Goal: Task Accomplishment & Management: Manage account settings

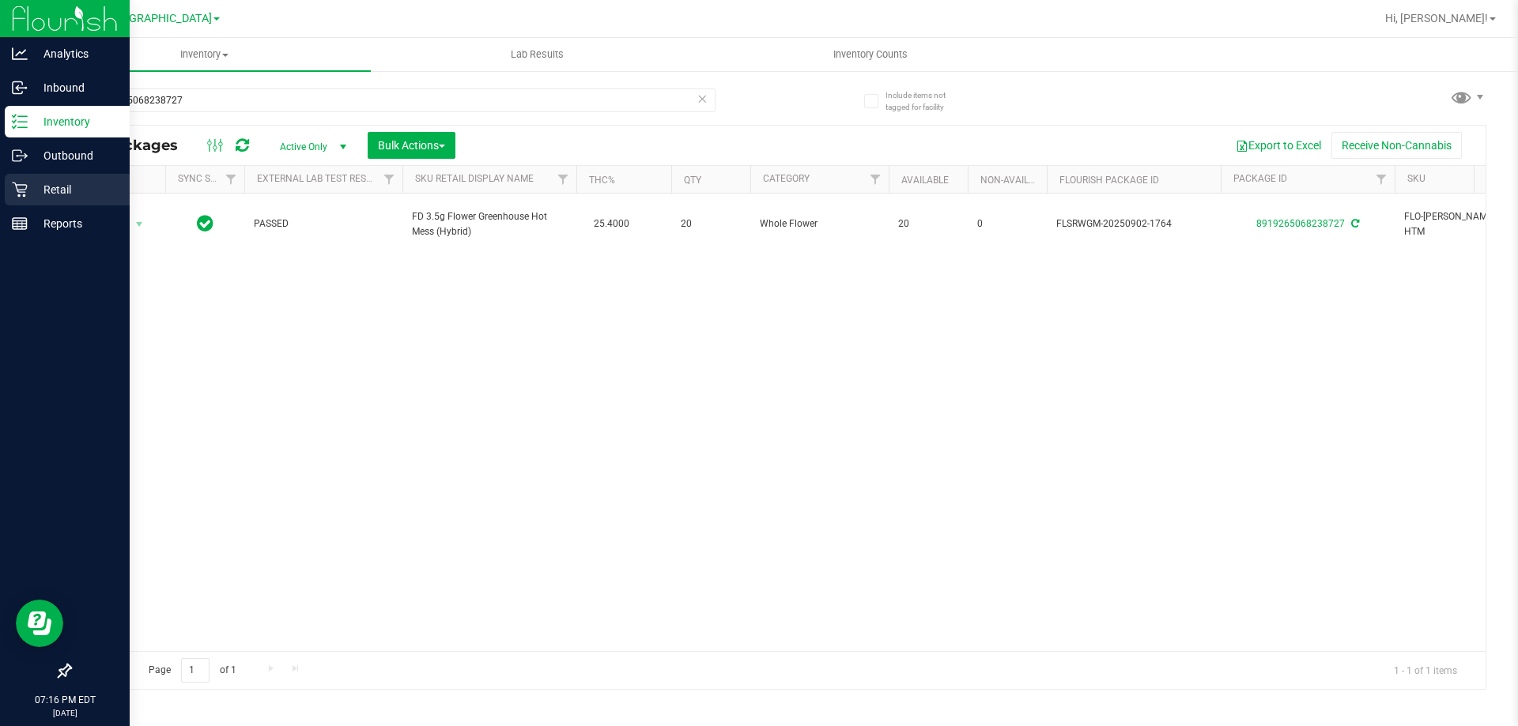
click at [31, 196] on p "Retail" at bounding box center [75, 189] width 95 height 19
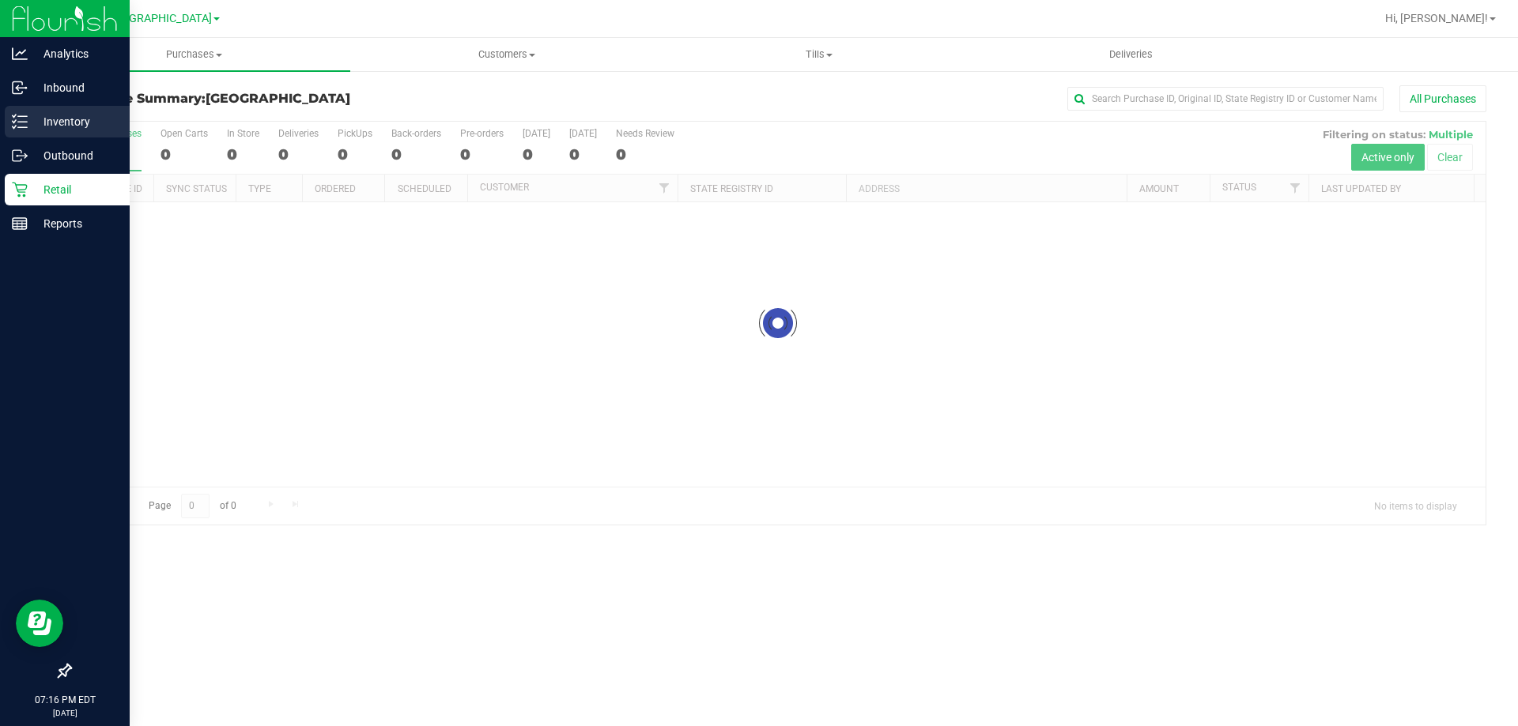
click at [58, 114] on p "Inventory" at bounding box center [75, 121] width 95 height 19
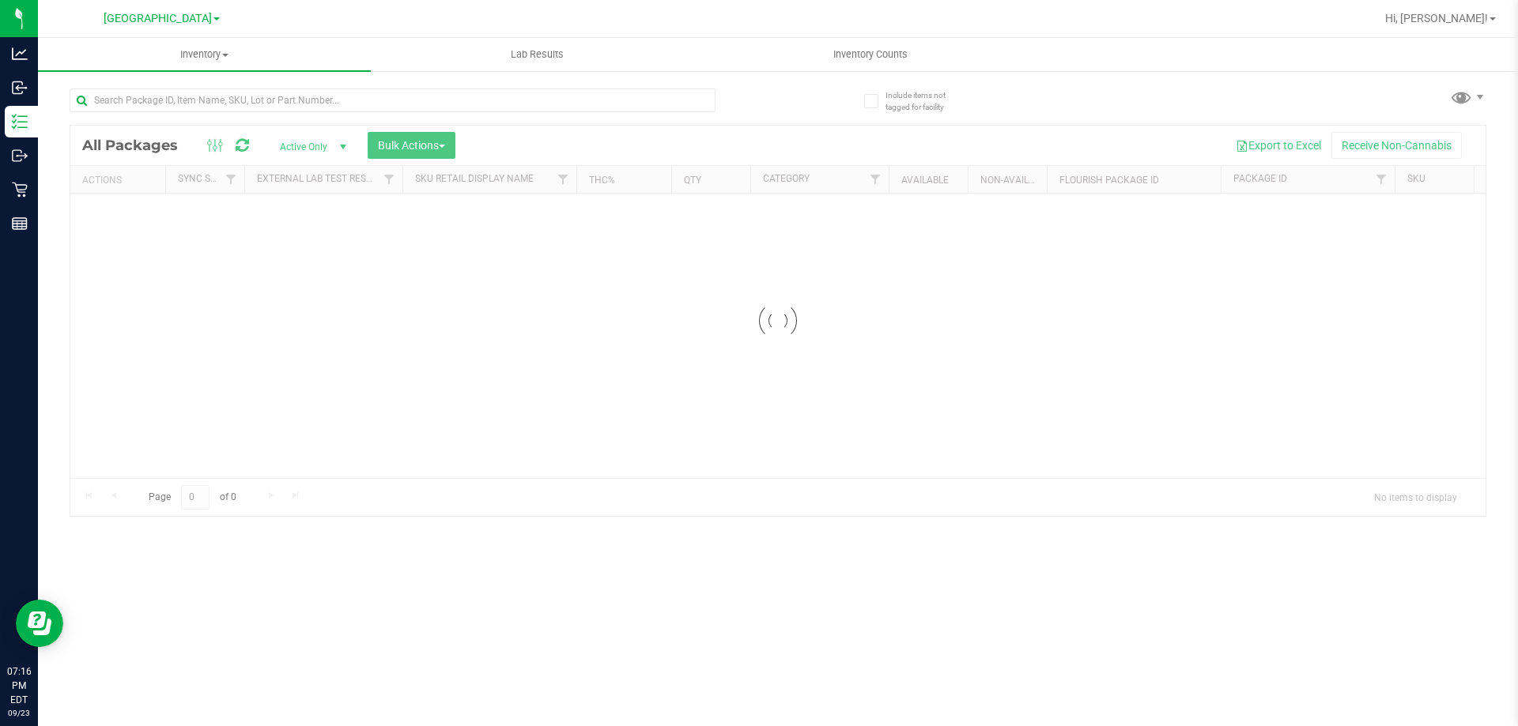
click at [890, 38] on link "Inventory Counts" at bounding box center [870, 54] width 333 height 33
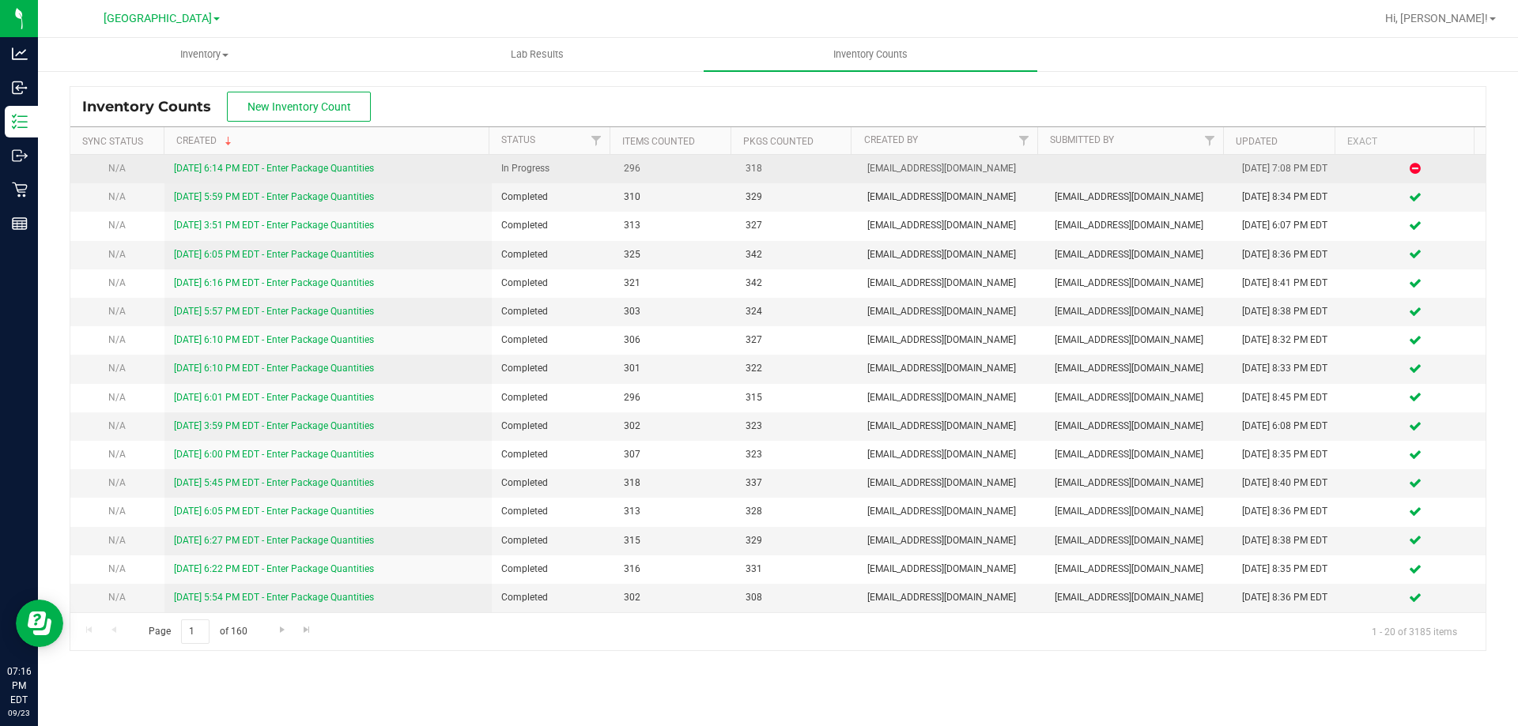
click at [301, 170] on link "9/23/25 6:14 PM EDT - Enter Package Quantities" at bounding box center [274, 168] width 200 height 11
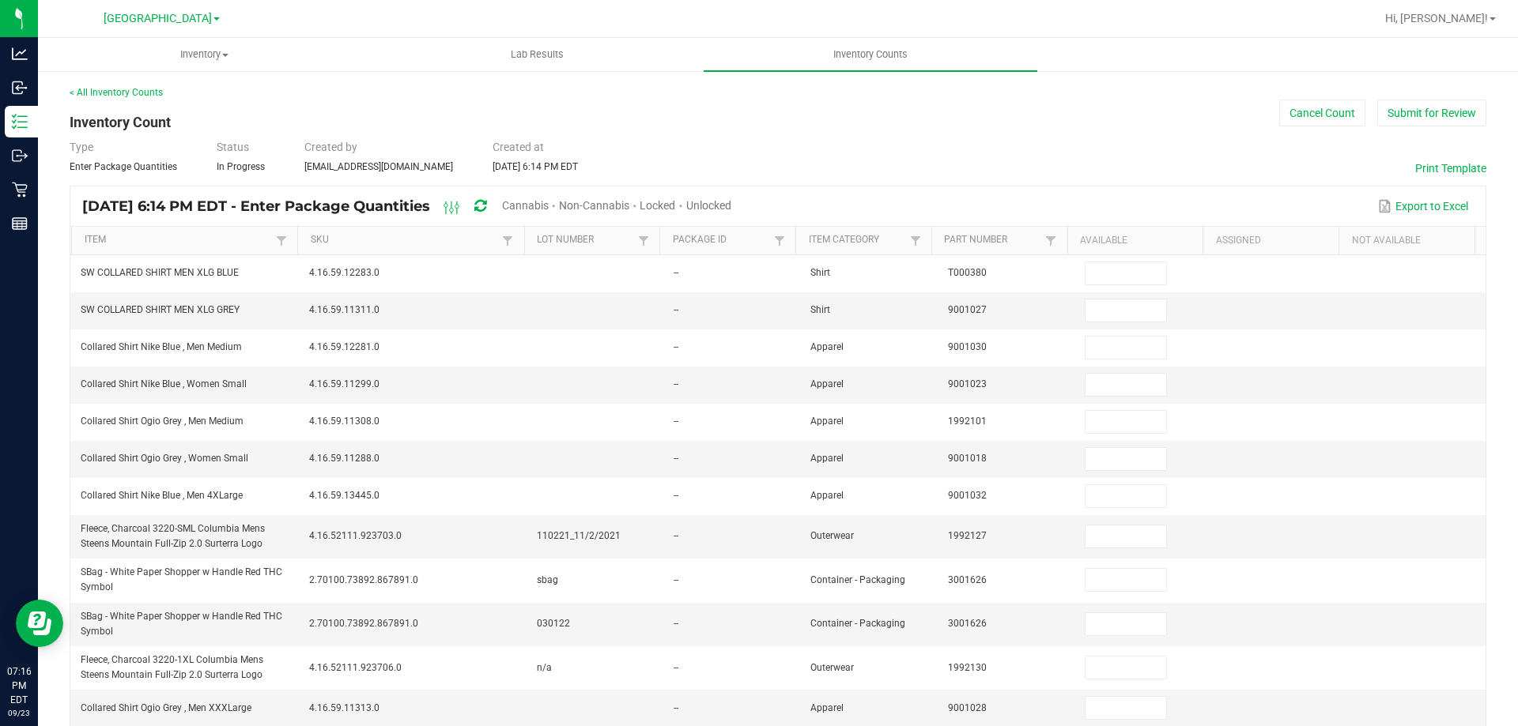
click at [731, 204] on span "Unlocked" at bounding box center [708, 205] width 45 height 13
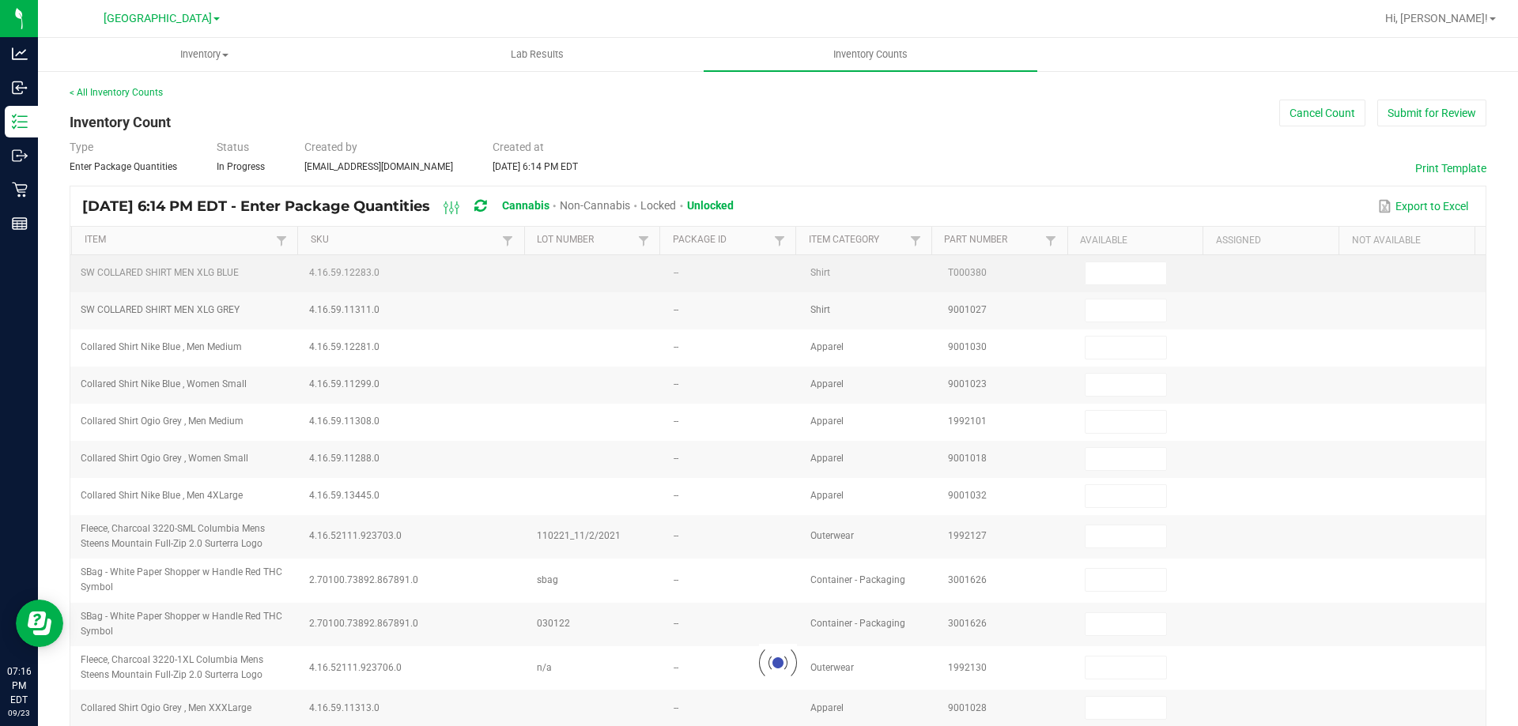
type input "2"
type input "3"
type input "10"
type input "2"
type input "27"
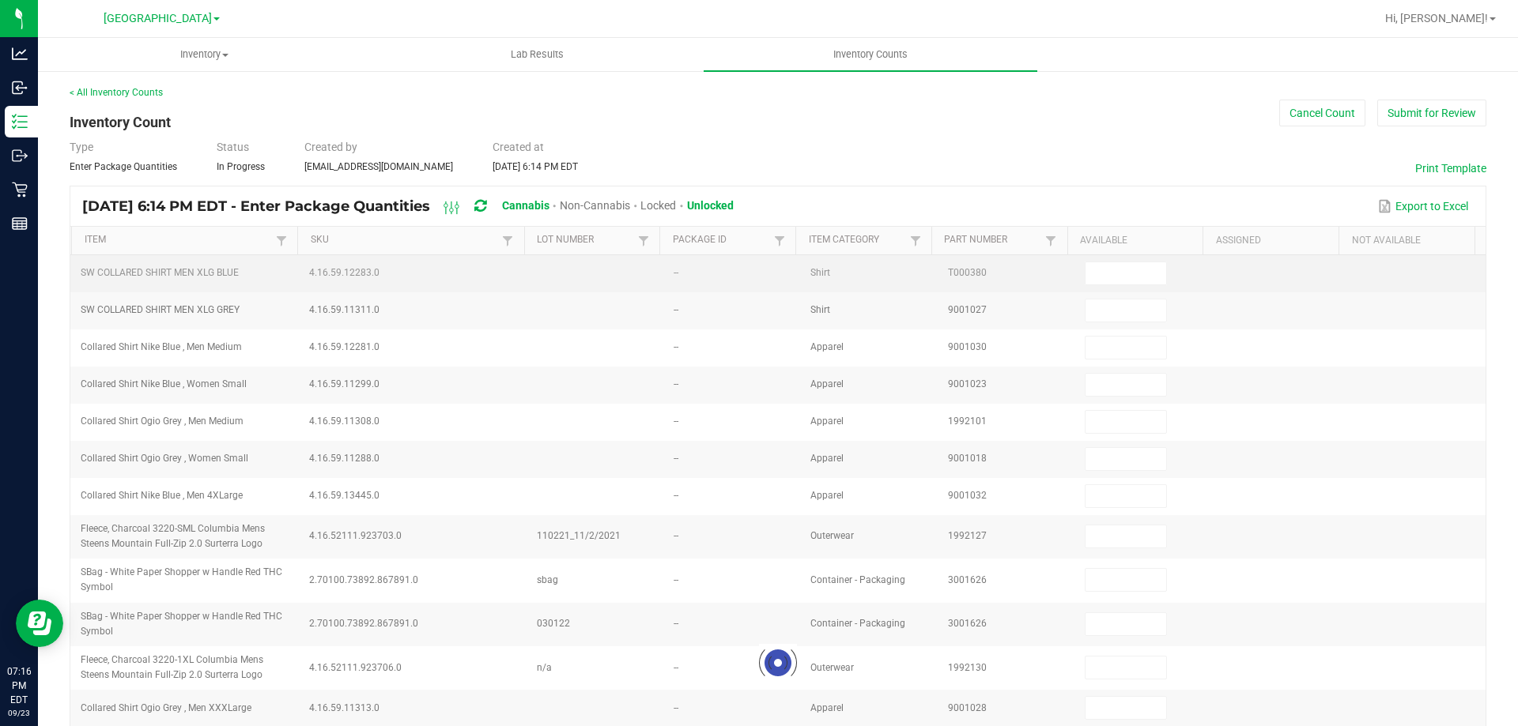
type input "8"
type input "3"
type input "11"
type input "3"
type input "4"
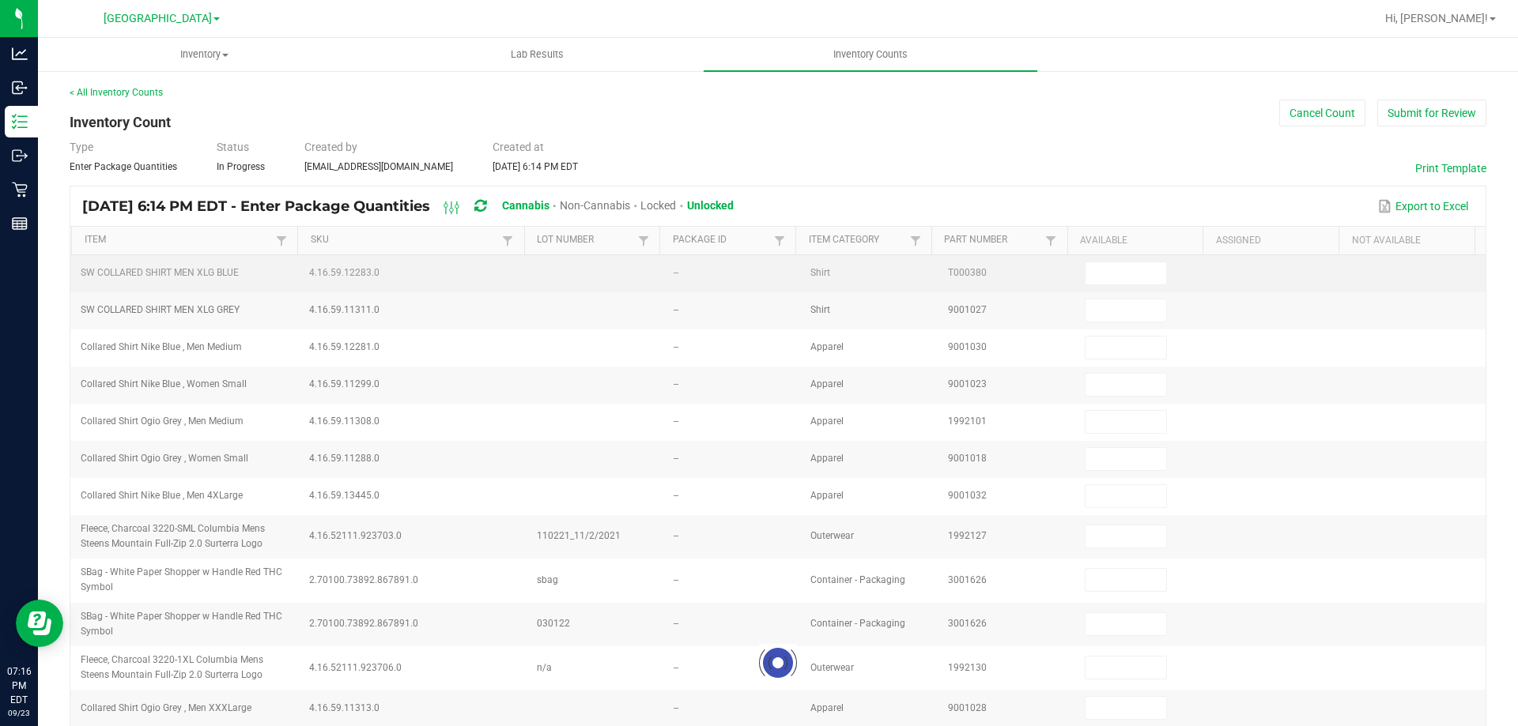
type input "25"
type input "9"
type input "8"
type input "18"
type input "0"
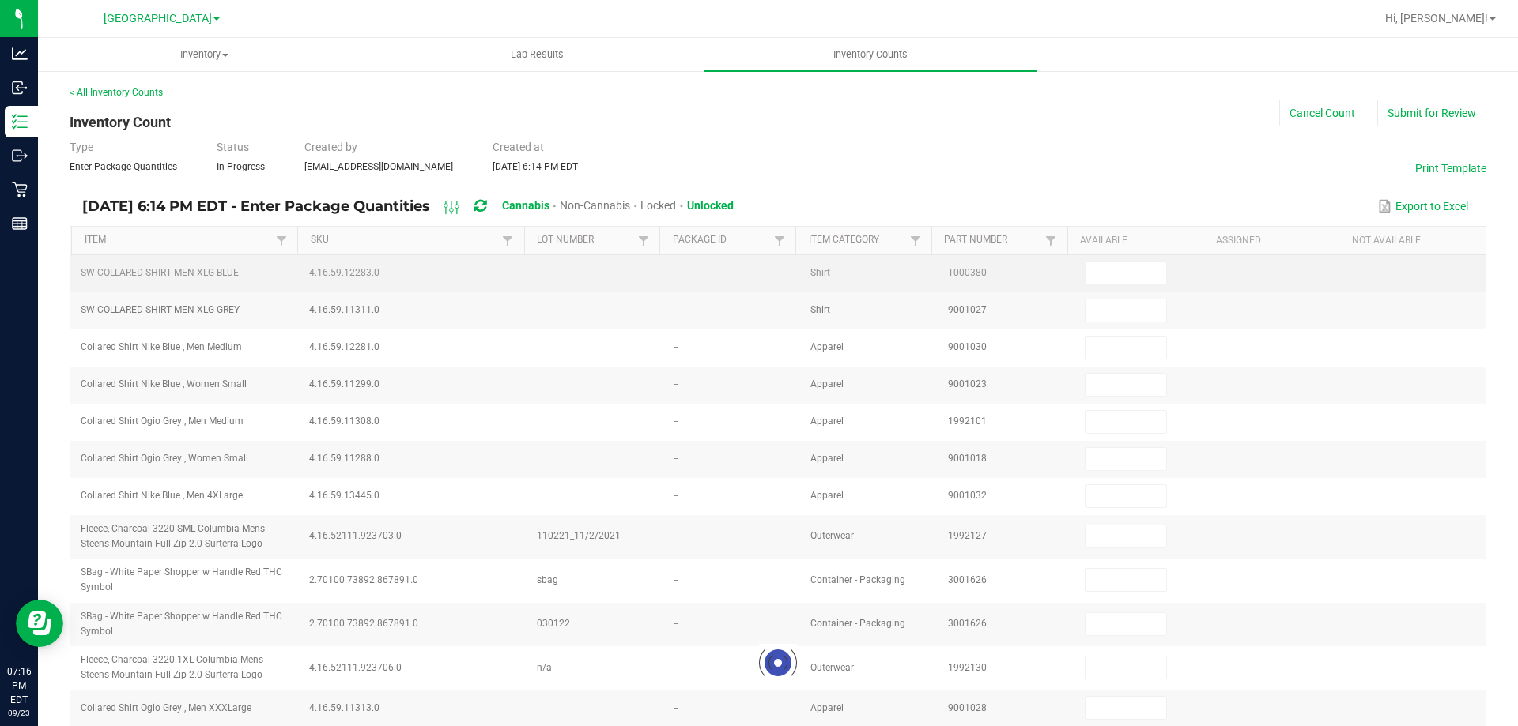
type input "3"
type input "1"
type input "8"
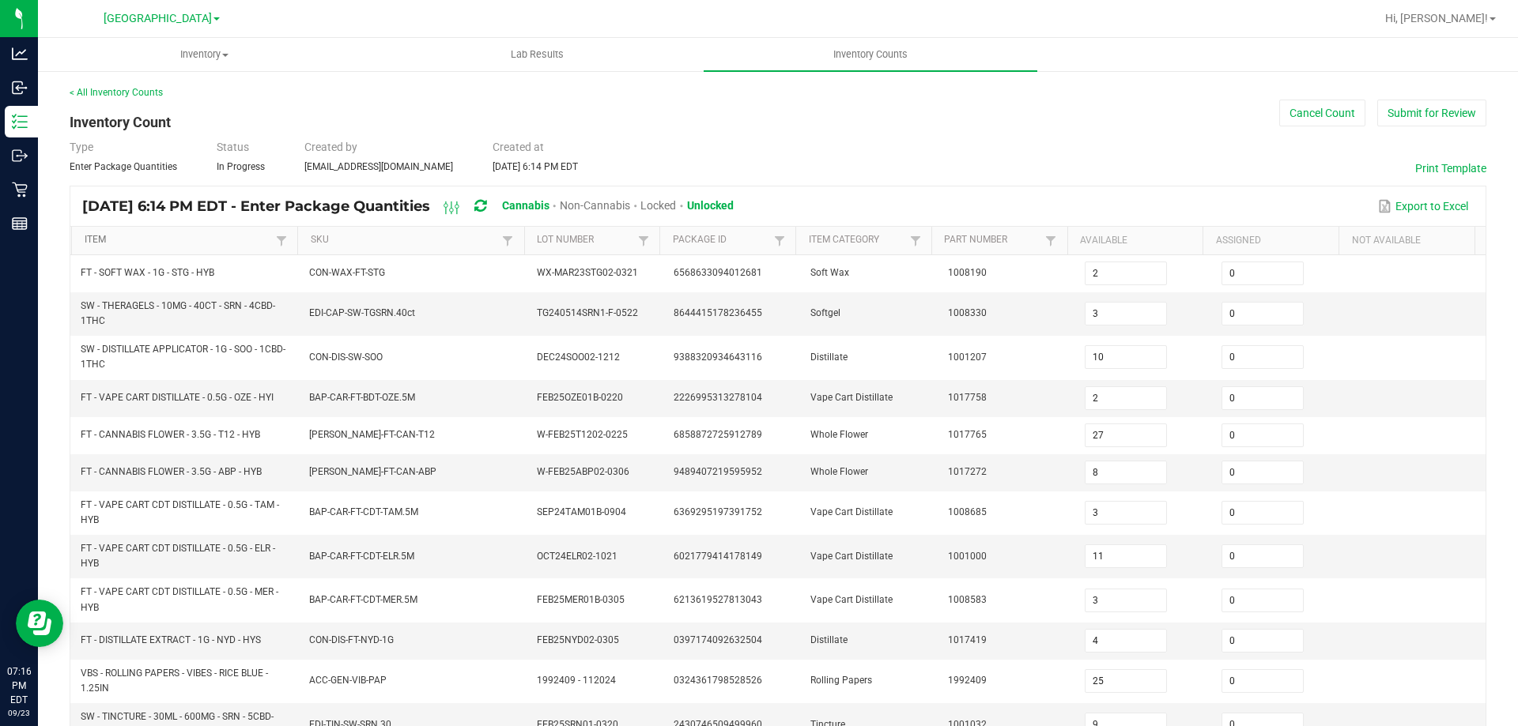
click at [215, 236] on link "Item" at bounding box center [179, 240] width 188 height 13
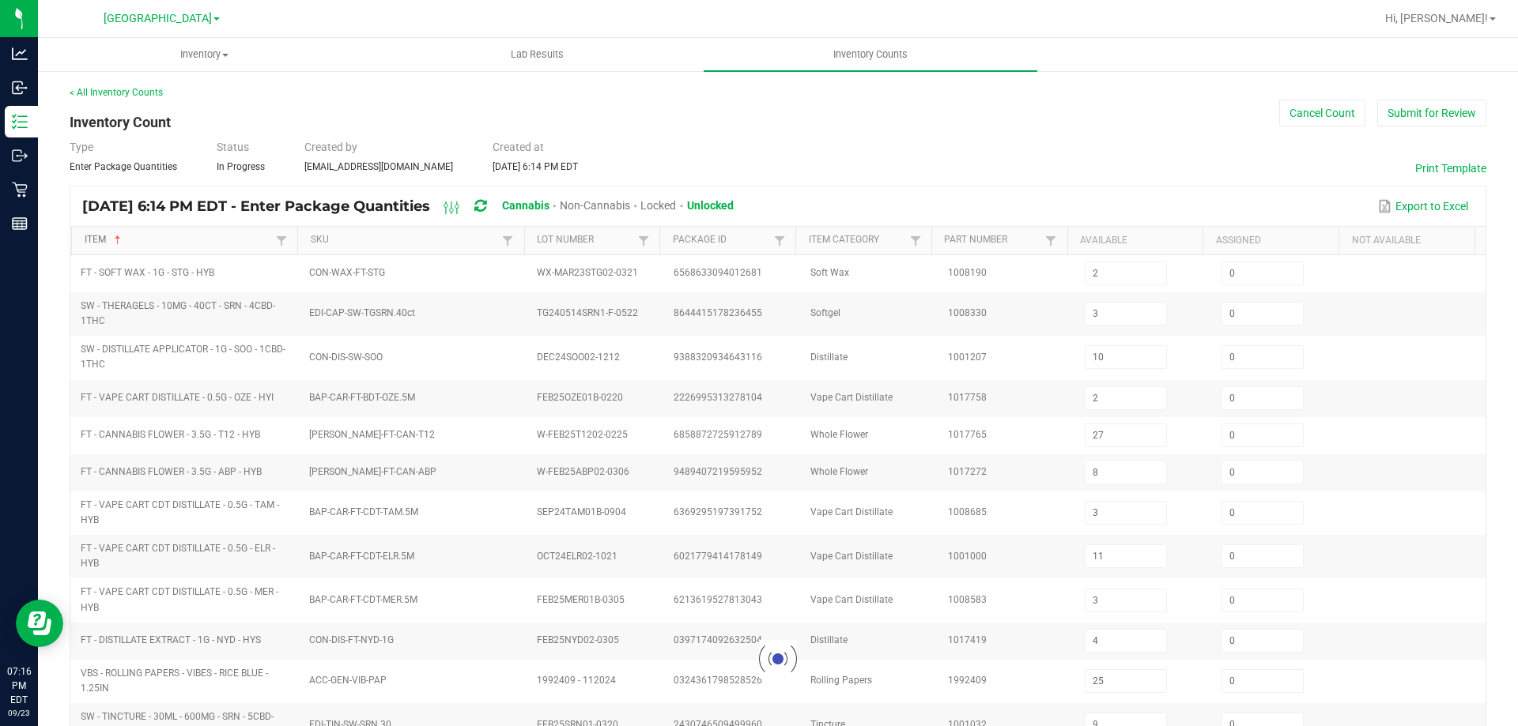
type input "0"
type input "8"
type input "10"
type input "6"
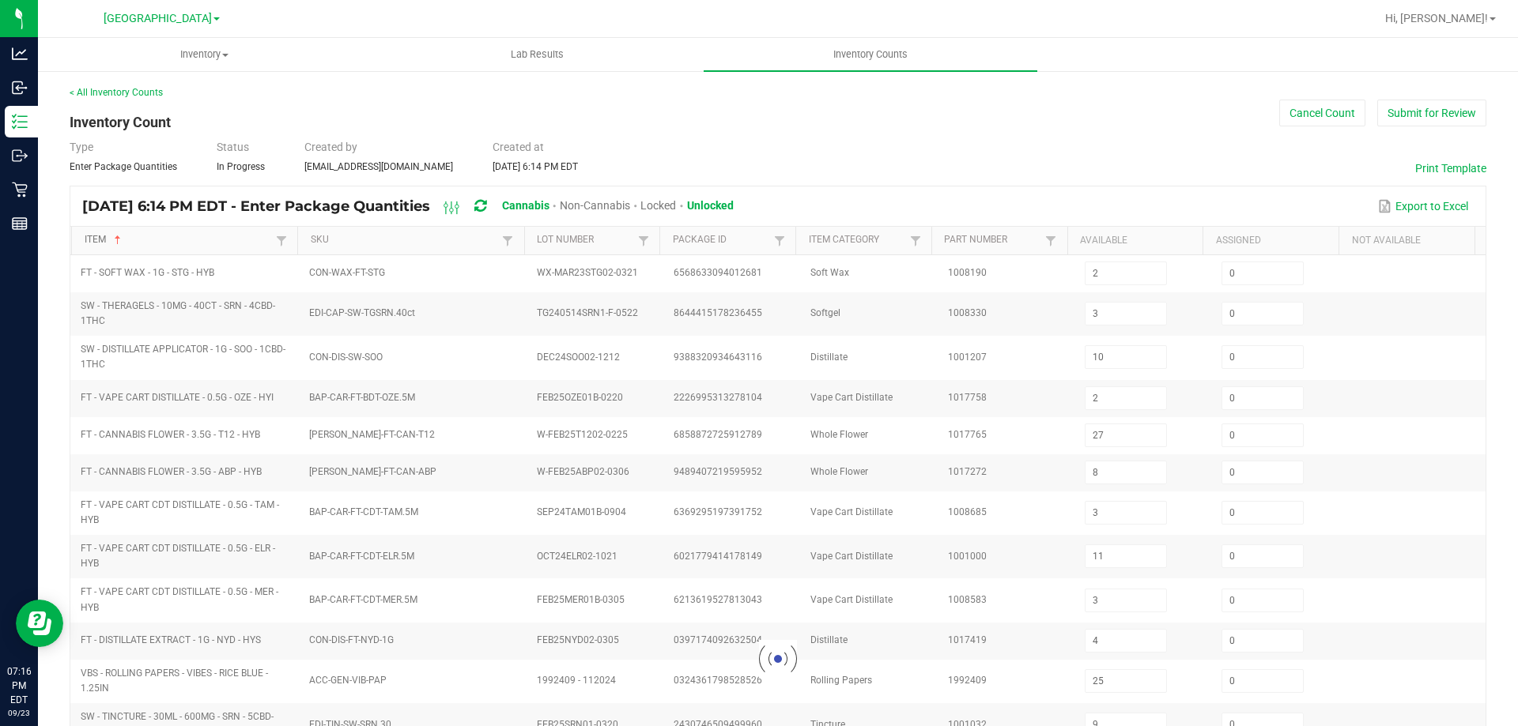
type input "4"
type input "14"
type input "16"
type input "10"
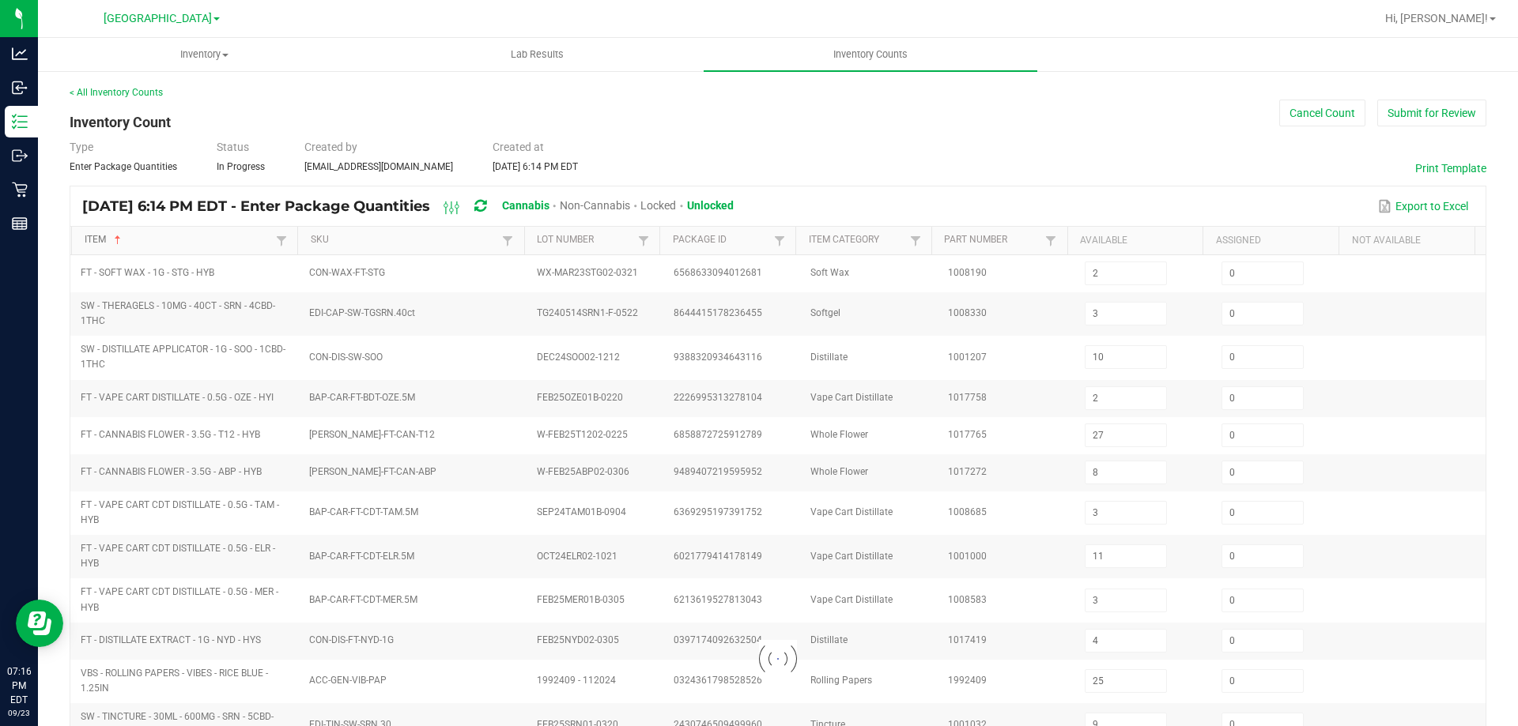
type input "0"
type input "8"
type input "10"
type input "7"
type input "15"
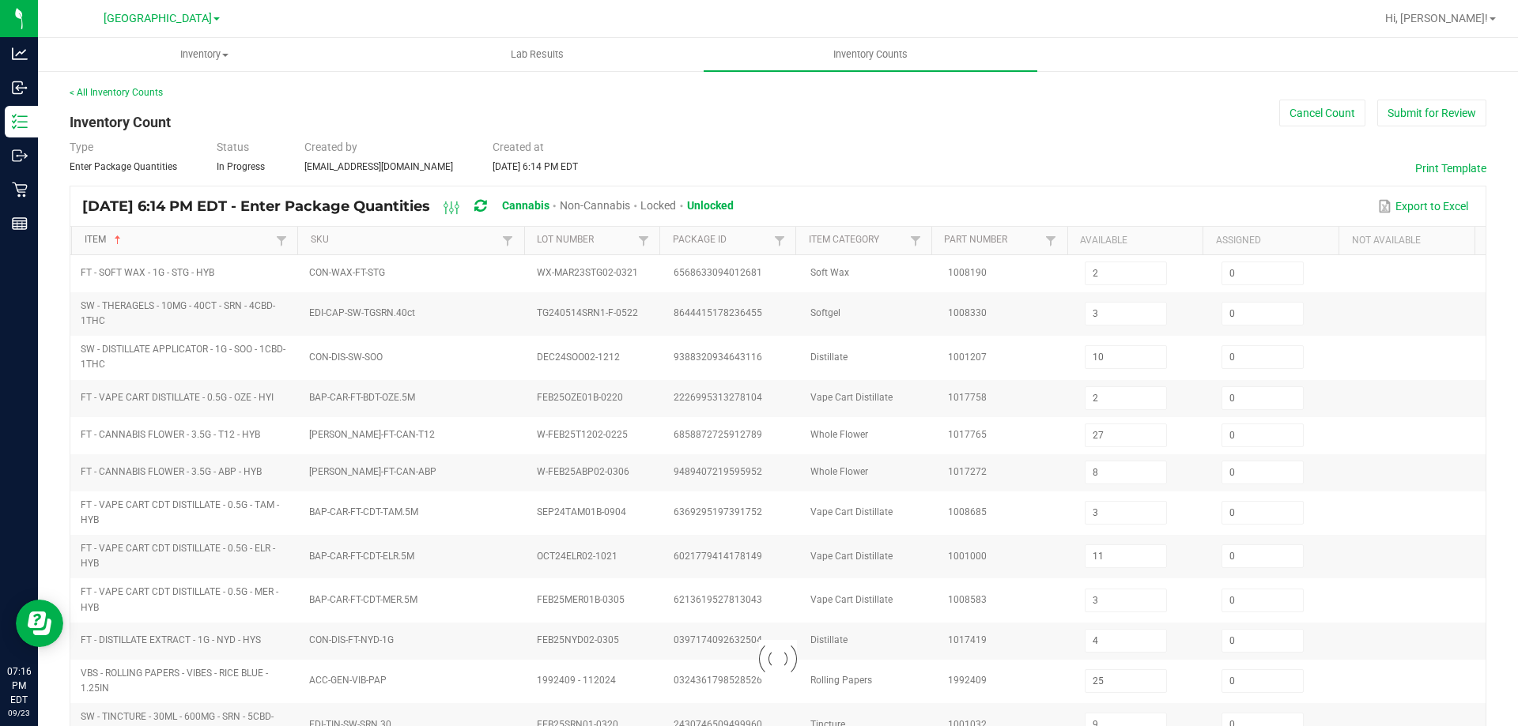
type input "1"
type input "4"
type input "0"
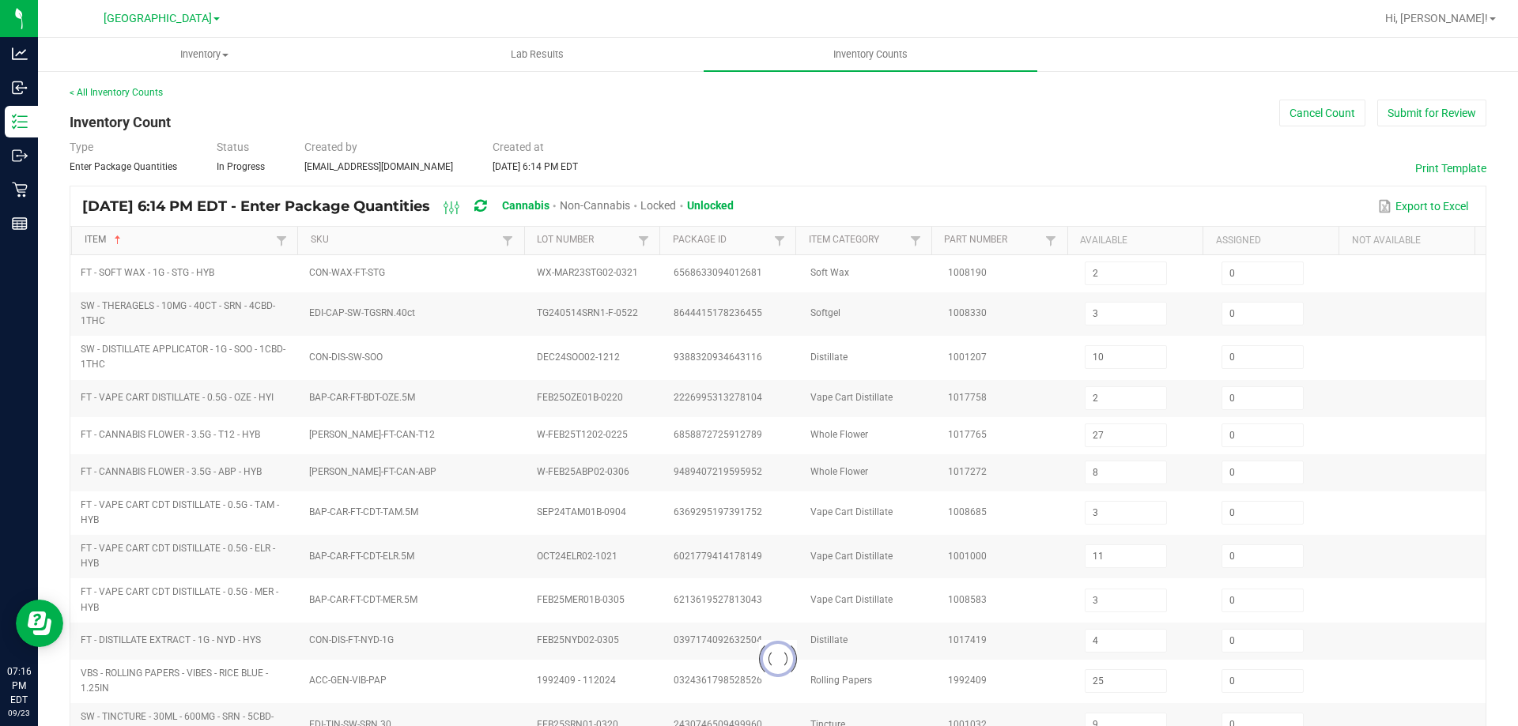
type input "0"
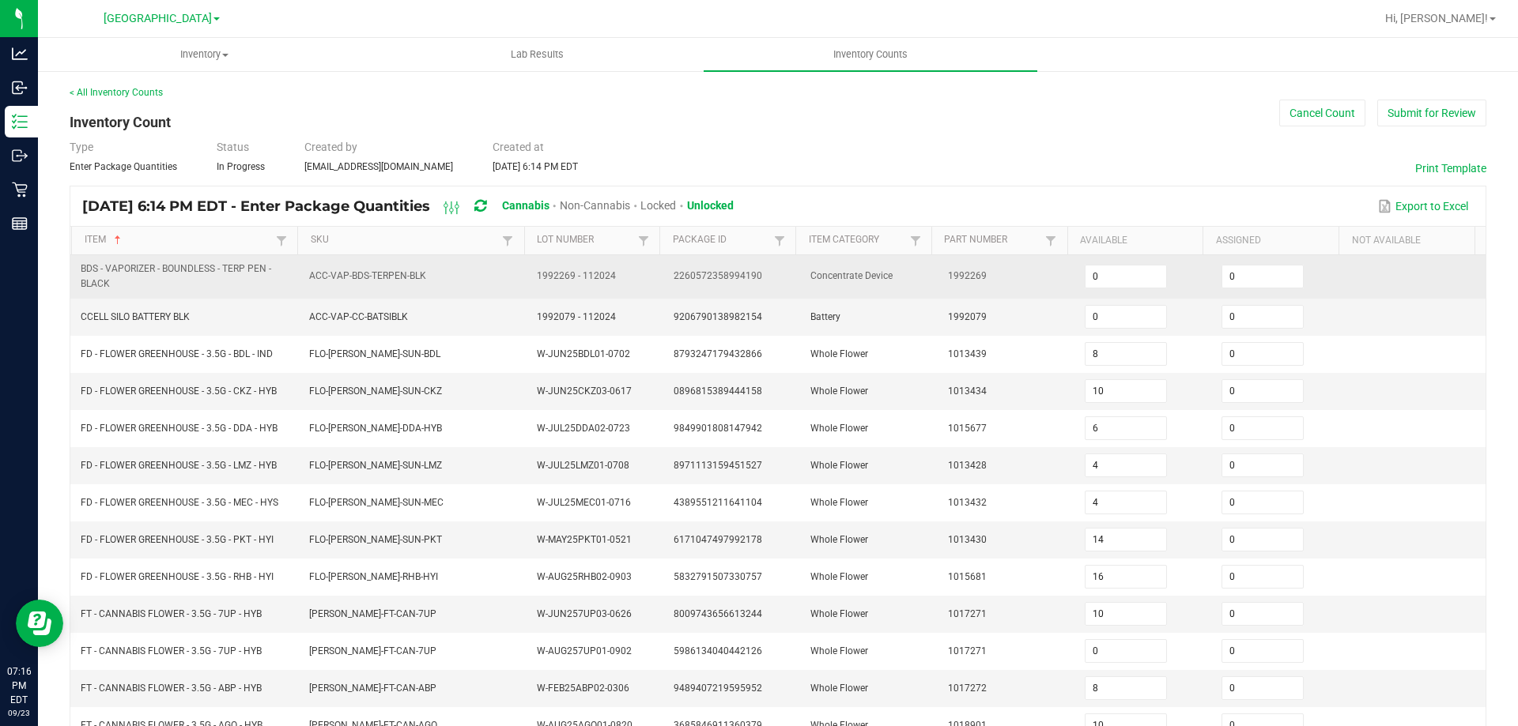
click at [150, 262] on span "BDS - VAPORIZER - BOUNDLESS - TERP PEN - BLACK" at bounding box center [185, 277] width 209 height 30
click at [149, 263] on span "BDS - VAPORIZER - BOUNDLESS - TERP PEN - BLACK" at bounding box center [176, 276] width 191 height 26
copy span "BDS - VAPORIZER - BOUNDLESS - TERP PEN - BLACK"
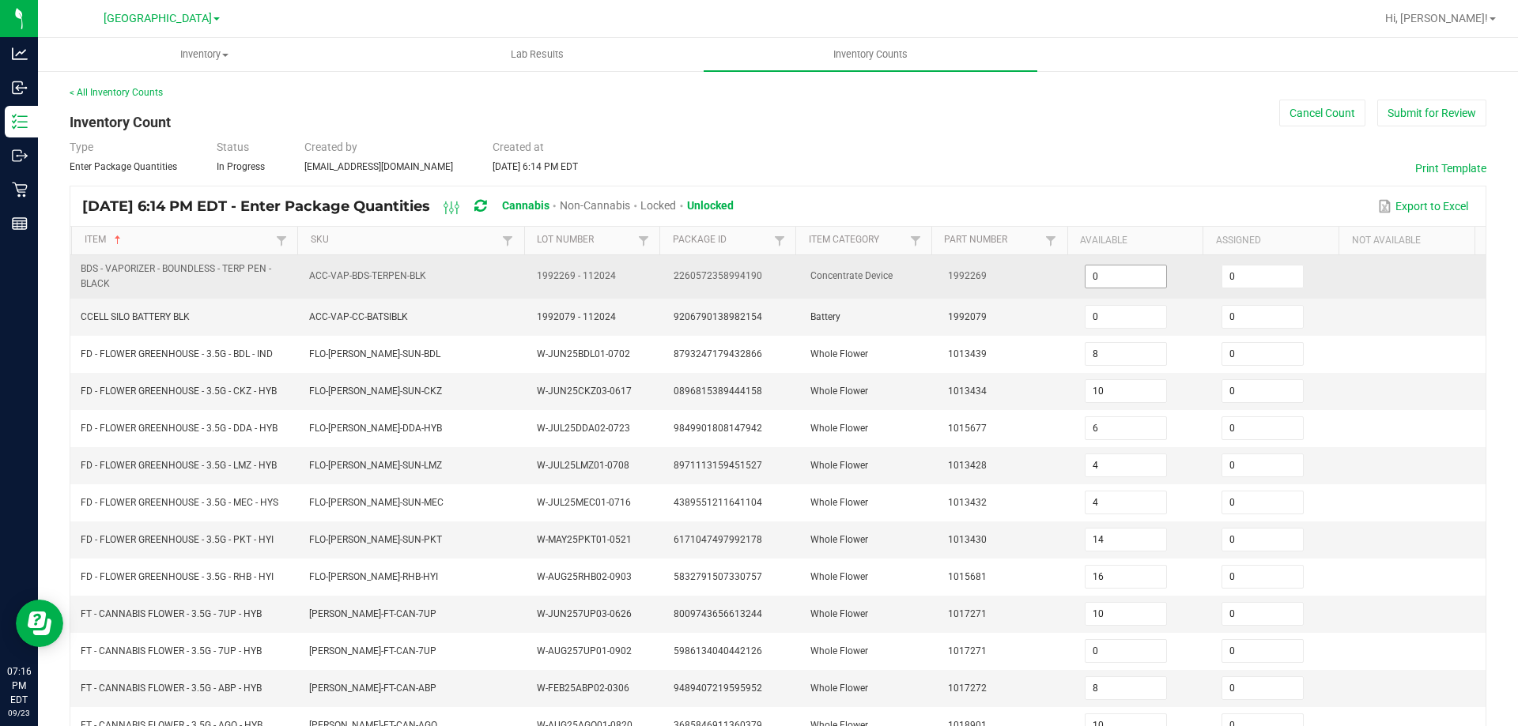
click at [1119, 280] on input "0" at bounding box center [1125, 277] width 81 height 22
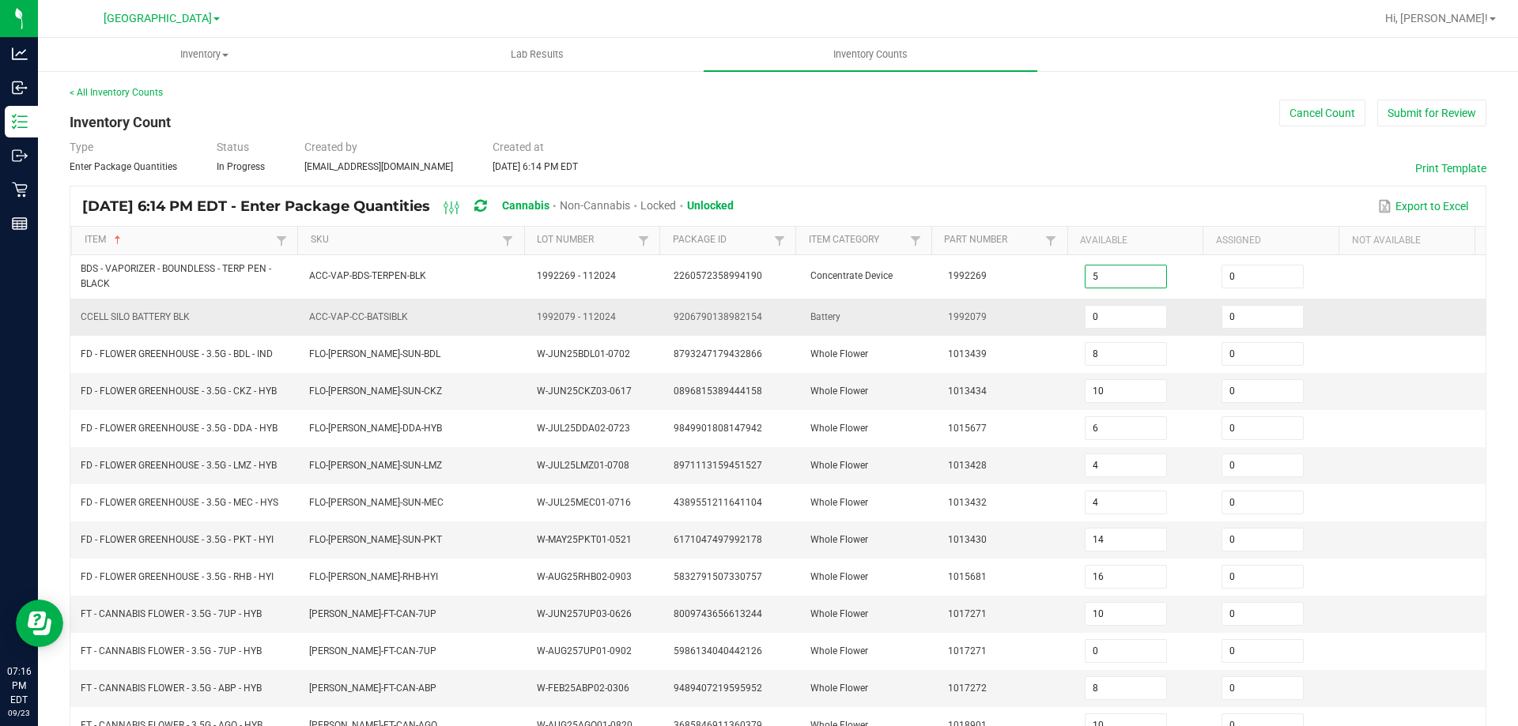
type input "5"
click at [128, 315] on span "CCELL SILO BATTERY BLK" at bounding box center [135, 316] width 109 height 11
copy span "CCELL SILO BATTERY BLK"
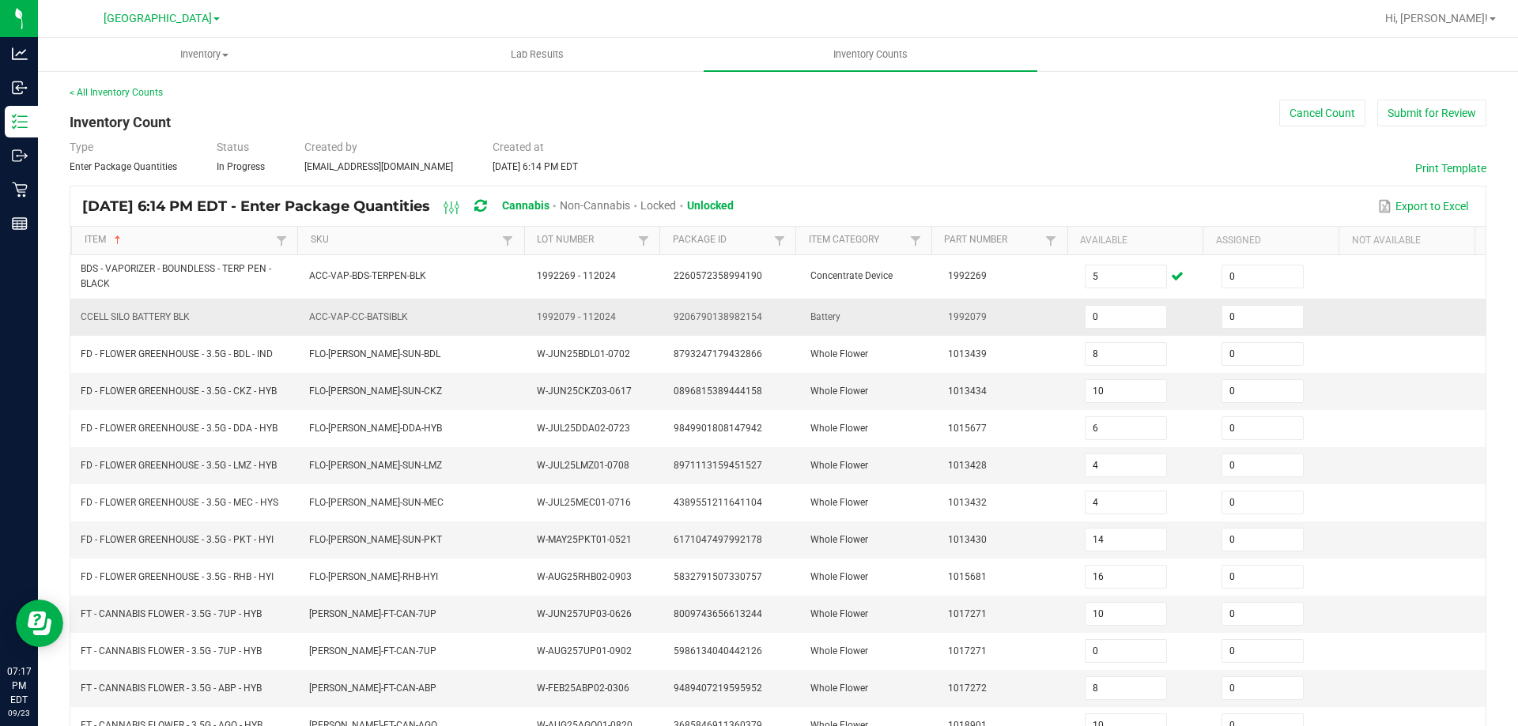
drag, startPoint x: 1077, startPoint y: 288, endPoint x: 1086, endPoint y: 300, distance: 15.8
click at [1078, 289] on td "5" at bounding box center [1143, 276] width 137 height 43
drag, startPoint x: 1090, startPoint y: 323, endPoint x: 1063, endPoint y: 319, distance: 27.3
click at [1088, 322] on input "0" at bounding box center [1125, 317] width 81 height 22
type input "1"
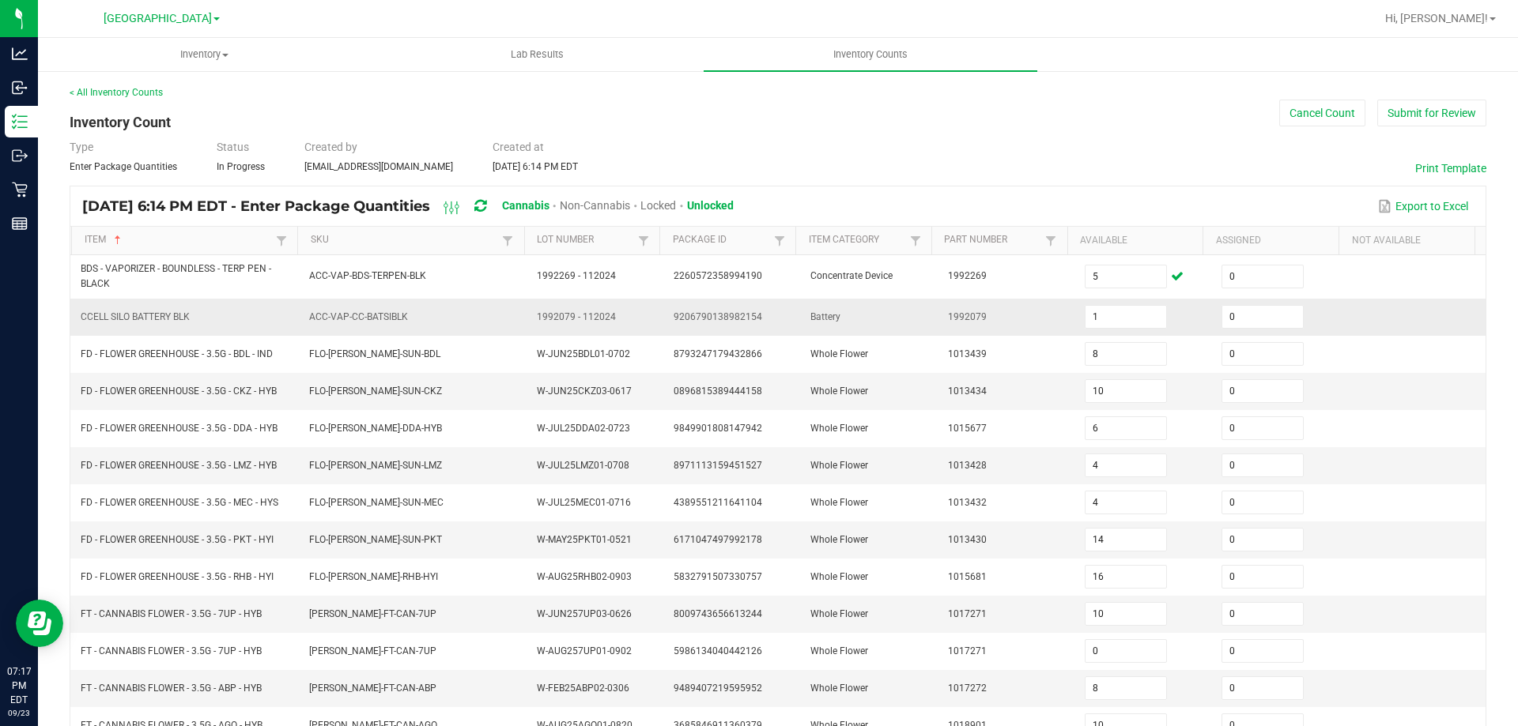
click at [939, 309] on td "1992079" at bounding box center [1006, 317] width 137 height 37
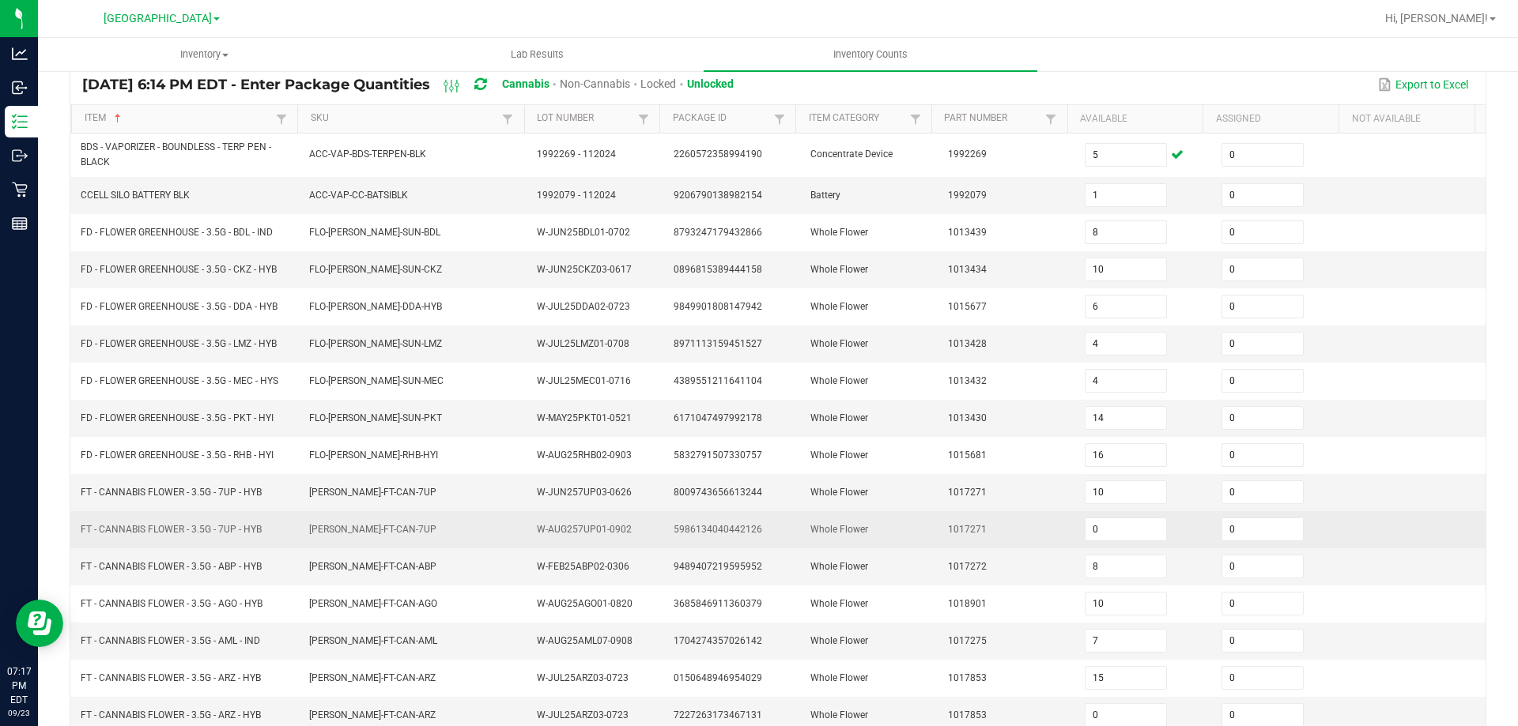
scroll to position [316, 0]
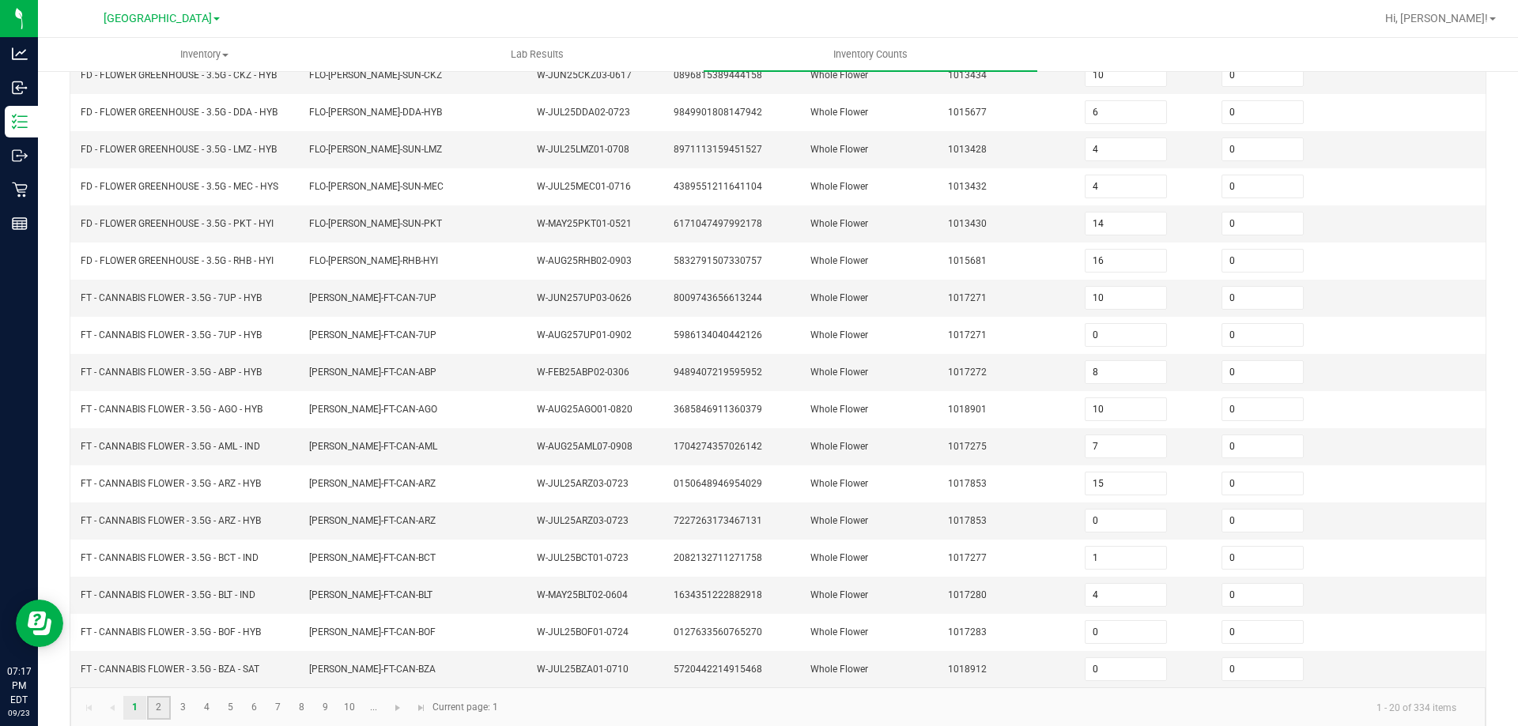
click at [157, 712] on link "2" at bounding box center [158, 708] width 23 height 24
type input "0"
type input "3"
type input "0"
type input "19"
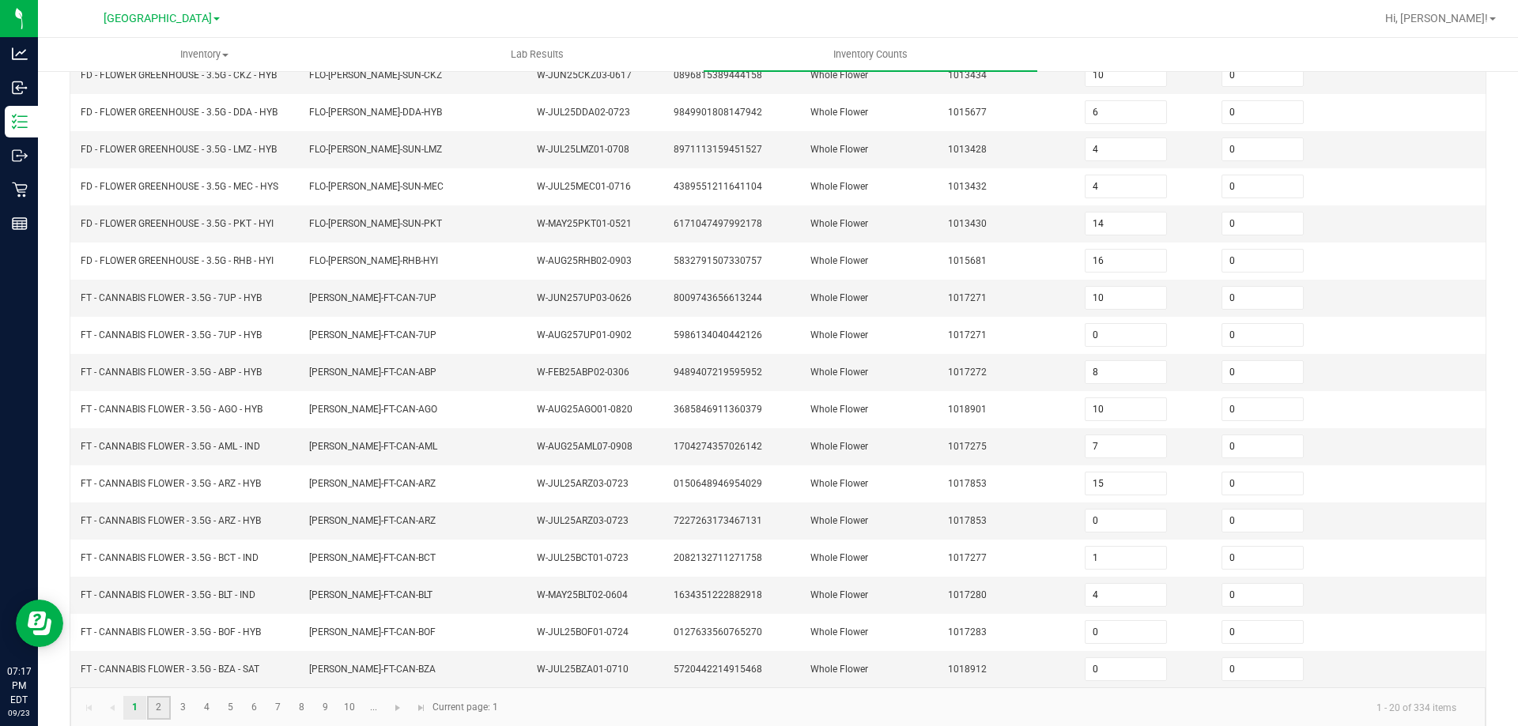
type input "4"
type input "3"
type input "14"
type input "0"
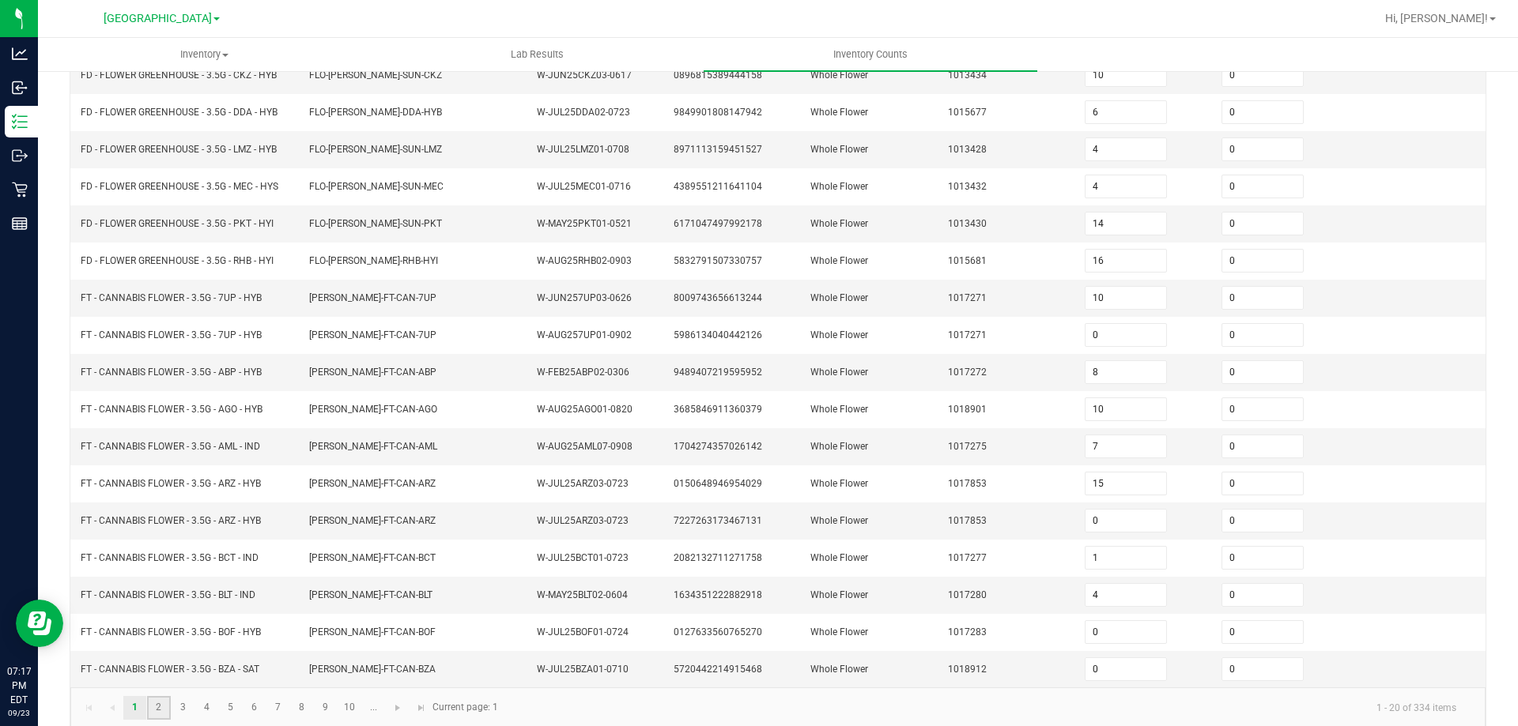
type input "4"
type input "0"
type input "19"
type input "6"
type input "0"
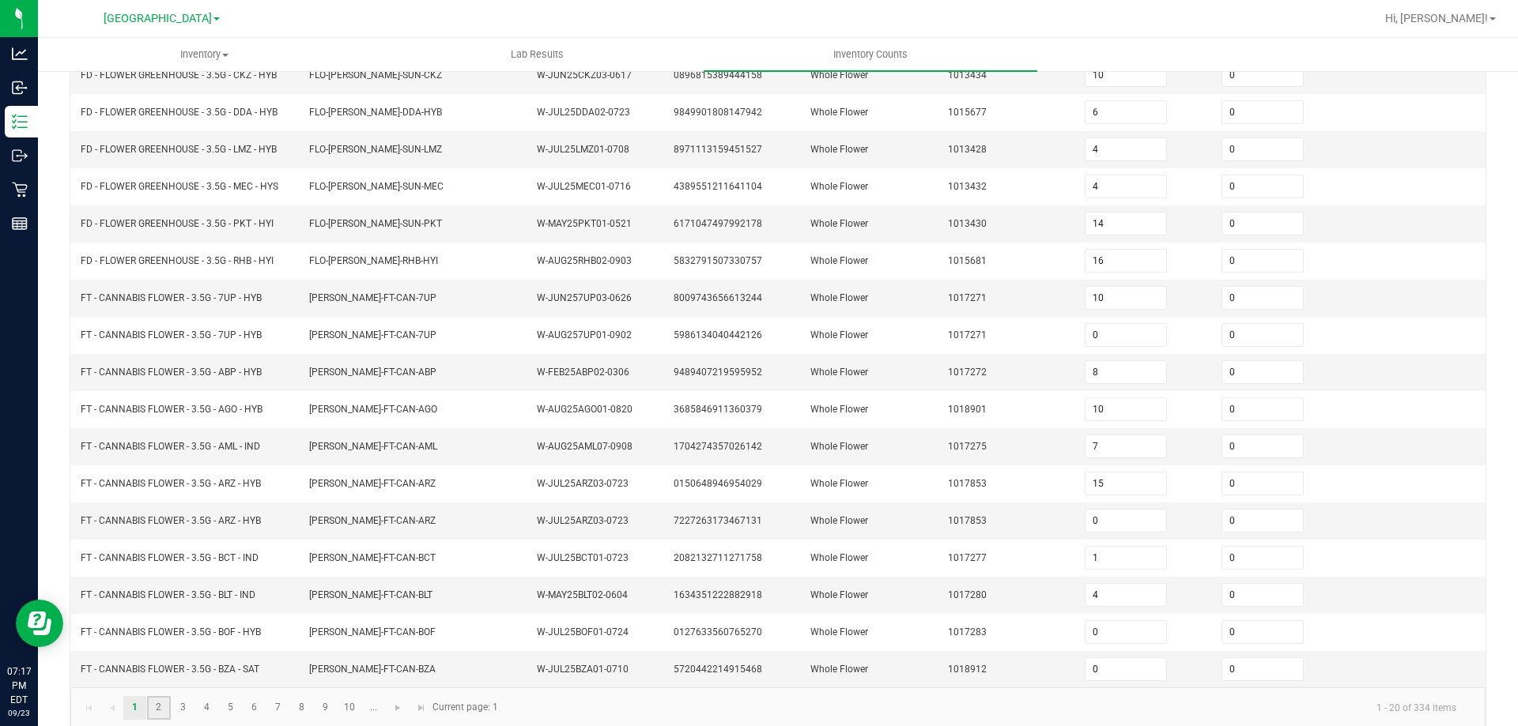
type input "0"
type input "8"
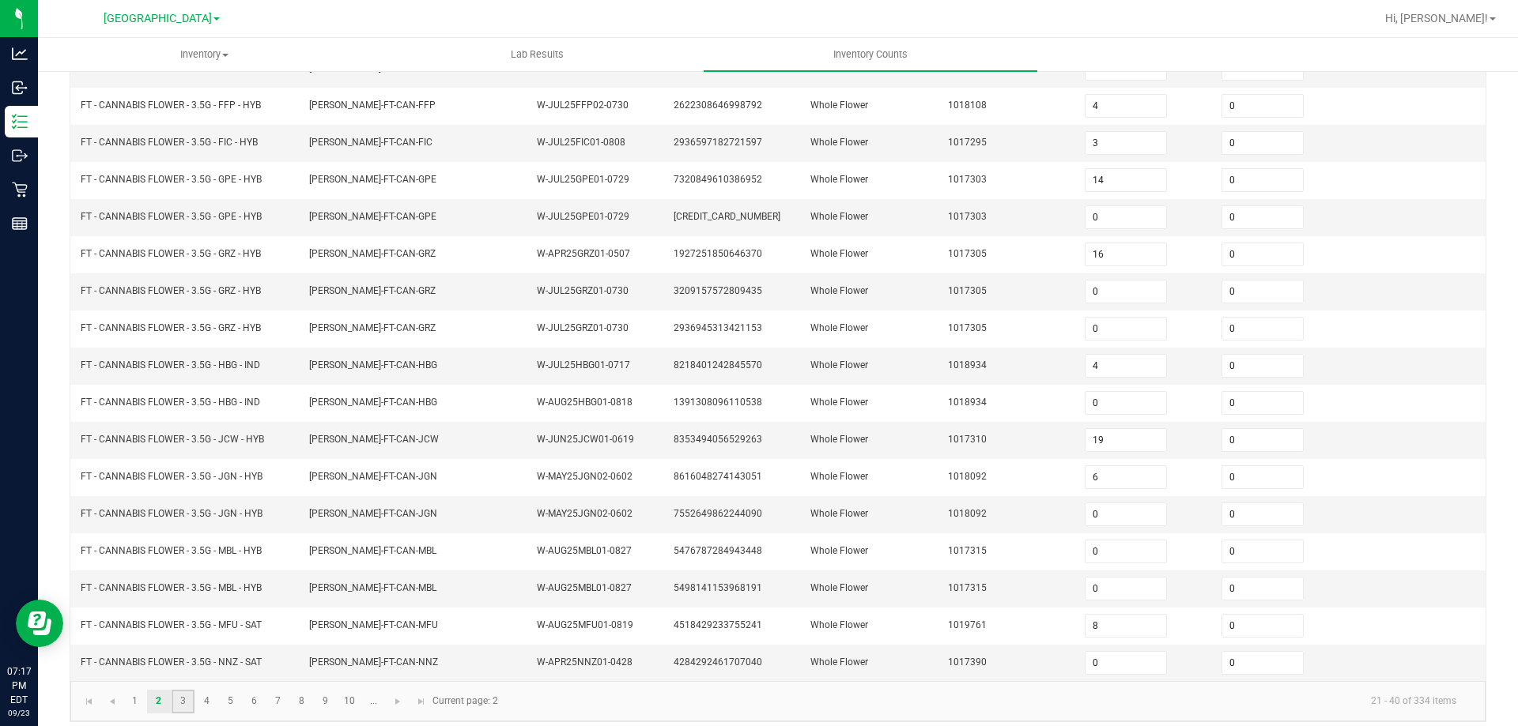
click at [188, 698] on link "3" at bounding box center [183, 702] width 23 height 24
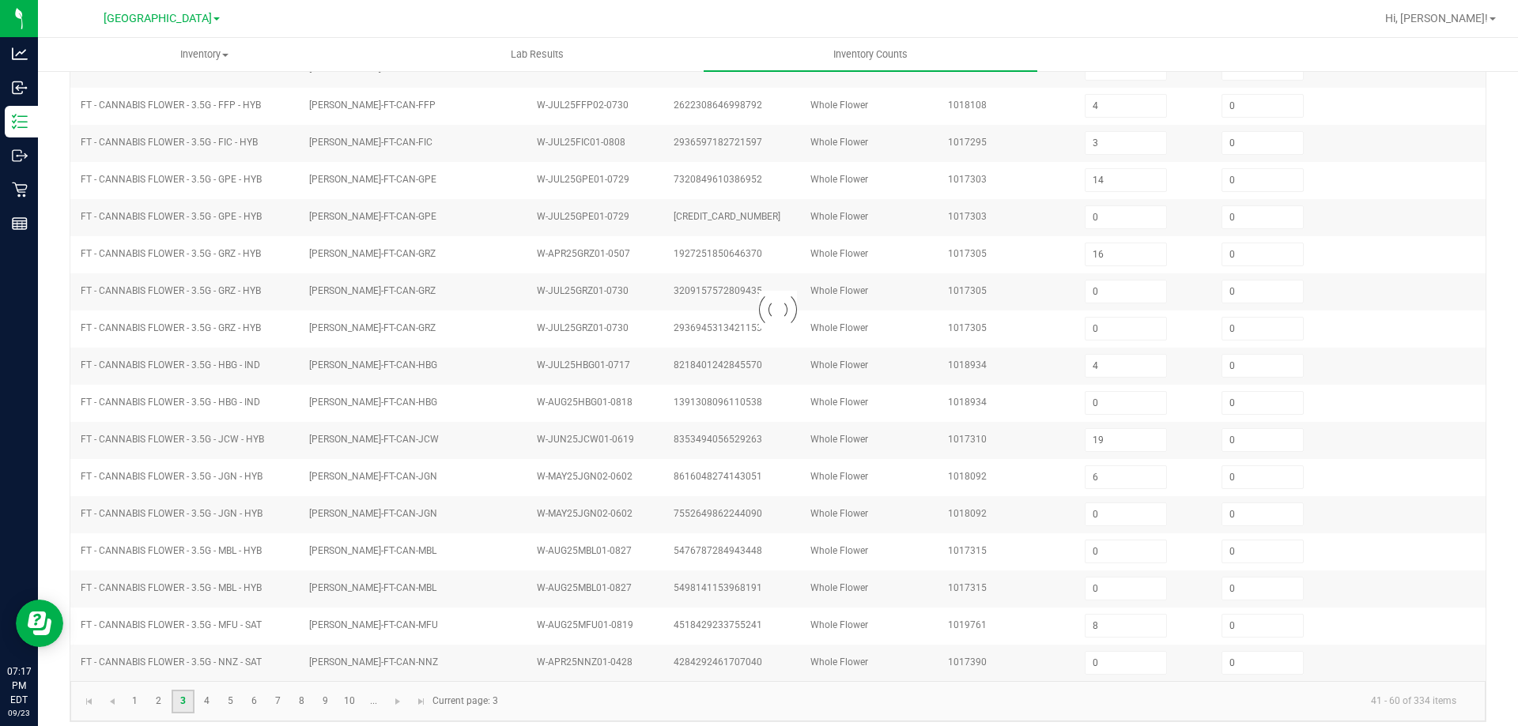
type input "10"
type input "13"
type input "8"
type input "0"
type input "11"
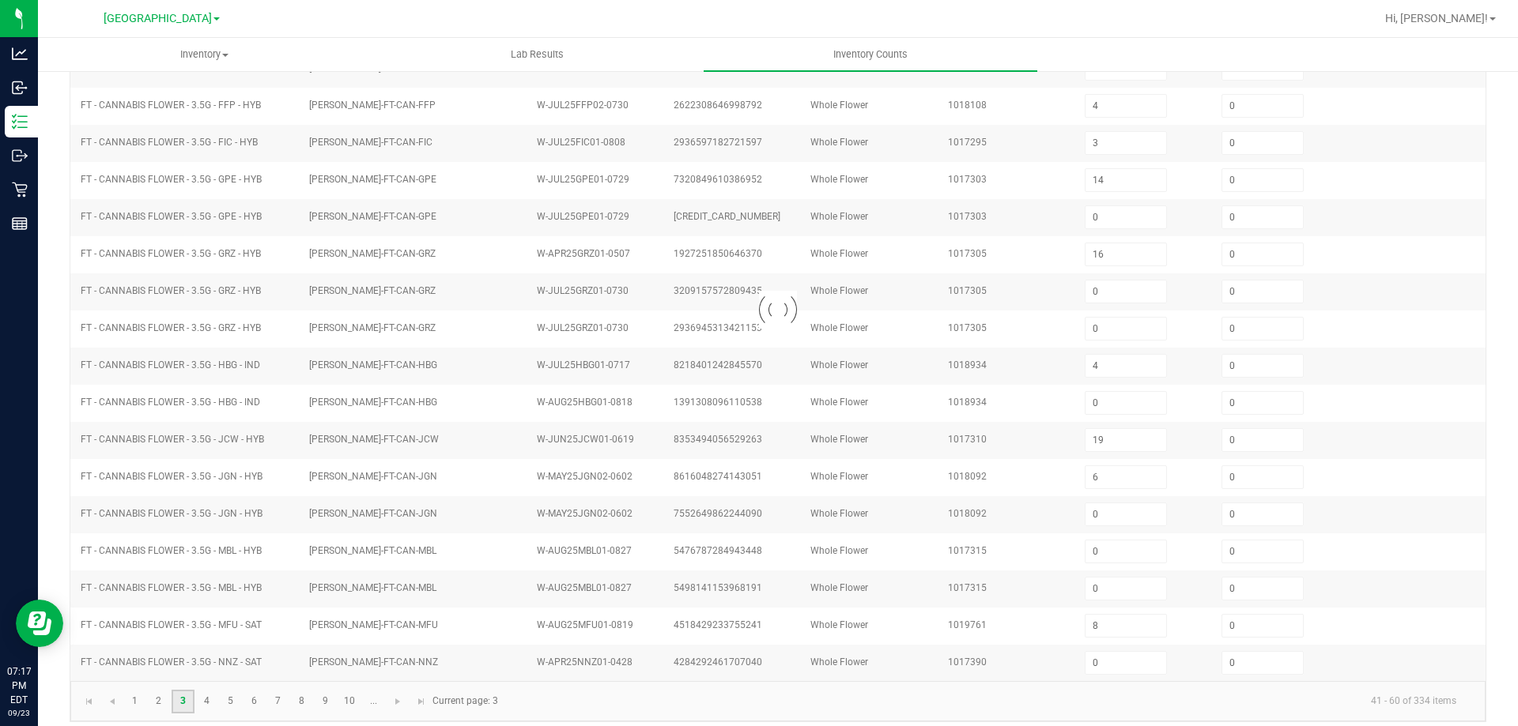
type input "15"
type input "27"
type input "6"
type input "20"
type input "3"
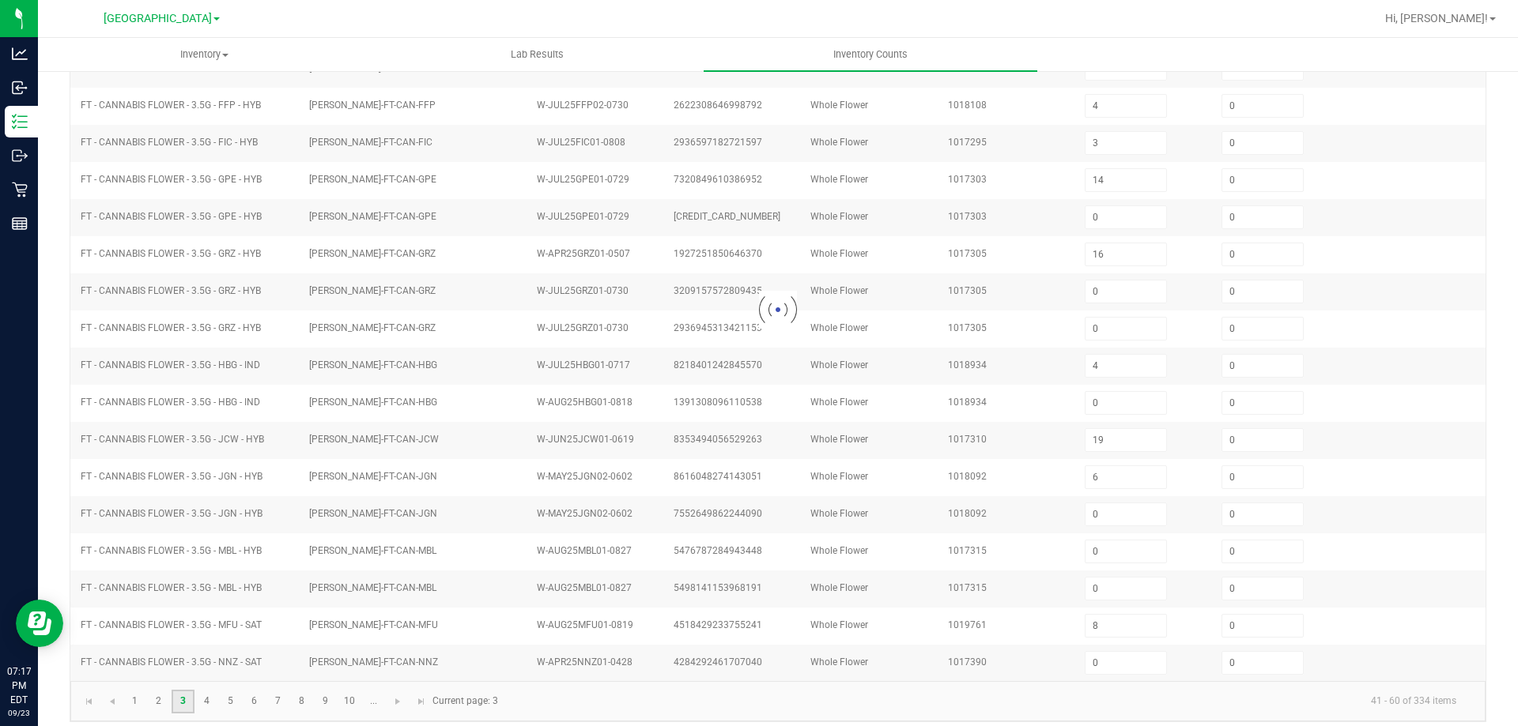
type input "15"
type input "0"
type input "4"
type input "7"
type input "4"
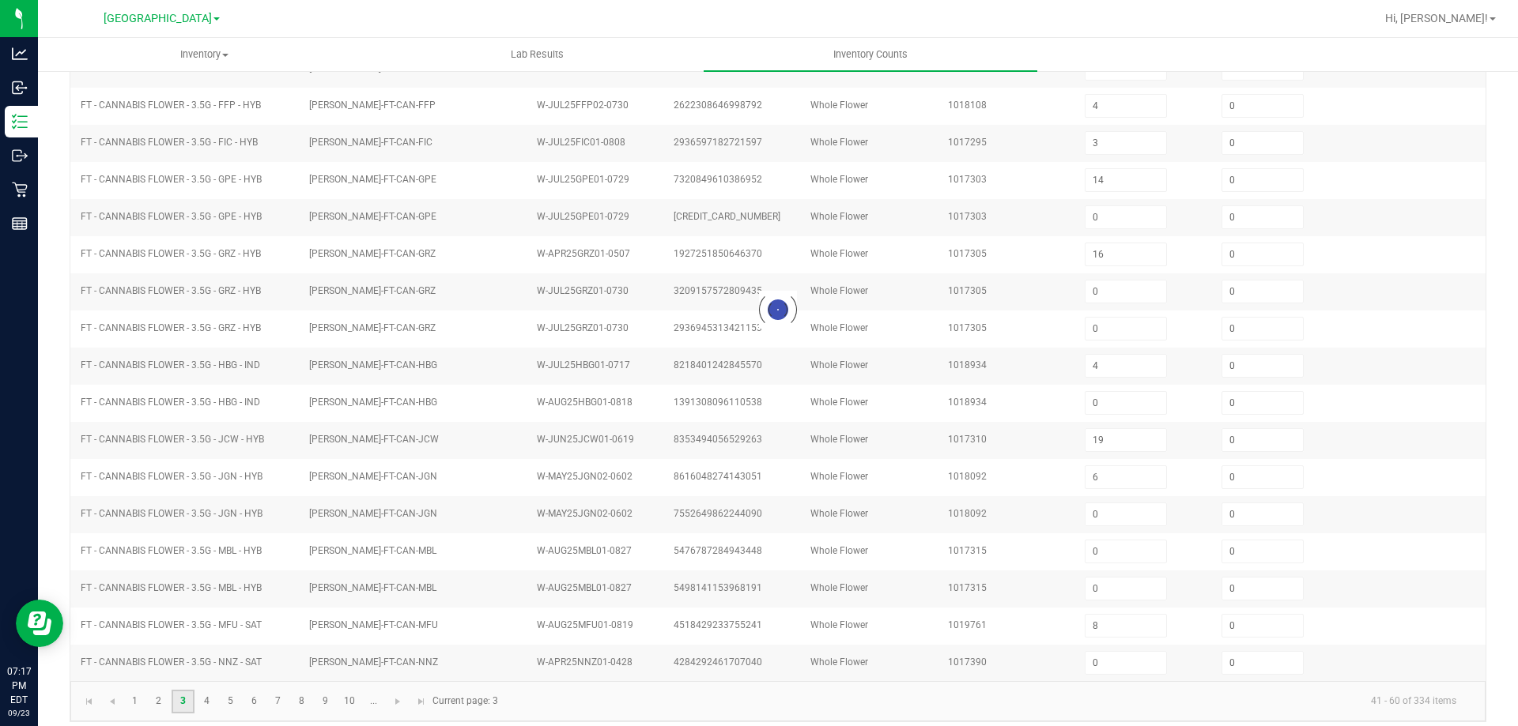
type input "16"
type input "10"
type input "4"
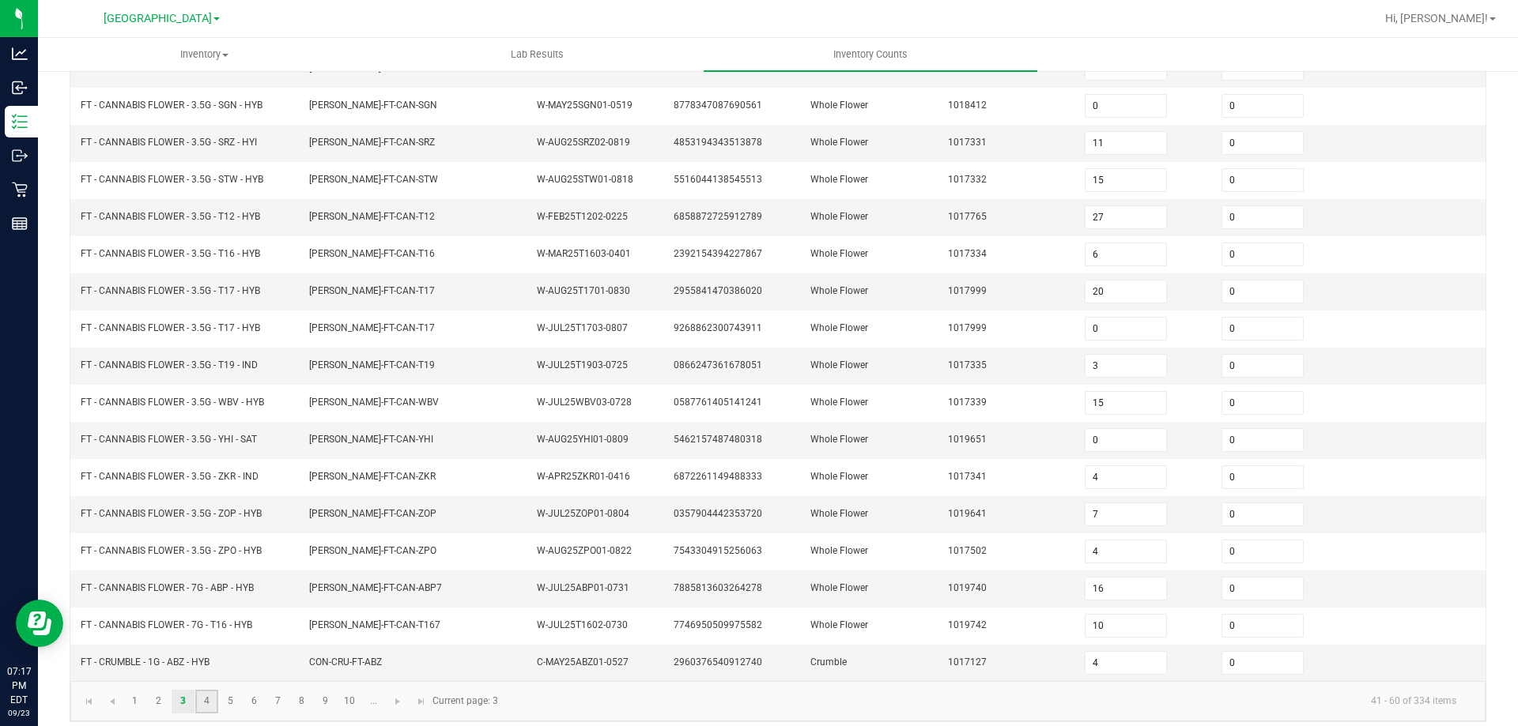
click at [211, 703] on link "4" at bounding box center [206, 702] width 23 height 24
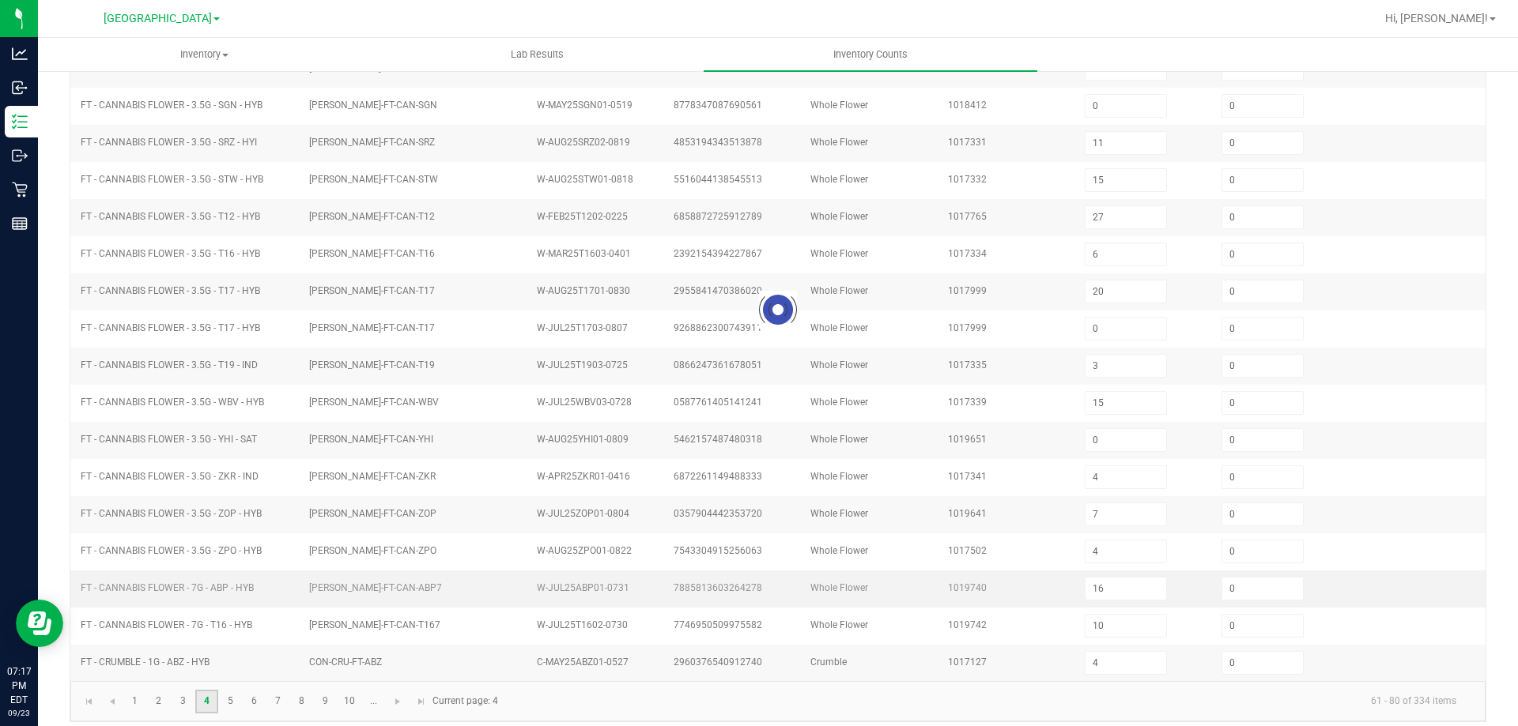
type input "3"
type input "4"
type input "8"
type input "0"
type input "2"
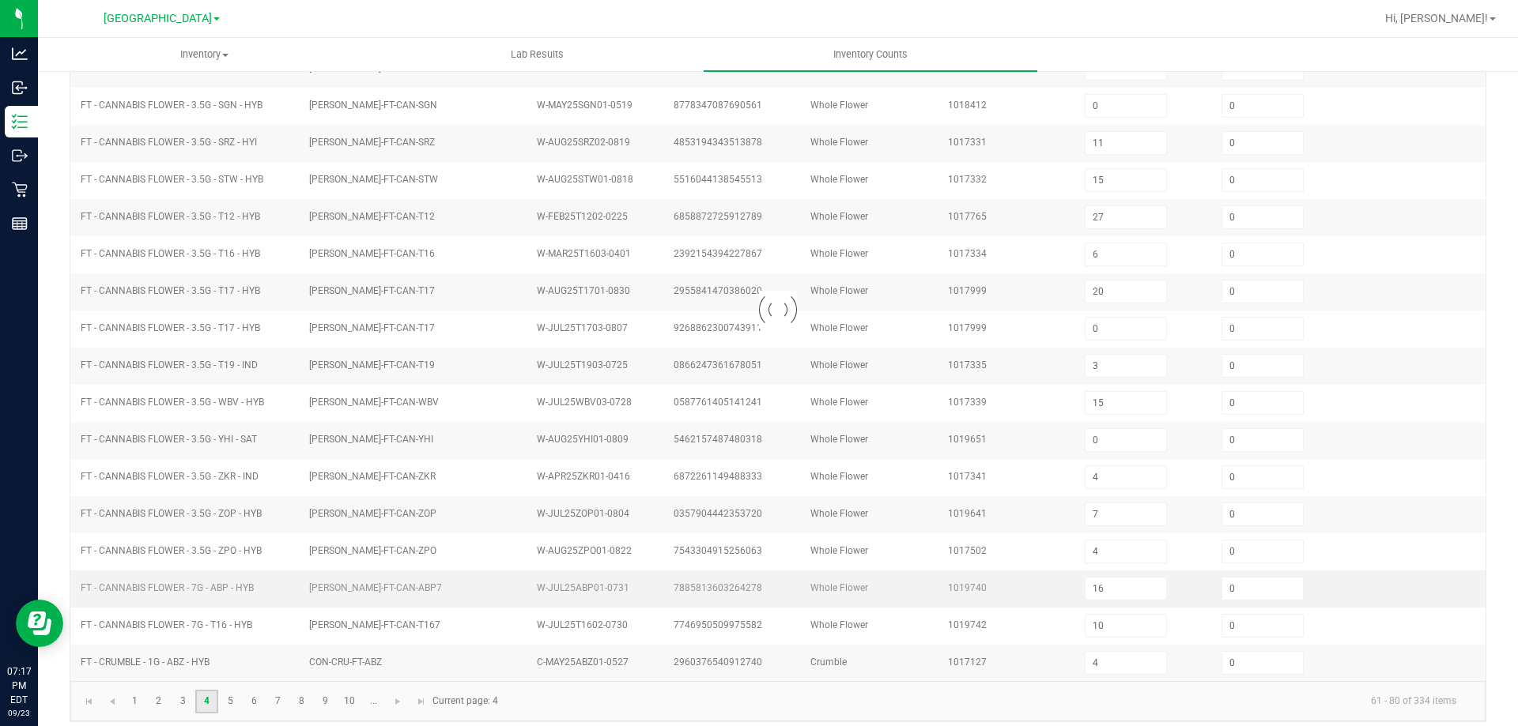
type input "7"
type input "1"
type input "10"
type input "8"
type input "1"
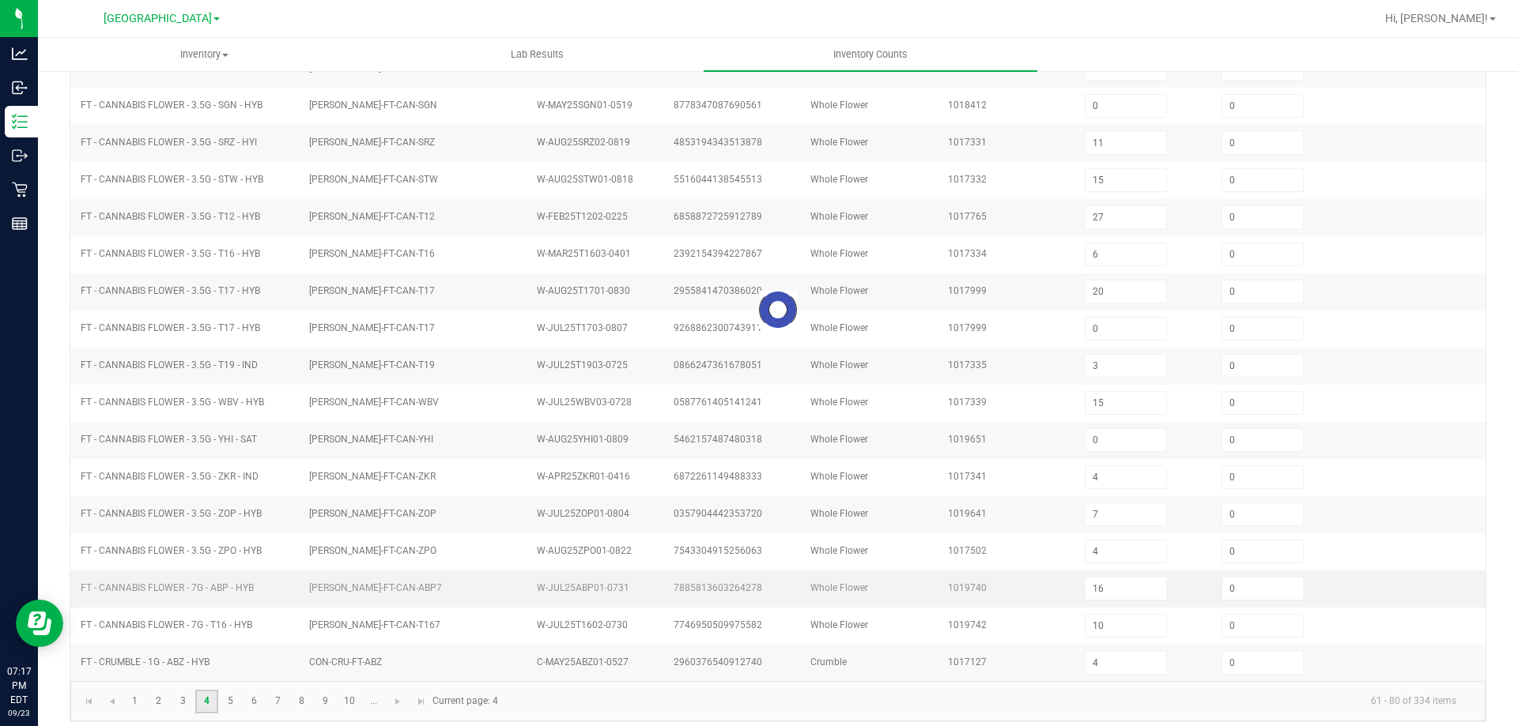
type input "5"
type input "10"
type input "9"
type input "4"
type input "8"
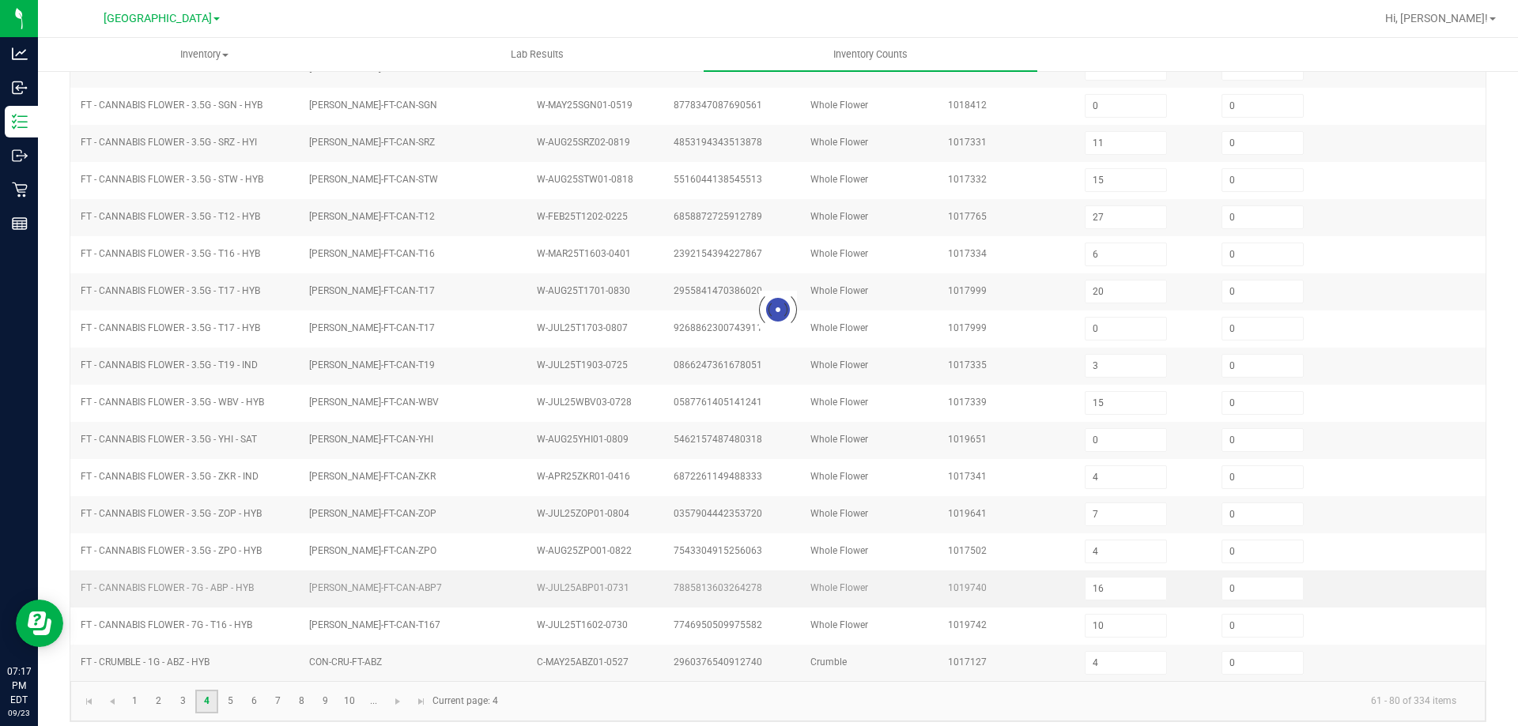
type input "11"
type input "0"
type input "5"
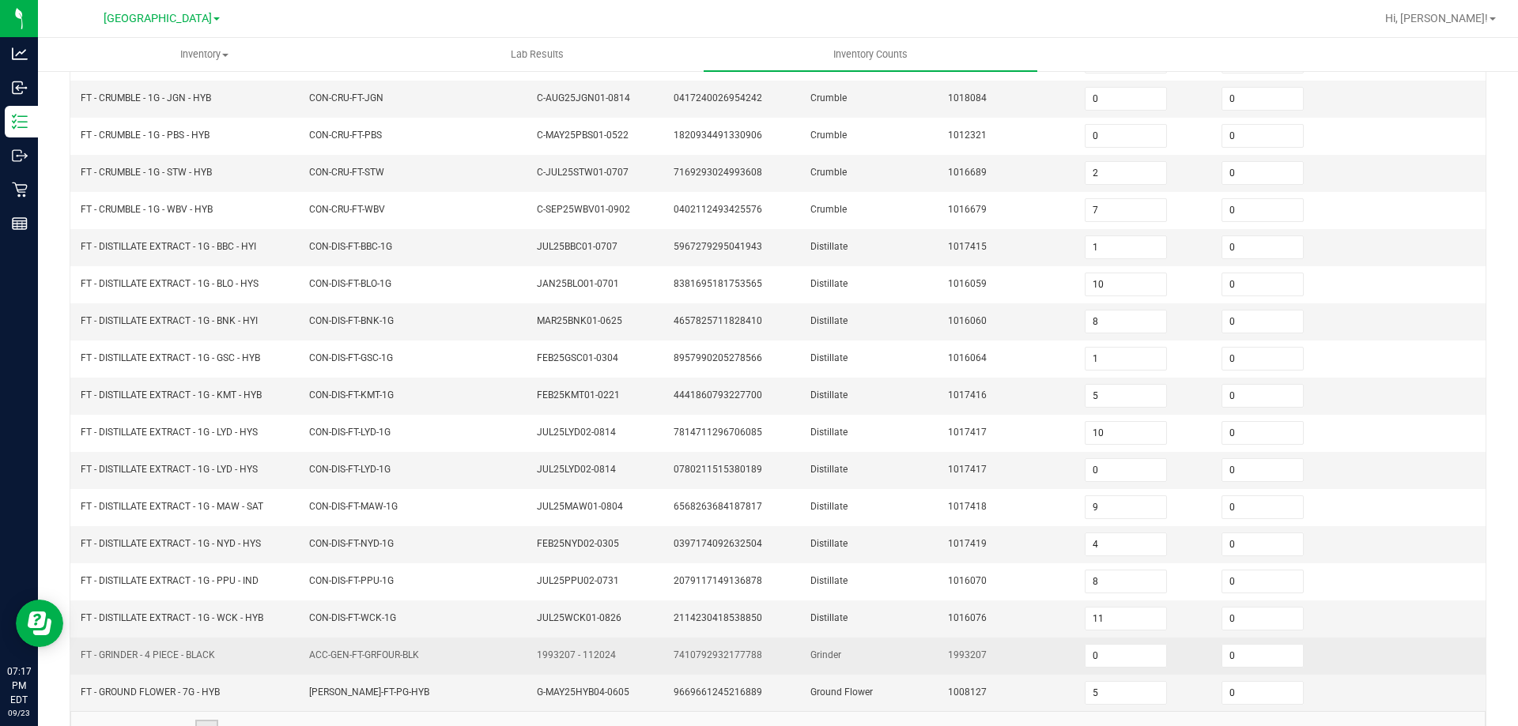
scroll to position [328, 0]
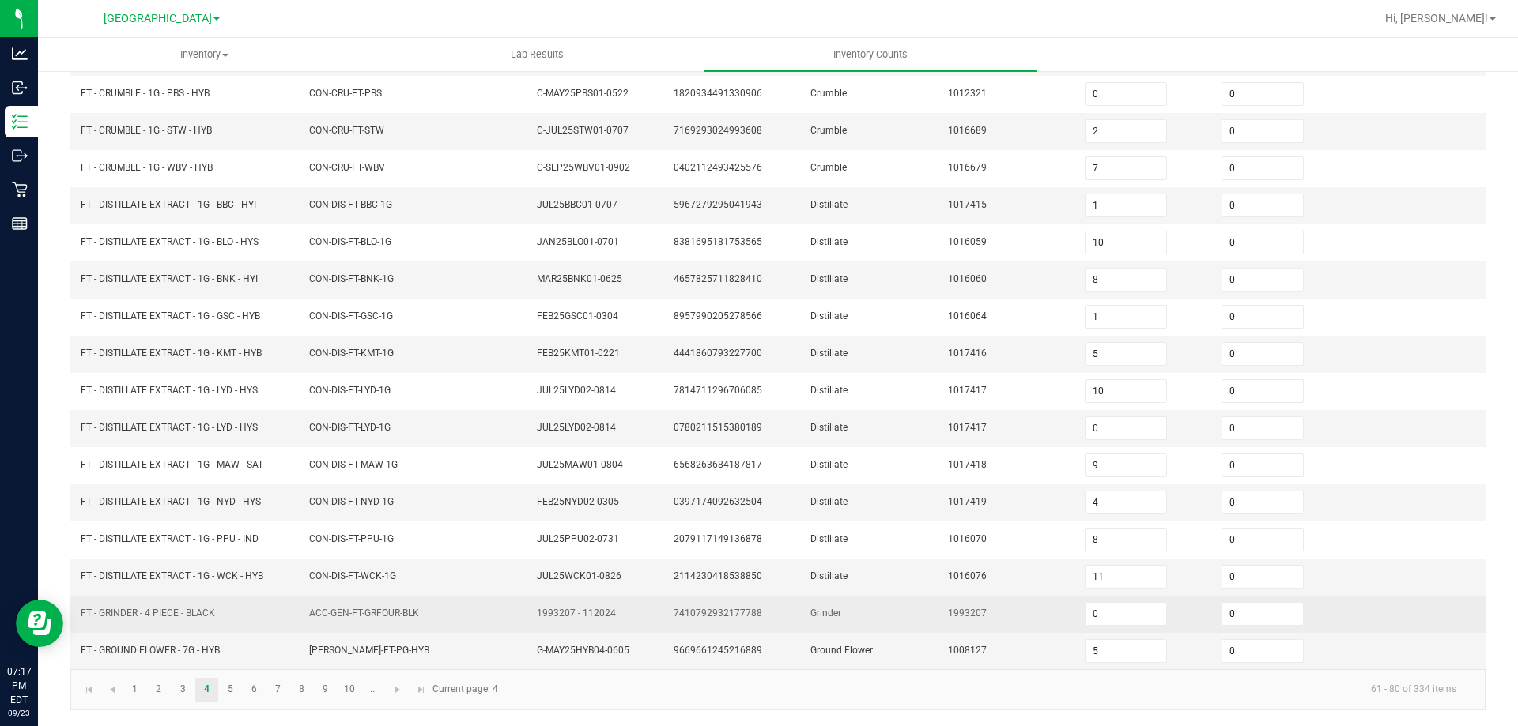
click at [157, 615] on span "FT - GRINDER - 4 PIECE - BLACK" at bounding box center [148, 613] width 134 height 11
copy span "FT - GRINDER - 4 PIECE - BLACK"
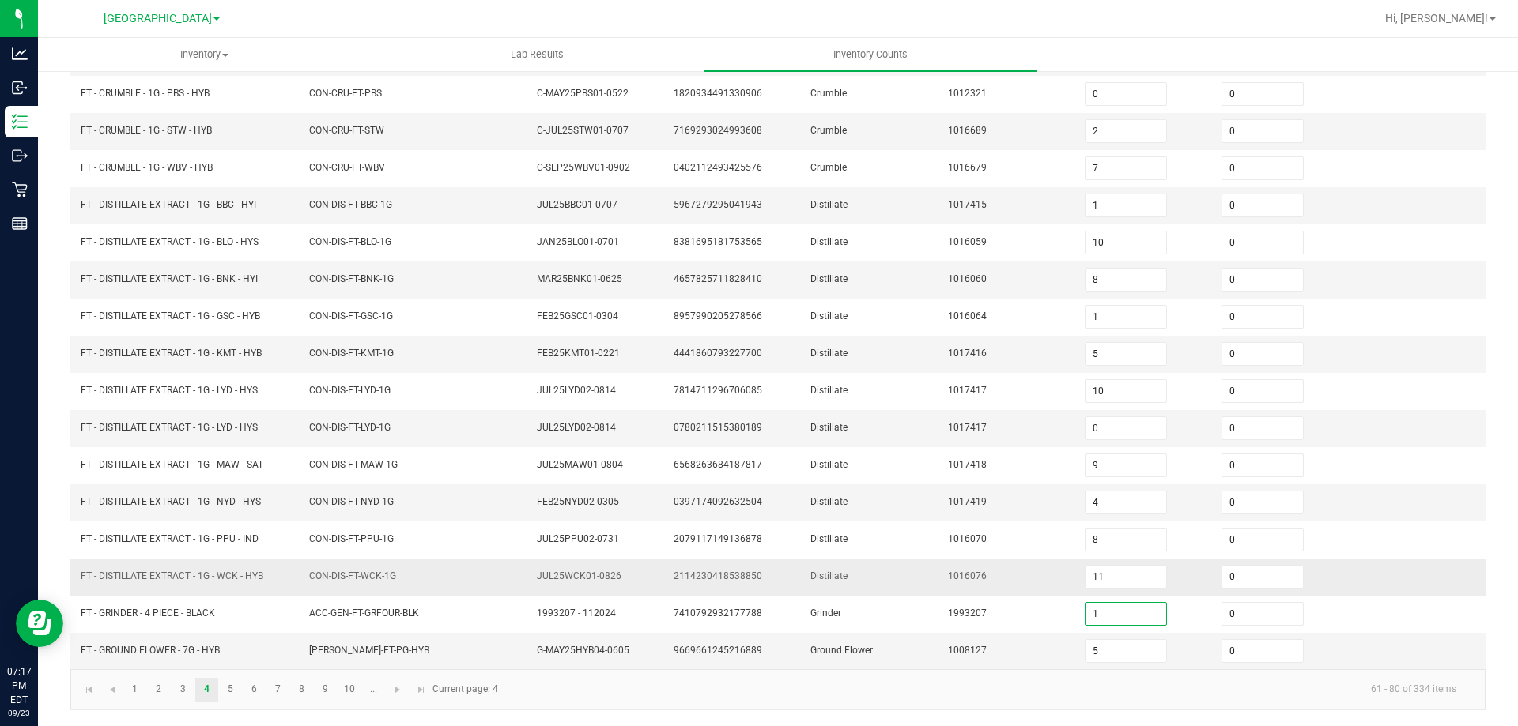
type input "1"
click at [998, 580] on td "1016076" at bounding box center [1006, 577] width 137 height 37
click at [228, 686] on link "5" at bounding box center [230, 690] width 23 height 24
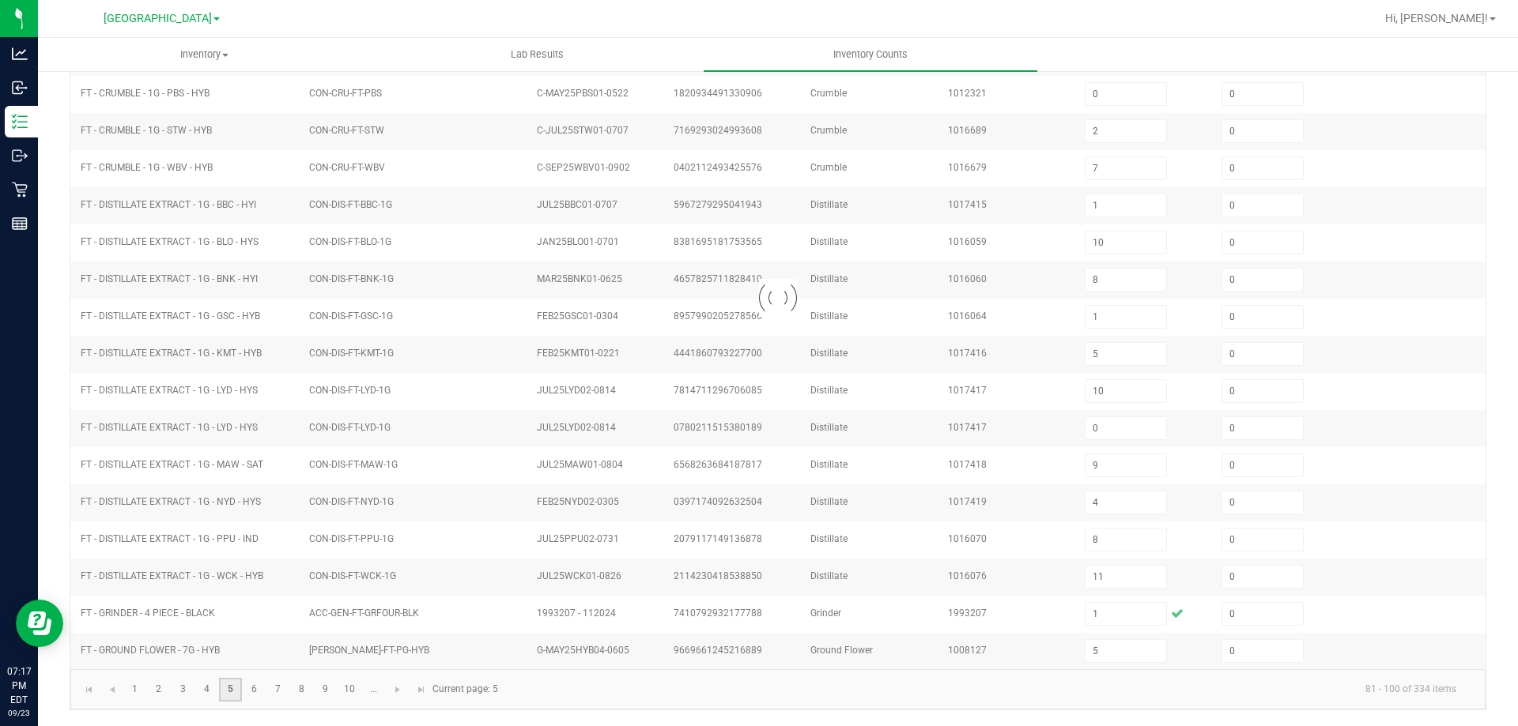
type input "20"
type input "2"
type input "1"
type input "7"
type input "8"
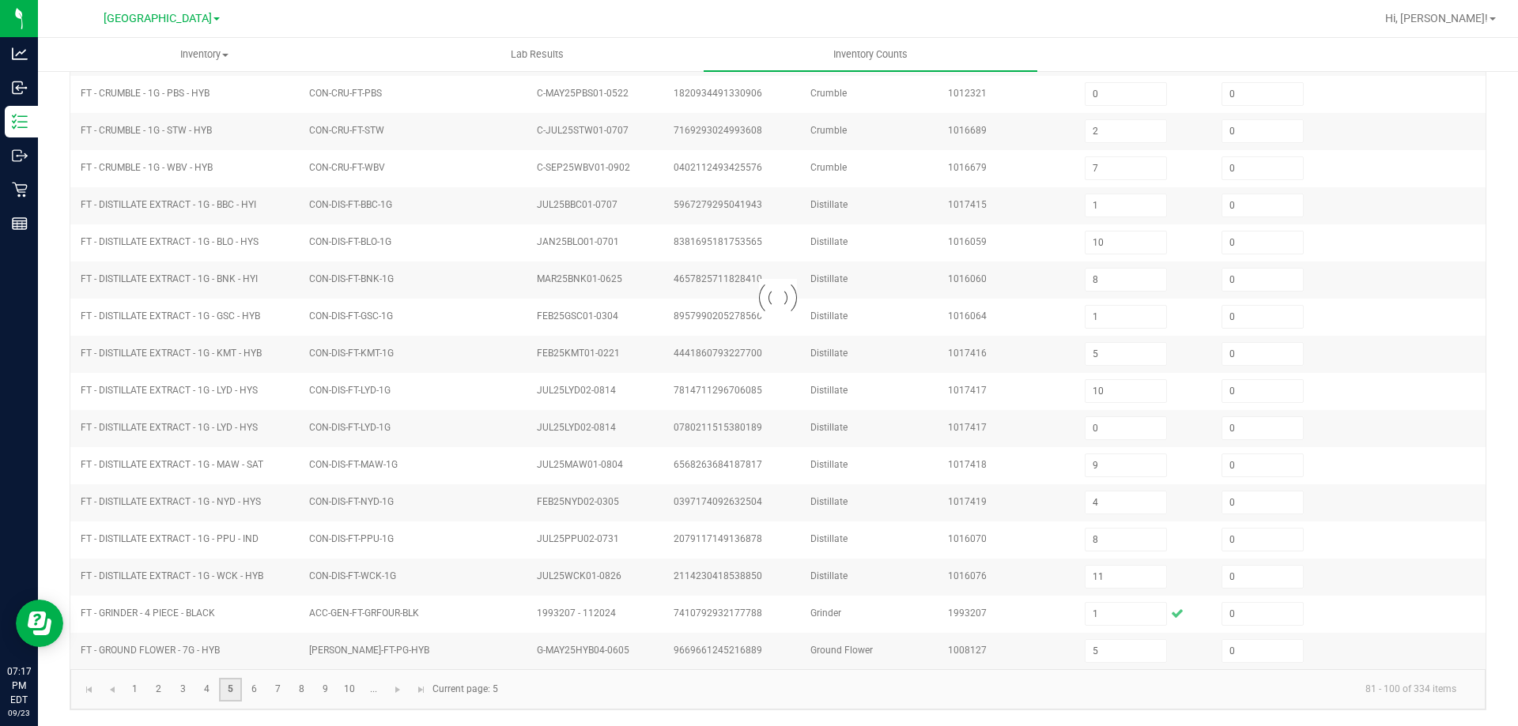
type input "4"
type input "3"
type input "2"
type input "7"
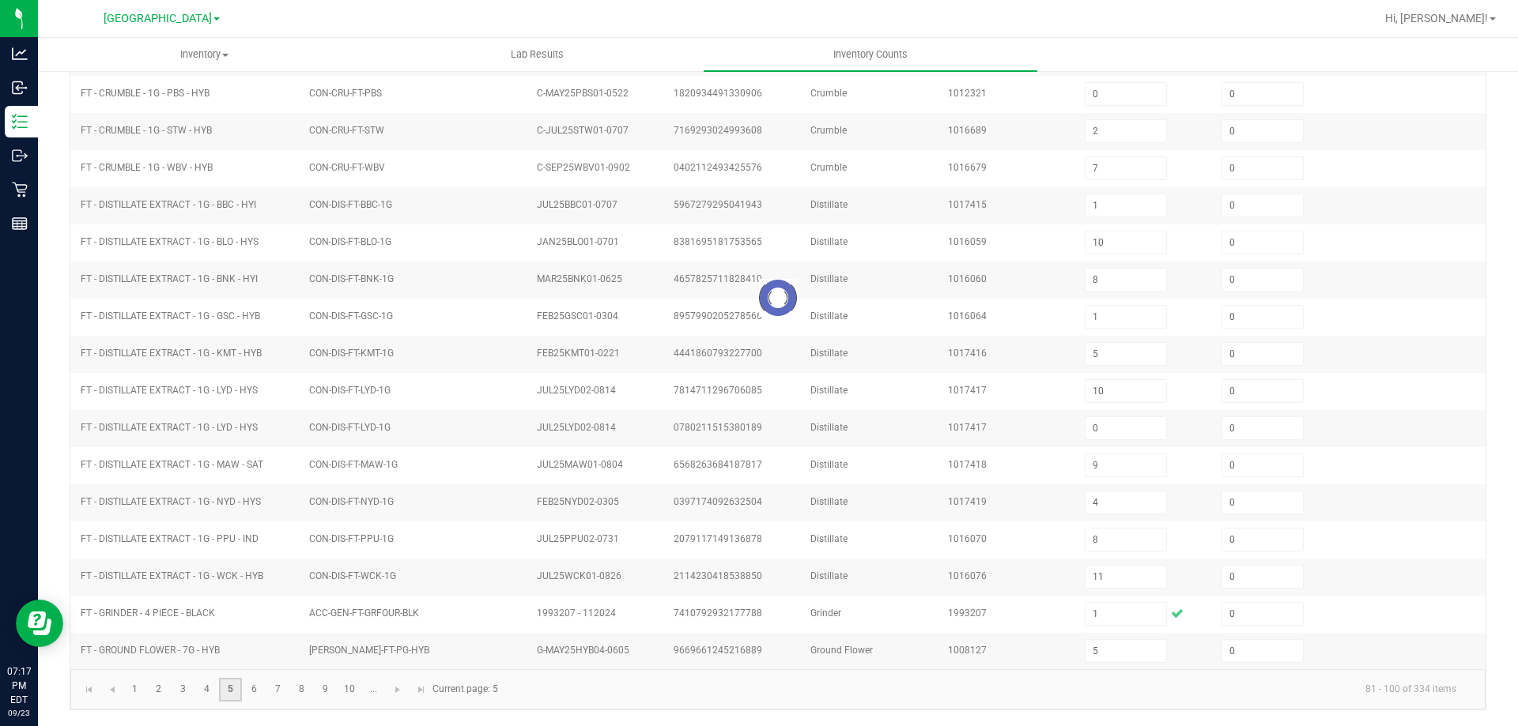
type input "11"
type input "3"
type input "20"
type input "2"
type input "4"
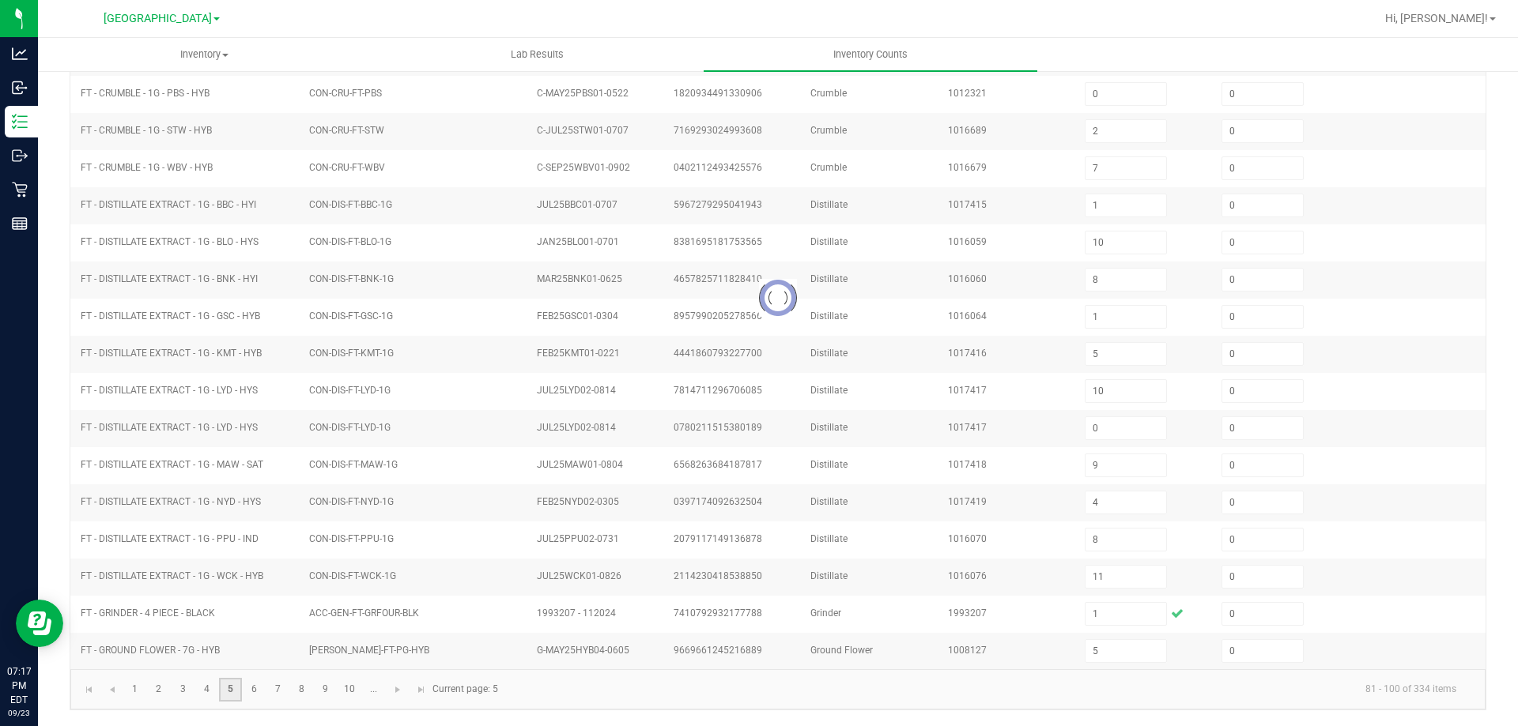
type input "6"
type input "16"
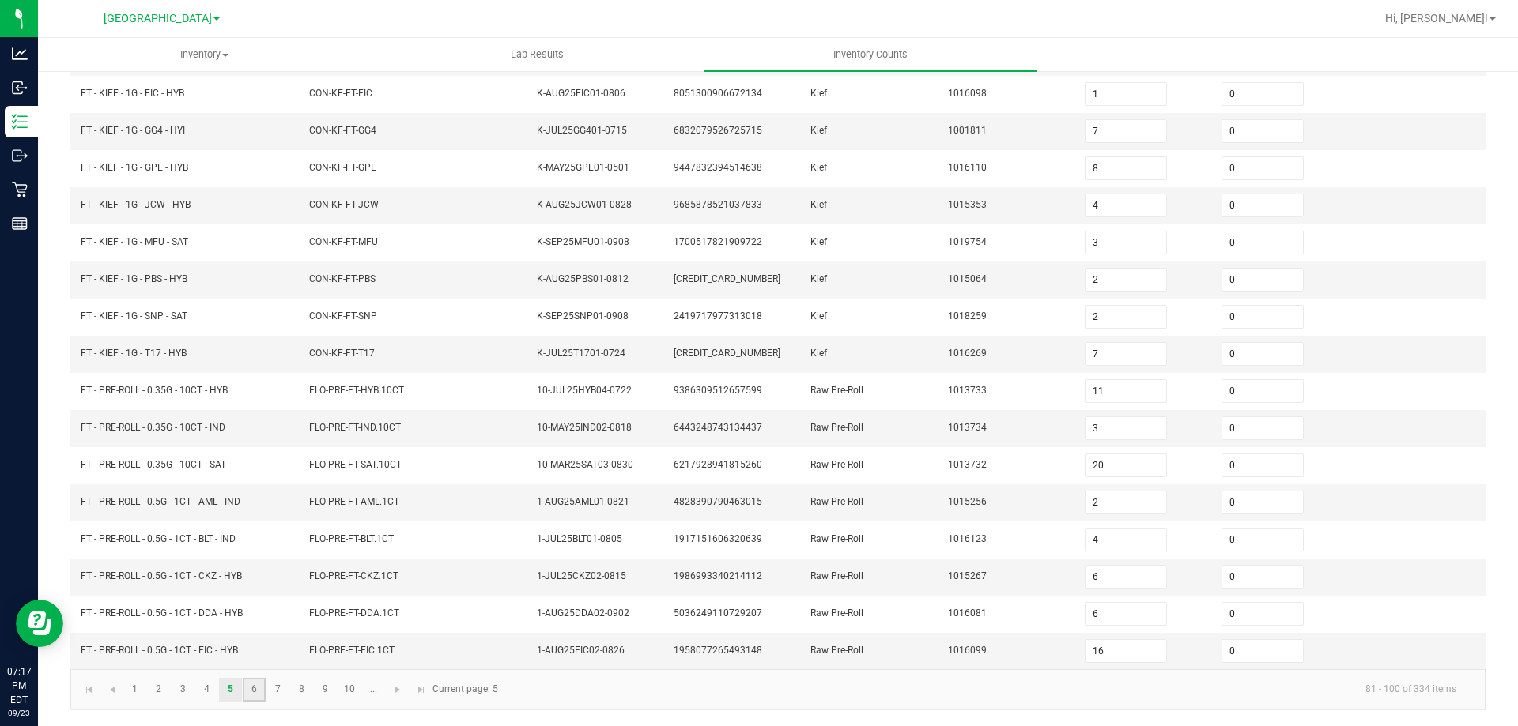
click at [263, 698] on link "6" at bounding box center [254, 690] width 23 height 24
type input "13"
type input "4"
type input "17"
type input "22"
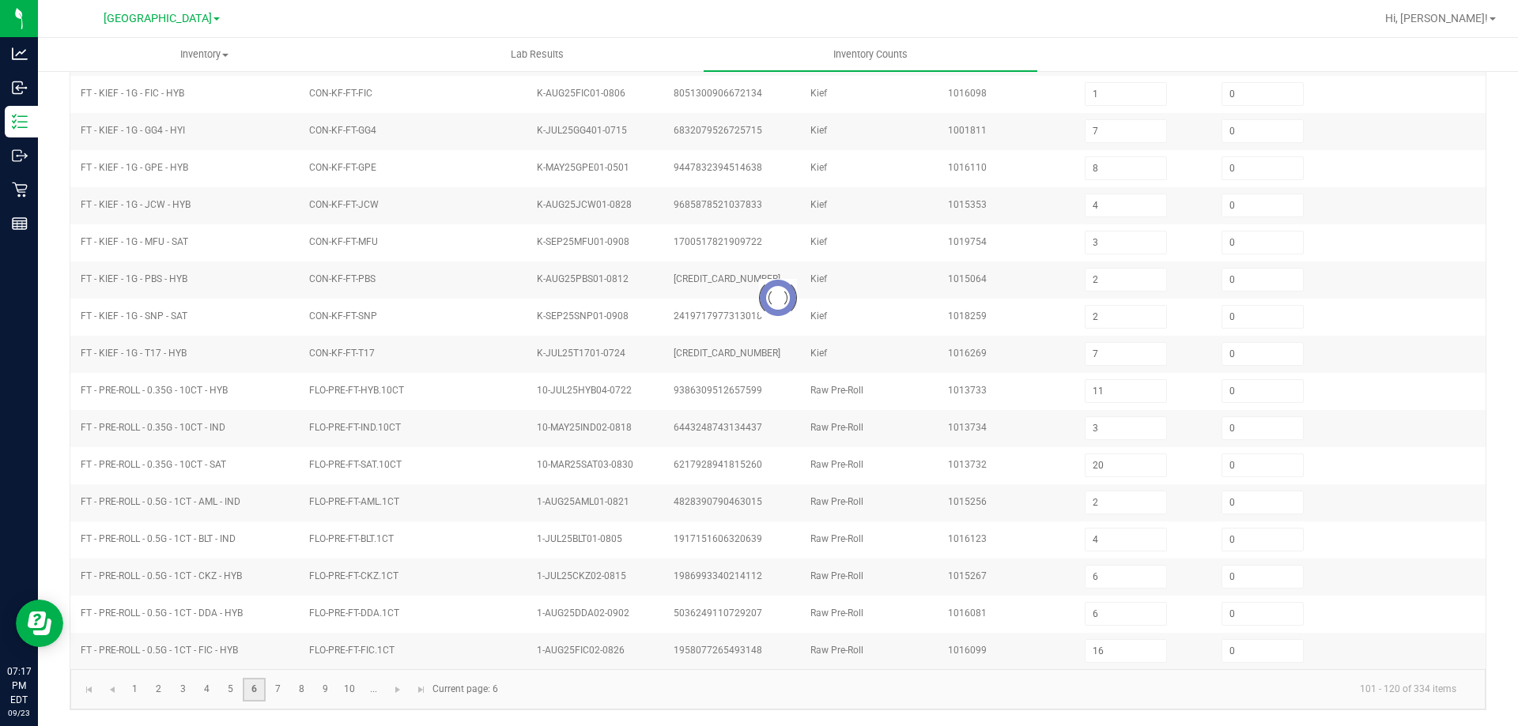
type input "20"
type input "11"
type input "22"
type input "23"
type input "9"
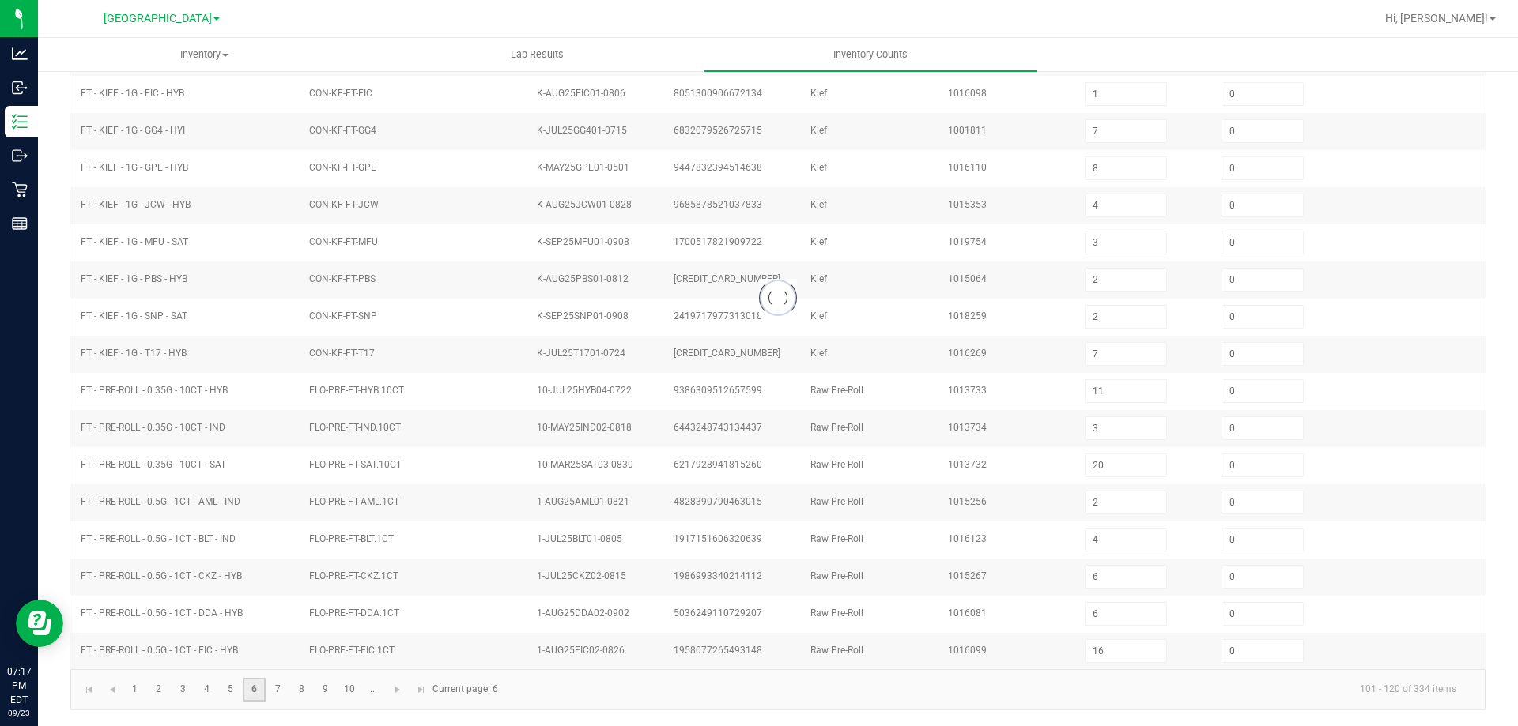
type input "12"
type input "2"
type input "4"
type input "5"
type input "3"
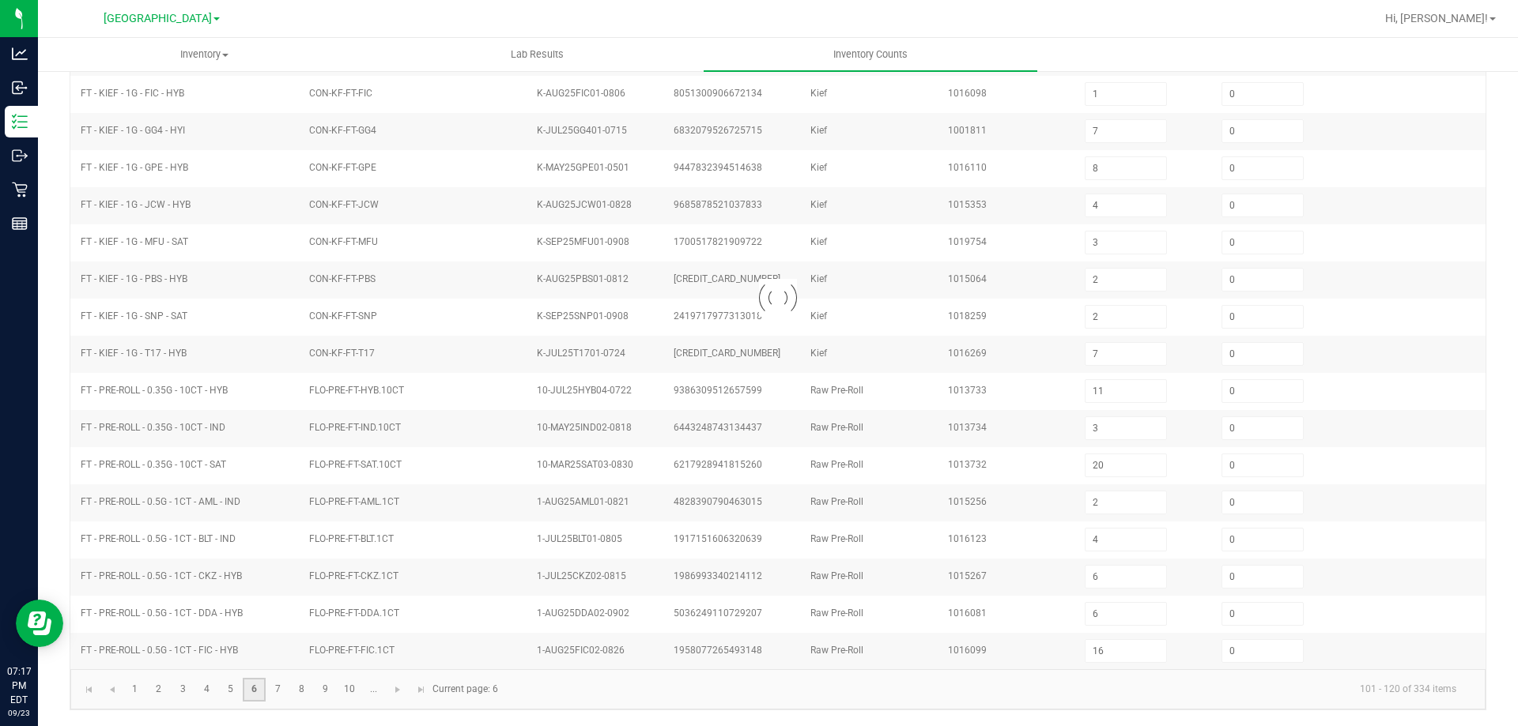
type input "7"
type input "5"
type input "1"
type input "5"
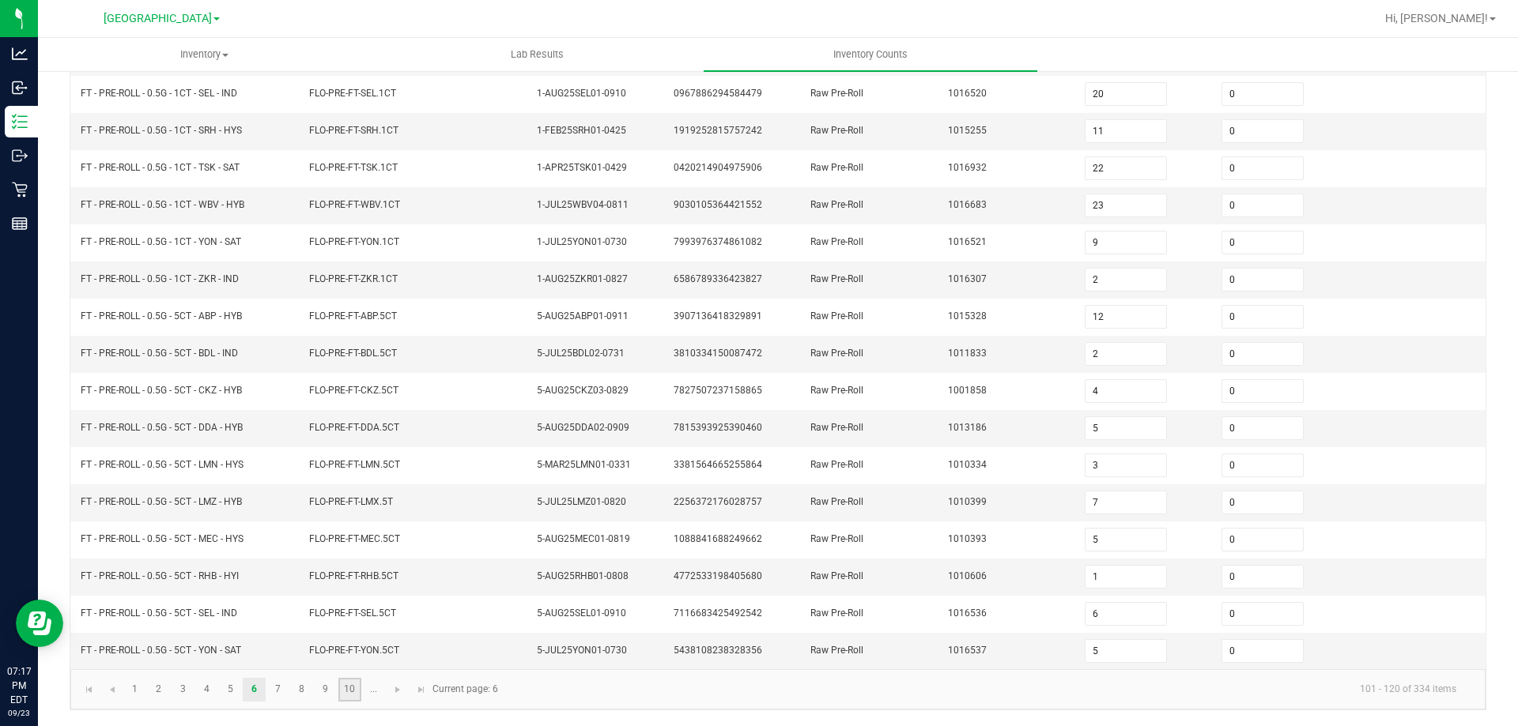
click at [353, 696] on link "10" at bounding box center [349, 690] width 23 height 24
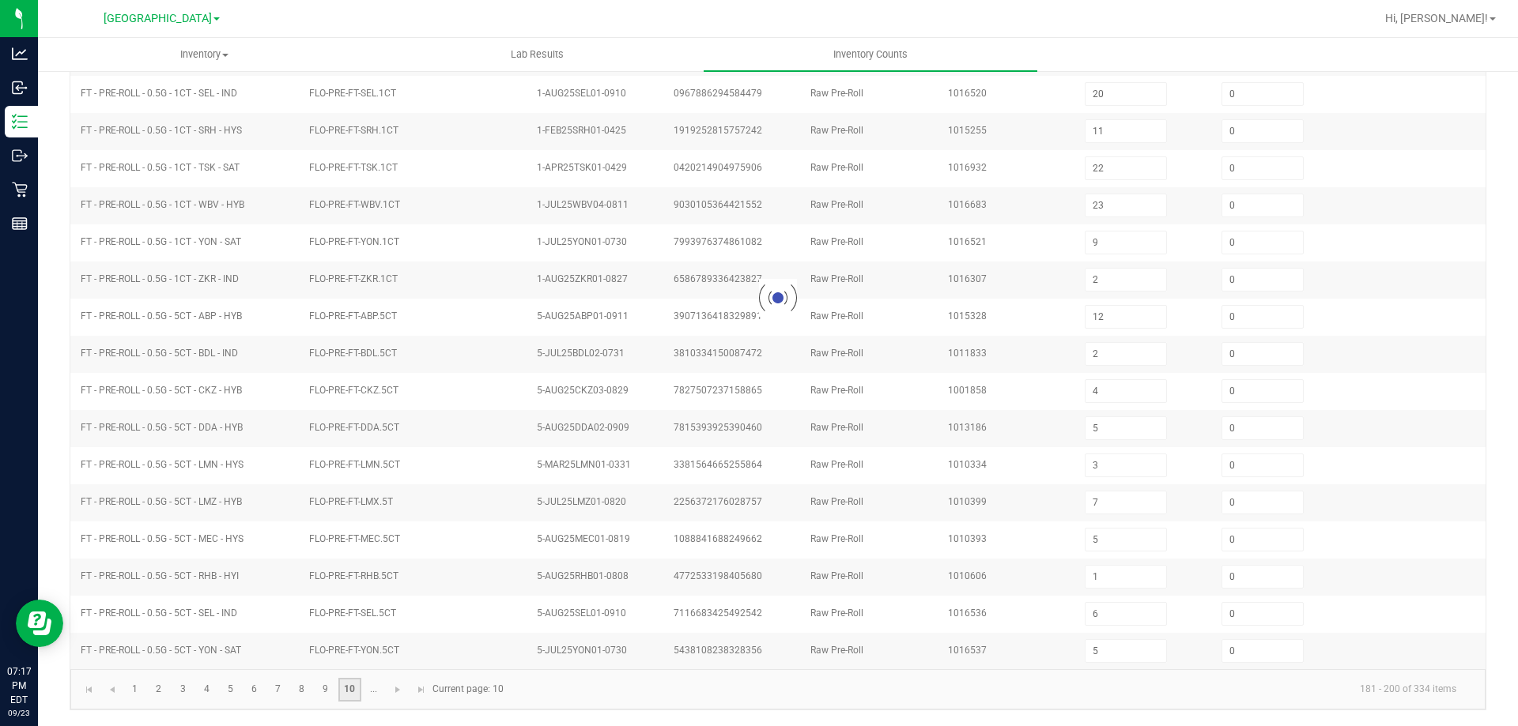
type input "2"
type input "8"
type input "12"
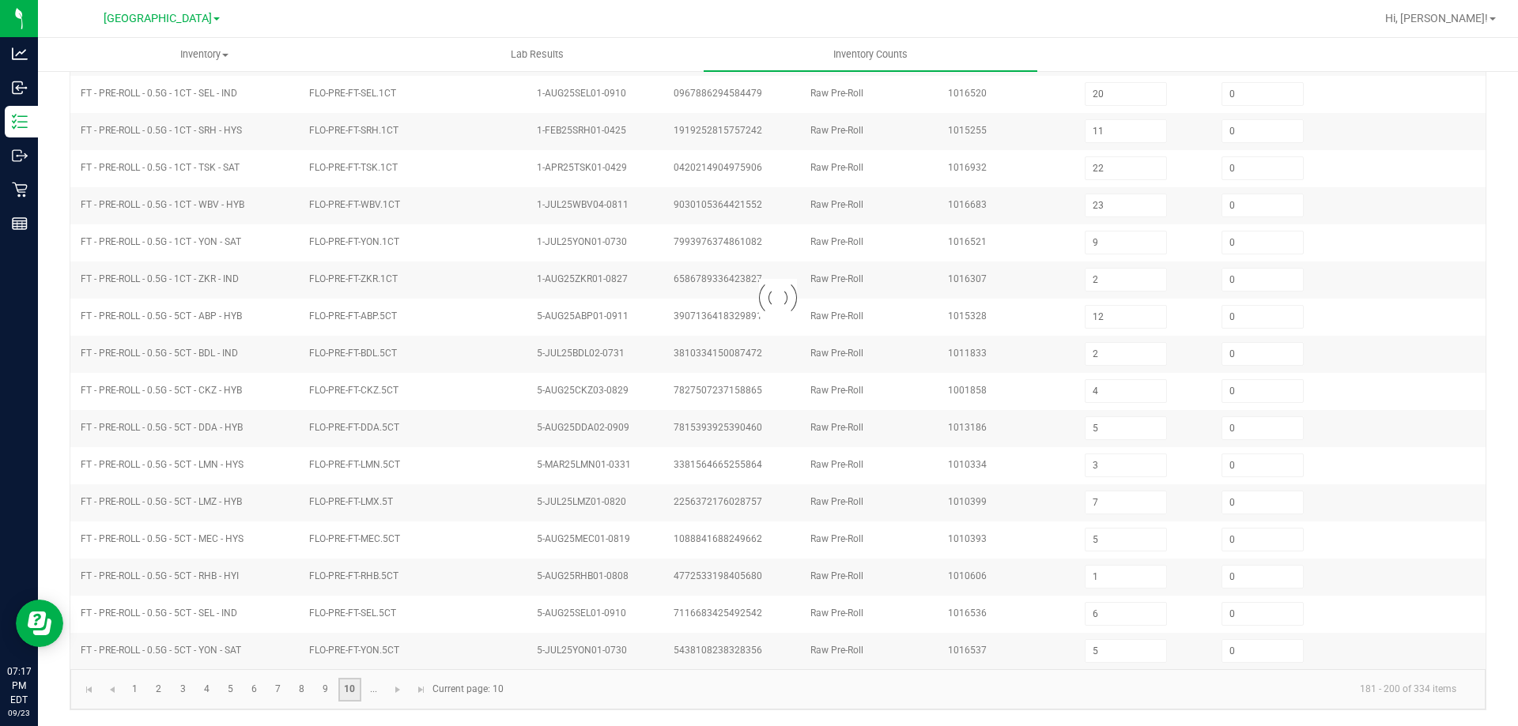
type input "12"
type input "0"
type input "12"
type input "4"
type input "12"
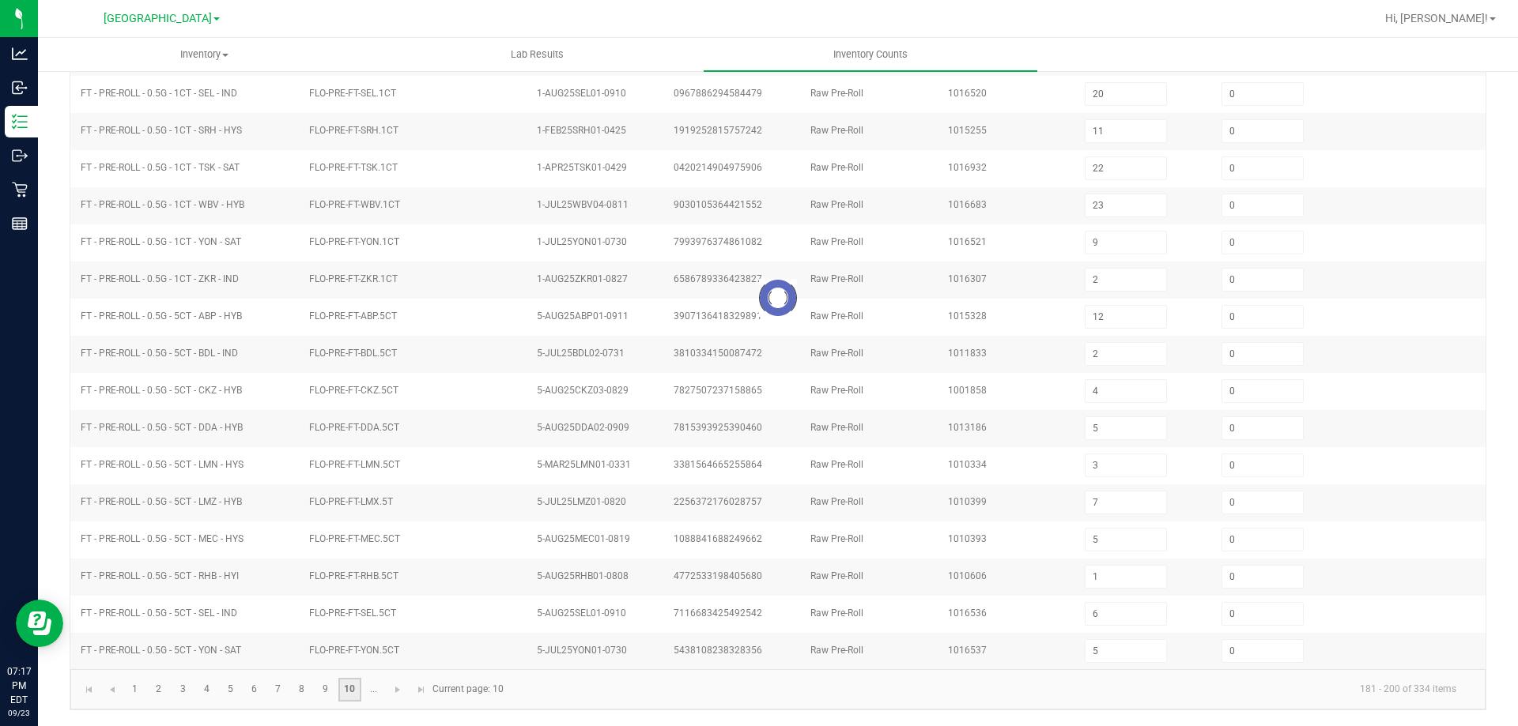
type input "11"
type input "7"
type input "3"
type input "6"
type input "2"
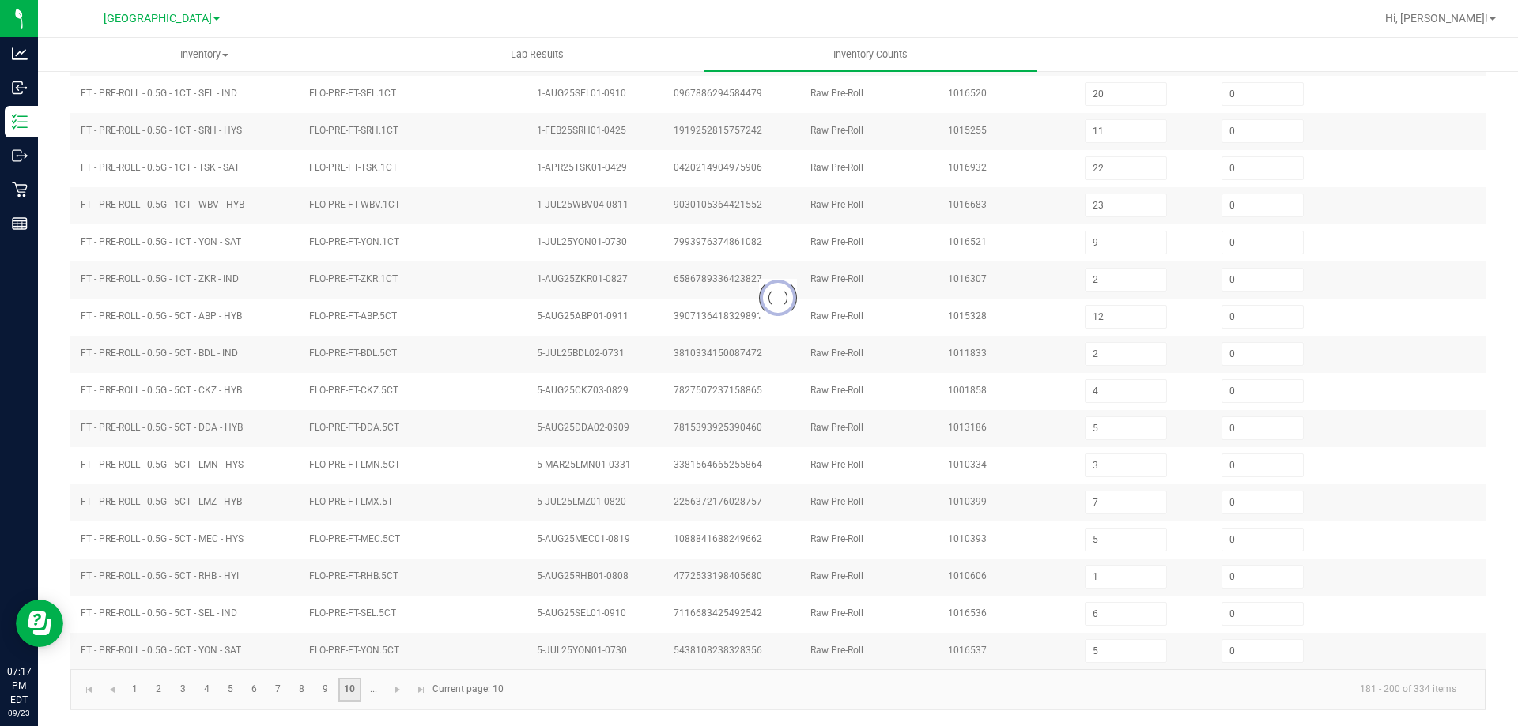
type input "5"
type input "4"
type input "11"
type input "7"
type input "10"
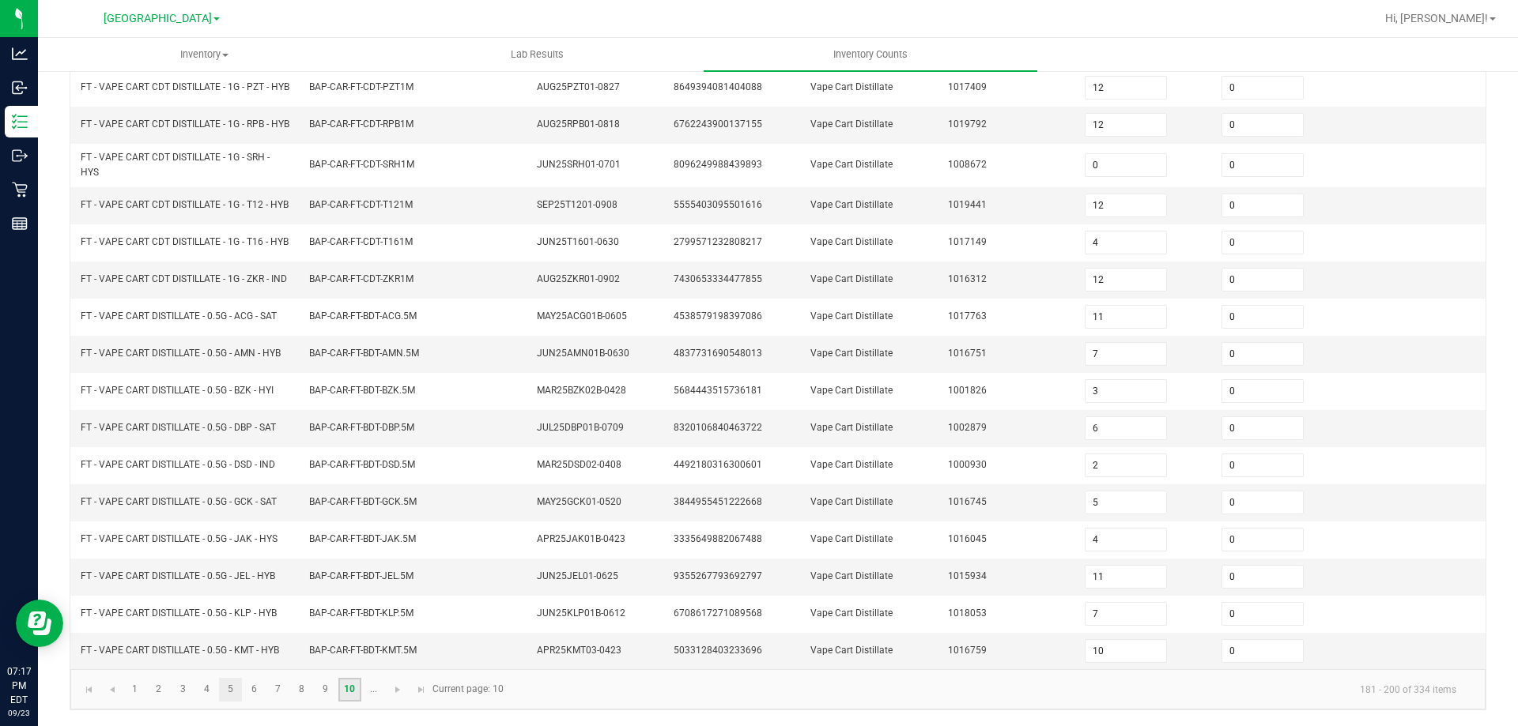
scroll to position [388, 0]
click at [398, 690] on span "Go to the next page" at bounding box center [397, 690] width 13 height 13
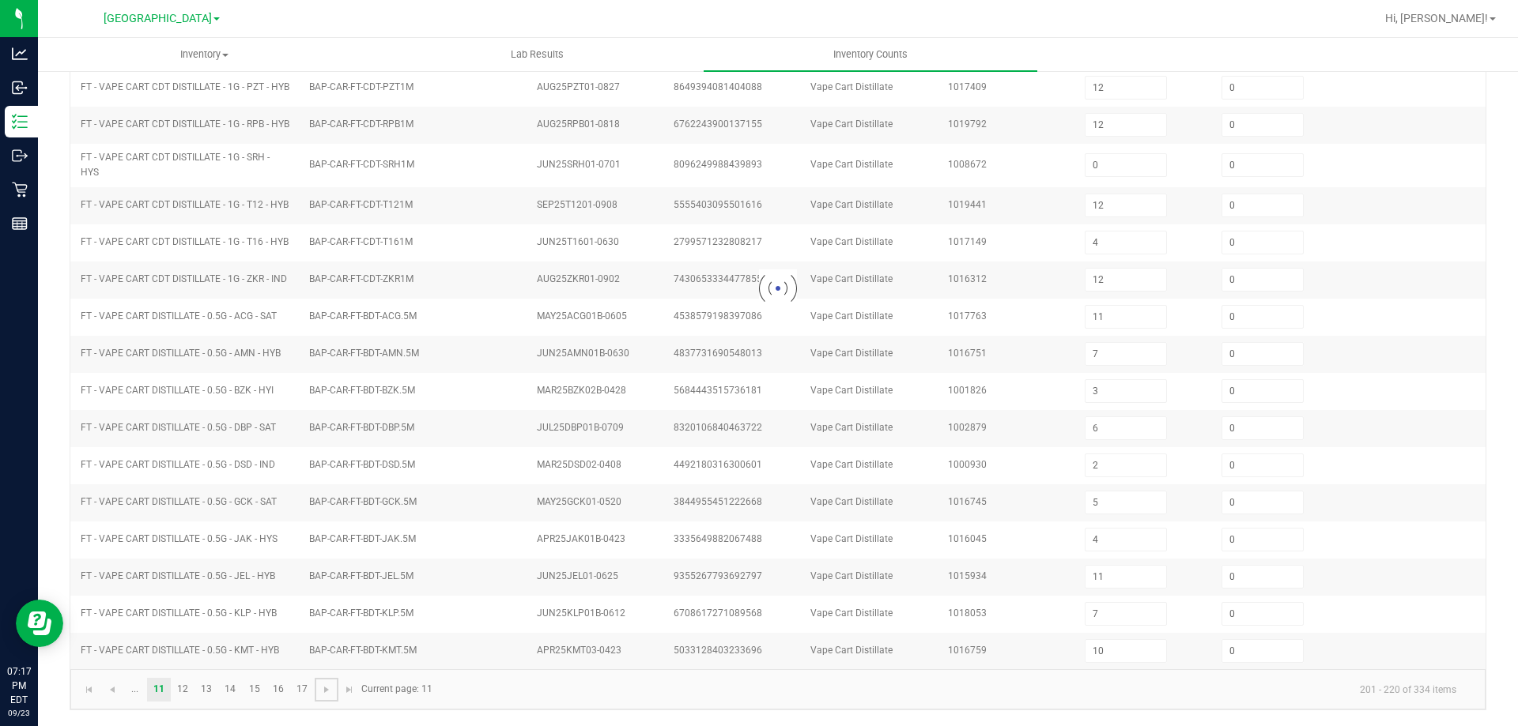
type input "10"
type input "5"
type input "2"
type input "6"
type input "5"
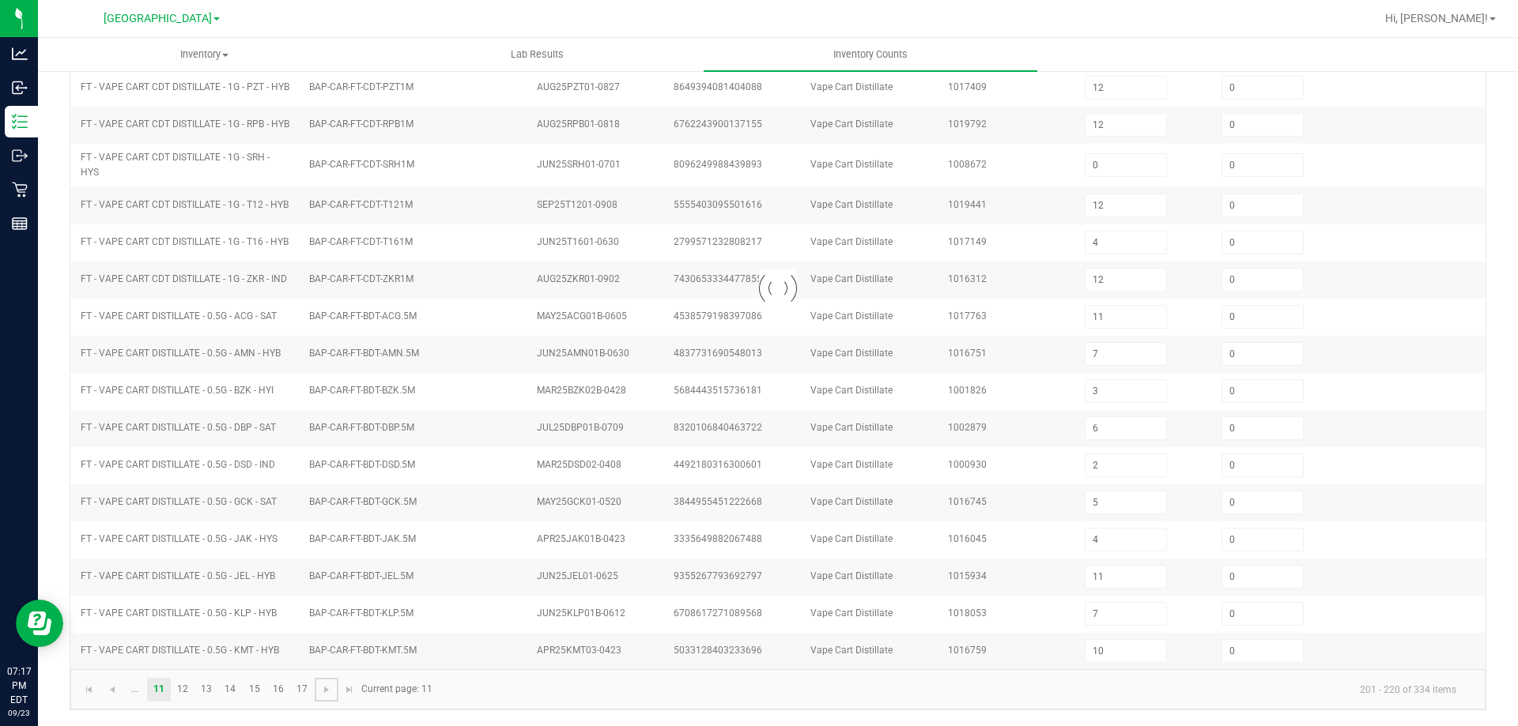
type input "4"
type input "1"
type input "2"
type input "5"
type input "1"
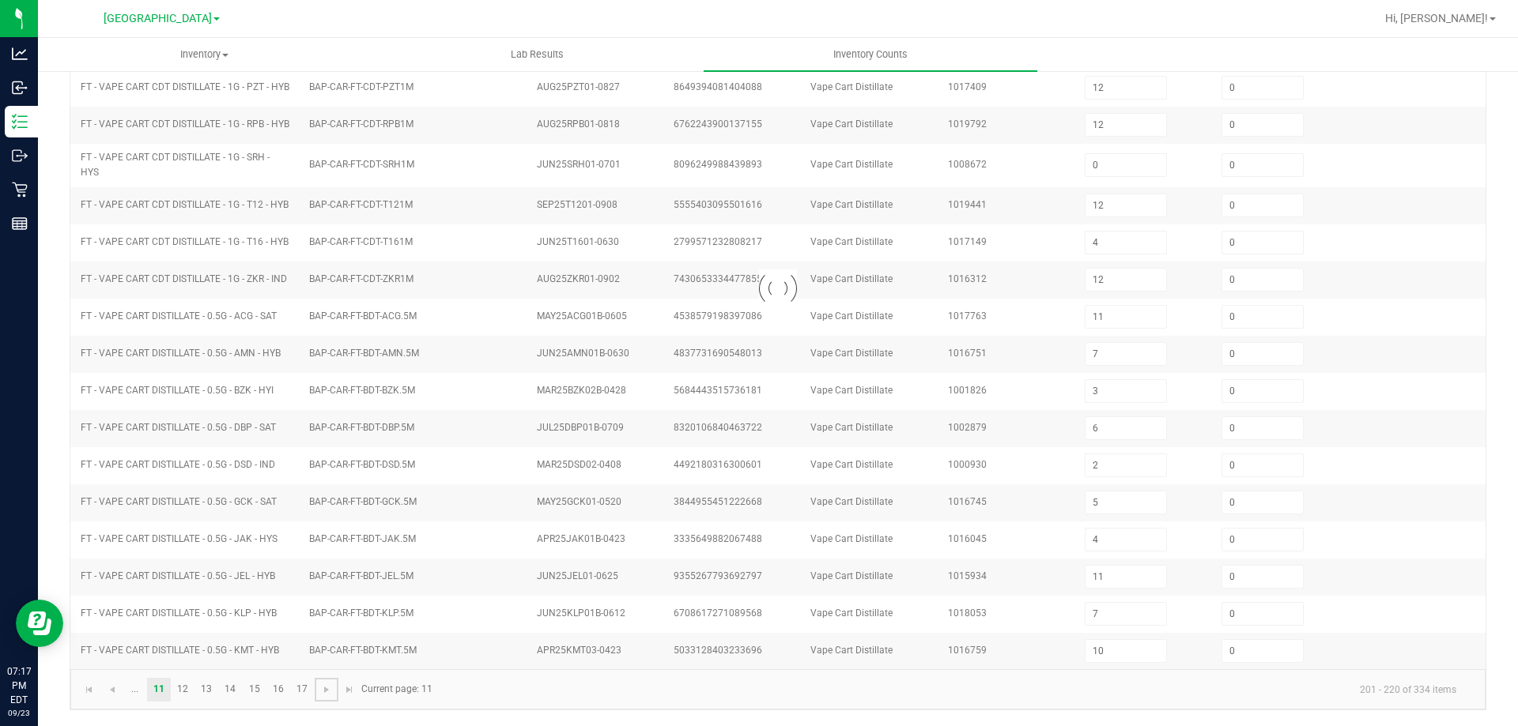
type input "10"
type input "0"
type input "8"
type input "2"
type input "6"
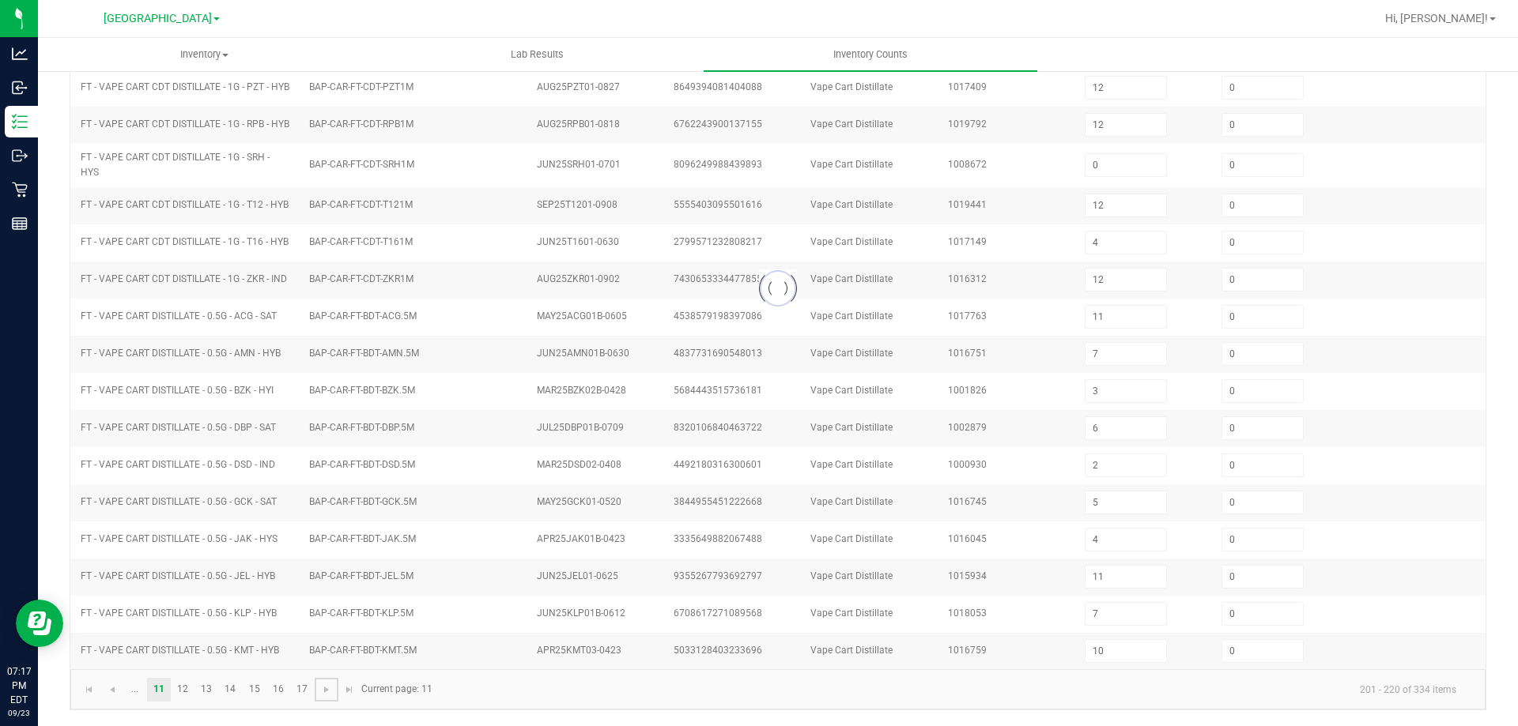
type input "9"
type input "5"
type input "7"
type input "5"
type input "3"
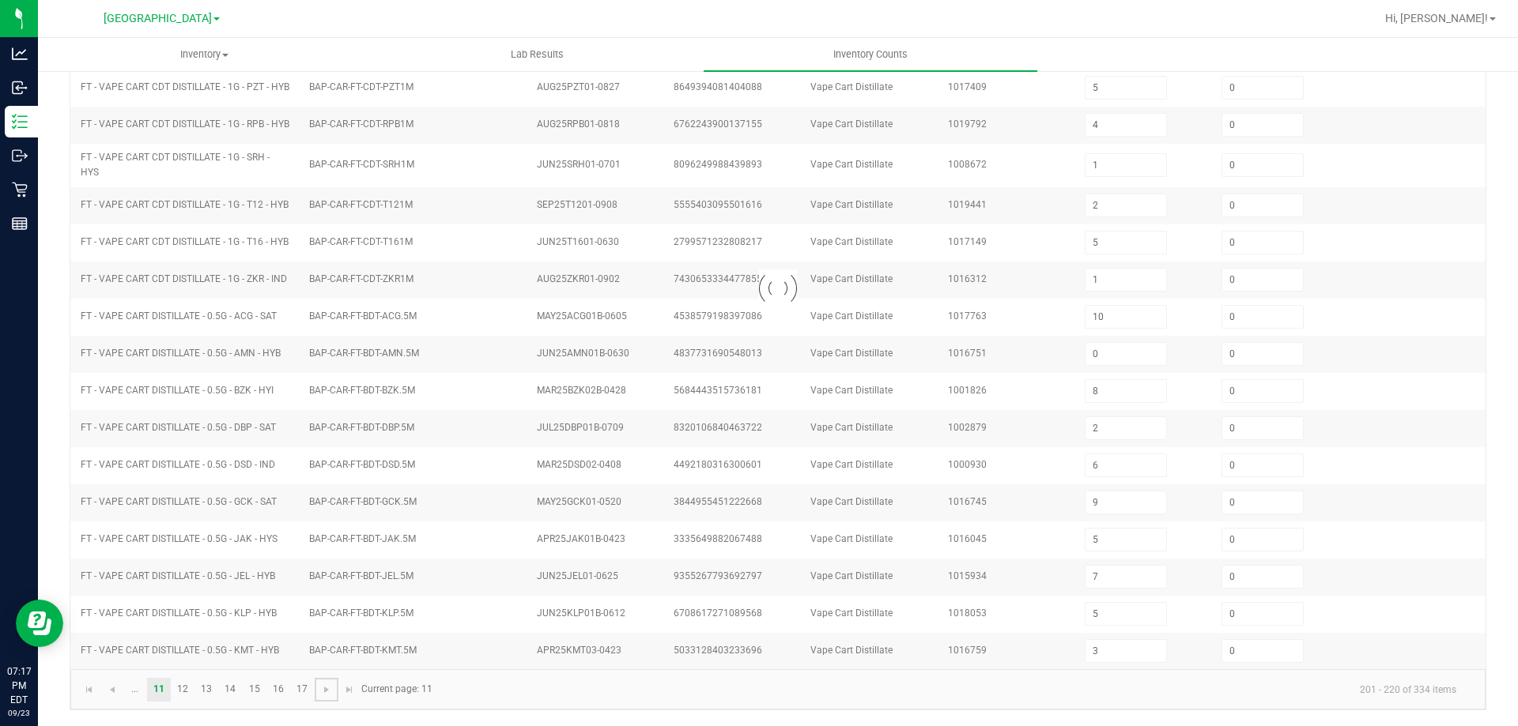
scroll to position [328, 0]
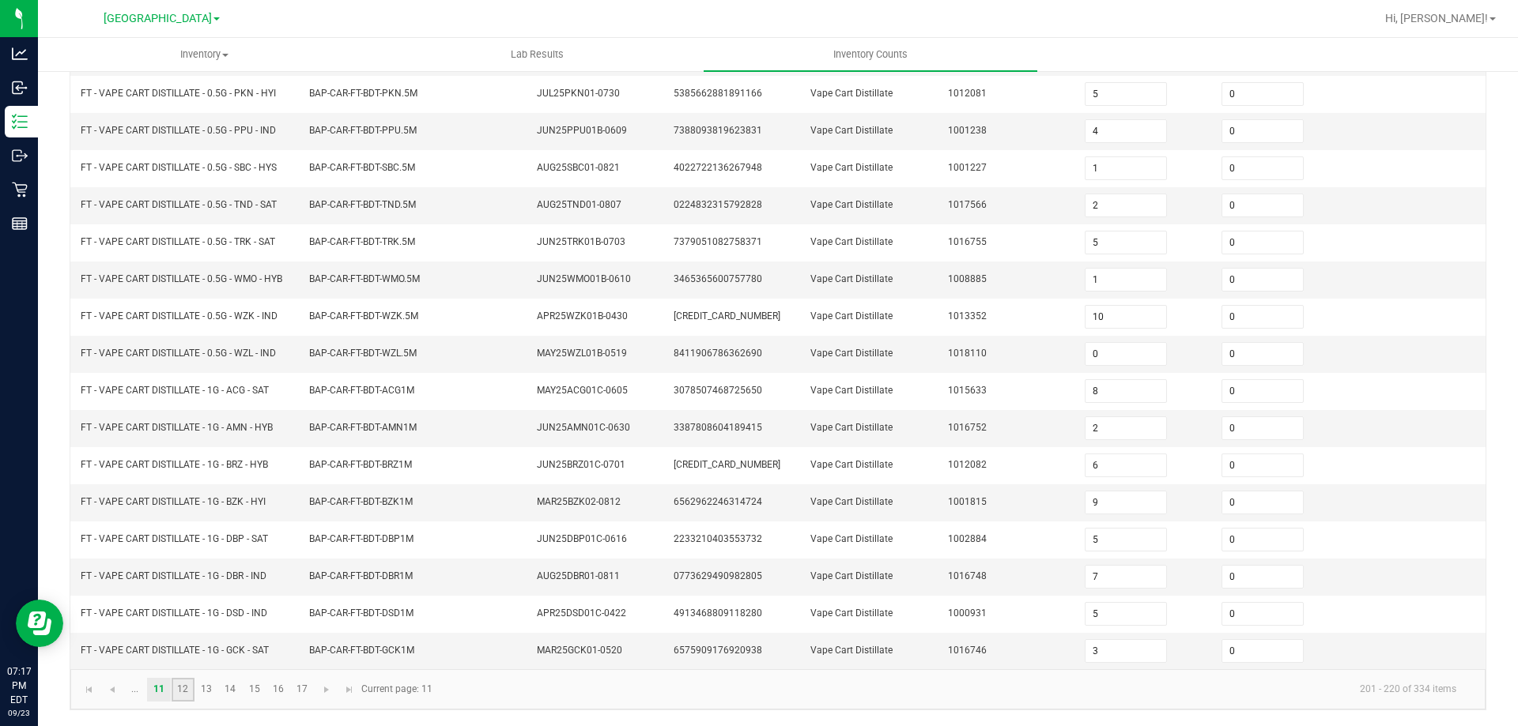
click at [185, 698] on link "12" at bounding box center [183, 690] width 23 height 24
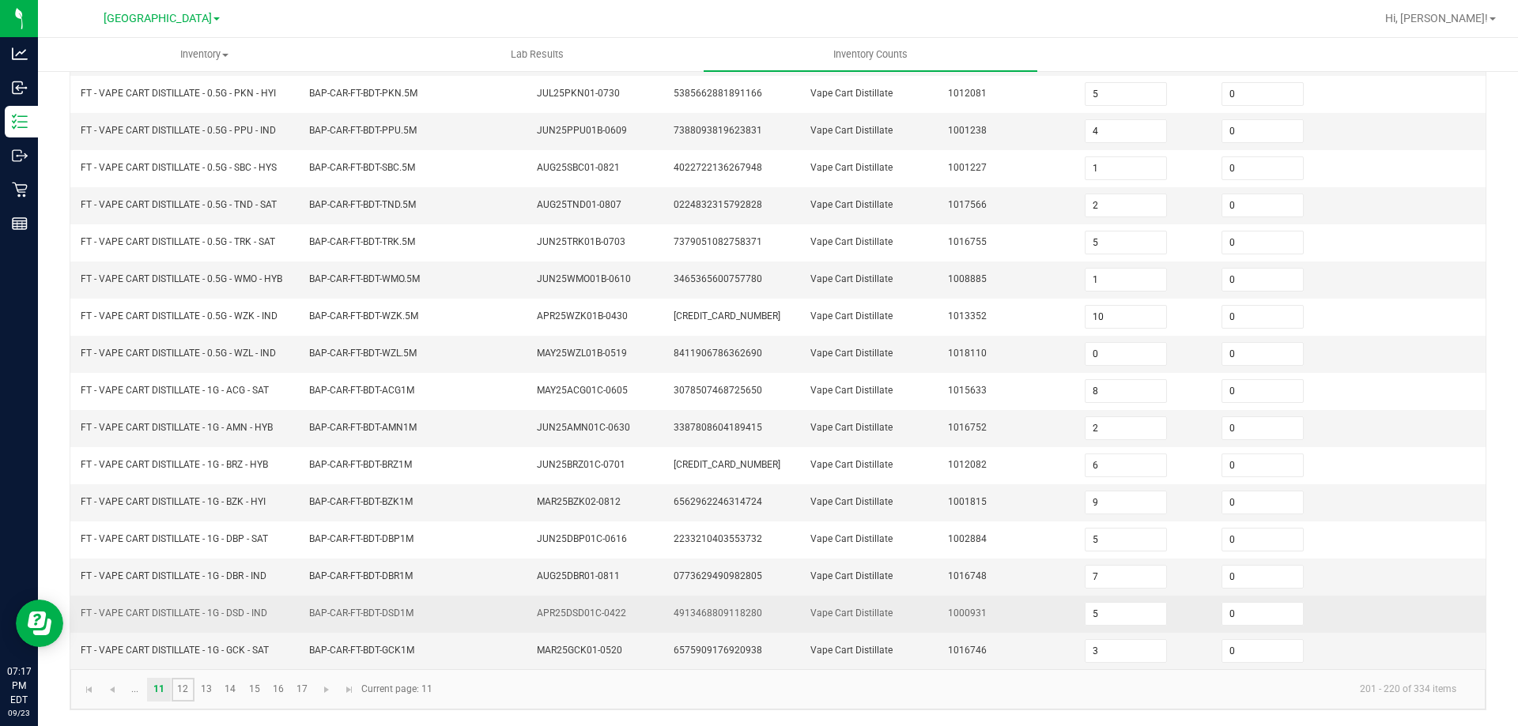
type input "1"
type input "9"
type input "2"
type input "4"
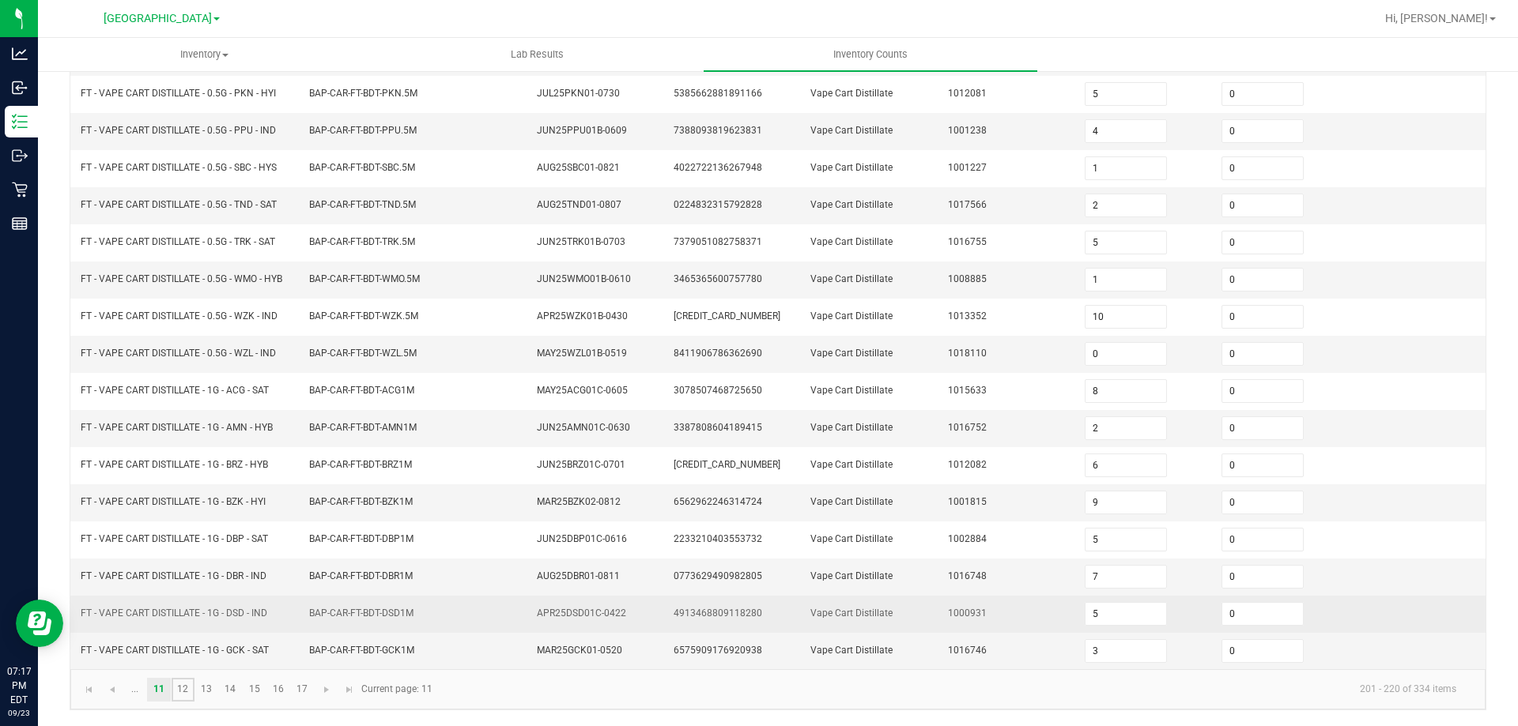
type input "1"
type input "10"
type input "3"
type input "12"
type input "9"
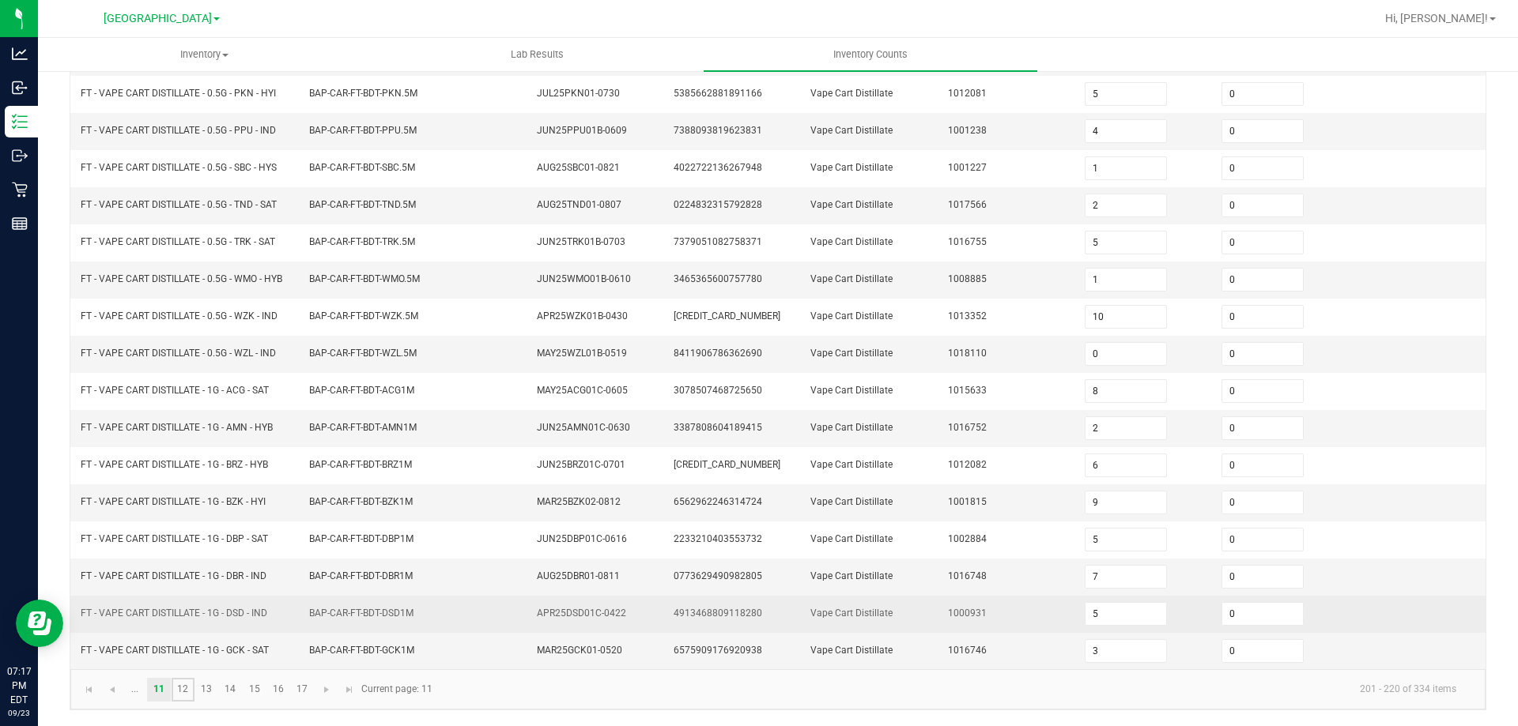
type input "7"
type input "20"
type input "0"
type input "7"
type input "4"
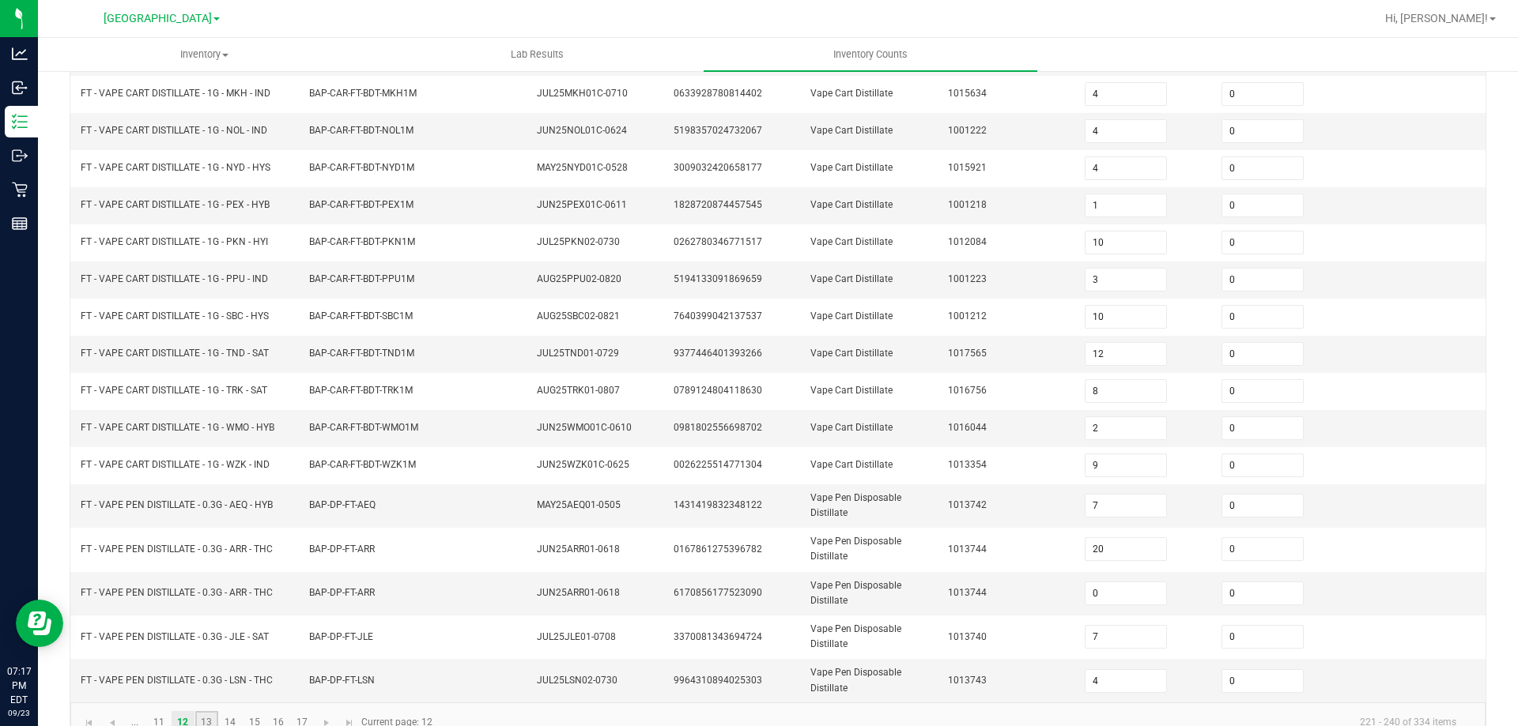
click at [204, 724] on link "13" at bounding box center [206, 723] width 23 height 24
type input "3"
type input "17"
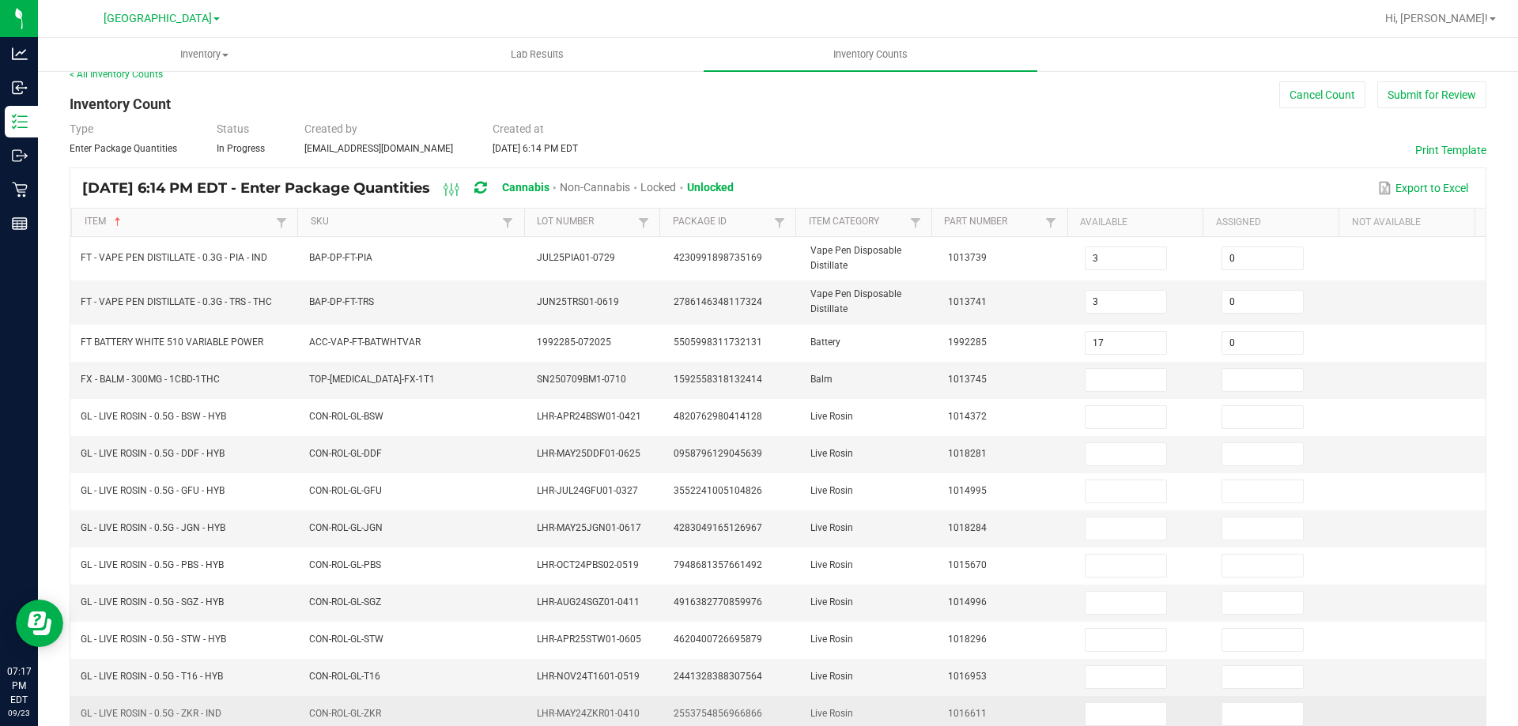
scroll to position [12, 0]
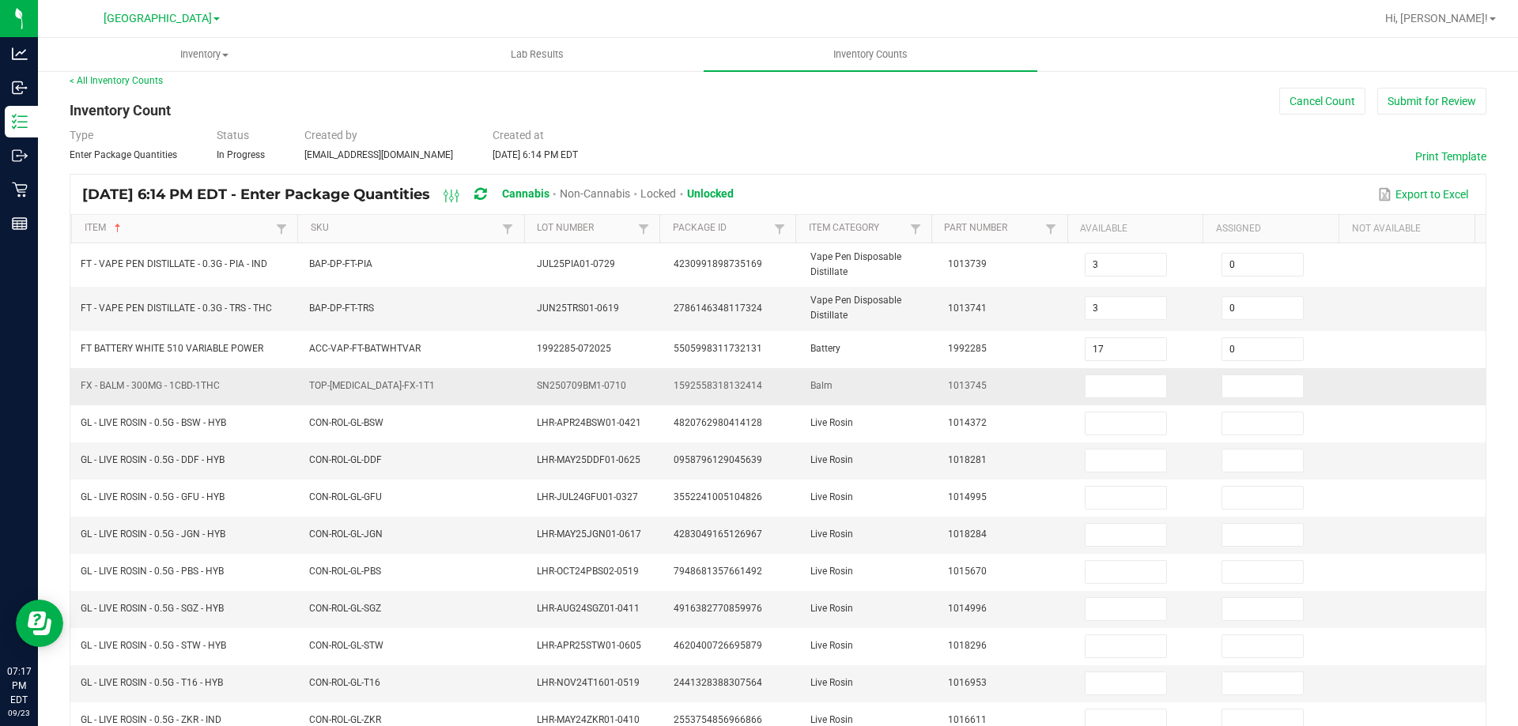
click at [169, 388] on span "FX - BALM - 300MG - 1CBD-1THC" at bounding box center [150, 385] width 139 height 11
click at [168, 387] on span "FX - BALM - 300MG - 1CBD-1THC" at bounding box center [150, 385] width 139 height 11
copy span "FX - BALM - 300MG - 1CBD-1THC"
click at [1116, 387] on input at bounding box center [1125, 386] width 81 height 22
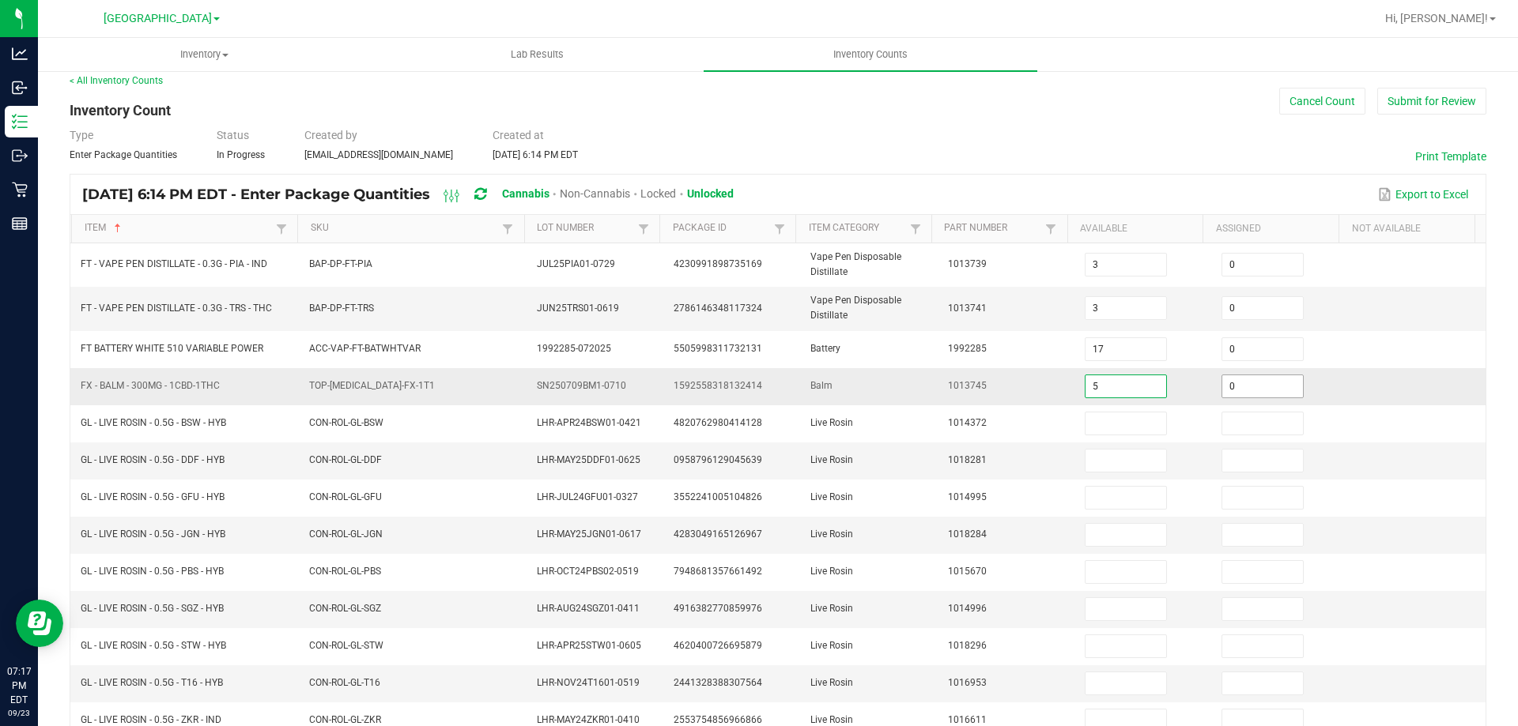
click at [1249, 393] on input "0" at bounding box center [1262, 386] width 81 height 22
click at [973, 403] on td "1013745" at bounding box center [1006, 386] width 137 height 37
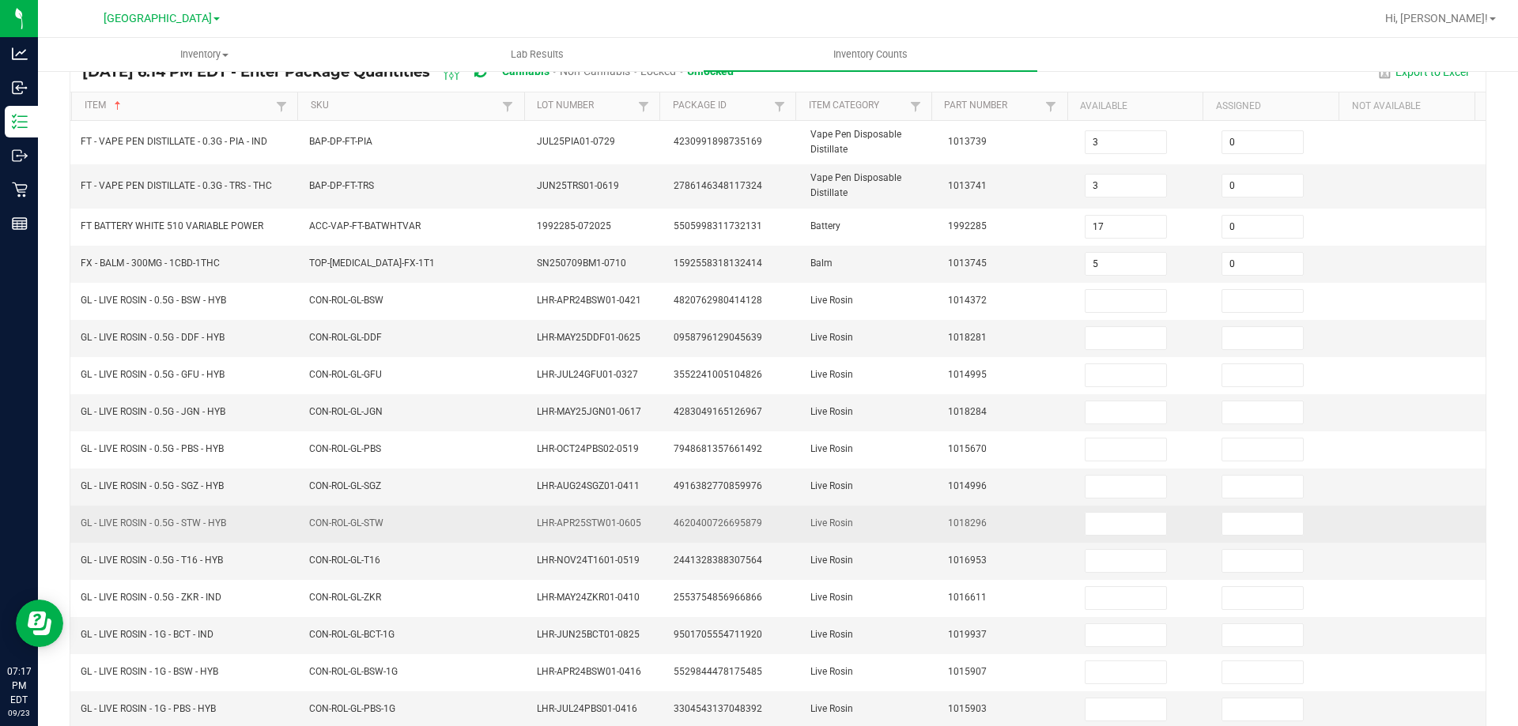
scroll to position [249, 0]
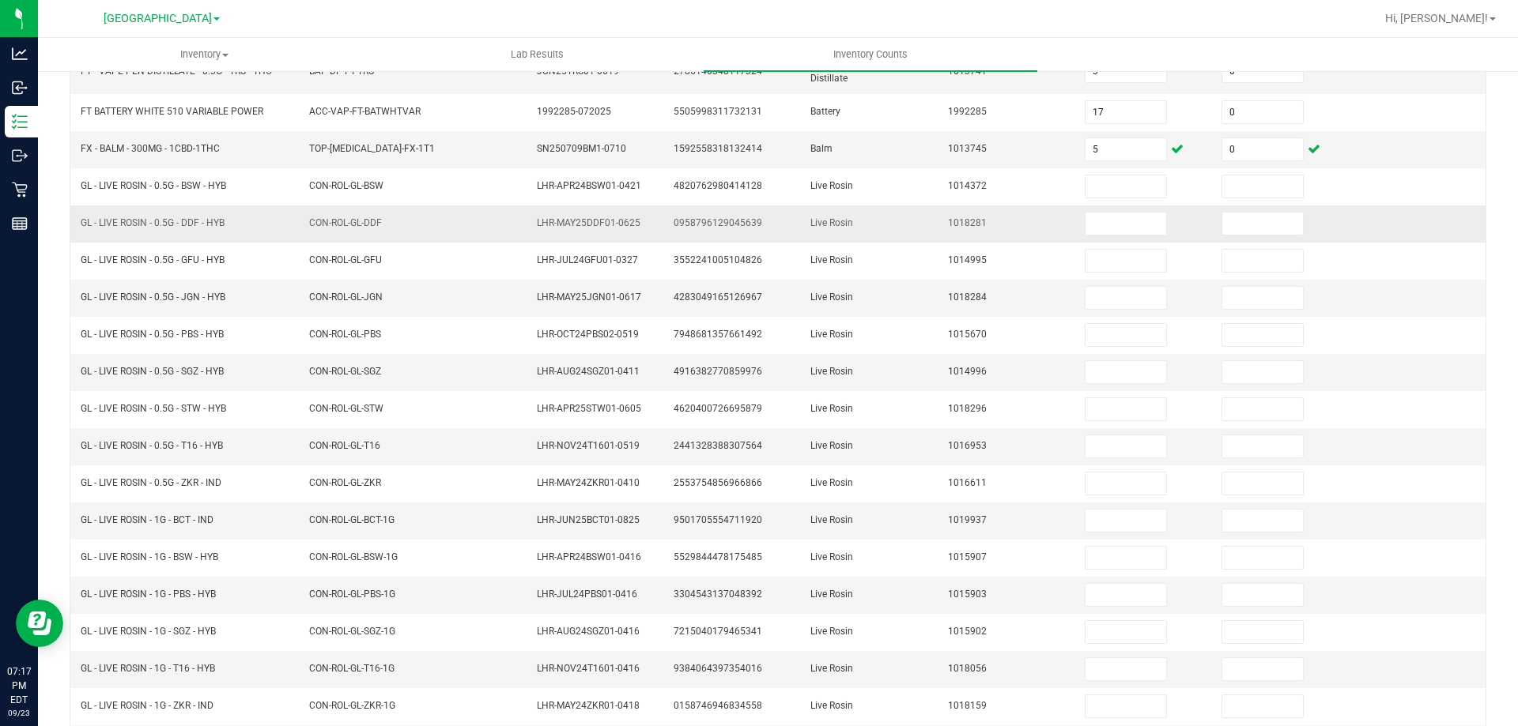
click at [155, 222] on span "GL - LIVE ROSIN - 0.5G - DDF - HYB" at bounding box center [153, 222] width 144 height 11
click at [156, 222] on span "GL - LIVE ROSIN - 0.5G - DDF - HYB" at bounding box center [153, 222] width 144 height 11
copy span "GL - LIVE ROSIN - 0.5G - DDF - HYB"
click at [1090, 210] on td at bounding box center [1143, 224] width 137 height 37
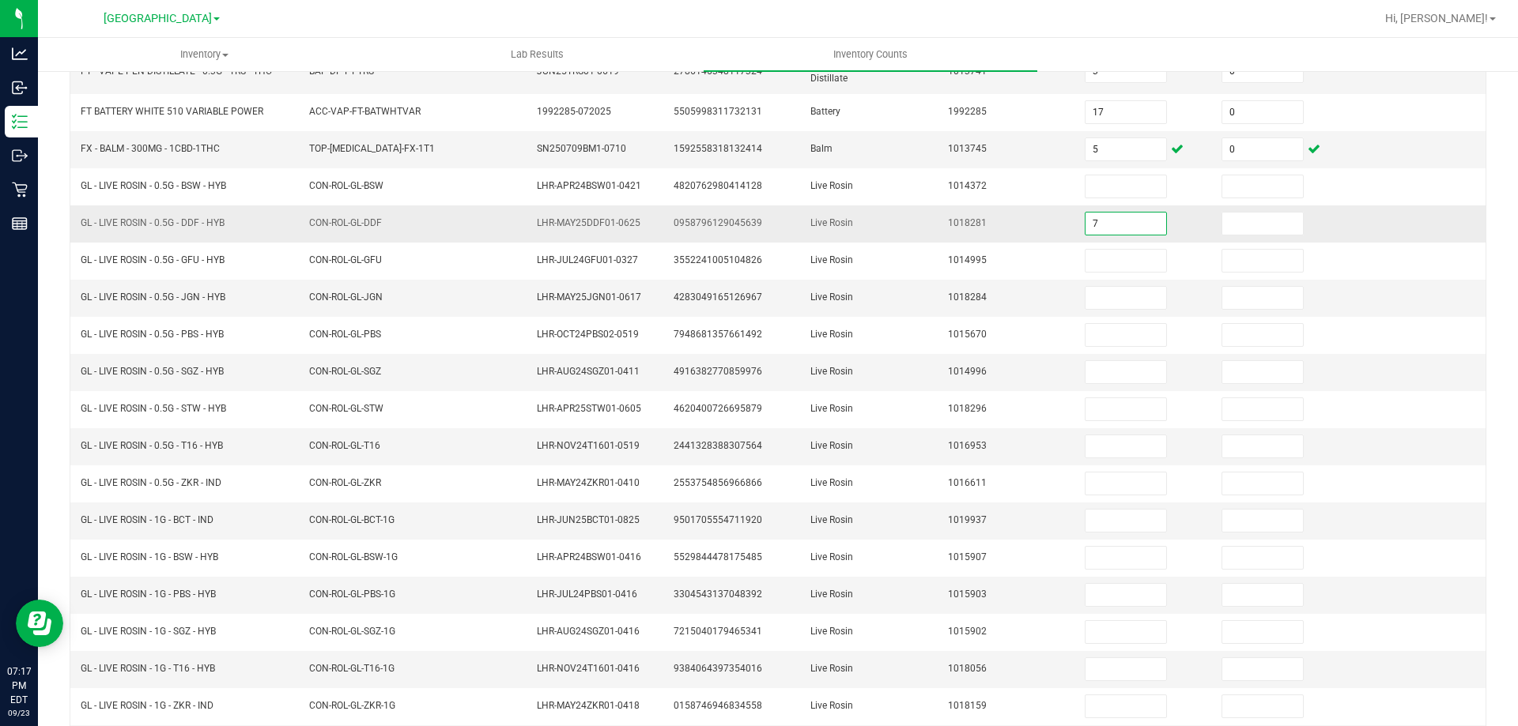
click at [1126, 228] on input "7" at bounding box center [1125, 224] width 81 height 22
click at [1234, 237] on td at bounding box center [1280, 224] width 137 height 37
click at [1241, 225] on input "0" at bounding box center [1262, 224] width 81 height 22
click at [817, 298] on span "Live Rosin" at bounding box center [831, 297] width 43 height 11
click at [172, 294] on span "GL - LIVE ROSIN - 0.5G - JGN - HYB" at bounding box center [153, 297] width 145 height 11
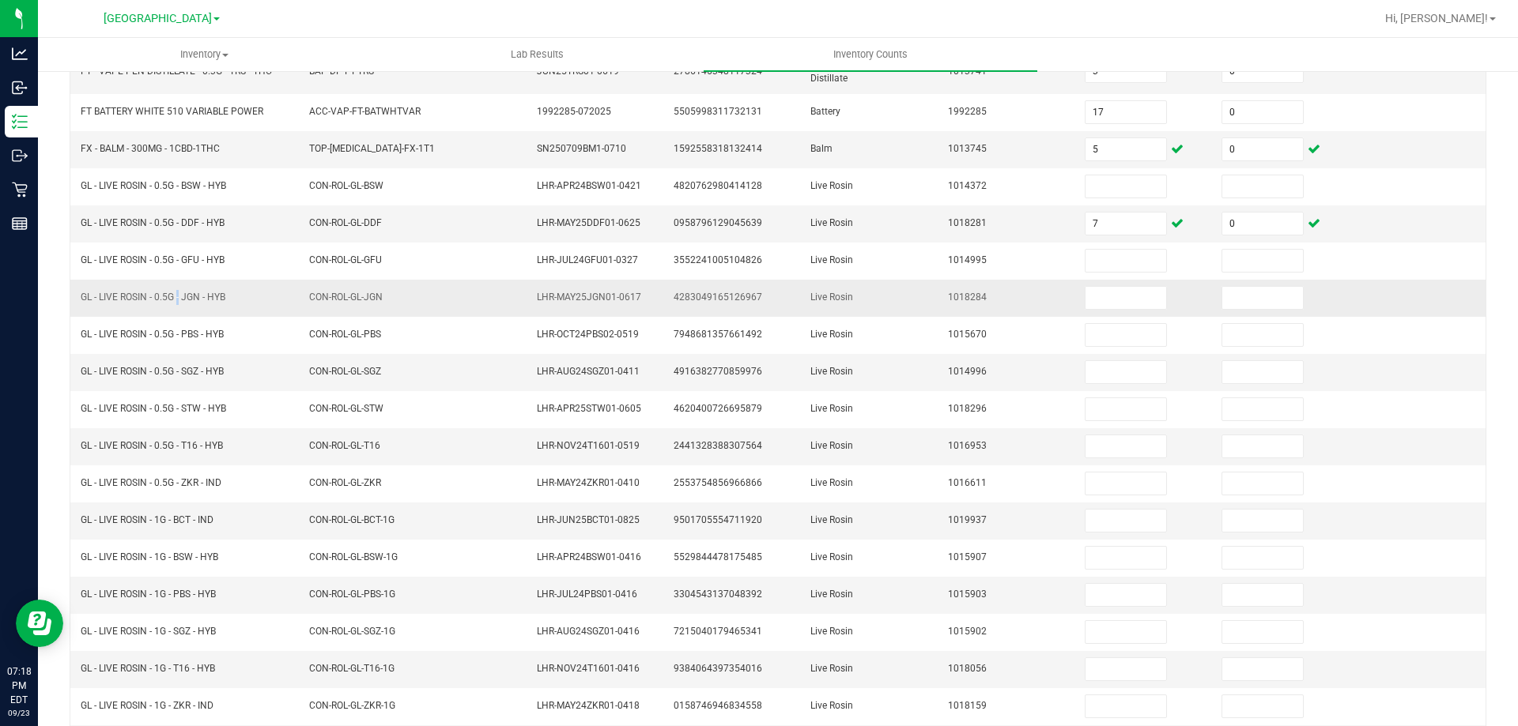
click at [172, 295] on span "GL - LIVE ROSIN - 0.5G - JGN - HYB" at bounding box center [153, 297] width 145 height 11
copy span "GL - LIVE ROSIN - 0.5G - JGN - HYB"
drag, startPoint x: 1089, startPoint y: 300, endPoint x: 1201, endPoint y: 304, distance: 112.3
click at [1096, 297] on input at bounding box center [1125, 298] width 81 height 22
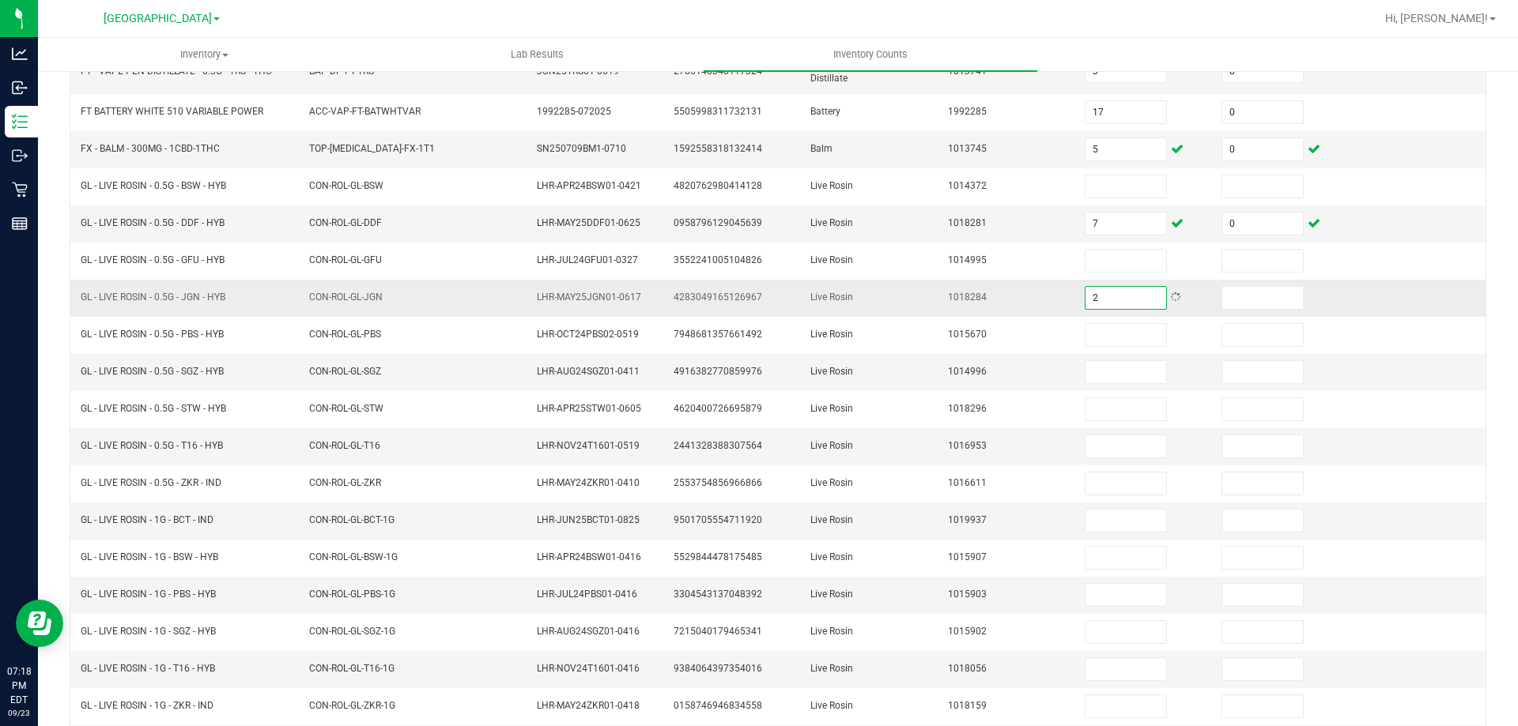
drag, startPoint x: 1054, startPoint y: 300, endPoint x: 1015, endPoint y: 294, distance: 39.9
click at [1015, 294] on tr "GL - LIVE ROSIN - 0.5G - JGN - HYB CON-ROL-GL-JGN LHR-MAY25JGN01-0617 428304916…" at bounding box center [777, 298] width 1415 height 37
click at [1247, 294] on input "0" at bounding box center [1262, 298] width 81 height 22
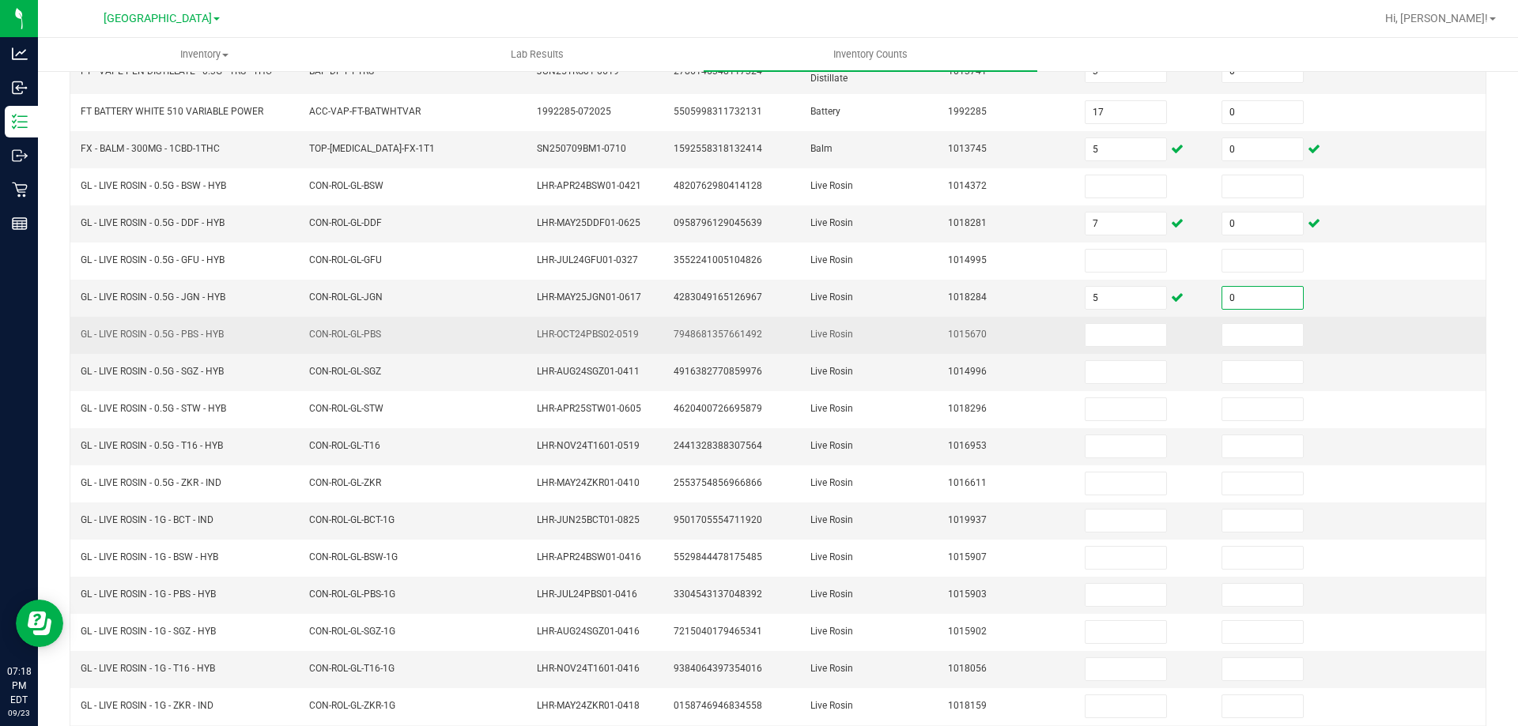
click at [949, 326] on td "1015670" at bounding box center [1006, 335] width 137 height 37
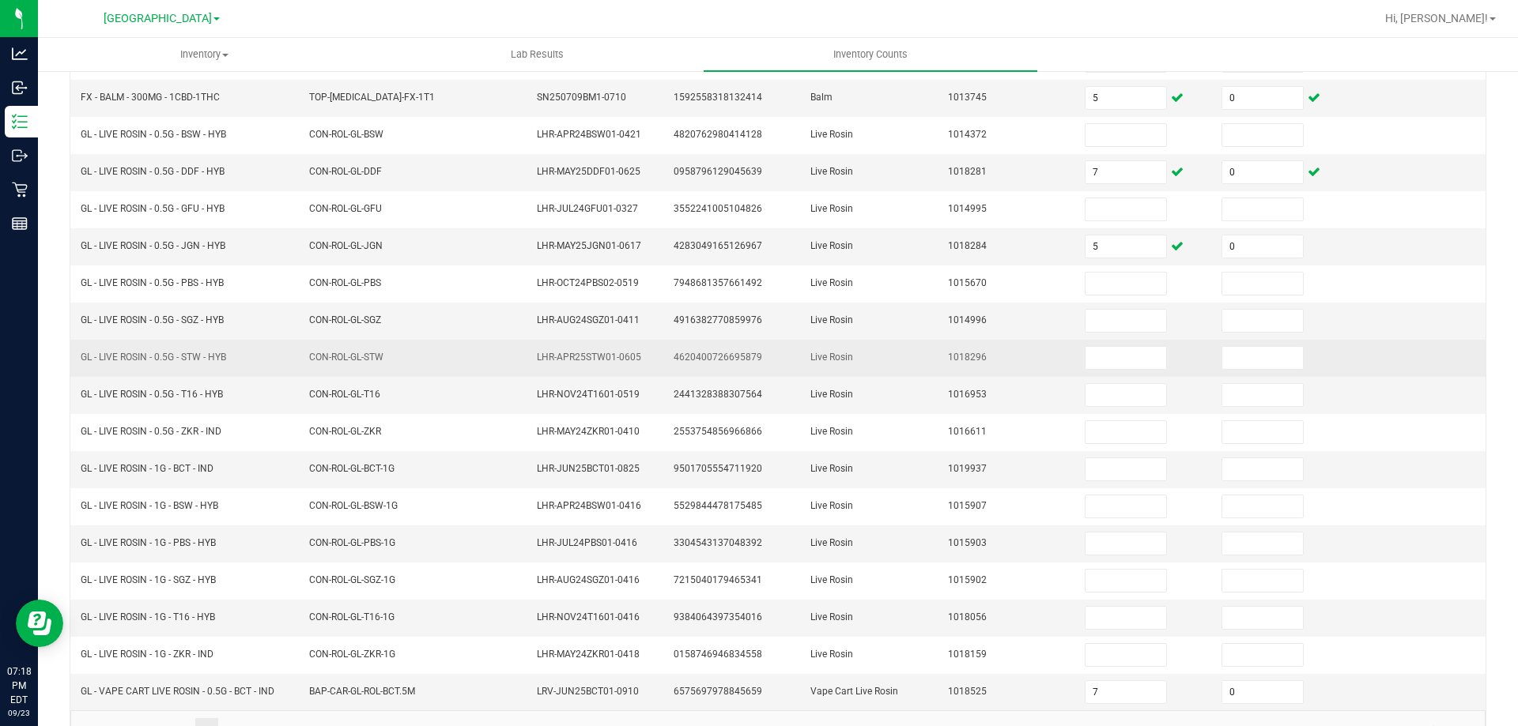
scroll to position [328, 0]
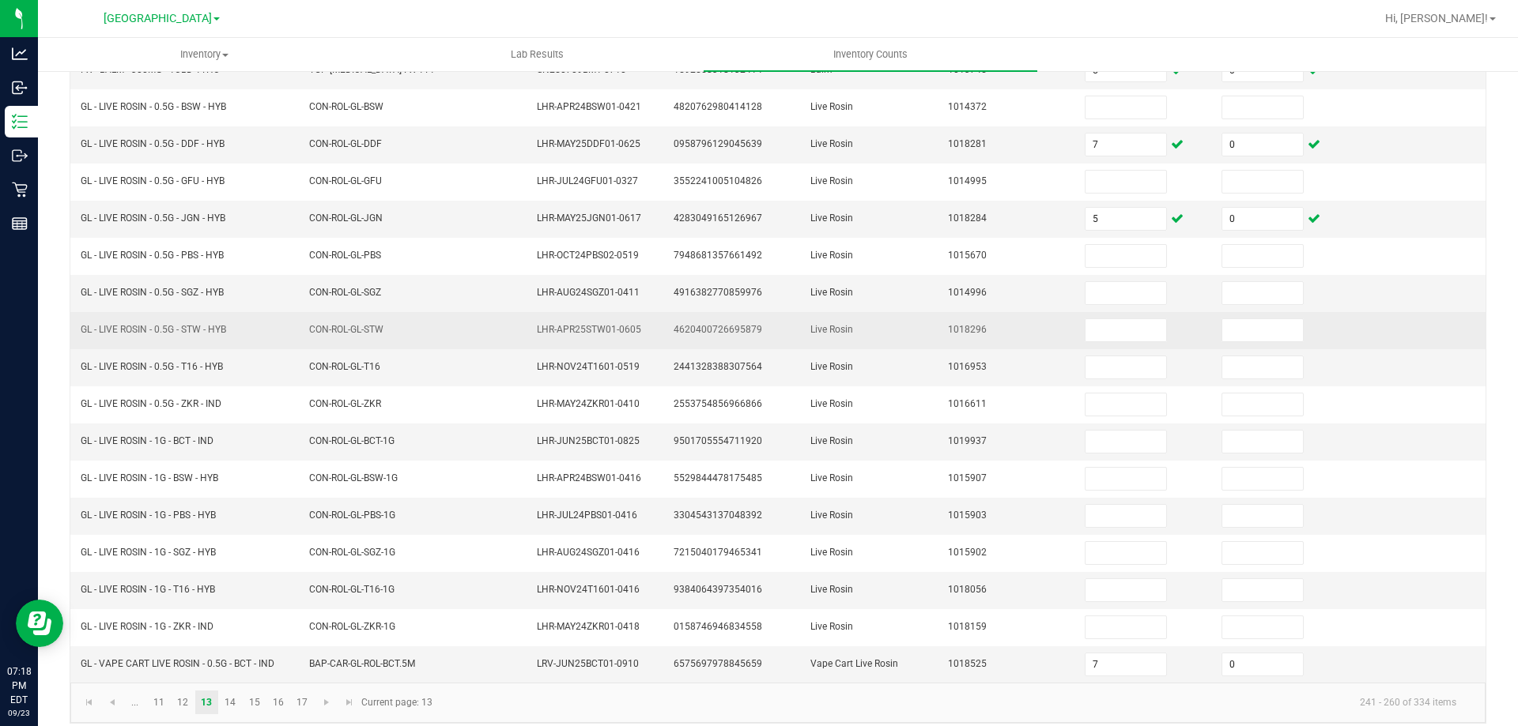
click at [129, 330] on span "GL - LIVE ROSIN - 0.5G - STW - HYB" at bounding box center [153, 329] width 145 height 11
copy span "GL - LIVE ROSIN - 0.5G - STW - HYB"
drag, startPoint x: 1099, startPoint y: 326, endPoint x: 1203, endPoint y: 337, distance: 104.8
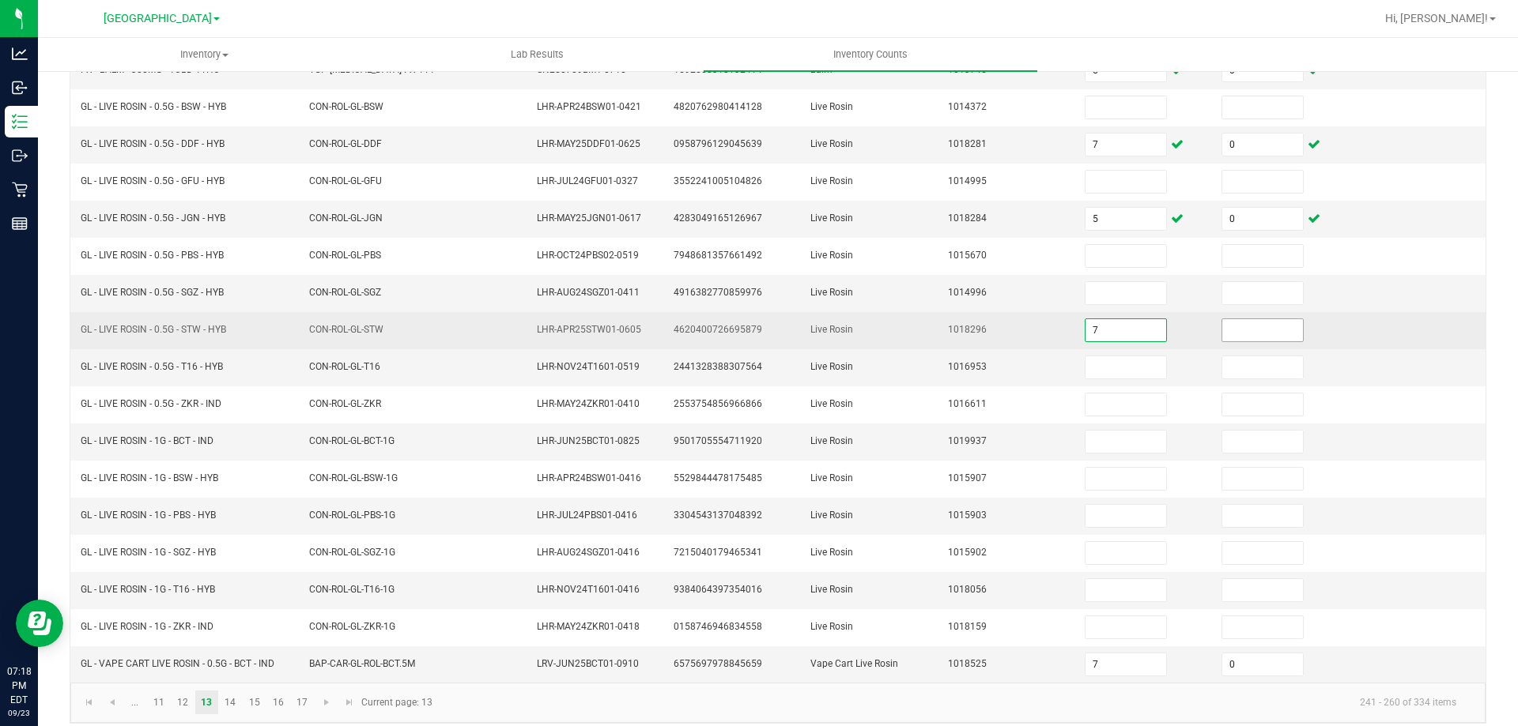
click at [1100, 326] on input "7" at bounding box center [1125, 330] width 81 height 22
click at [1228, 325] on input at bounding box center [1262, 330] width 81 height 22
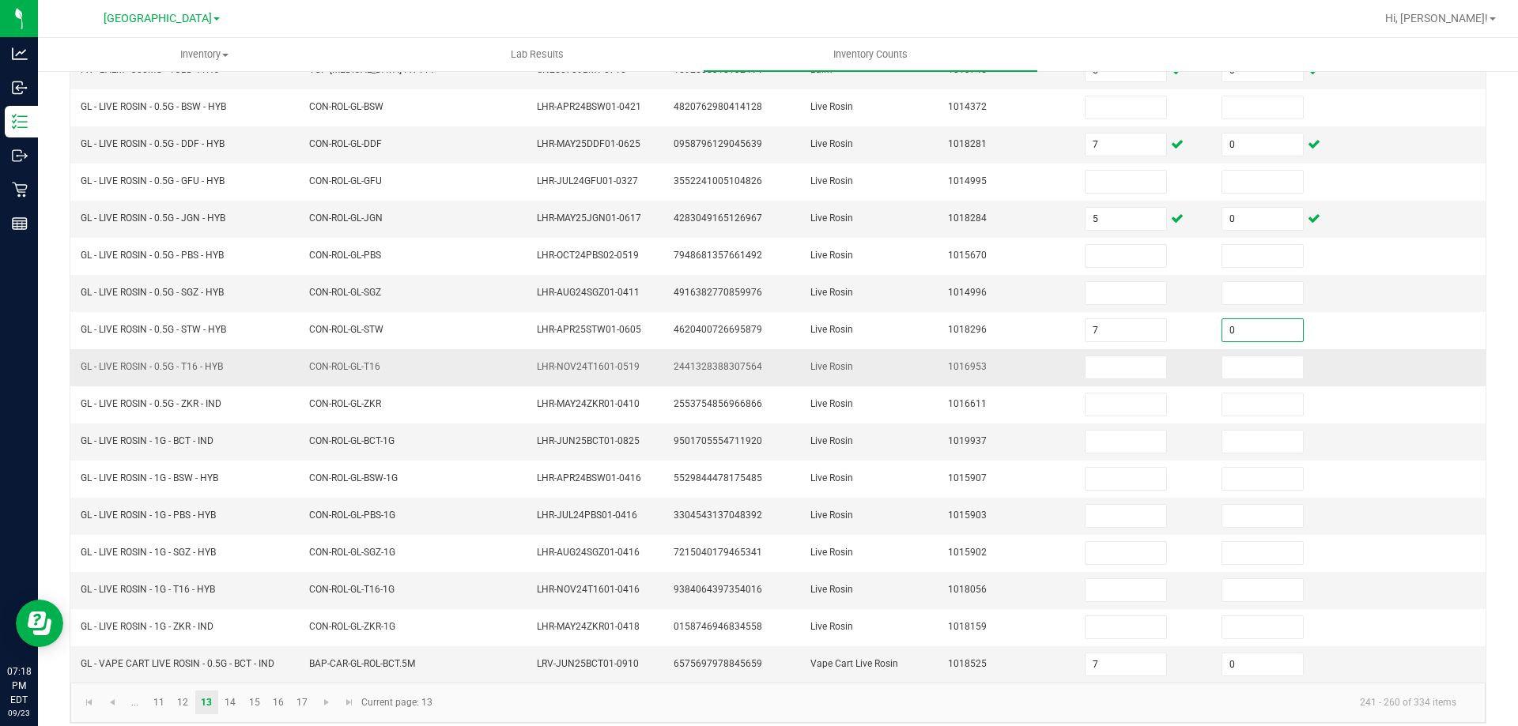
click at [942, 357] on td "1016953" at bounding box center [1006, 367] width 137 height 37
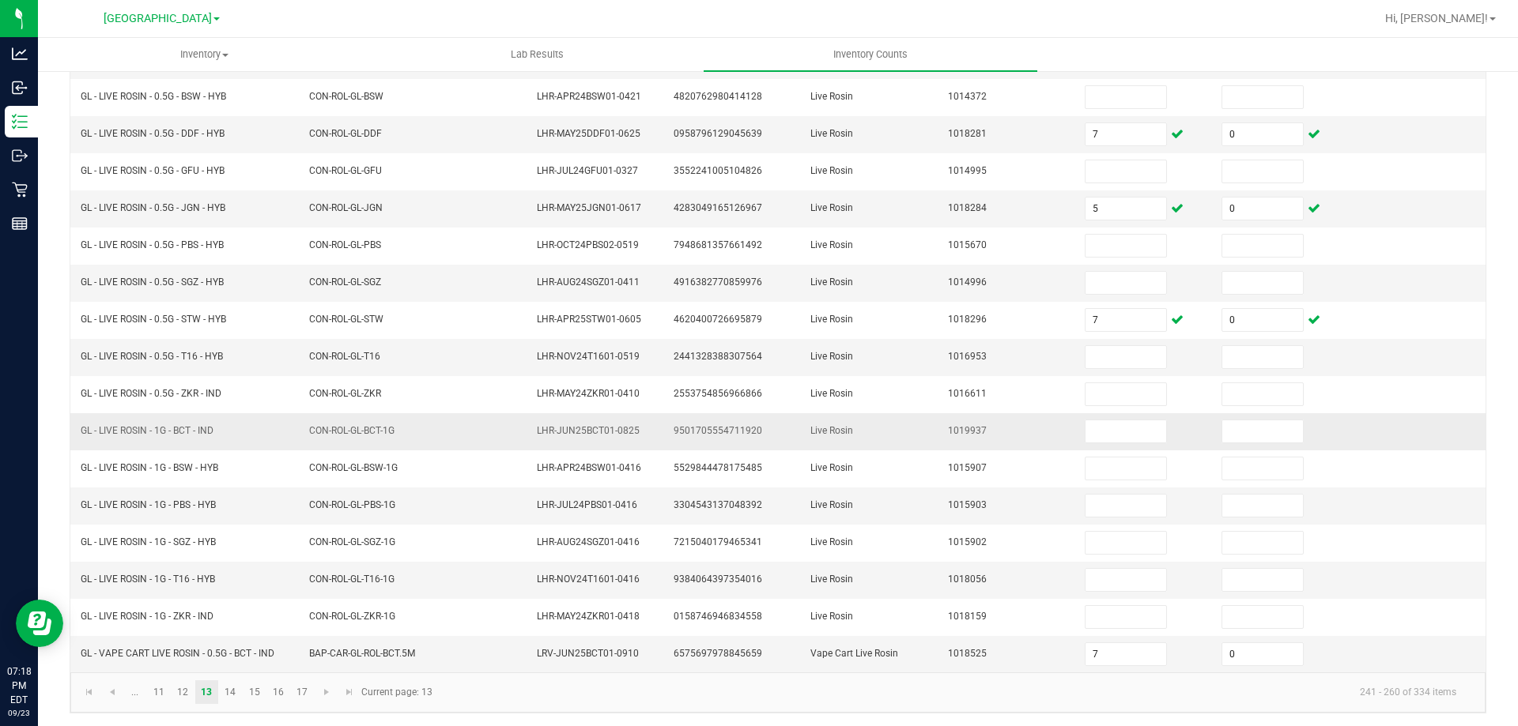
scroll to position [341, 0]
click at [121, 430] on span "GL - LIVE ROSIN - 1G - BCT - IND" at bounding box center [147, 427] width 133 height 11
copy span "GL - LIVE ROSIN - 1G - BCT - IND"
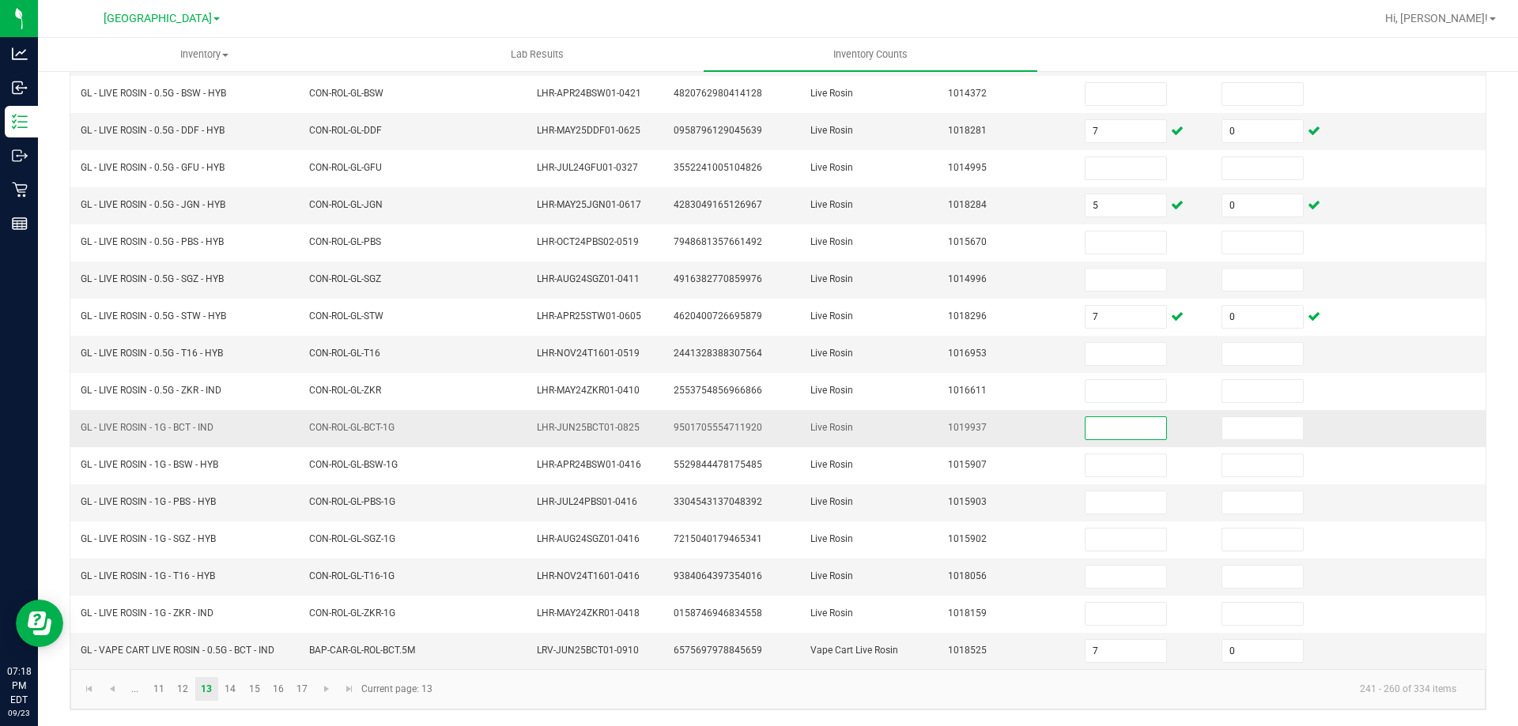
click at [1106, 428] on input at bounding box center [1125, 428] width 81 height 22
click at [1222, 420] on input at bounding box center [1262, 428] width 81 height 22
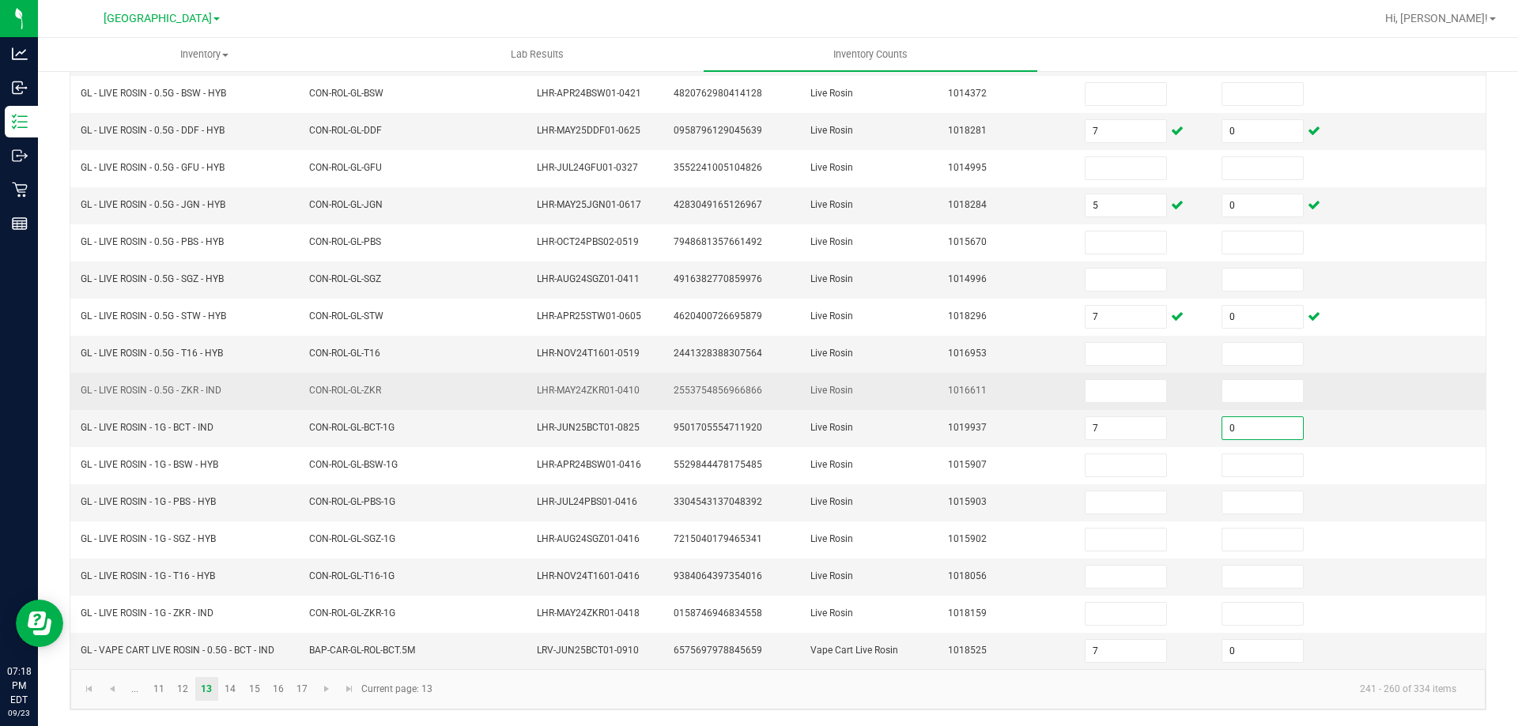
click at [913, 379] on td "Live Rosin" at bounding box center [869, 391] width 137 height 37
click at [148, 383] on td "GL - LIVE ROSIN - 0.5G - ZKR - IND" at bounding box center [185, 391] width 228 height 37
click at [148, 392] on span "GL - LIVE ROSIN - 0.5G - ZKR - IND" at bounding box center [151, 390] width 141 height 11
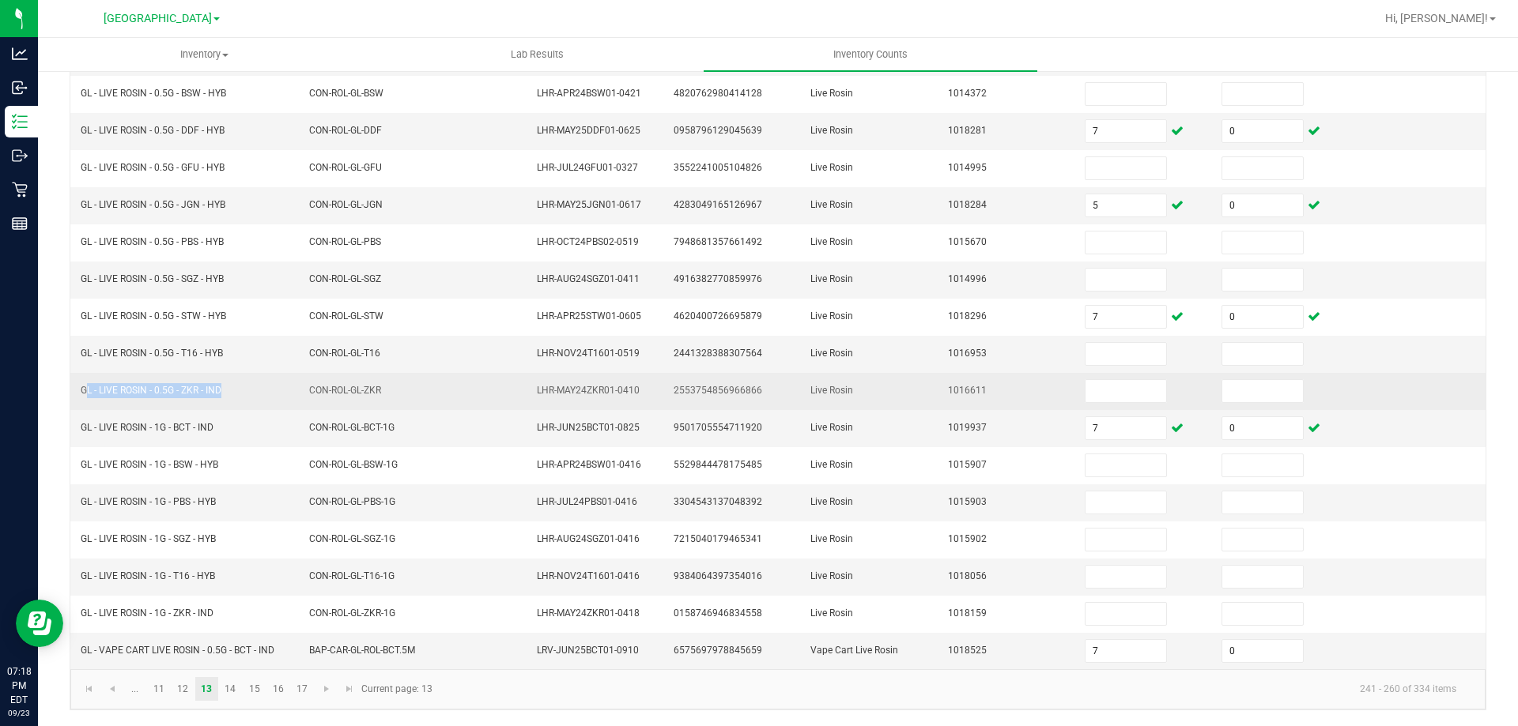
click at [148, 392] on span "GL - LIVE ROSIN - 0.5G - ZKR - IND" at bounding box center [151, 390] width 141 height 11
copy span "GL - LIVE ROSIN - 0.5G - ZKR - IND"
click at [1096, 388] on input at bounding box center [1125, 391] width 81 height 22
click at [1235, 398] on input at bounding box center [1262, 391] width 81 height 22
click at [938, 400] on td "1016611" at bounding box center [1006, 391] width 137 height 37
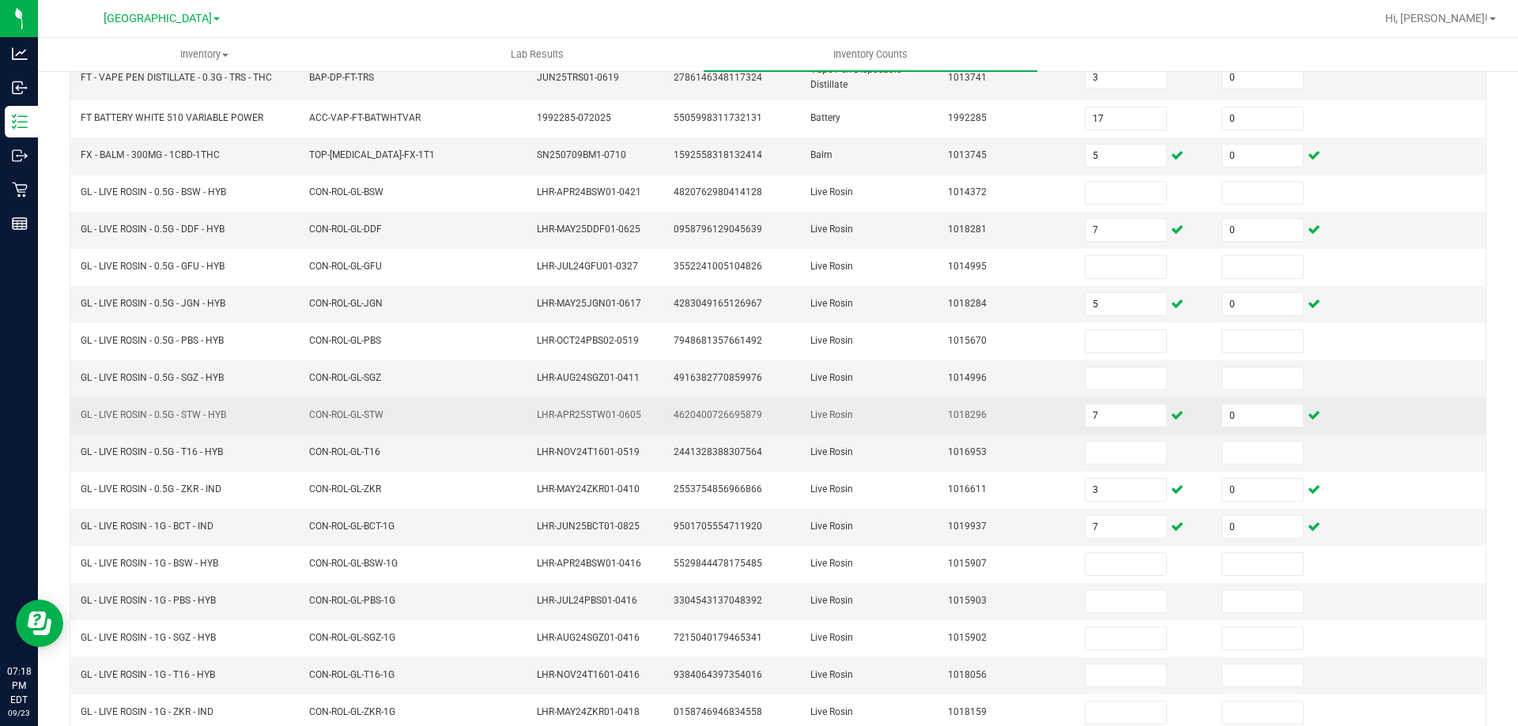
scroll to position [25, 0]
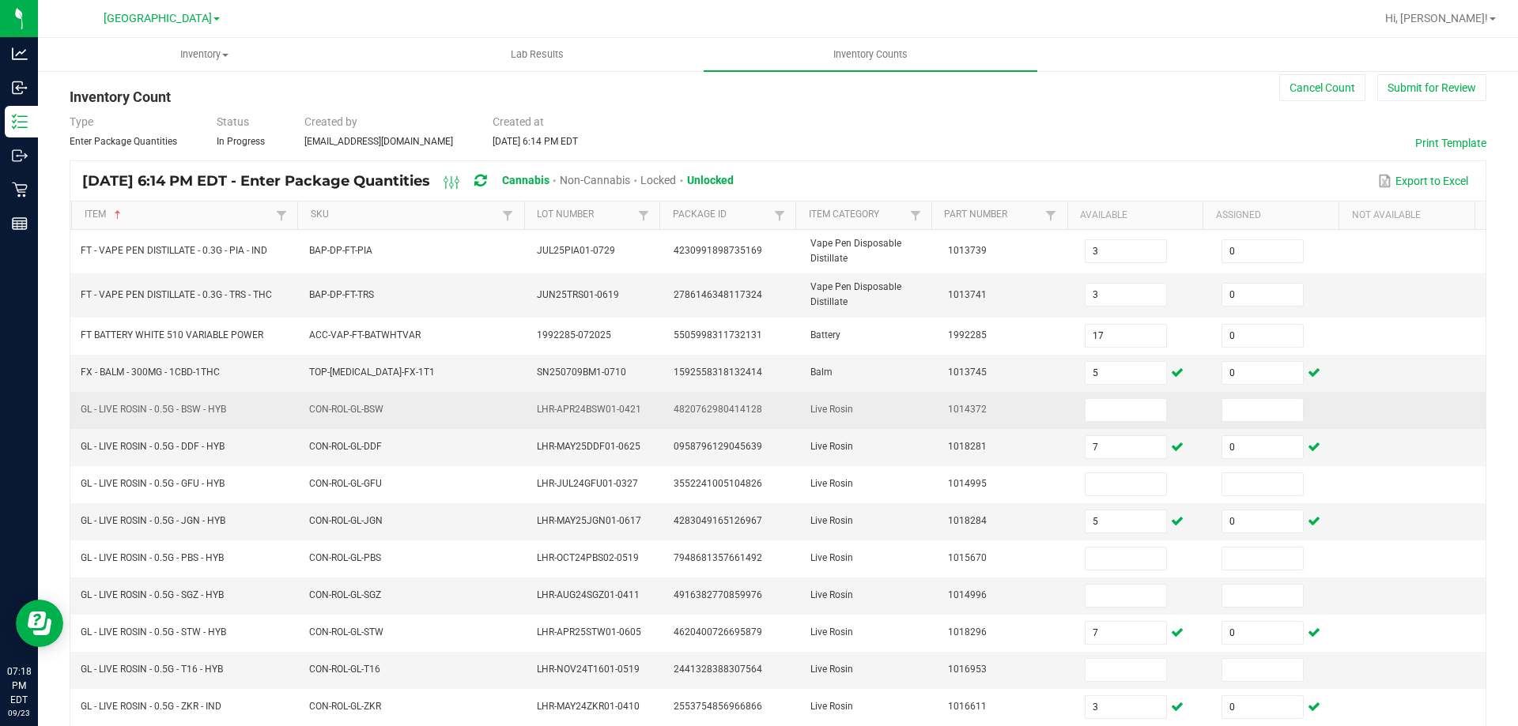
click at [1088, 397] on td at bounding box center [1143, 410] width 137 height 37
click at [1088, 419] on input at bounding box center [1125, 410] width 81 height 22
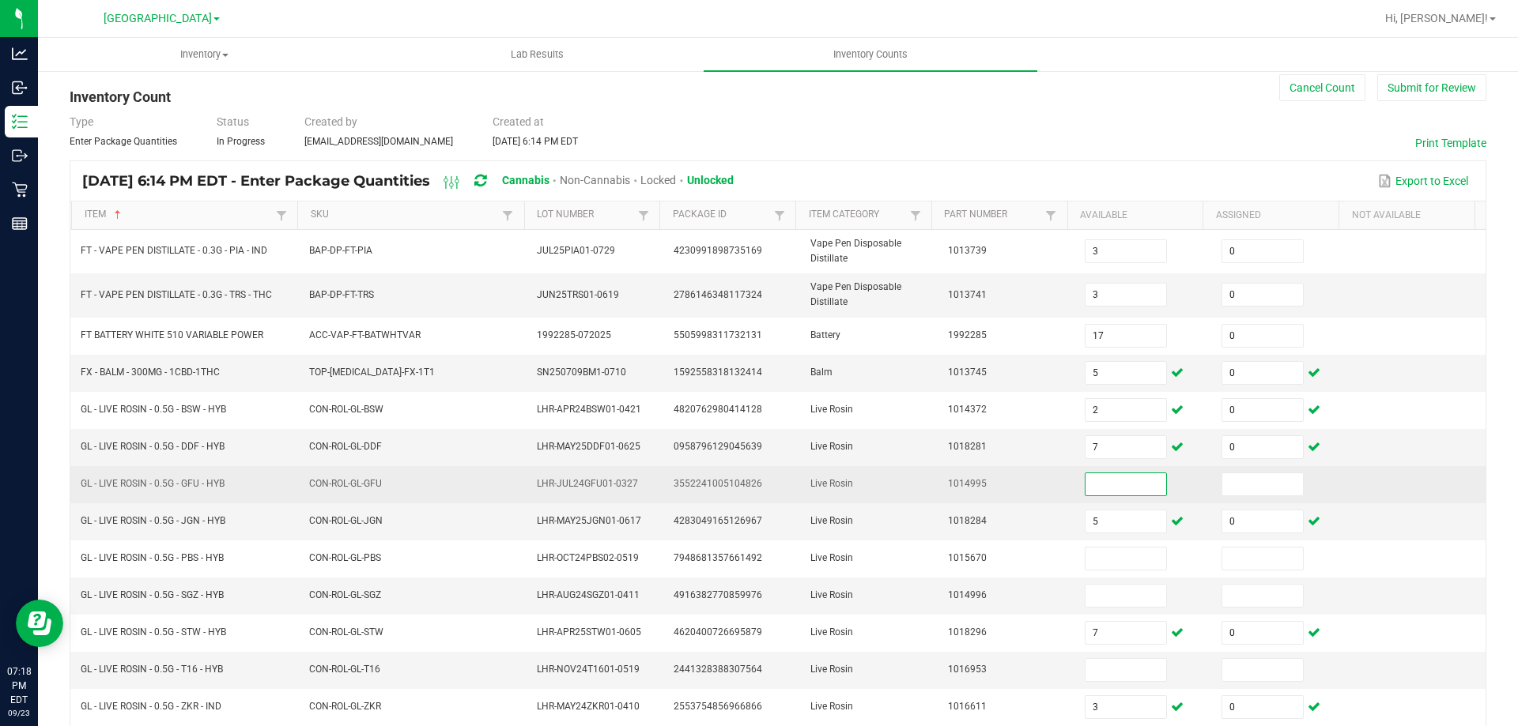
click at [1093, 488] on input at bounding box center [1125, 484] width 81 height 22
click at [998, 489] on td "1014995" at bounding box center [1006, 484] width 137 height 37
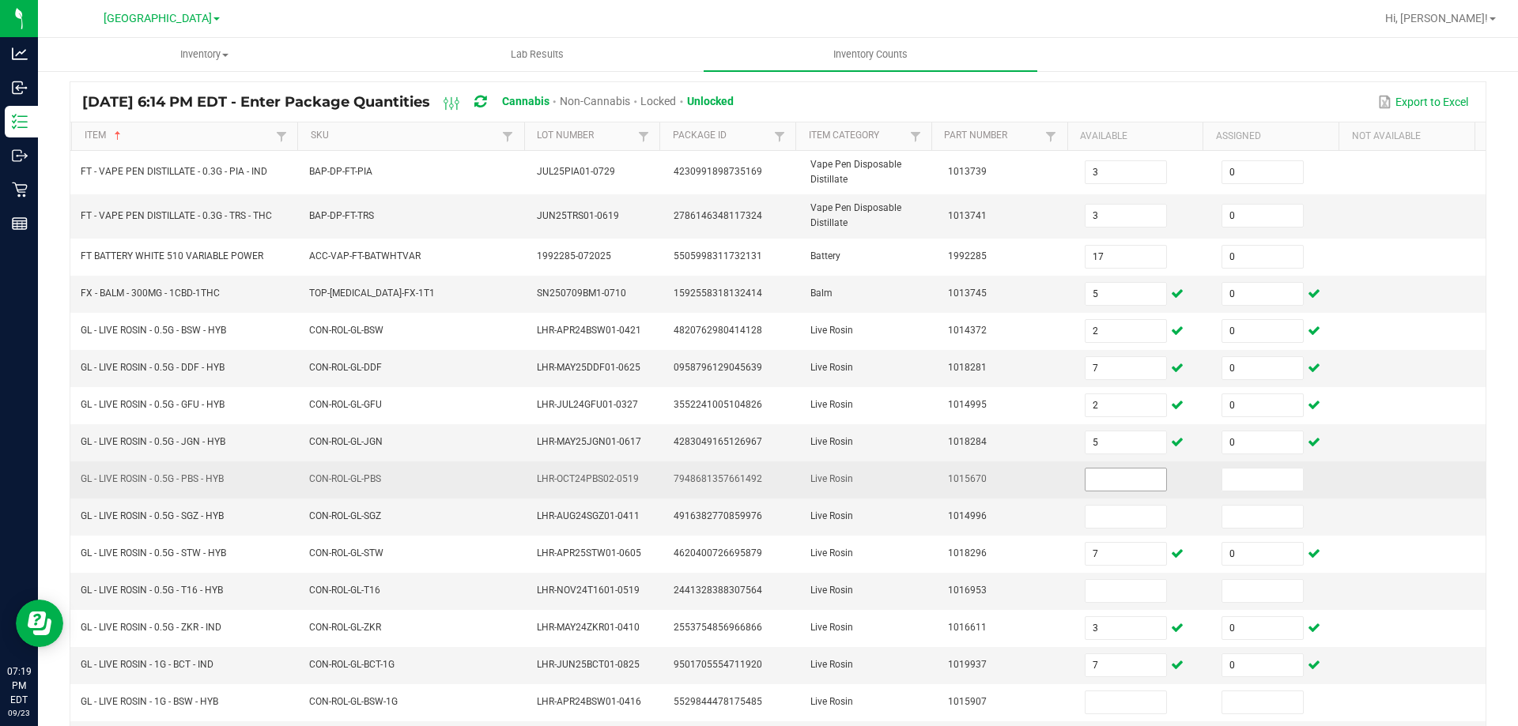
click at [1113, 470] on input at bounding box center [1125, 480] width 81 height 22
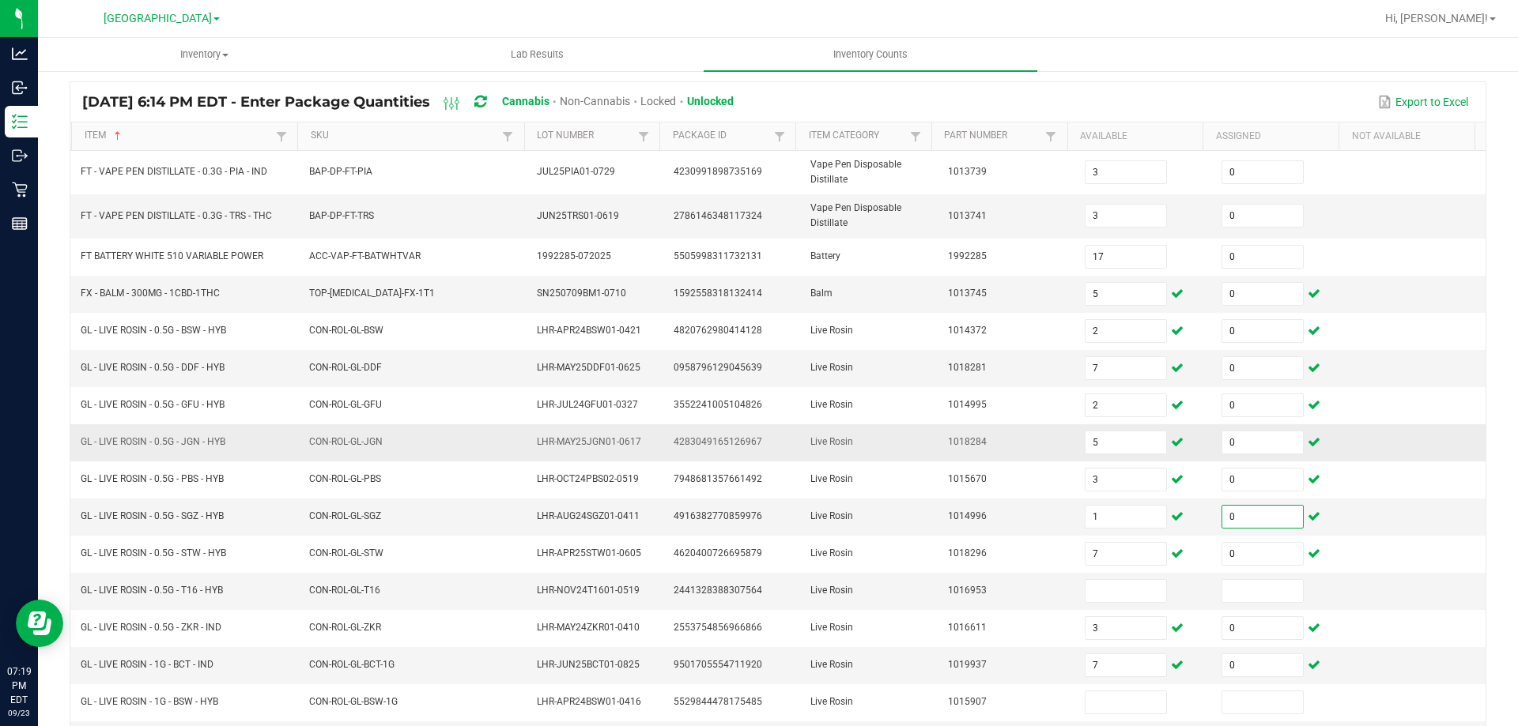
click at [1005, 437] on td "1018284" at bounding box center [1006, 442] width 137 height 37
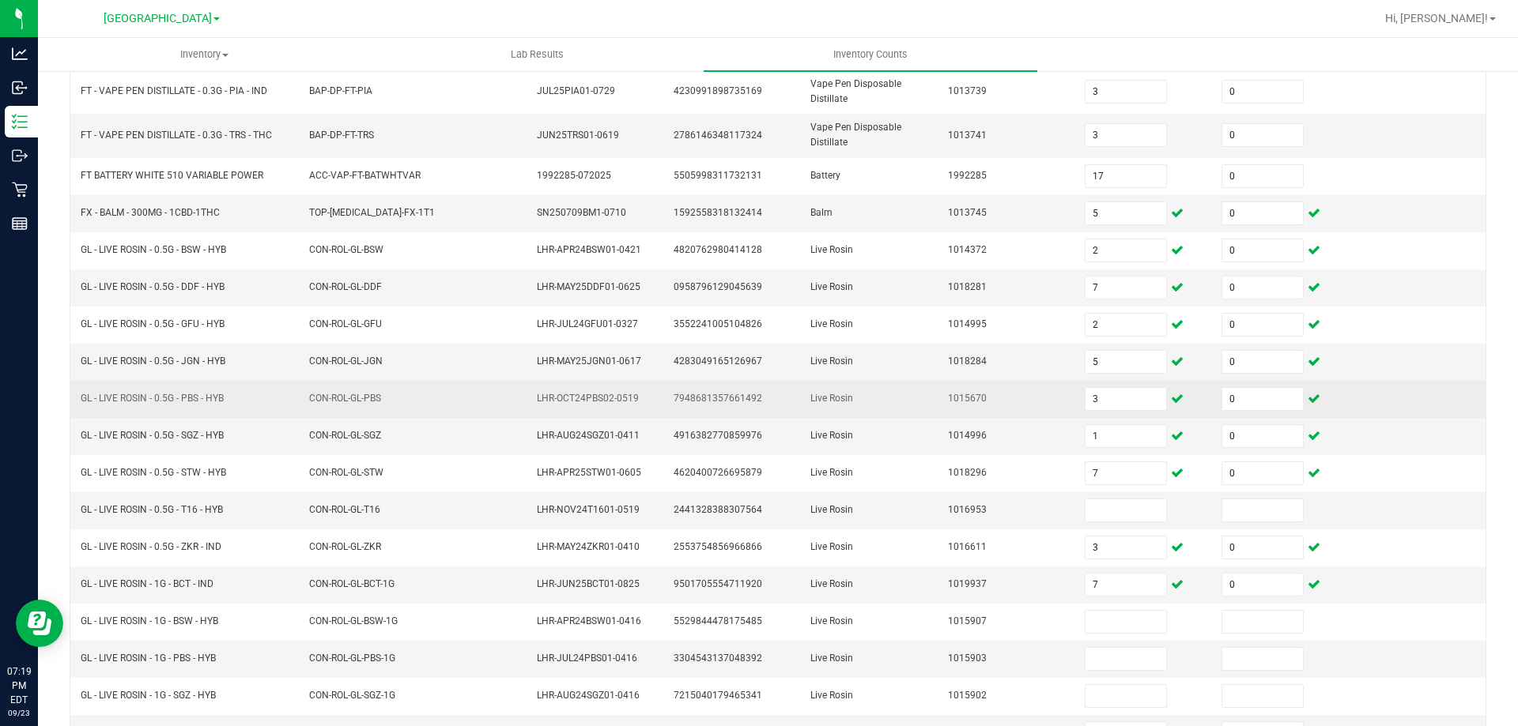
scroll to position [262, 0]
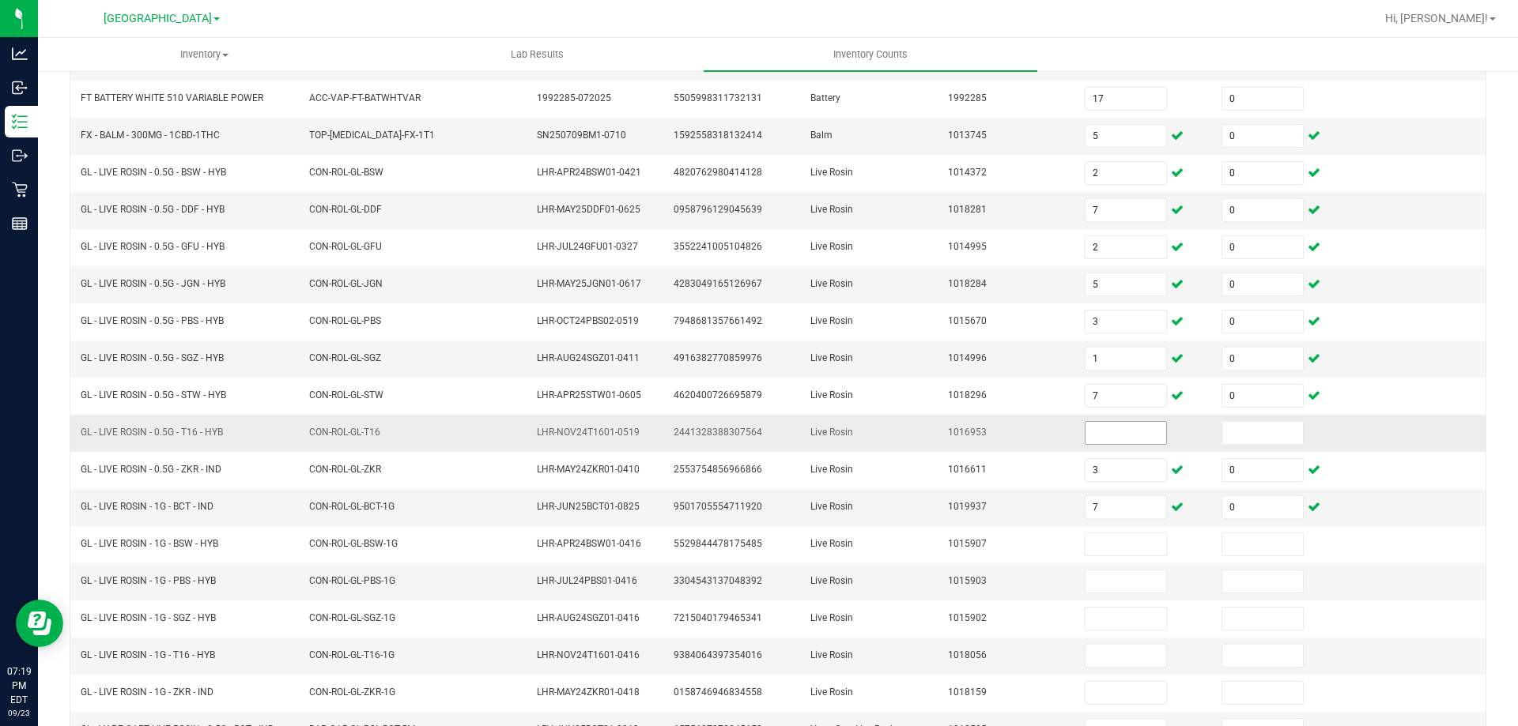
click at [1107, 444] on td at bounding box center [1143, 433] width 137 height 37
click at [1116, 429] on input at bounding box center [1125, 433] width 81 height 22
click at [901, 375] on td "Live Rosin" at bounding box center [869, 359] width 137 height 37
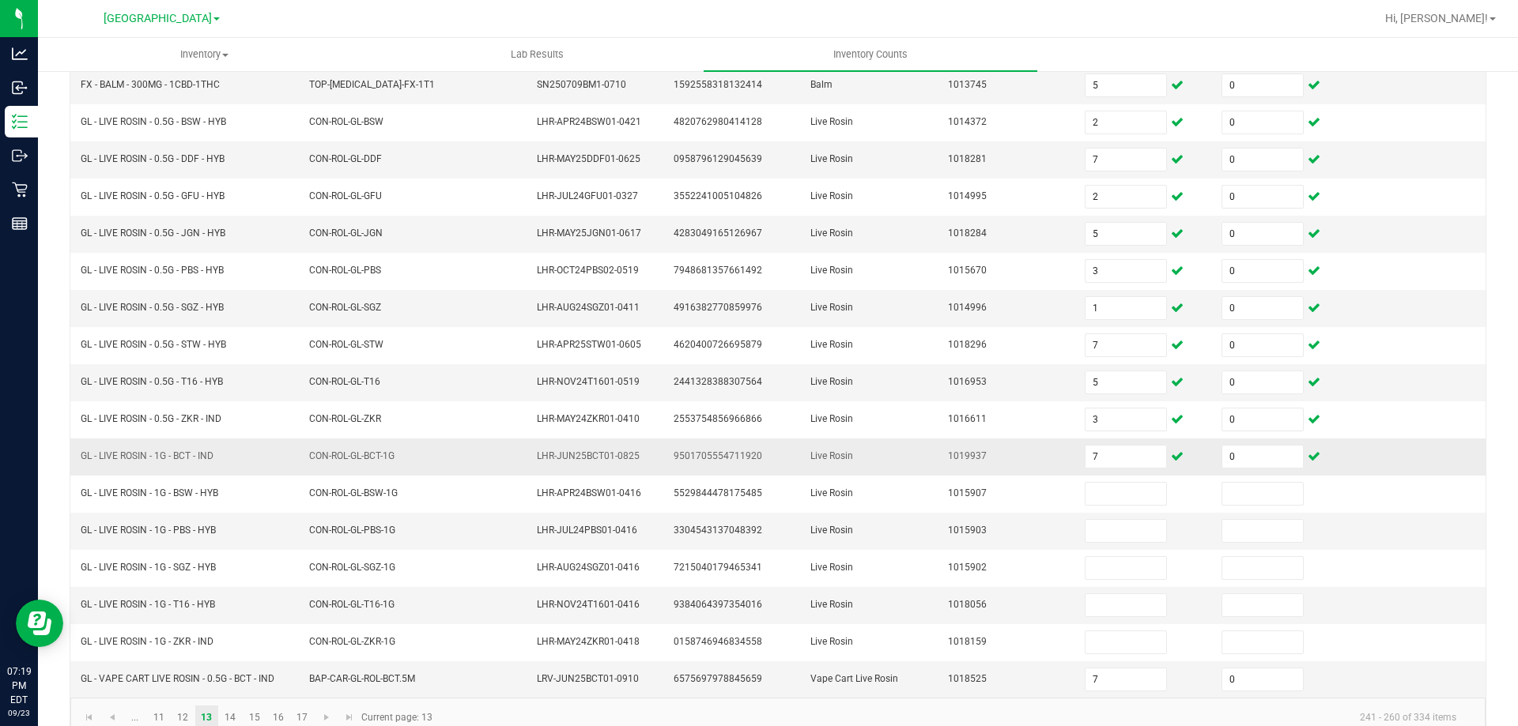
scroll to position [341, 0]
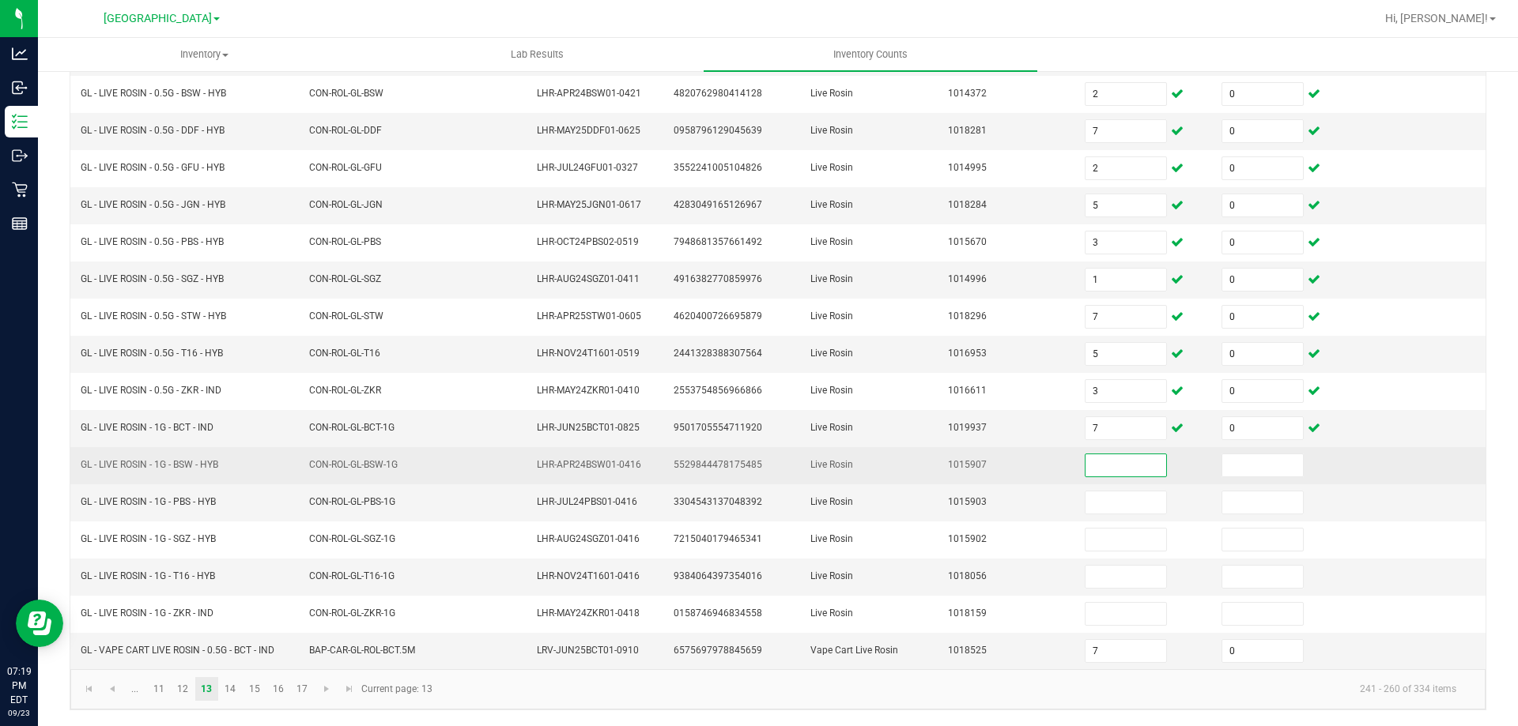
click at [1091, 456] on input at bounding box center [1125, 466] width 81 height 22
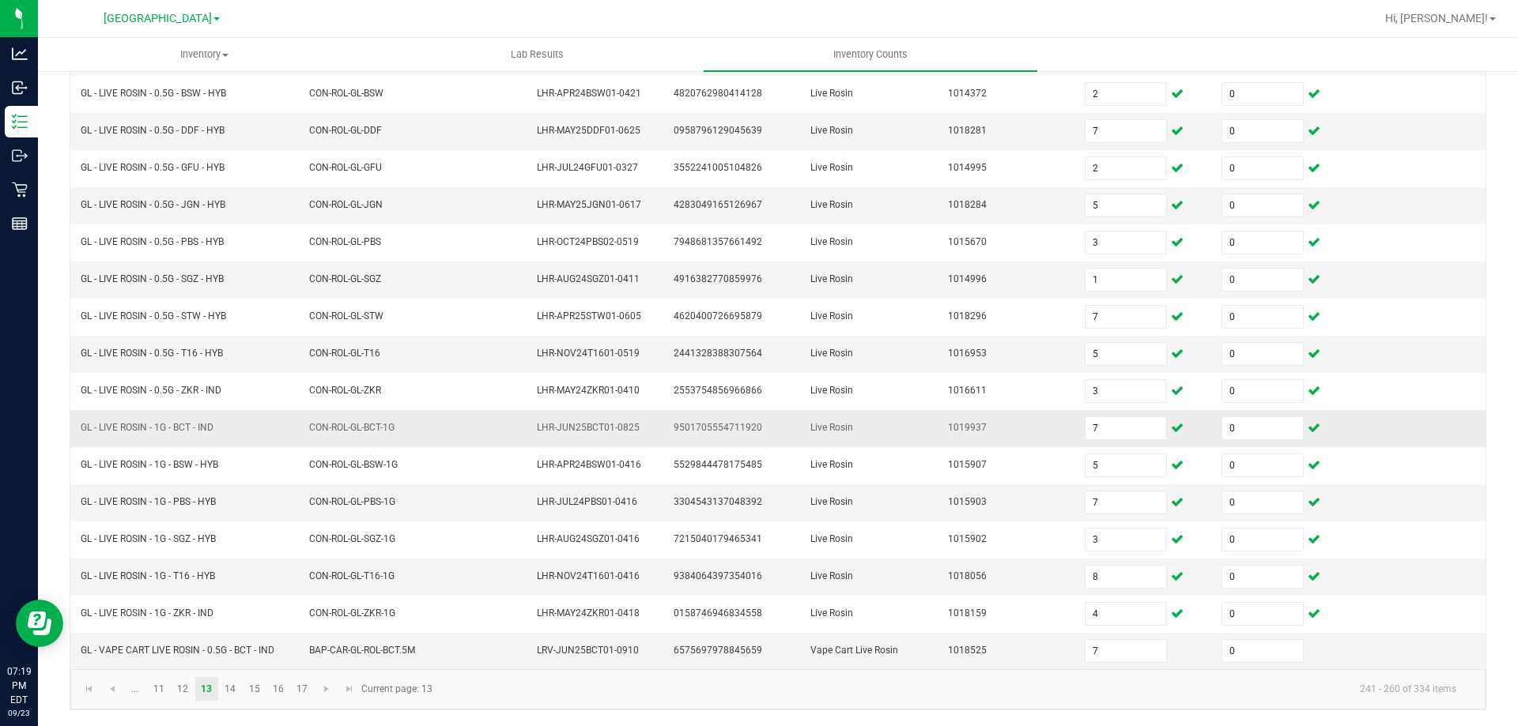
click at [1000, 427] on td "1019937" at bounding box center [1006, 428] width 137 height 37
click at [228, 693] on link "14" at bounding box center [230, 689] width 23 height 24
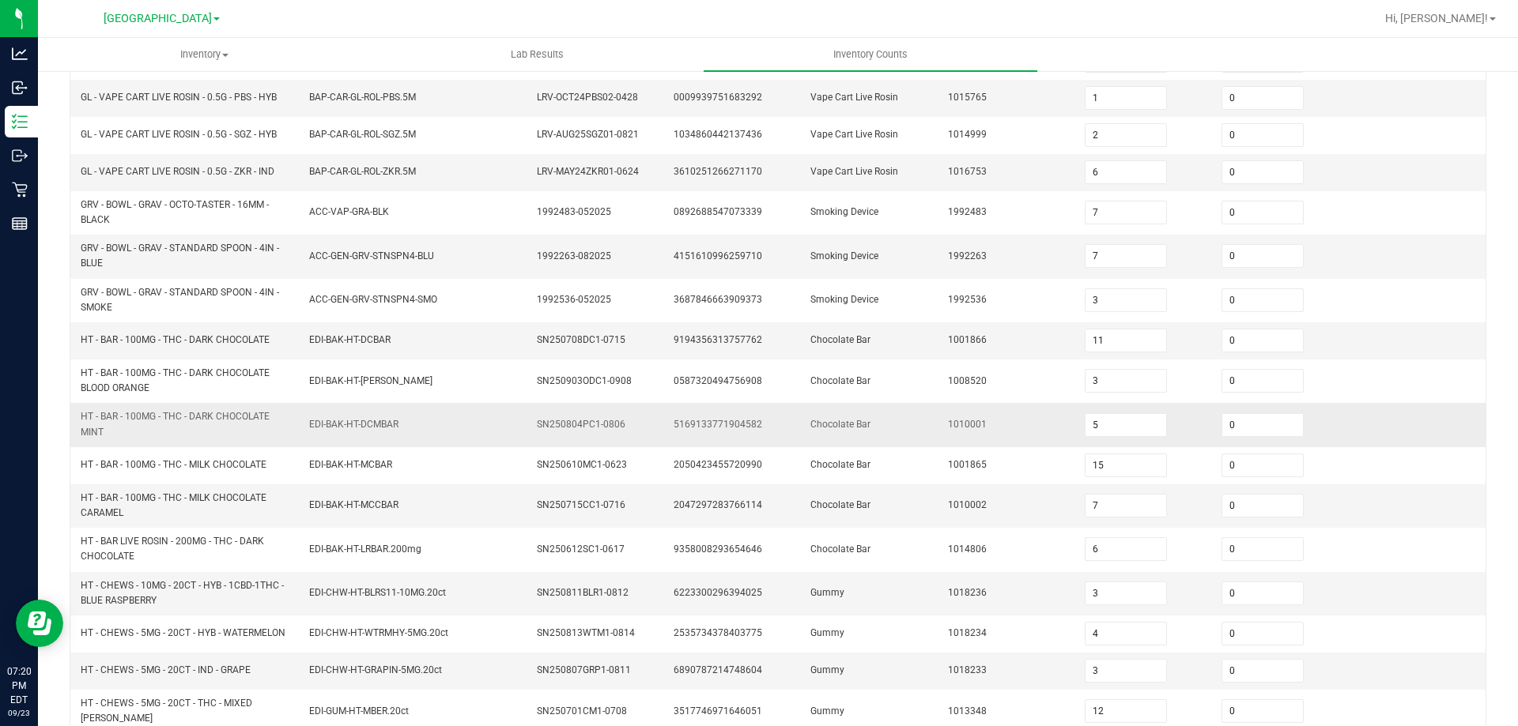
scroll to position [237, 0]
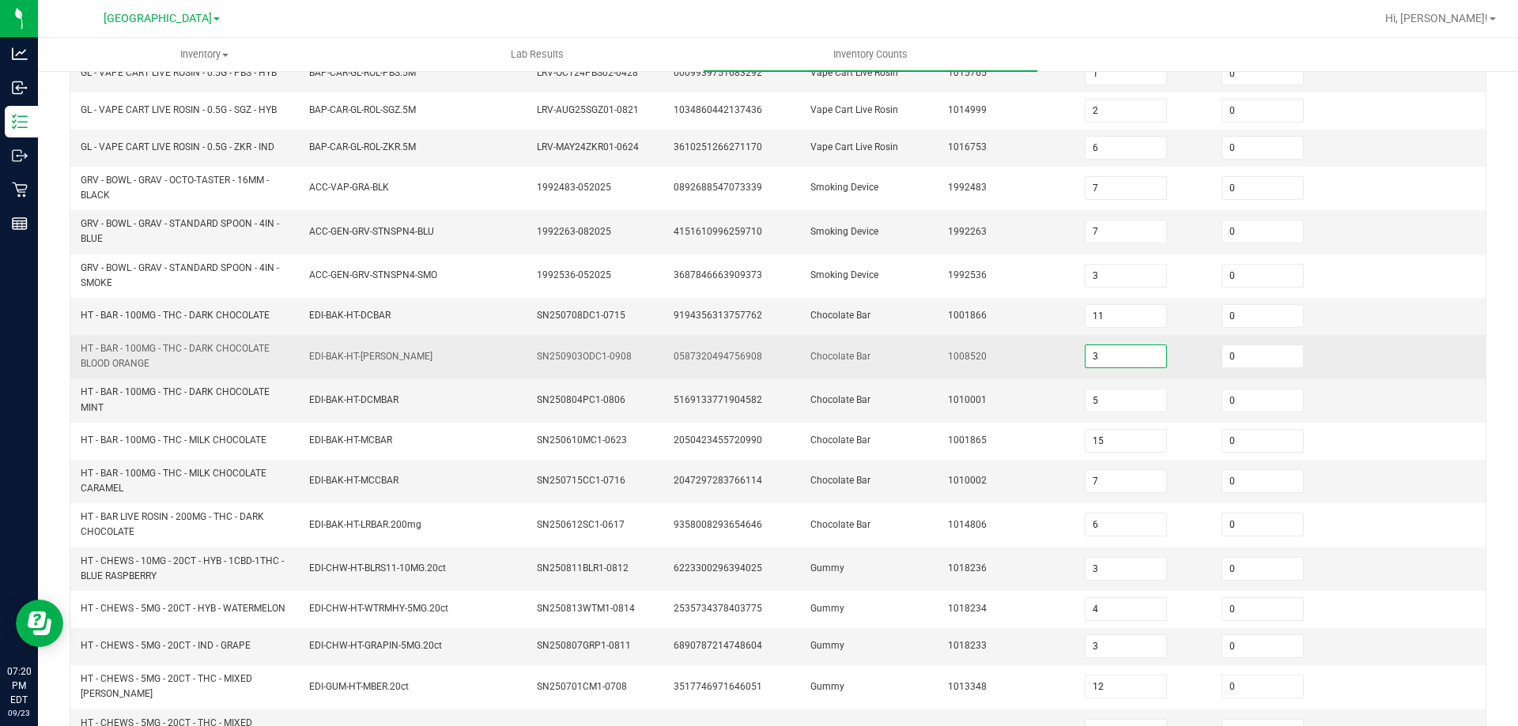
click at [1114, 360] on input "3" at bounding box center [1125, 356] width 81 height 22
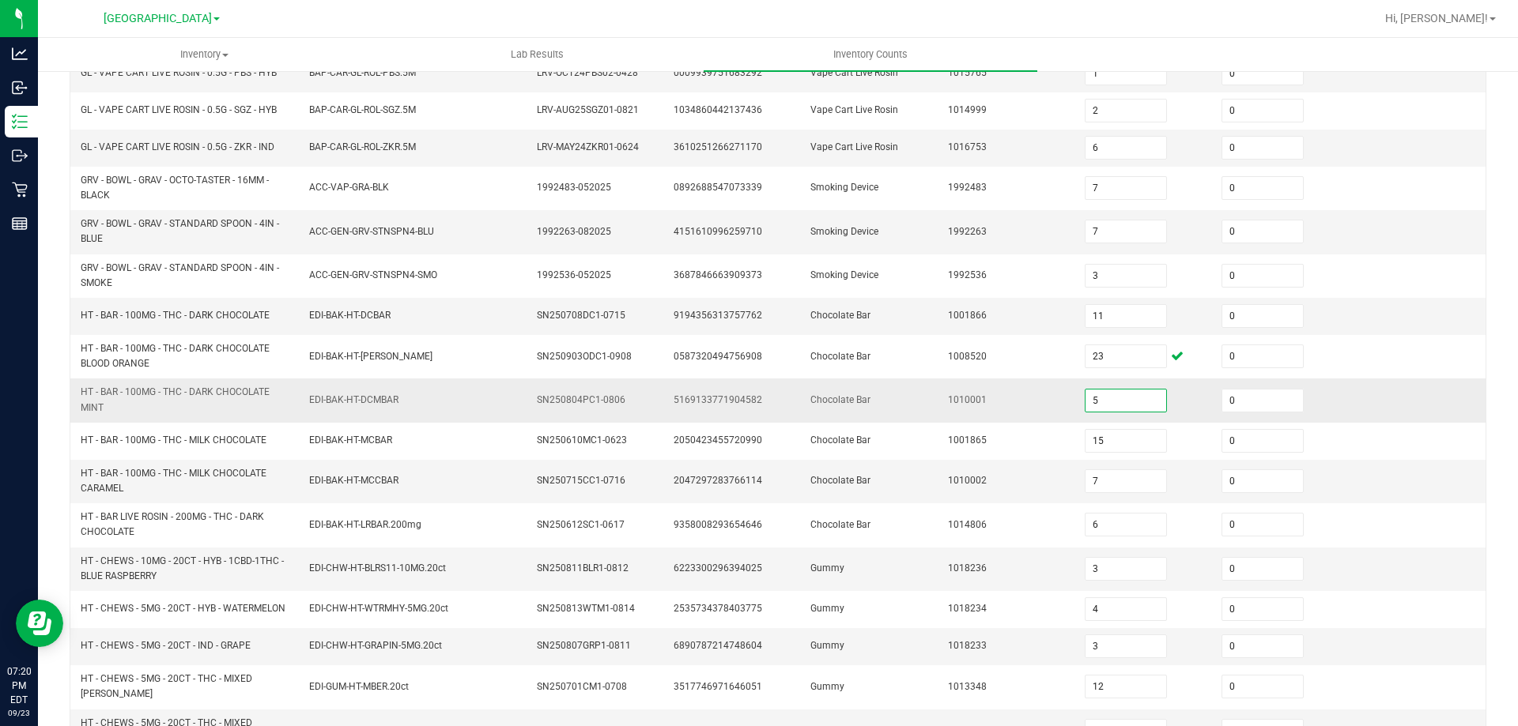
click at [1103, 406] on input "5" at bounding box center [1125, 401] width 81 height 22
click at [1047, 406] on td "1010001" at bounding box center [1006, 400] width 137 height 43
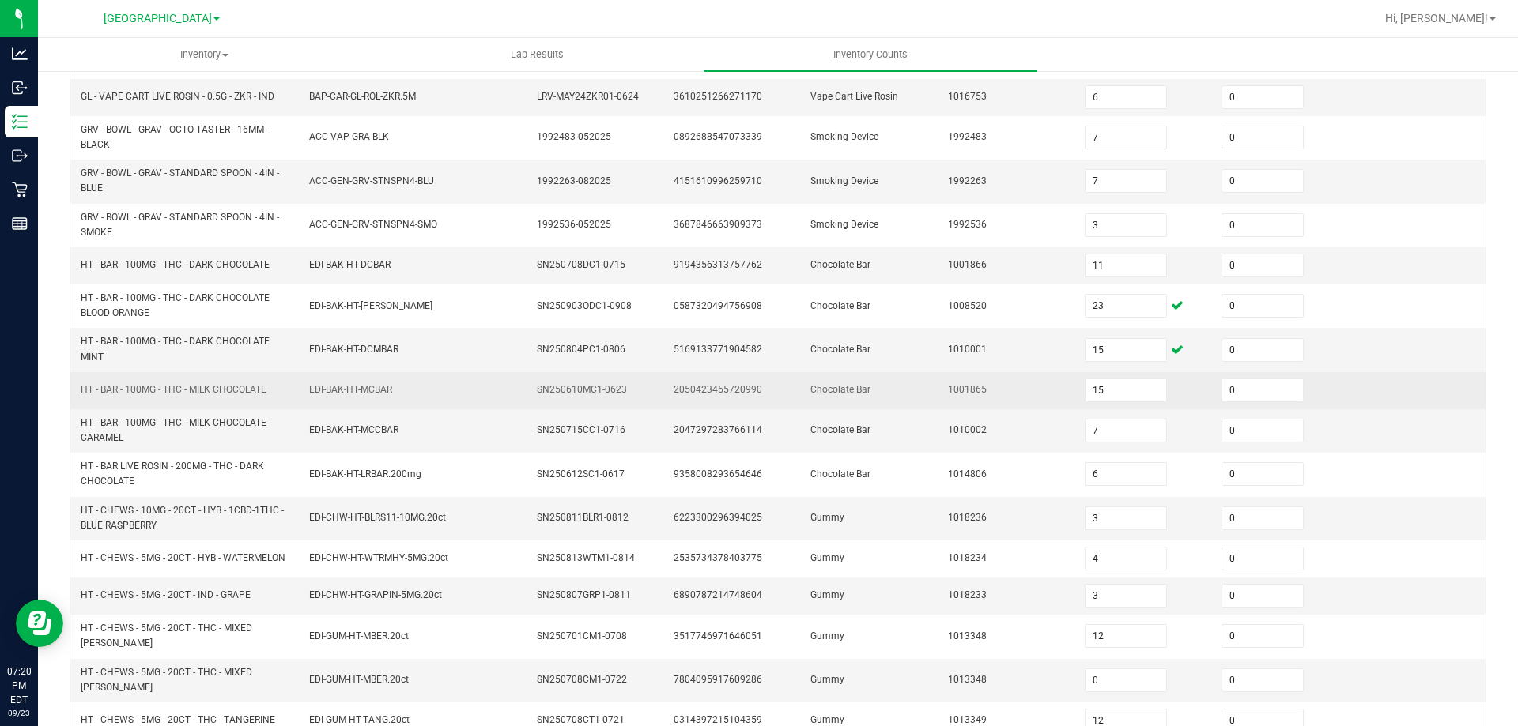
scroll to position [316, 0]
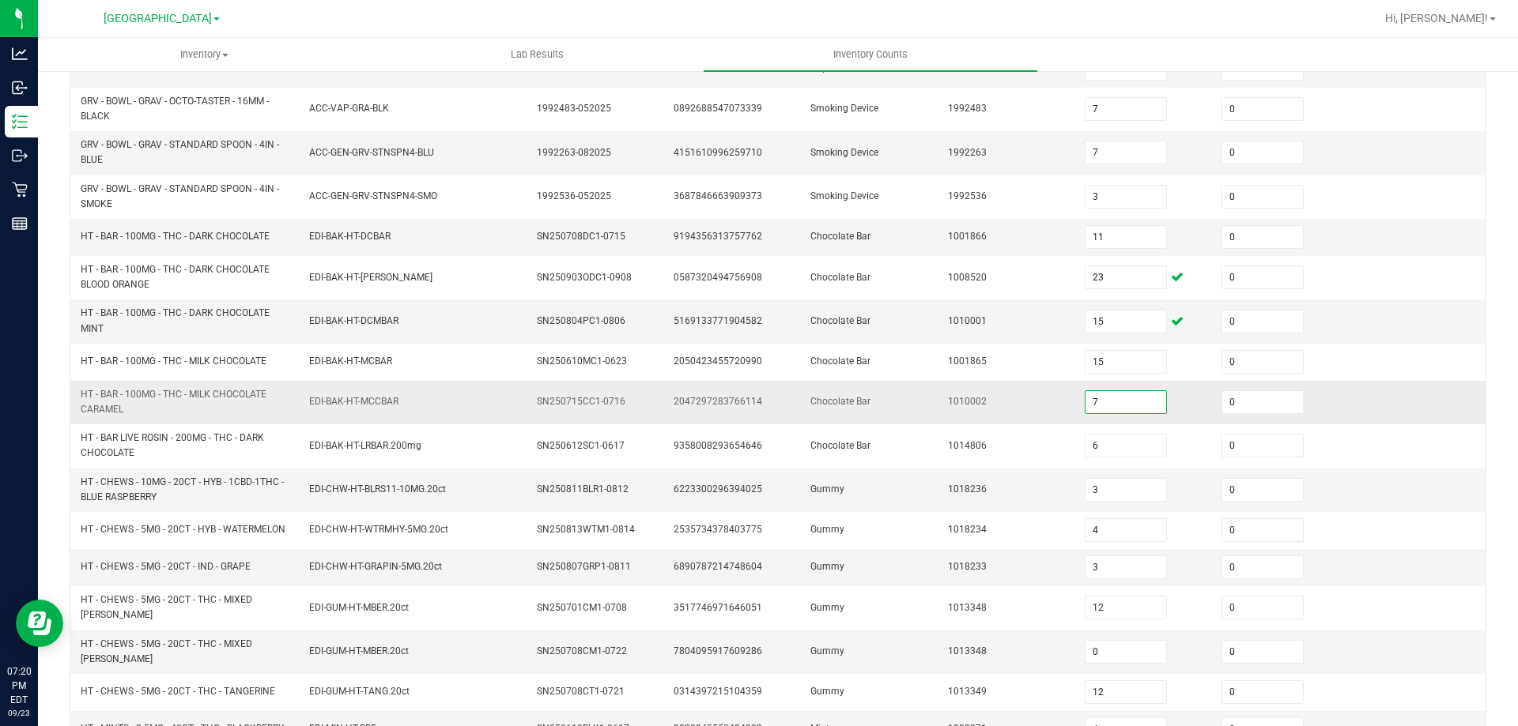
click at [1092, 399] on input "7" at bounding box center [1125, 402] width 81 height 22
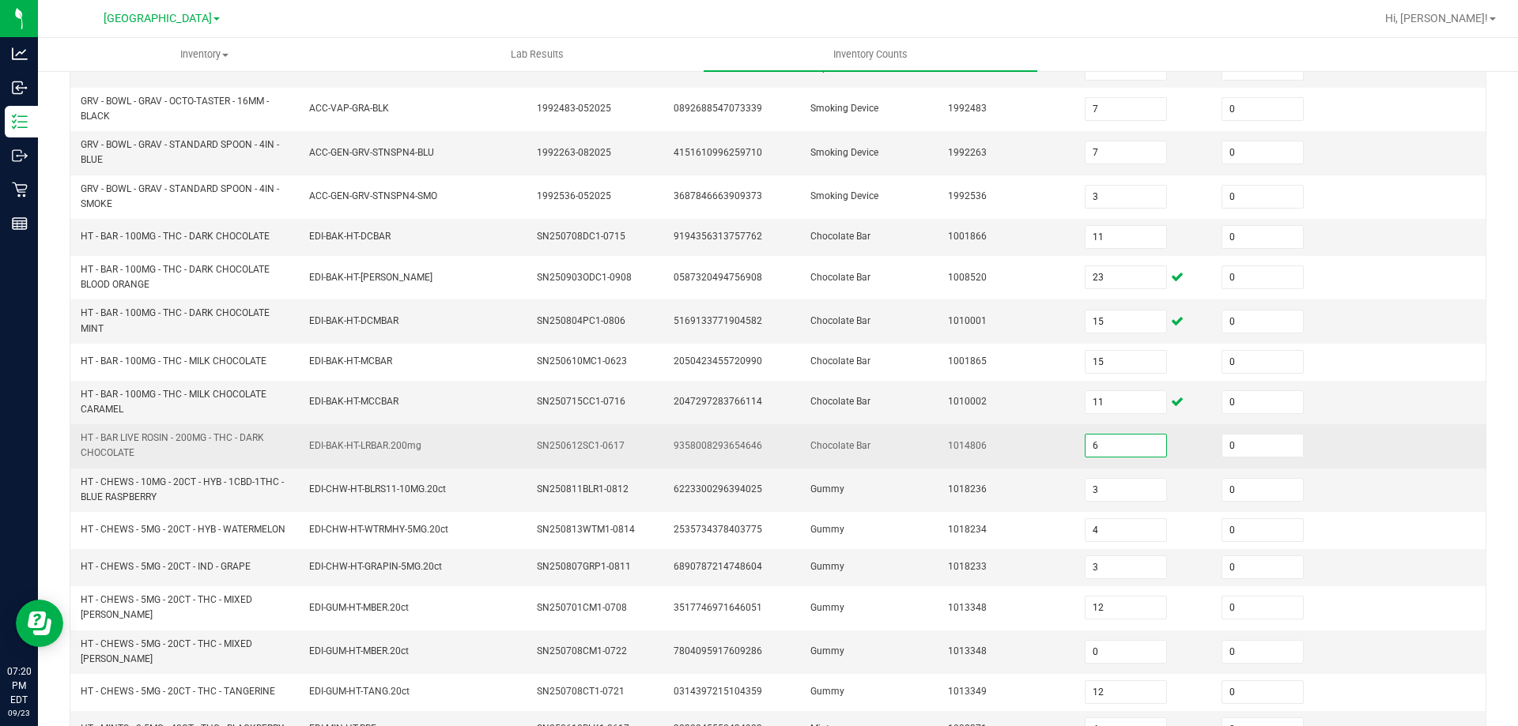
click at [1109, 449] on input "6" at bounding box center [1125, 446] width 81 height 22
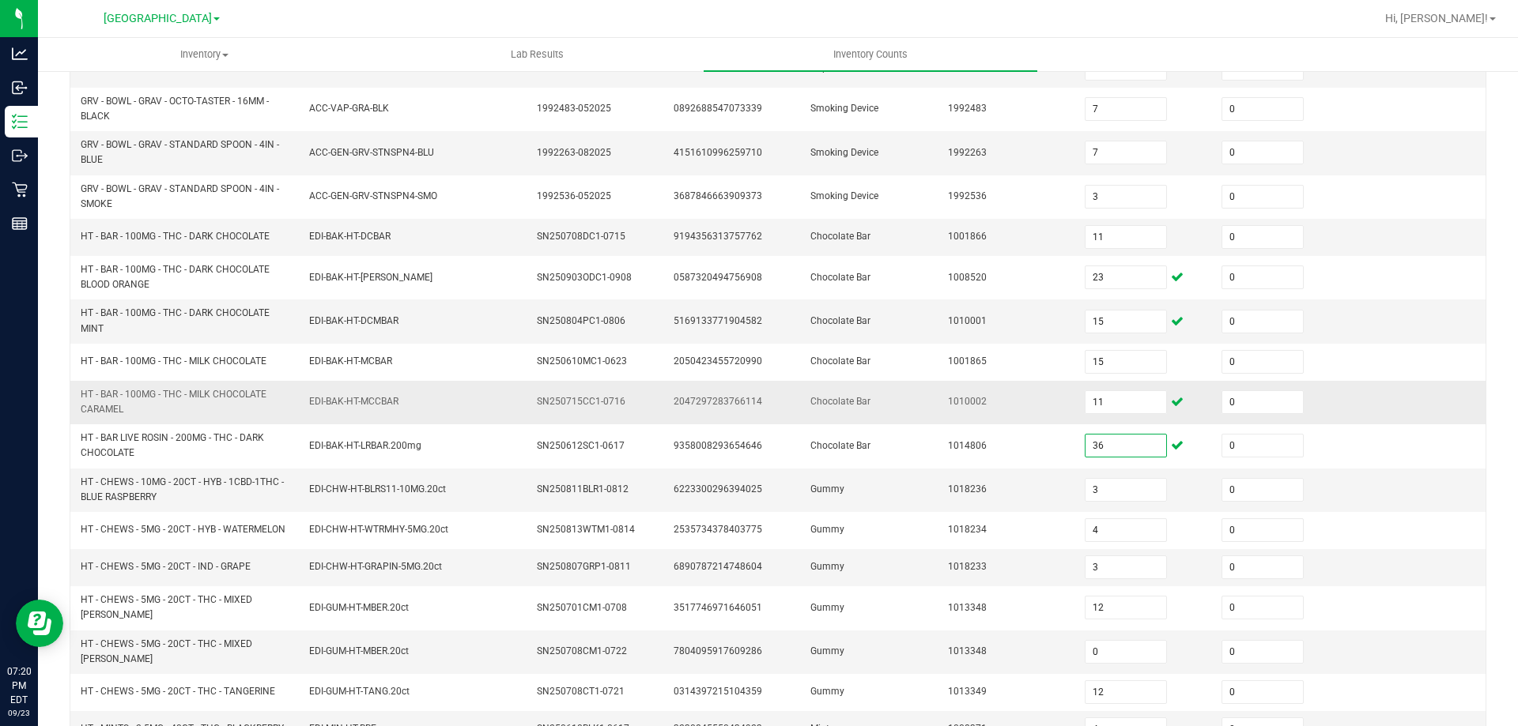
click at [915, 406] on td "Chocolate Bar" at bounding box center [869, 402] width 137 height 43
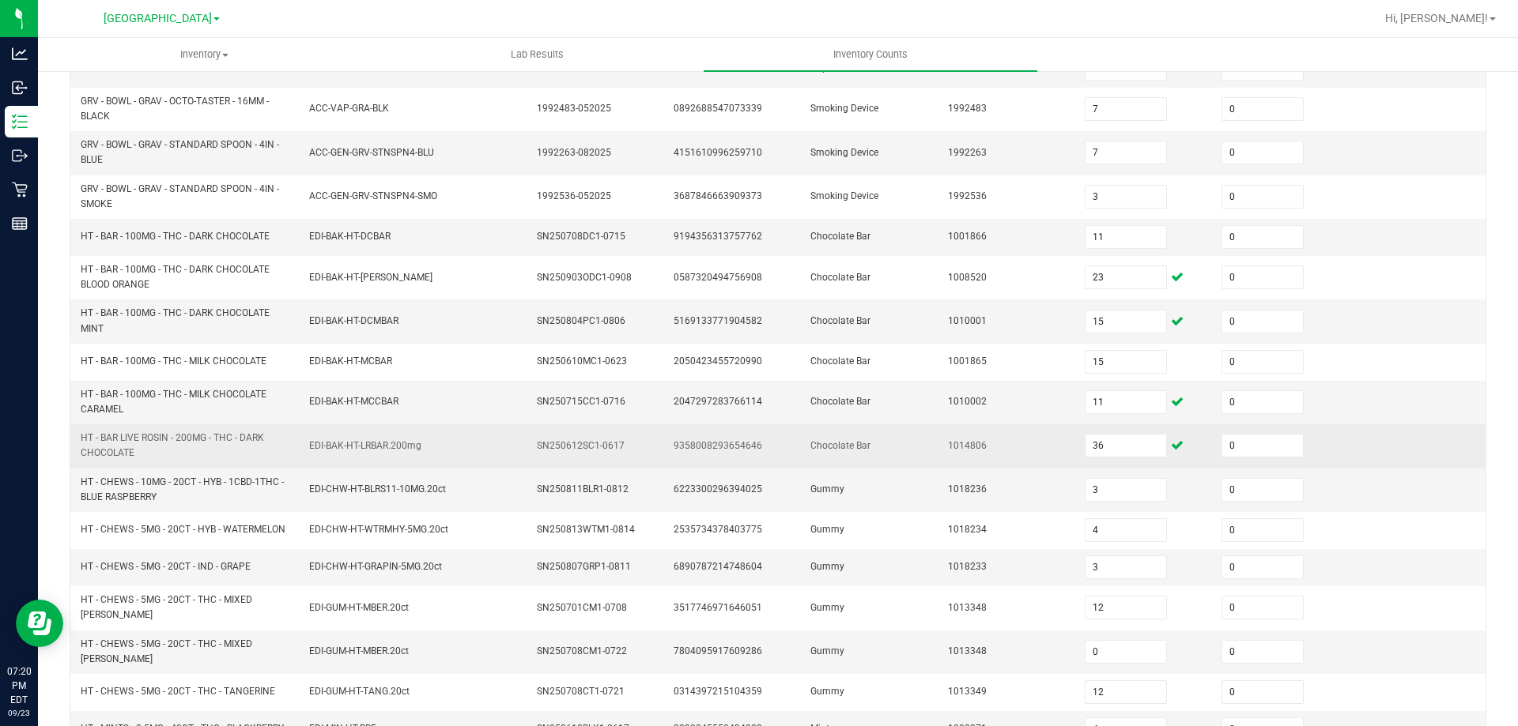
click at [220, 437] on span "HT - BAR LIVE ROSIN - 200MG - THC - DARK CHOCOLATE" at bounding box center [172, 445] width 183 height 26
click at [220, 438] on span "HT - BAR LIVE ROSIN - 200MG - THC - DARK CHOCOLATE" at bounding box center [172, 445] width 183 height 26
copy span "HT - BAR LIVE ROSIN - 200MG - THC - DARK CHOCOLATE"
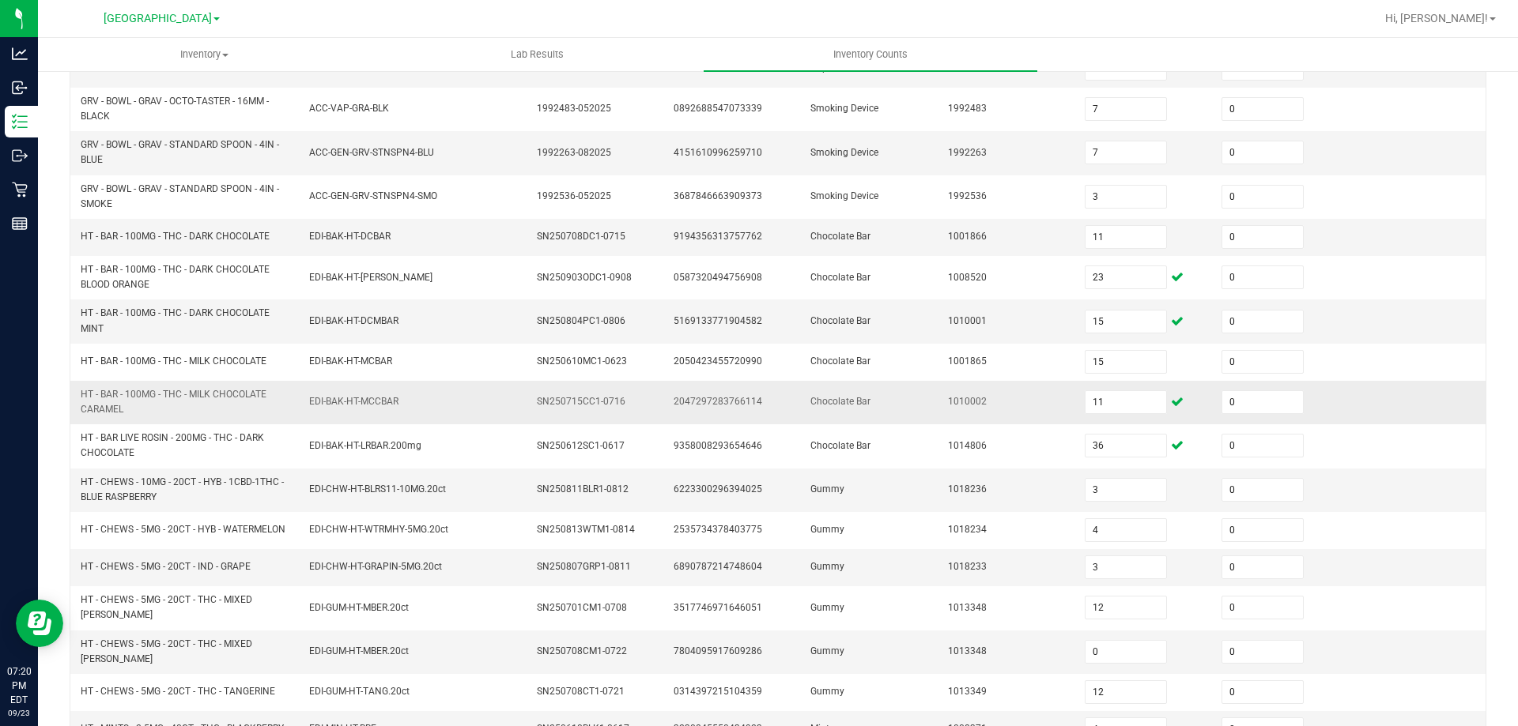
click at [184, 390] on span "HT - BAR - 100MG - THC - MILK CHOCOLATE CARAMEL" at bounding box center [174, 402] width 186 height 26
click at [1091, 399] on input "11" at bounding box center [1125, 402] width 81 height 22
click at [1036, 415] on td "1010002" at bounding box center [1006, 402] width 137 height 43
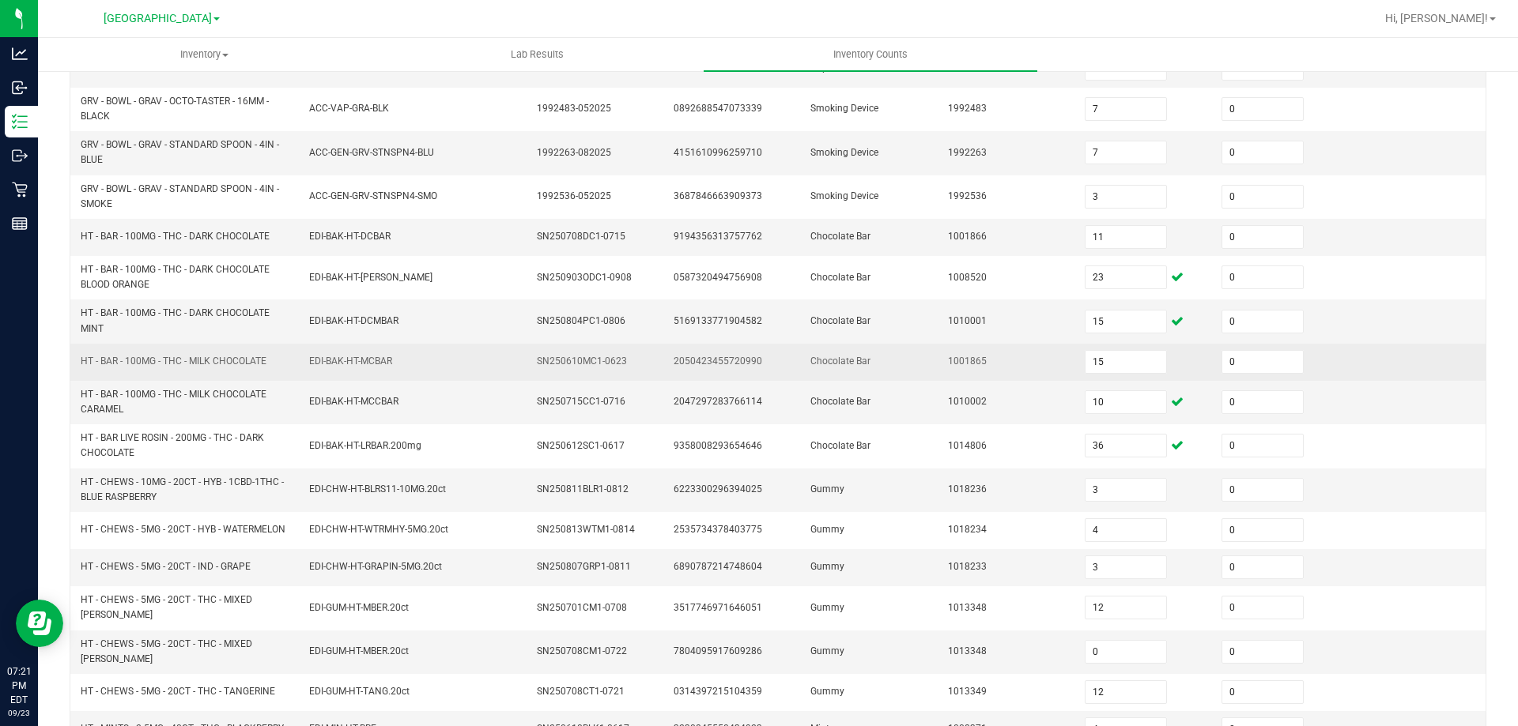
click at [207, 362] on span "HT - BAR - 100MG - THC - MILK CHOCOLATE" at bounding box center [174, 361] width 186 height 11
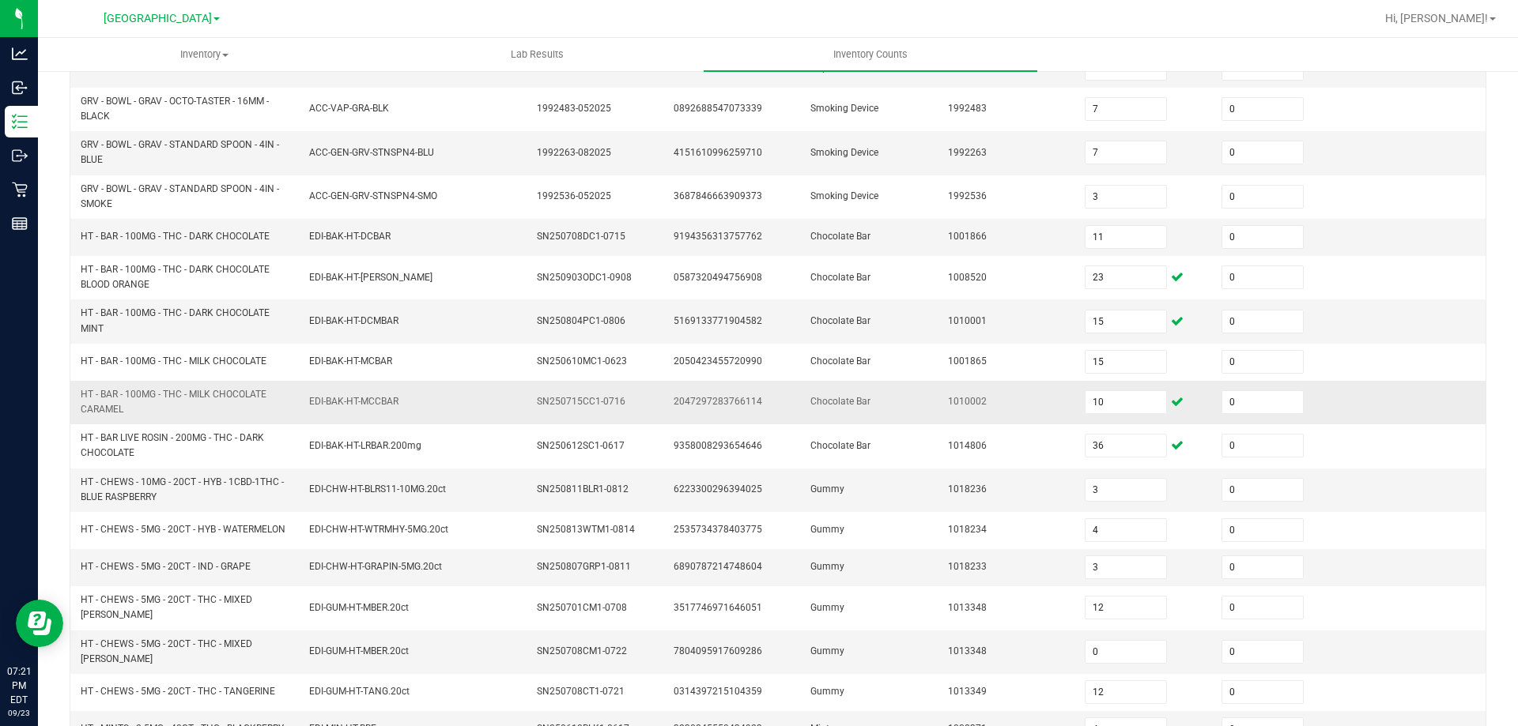
click at [720, 400] on span "2047297283766114" at bounding box center [717, 401] width 89 height 11
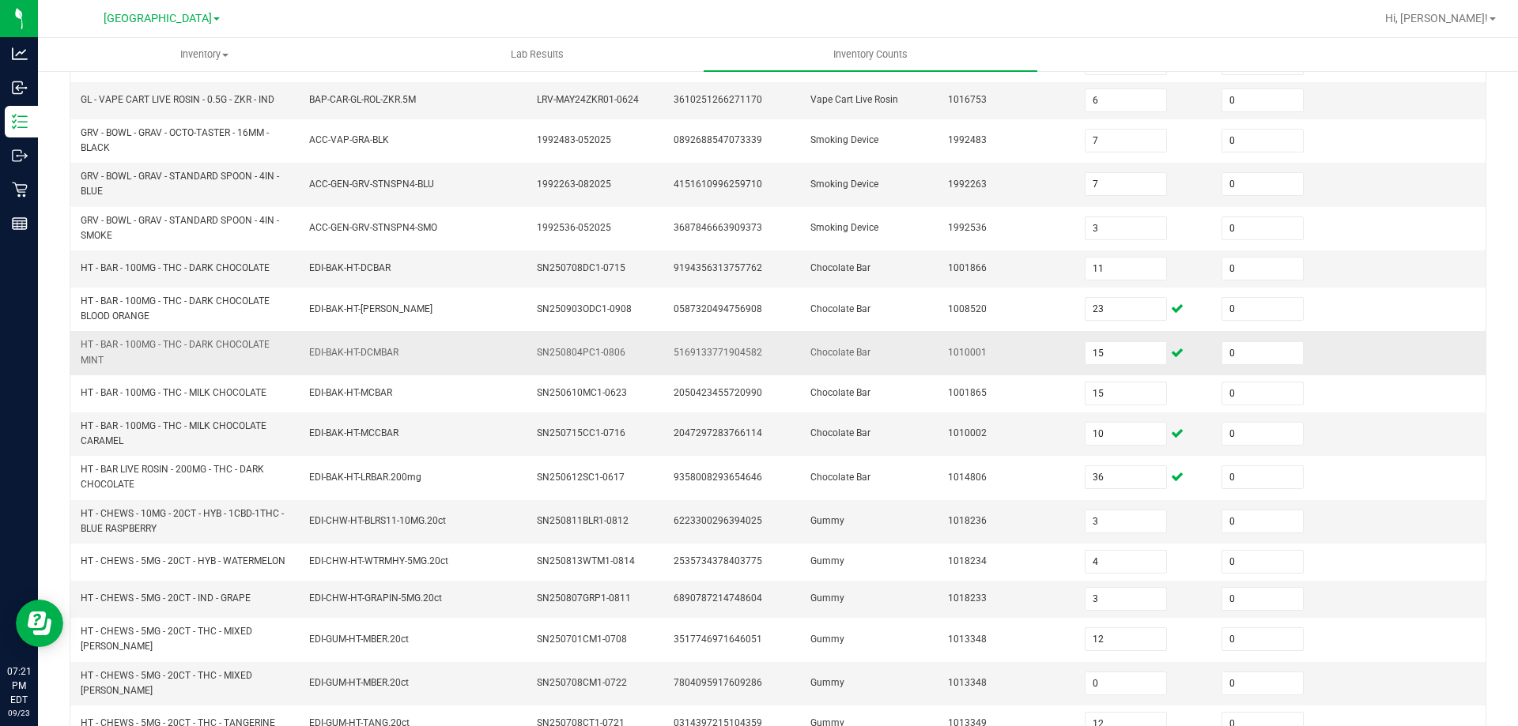
scroll to position [237, 0]
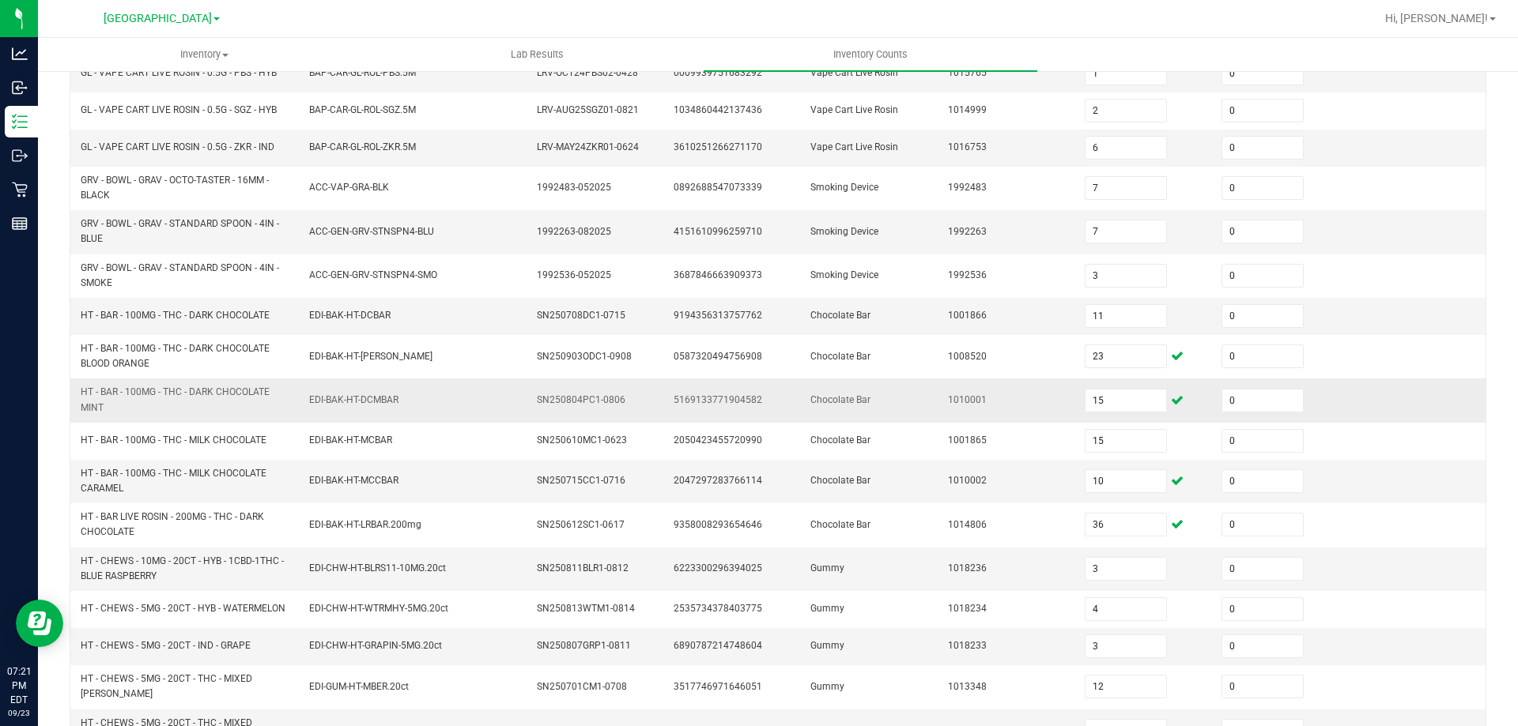
click at [194, 391] on span "HT - BAR - 100MG - THC - DARK CHOCOLATE MINT" at bounding box center [175, 400] width 189 height 26
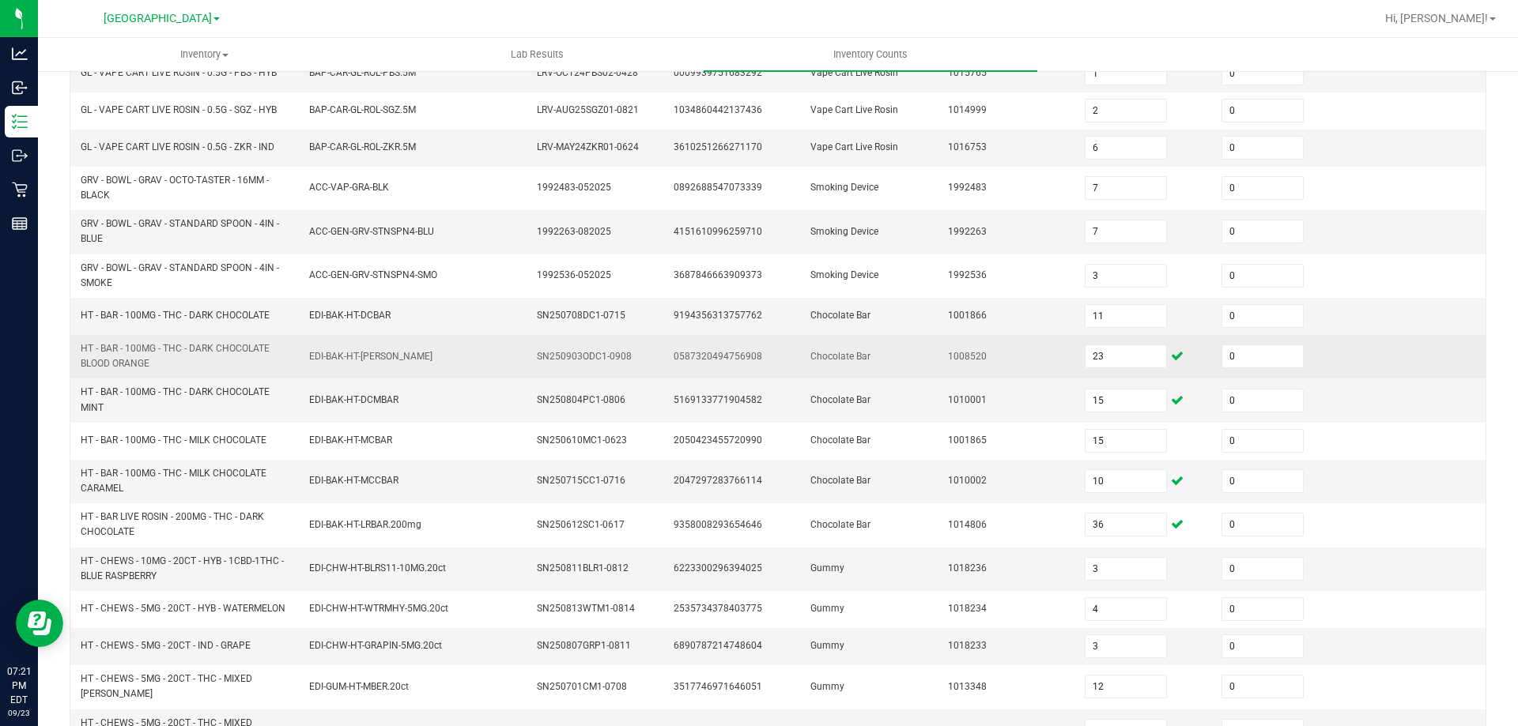
click at [259, 352] on span "HT - BAR - 100MG - THC - DARK CHOCOLATE BLOOD ORANGE" at bounding box center [175, 356] width 189 height 26
click at [258, 352] on span "HT - BAR - 100MG - THC - DARK CHOCOLATE BLOOD ORANGE" at bounding box center [175, 356] width 189 height 26
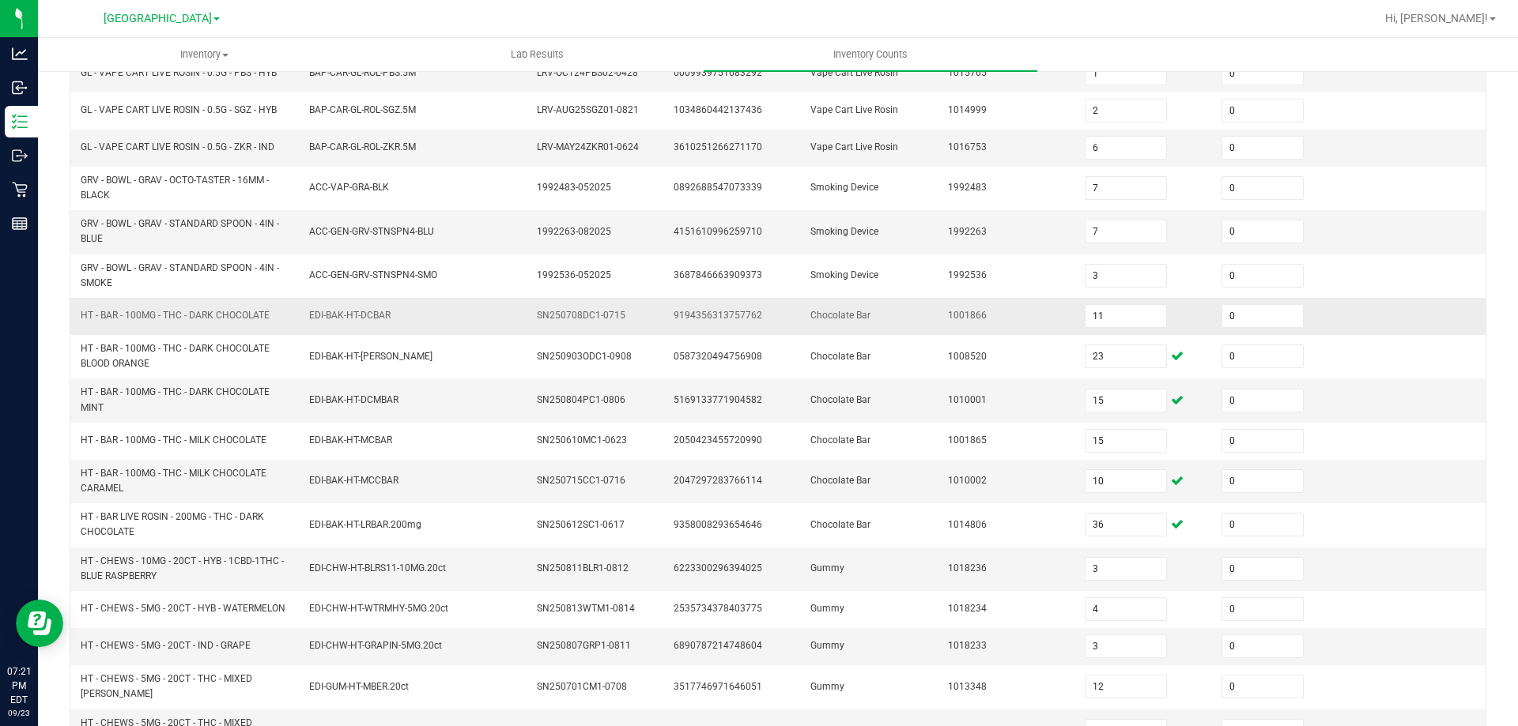
click at [184, 312] on span "HT - BAR - 100MG - THC - DARK CHOCOLATE" at bounding box center [175, 315] width 189 height 11
click at [396, 253] on td "ACC-GEN-GRV-STNSPN4-BLU" at bounding box center [414, 231] width 228 height 43
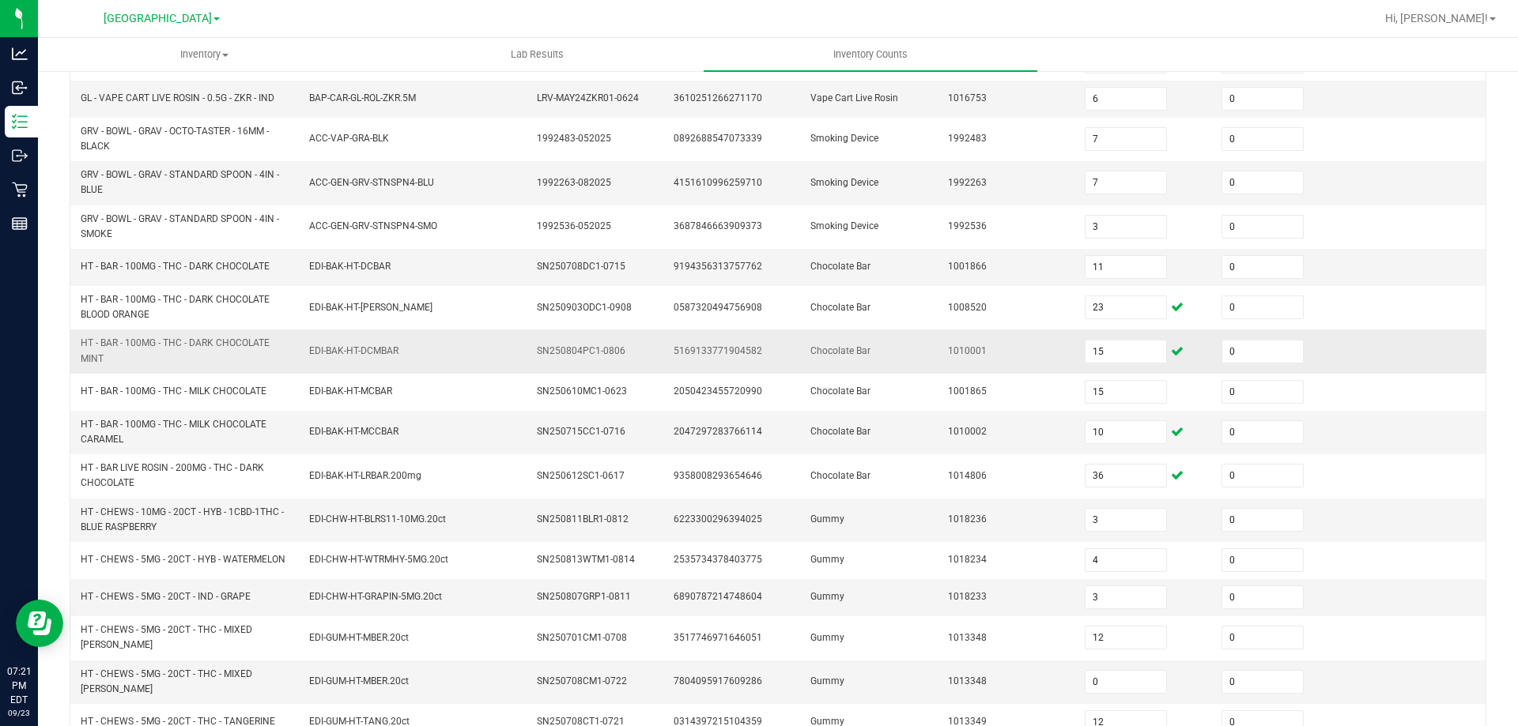
scroll to position [382, 0]
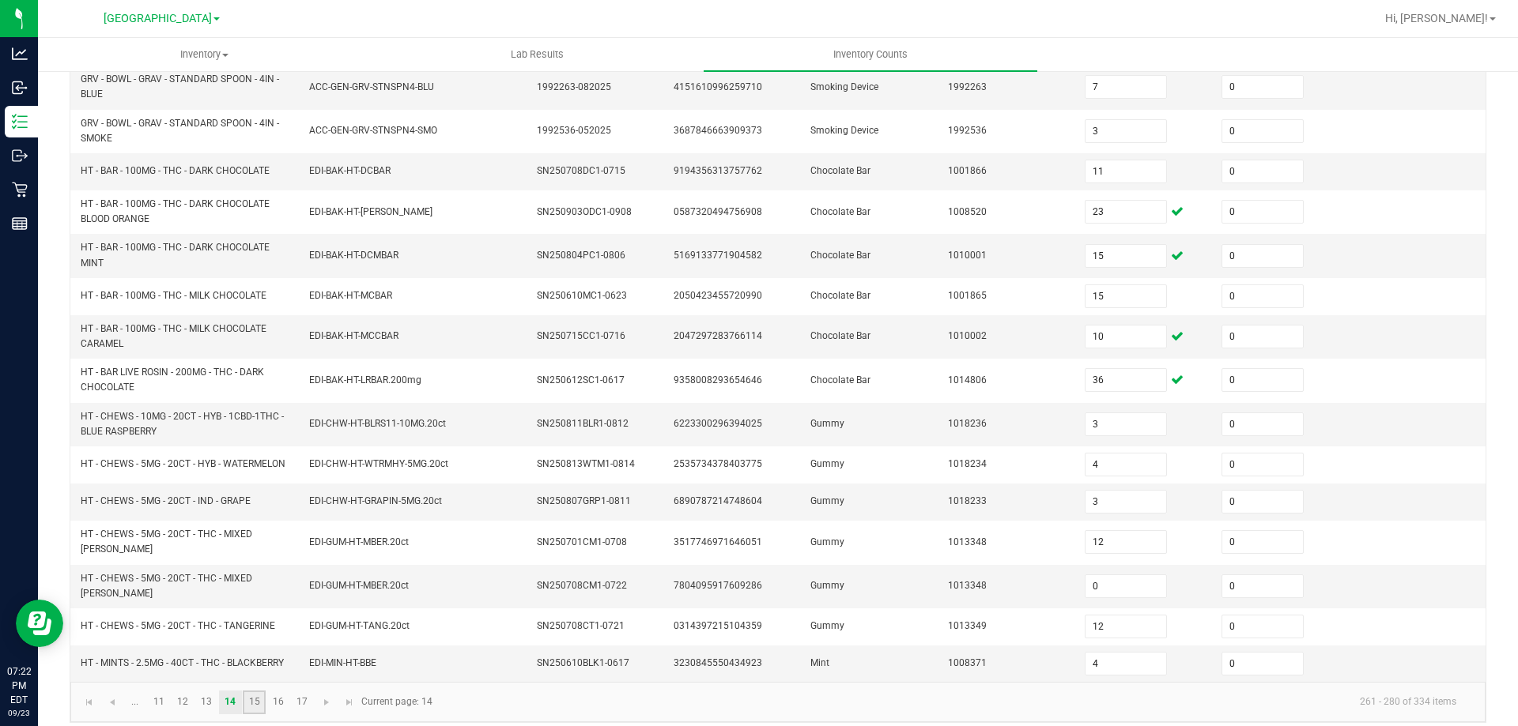
click at [256, 691] on link "15" at bounding box center [254, 703] width 23 height 24
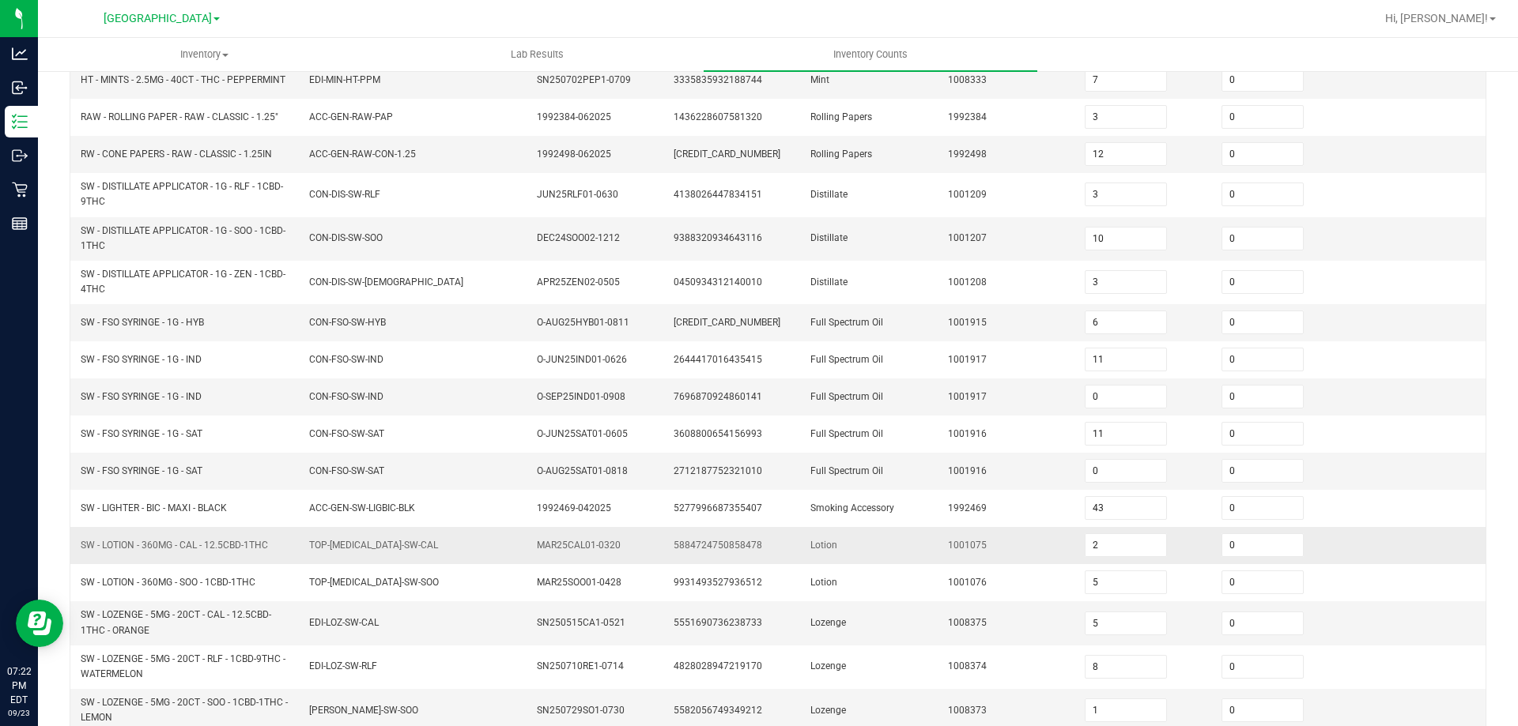
scroll to position [316, 0]
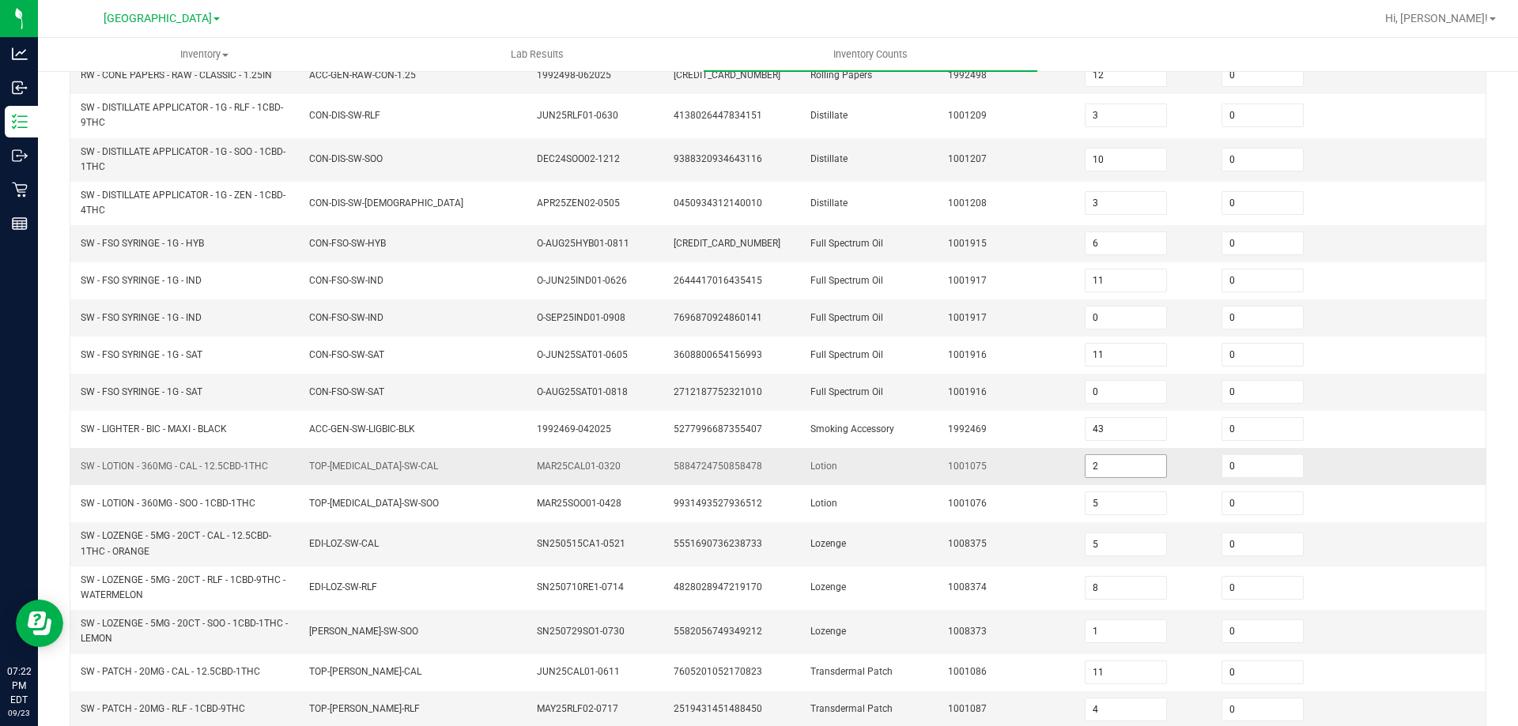
click at [1111, 464] on input "2" at bounding box center [1125, 466] width 81 height 22
click at [858, 448] on td "Lotion" at bounding box center [869, 466] width 137 height 37
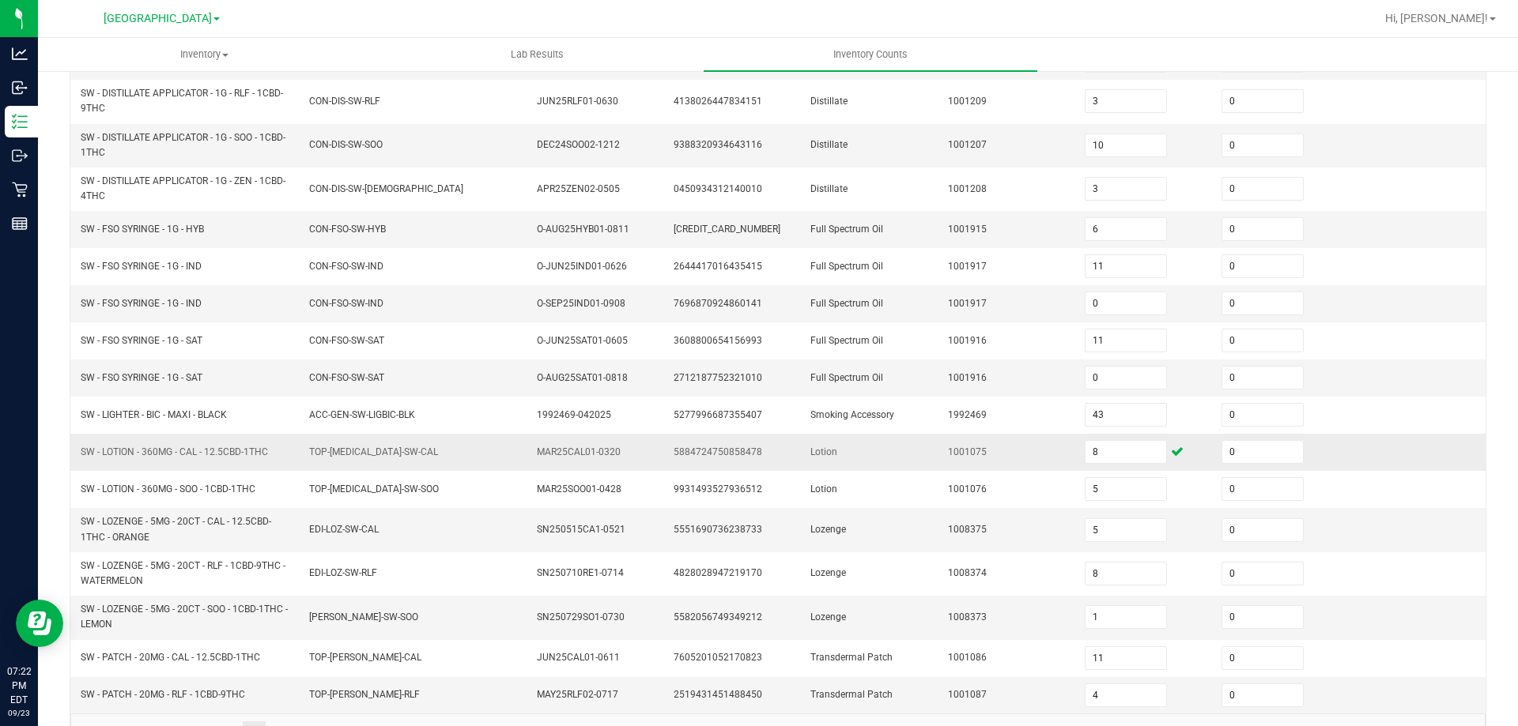
scroll to position [375, 0]
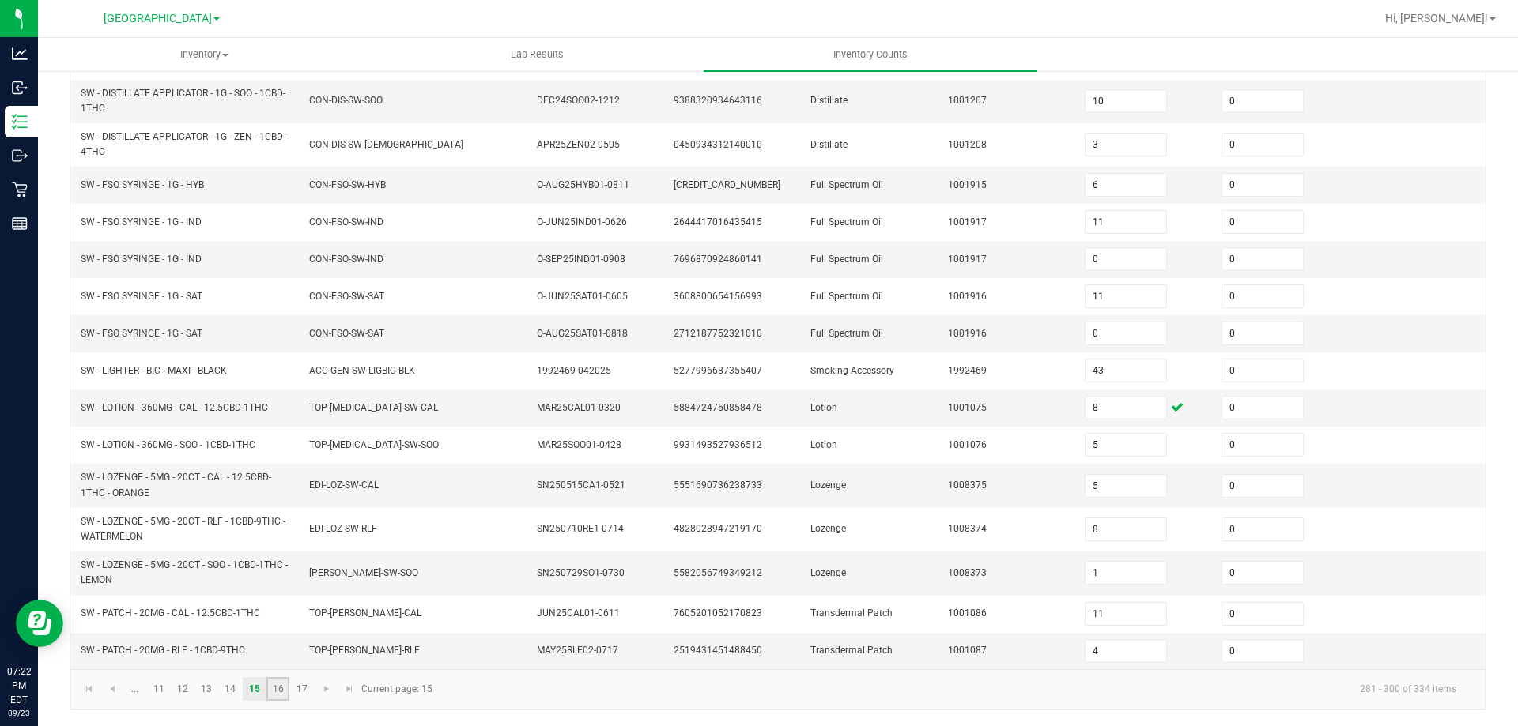
click at [273, 688] on link "16" at bounding box center [277, 689] width 23 height 24
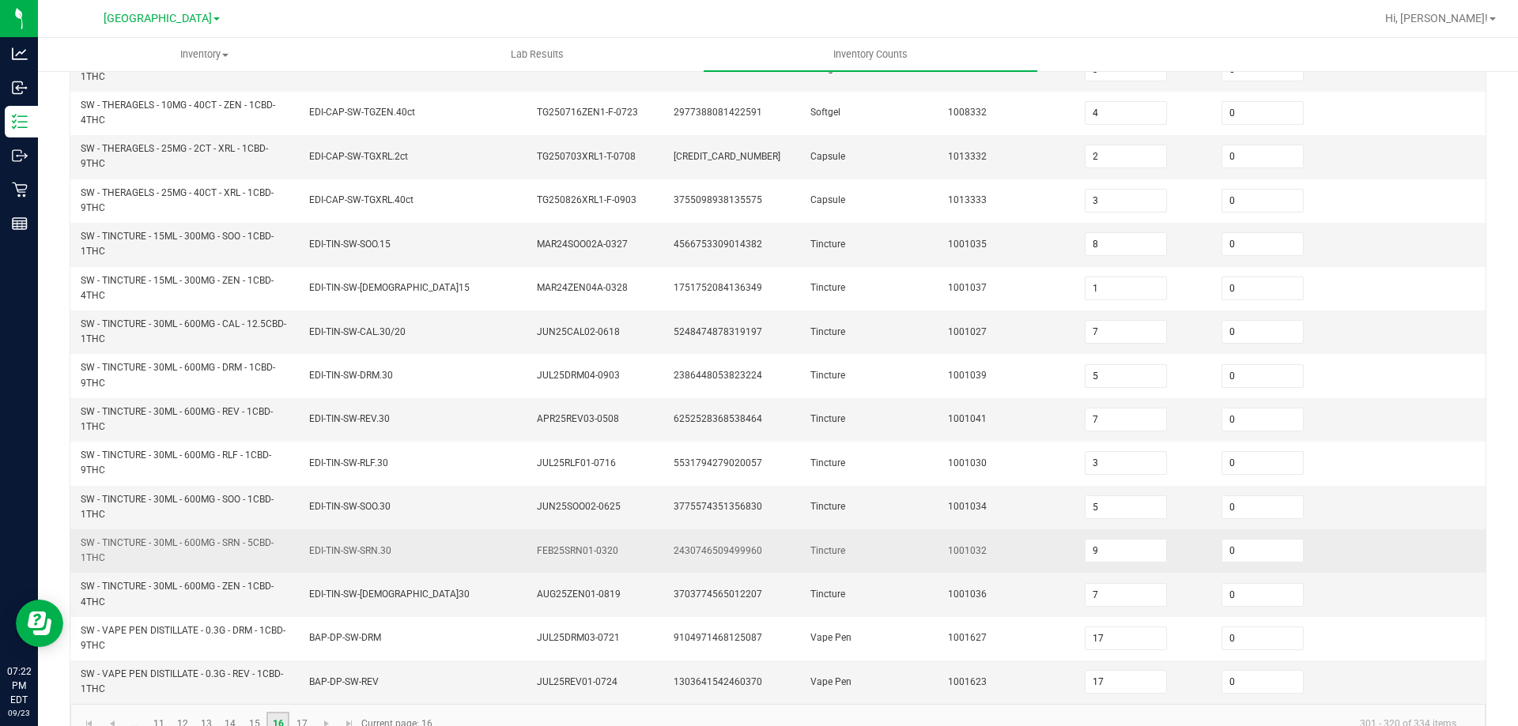
scroll to position [455, 0]
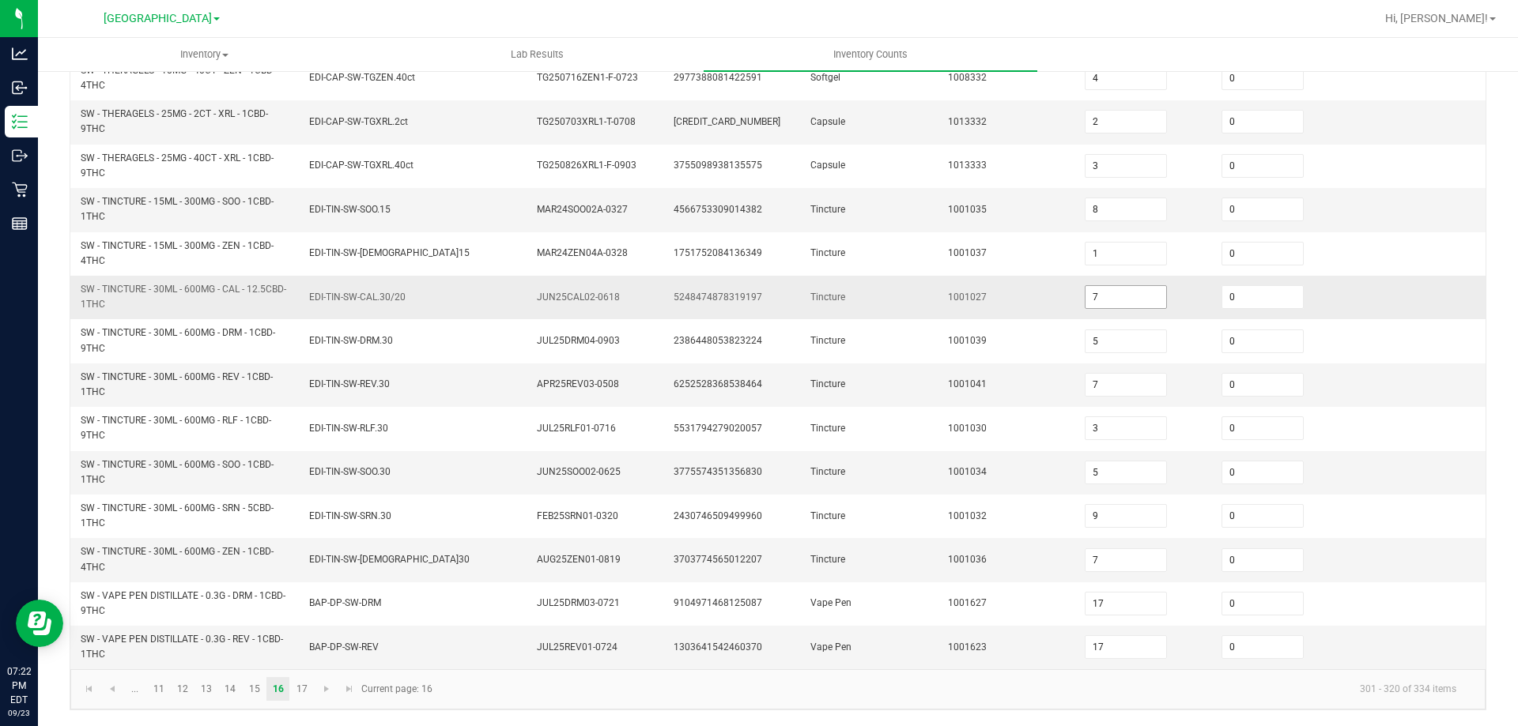
click at [1092, 291] on input "7" at bounding box center [1125, 297] width 81 height 22
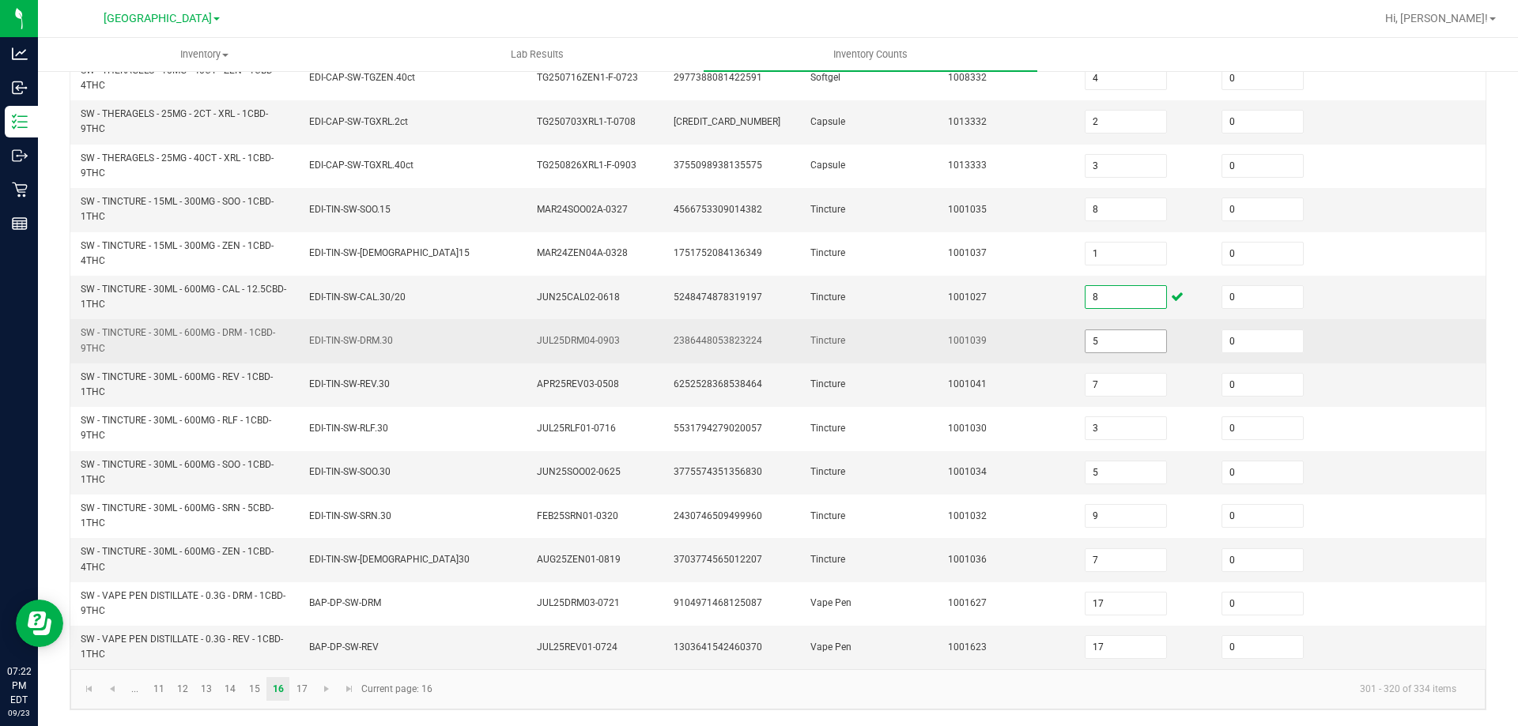
click at [1094, 334] on input "5" at bounding box center [1125, 341] width 81 height 22
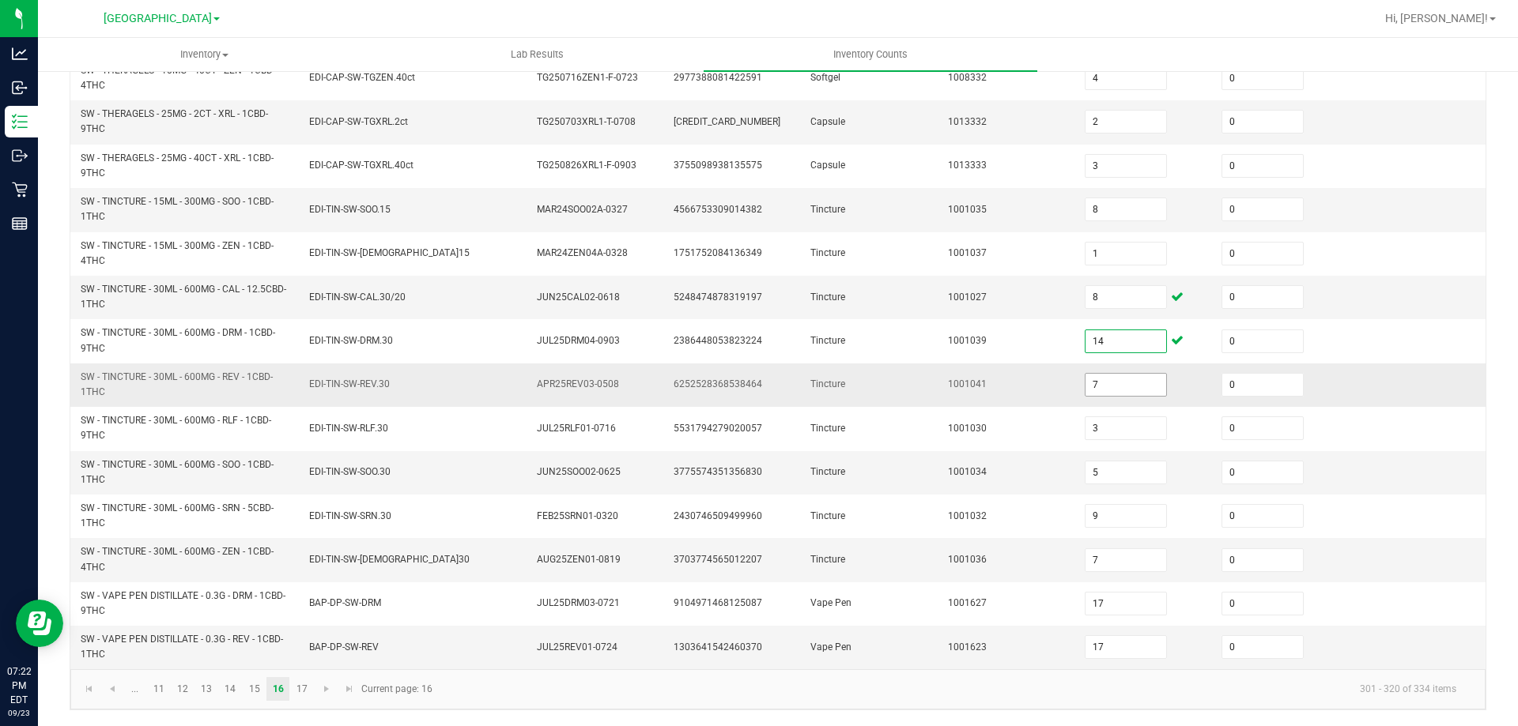
click at [1096, 391] on input "7" at bounding box center [1125, 385] width 81 height 22
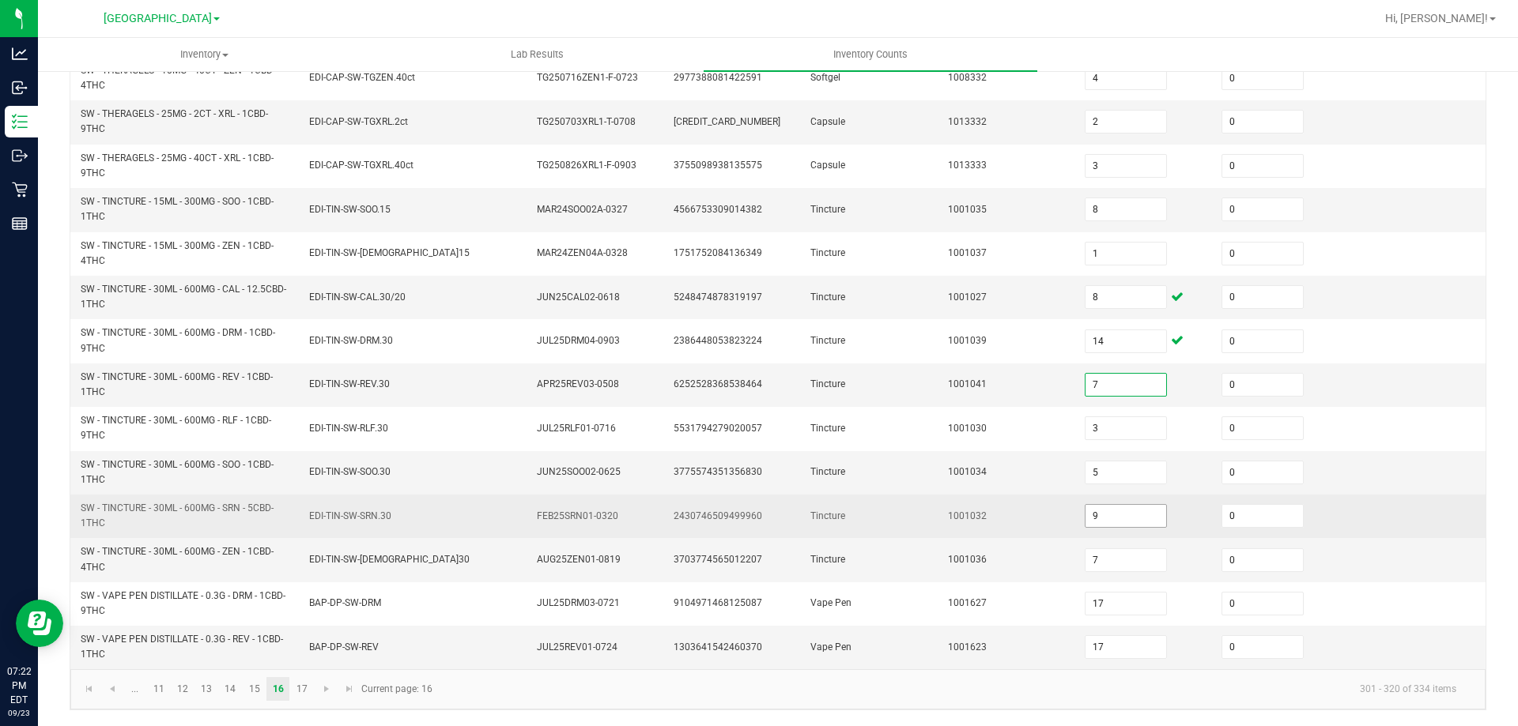
click at [1101, 527] on span "9" at bounding box center [1126, 516] width 82 height 24
click at [1099, 518] on input "9" at bounding box center [1125, 516] width 81 height 22
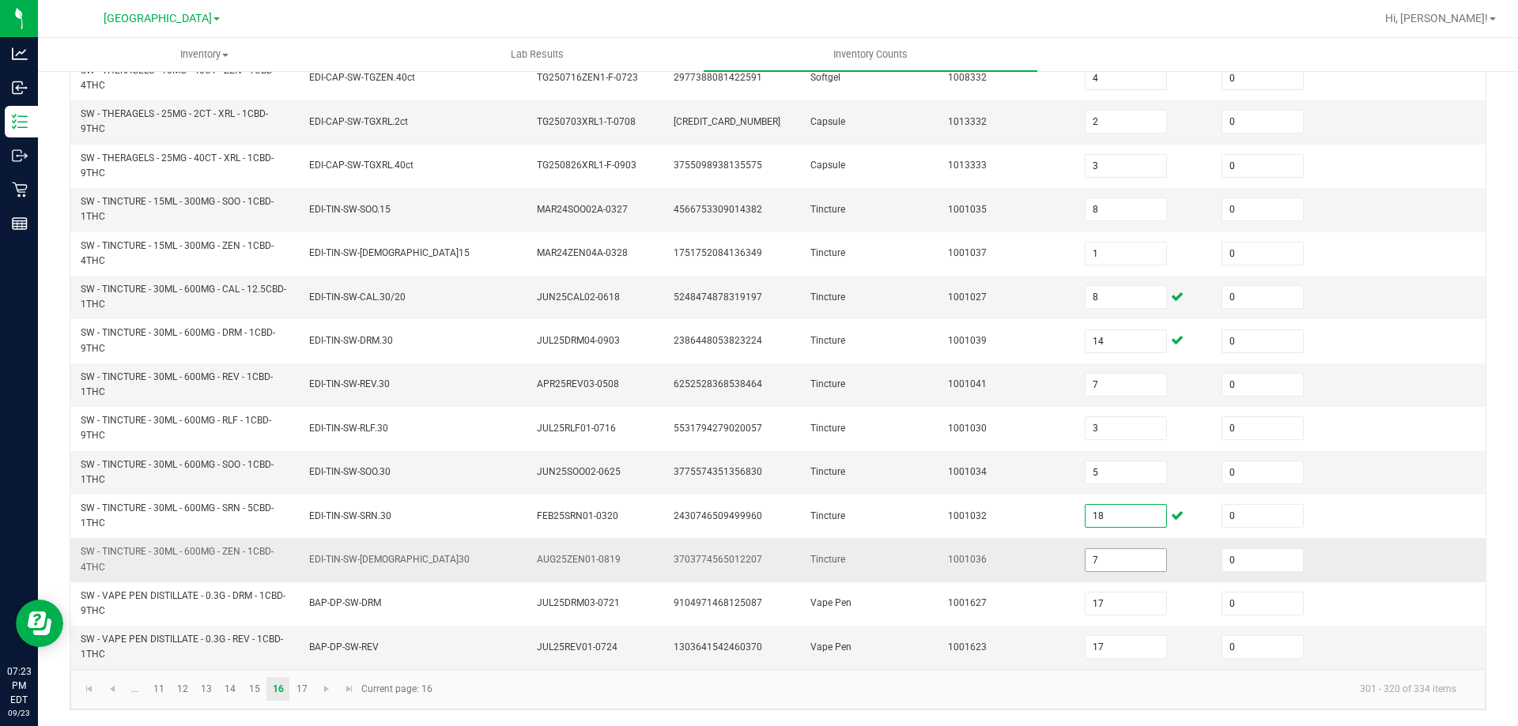
click at [1096, 560] on input "7" at bounding box center [1125, 560] width 81 height 22
click at [938, 564] on td "1001036" at bounding box center [1006, 559] width 137 height 43
click at [293, 685] on link "17" at bounding box center [301, 689] width 23 height 24
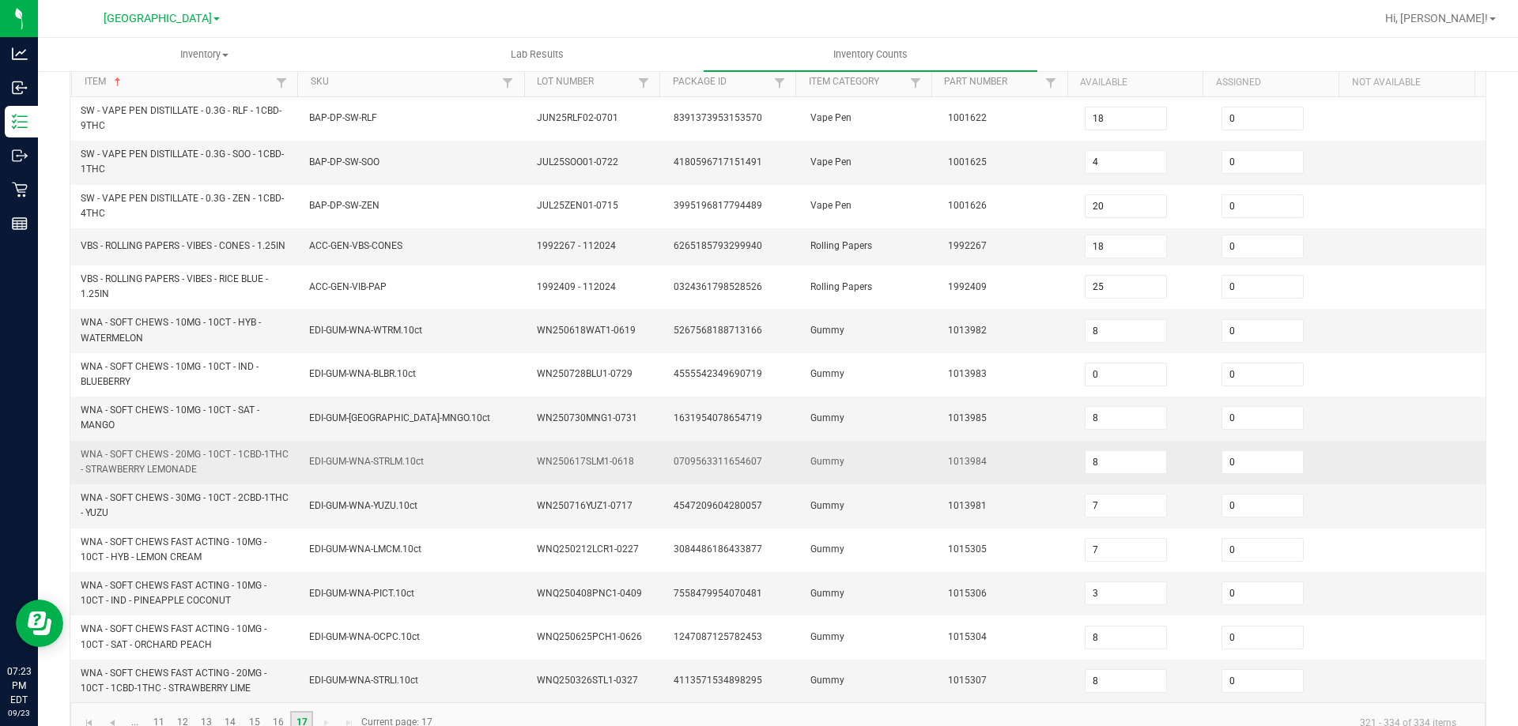
scroll to position [198, 0]
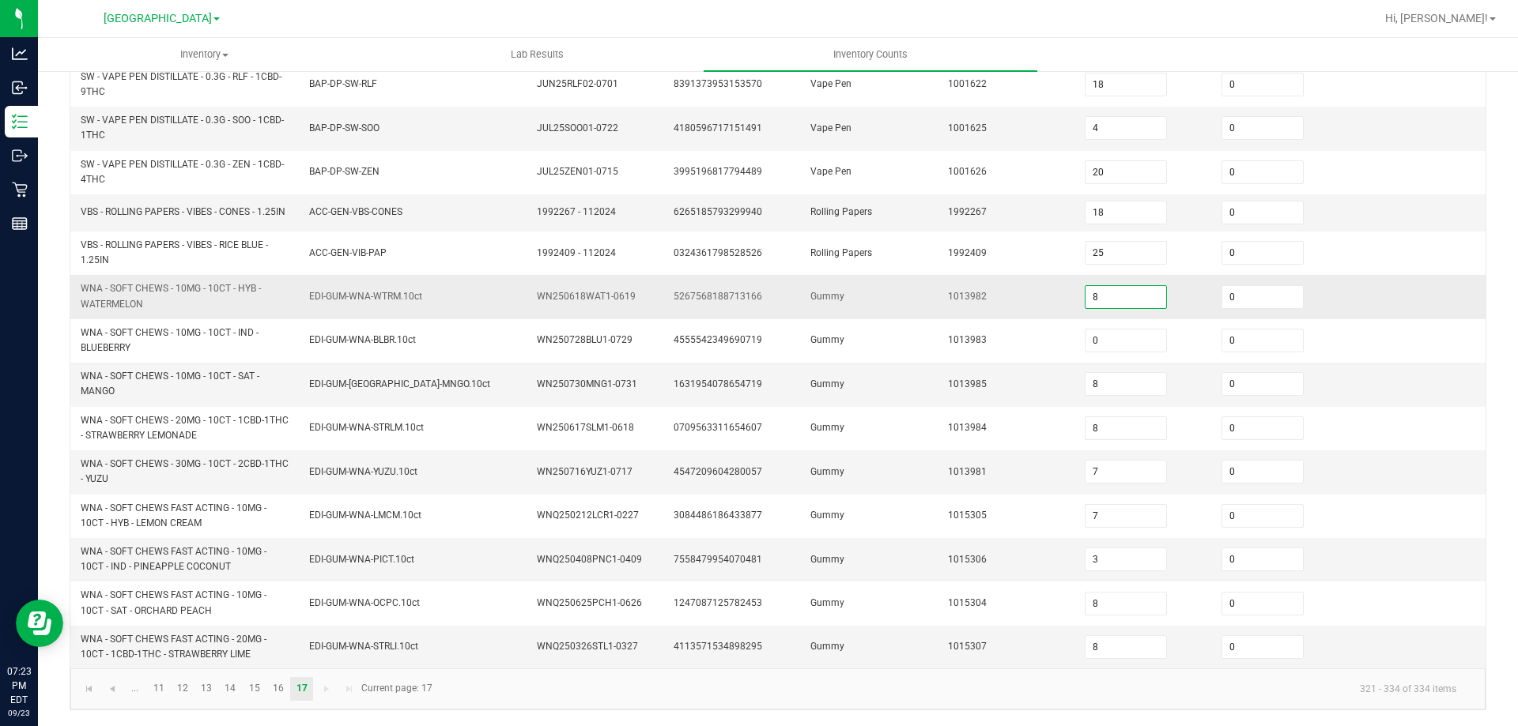
click at [1122, 303] on input "8" at bounding box center [1125, 297] width 81 height 22
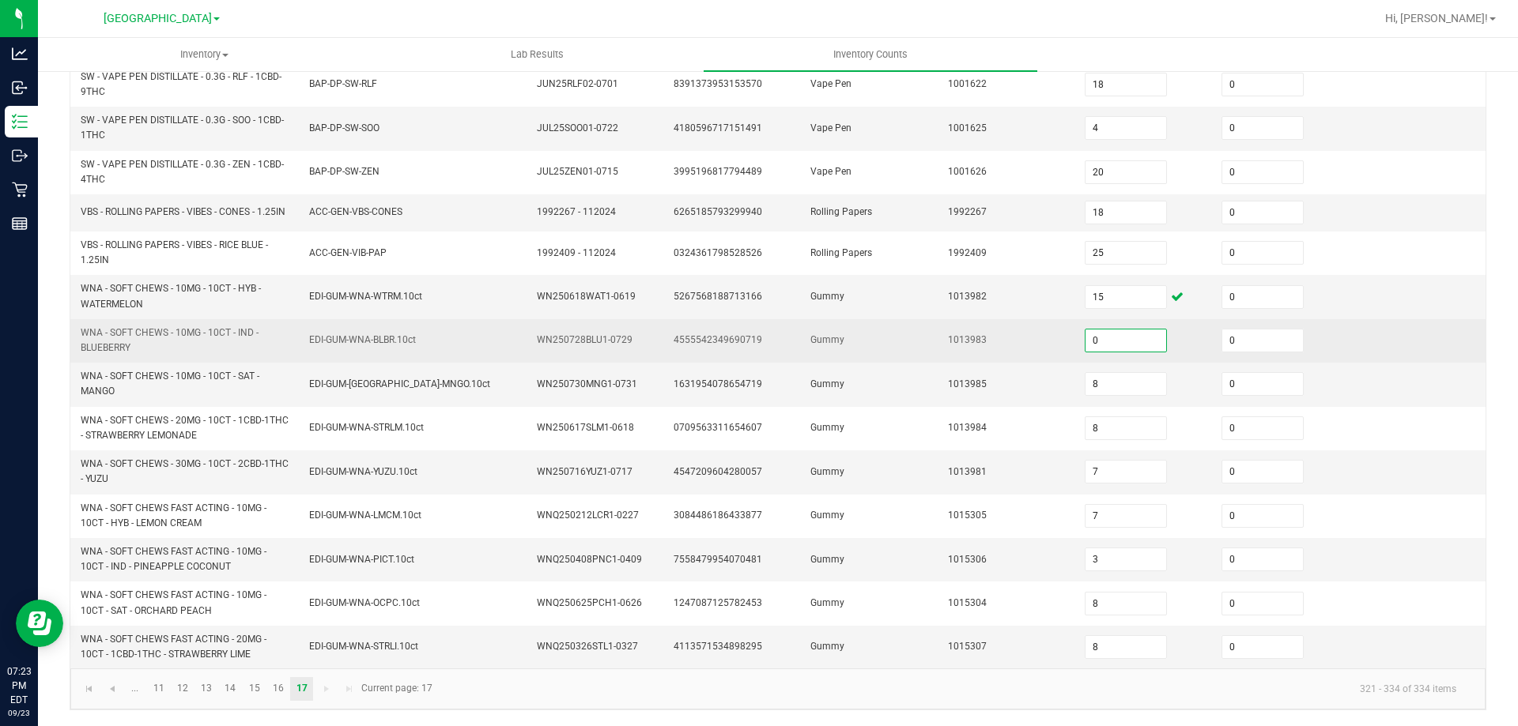
click at [1092, 334] on input "0" at bounding box center [1125, 341] width 81 height 22
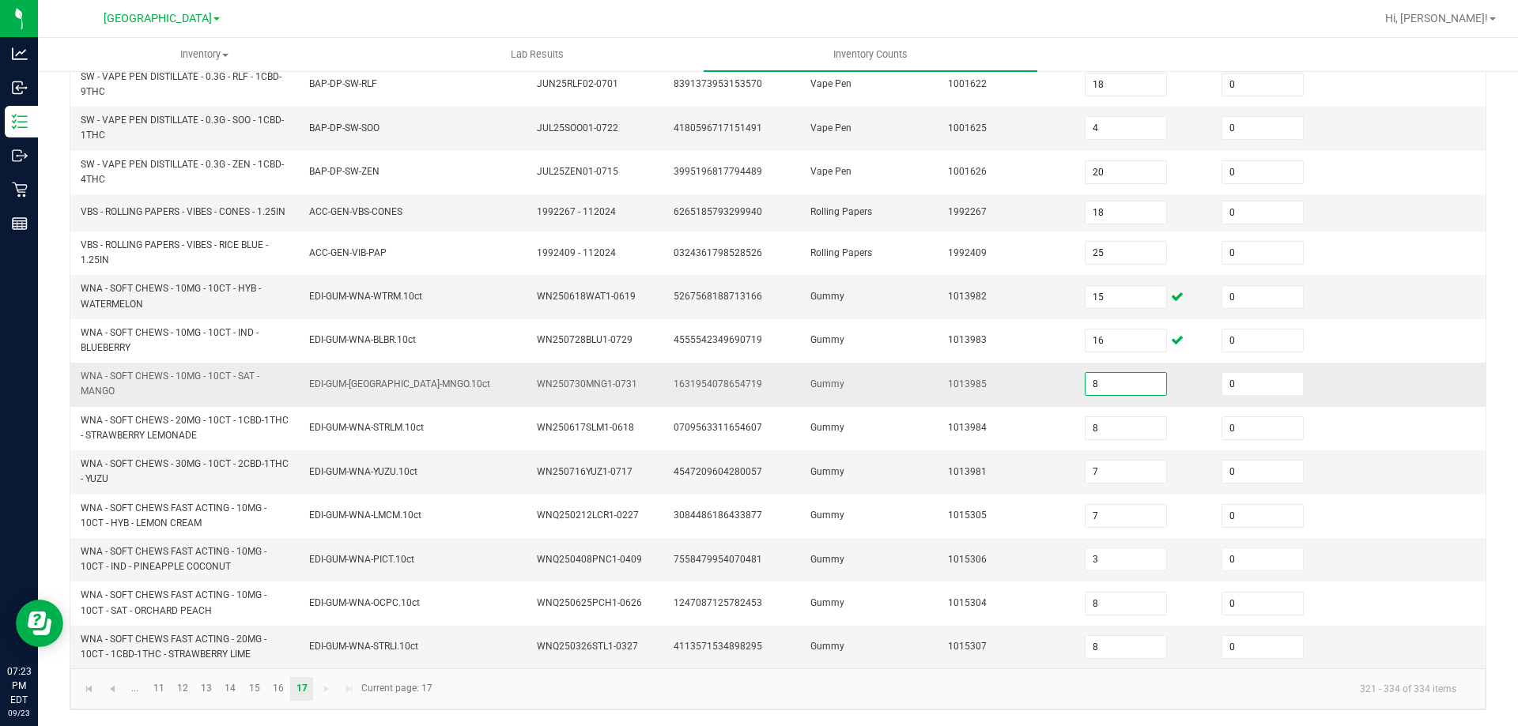
click at [1124, 387] on input "8" at bounding box center [1125, 384] width 81 height 22
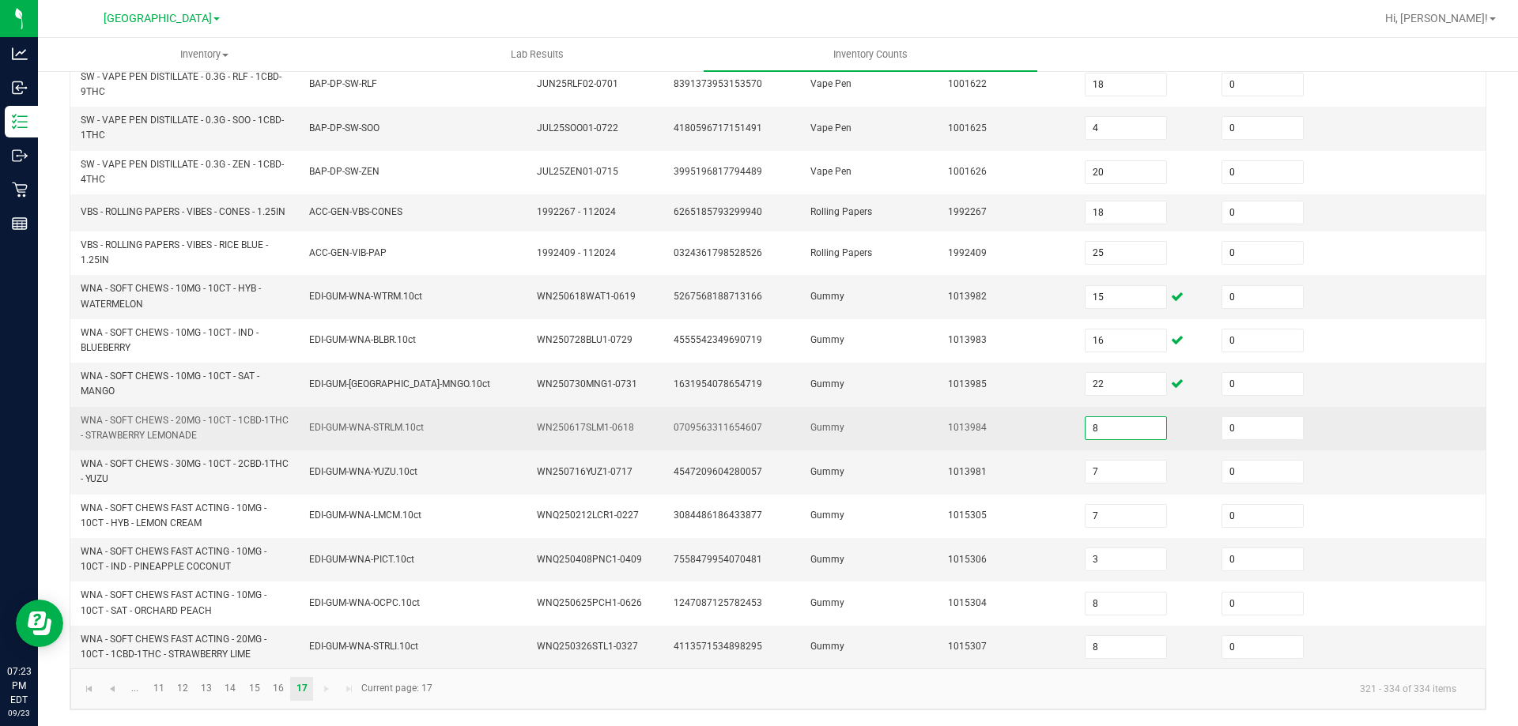
click at [1096, 438] on input "8" at bounding box center [1125, 428] width 81 height 22
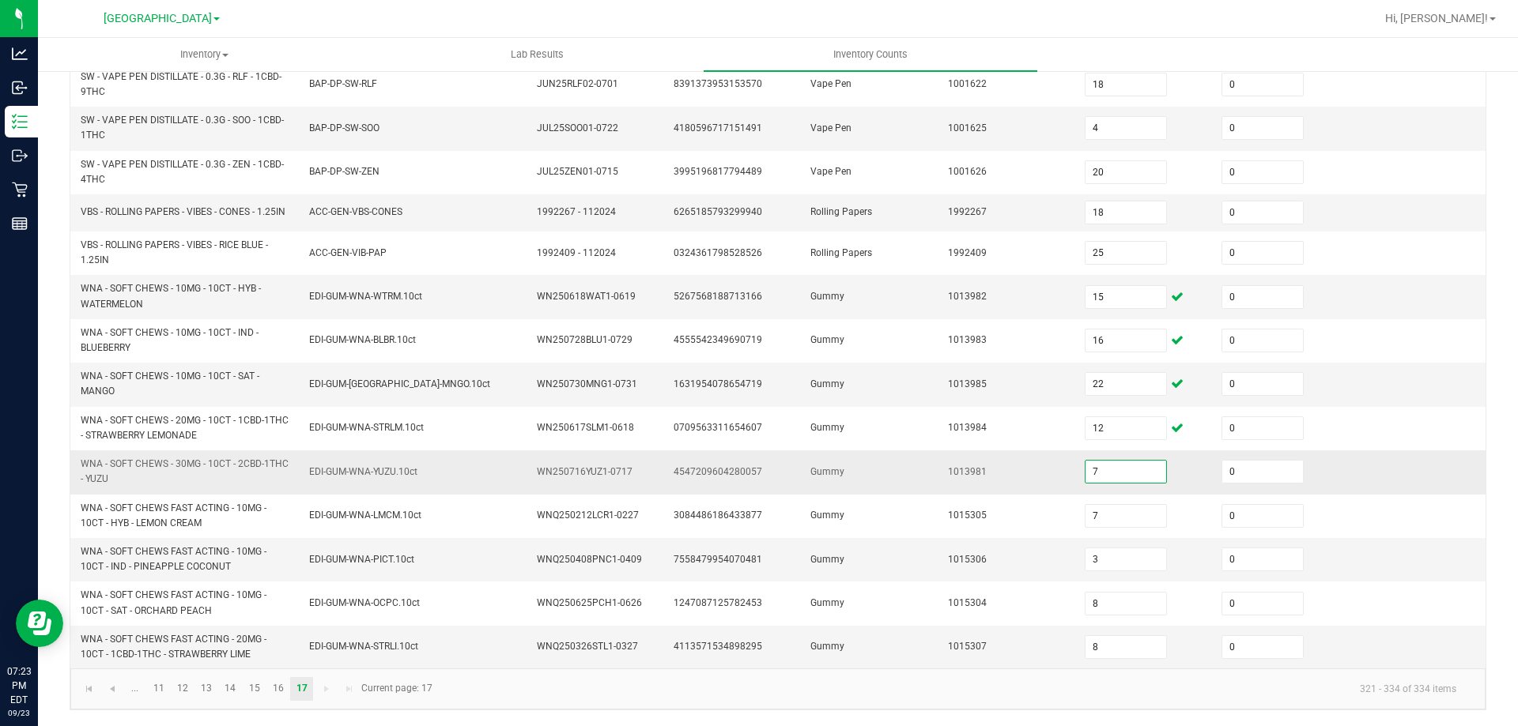
click at [1092, 473] on input "7" at bounding box center [1125, 472] width 81 height 22
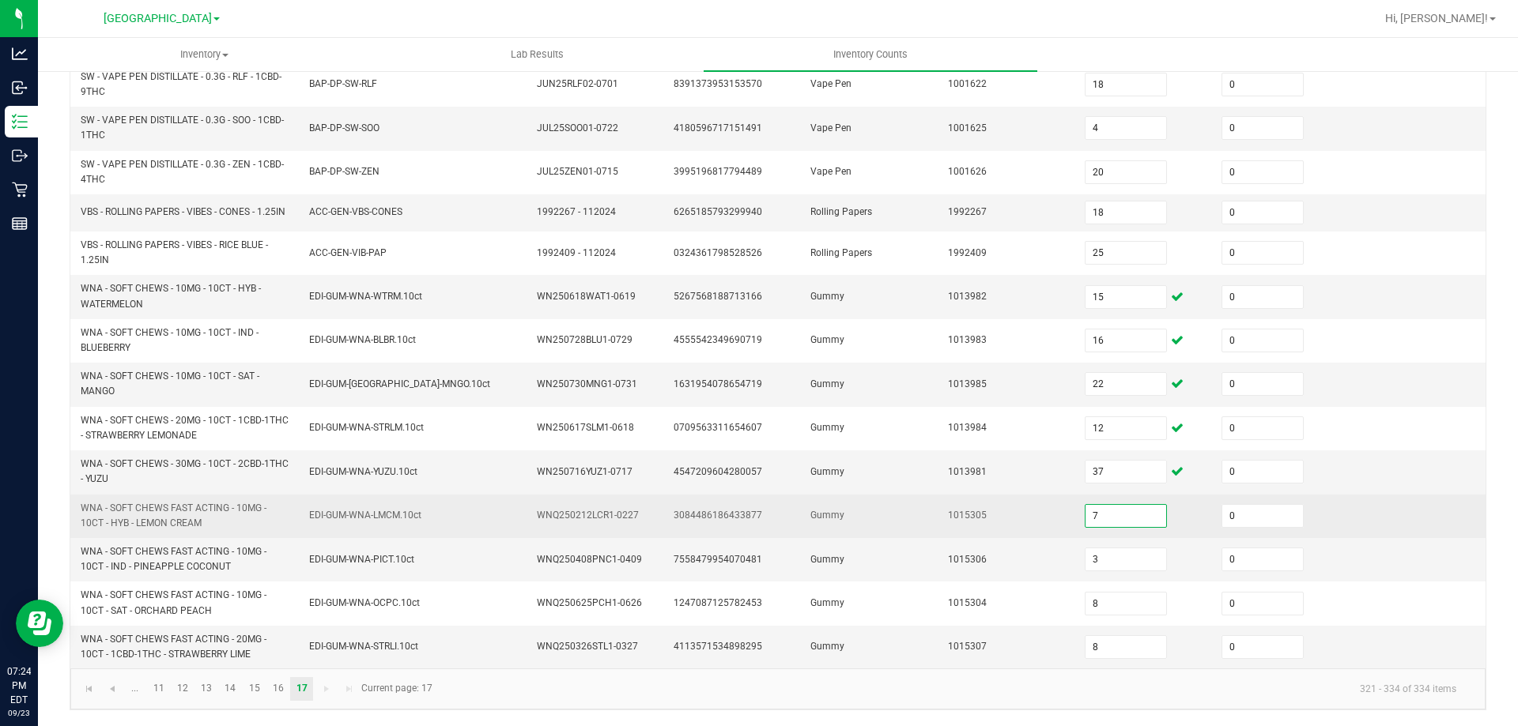
click at [1089, 515] on input "7" at bounding box center [1125, 516] width 81 height 22
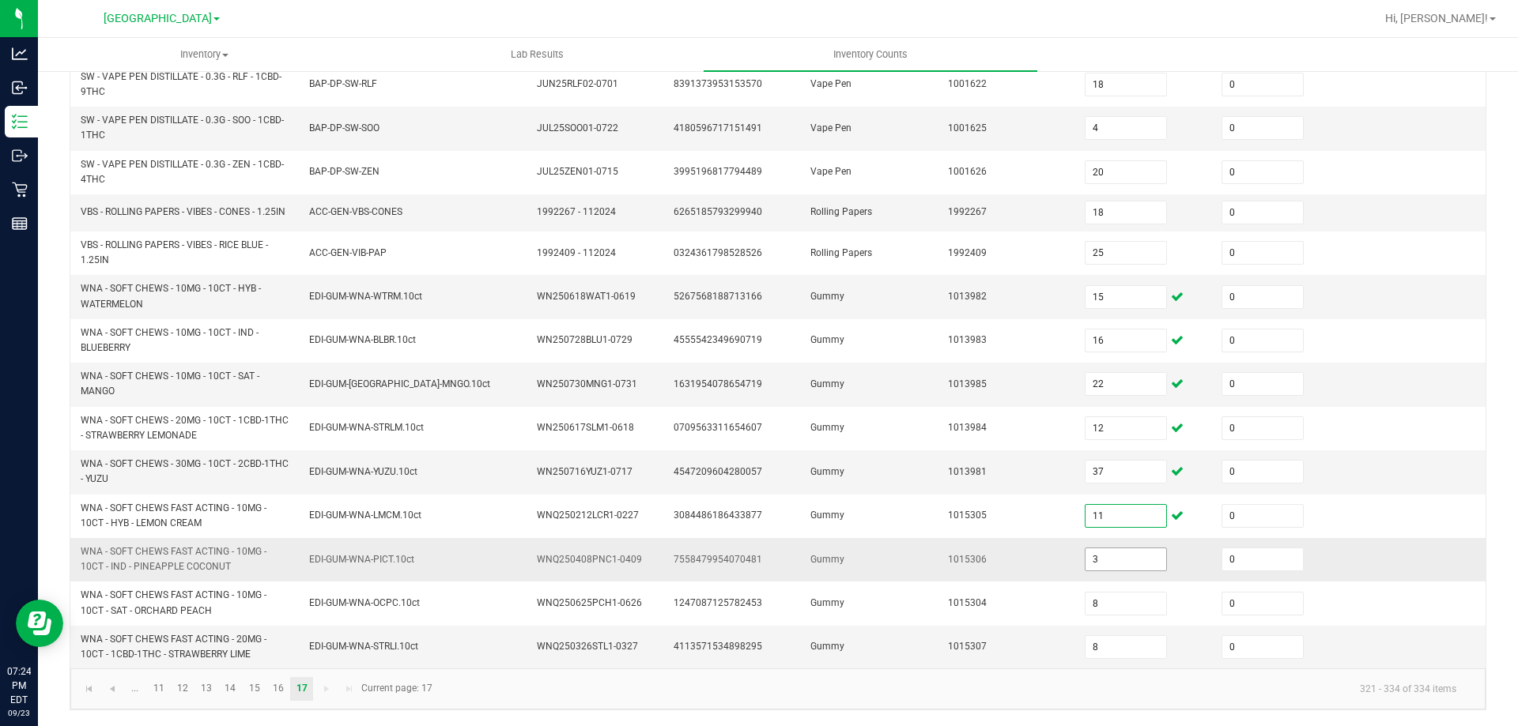
click at [1100, 568] on input "3" at bounding box center [1125, 560] width 81 height 22
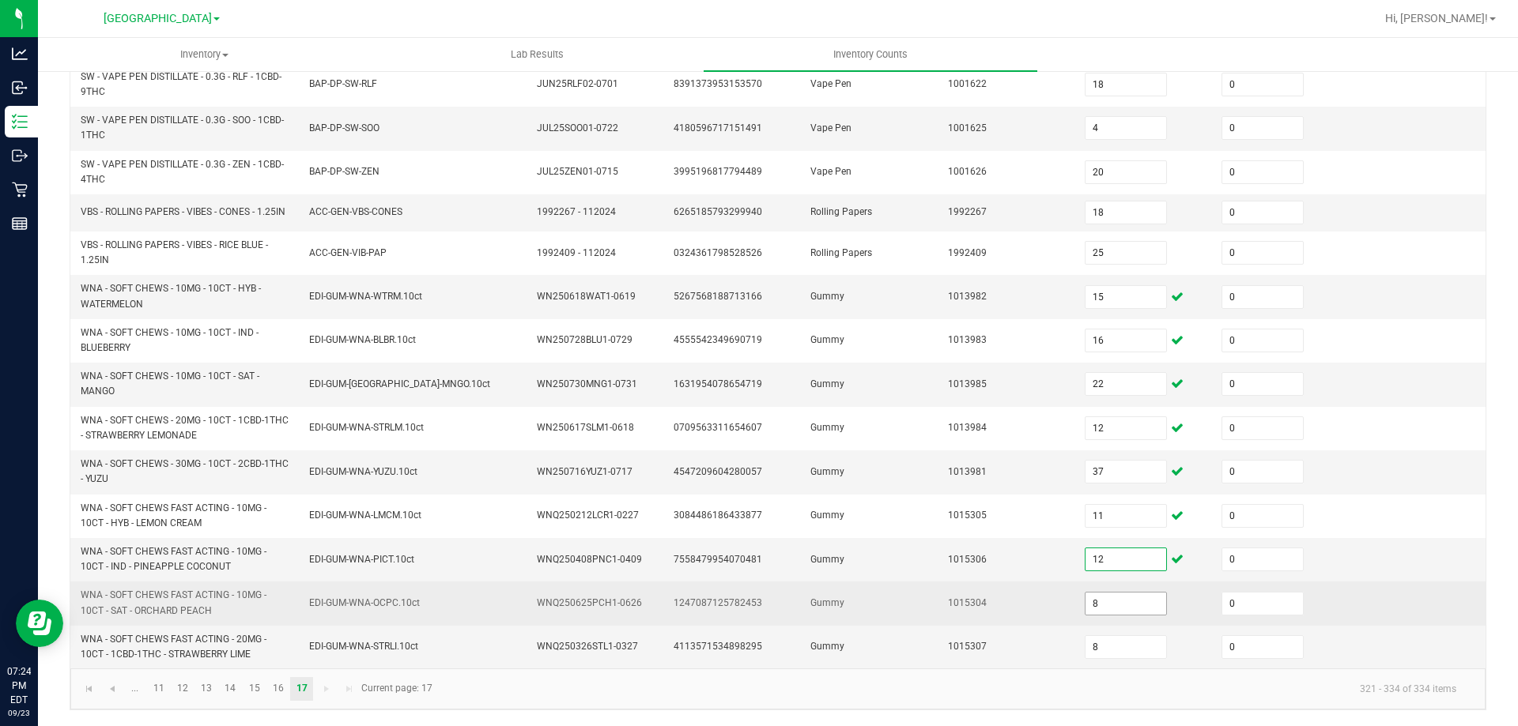
click at [1096, 603] on input "8" at bounding box center [1125, 604] width 81 height 22
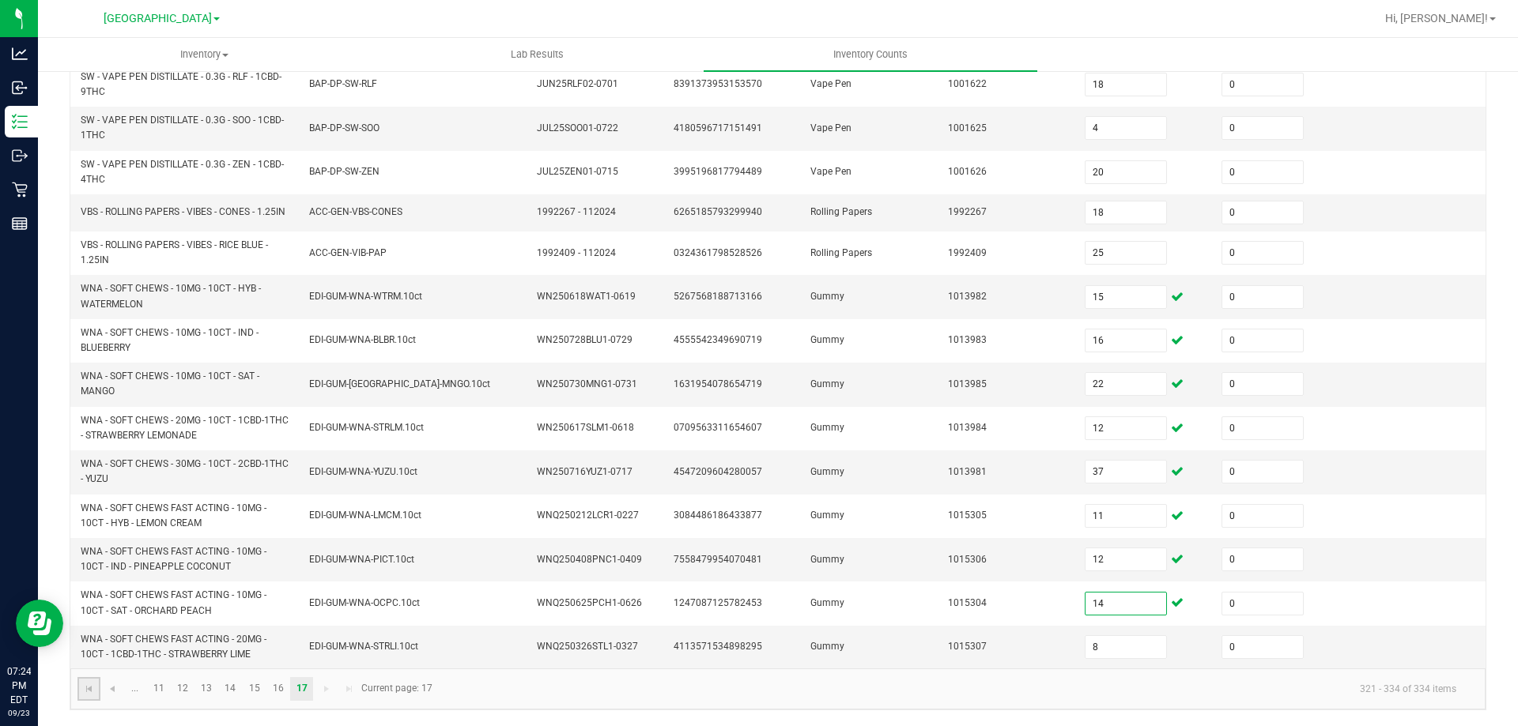
click at [96, 700] on link at bounding box center [88, 689] width 23 height 24
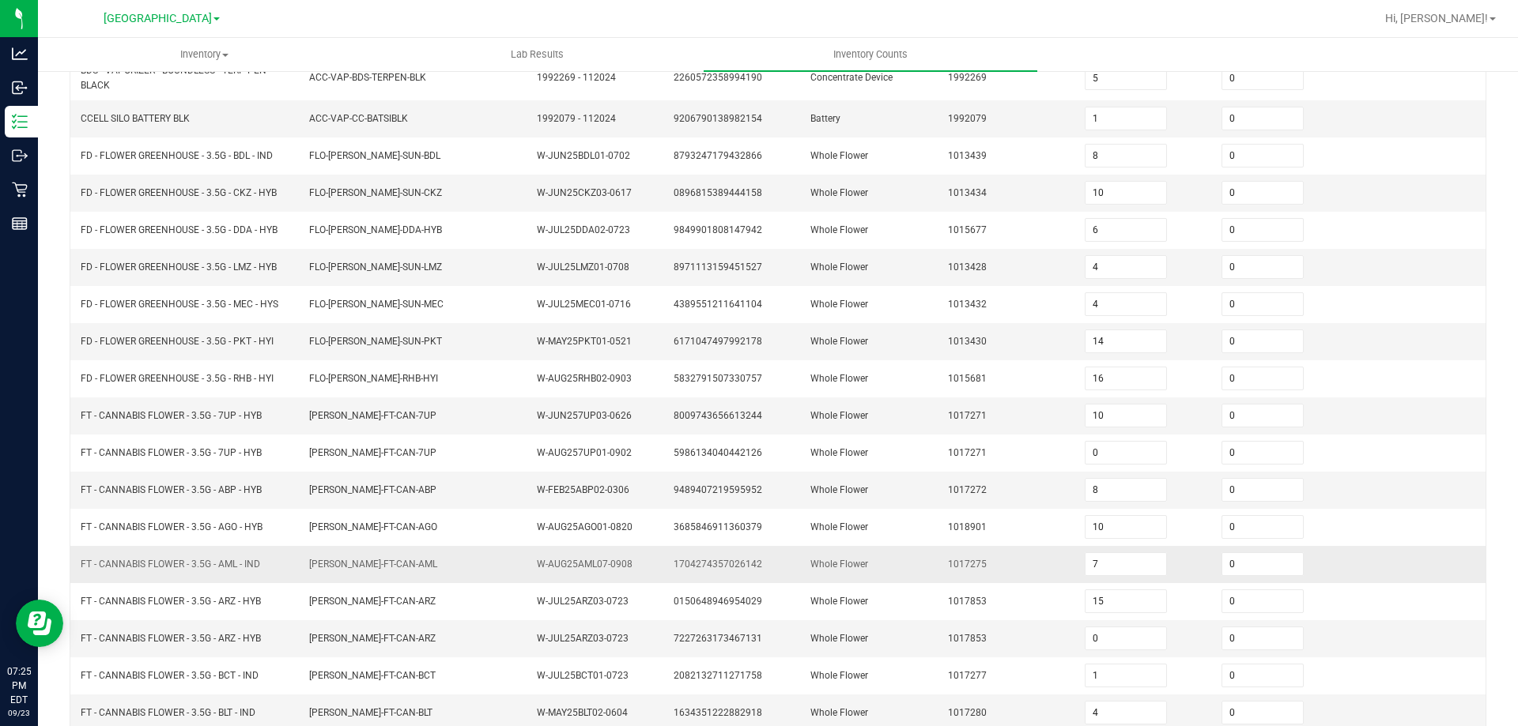
click at [188, 554] on td "FT - CANNABIS FLOWER - 3.5G - AML - IND" at bounding box center [185, 564] width 228 height 37
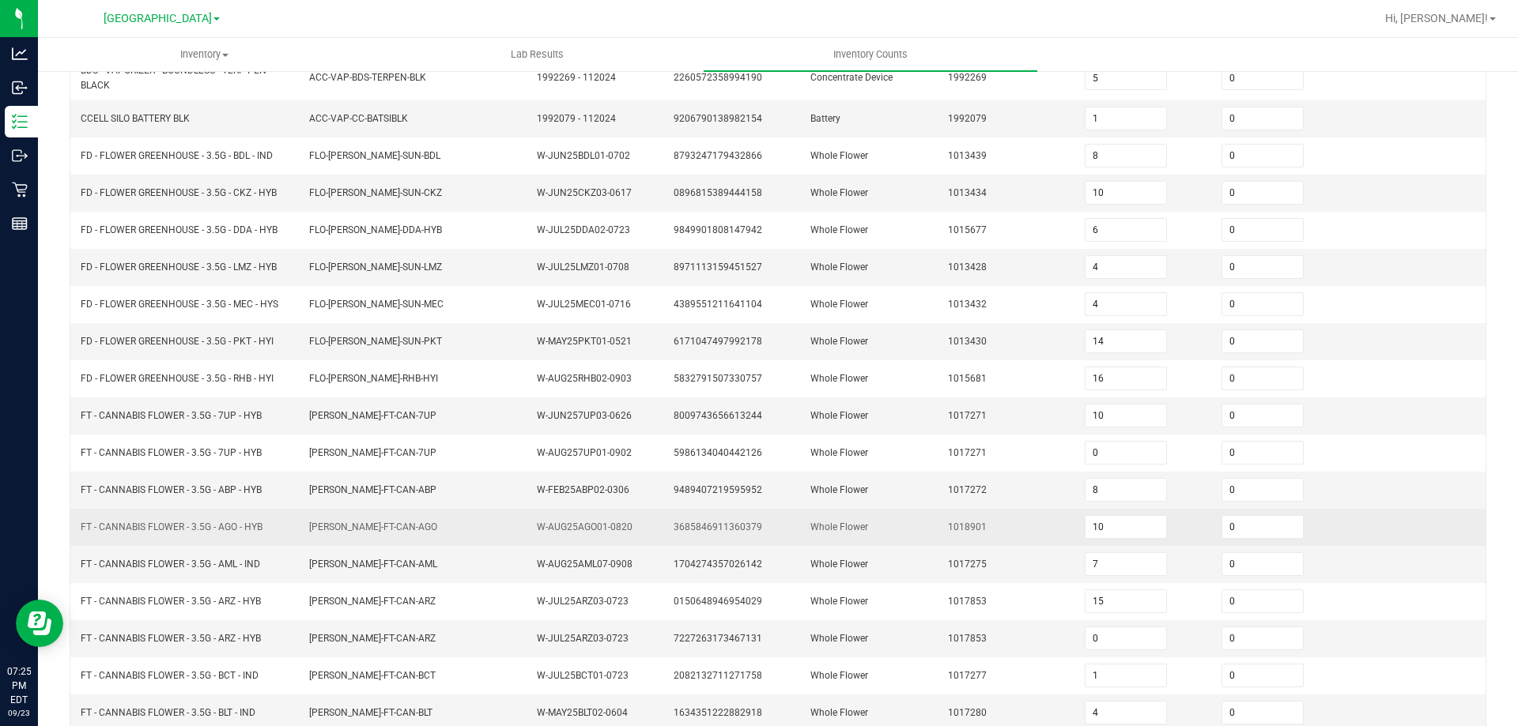
scroll to position [277, 0]
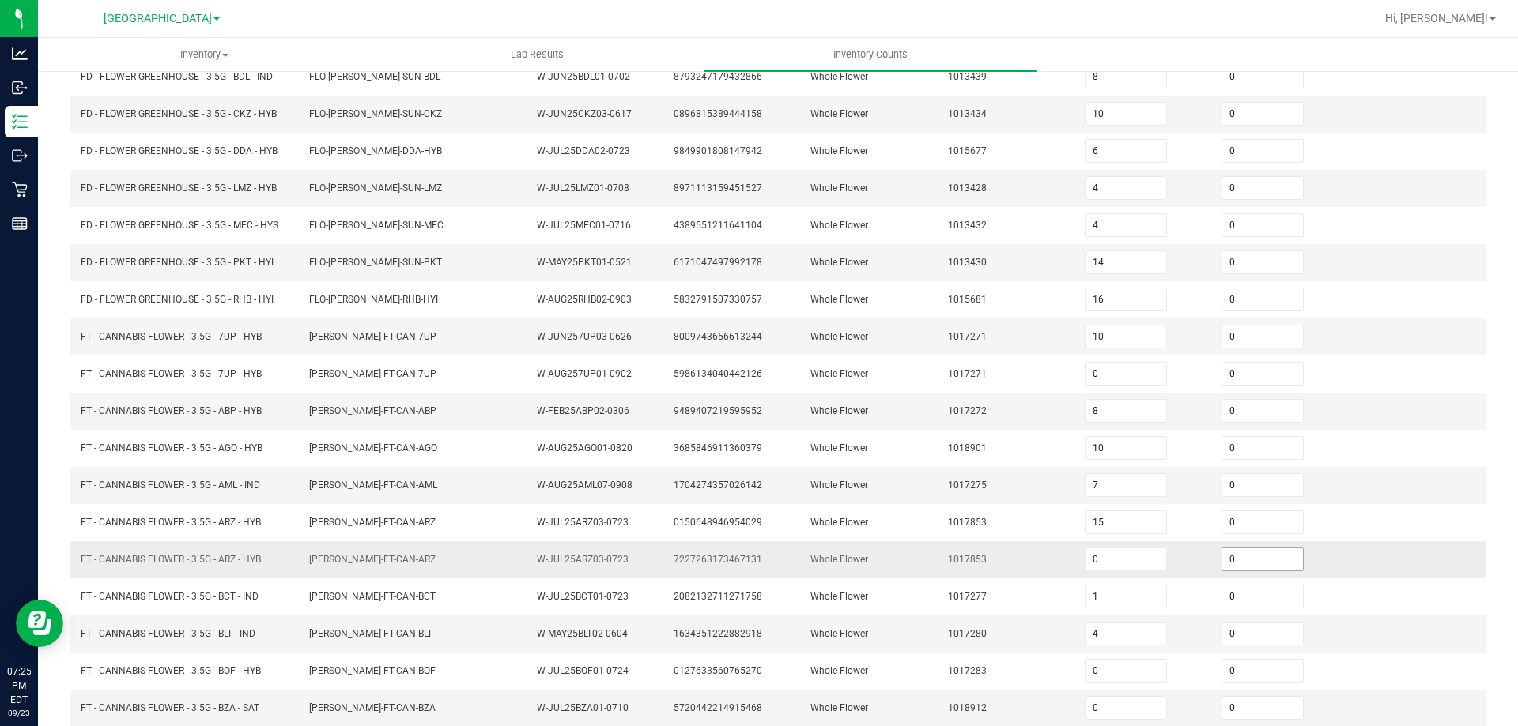
drag, startPoint x: 1234, startPoint y: 558, endPoint x: 1222, endPoint y: 556, distance: 12.0
click at [1233, 557] on input "0" at bounding box center [1262, 560] width 81 height 22
click at [863, 494] on td "Whole Flower" at bounding box center [869, 485] width 137 height 37
click at [421, 415] on td "FLO-BUD-FT-CAN-ABP" at bounding box center [414, 411] width 228 height 37
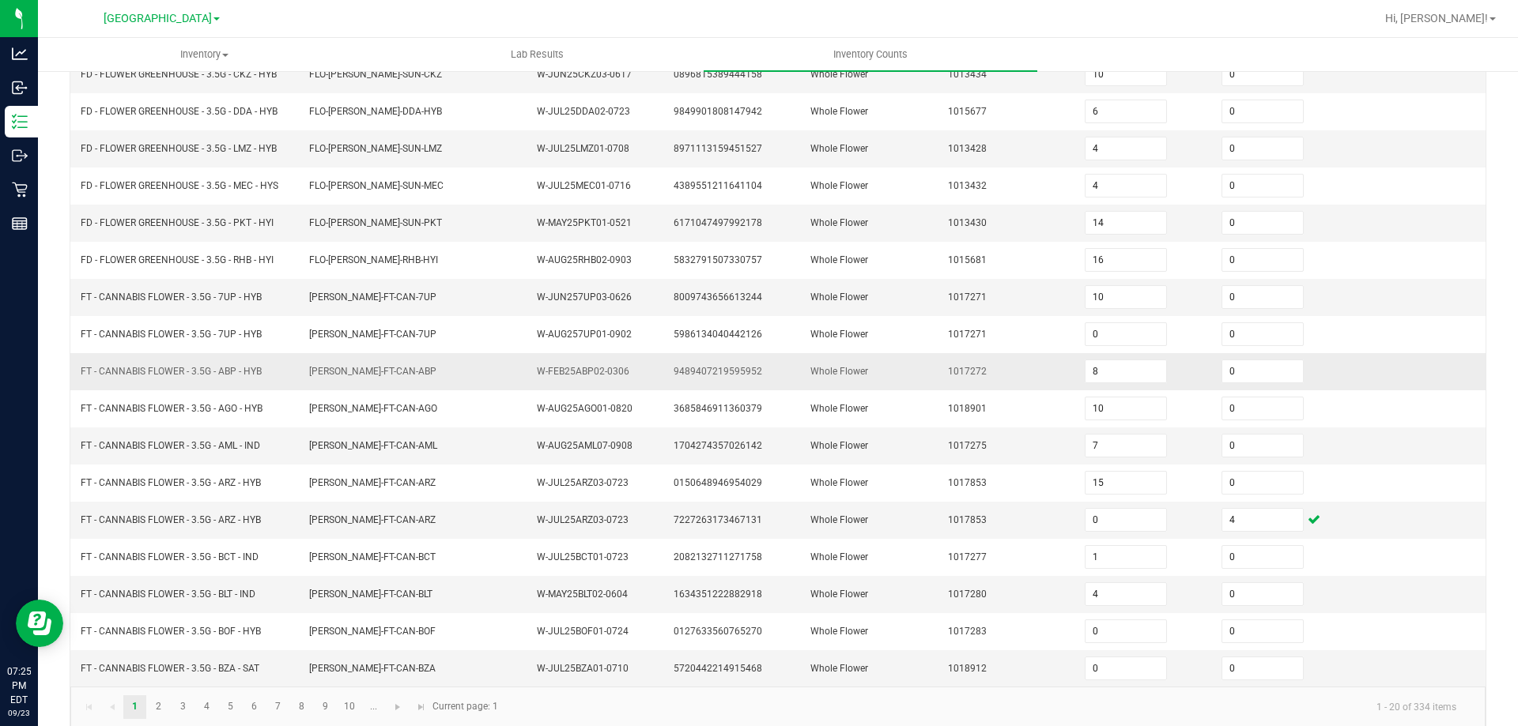
scroll to position [335, 0]
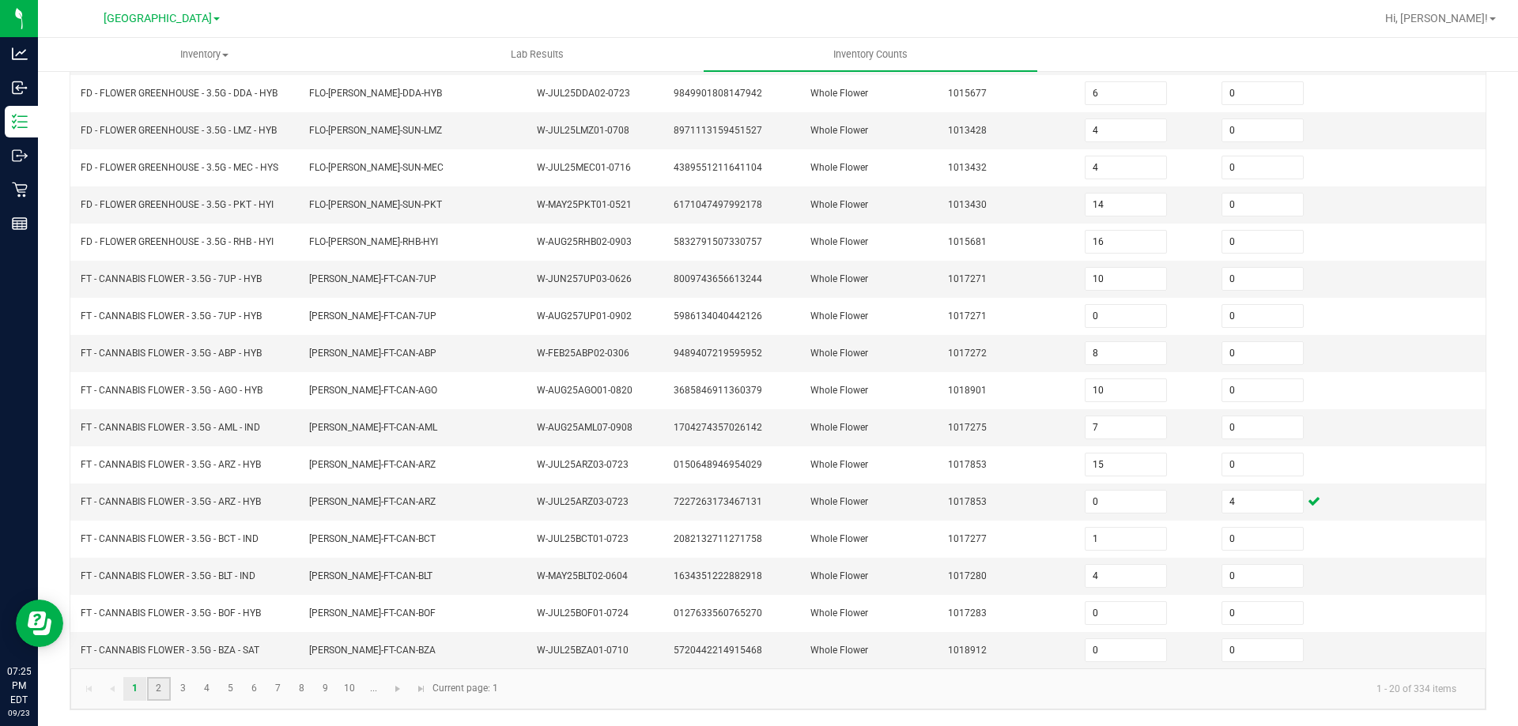
click at [158, 686] on link "2" at bounding box center [158, 689] width 23 height 24
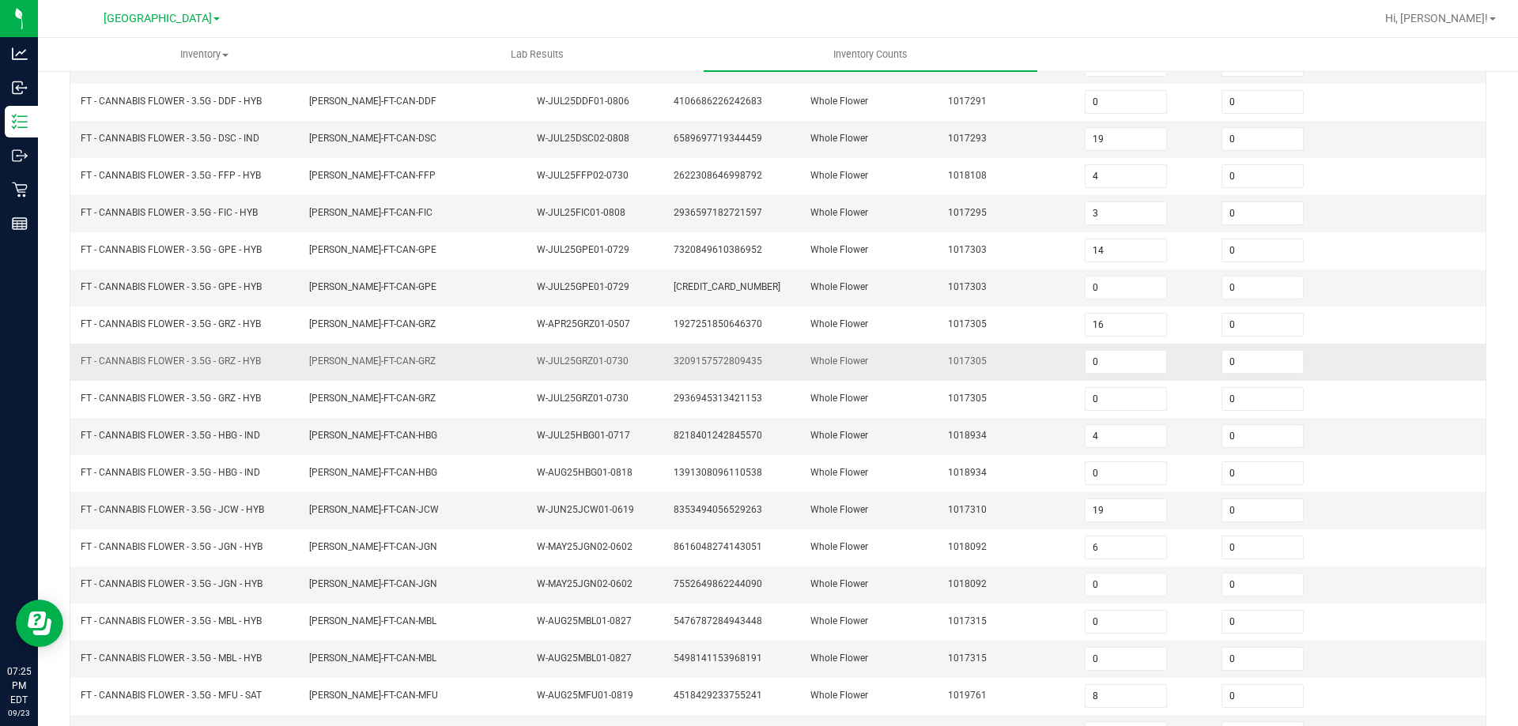
scroll to position [170, 0]
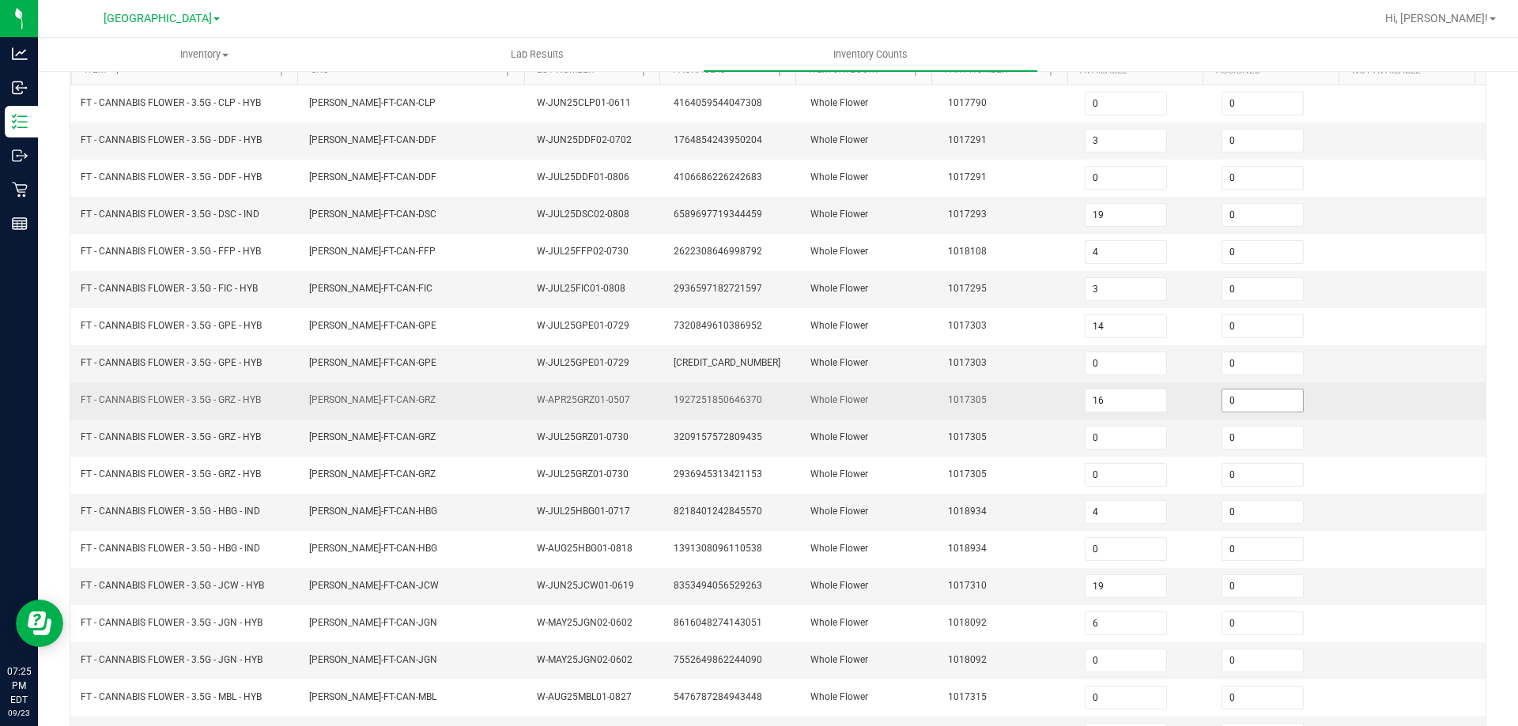
click at [1260, 399] on input "0" at bounding box center [1262, 401] width 81 height 22
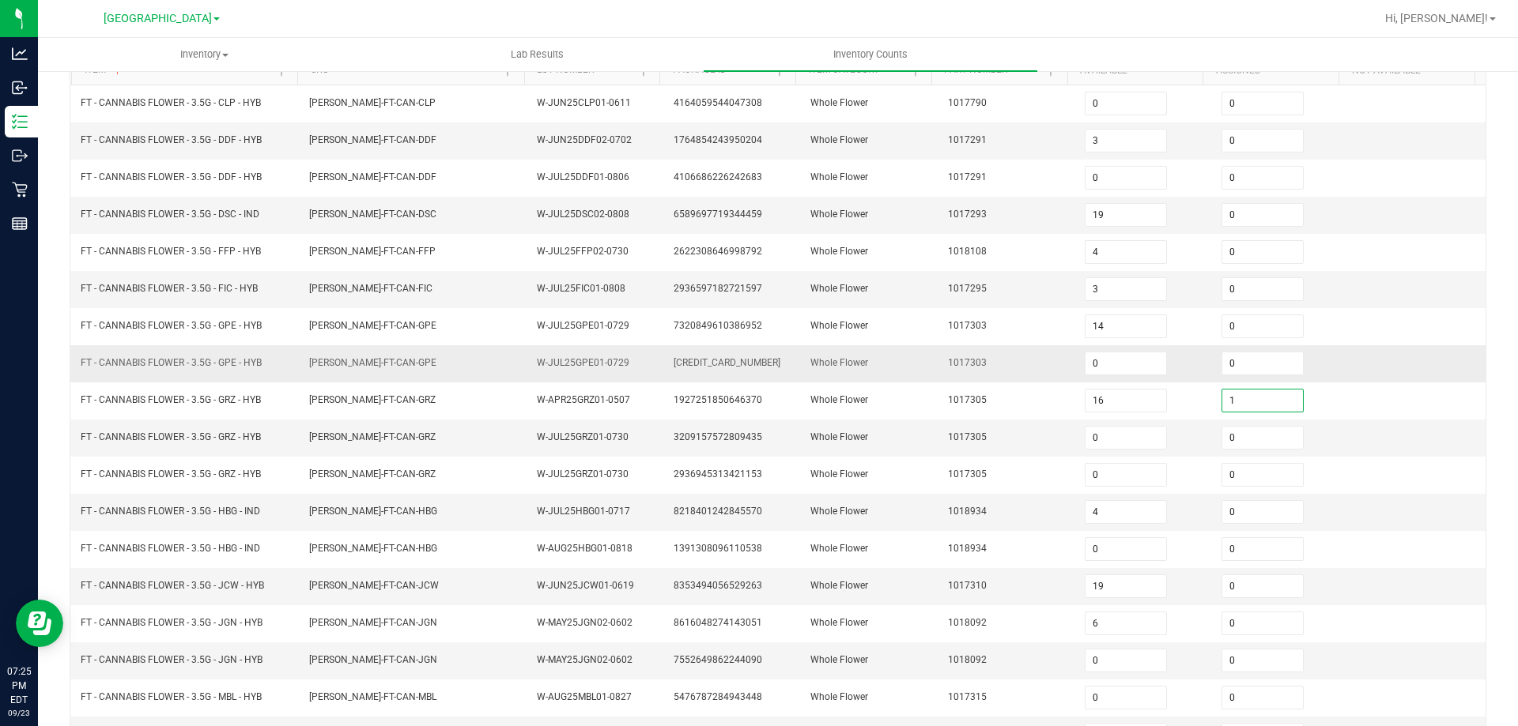
click at [906, 354] on td "Whole Flower" at bounding box center [869, 363] width 137 height 37
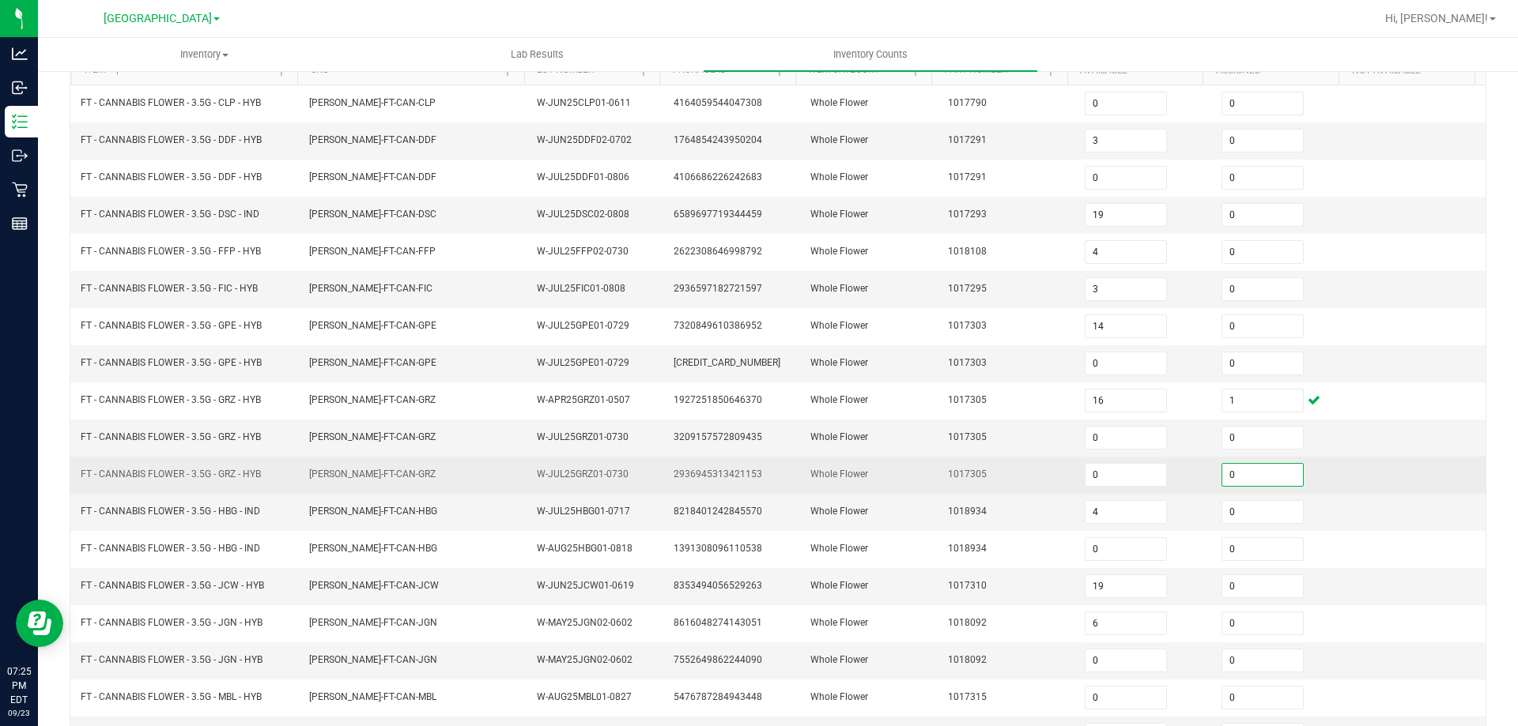
click at [1244, 476] on input "0" at bounding box center [1262, 475] width 81 height 22
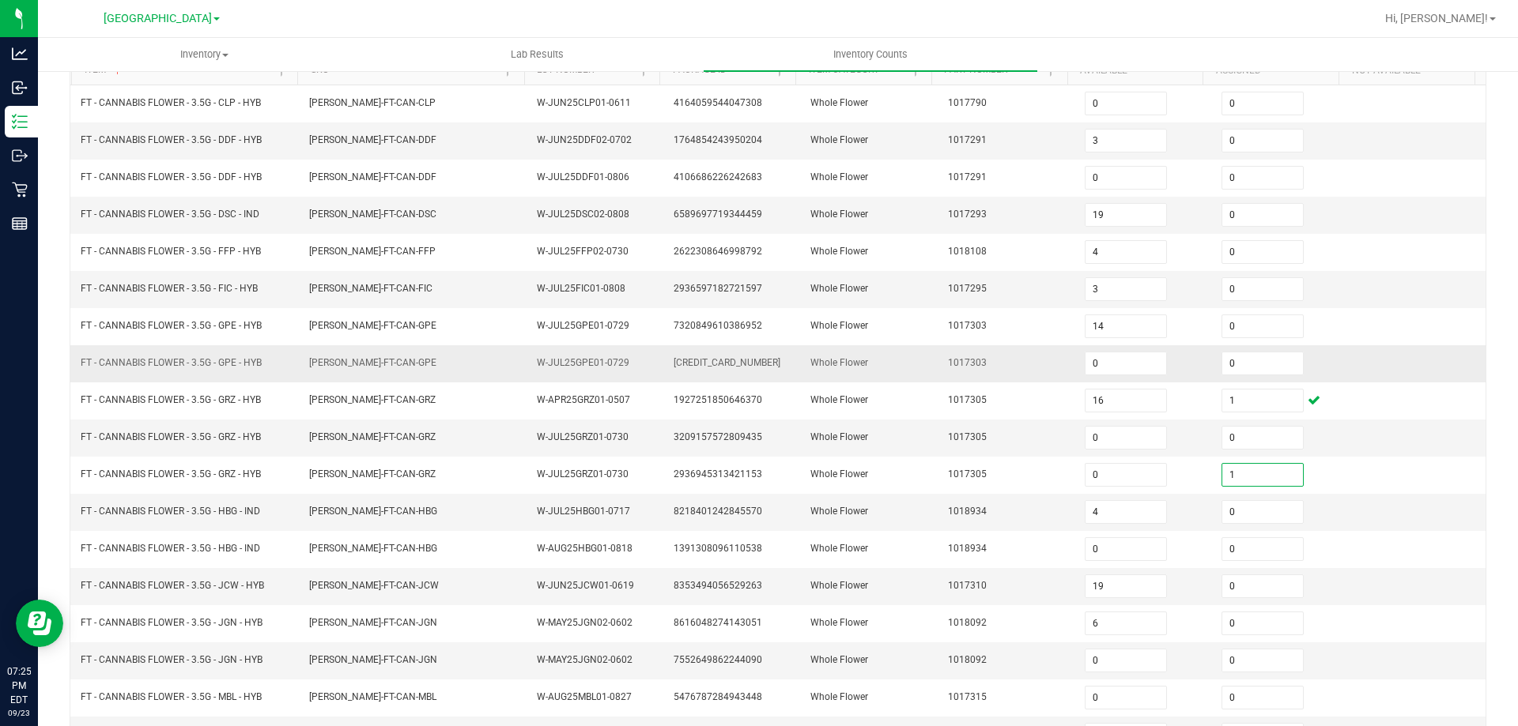
click at [801, 368] on td "Whole Flower" at bounding box center [869, 363] width 137 height 37
click at [311, 430] on span "FLO-BUD-FT-CAN-GRZ" at bounding box center [372, 437] width 126 height 15
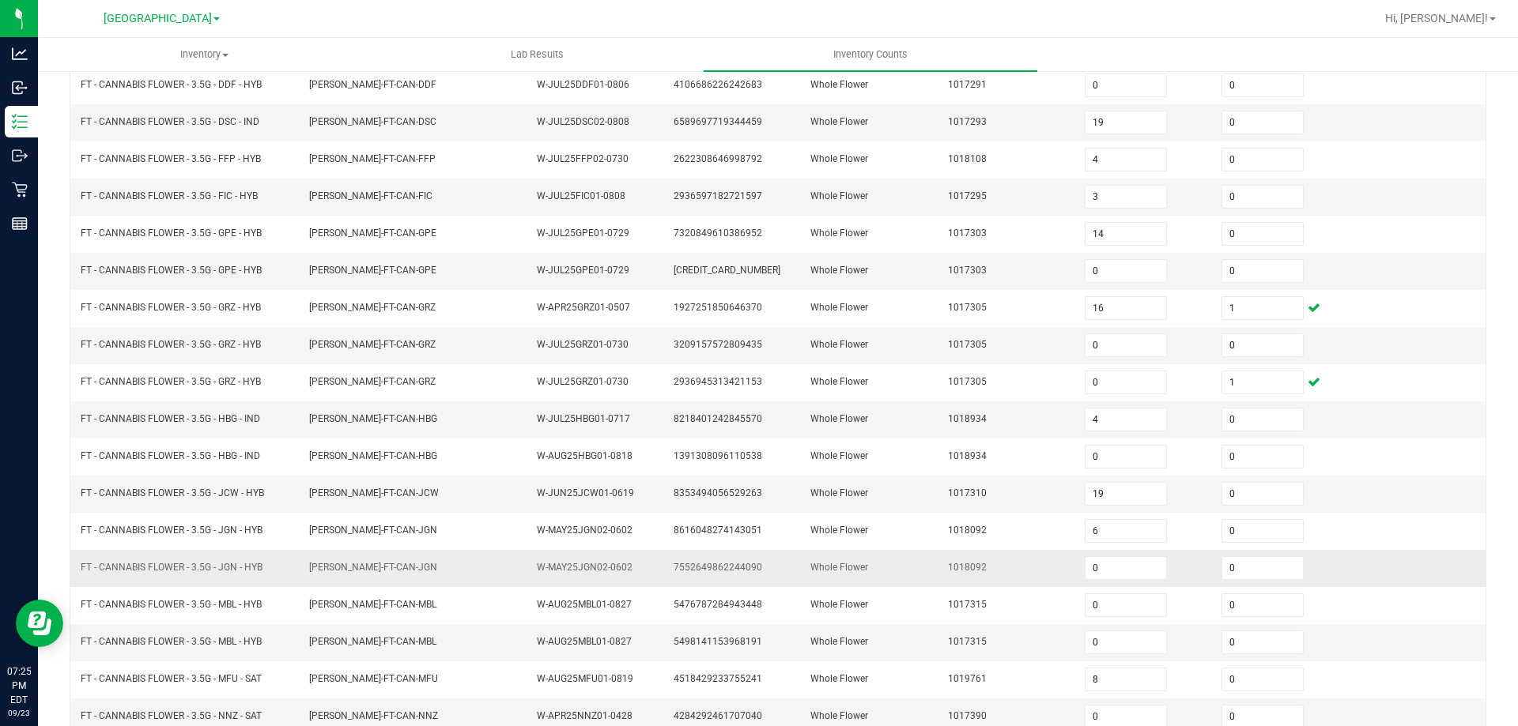
scroll to position [328, 0]
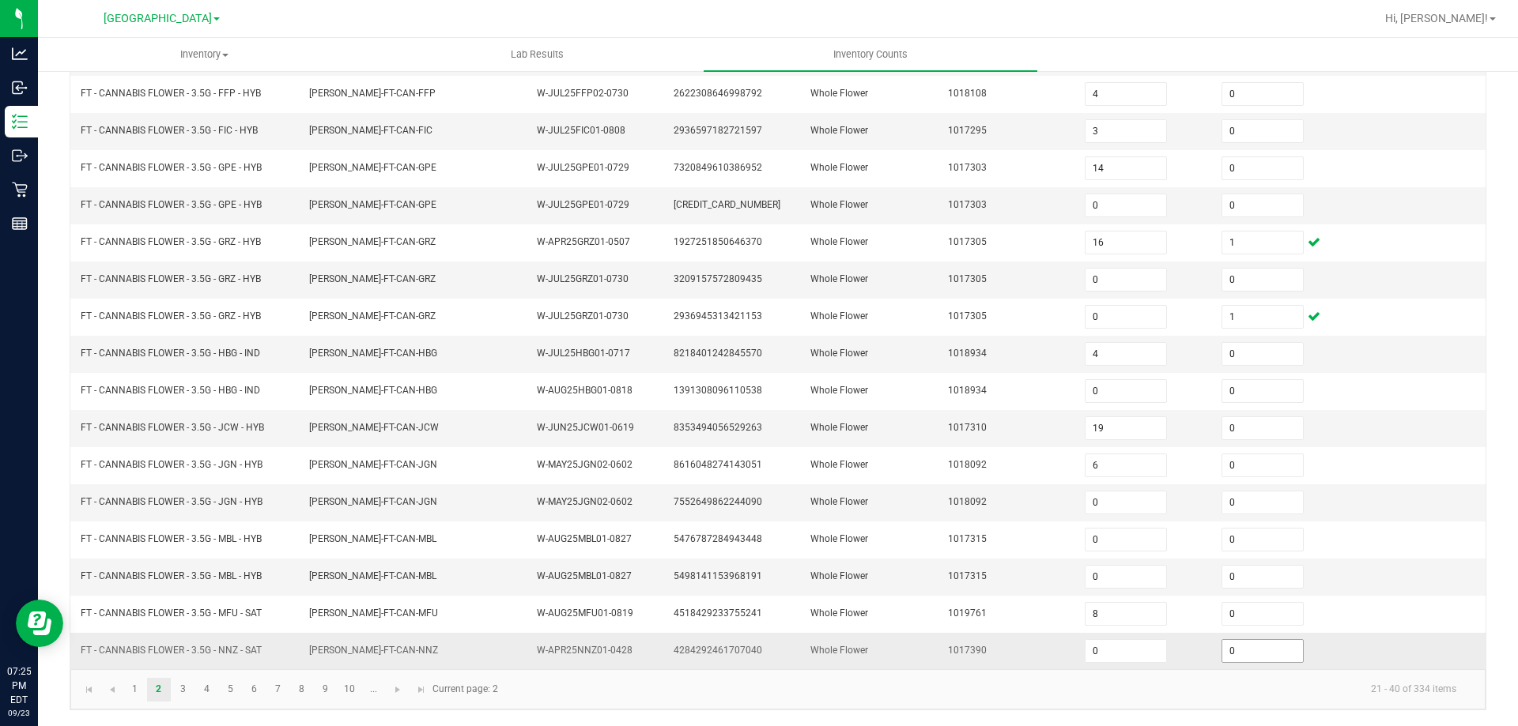
click at [1239, 661] on input "0" at bounding box center [1262, 651] width 81 height 22
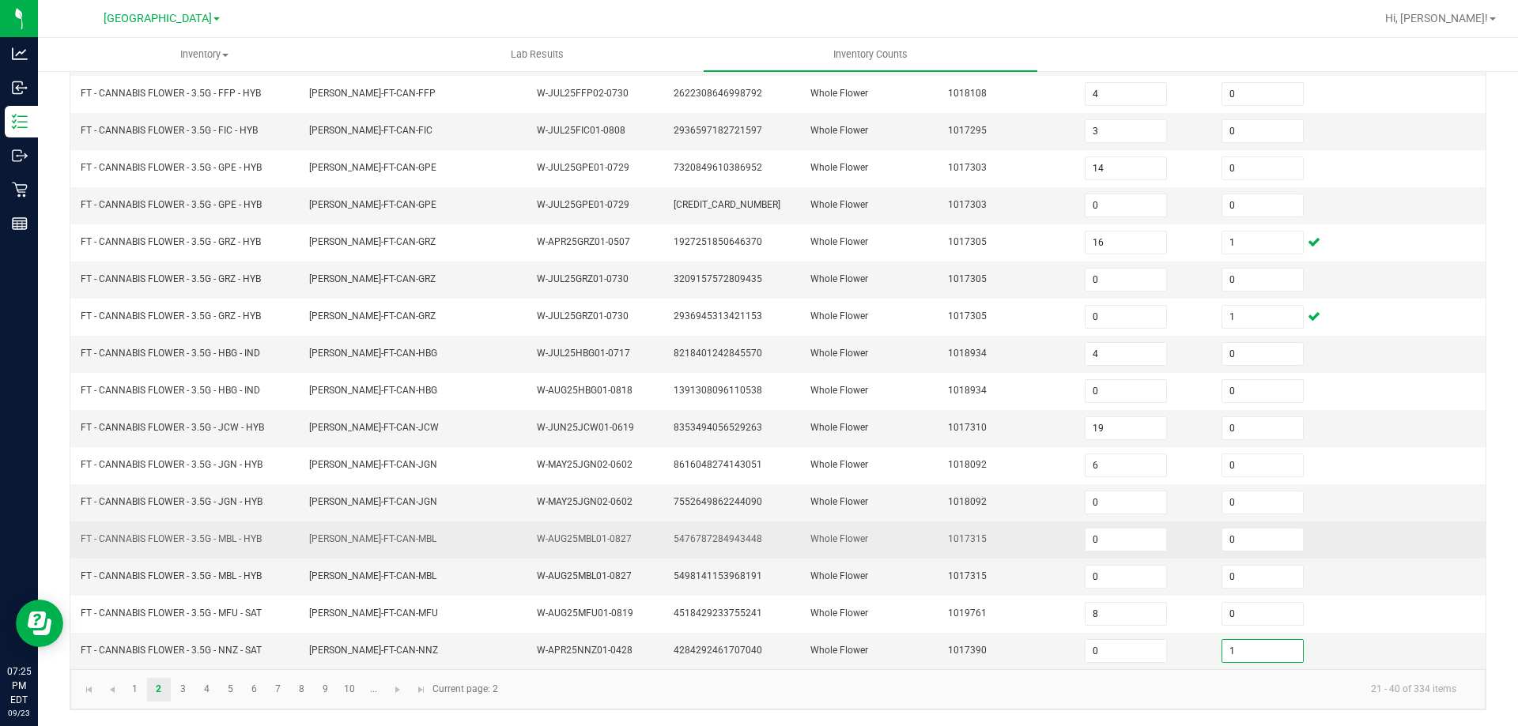
click at [914, 530] on td "Whole Flower" at bounding box center [869, 540] width 137 height 37
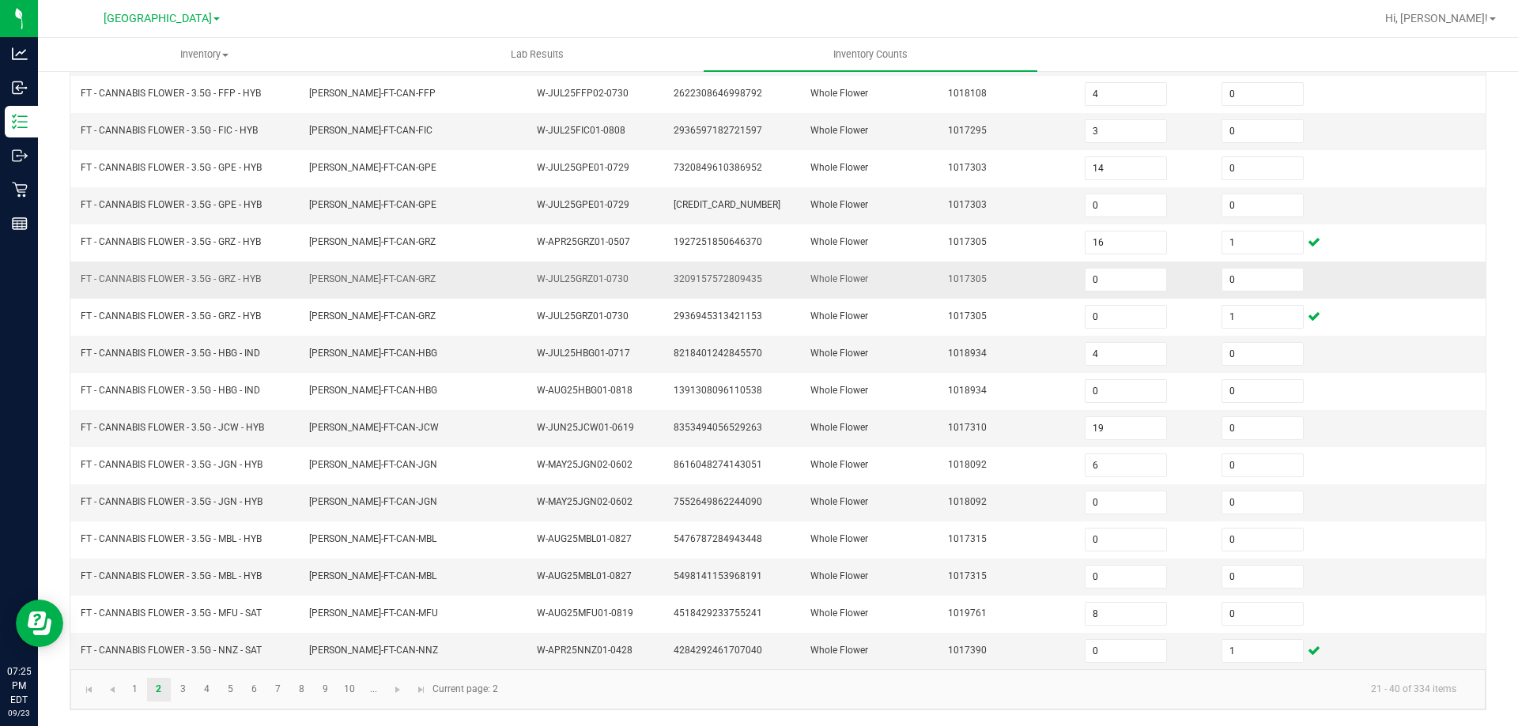
click at [330, 278] on span "FLO-BUD-FT-CAN-GRZ" at bounding box center [372, 278] width 126 height 11
click at [1258, 351] on input "0" at bounding box center [1262, 354] width 81 height 22
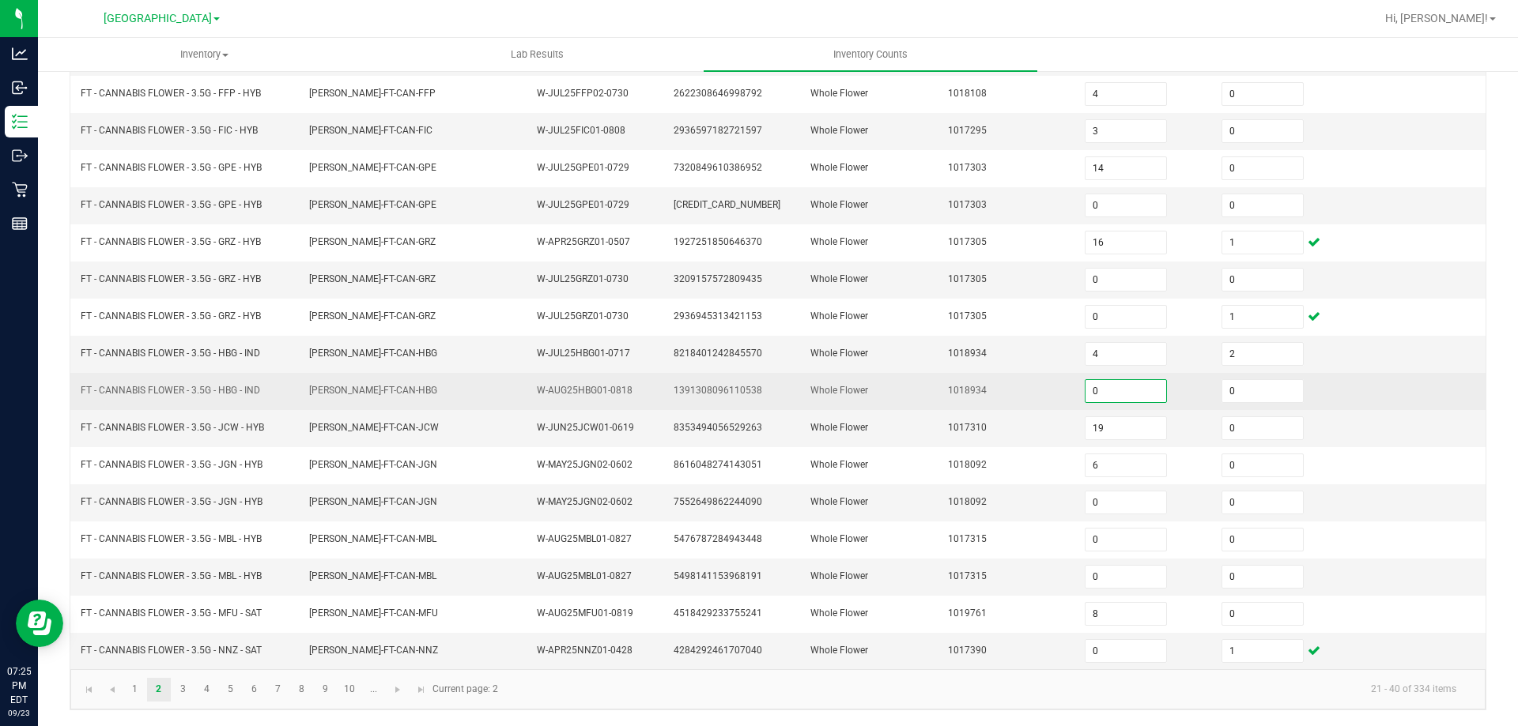
click at [1130, 389] on input "0" at bounding box center [1125, 391] width 81 height 22
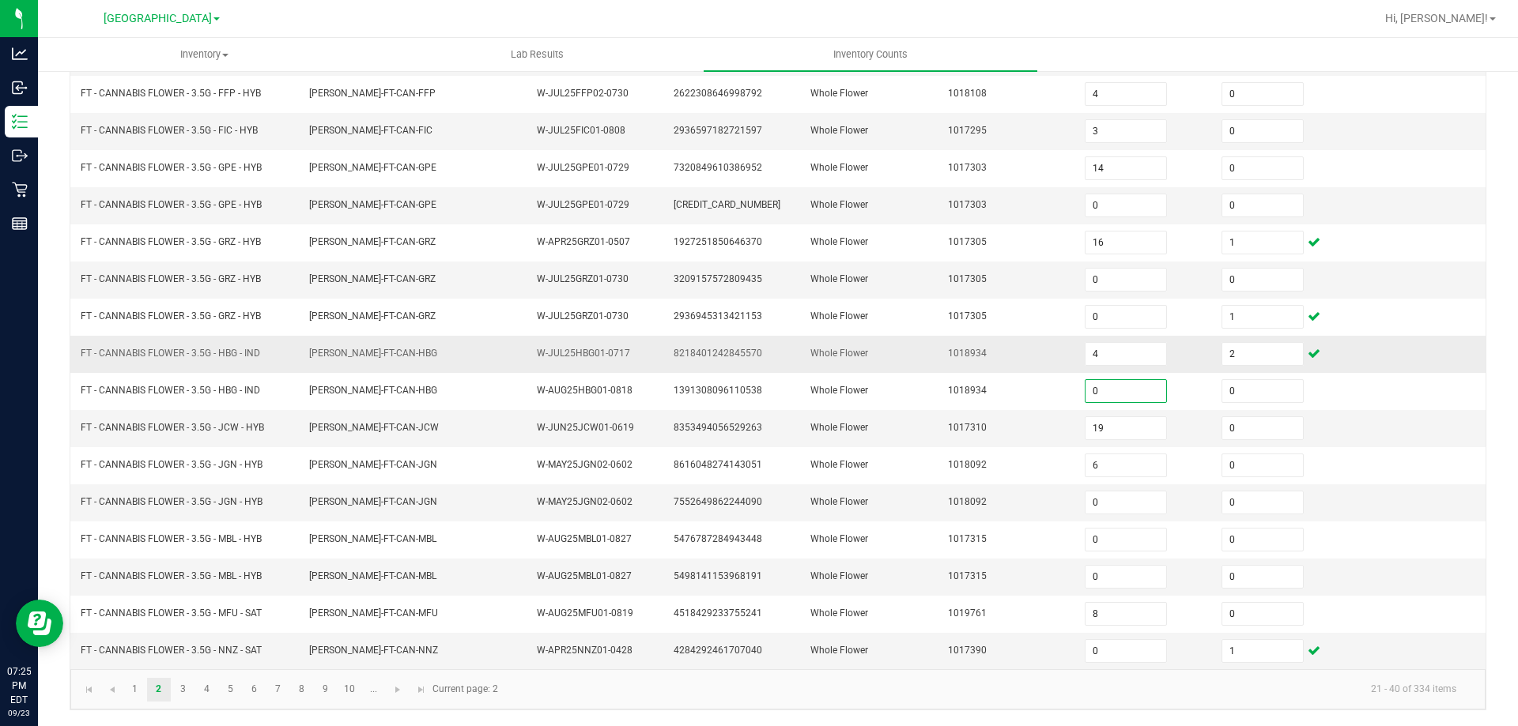
click at [1006, 358] on td "1018934" at bounding box center [1006, 354] width 137 height 37
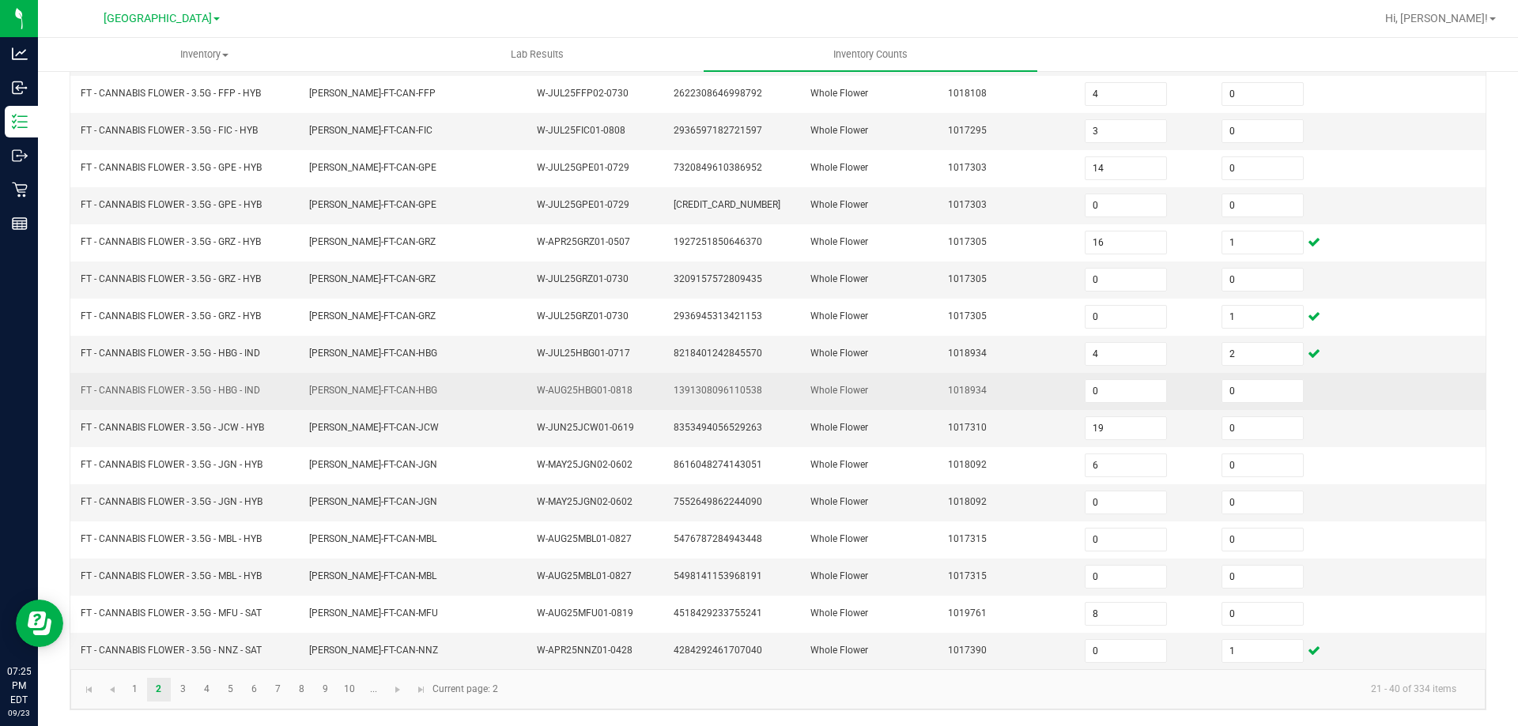
click at [375, 409] on td "FLO-BUD-FT-CAN-HBG" at bounding box center [414, 391] width 228 height 37
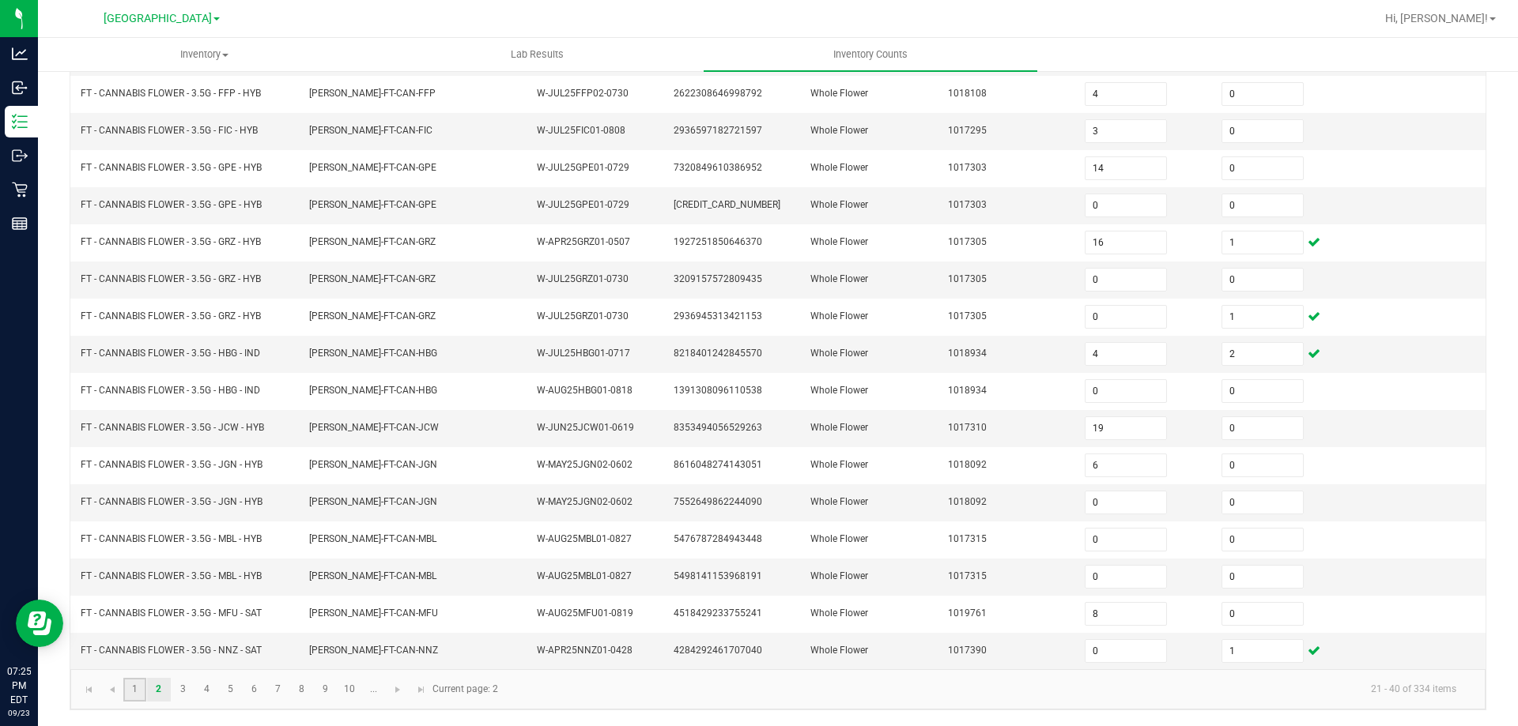
click at [124, 698] on link "1" at bounding box center [134, 690] width 23 height 24
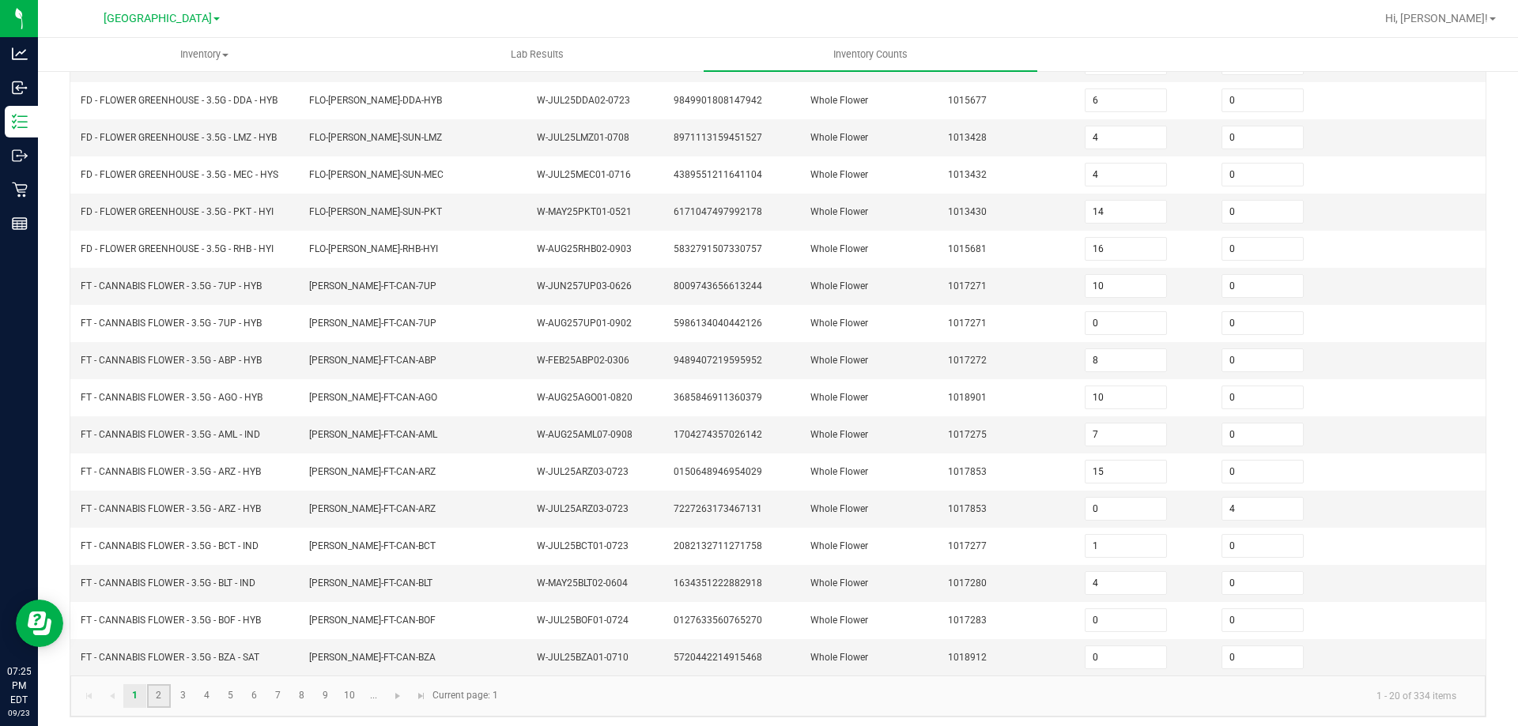
click at [157, 698] on link "2" at bounding box center [158, 697] width 23 height 24
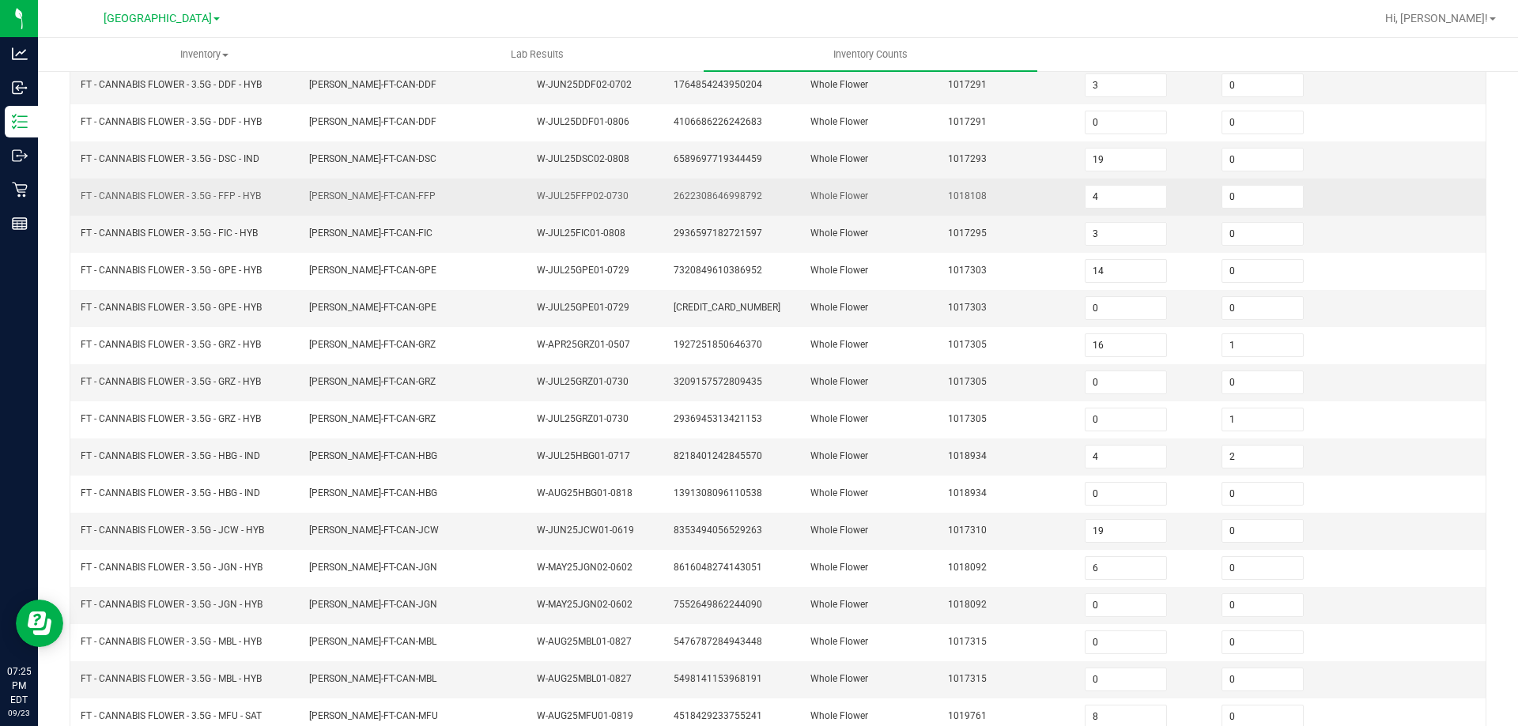
scroll to position [12, 0]
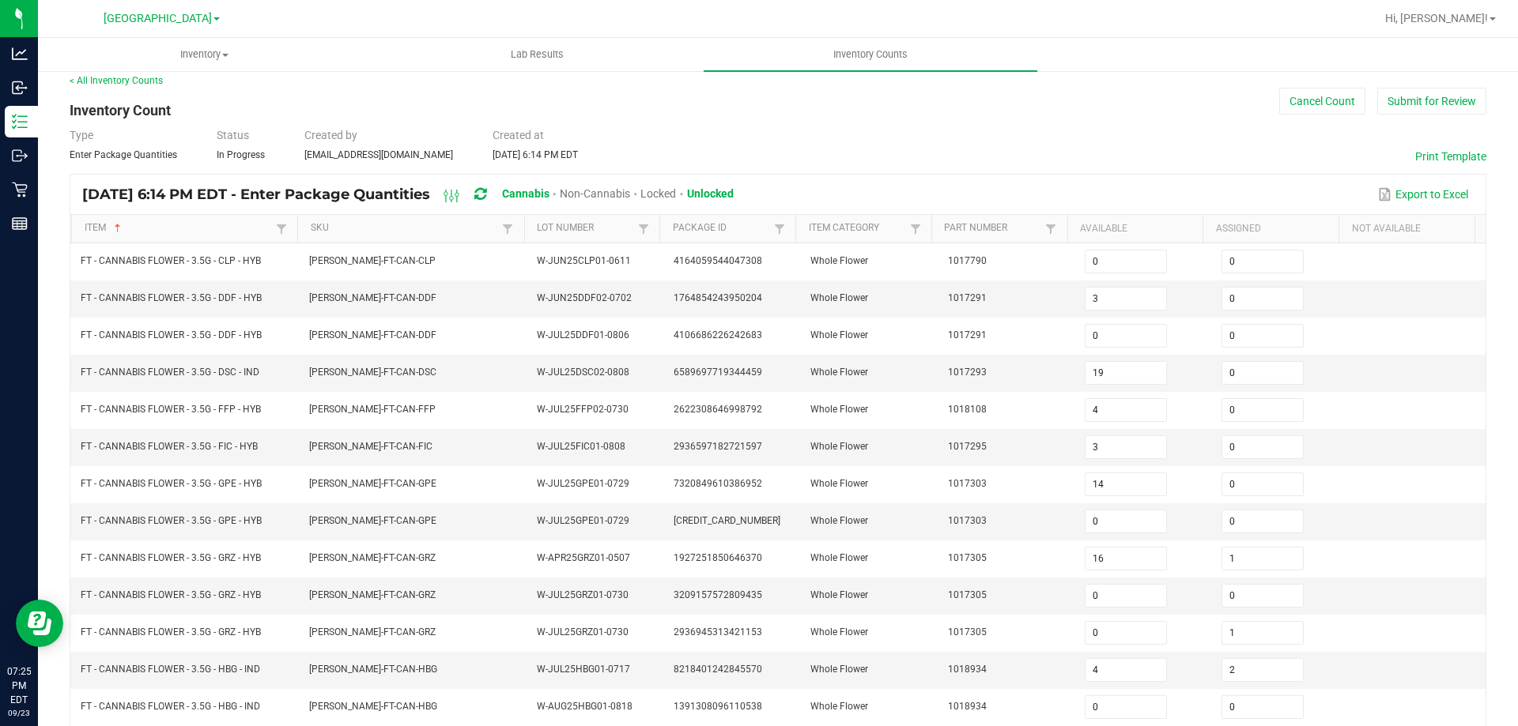
drag, startPoint x: 1232, startPoint y: 260, endPoint x: 1185, endPoint y: 206, distance: 72.3
click at [1232, 259] on input "0" at bounding box center [1262, 262] width 81 height 22
click at [1164, 176] on div "Sep 23, 2025 6:14 PM EDT - Enter Package Quantities Cannabis Non-Cannabis Locke…" at bounding box center [777, 195] width 1415 height 40
click at [311, 462] on td "FLO-BUD-FT-CAN-FIC" at bounding box center [414, 447] width 228 height 37
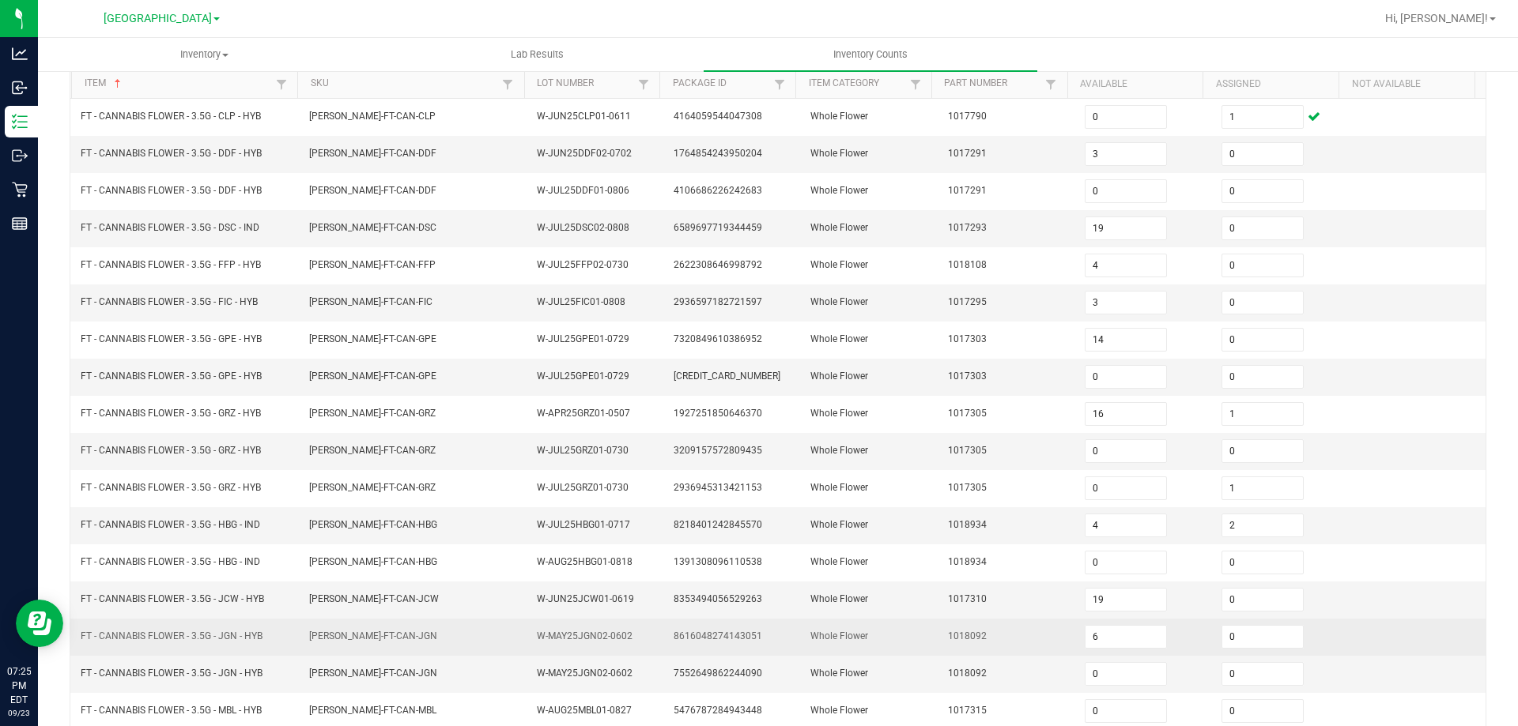
scroll to position [328, 0]
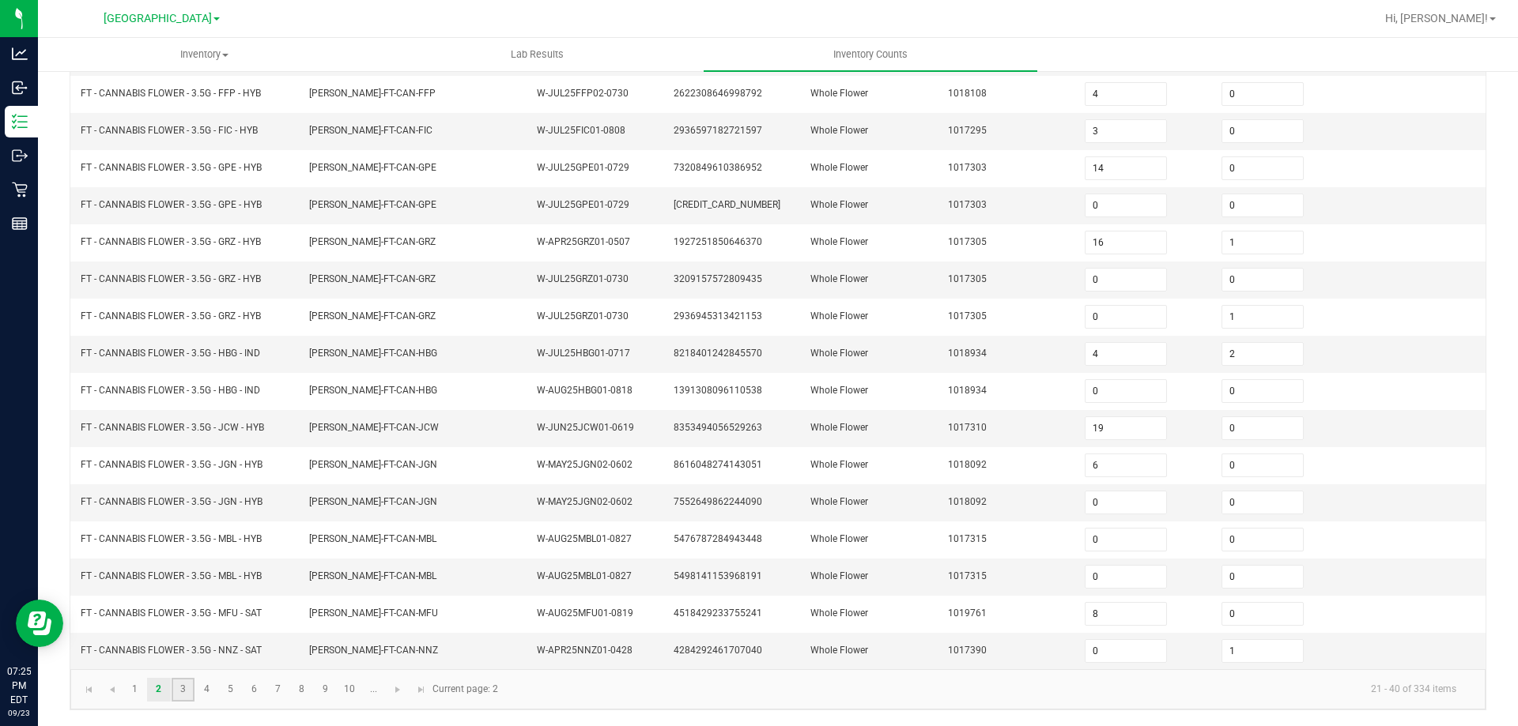
click at [179, 695] on link "3" at bounding box center [183, 690] width 23 height 24
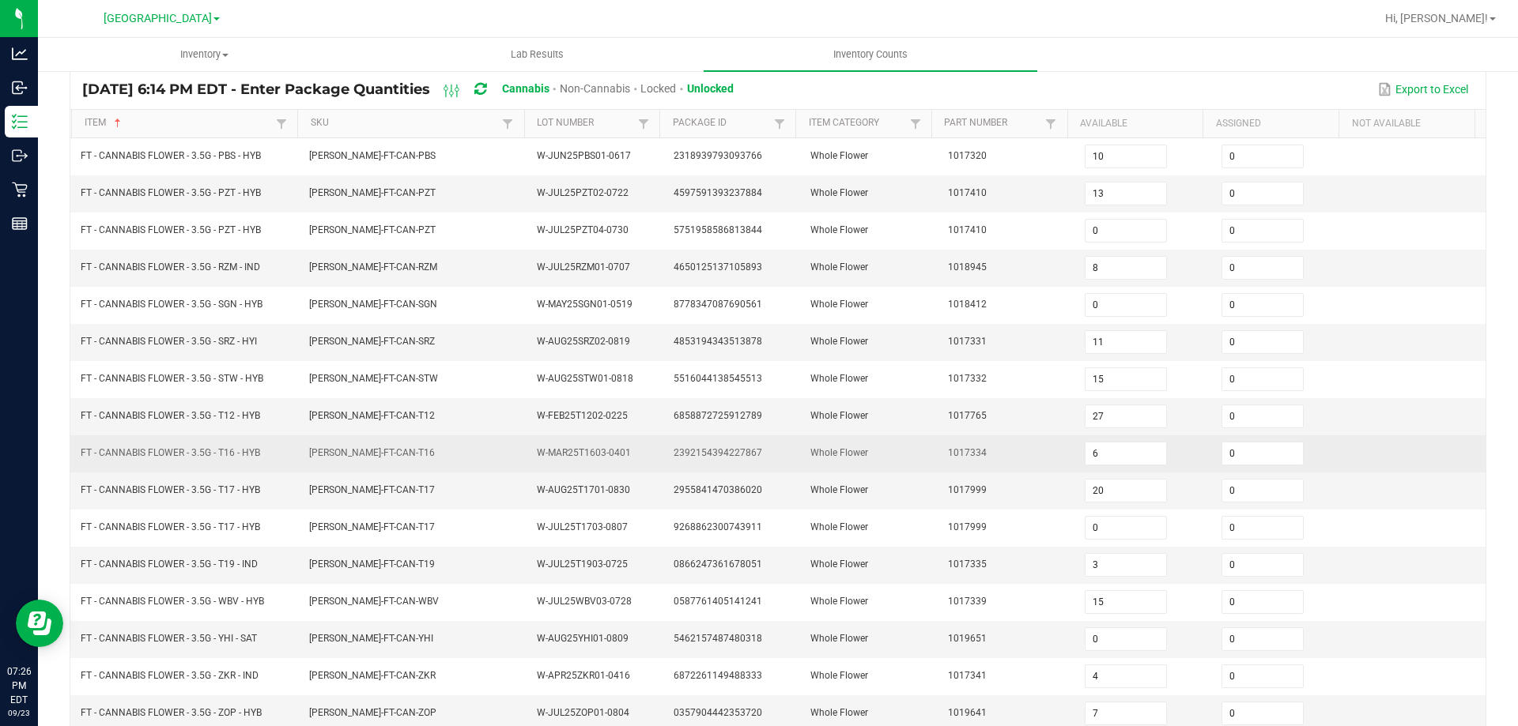
scroll to position [91, 0]
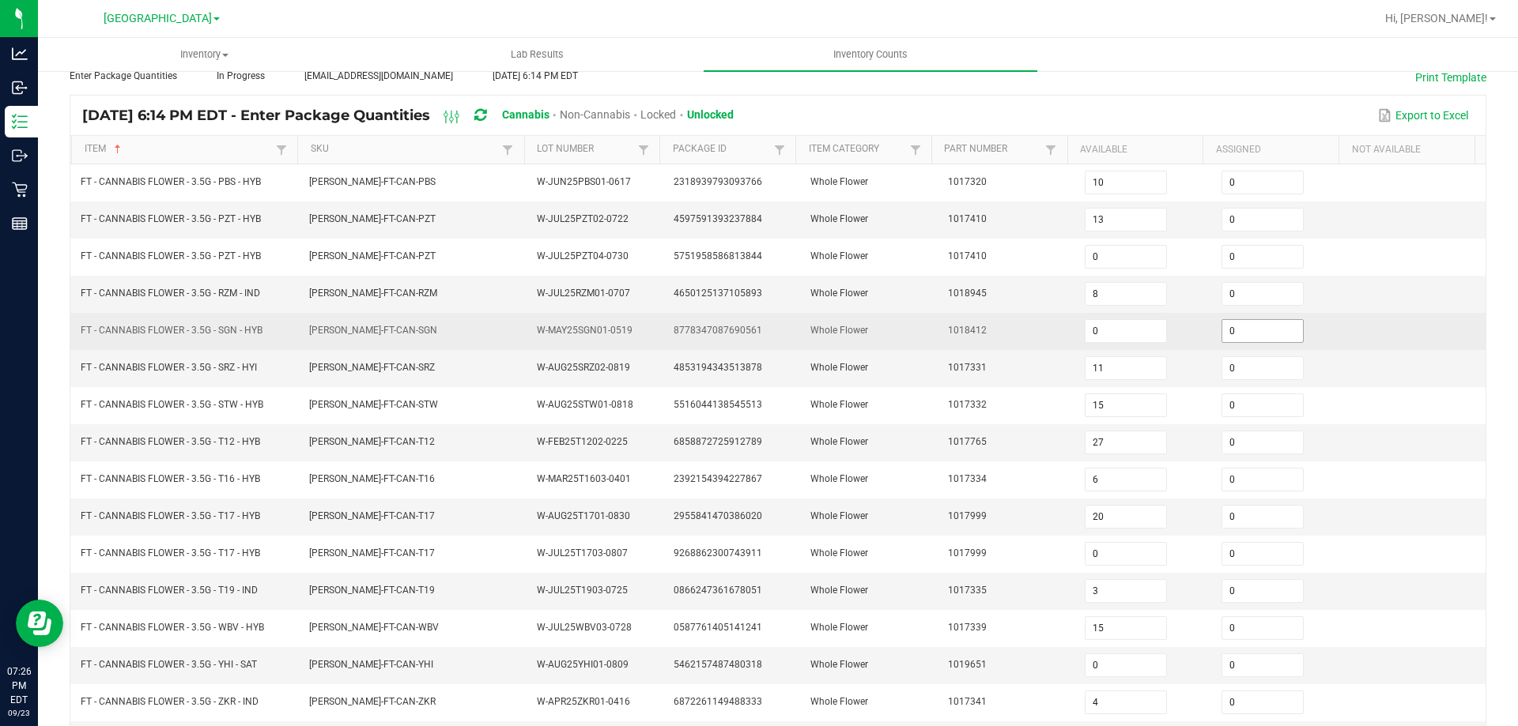
click at [1239, 326] on input "0" at bounding box center [1262, 331] width 81 height 22
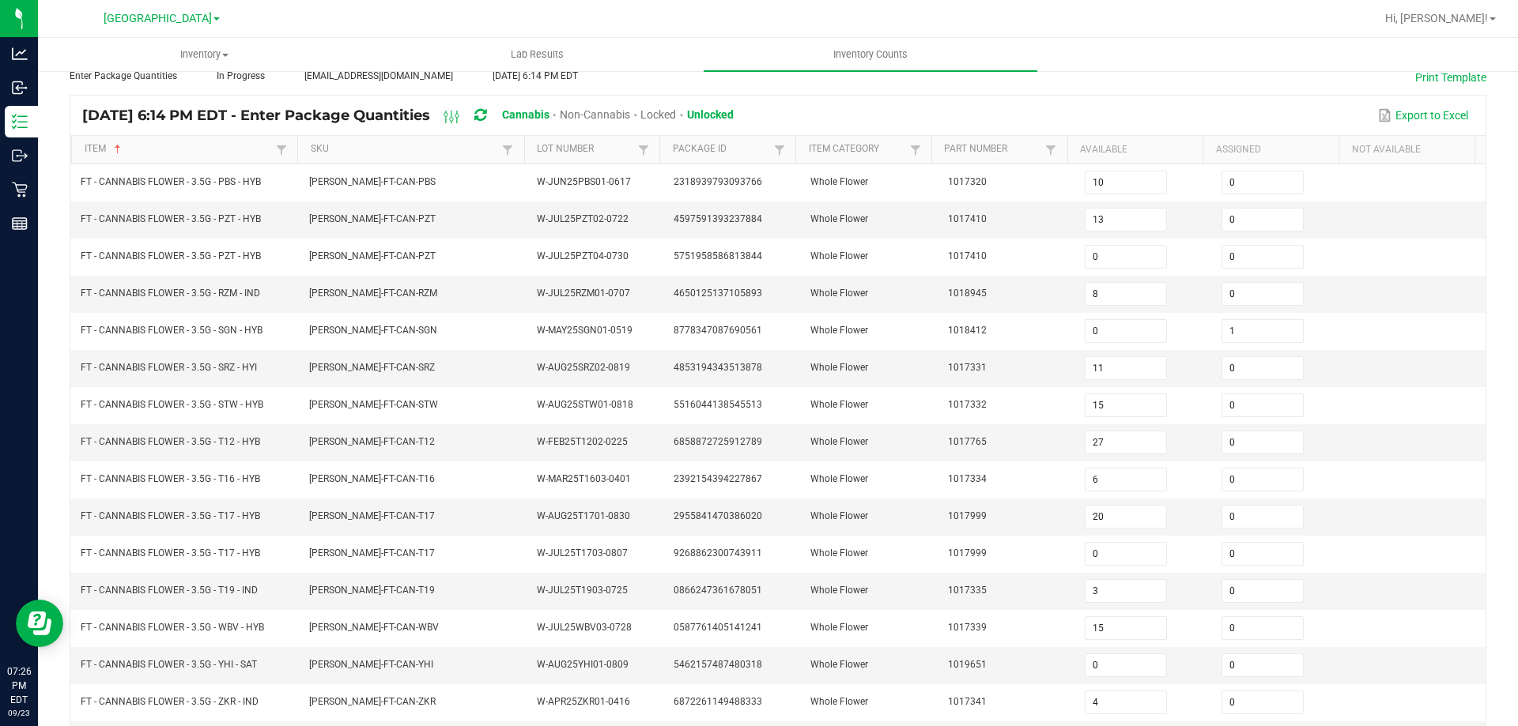
drag, startPoint x: 897, startPoint y: 260, endPoint x: 515, endPoint y: 84, distance: 421.2
click at [897, 260] on td "Whole Flower" at bounding box center [869, 257] width 137 height 37
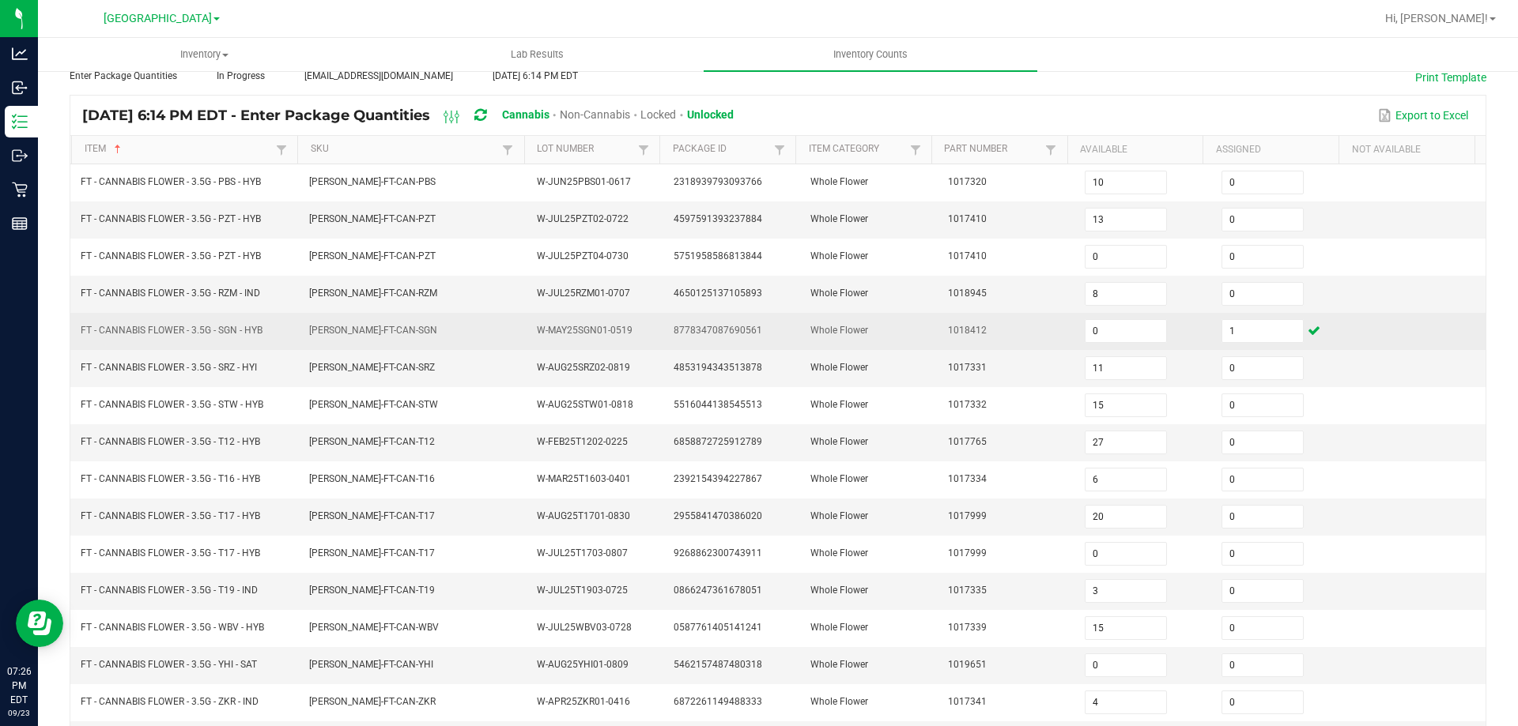
click at [180, 348] on td "FT - CANNABIS FLOWER - 3.5G - SGN - HYB" at bounding box center [185, 331] width 228 height 37
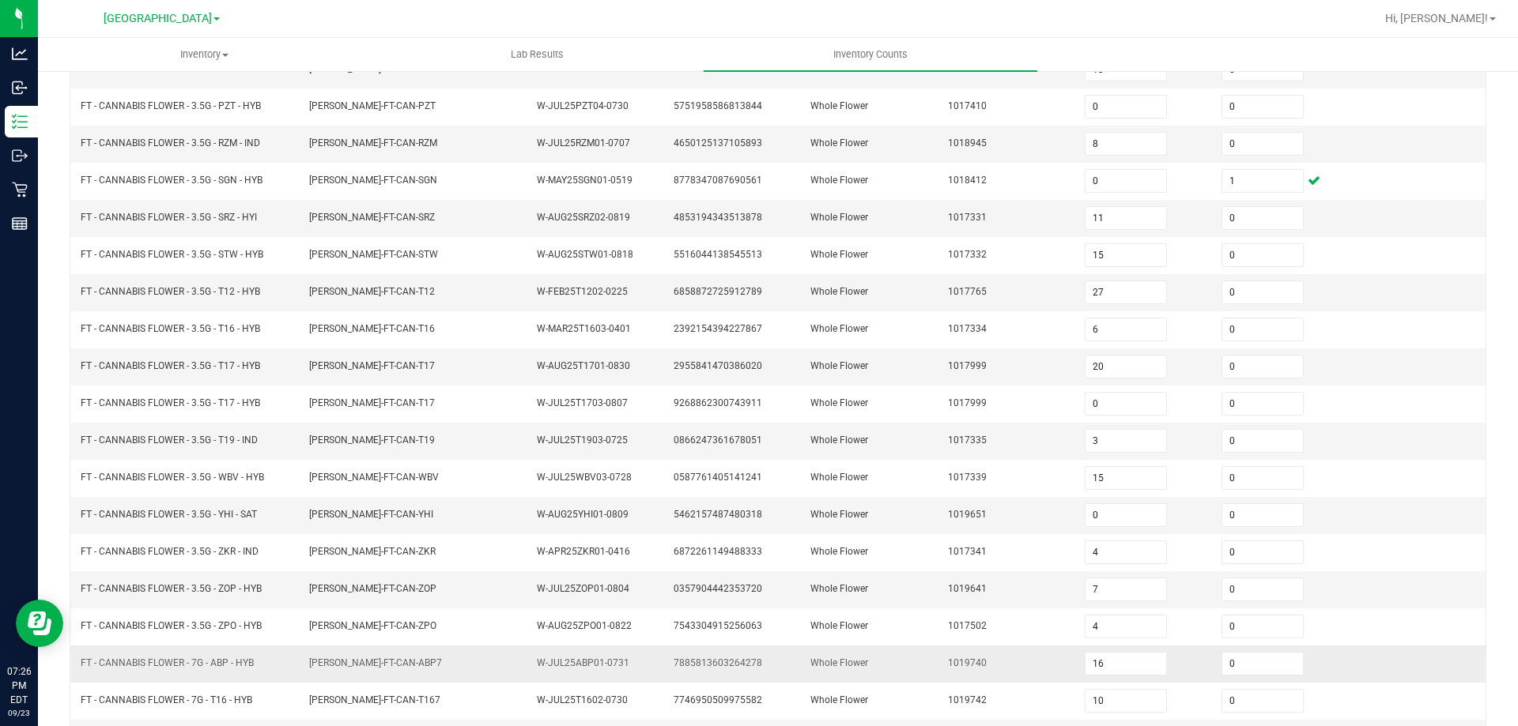
scroll to position [328, 0]
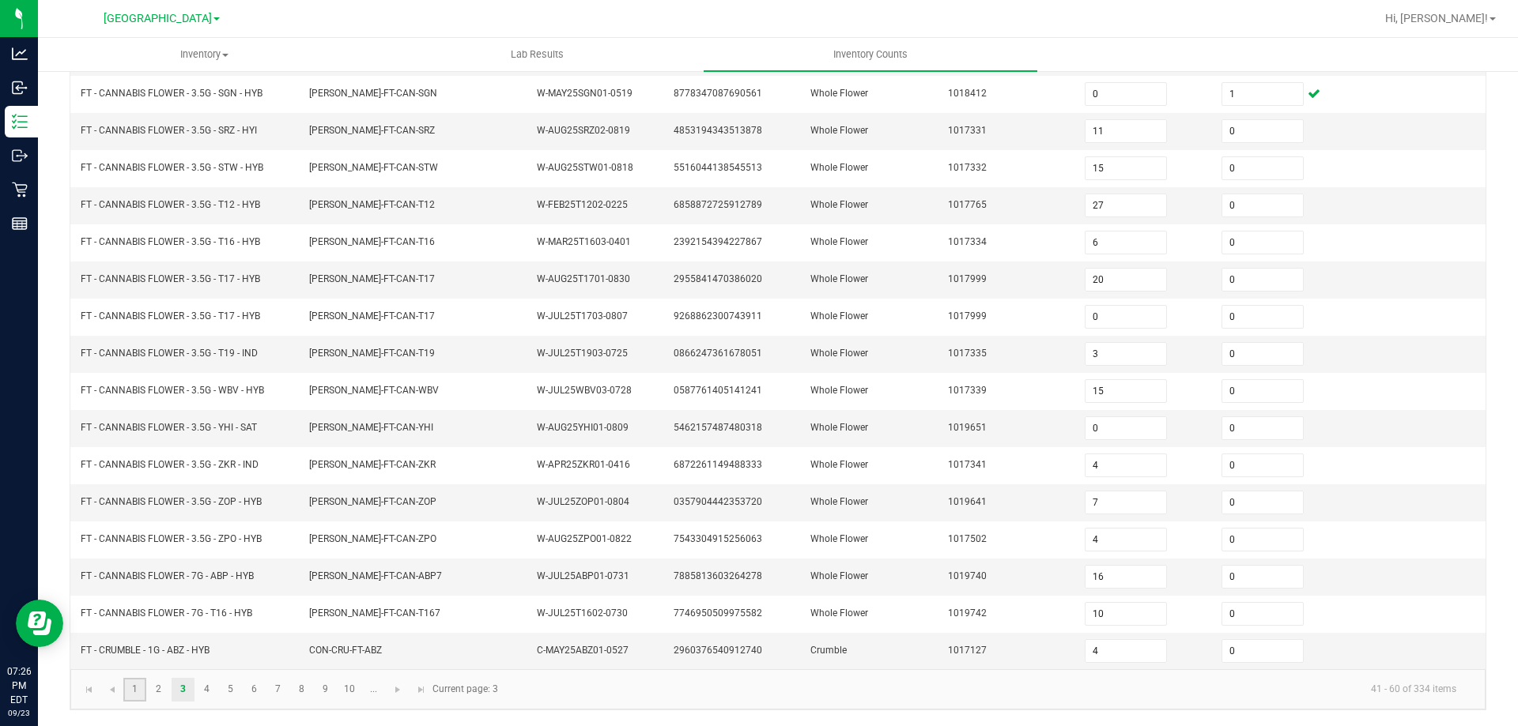
click at [138, 688] on link "1" at bounding box center [134, 690] width 23 height 24
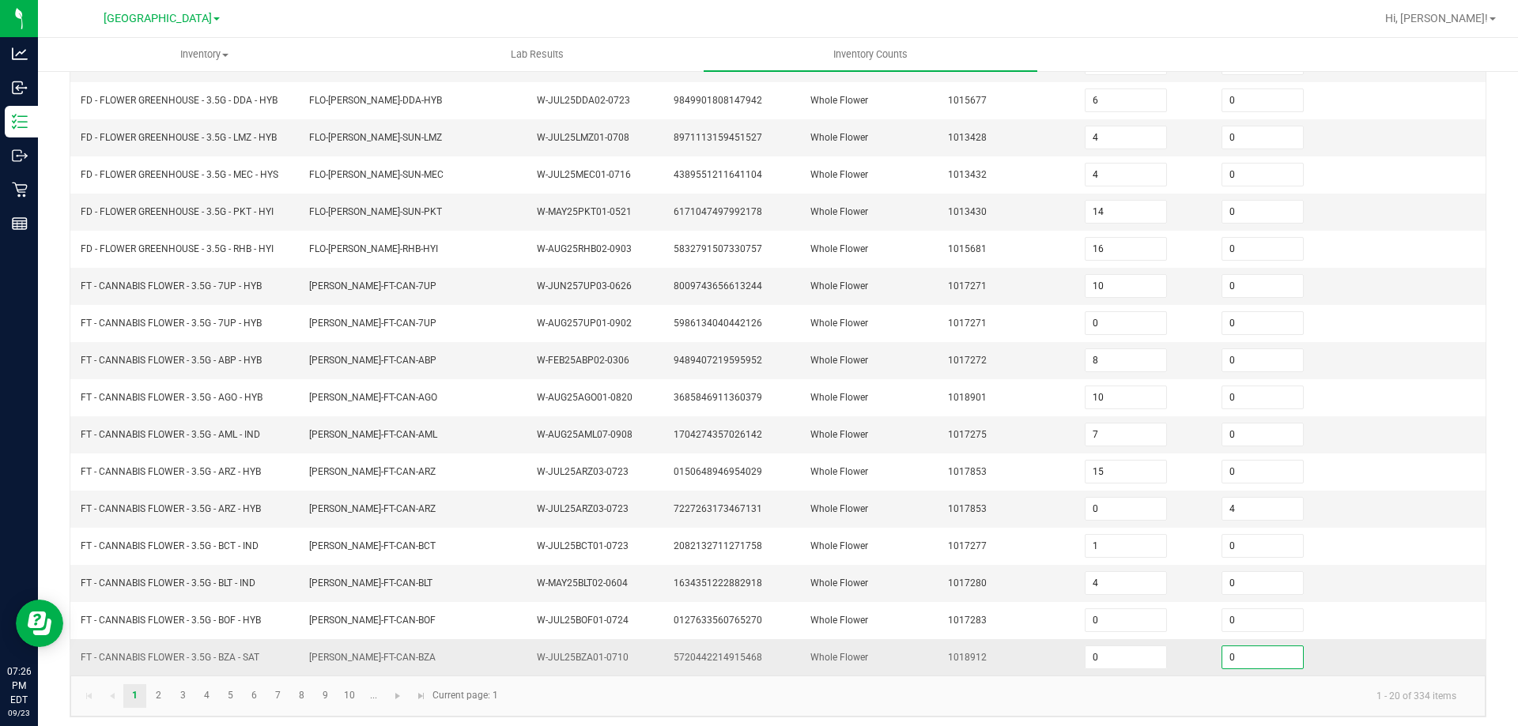
click at [1227, 652] on input "0" at bounding box center [1262, 658] width 81 height 22
click at [873, 511] on td "Whole Flower" at bounding box center [869, 509] width 137 height 37
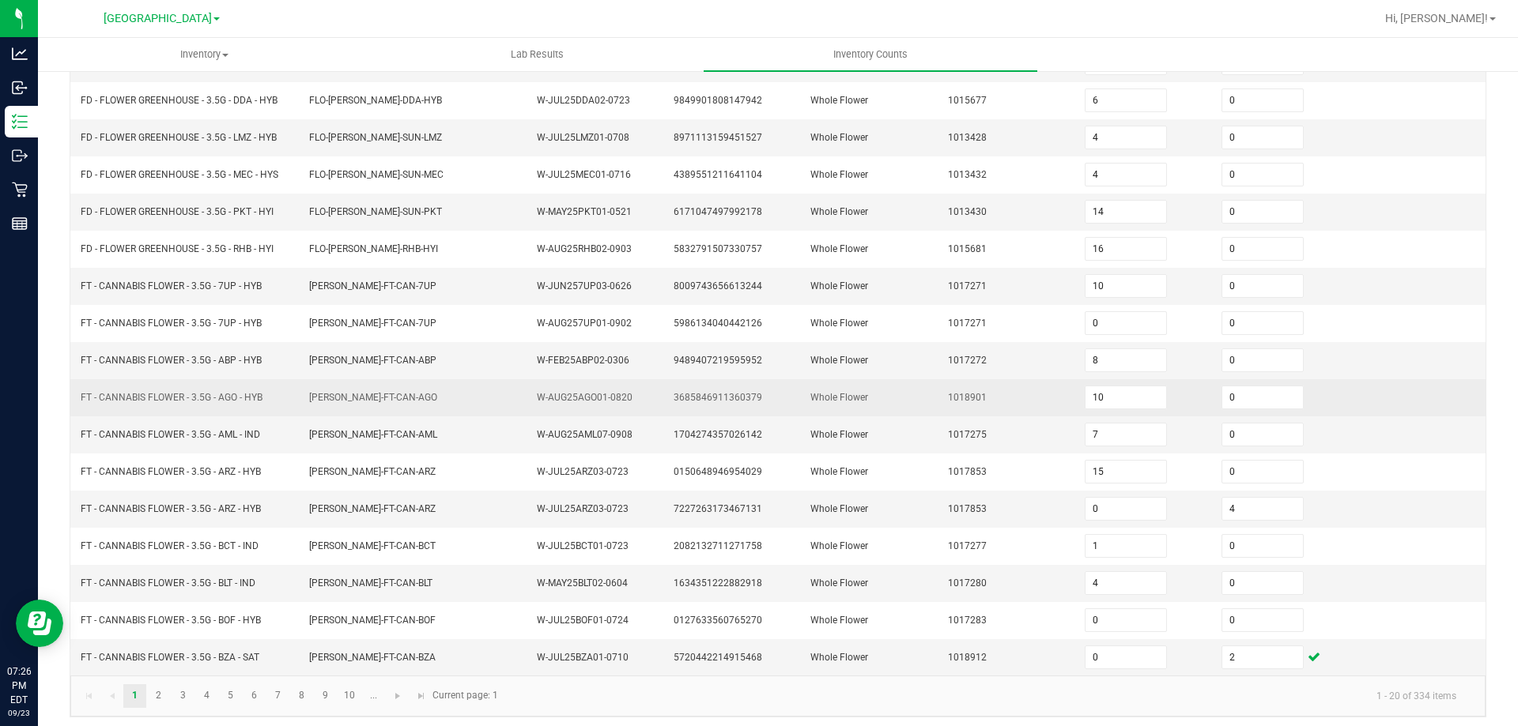
click at [466, 402] on td "FLO-BUD-FT-CAN-AGO" at bounding box center [414, 397] width 228 height 37
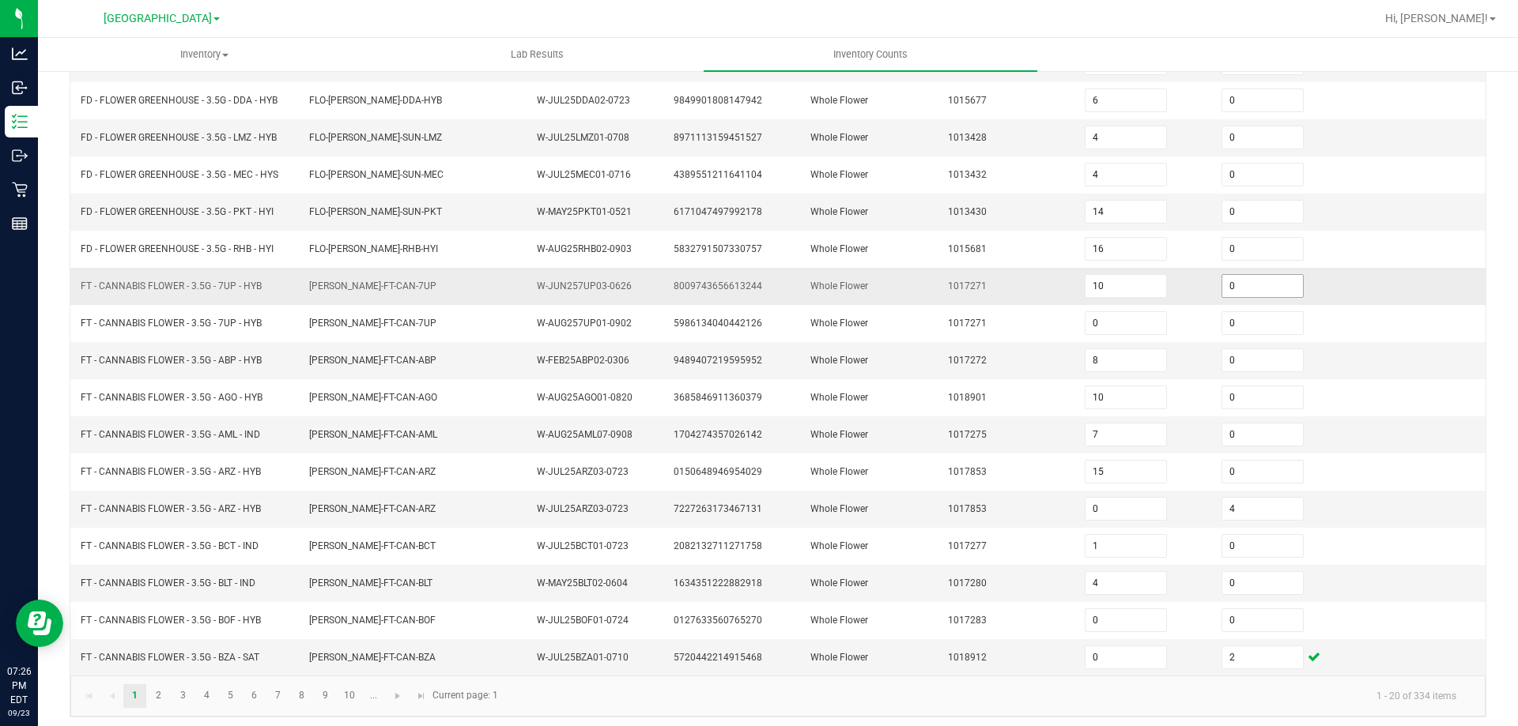
click at [1256, 274] on span "0" at bounding box center [1262, 286] width 82 height 24
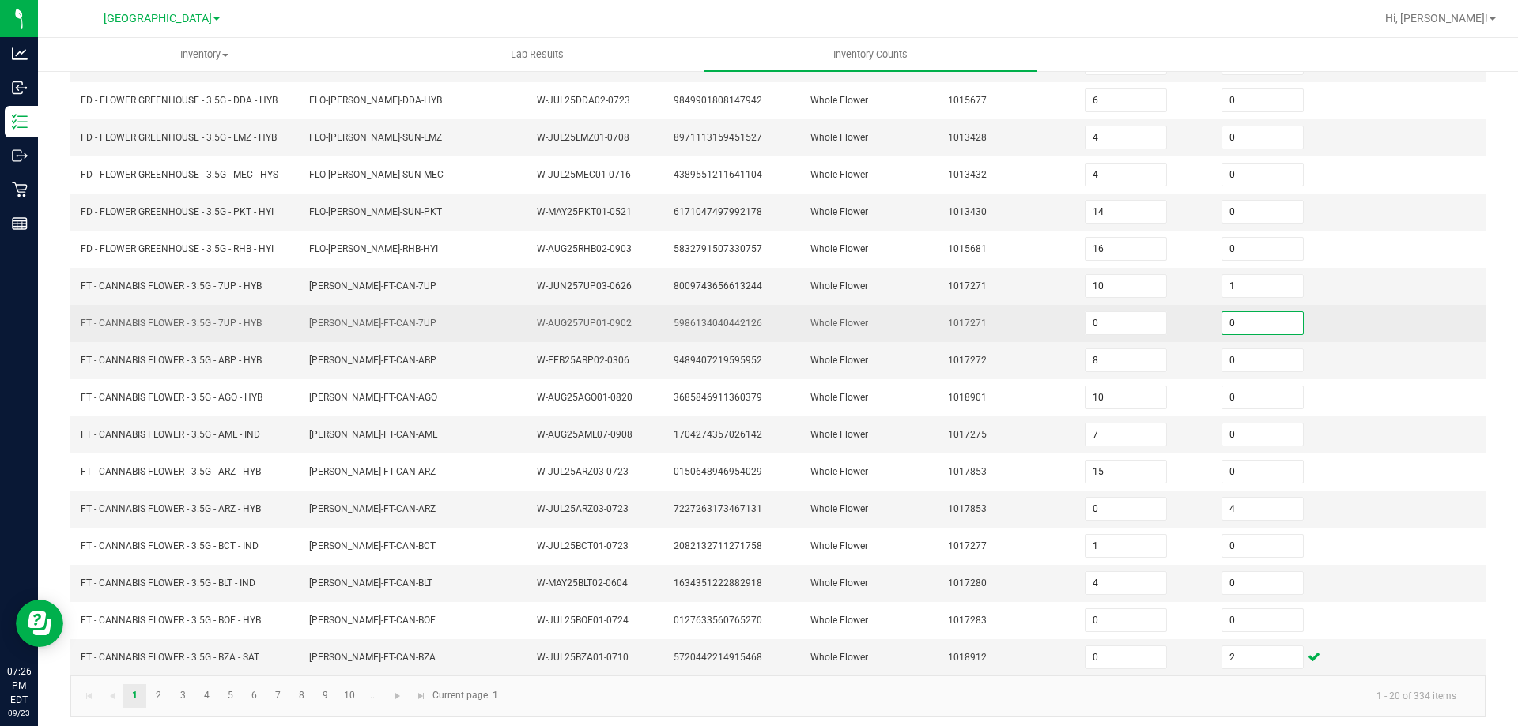
click at [1240, 323] on input "0" at bounding box center [1262, 323] width 81 height 22
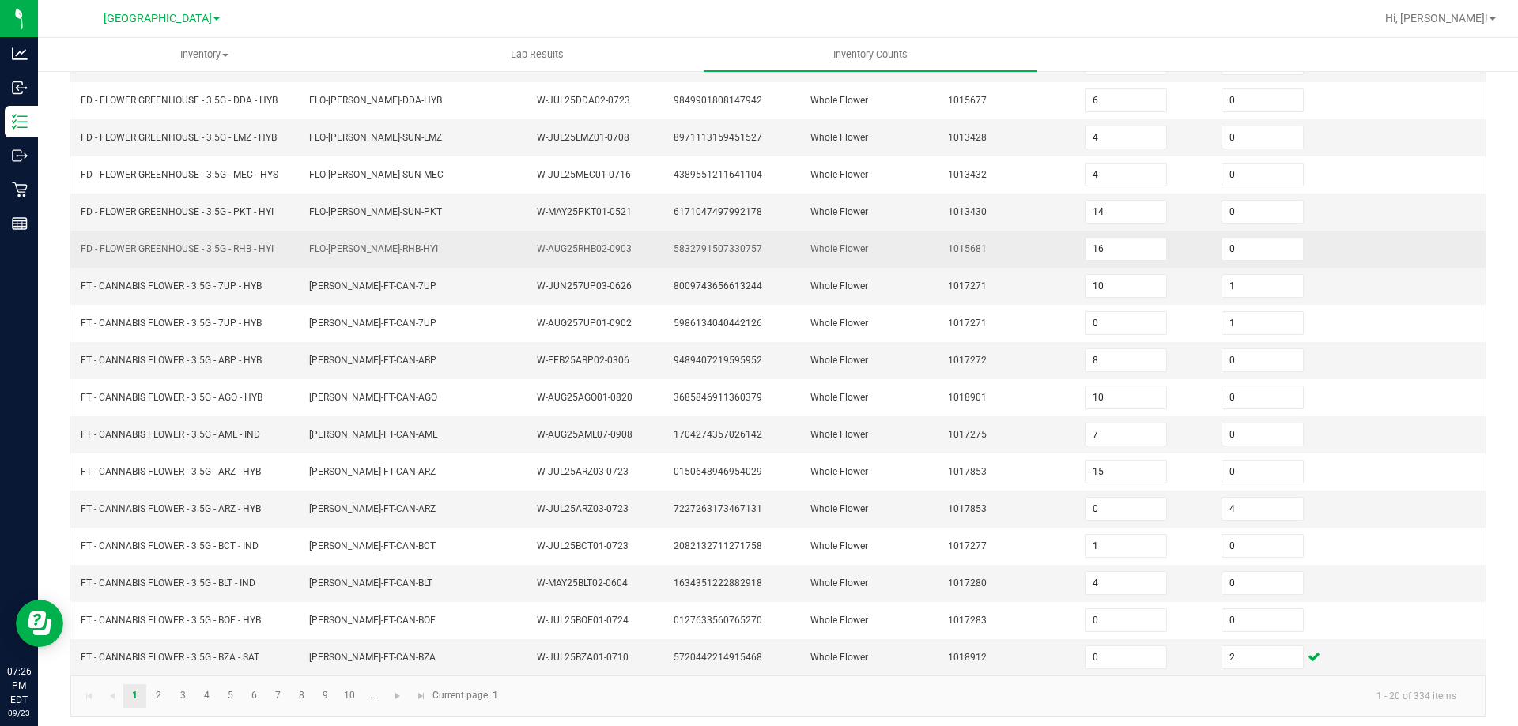
click at [900, 240] on td "Whole Flower" at bounding box center [869, 249] width 137 height 37
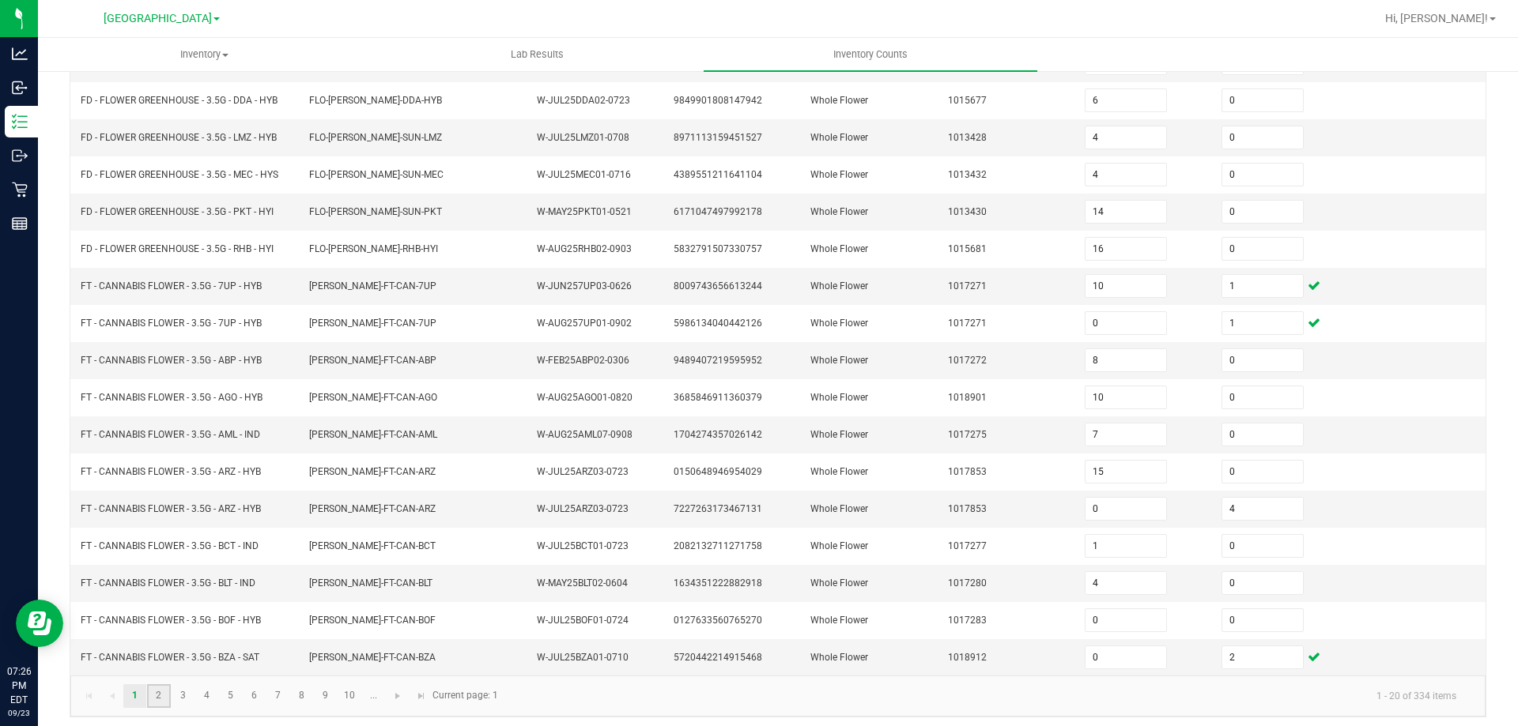
click at [157, 695] on link "2" at bounding box center [158, 697] width 23 height 24
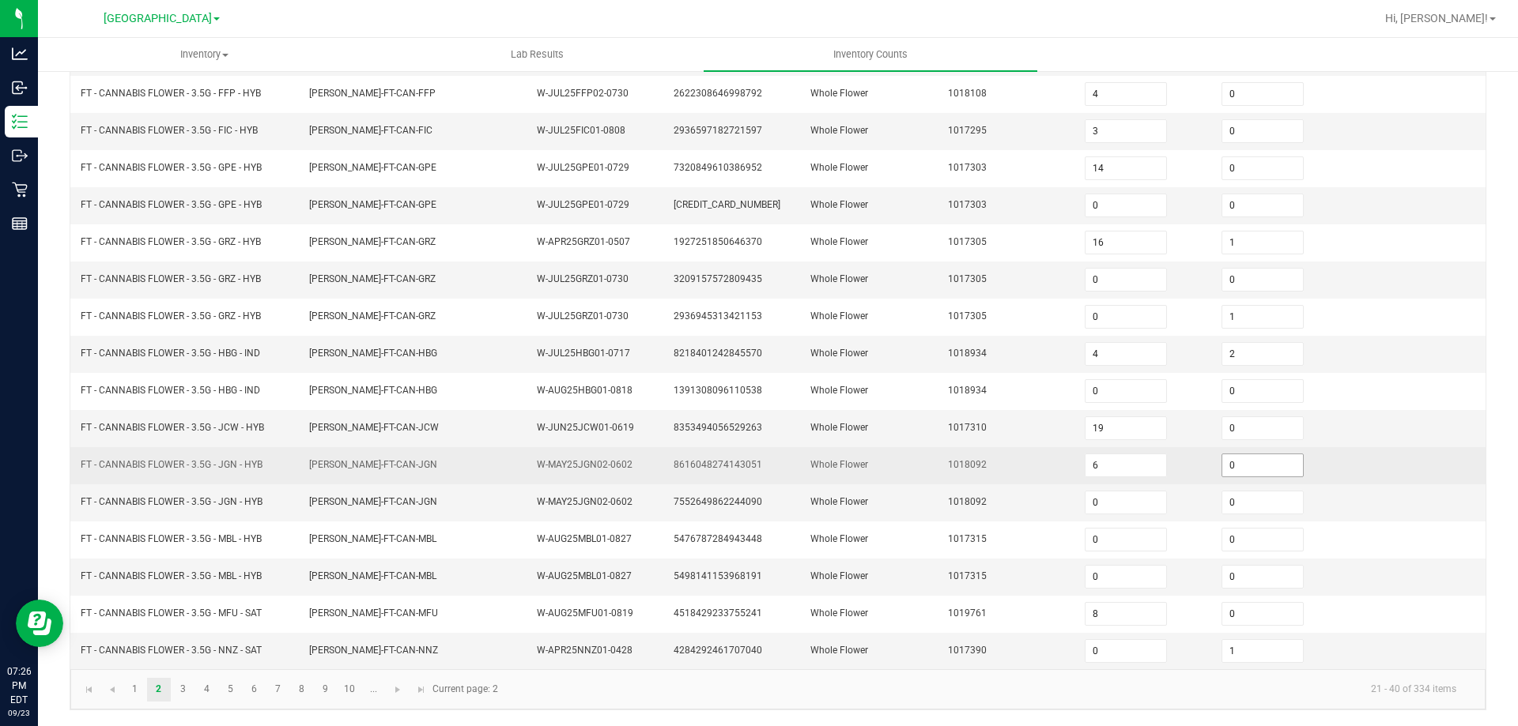
click at [1255, 462] on input "0" at bounding box center [1262, 466] width 81 height 22
click at [956, 452] on td "1018092" at bounding box center [1006, 465] width 137 height 37
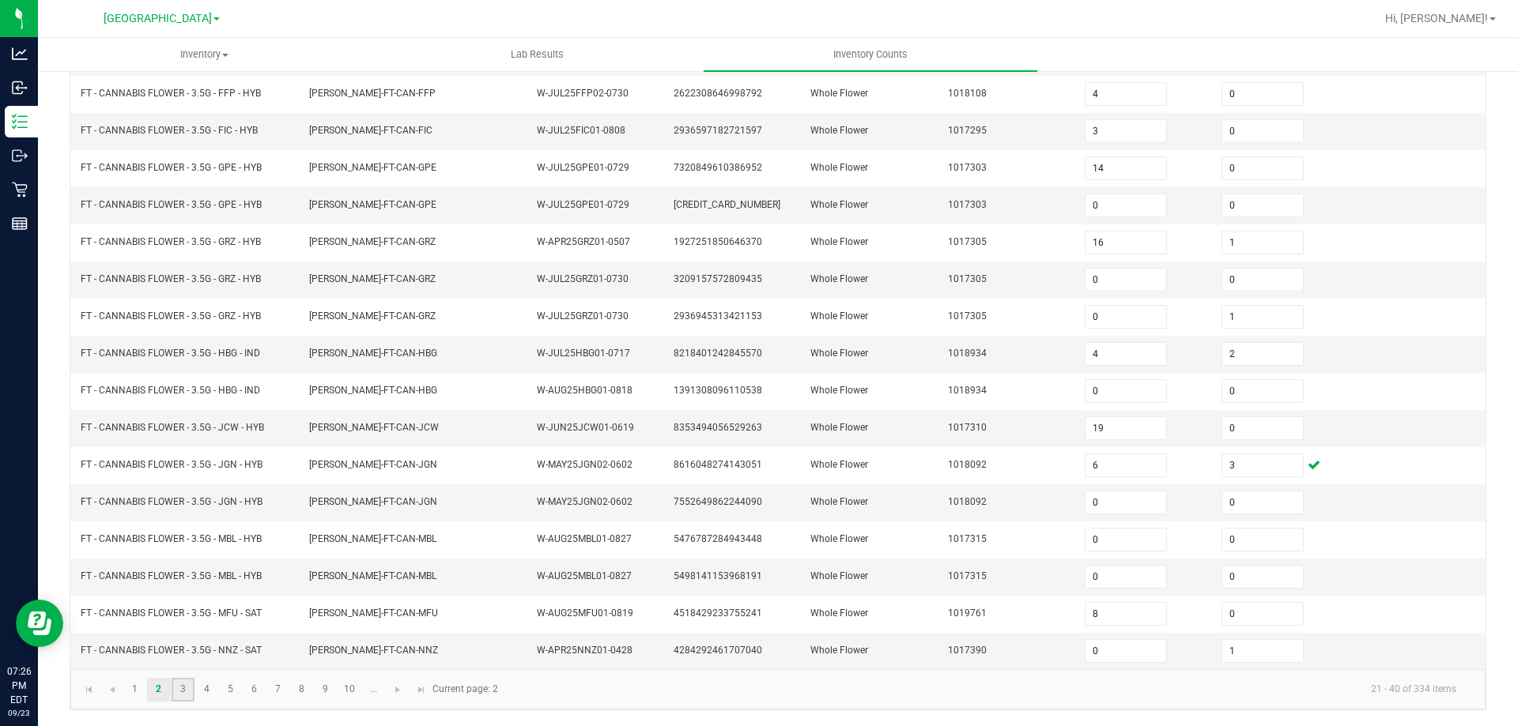
click at [183, 687] on link "3" at bounding box center [183, 690] width 23 height 24
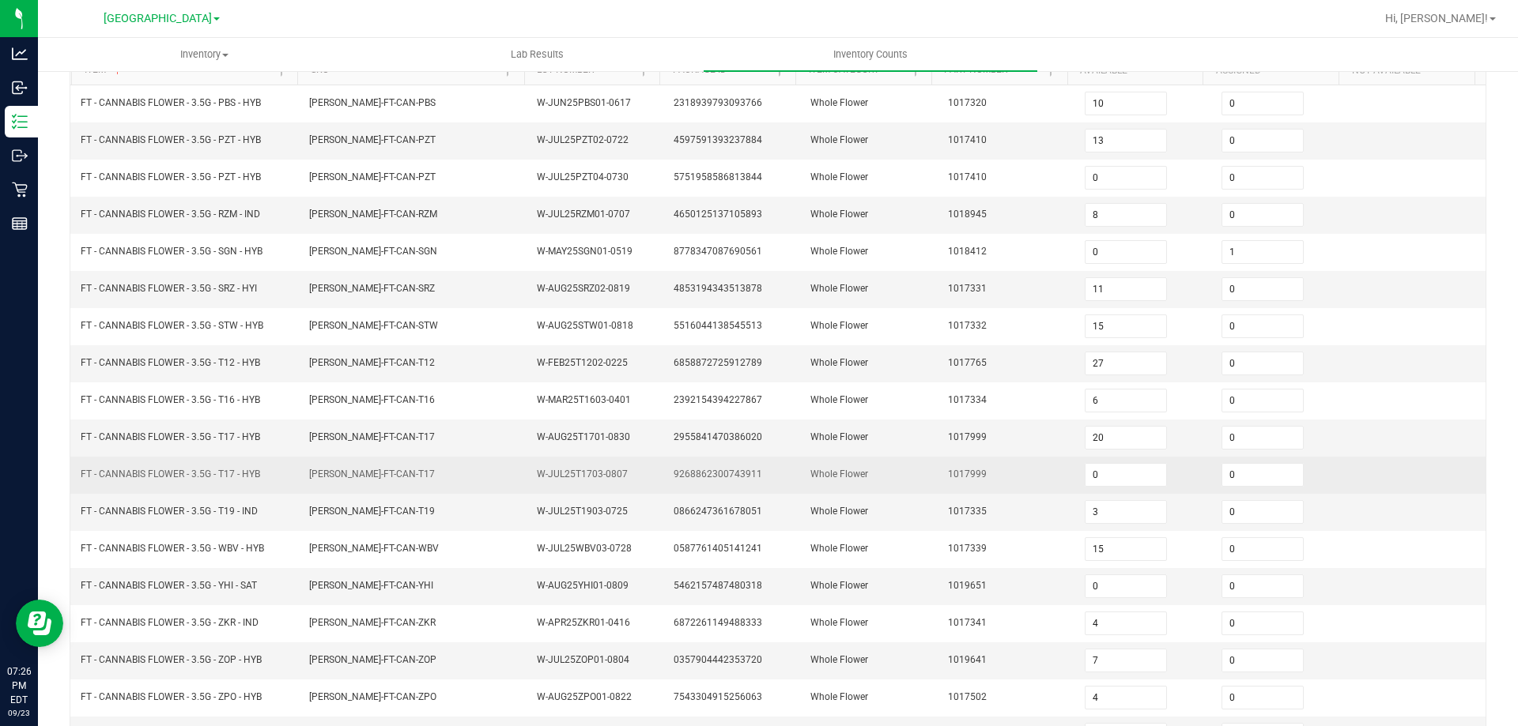
scroll to position [91, 0]
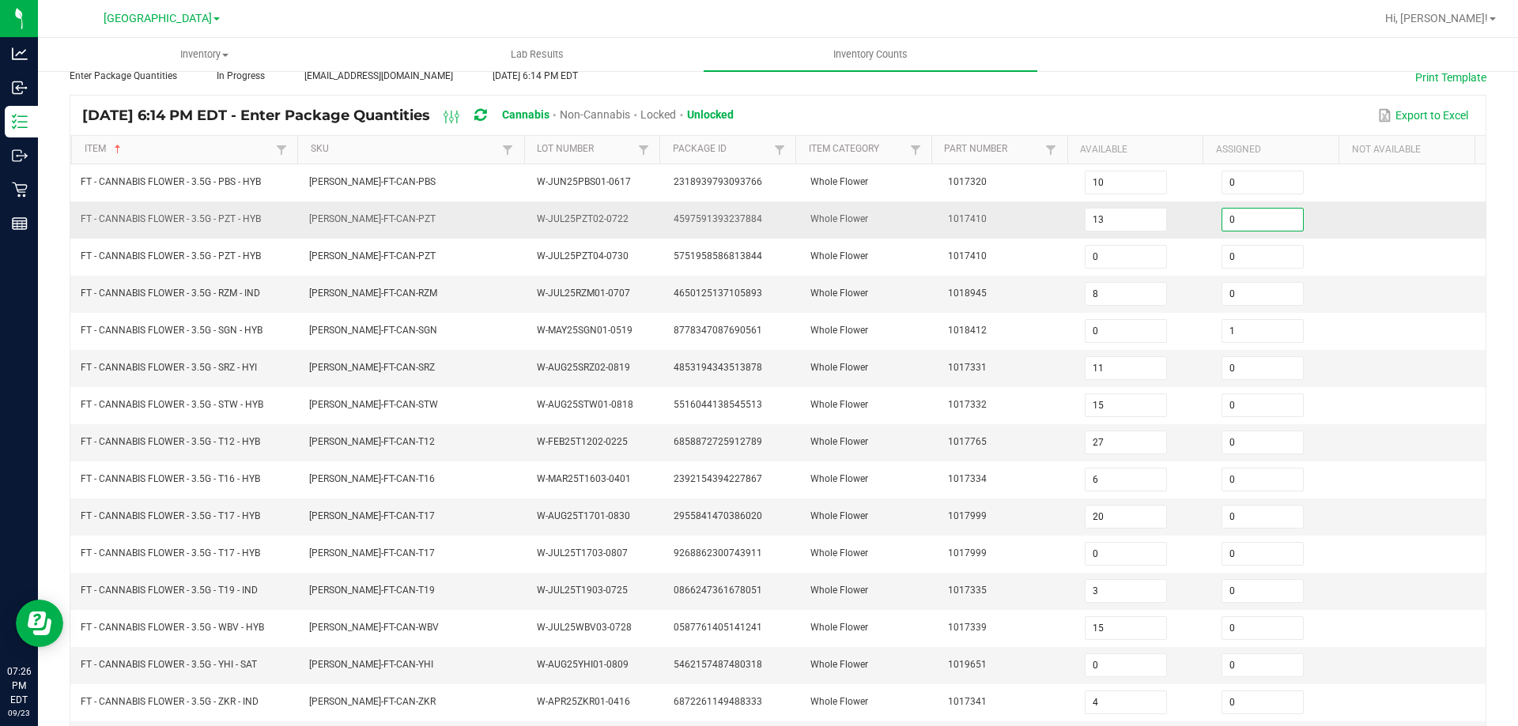
click at [1233, 228] on input "0" at bounding box center [1262, 220] width 81 height 22
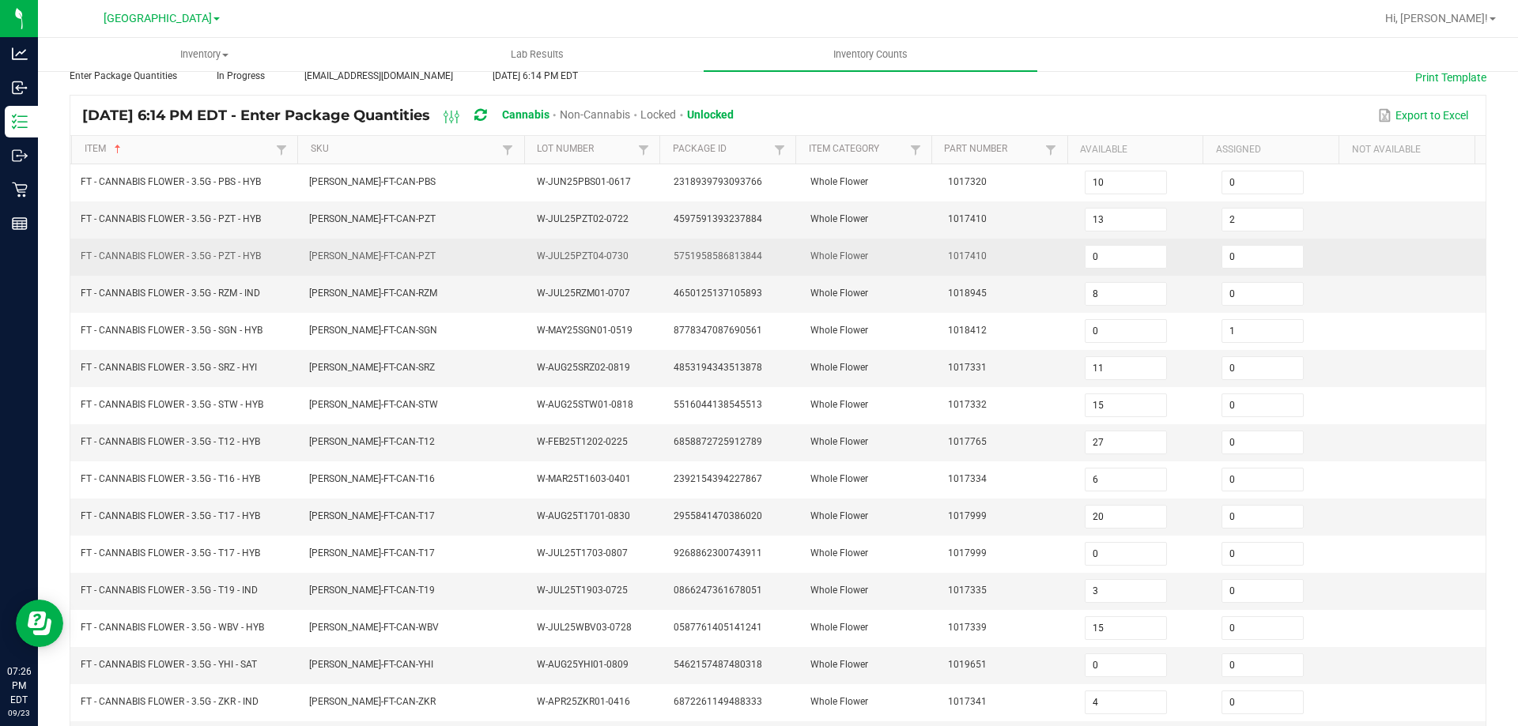
click at [851, 272] on td "Whole Flower" at bounding box center [869, 257] width 137 height 37
drag, startPoint x: 1083, startPoint y: 252, endPoint x: 1096, endPoint y: 254, distance: 12.7
click at [1085, 252] on input "0" at bounding box center [1125, 257] width 81 height 22
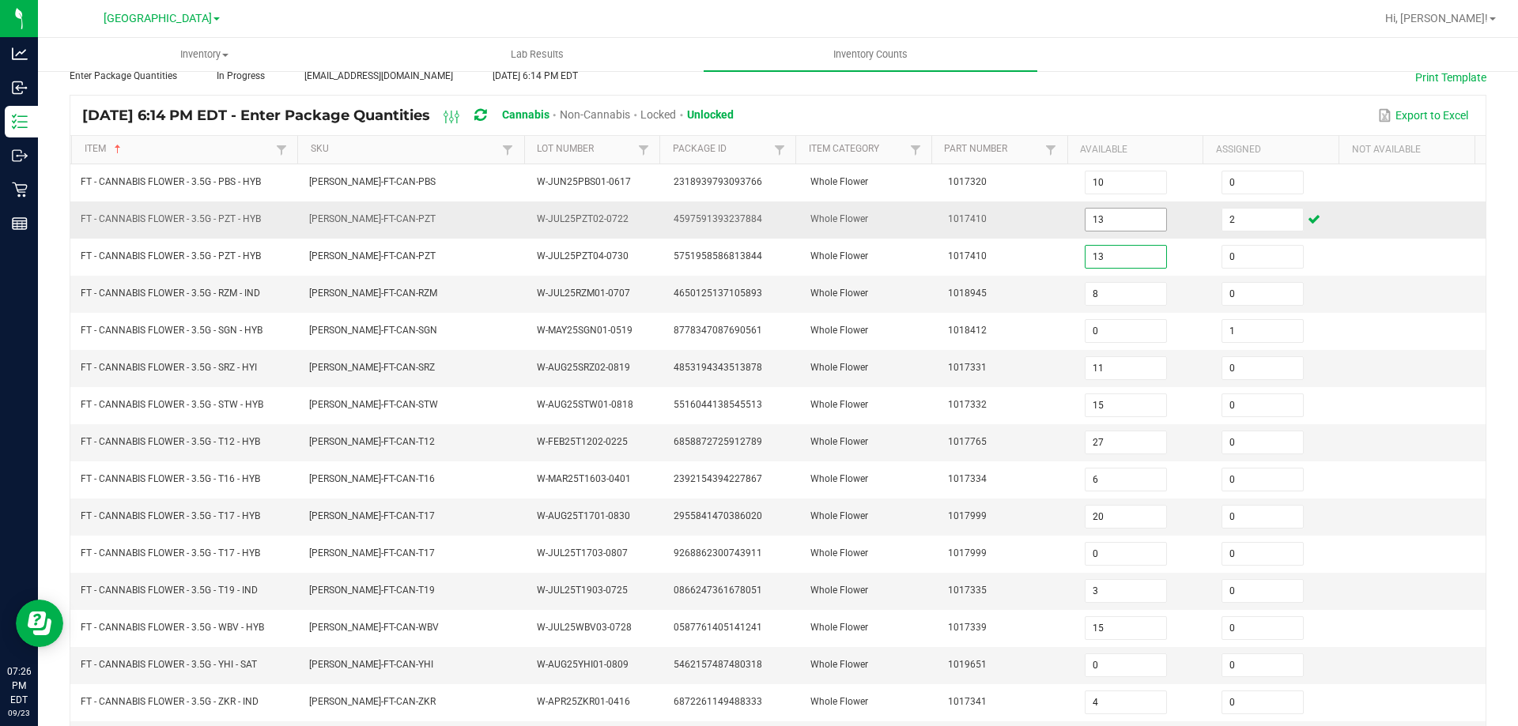
click at [1119, 221] on input "13" at bounding box center [1125, 220] width 81 height 22
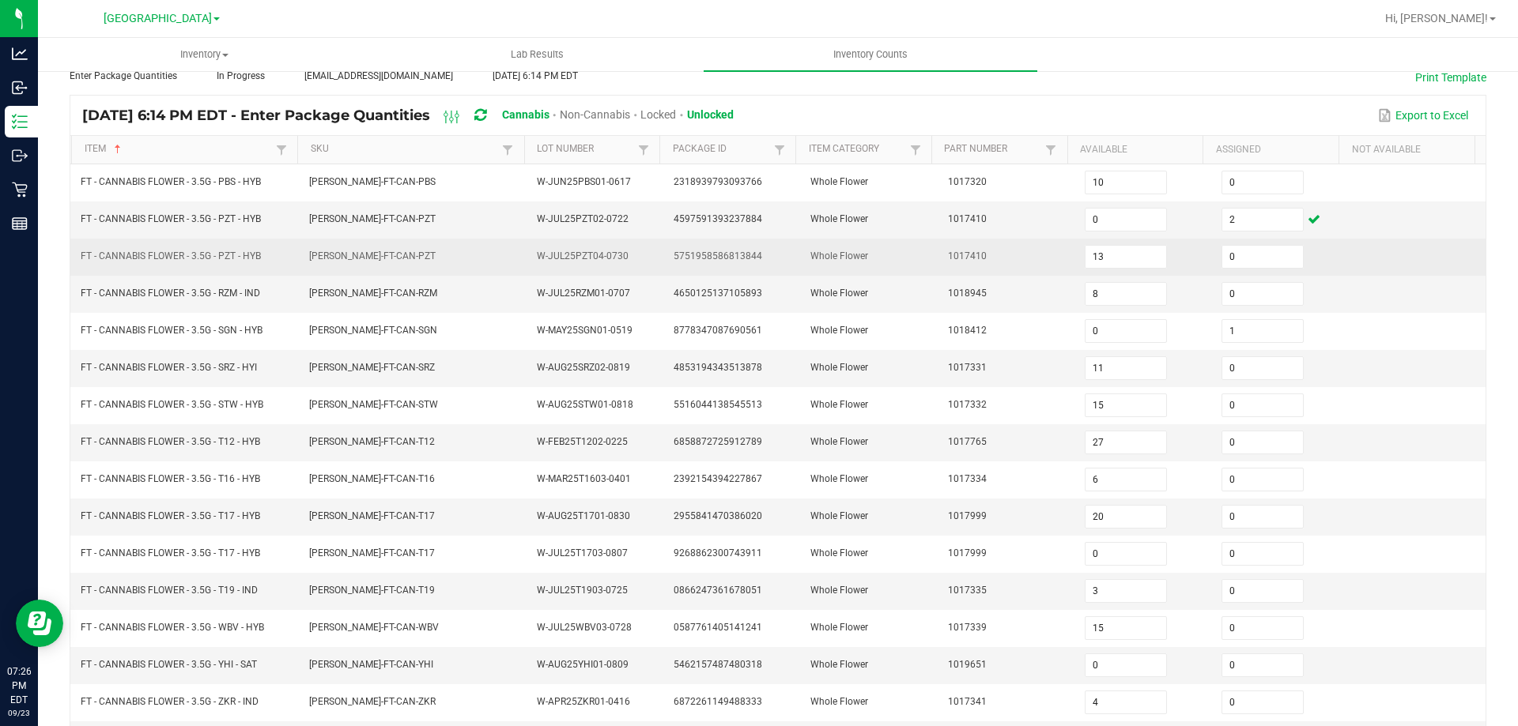
click at [994, 251] on td "1017410" at bounding box center [1006, 257] width 137 height 37
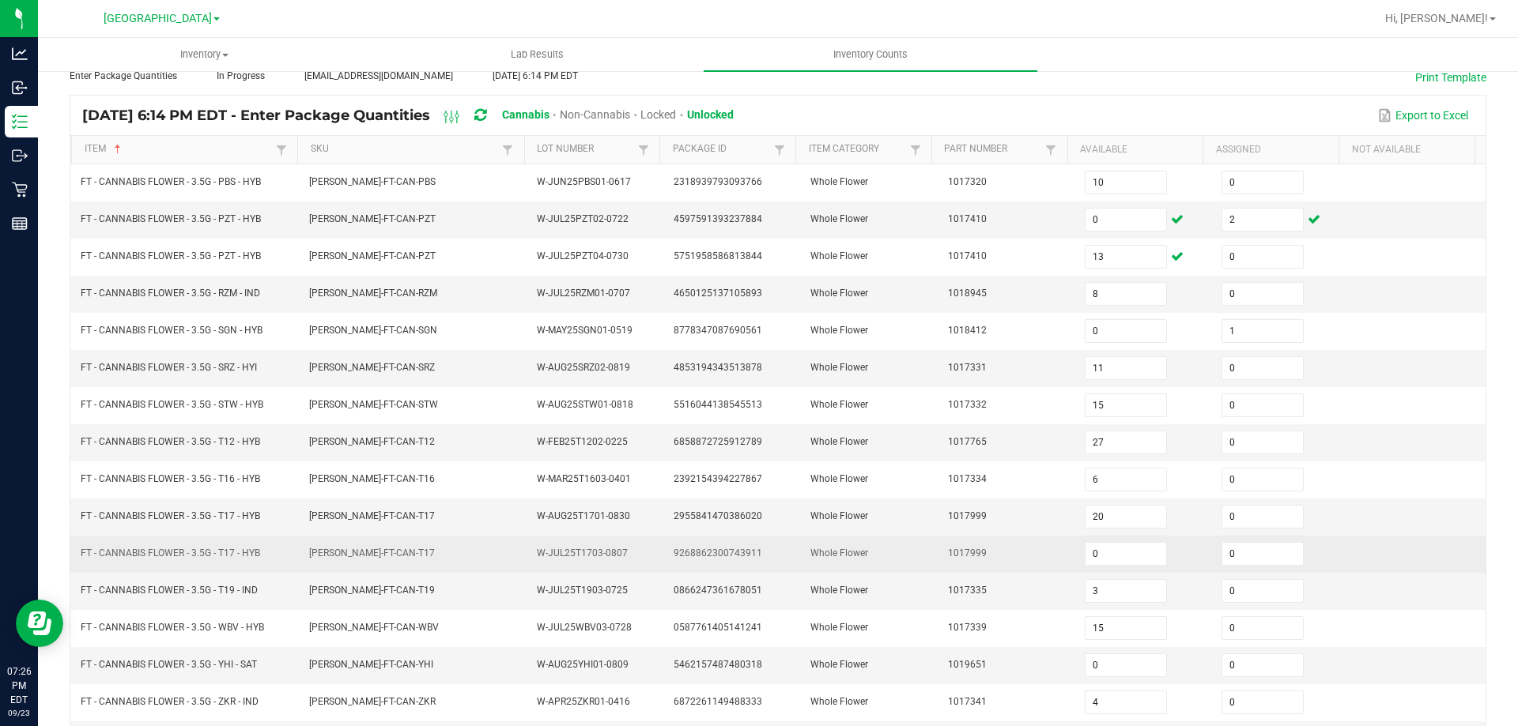
click at [290, 538] on td "FT - CANNABIS FLOWER - 3.5G - T17 - HYB" at bounding box center [185, 554] width 228 height 37
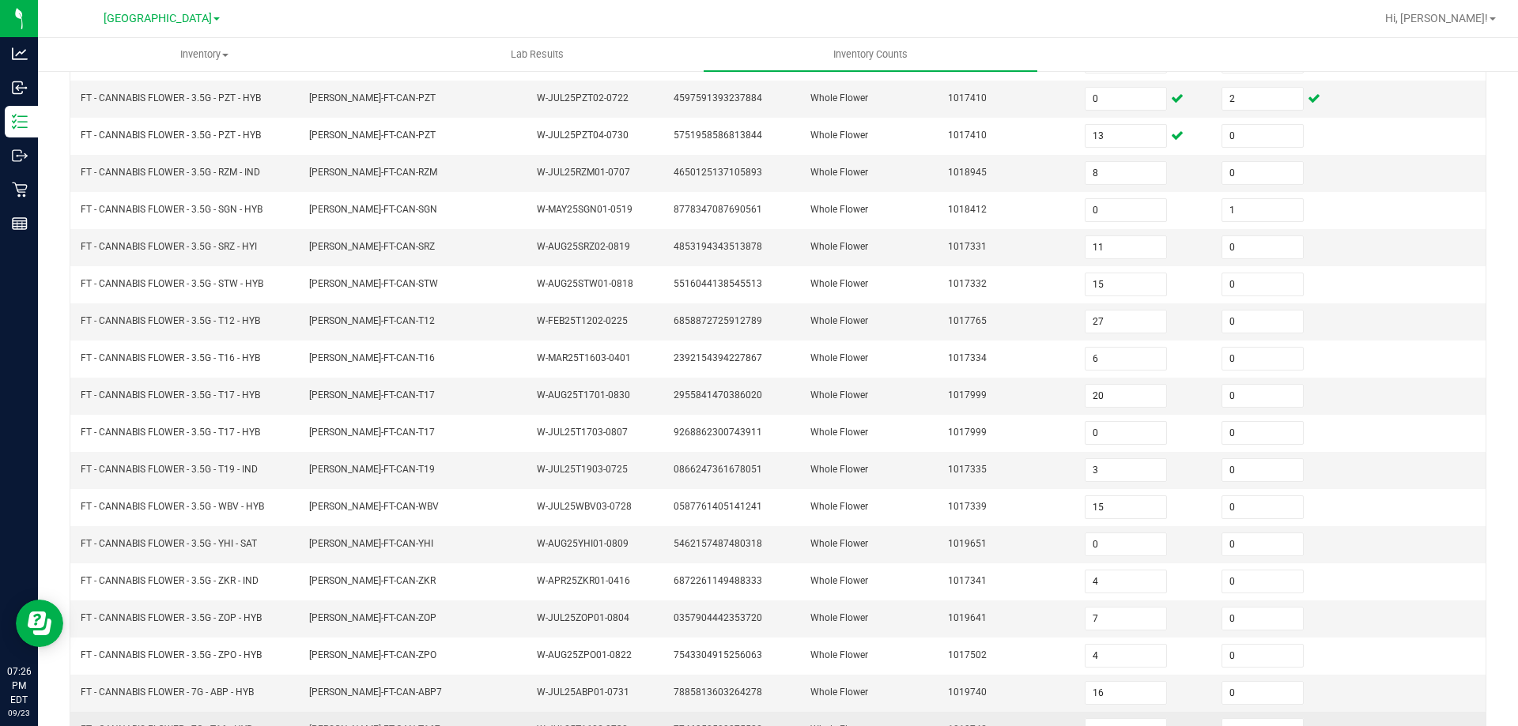
scroll to position [328, 0]
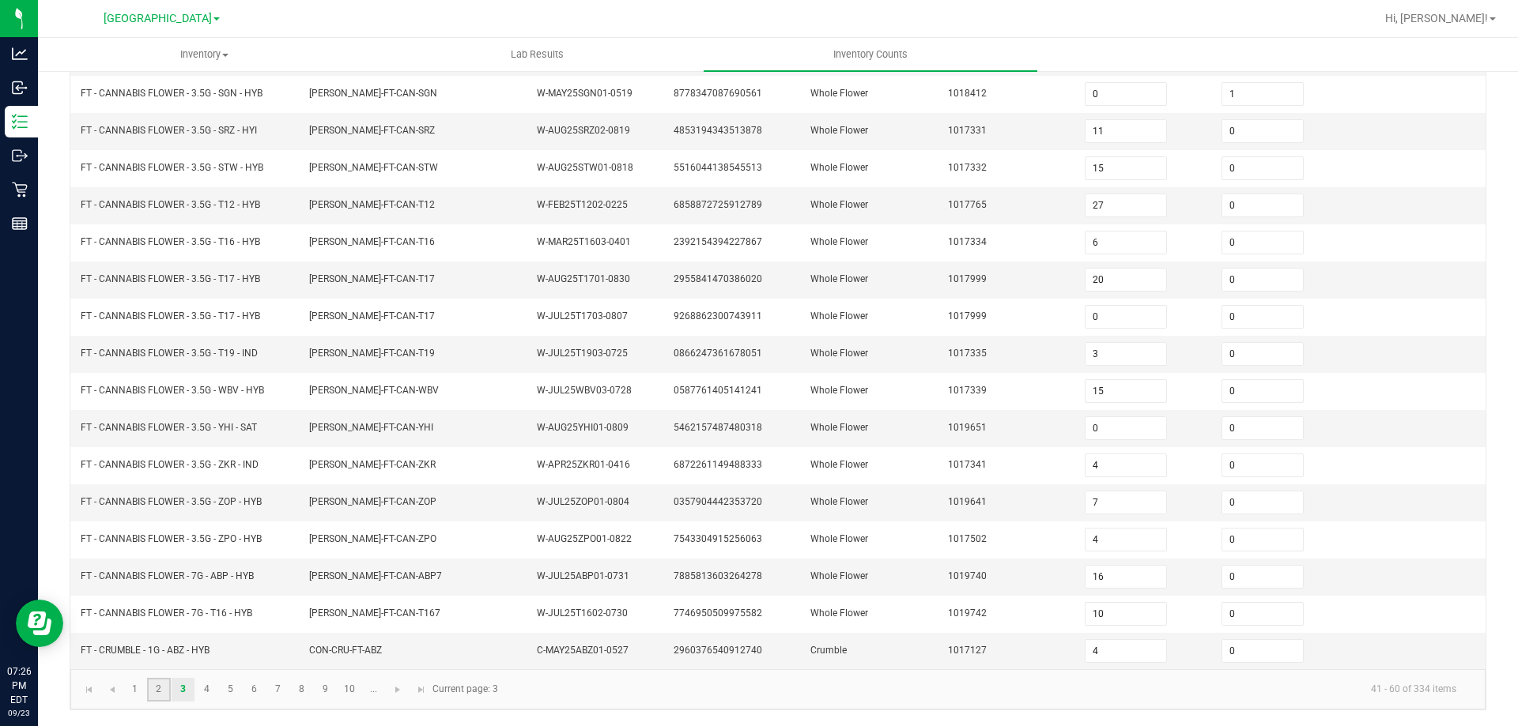
click at [160, 692] on link "2" at bounding box center [158, 690] width 23 height 24
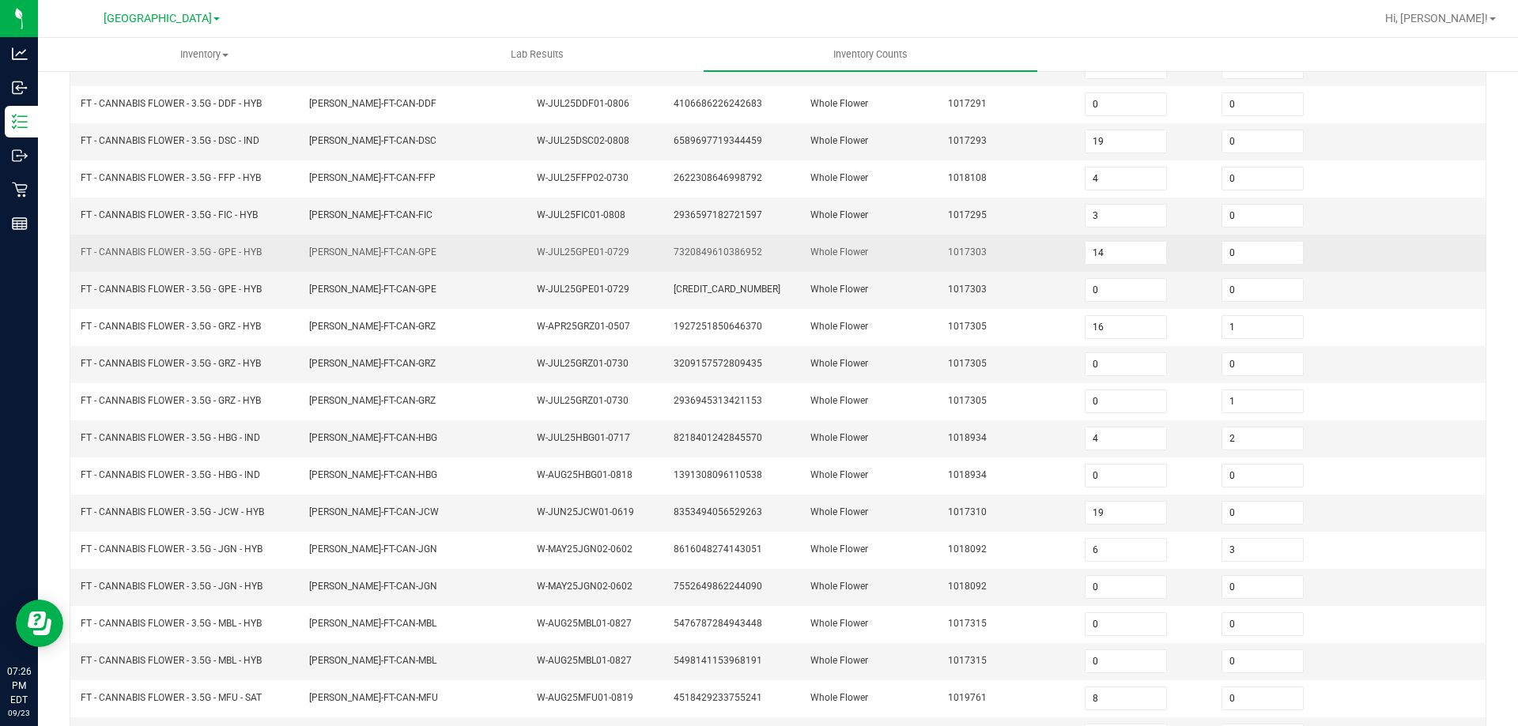
scroll to position [91, 0]
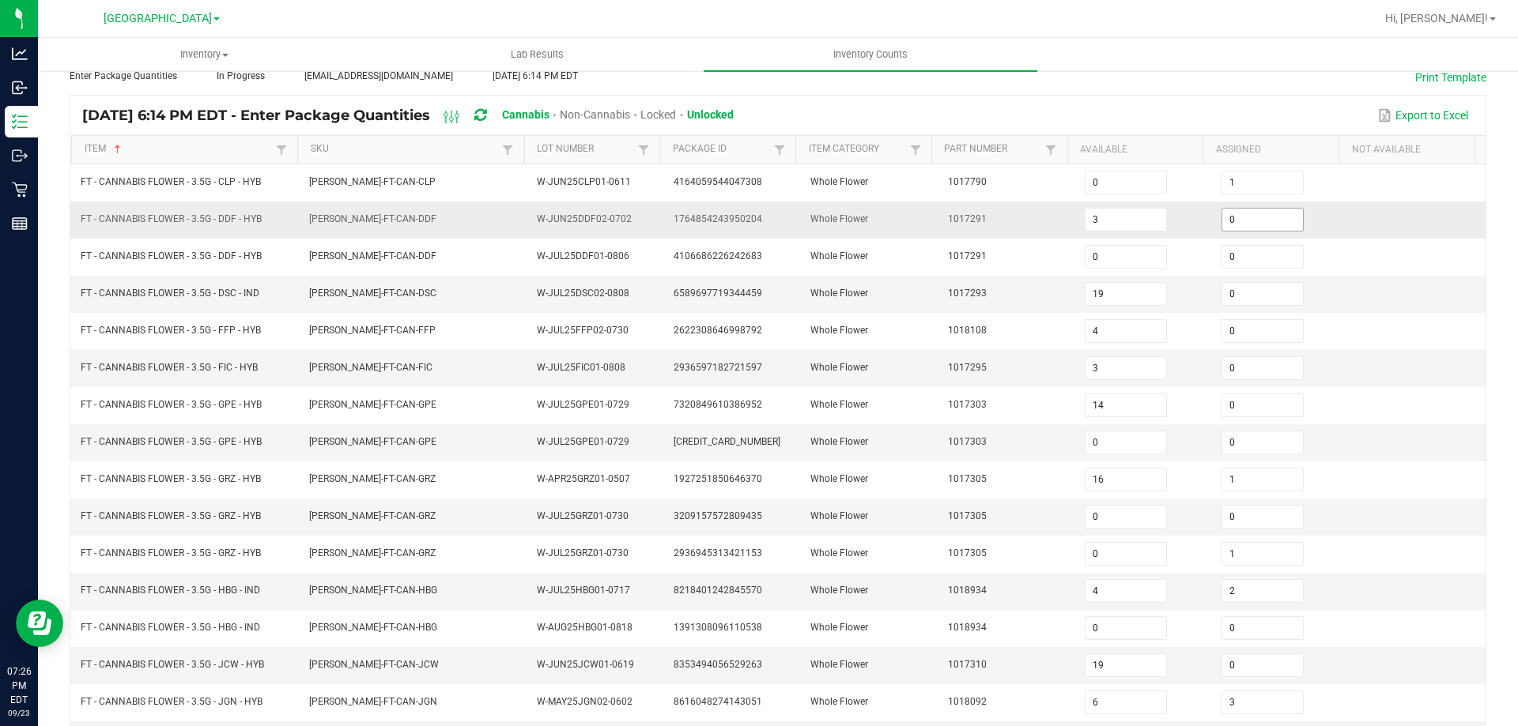
click at [1223, 221] on input "0" at bounding box center [1262, 220] width 81 height 22
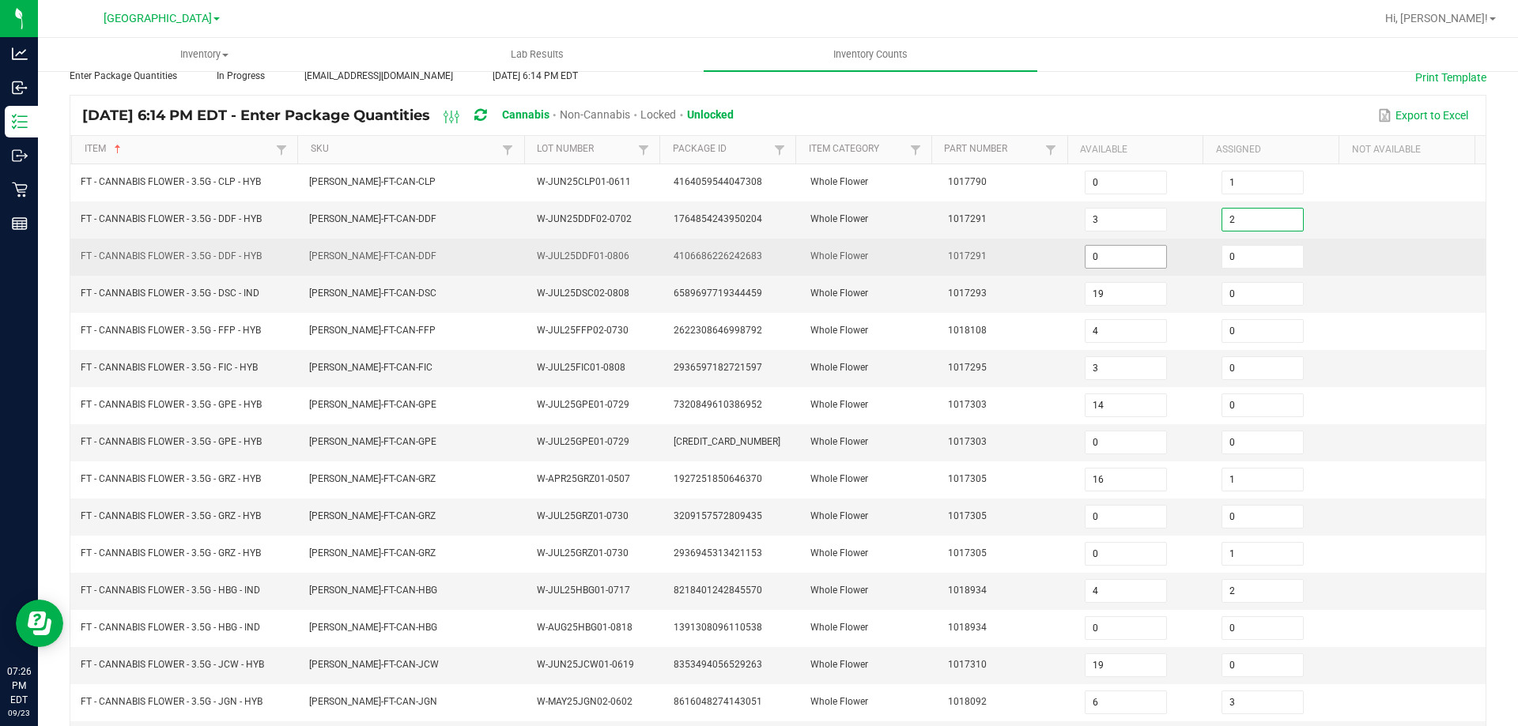
click at [1120, 247] on input "0" at bounding box center [1125, 257] width 81 height 22
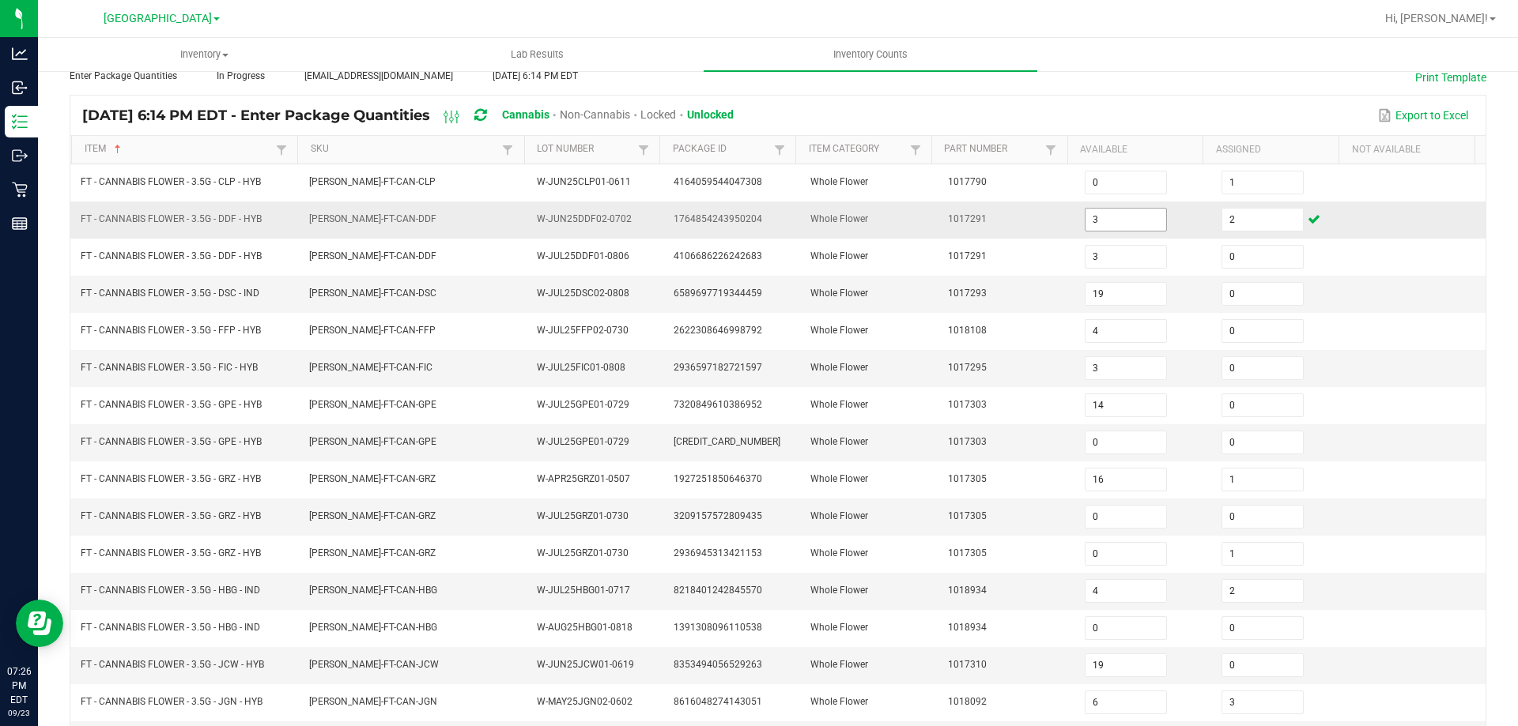
click at [1109, 230] on td "3" at bounding box center [1143, 220] width 137 height 37
click at [1110, 228] on input "3" at bounding box center [1125, 220] width 81 height 22
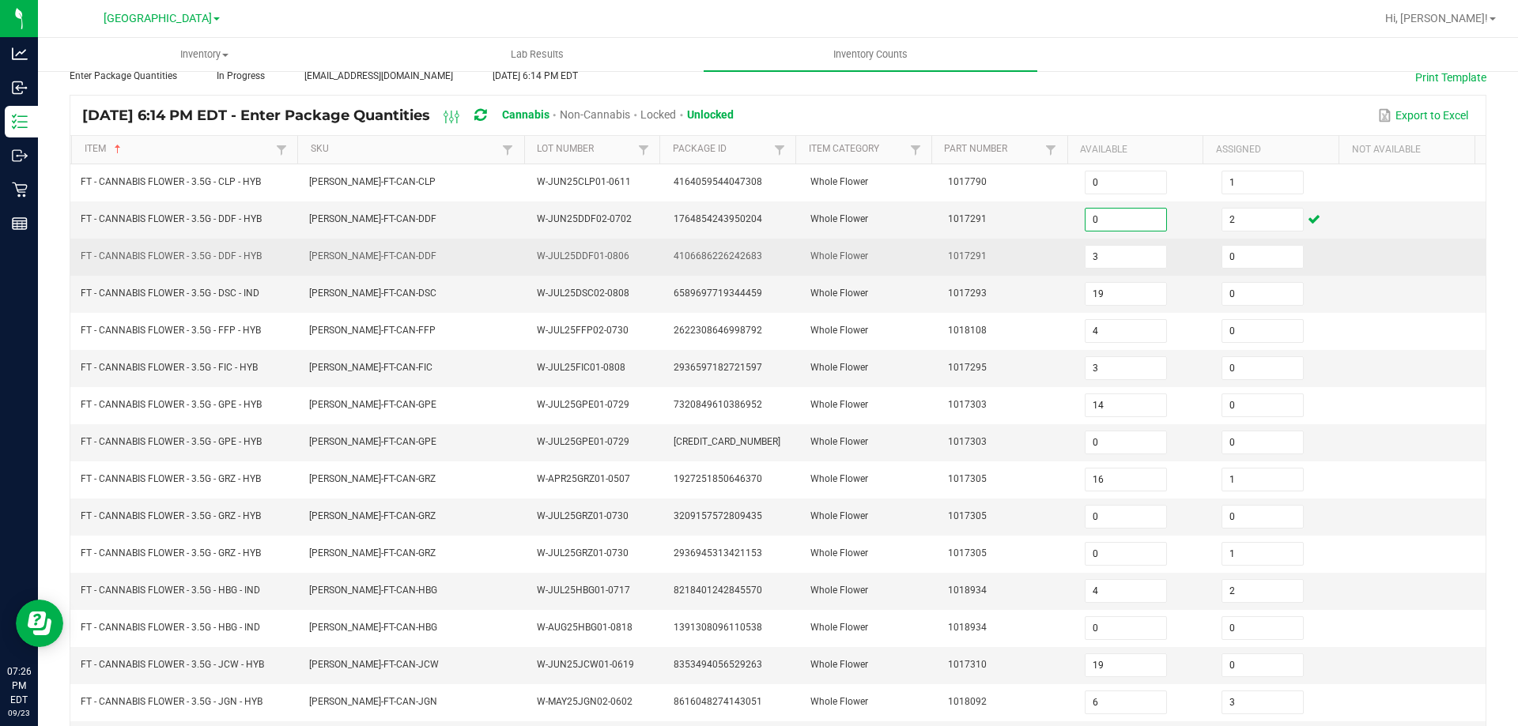
click at [955, 245] on td "1017291" at bounding box center [1006, 257] width 137 height 37
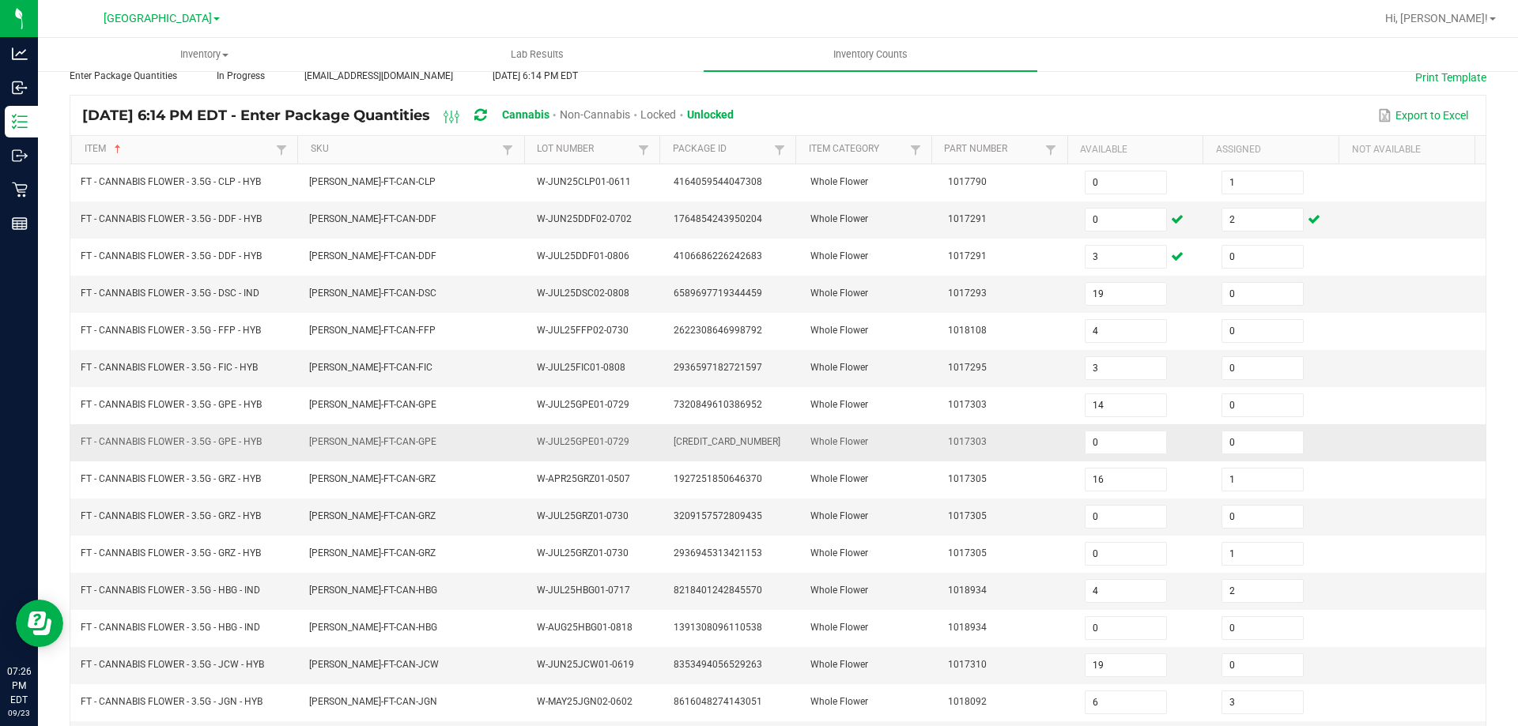
click at [300, 433] on td "FLO-BUD-FT-CAN-GPE" at bounding box center [414, 442] width 228 height 37
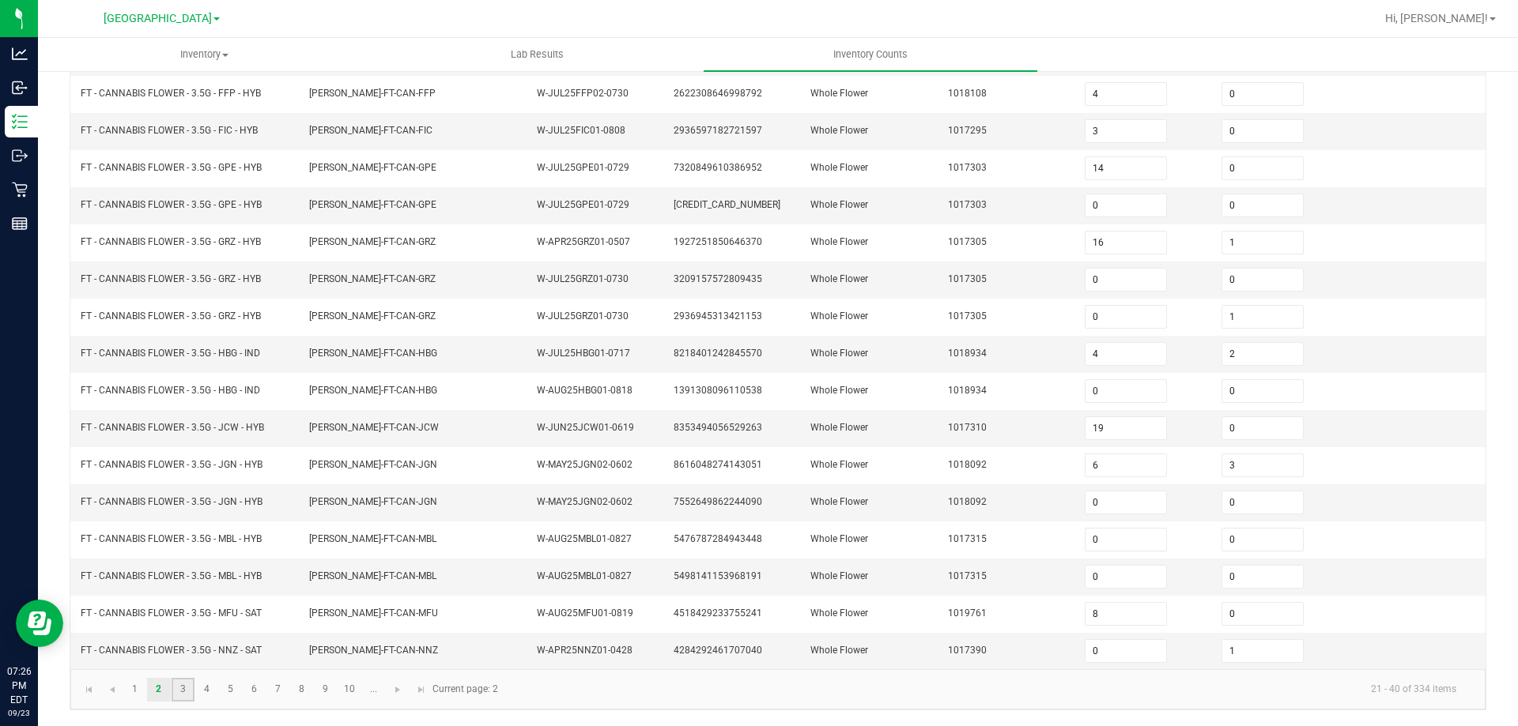
click at [172, 688] on link "3" at bounding box center [183, 690] width 23 height 24
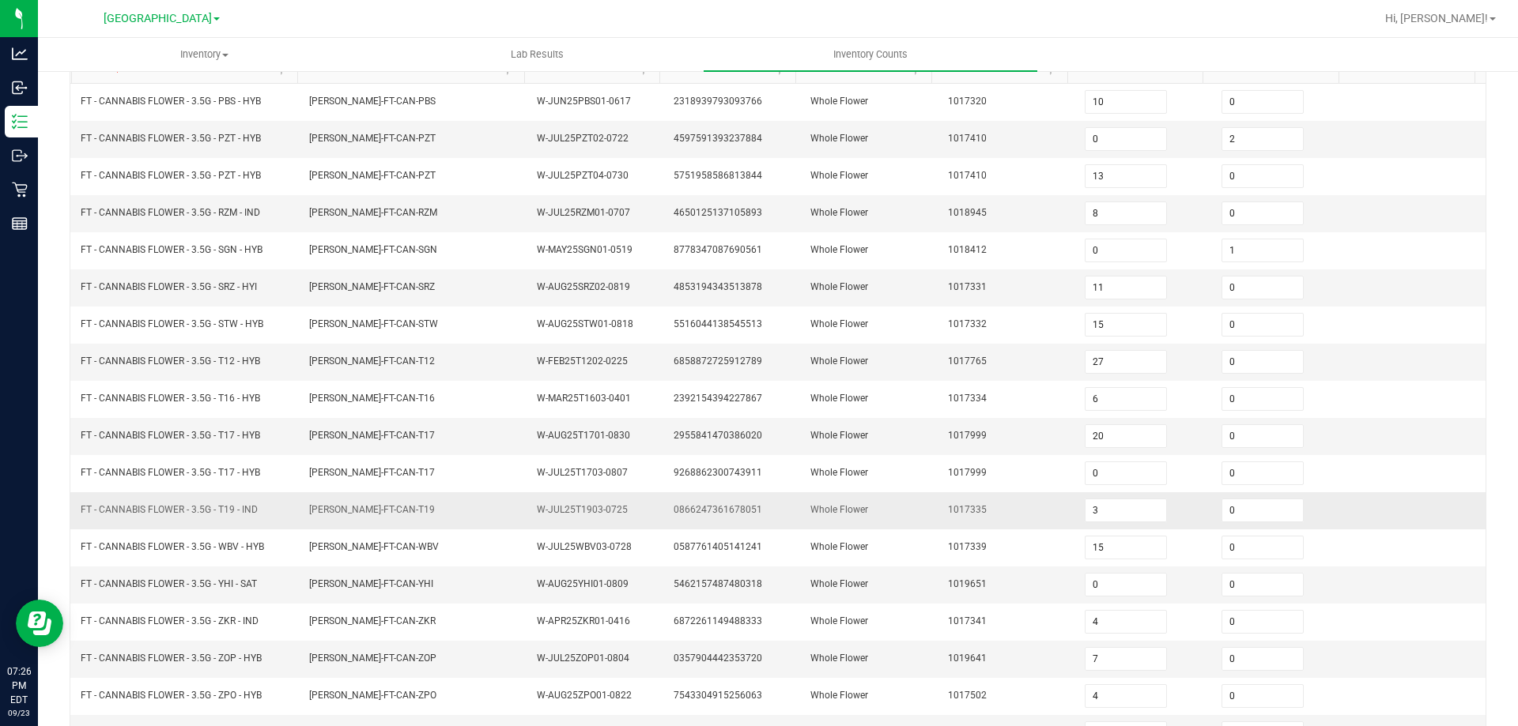
scroll to position [170, 0]
click at [1224, 439] on input "0" at bounding box center [1262, 438] width 81 height 22
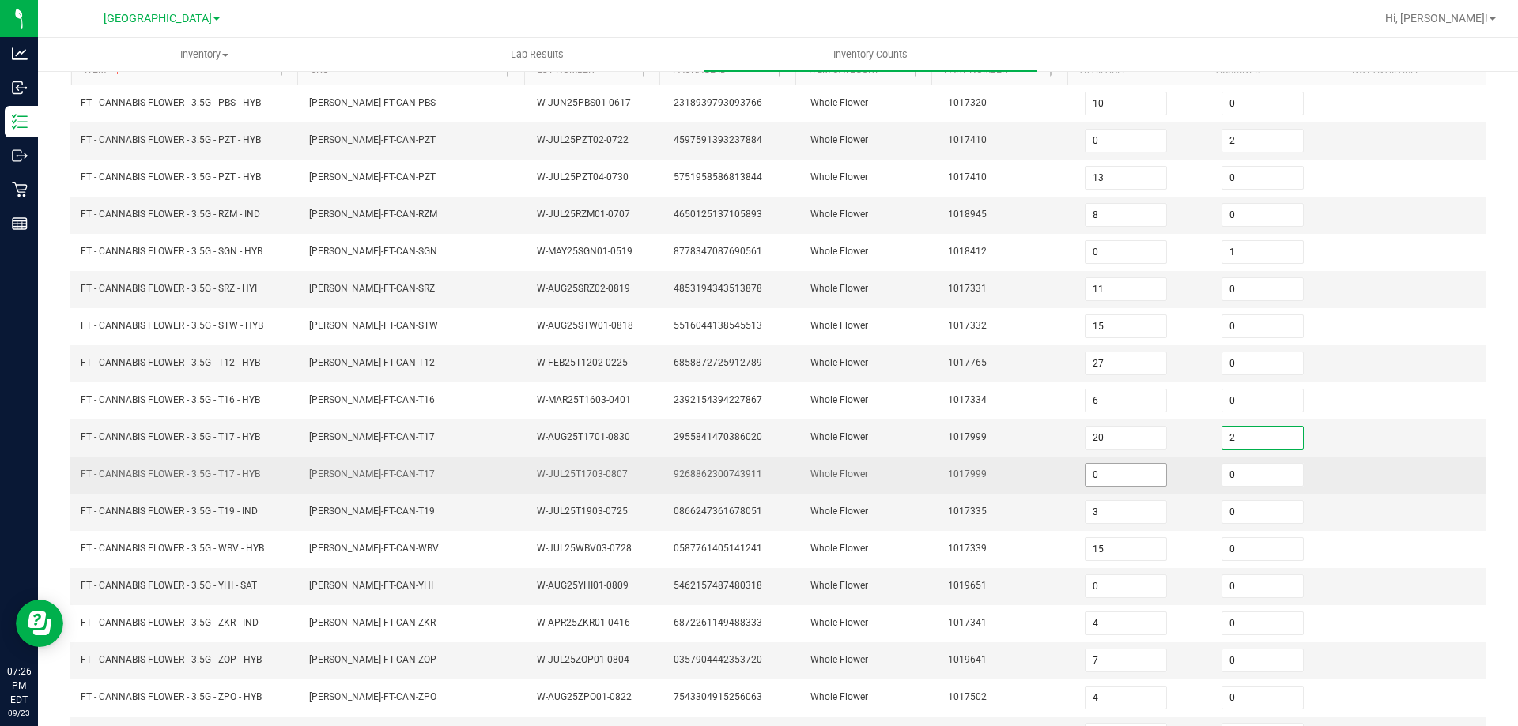
click at [1135, 475] on input "0" at bounding box center [1125, 475] width 81 height 22
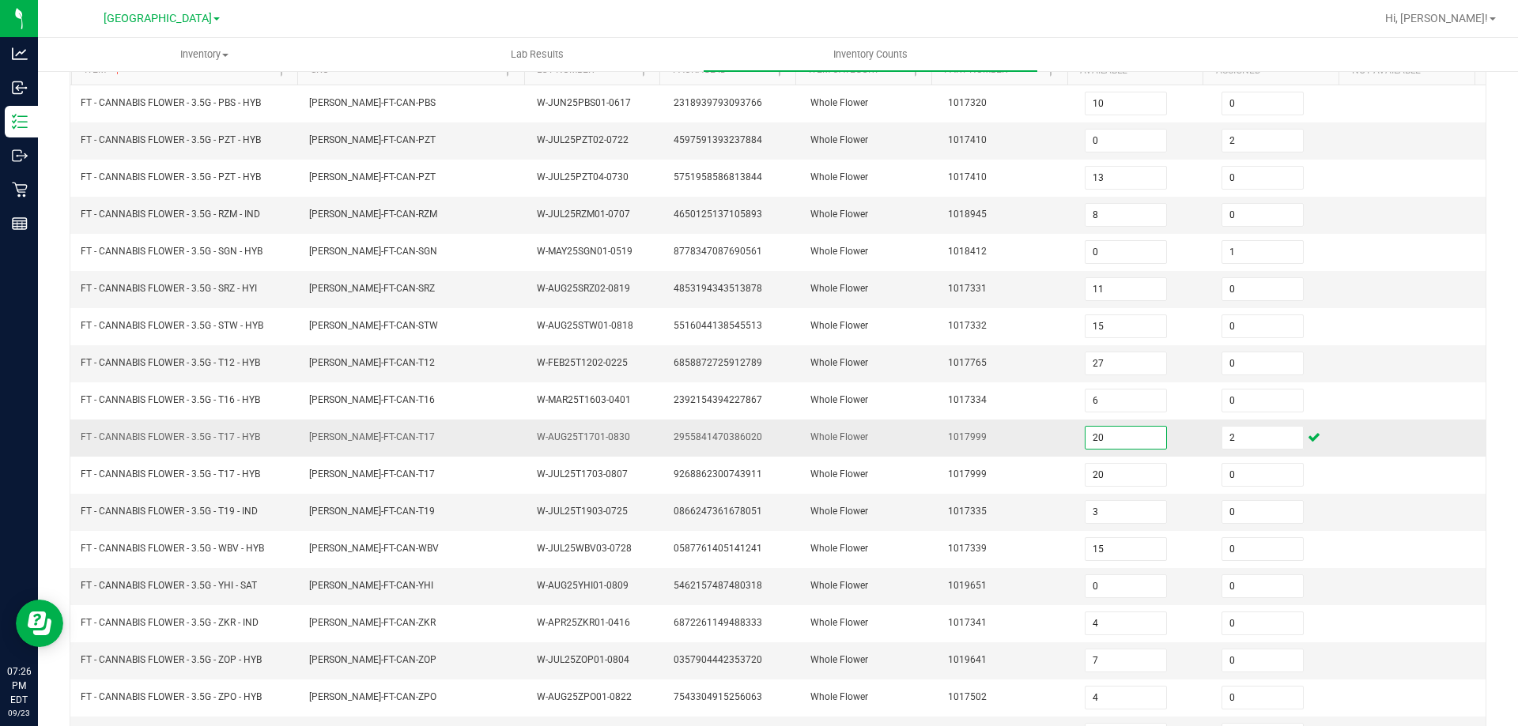
click at [1119, 443] on input "20" at bounding box center [1125, 438] width 81 height 22
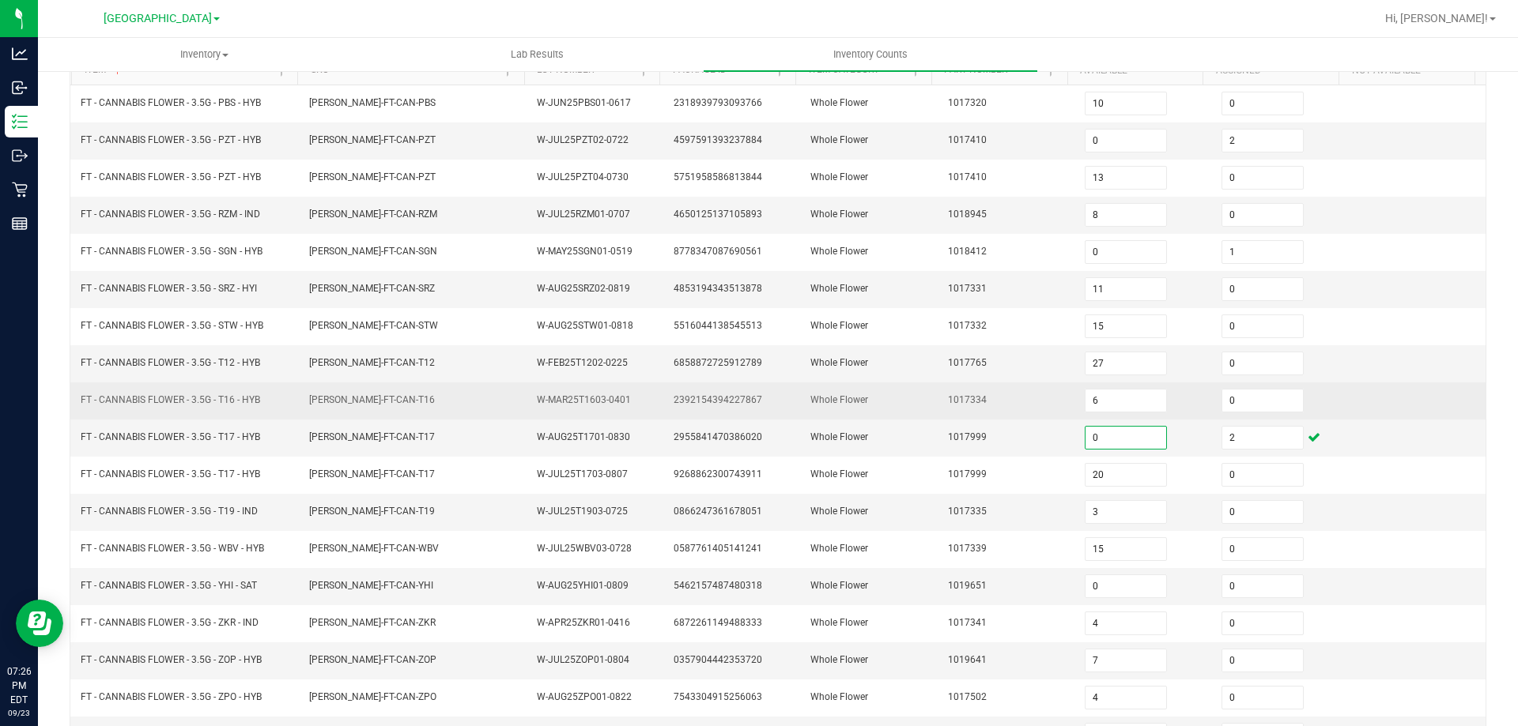
click at [980, 418] on td "1017334" at bounding box center [1006, 401] width 137 height 37
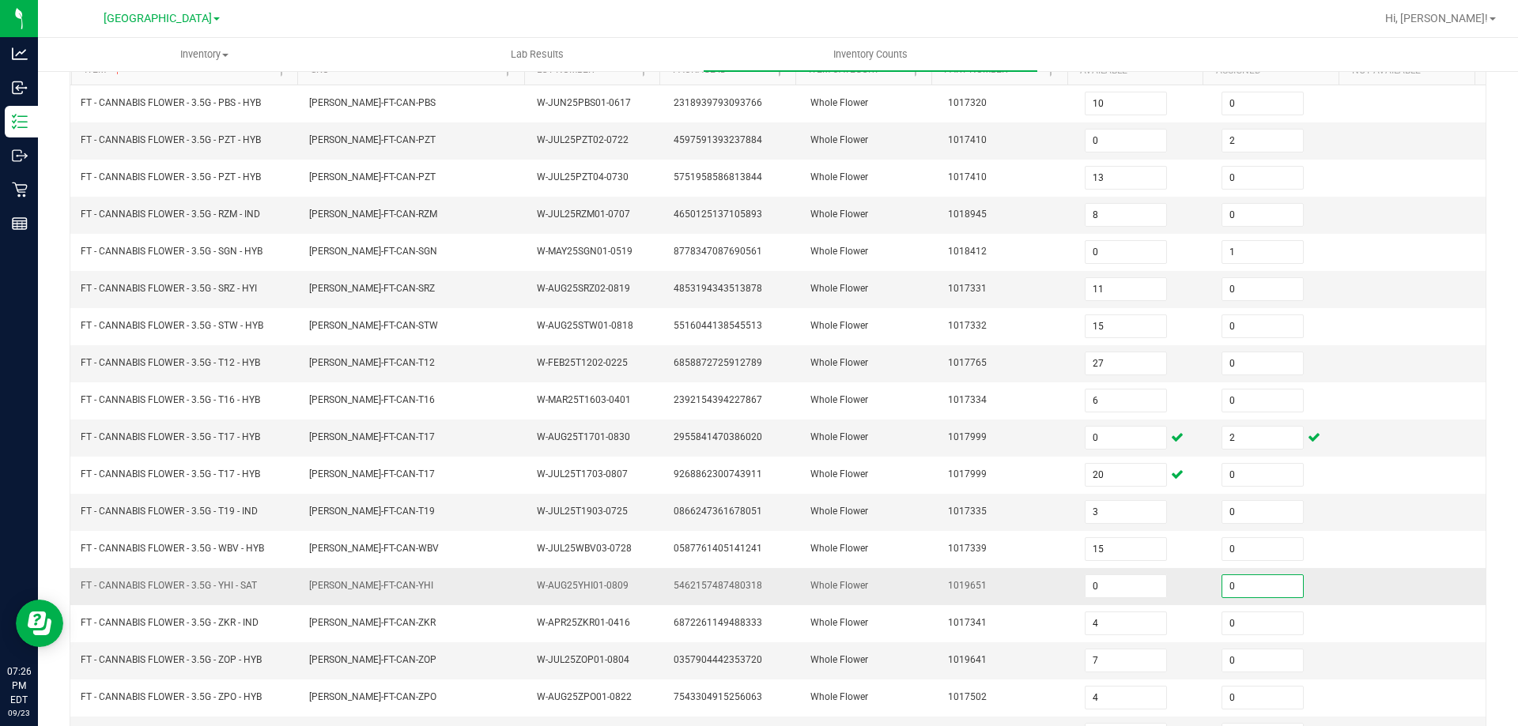
click at [1238, 586] on input "0" at bounding box center [1262, 586] width 81 height 22
click at [992, 530] on td "1017335" at bounding box center [1006, 512] width 137 height 37
click at [323, 655] on span "FLO-BUD-FT-CAN-ZOP" at bounding box center [372, 660] width 127 height 11
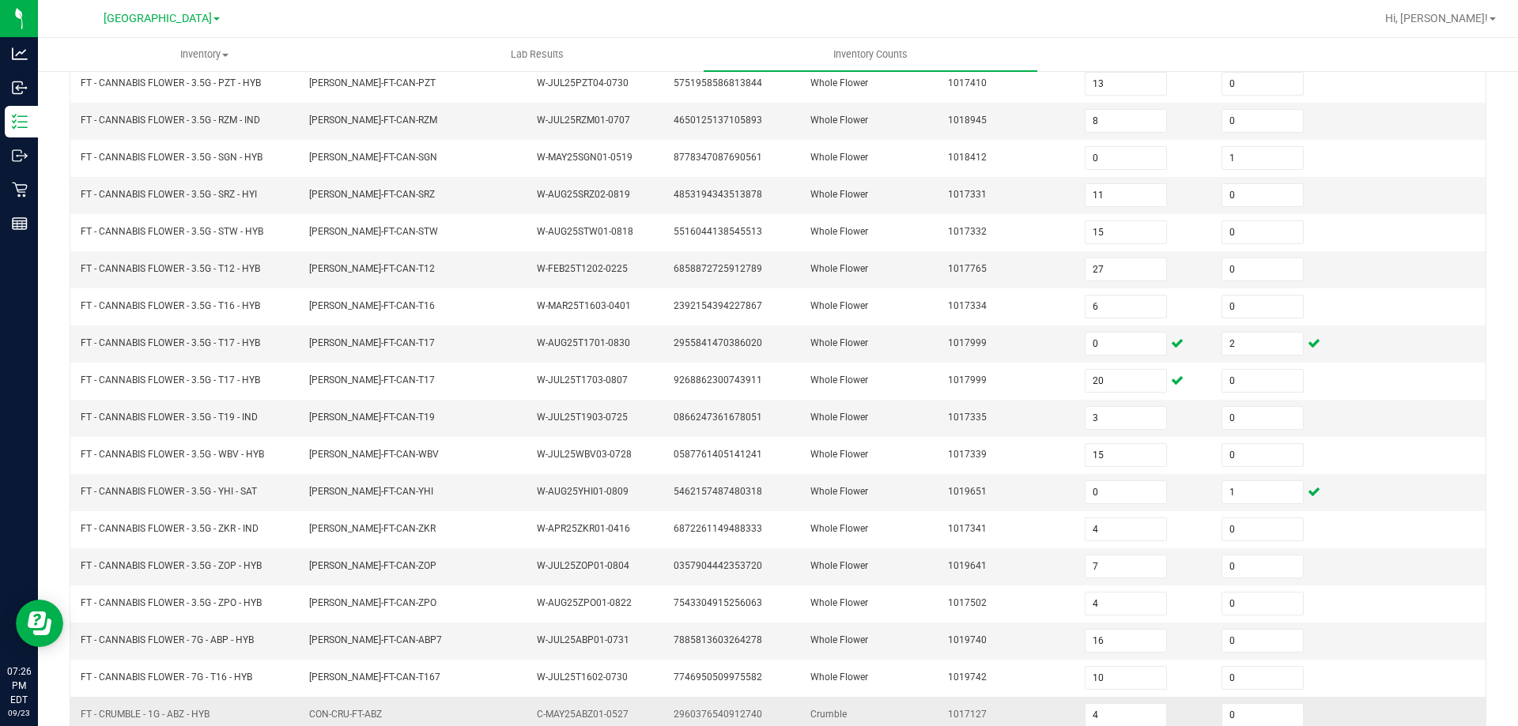
scroll to position [328, 0]
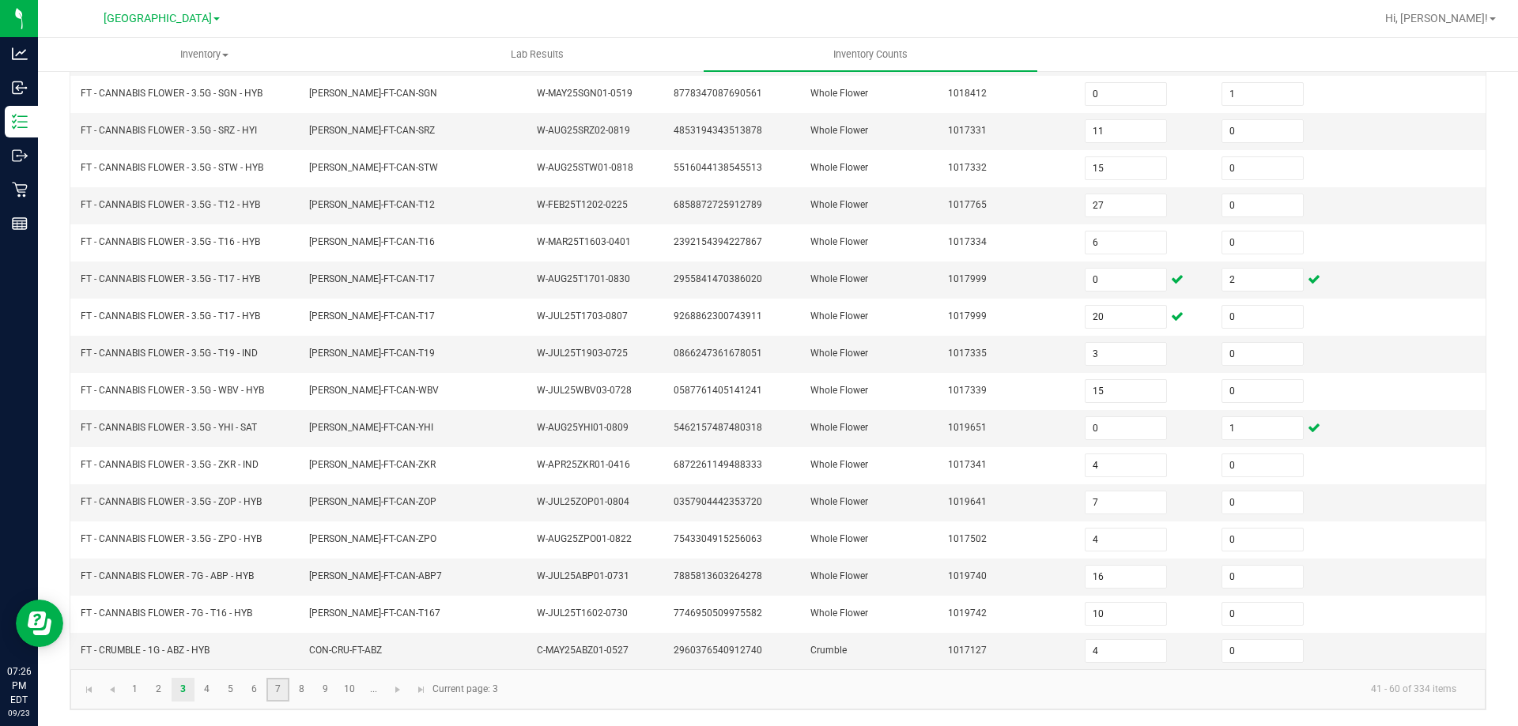
click at [289, 685] on link "7" at bounding box center [277, 690] width 23 height 24
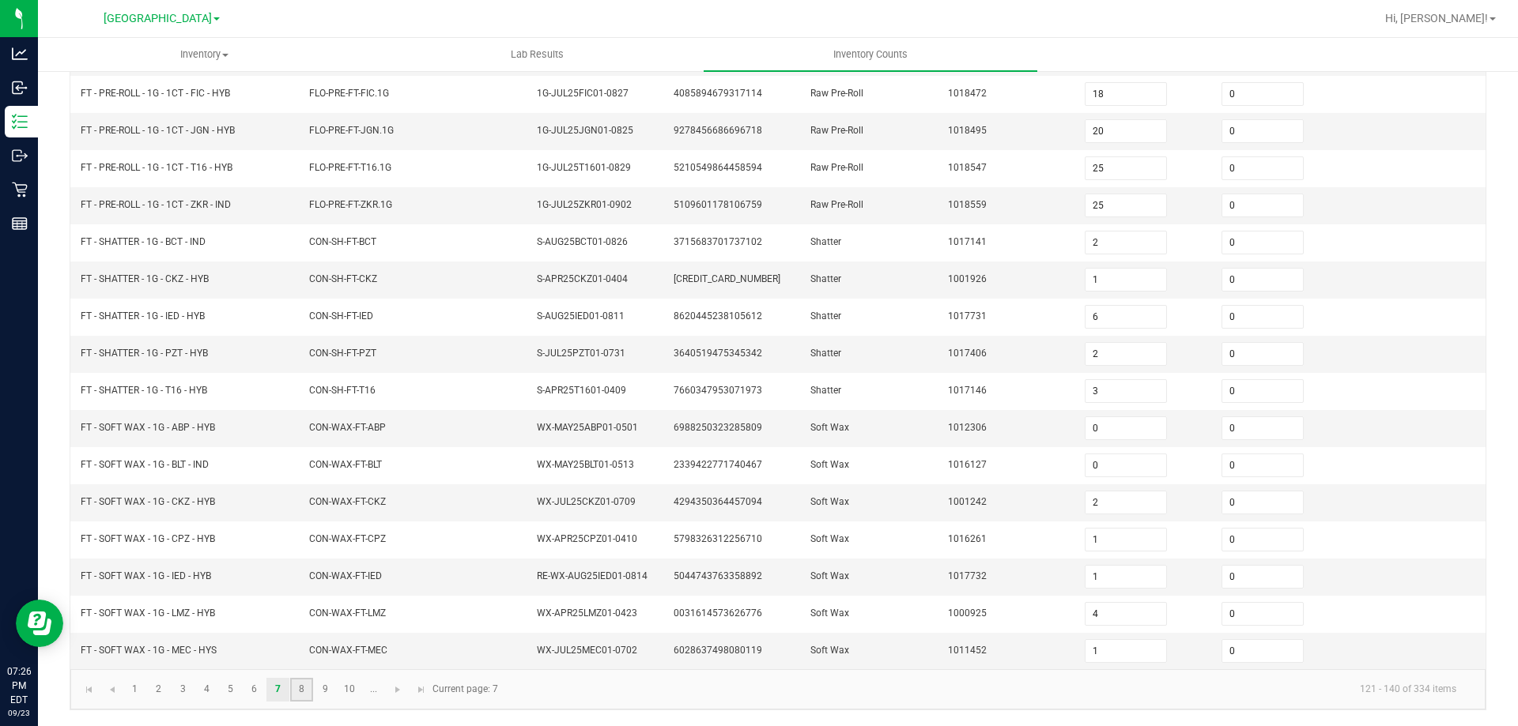
click at [307, 689] on link "8" at bounding box center [301, 690] width 23 height 24
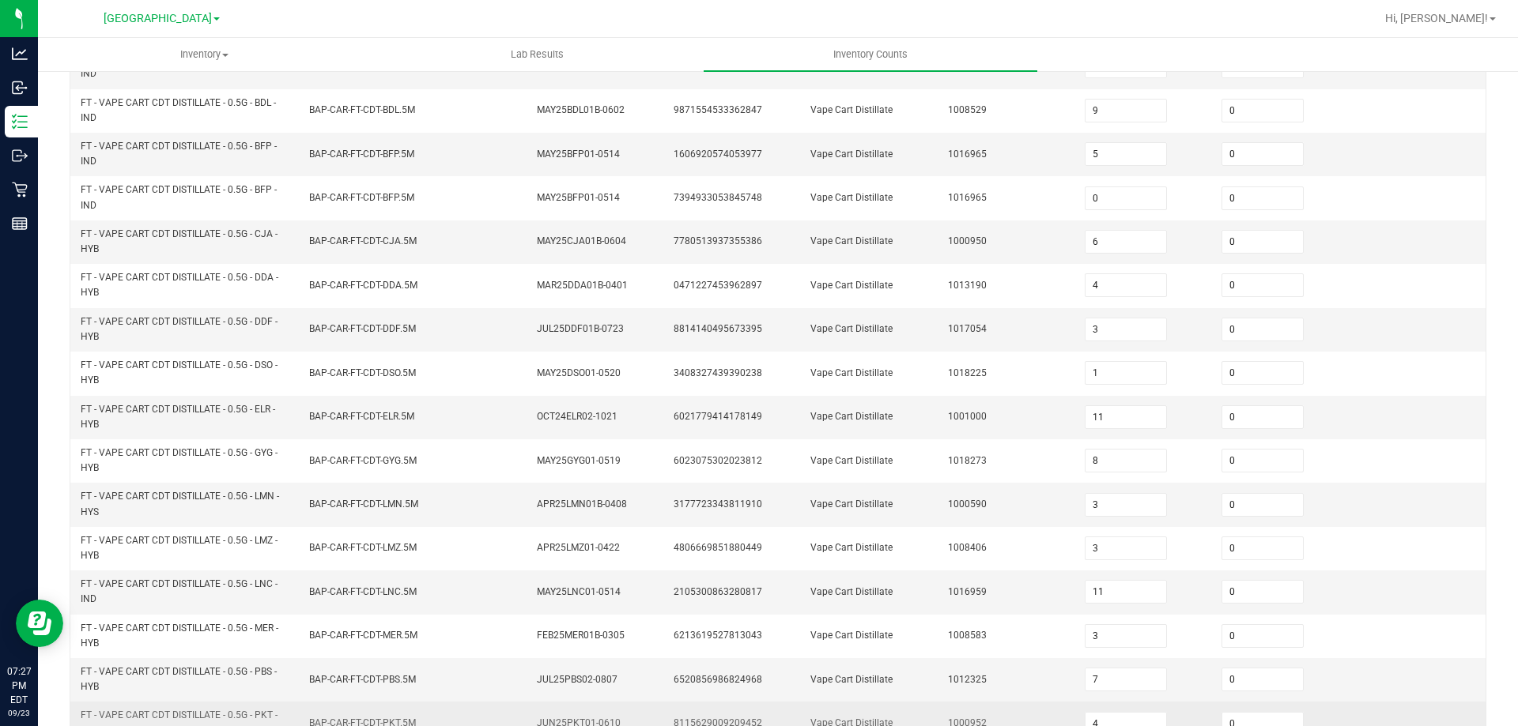
scroll to position [448, 0]
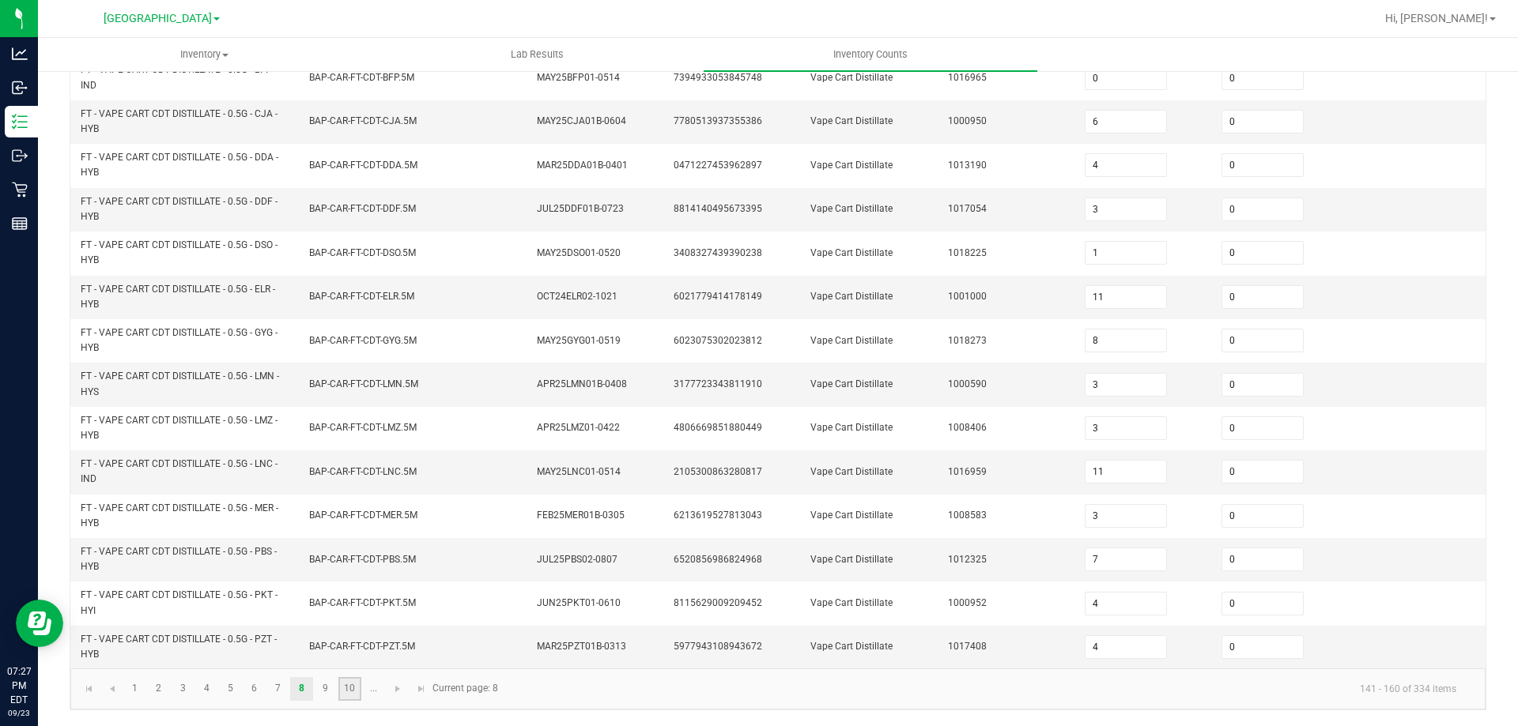
click at [352, 691] on link "10" at bounding box center [349, 689] width 23 height 24
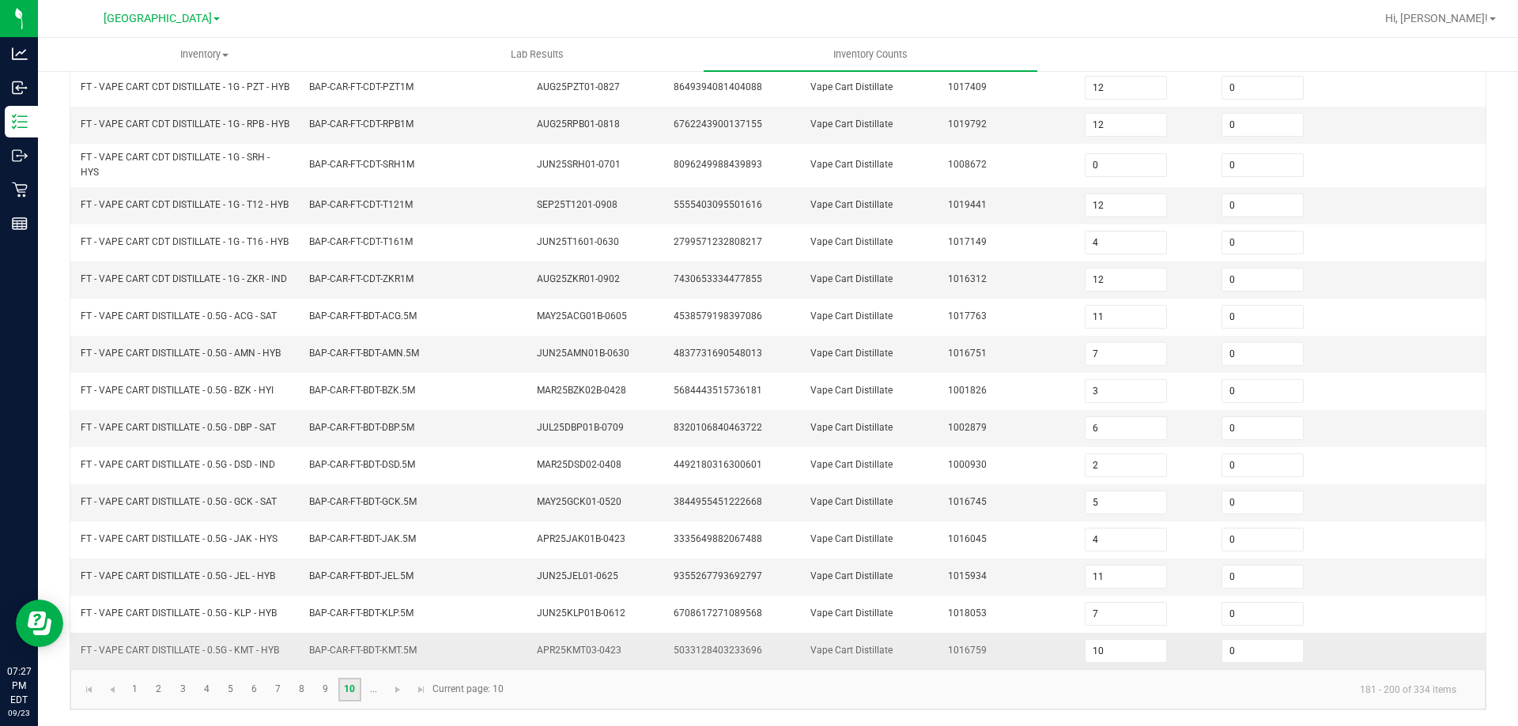
scroll to position [388, 0]
click at [325, 685] on link "9" at bounding box center [325, 690] width 23 height 24
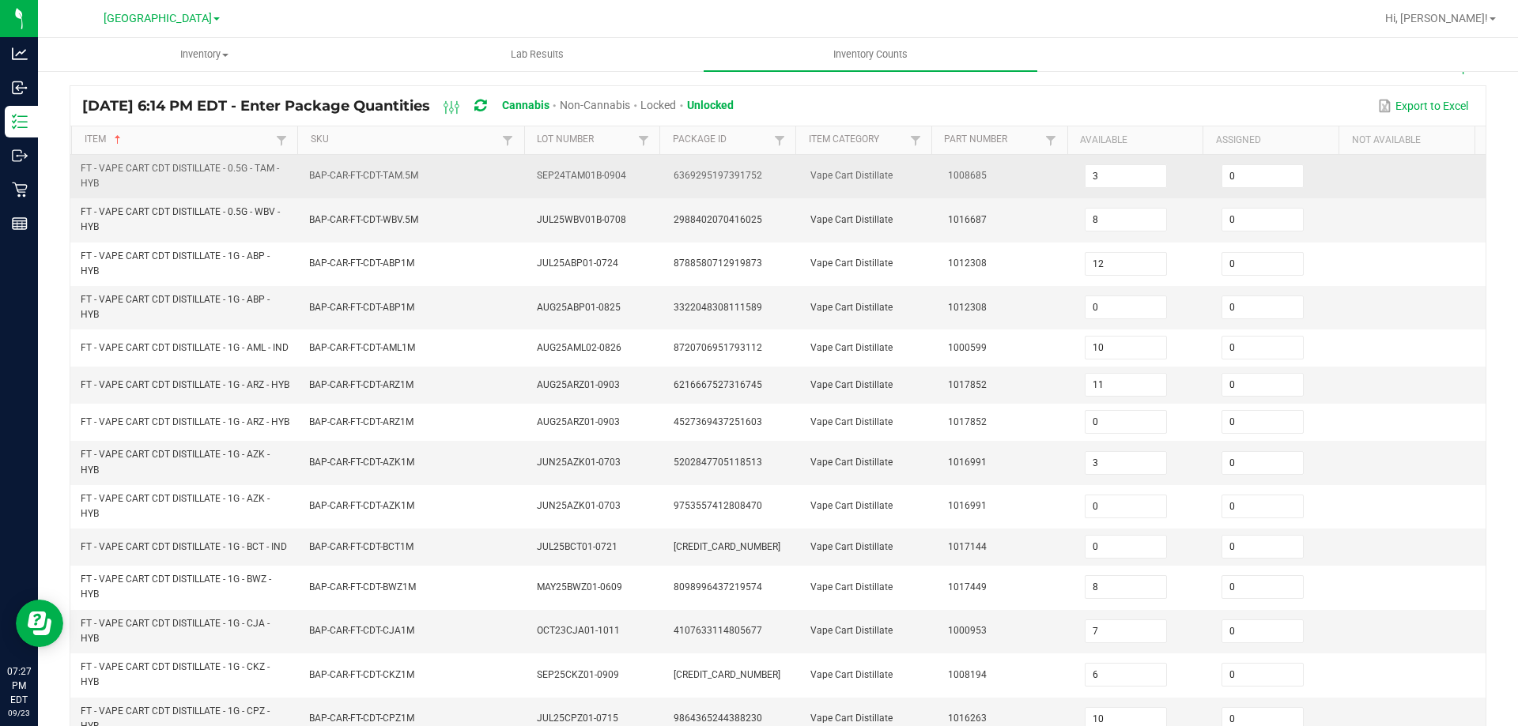
scroll to position [72, 0]
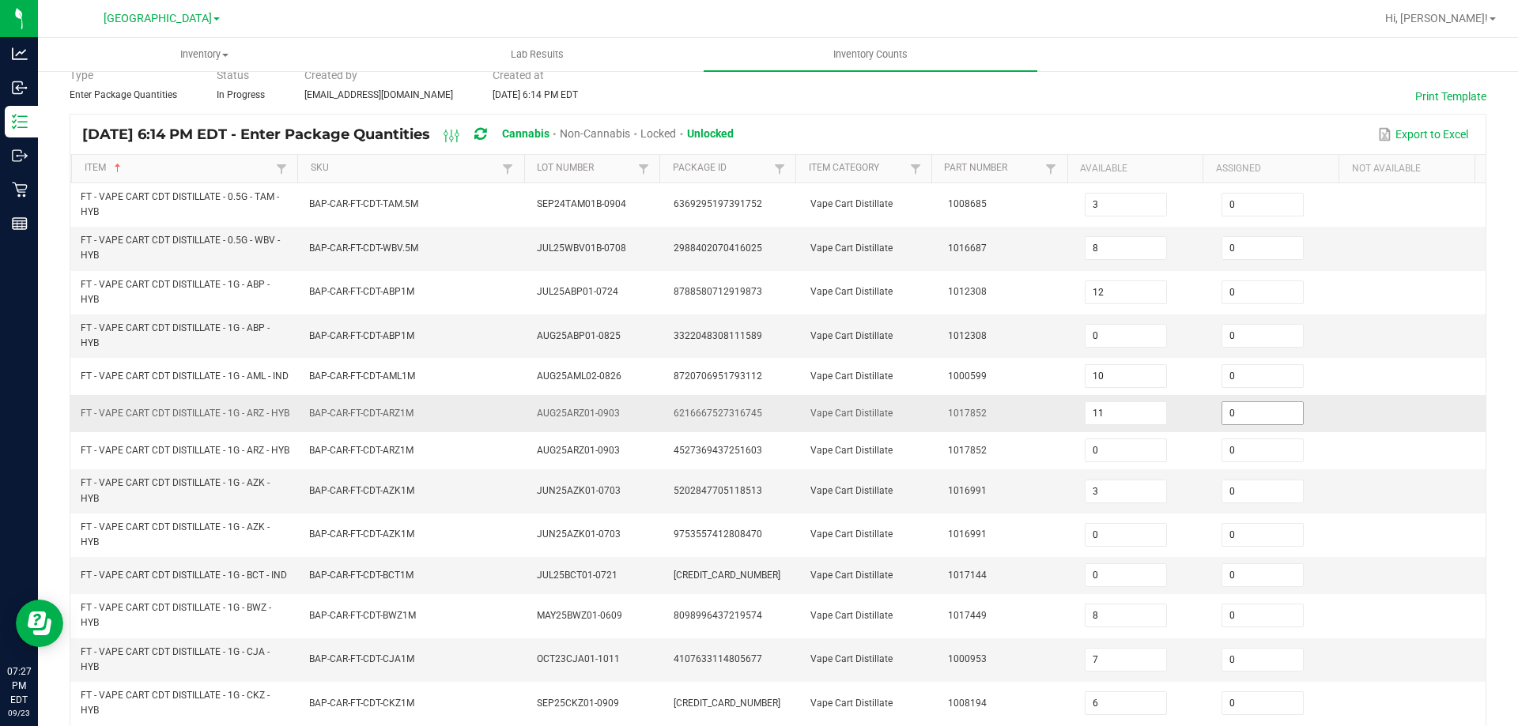
click at [1243, 424] on input "0" at bounding box center [1262, 413] width 81 height 22
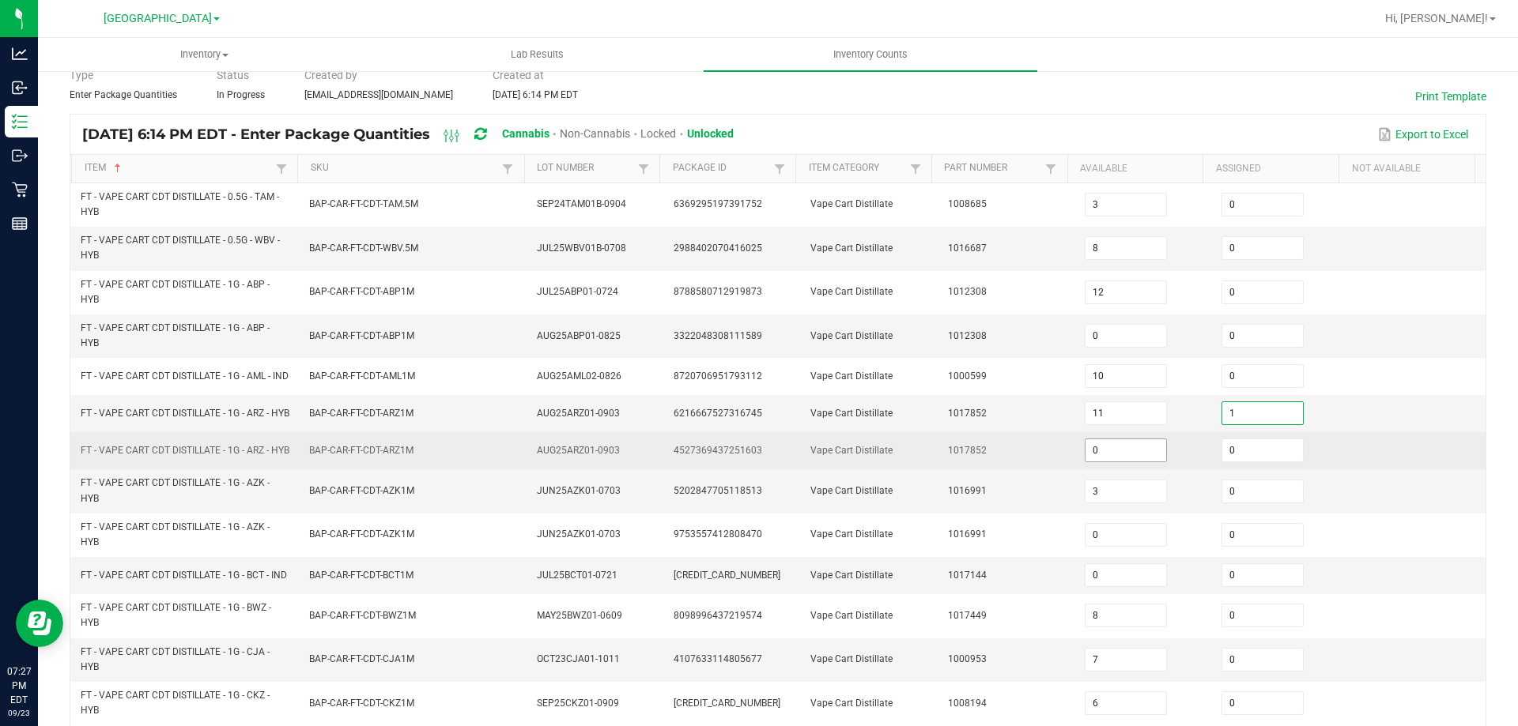
click at [1143, 457] on input "0" at bounding box center [1125, 450] width 81 height 22
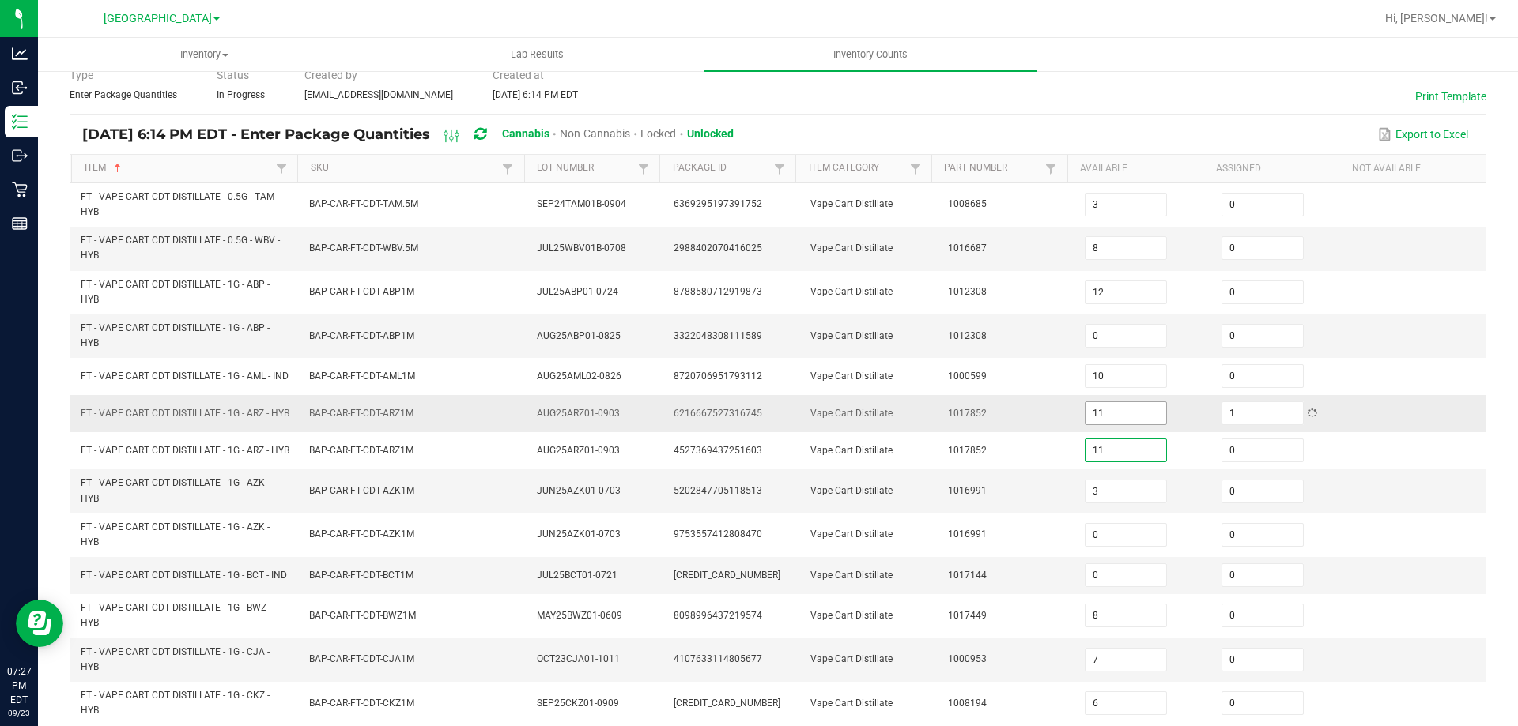
drag, startPoint x: 1114, startPoint y: 416, endPoint x: 1099, endPoint y: 412, distance: 15.5
click at [1111, 415] on input "11" at bounding box center [1125, 413] width 81 height 22
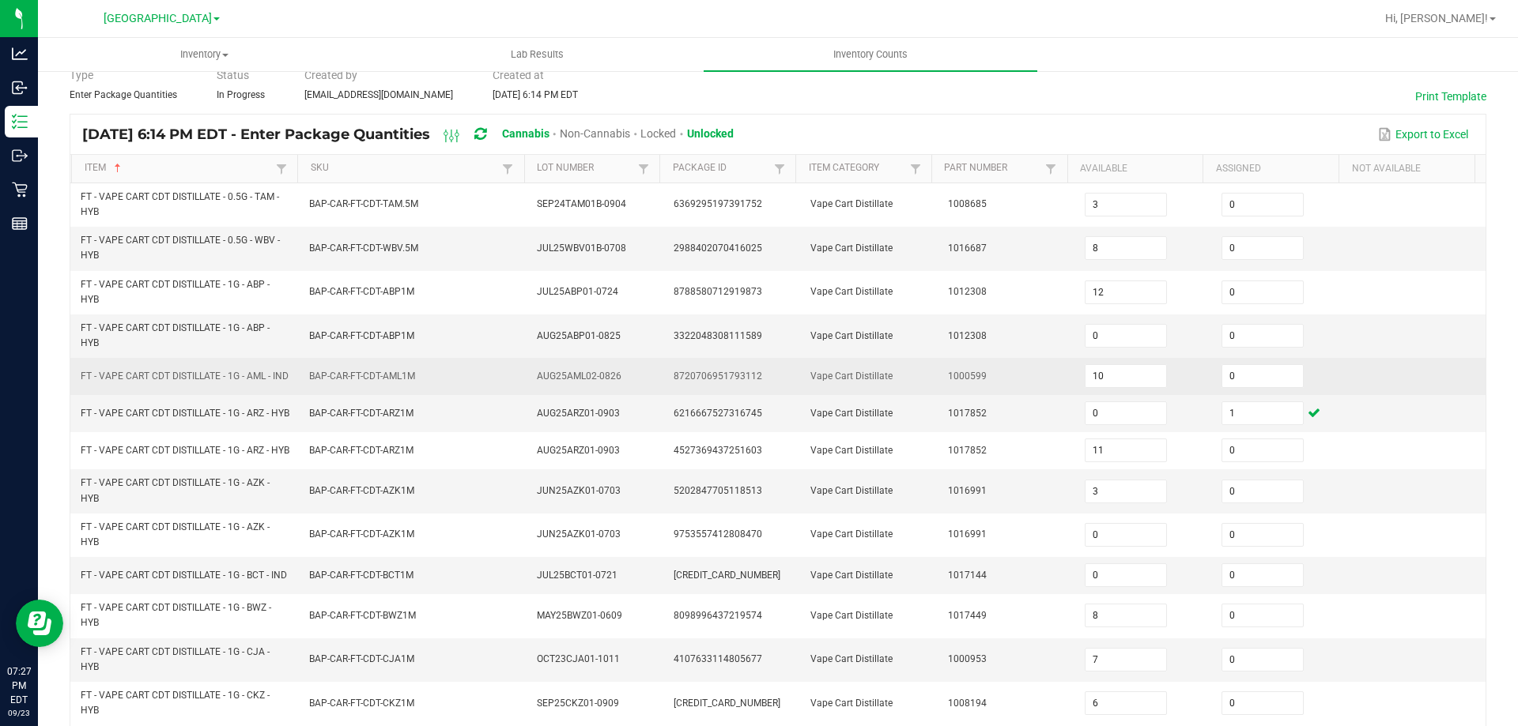
click at [907, 374] on td "Vape Cart Distillate" at bounding box center [869, 376] width 137 height 37
click at [221, 380] on span "FT - VAPE CART CDT DISTILLATE - 1G - AML - IND" at bounding box center [185, 376] width 208 height 15
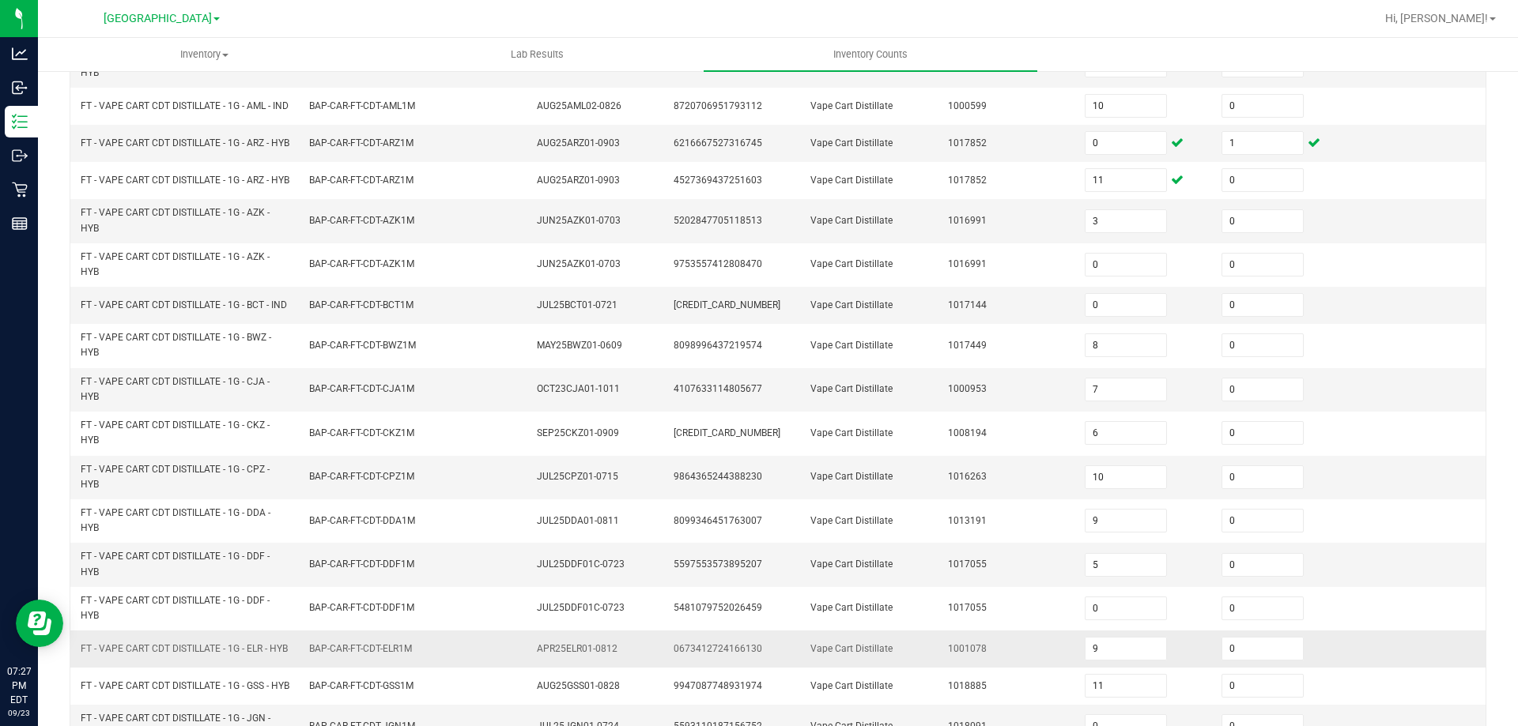
scroll to position [461, 0]
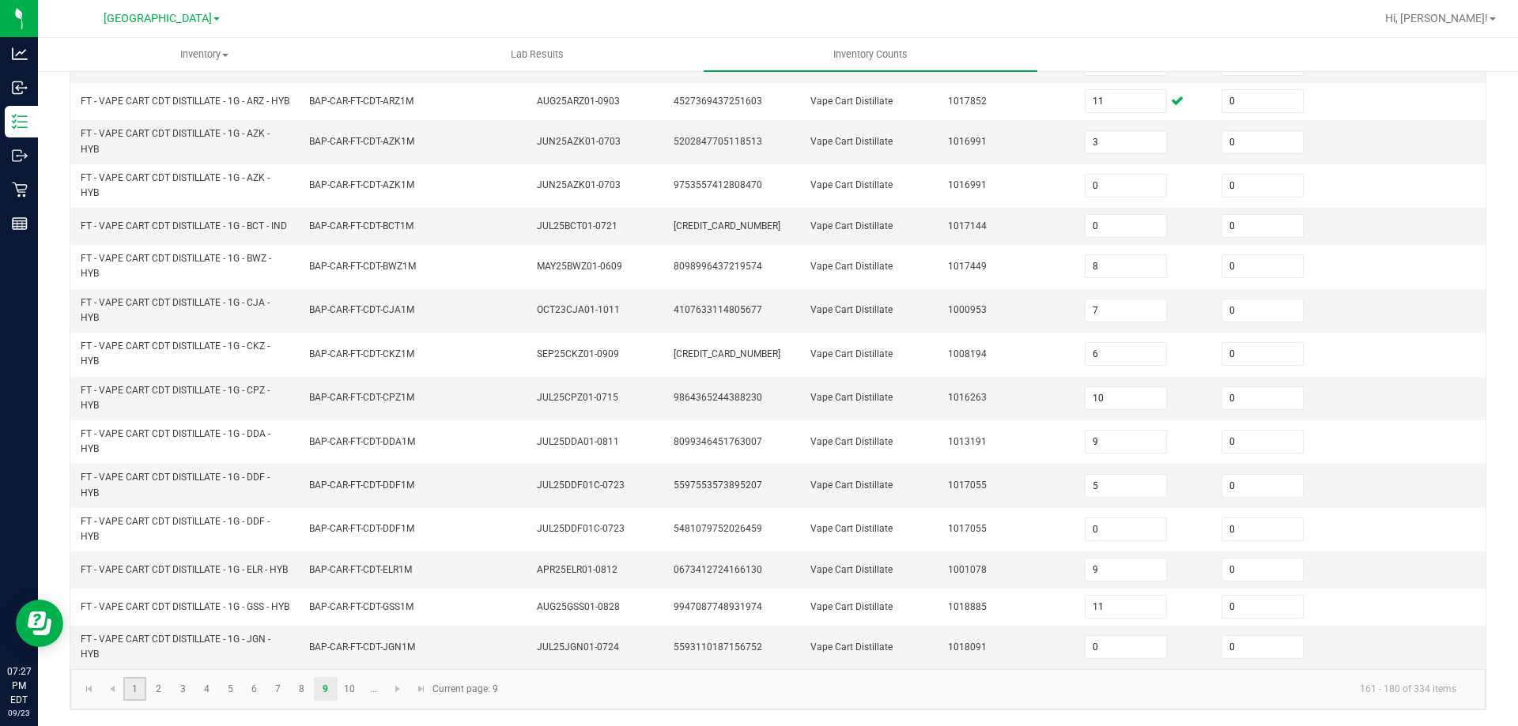
click at [129, 700] on link "1" at bounding box center [134, 689] width 23 height 24
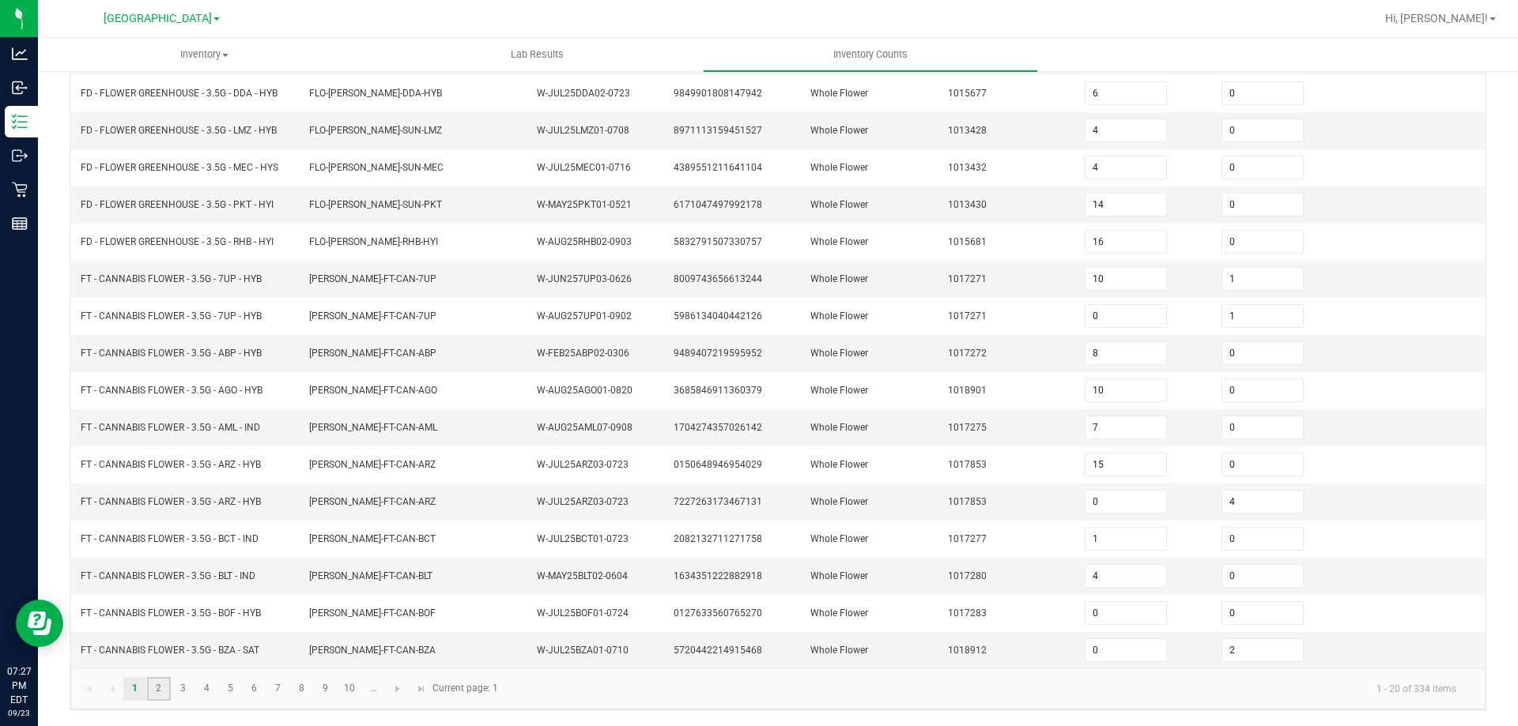
click at [156, 694] on link "2" at bounding box center [158, 689] width 23 height 24
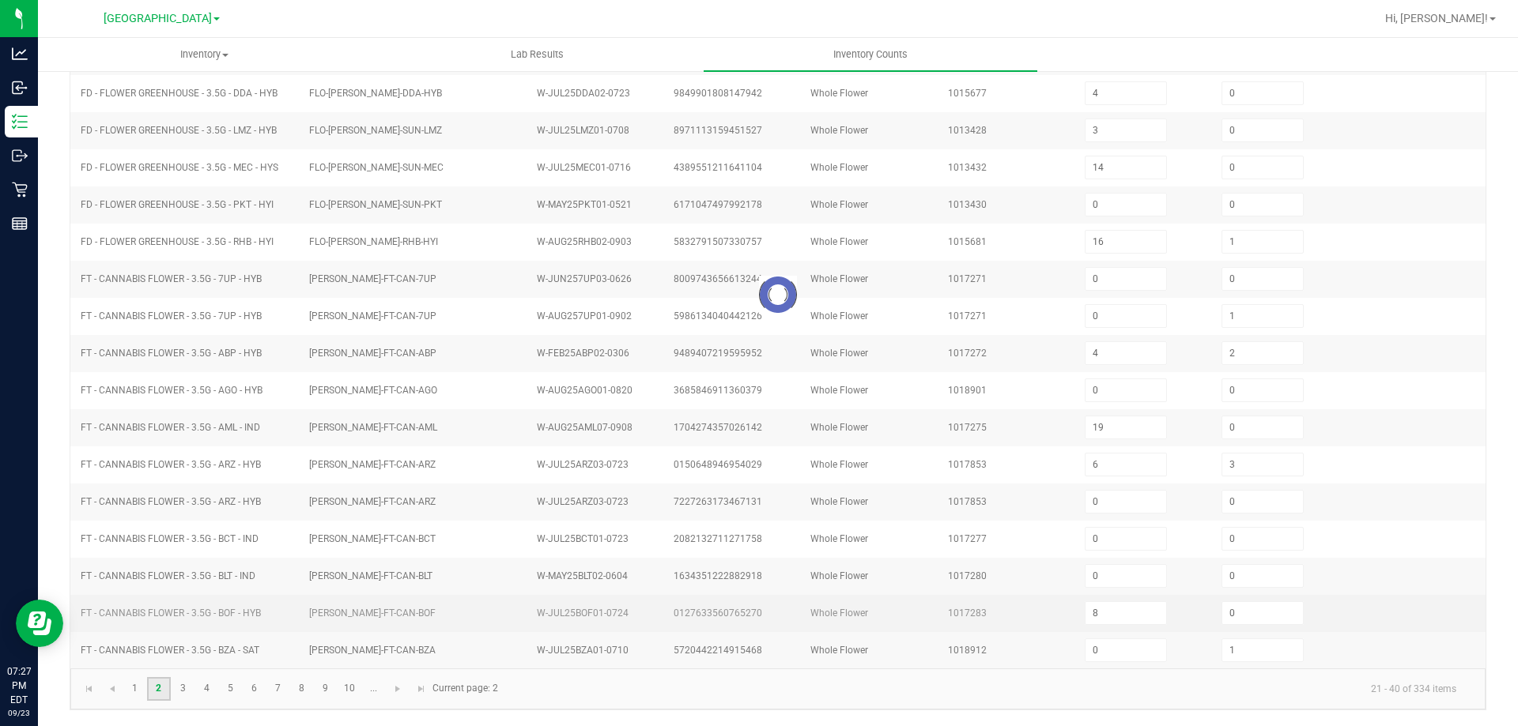
scroll to position [328, 0]
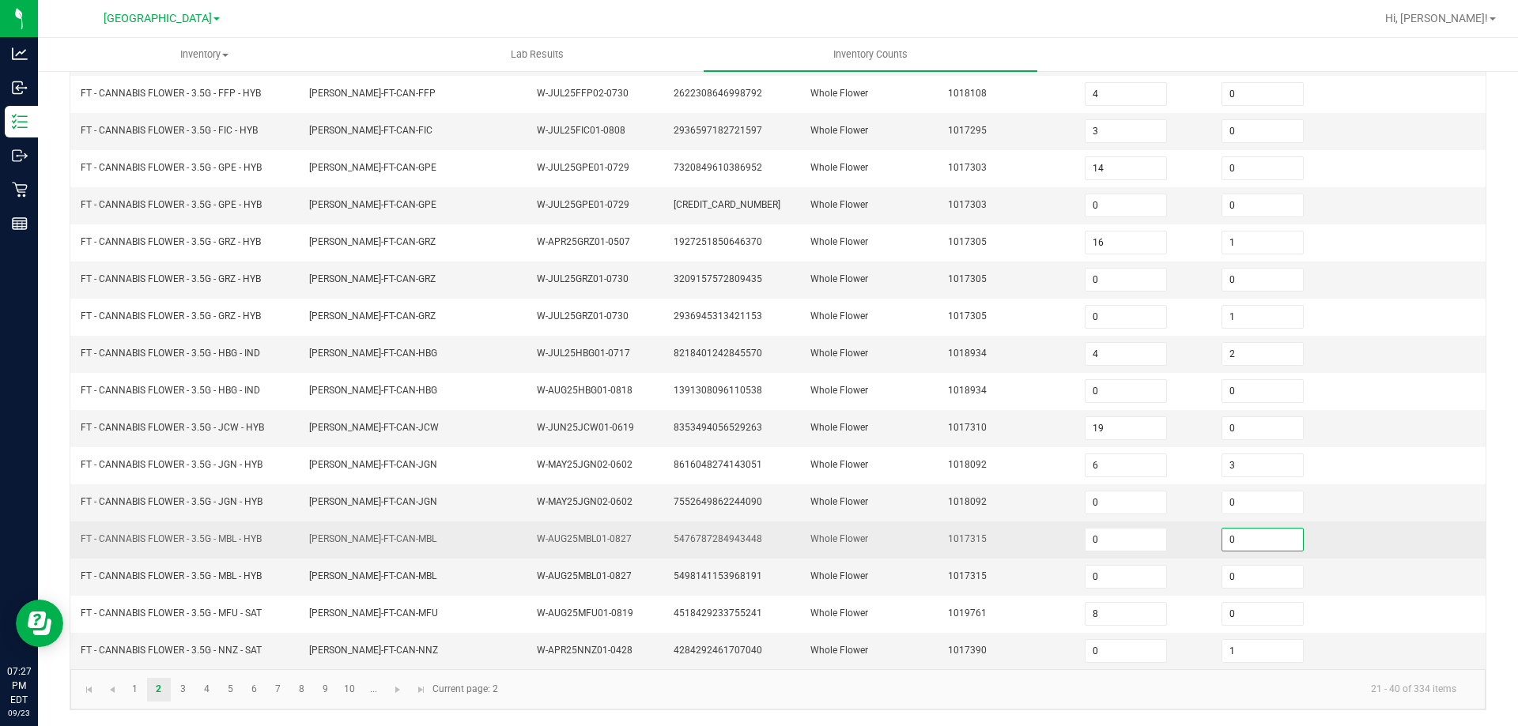
click at [1236, 536] on input "0" at bounding box center [1262, 540] width 81 height 22
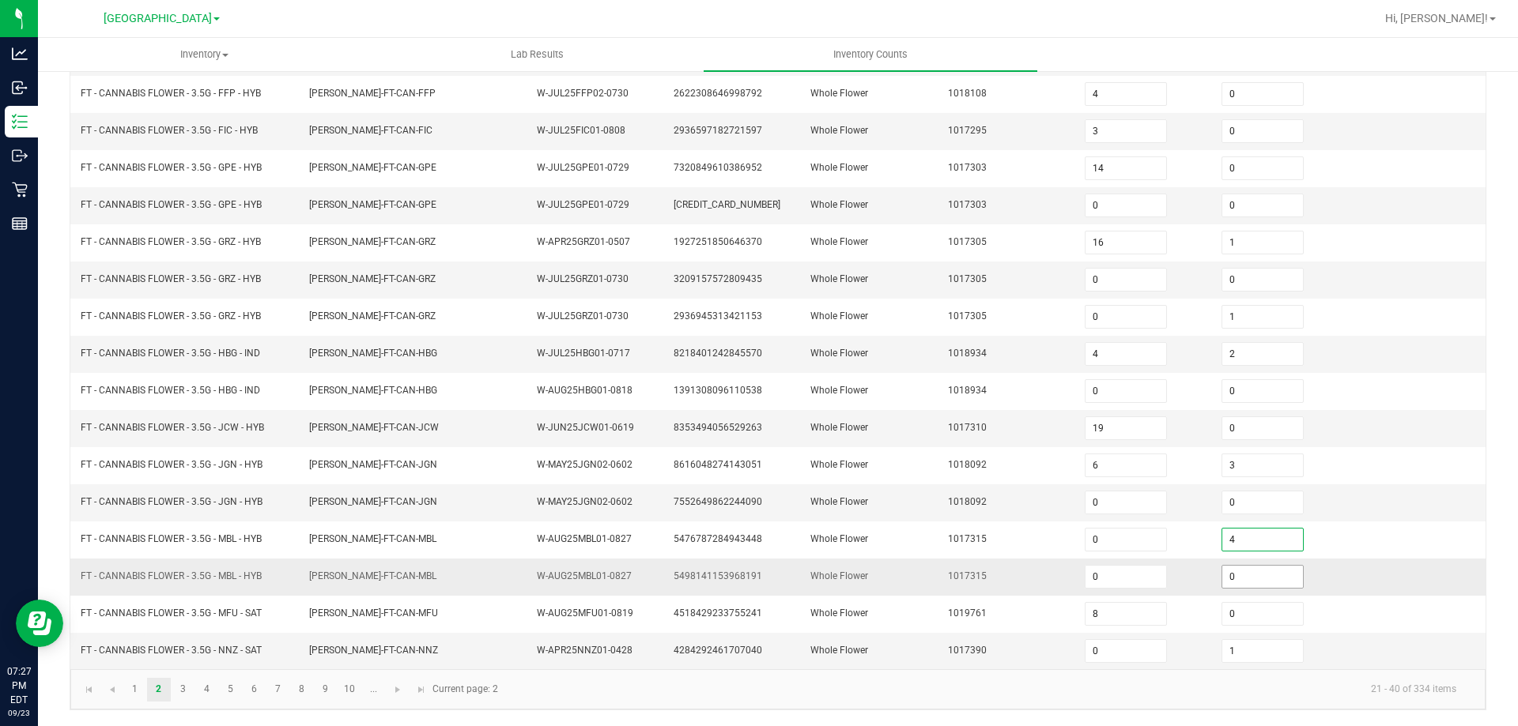
click at [1247, 575] on input "0" at bounding box center [1262, 577] width 81 height 22
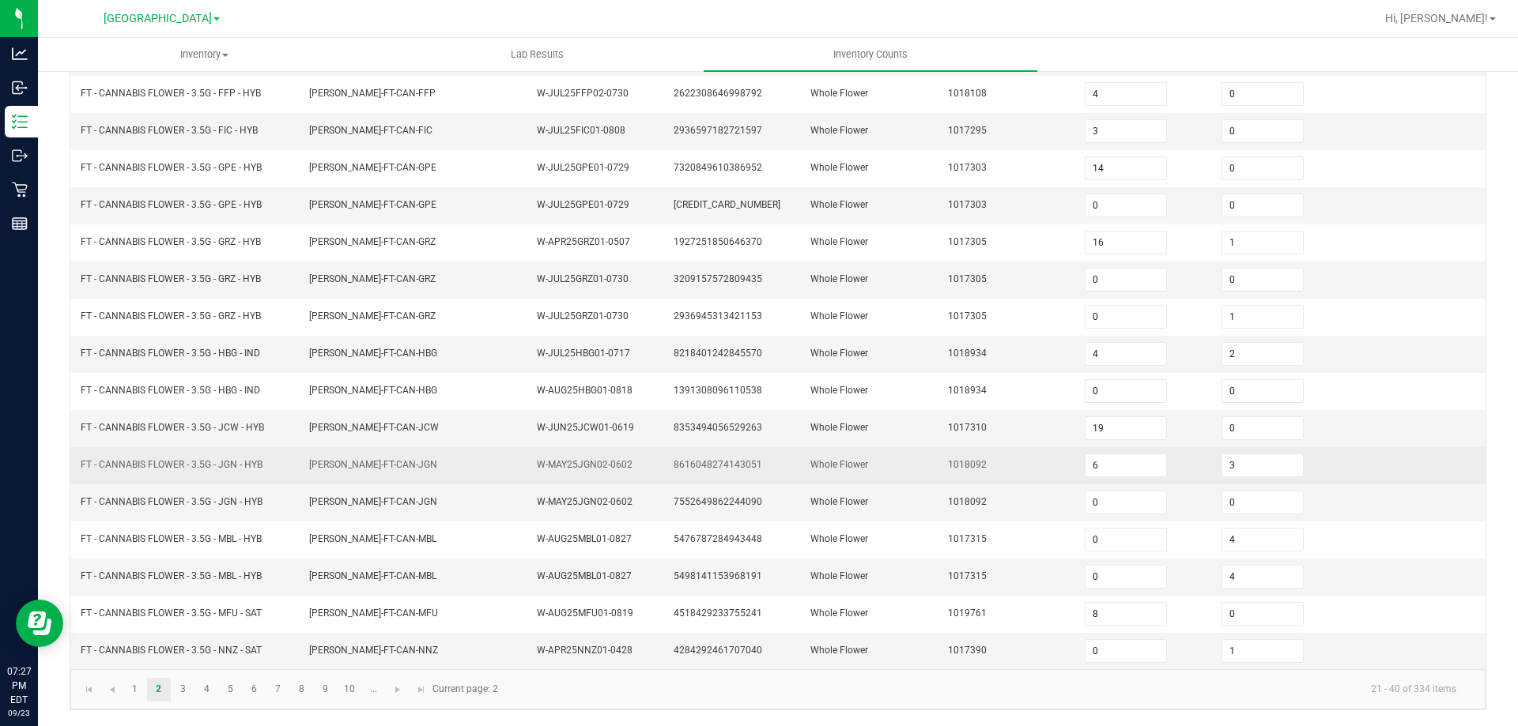
click at [885, 451] on td "Whole Flower" at bounding box center [869, 465] width 137 height 37
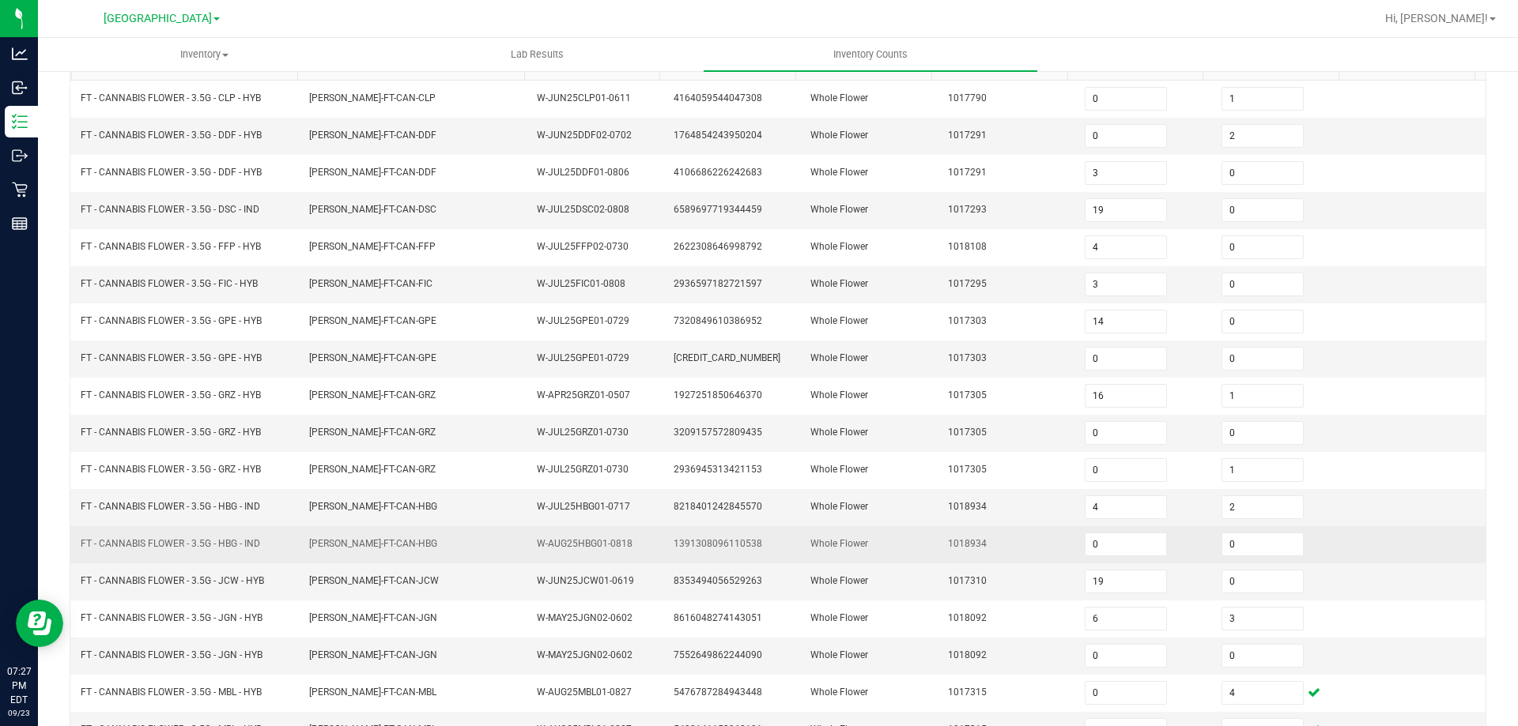
scroll to position [170, 0]
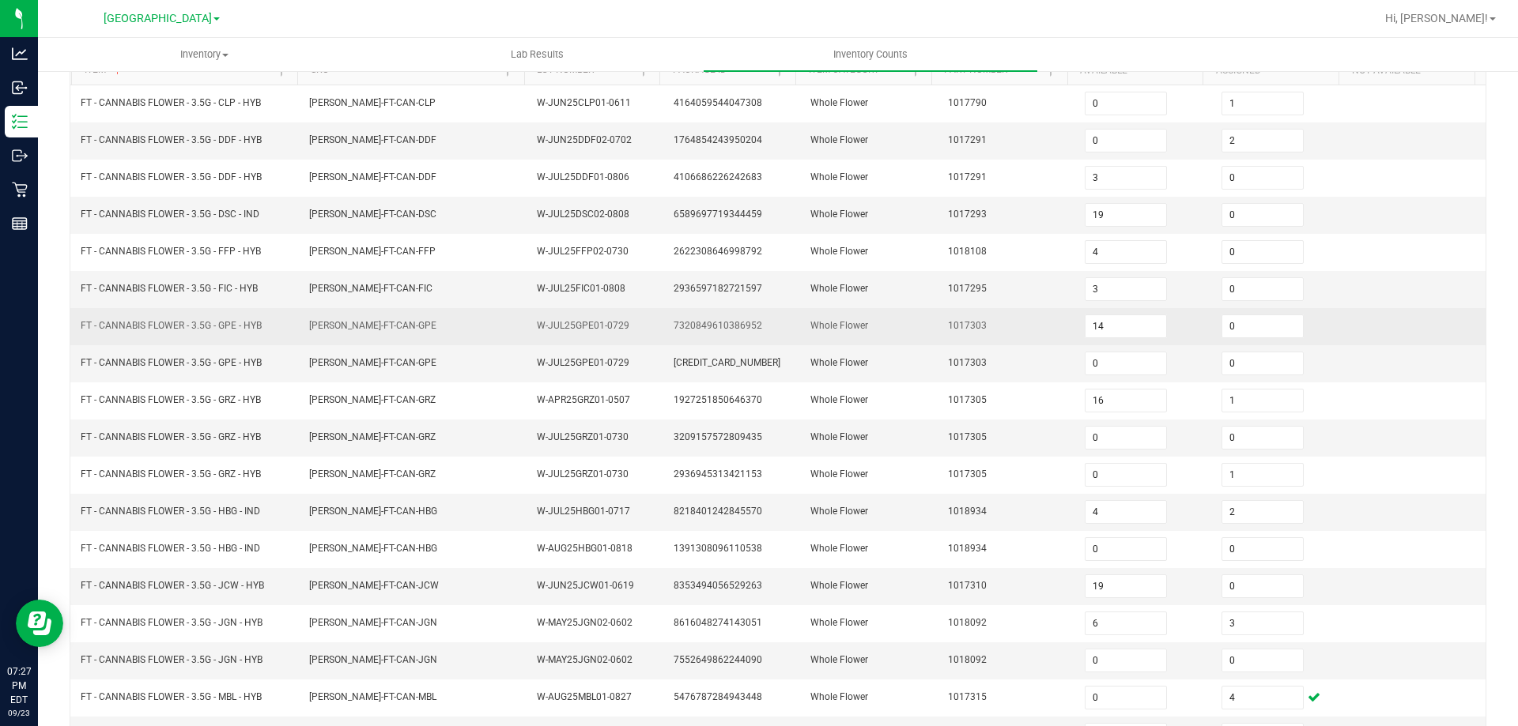
drag, startPoint x: 1248, startPoint y: 327, endPoint x: 1207, endPoint y: 343, distance: 44.0
click at [1245, 327] on input "0" at bounding box center [1262, 326] width 81 height 22
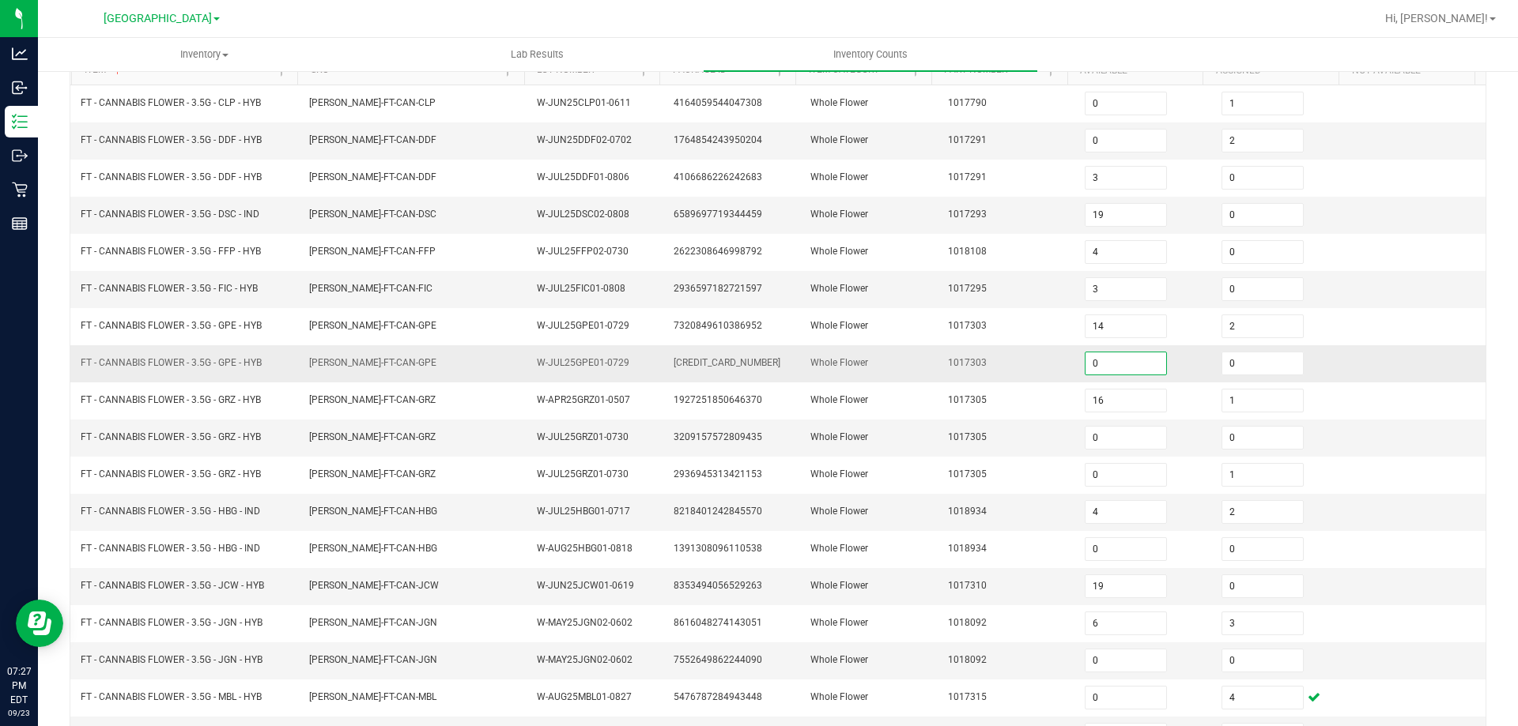
click at [1119, 359] on input "0" at bounding box center [1125, 364] width 81 height 22
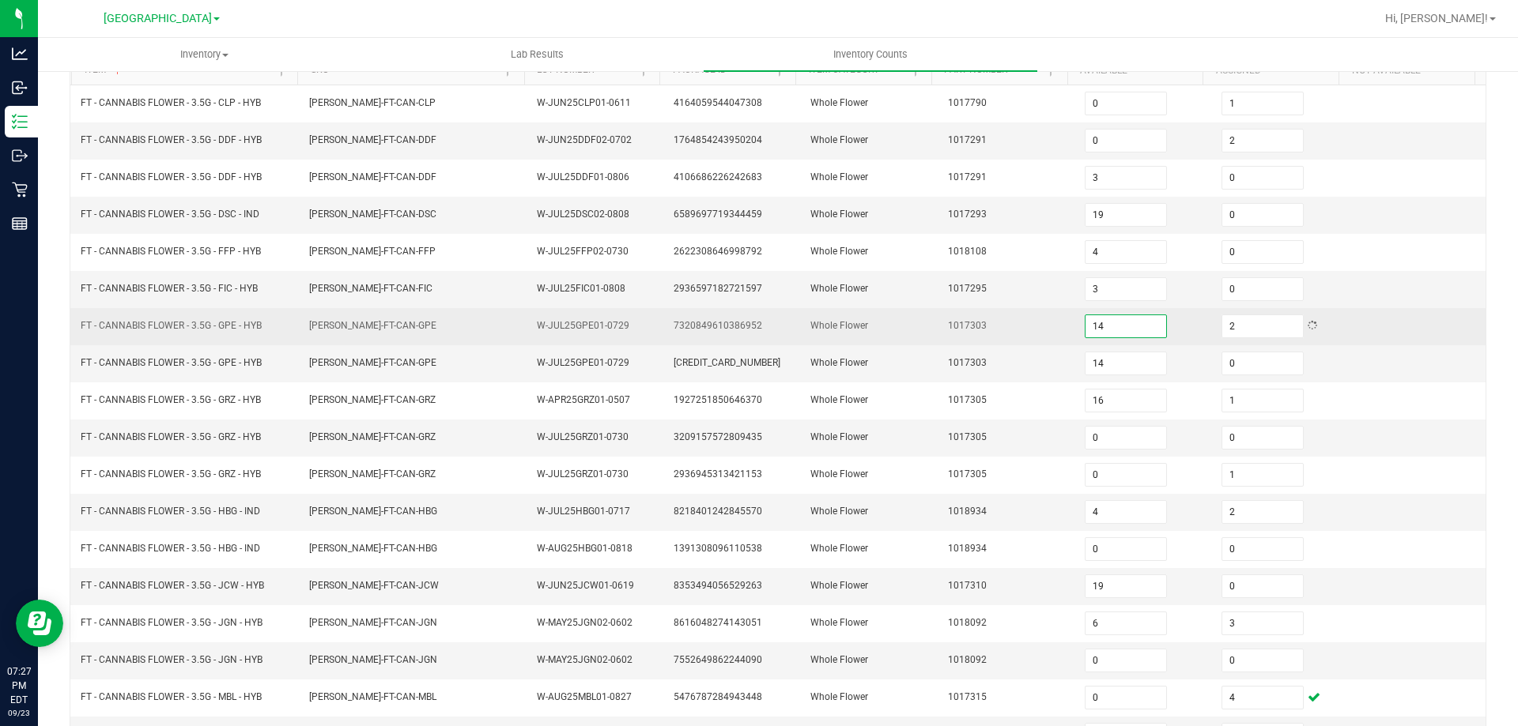
click at [1117, 335] on input "14" at bounding box center [1125, 326] width 81 height 22
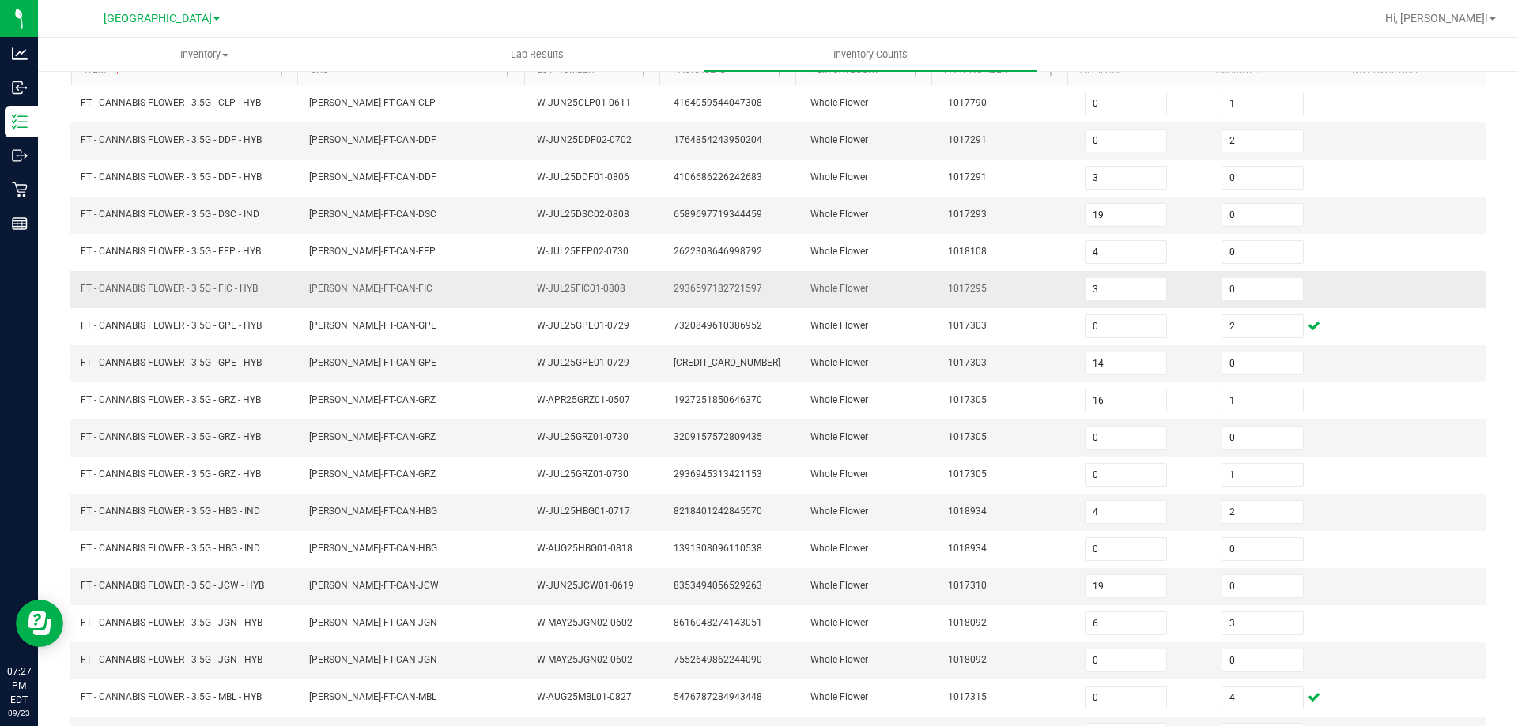
click at [920, 284] on td "Whole Flower" at bounding box center [869, 289] width 137 height 37
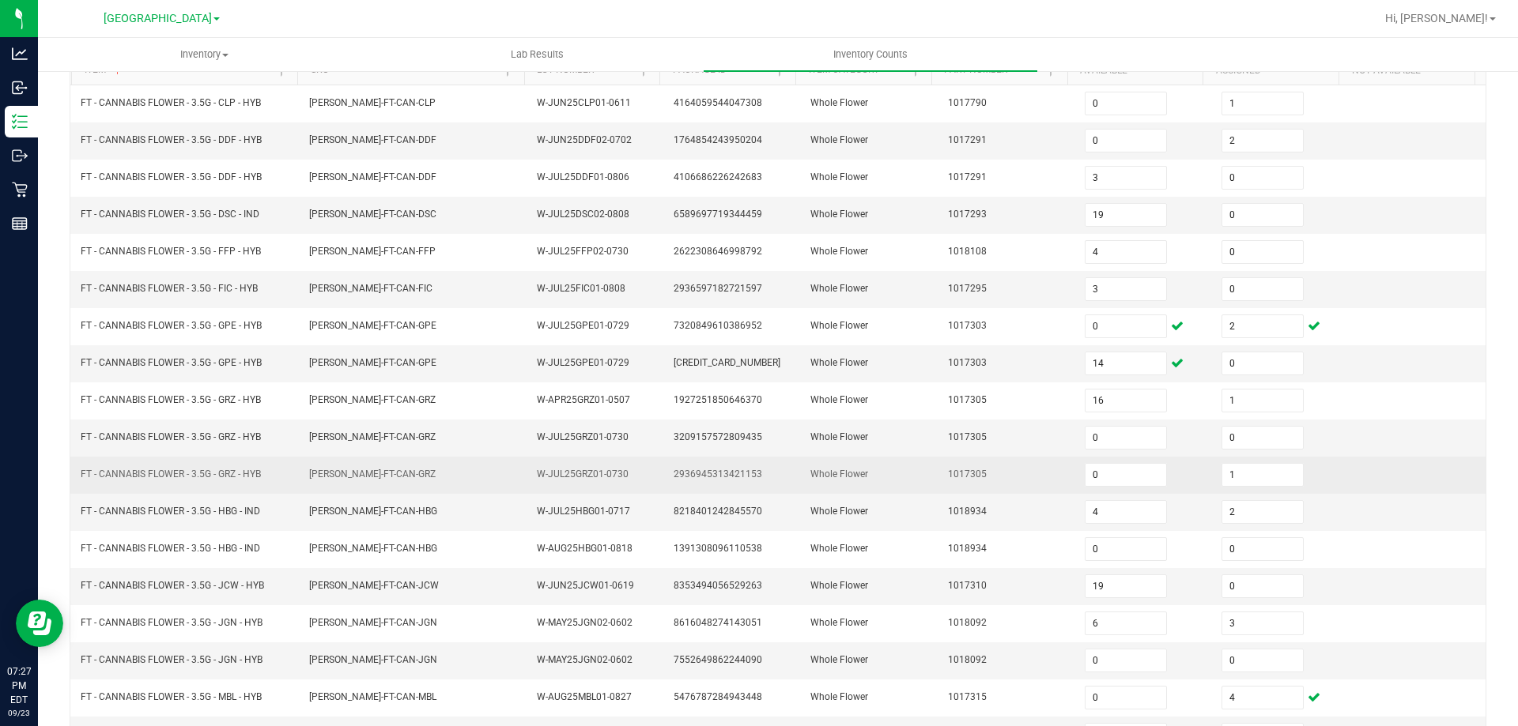
click at [387, 459] on td "FLO-BUD-FT-CAN-GRZ" at bounding box center [414, 475] width 228 height 37
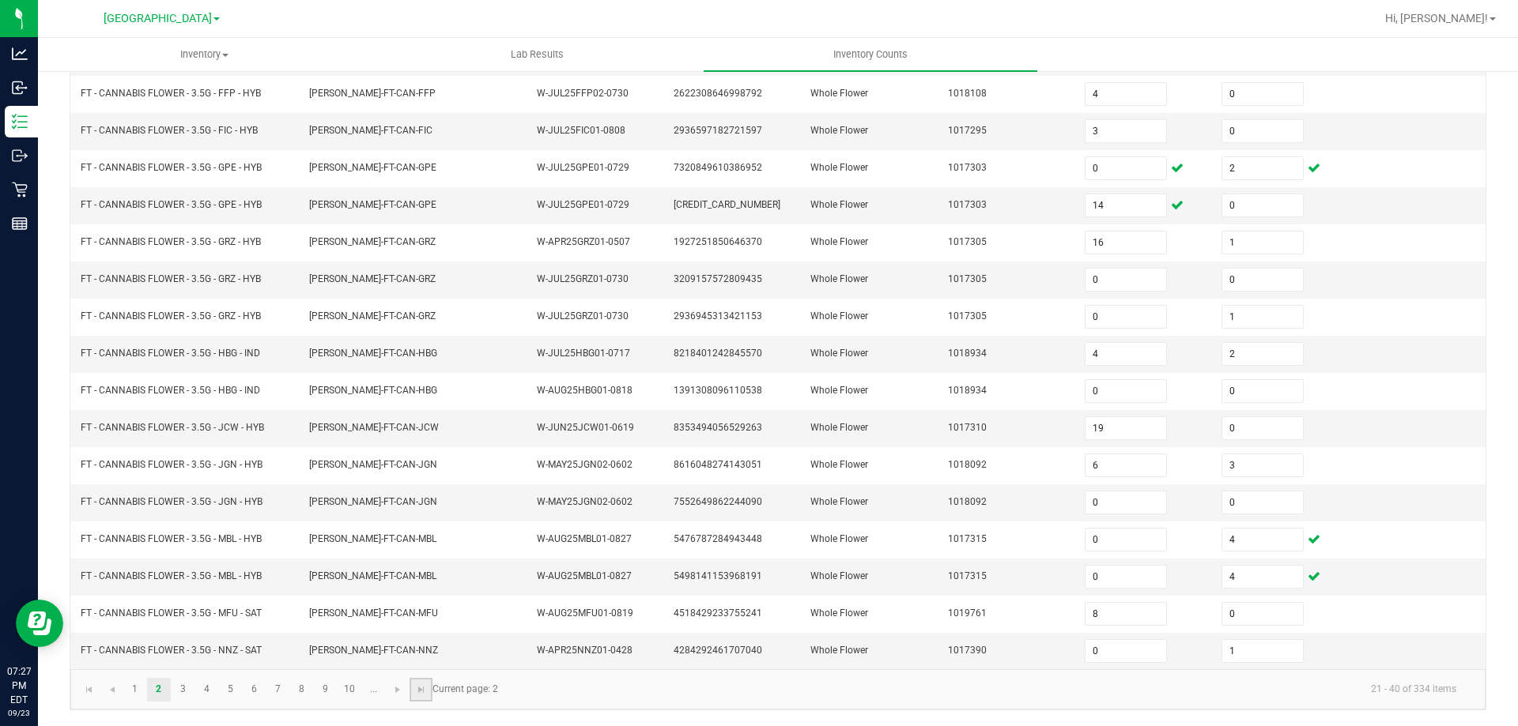
click at [420, 697] on link at bounding box center [420, 690] width 23 height 24
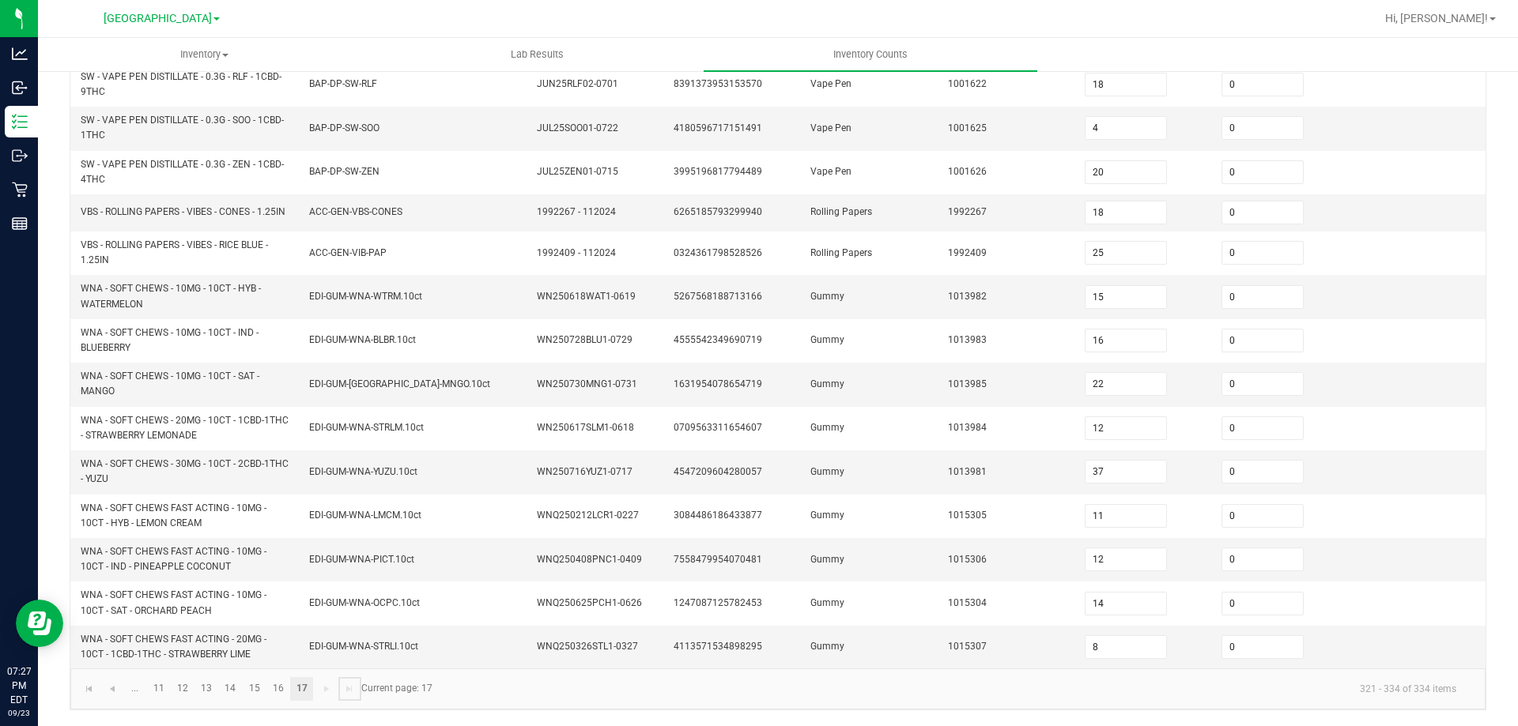
scroll to position [198, 0]
click at [258, 692] on link "15" at bounding box center [254, 689] width 23 height 24
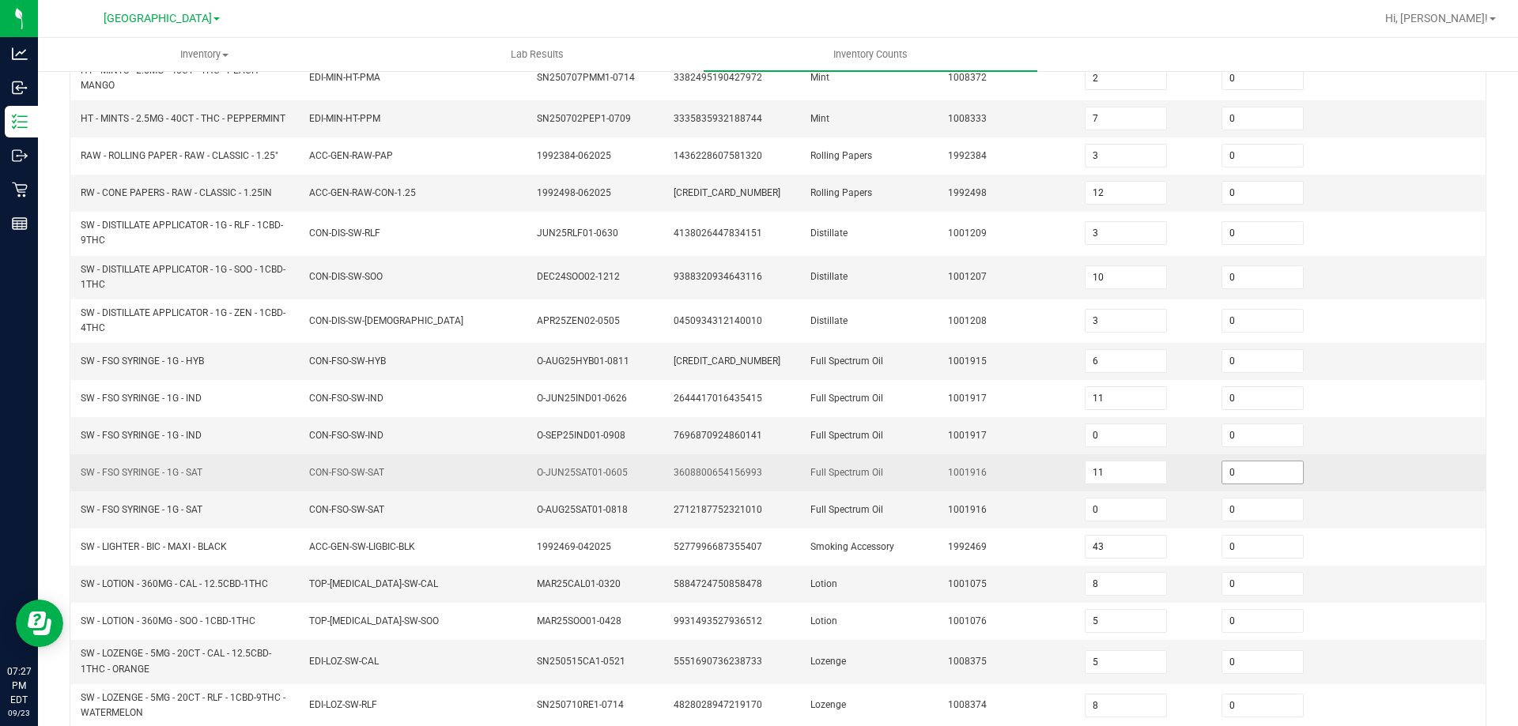
click at [1236, 466] on input "0" at bounding box center [1262, 473] width 81 height 22
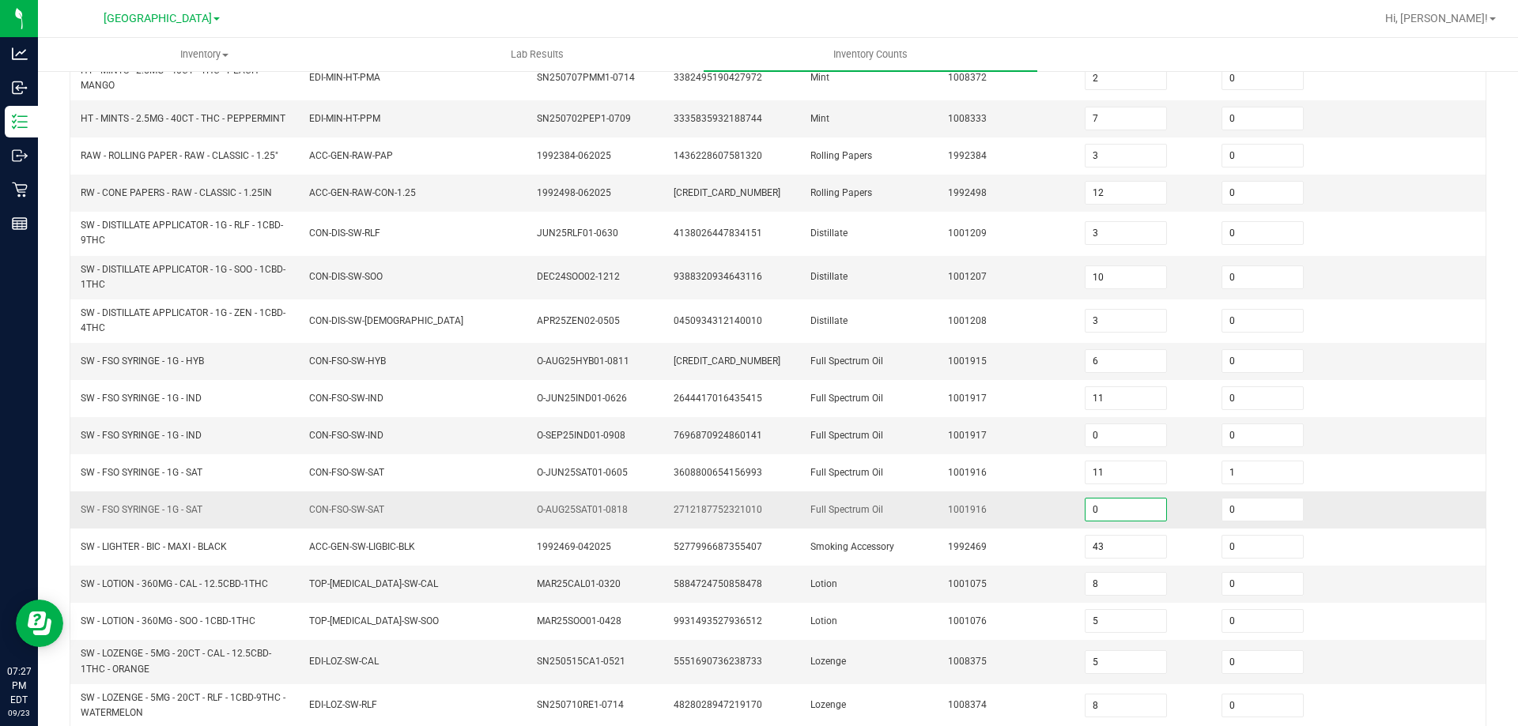
drag, startPoint x: 1115, startPoint y: 515, endPoint x: 1121, endPoint y: 502, distance: 14.5
click at [1117, 515] on input "0" at bounding box center [1125, 510] width 81 height 22
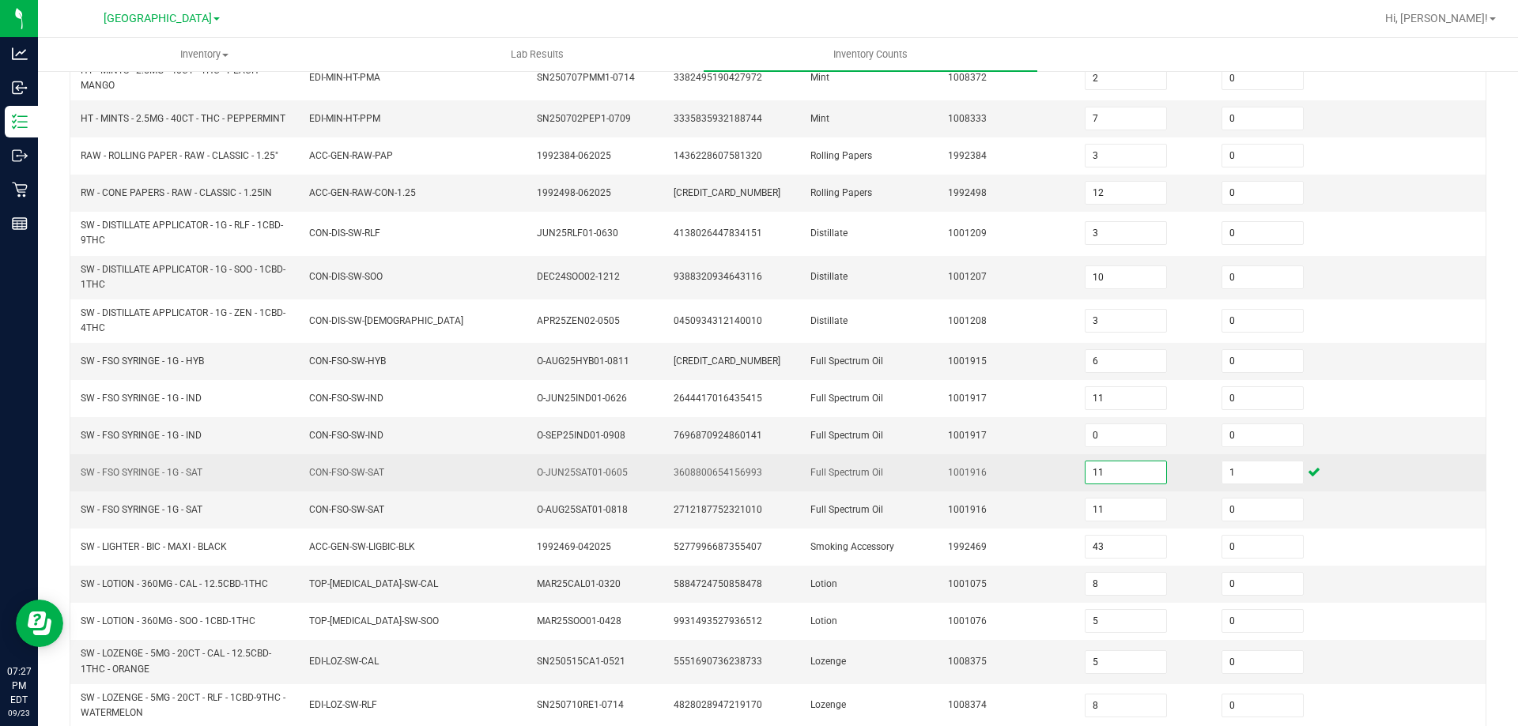
click at [1123, 471] on input "11" at bounding box center [1125, 473] width 81 height 22
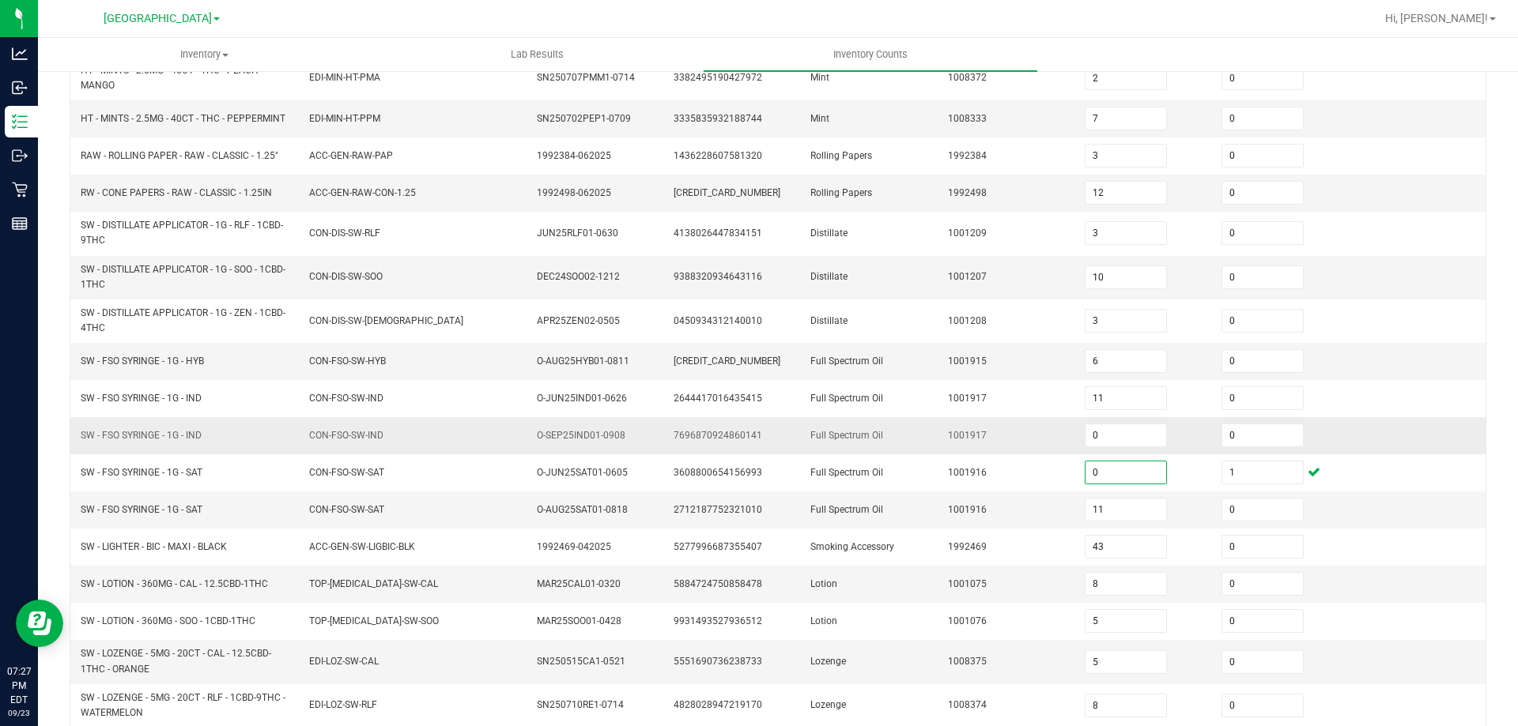
click at [961, 443] on td "1001917" at bounding box center [1006, 435] width 137 height 37
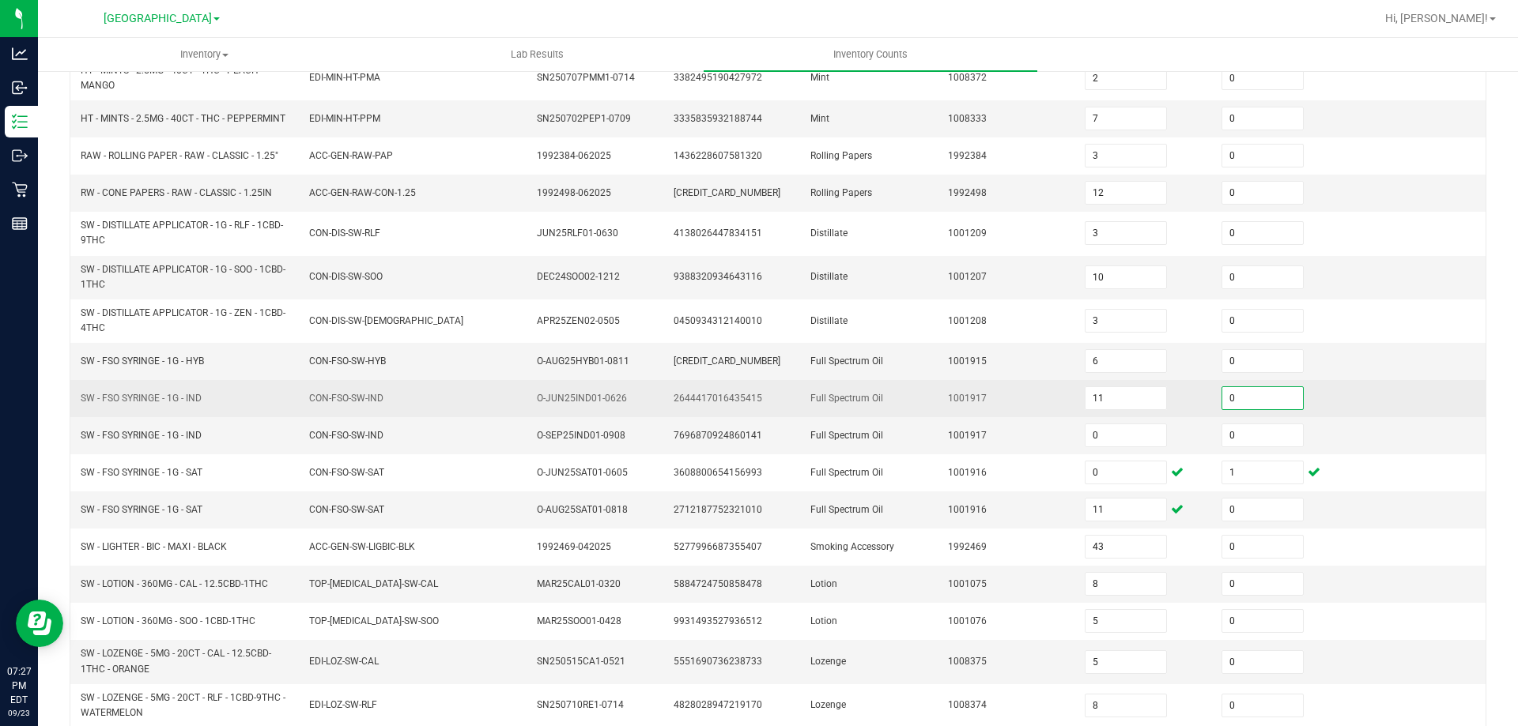
click at [1233, 398] on input "0" at bounding box center [1262, 398] width 81 height 22
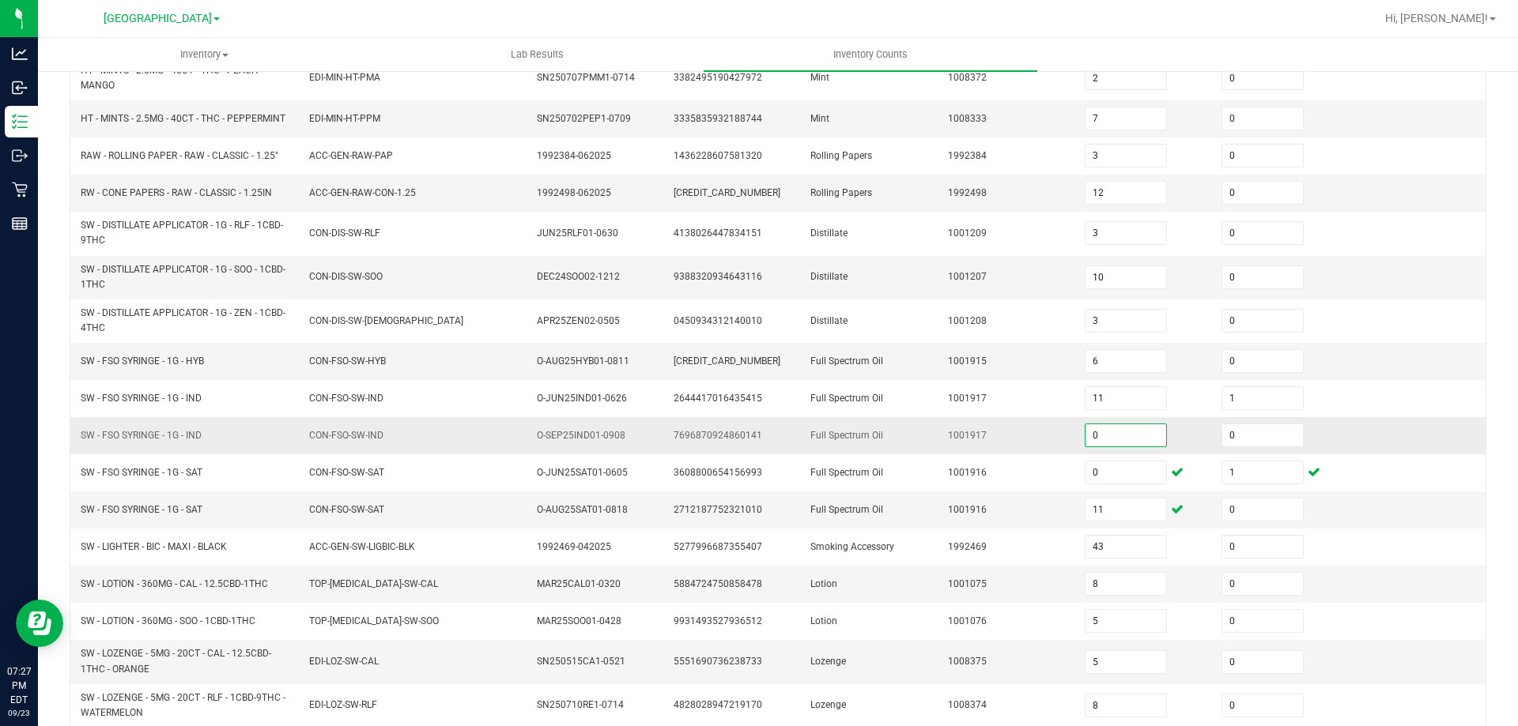
click at [1111, 437] on input "0" at bounding box center [1125, 435] width 81 height 22
drag, startPoint x: 1094, startPoint y: 427, endPoint x: 1032, endPoint y: 424, distance: 61.7
click at [1033, 425] on tr "SW - FSO SYRINGE - 1G - IND CON-FSO-SW-IND O-SEP25IND01-0908 7696870924860141 F…" at bounding box center [777, 435] width 1415 height 37
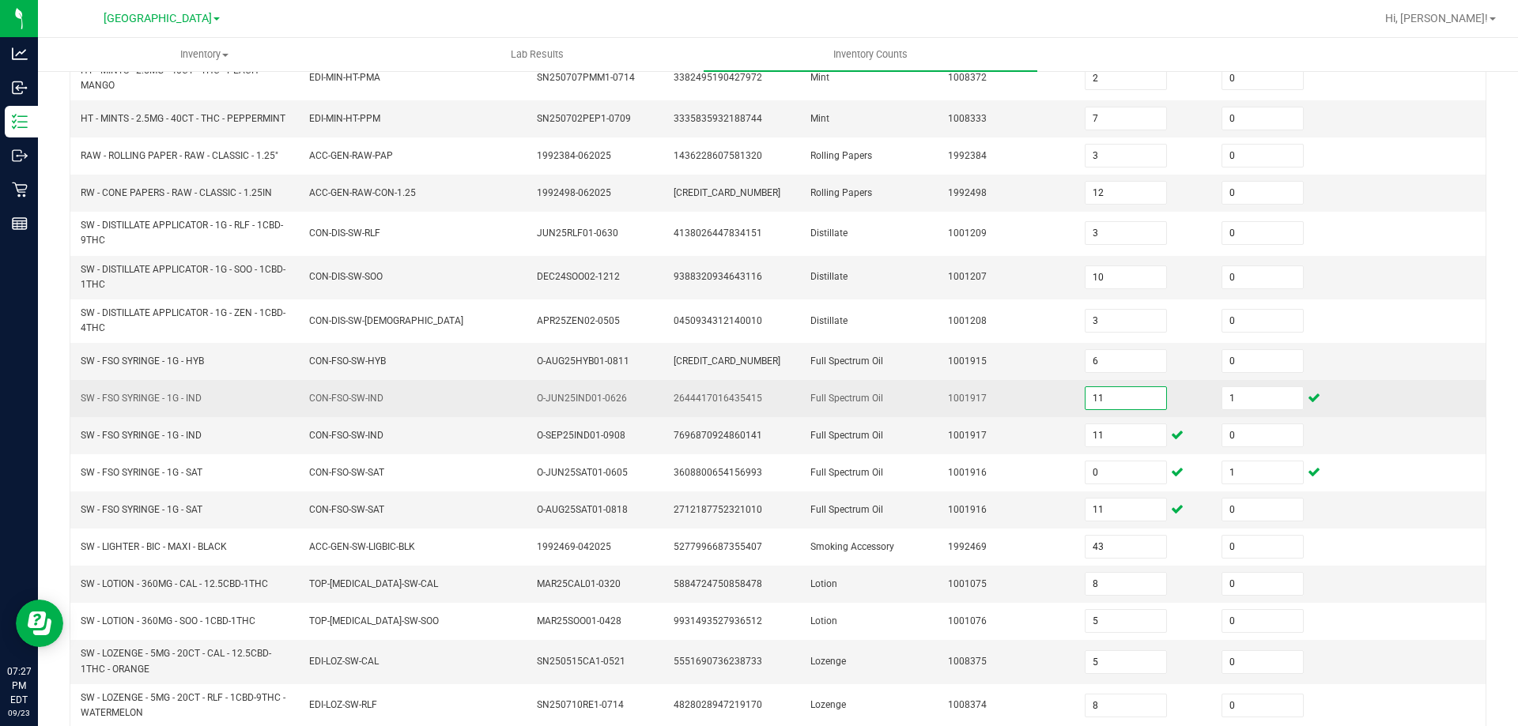
click at [1123, 396] on input "11" at bounding box center [1125, 398] width 81 height 22
click at [1010, 398] on td "1001917" at bounding box center [1006, 398] width 137 height 37
click at [244, 390] on td "SW - FSO SYRINGE - 1G - IND" at bounding box center [185, 398] width 228 height 37
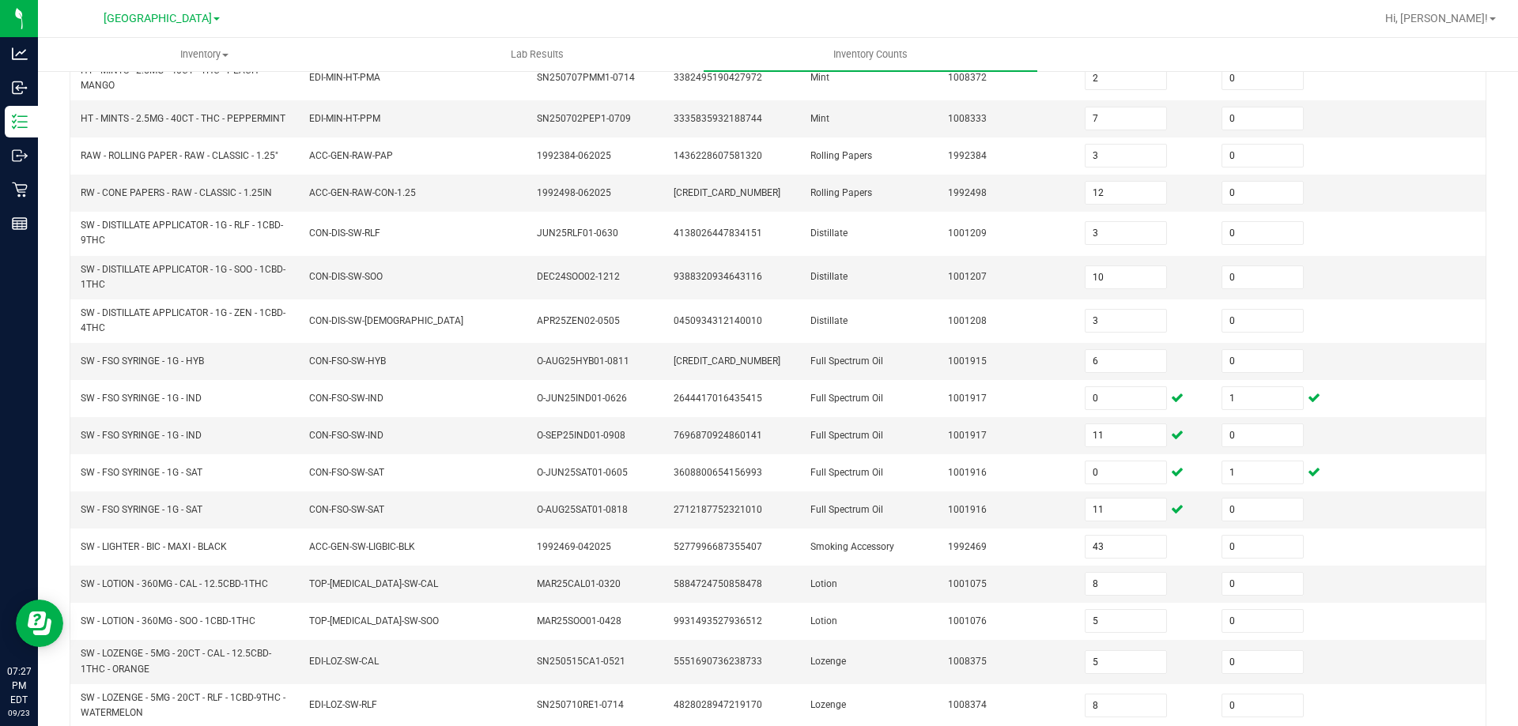
scroll to position [375, 0]
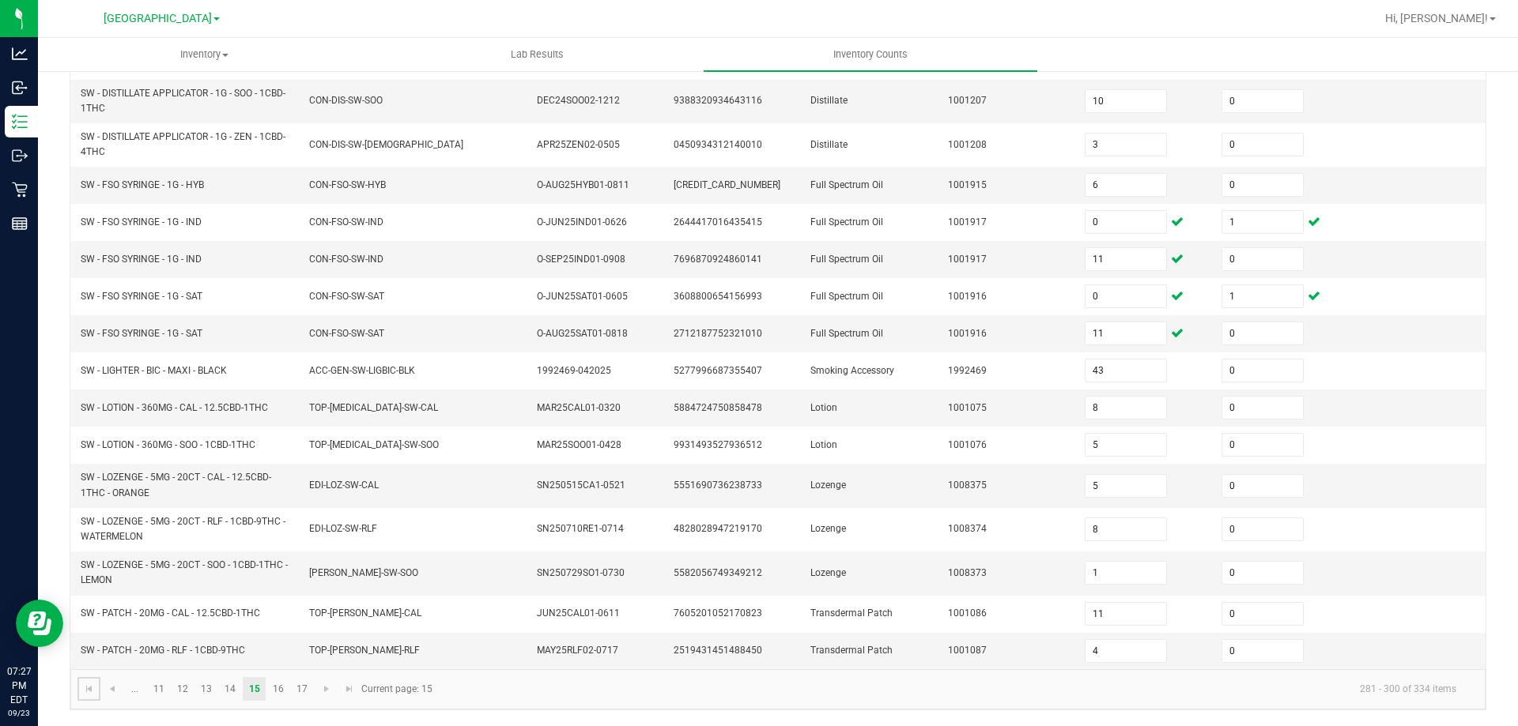
click at [97, 687] on link at bounding box center [88, 689] width 23 height 24
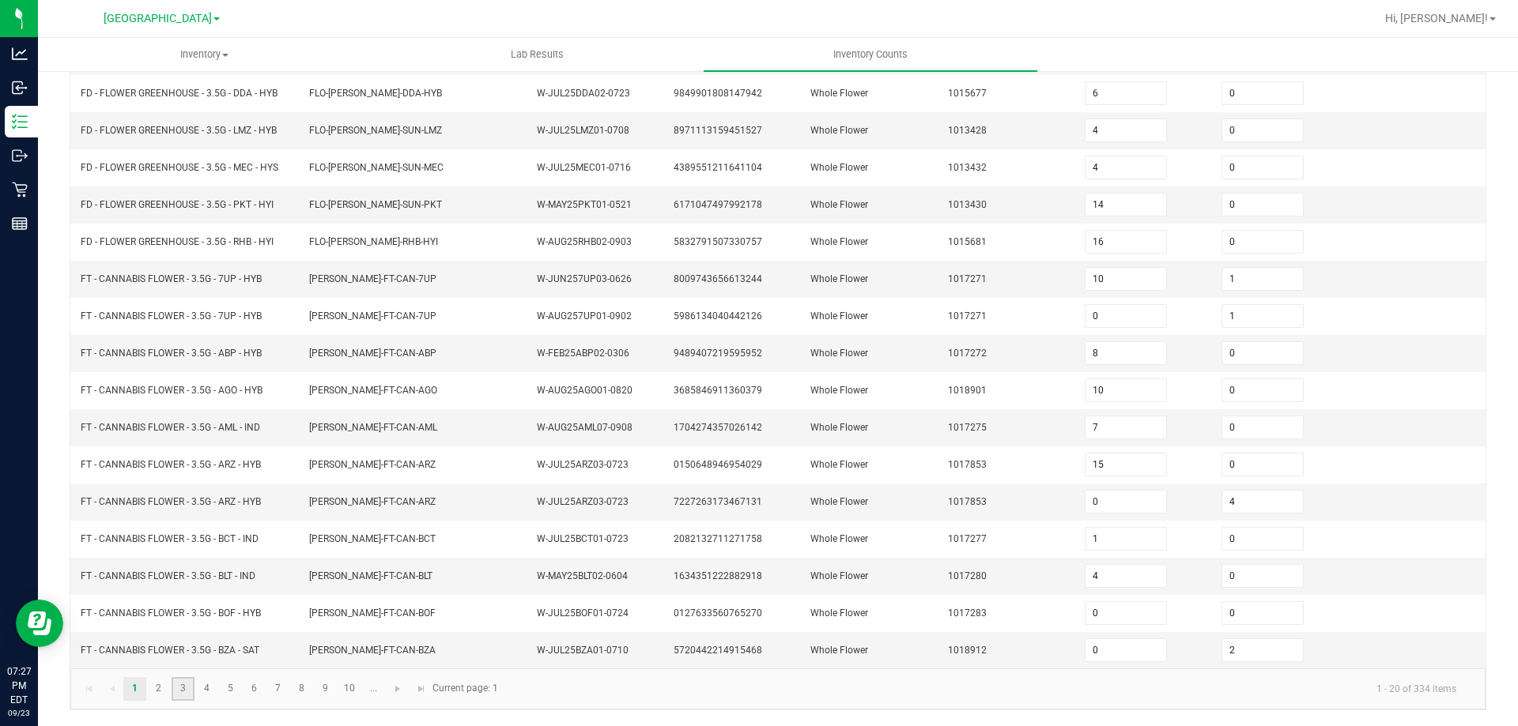
click at [175, 692] on link "3" at bounding box center [183, 689] width 23 height 24
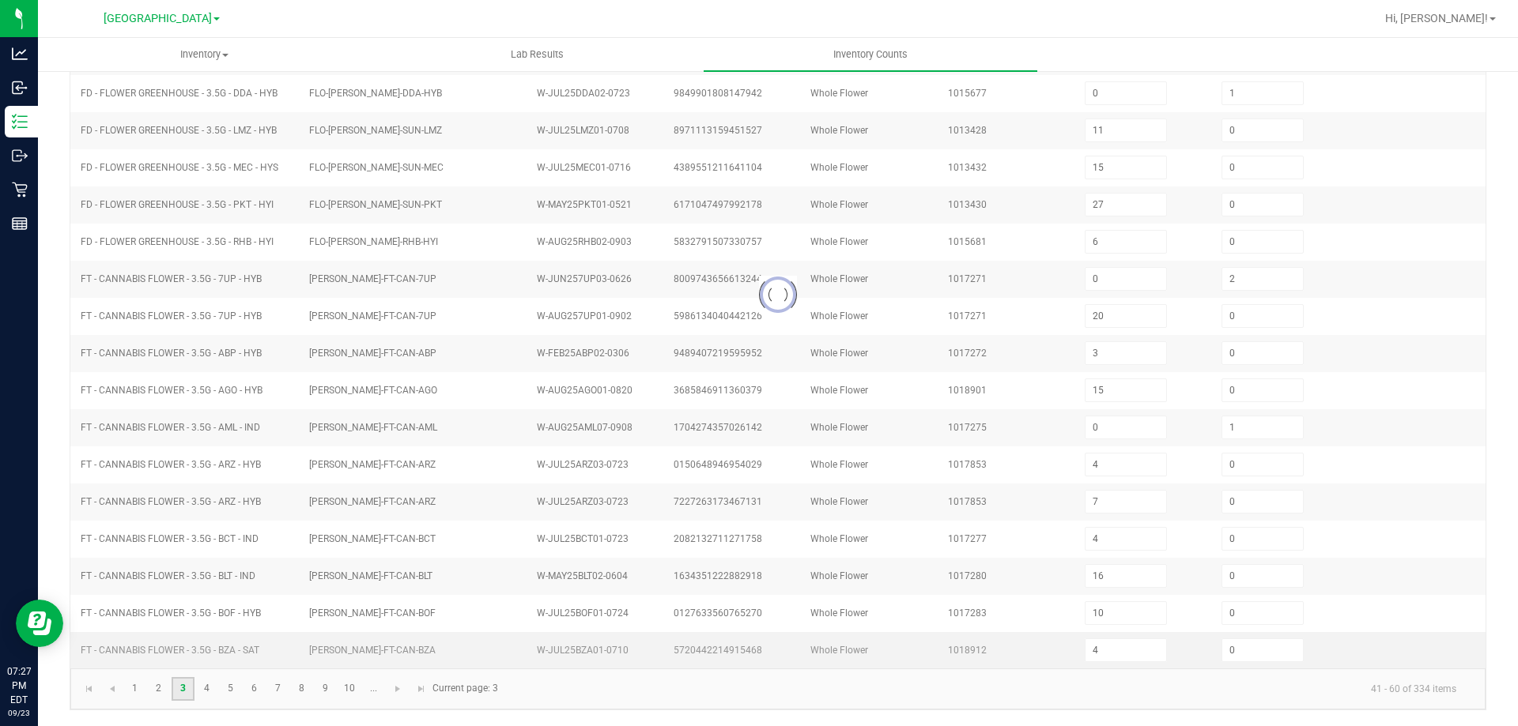
scroll to position [328, 0]
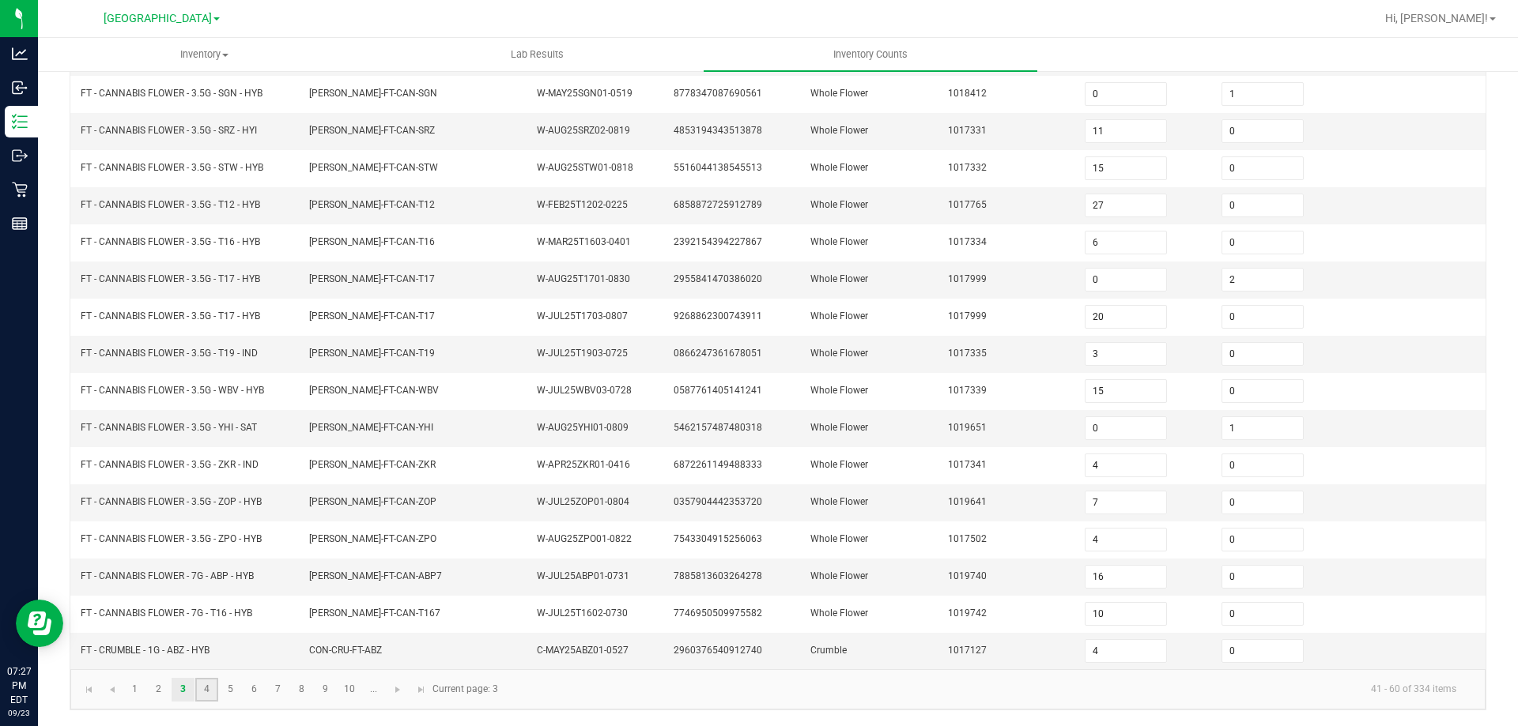
click at [214, 688] on link "4" at bounding box center [206, 690] width 23 height 24
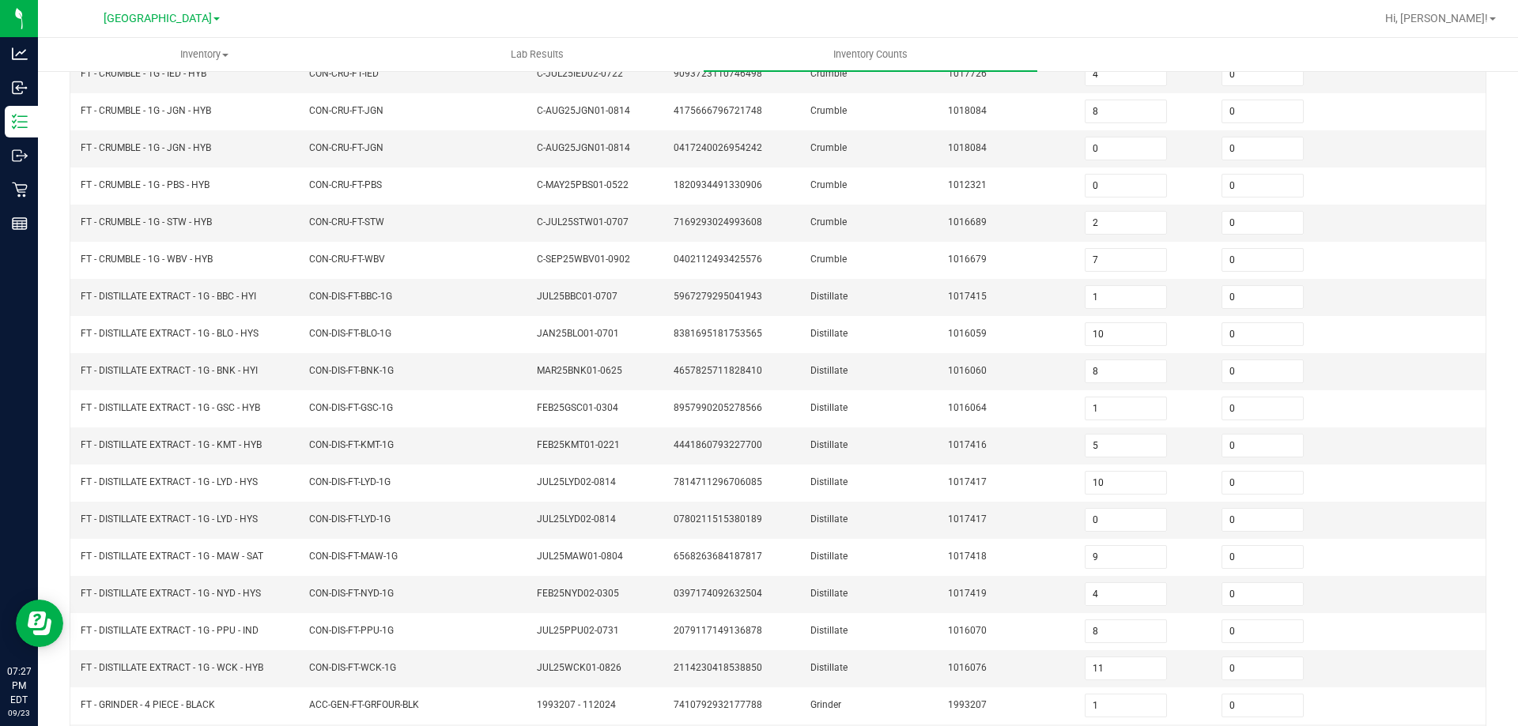
scroll to position [91, 0]
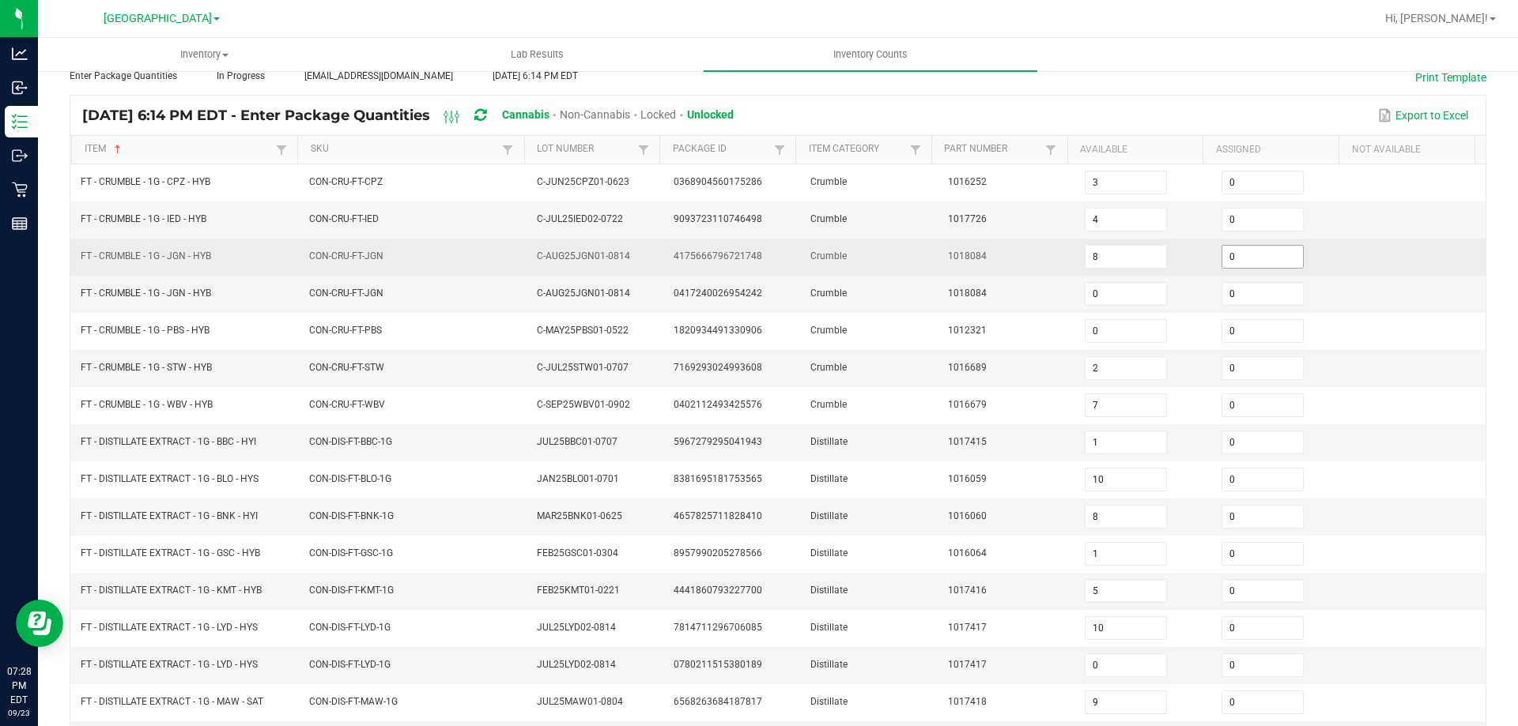
click at [1243, 258] on input "0" at bounding box center [1262, 257] width 81 height 22
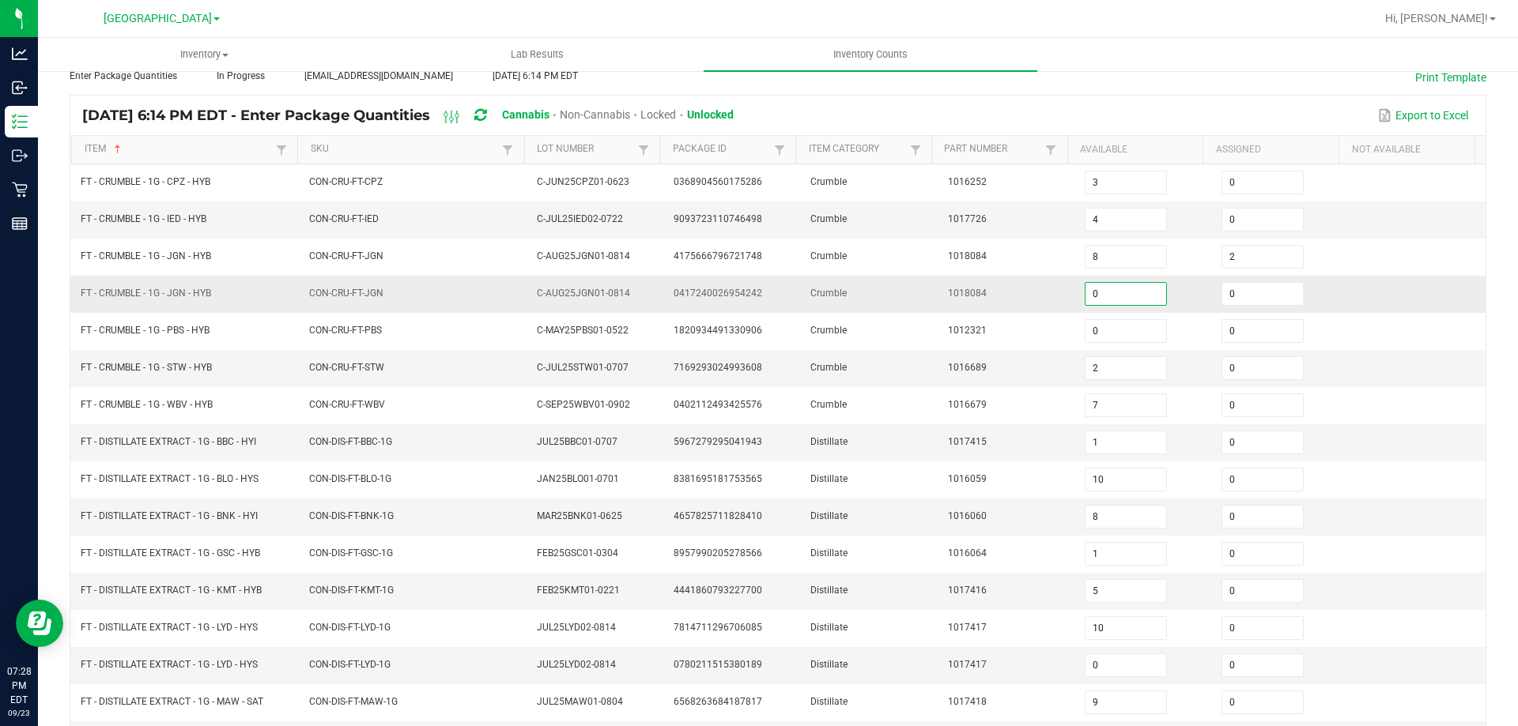
click at [1122, 292] on input "0" at bounding box center [1125, 294] width 81 height 22
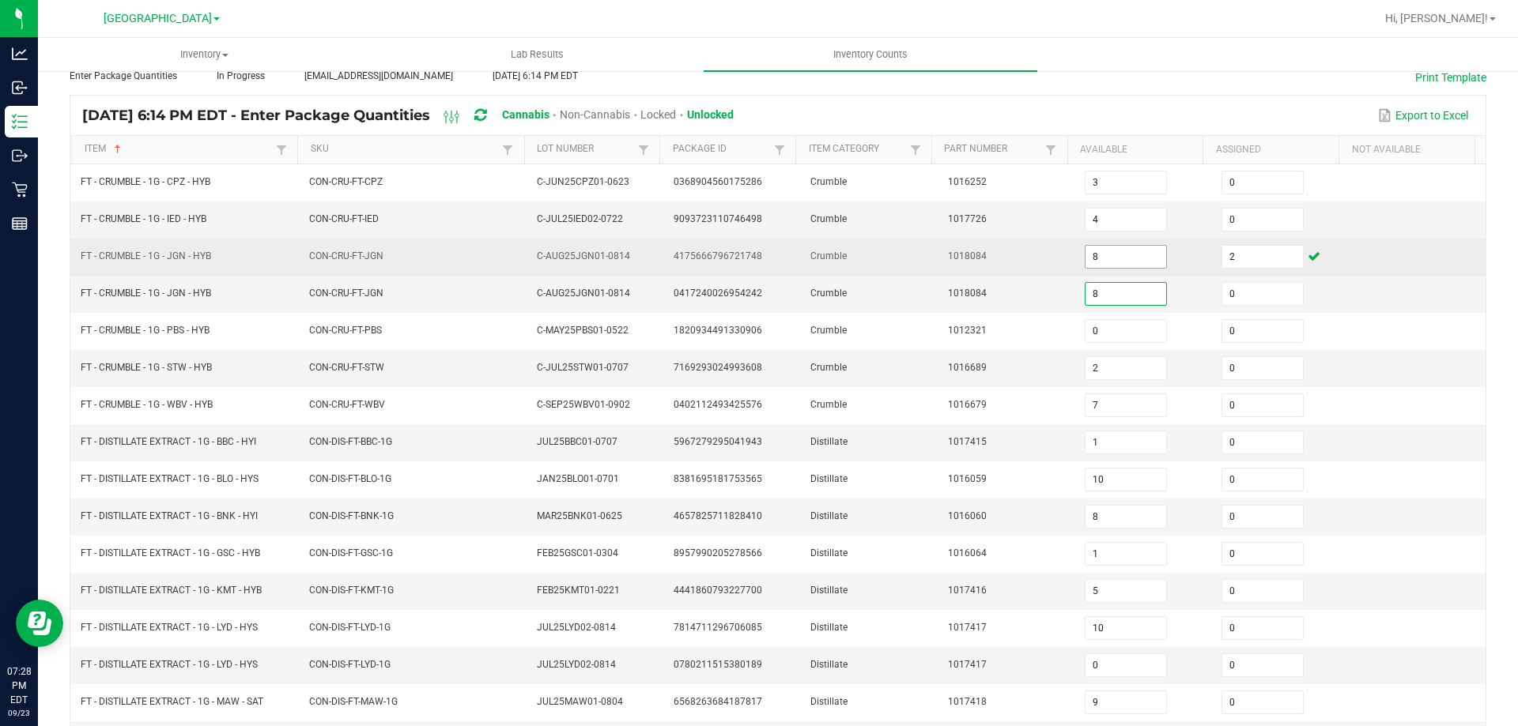
drag, startPoint x: 1116, startPoint y: 264, endPoint x: 1092, endPoint y: 264, distance: 24.5
click at [1115, 264] on input "8" at bounding box center [1125, 257] width 81 height 22
click at [938, 260] on td "1018084" at bounding box center [1006, 257] width 137 height 37
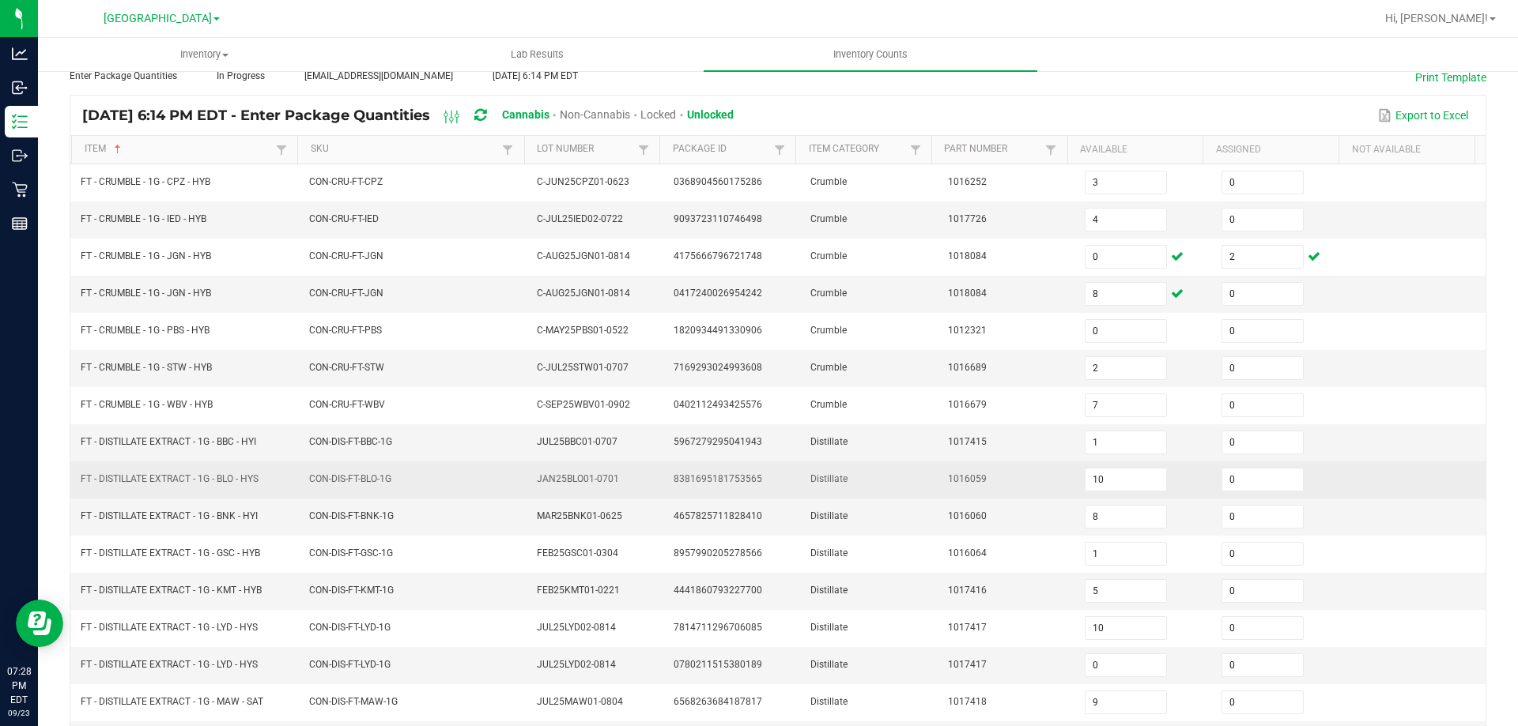
click at [251, 480] on span "FT - DISTILLATE EXTRACT - 1G - BLO - HYS" at bounding box center [170, 478] width 178 height 11
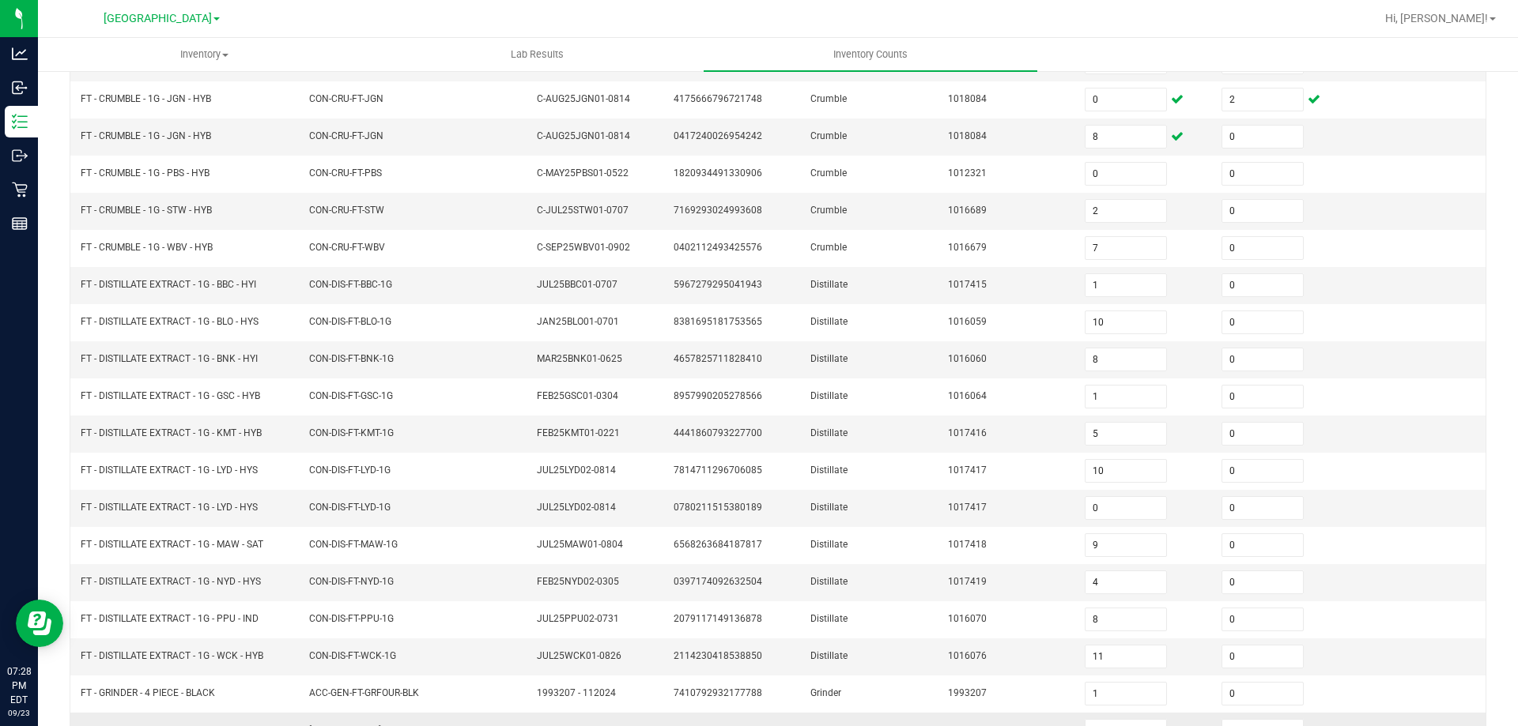
scroll to position [328, 0]
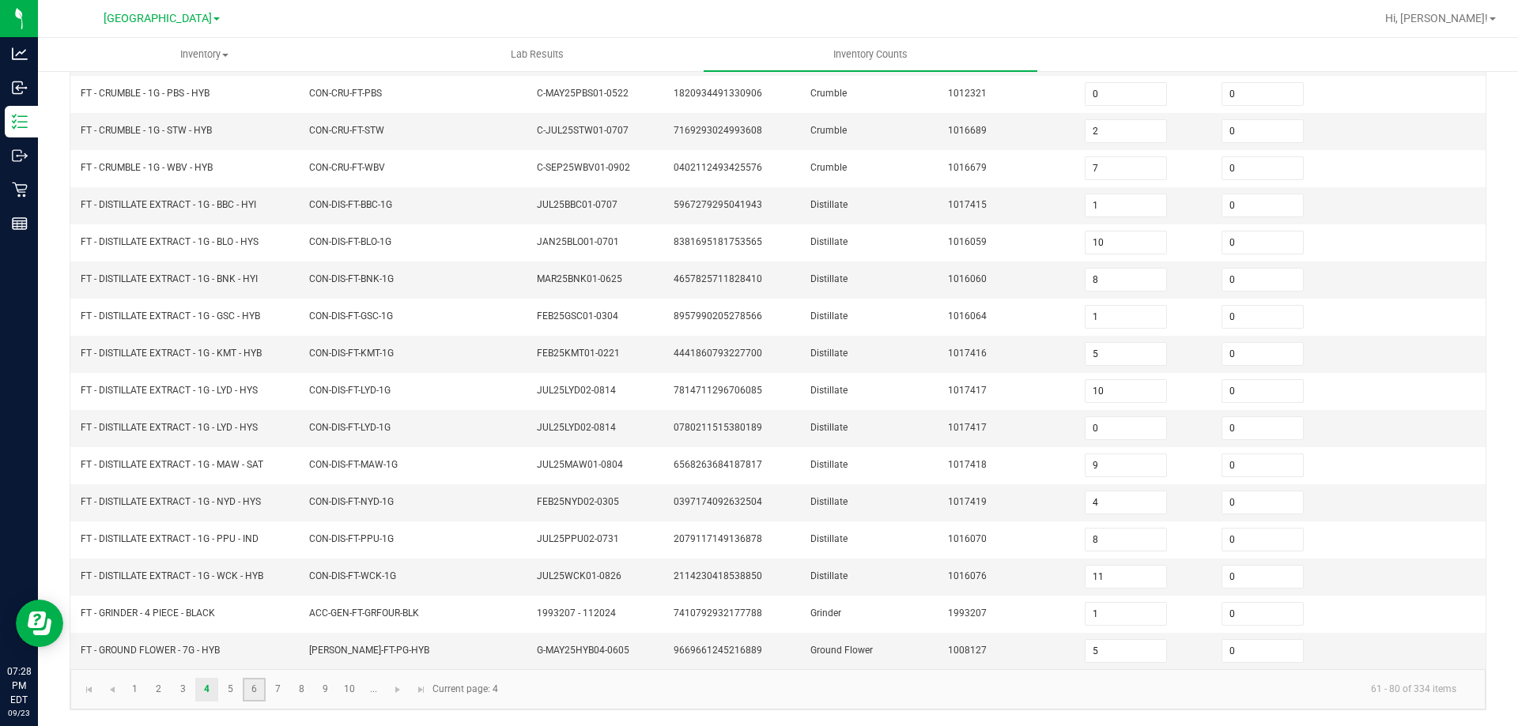
click at [260, 689] on link "6" at bounding box center [254, 690] width 23 height 24
click at [282, 694] on link "7" at bounding box center [277, 690] width 23 height 24
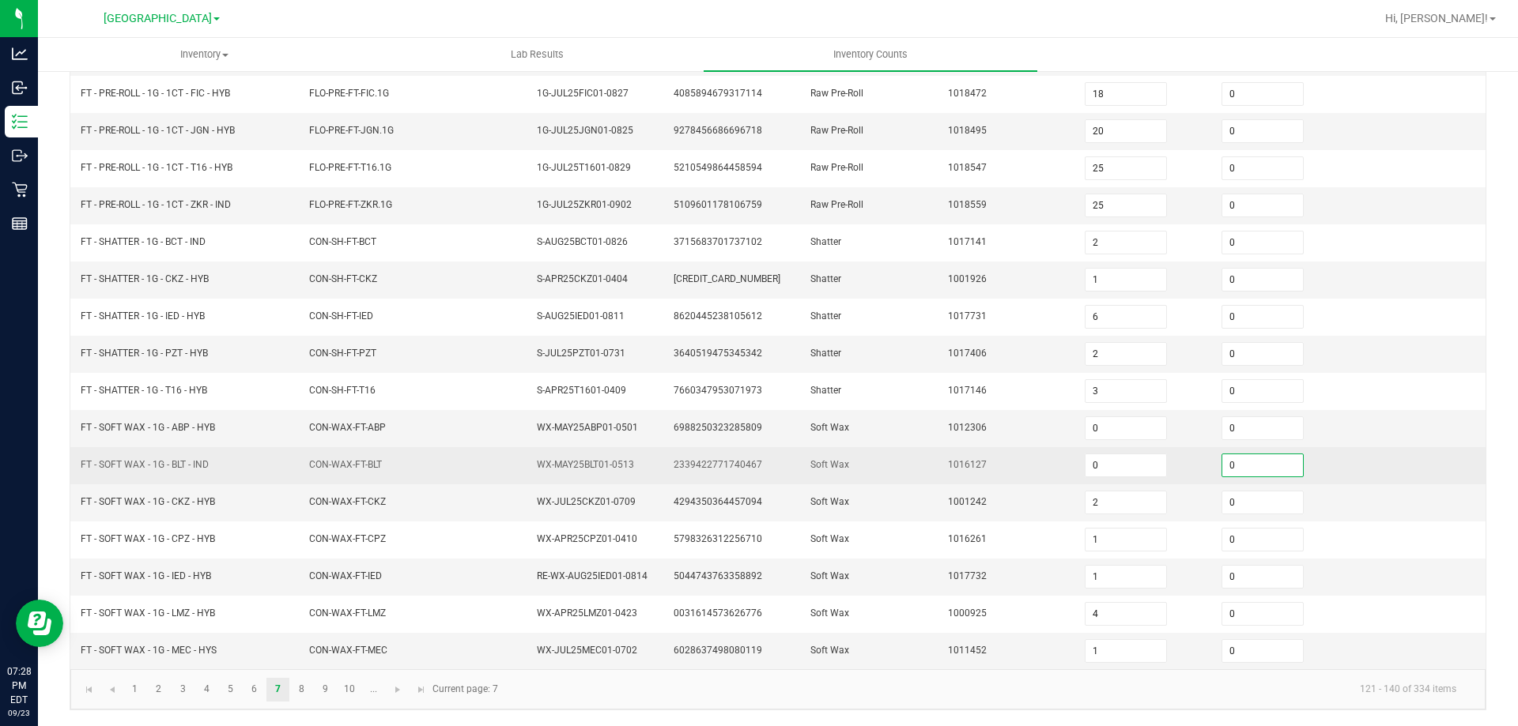
click at [1231, 463] on input "0" at bounding box center [1262, 466] width 81 height 22
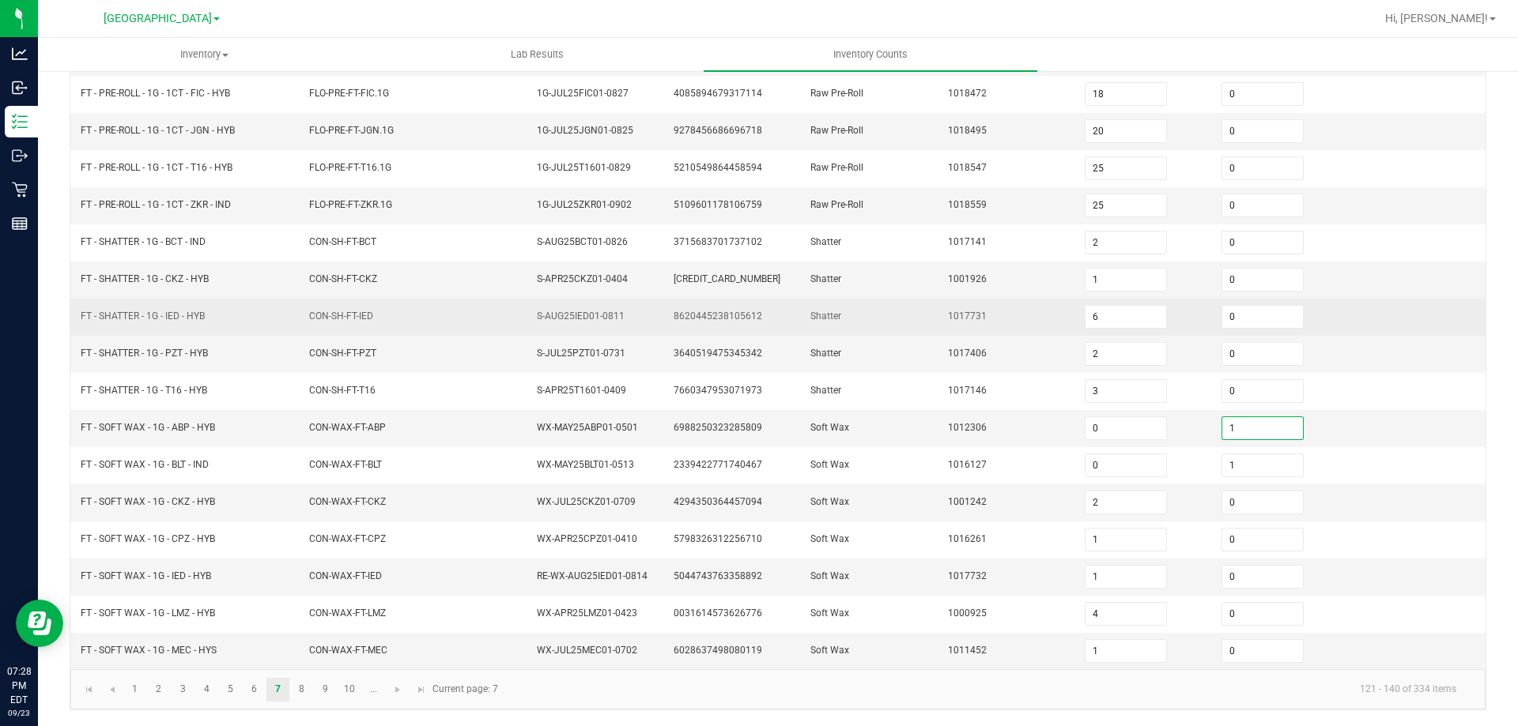
click at [837, 323] on td "Shatter" at bounding box center [869, 317] width 137 height 37
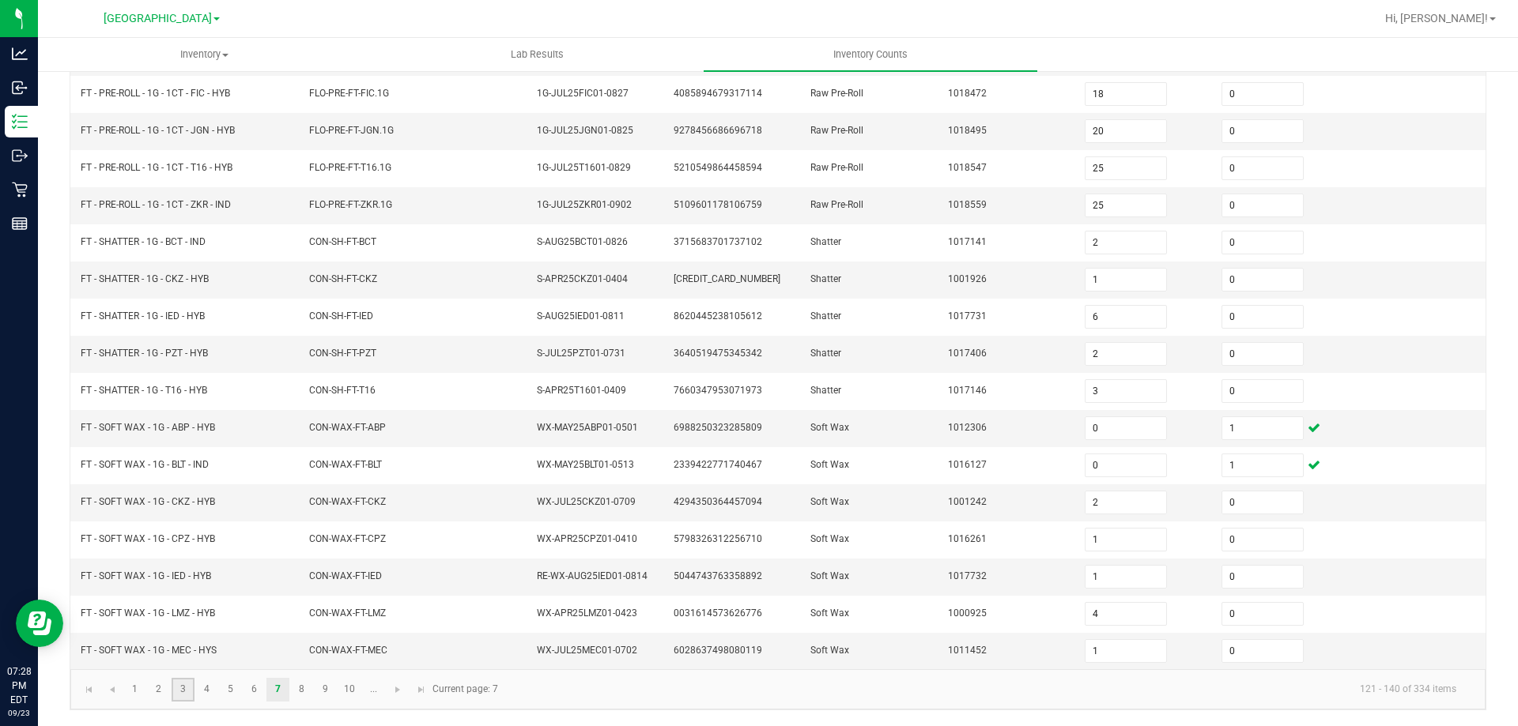
click at [183, 698] on link "3" at bounding box center [183, 690] width 23 height 24
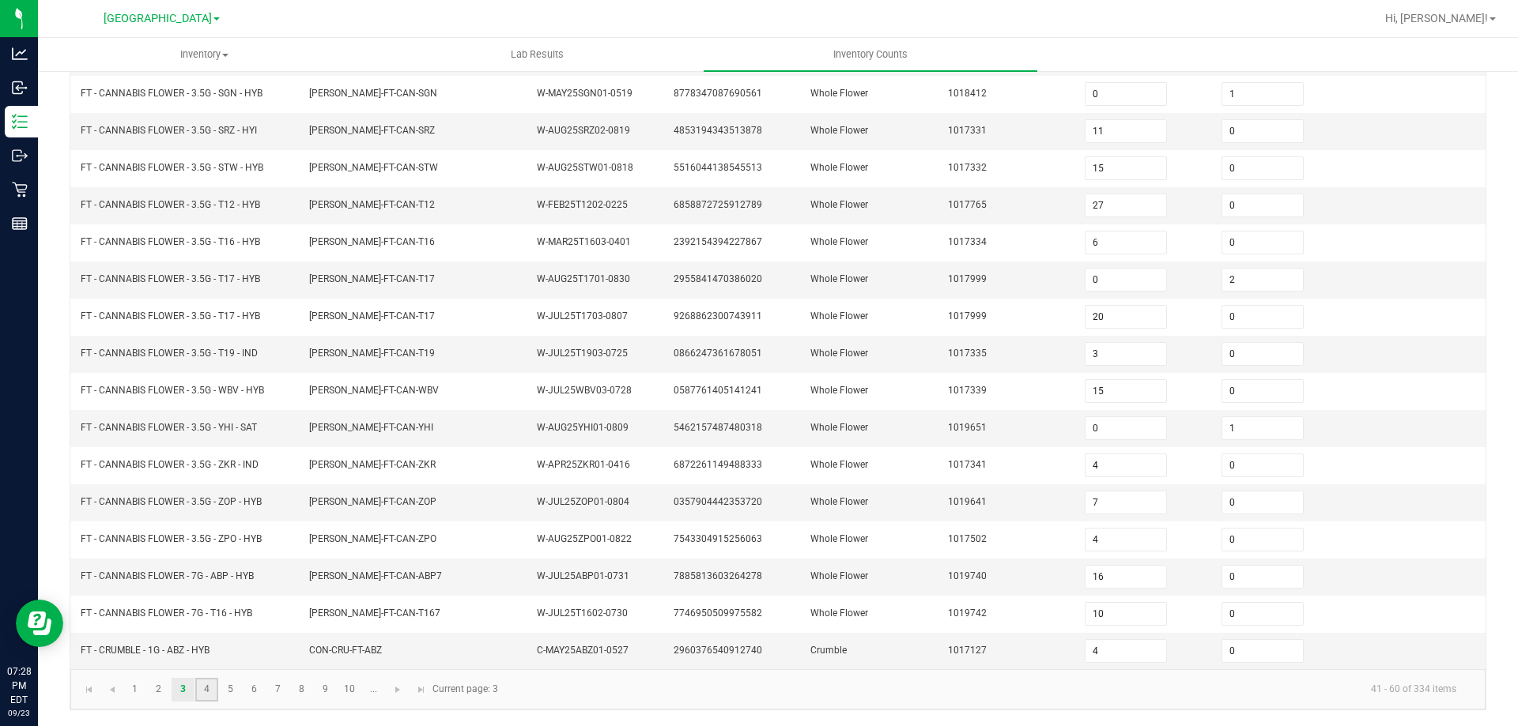
click at [198, 693] on link "4" at bounding box center [206, 690] width 23 height 24
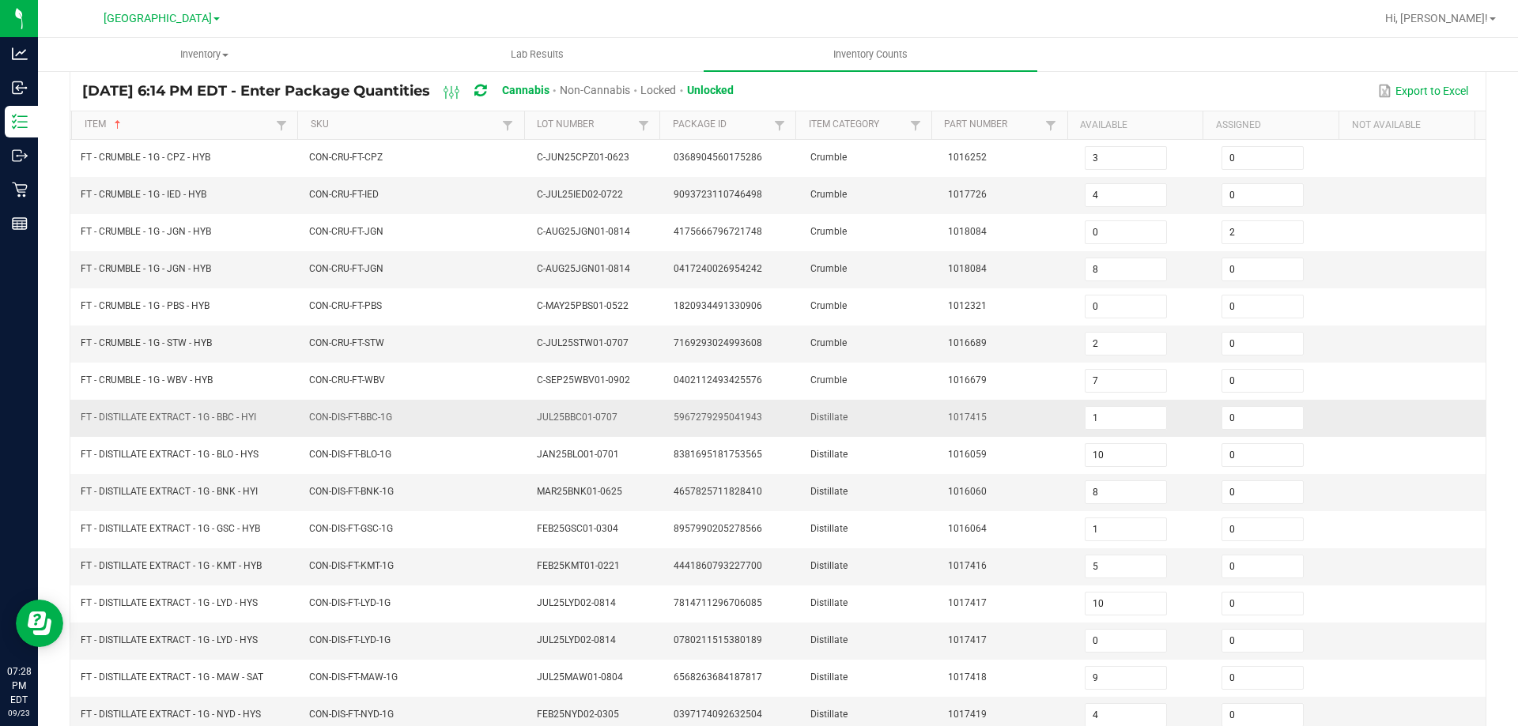
scroll to position [91, 0]
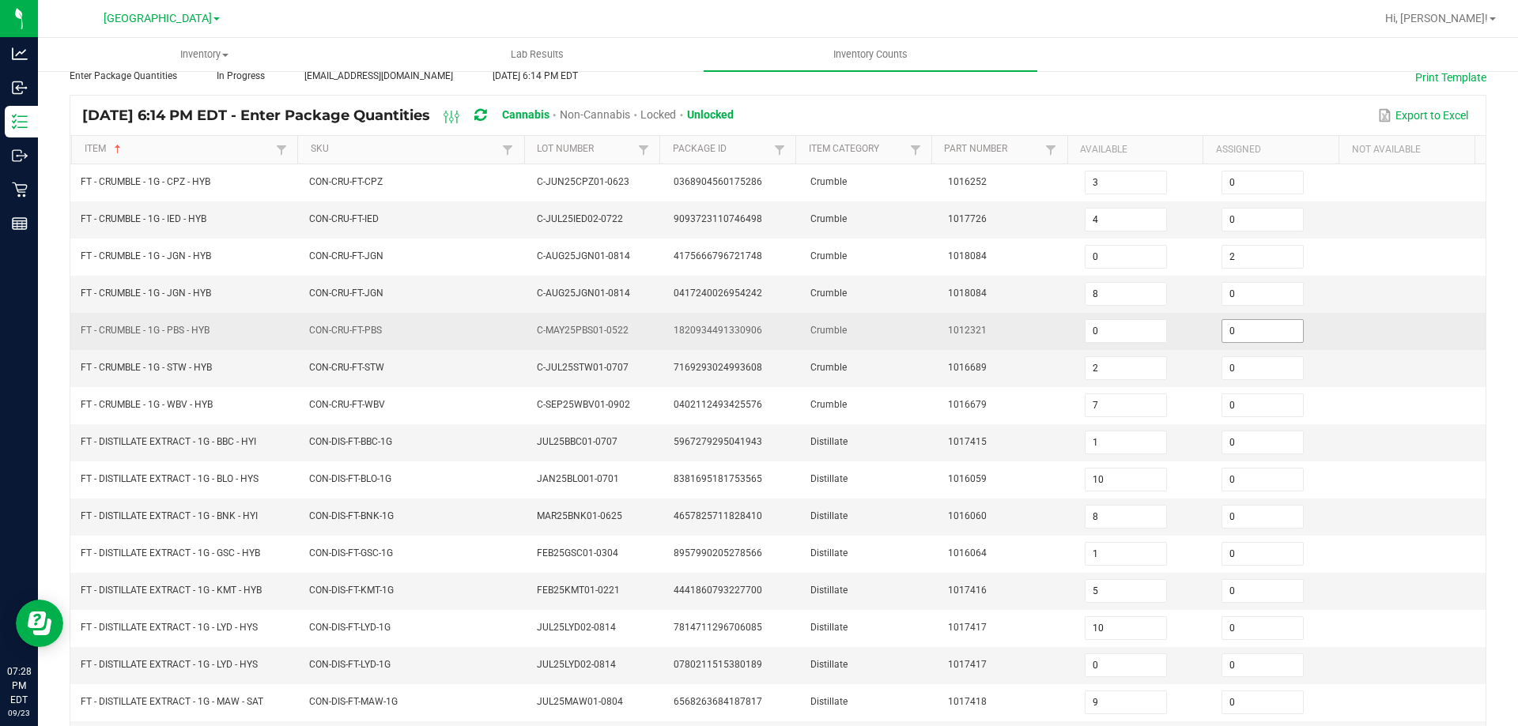
click at [1247, 337] on input "0" at bounding box center [1262, 331] width 81 height 22
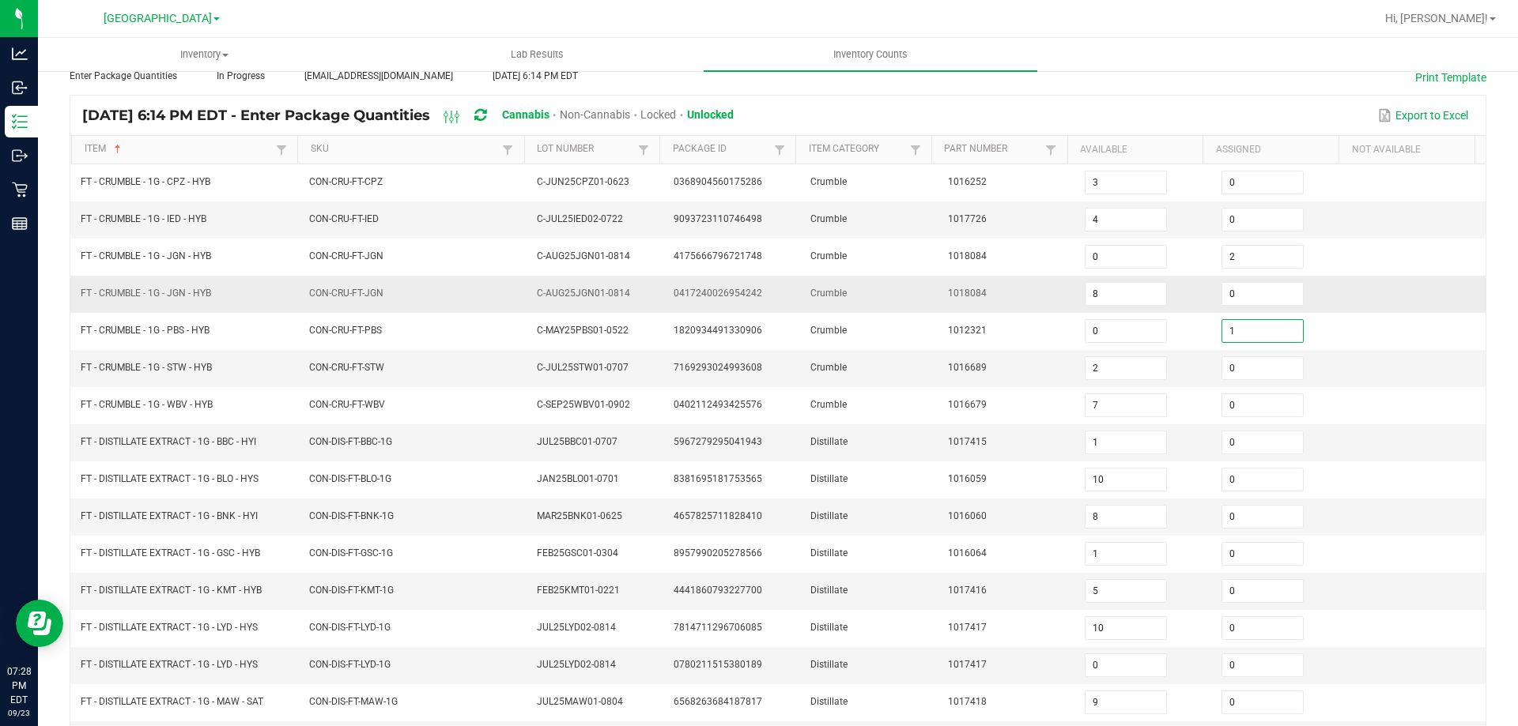
click at [948, 298] on span "1018084" at bounding box center [967, 293] width 39 height 11
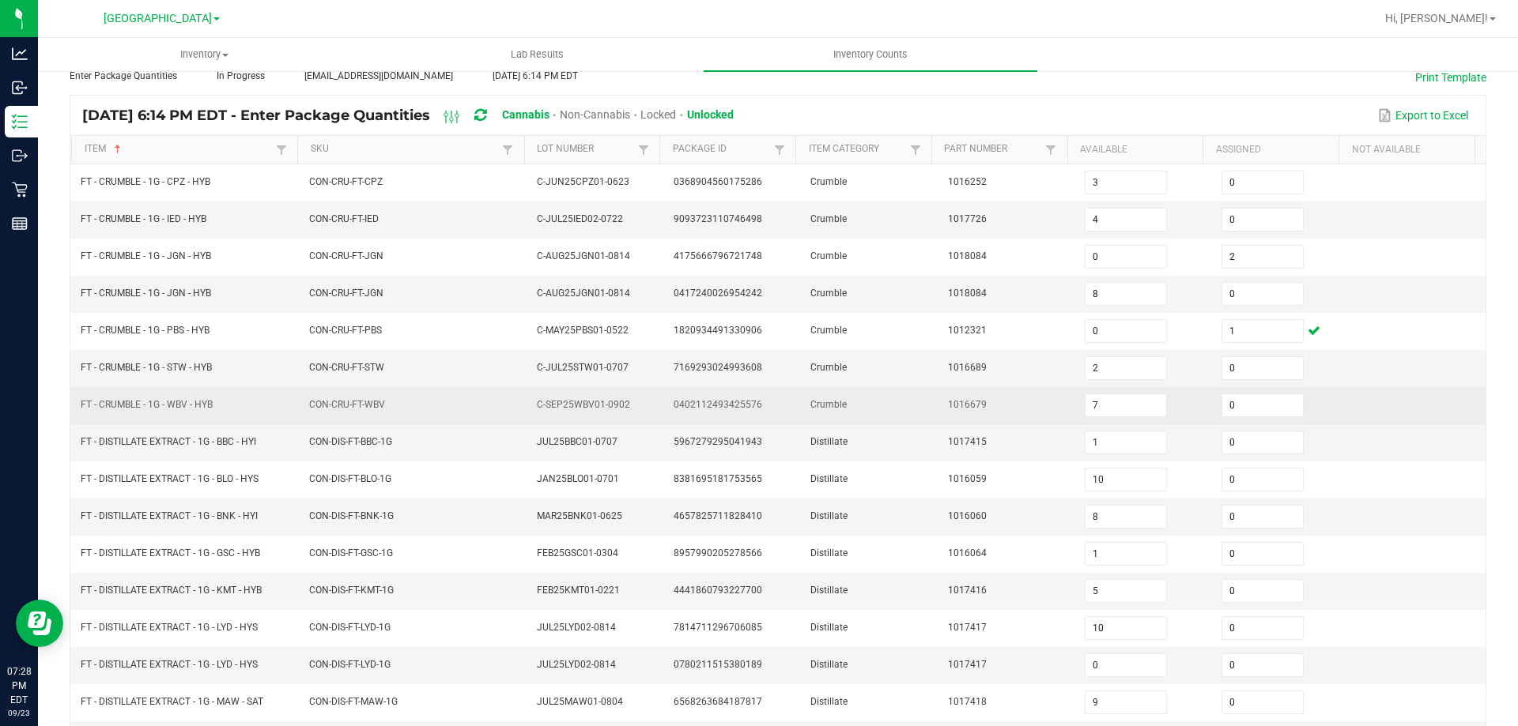
click at [228, 405] on td "FT - CRUMBLE - 1G - WBV - HYB" at bounding box center [185, 405] width 228 height 37
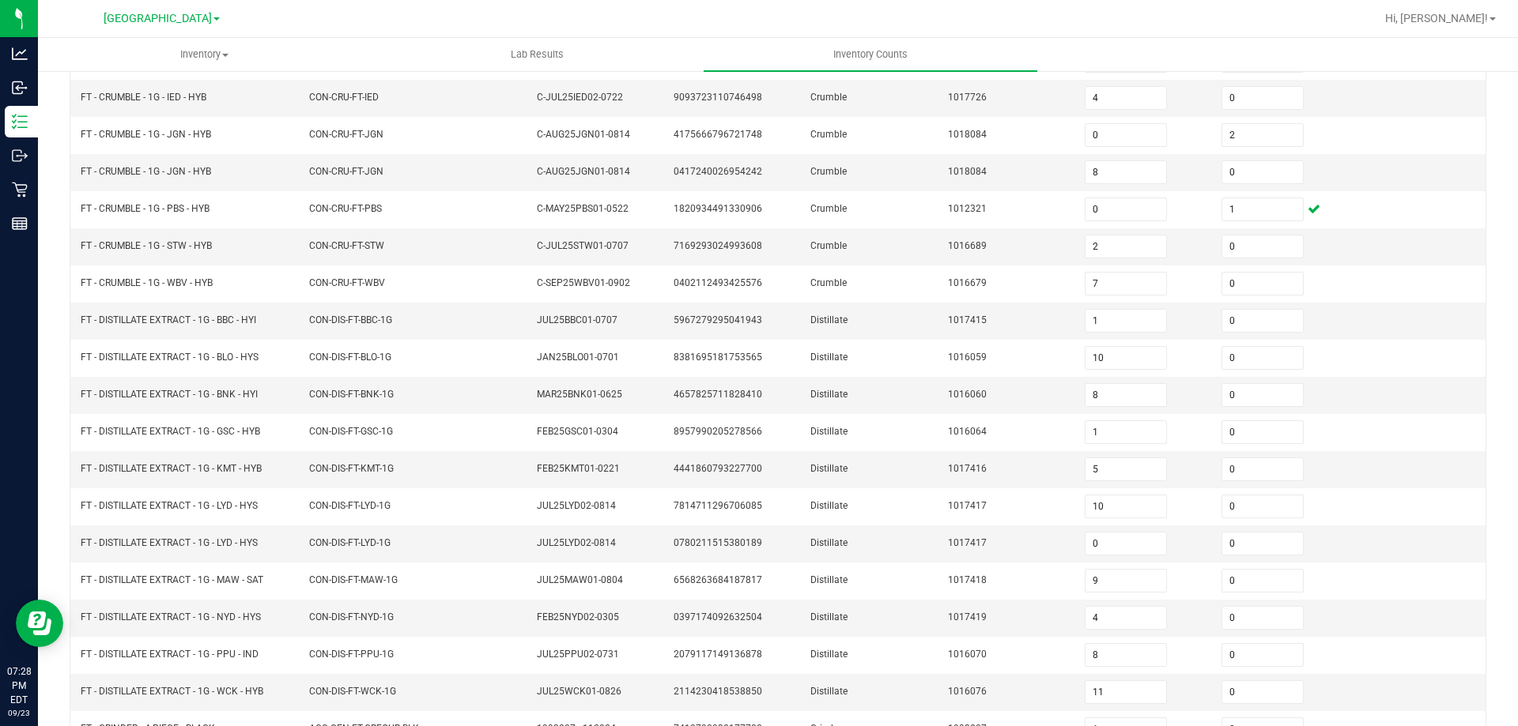
scroll to position [328, 0]
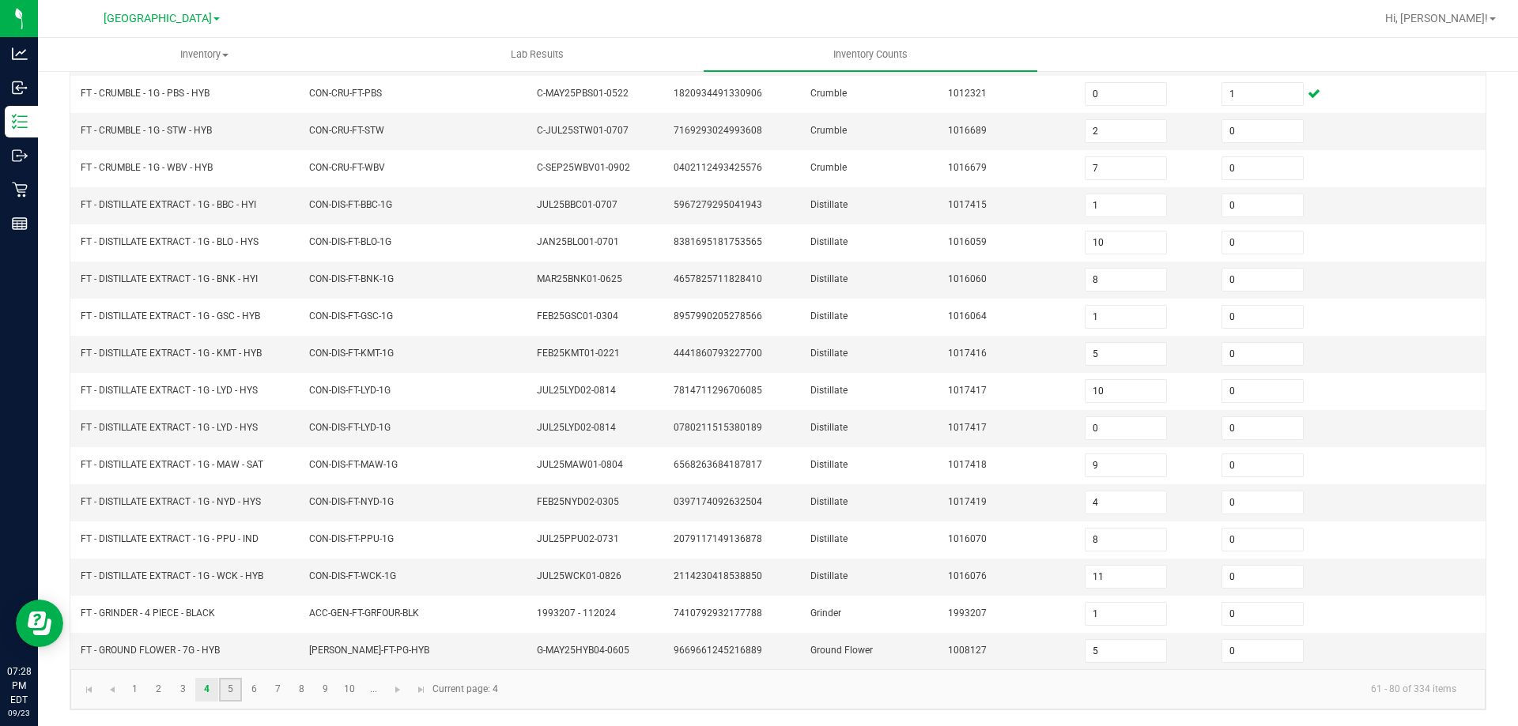
click at [226, 693] on link "5" at bounding box center [230, 690] width 23 height 24
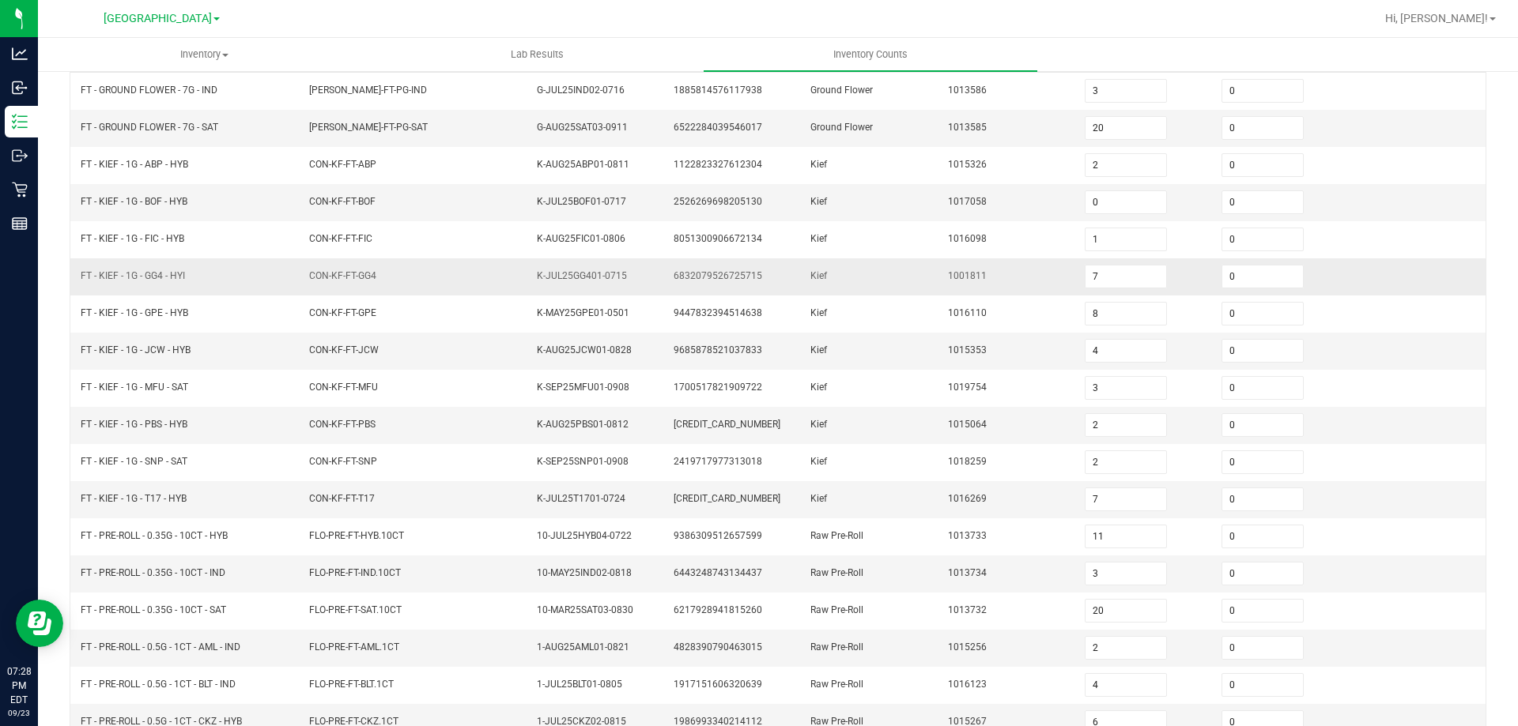
scroll to position [170, 0]
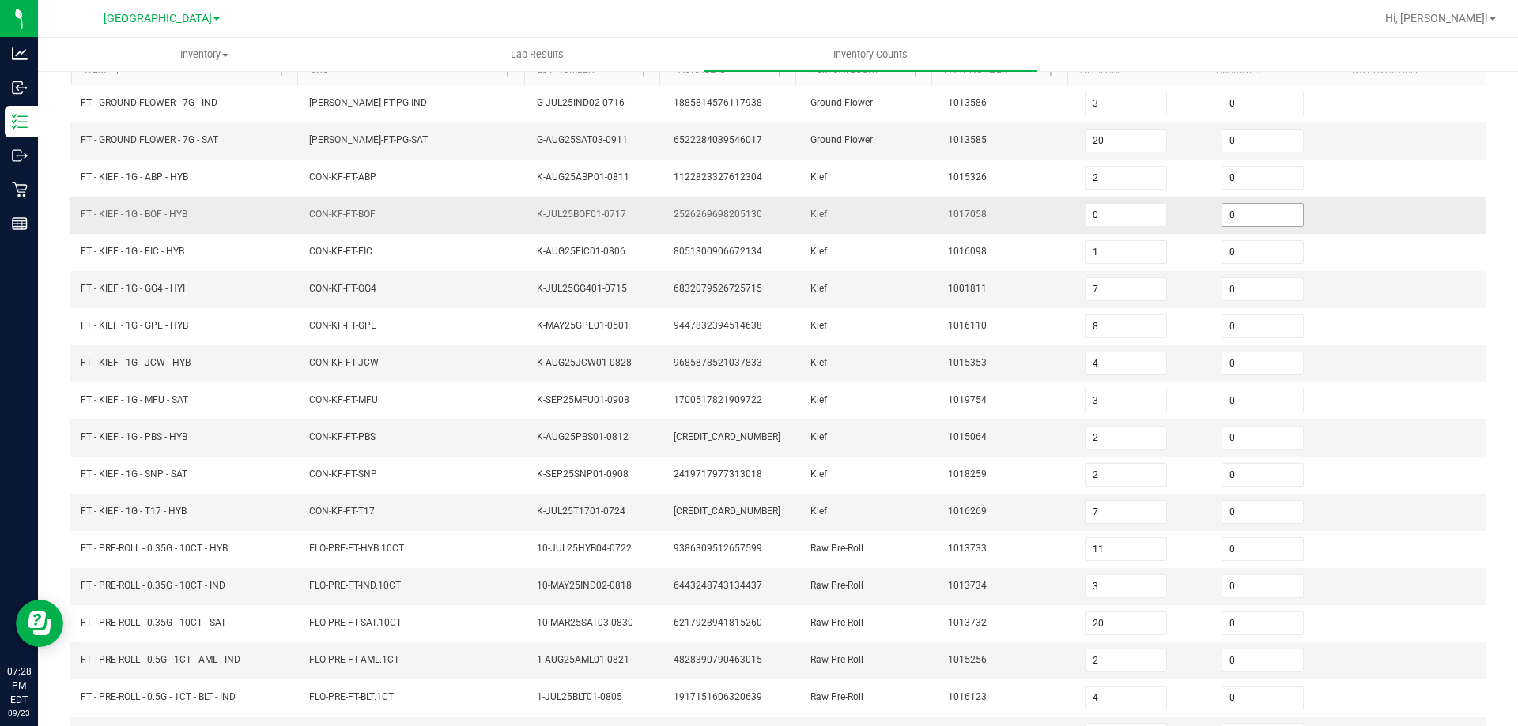
click at [1233, 213] on input "0" at bounding box center [1262, 215] width 81 height 22
click at [892, 196] on tbody "FT - GROUND FLOWER - 7G - IND FLO-BUD-FT-PG-IND G-JUL25IND02-0716 1885814576117…" at bounding box center [777, 456] width 1415 height 742
click at [556, 271] on td "K-JUL25GG401-0715" at bounding box center [595, 289] width 137 height 37
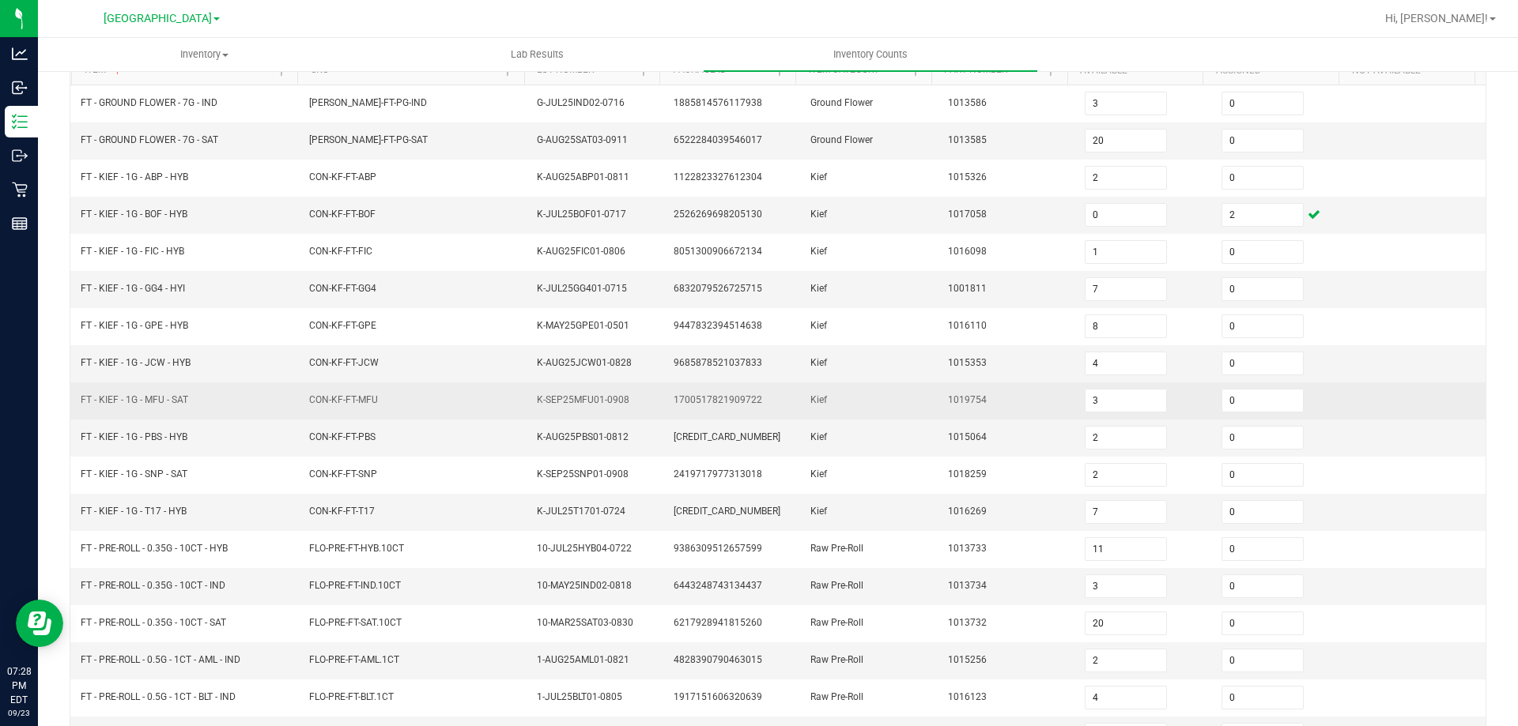
click at [183, 417] on td "FT - KIEF - 1G - MFU - SAT" at bounding box center [185, 401] width 228 height 37
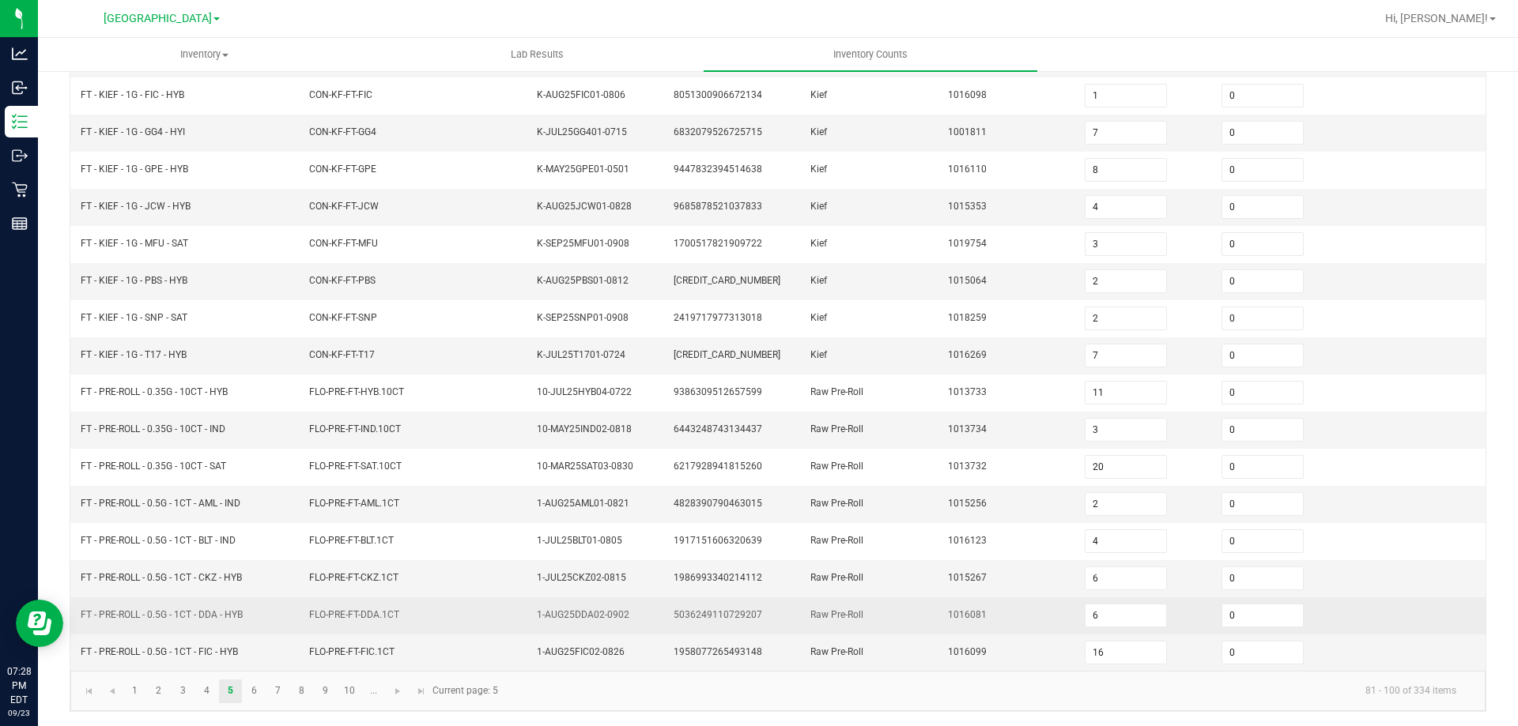
scroll to position [328, 0]
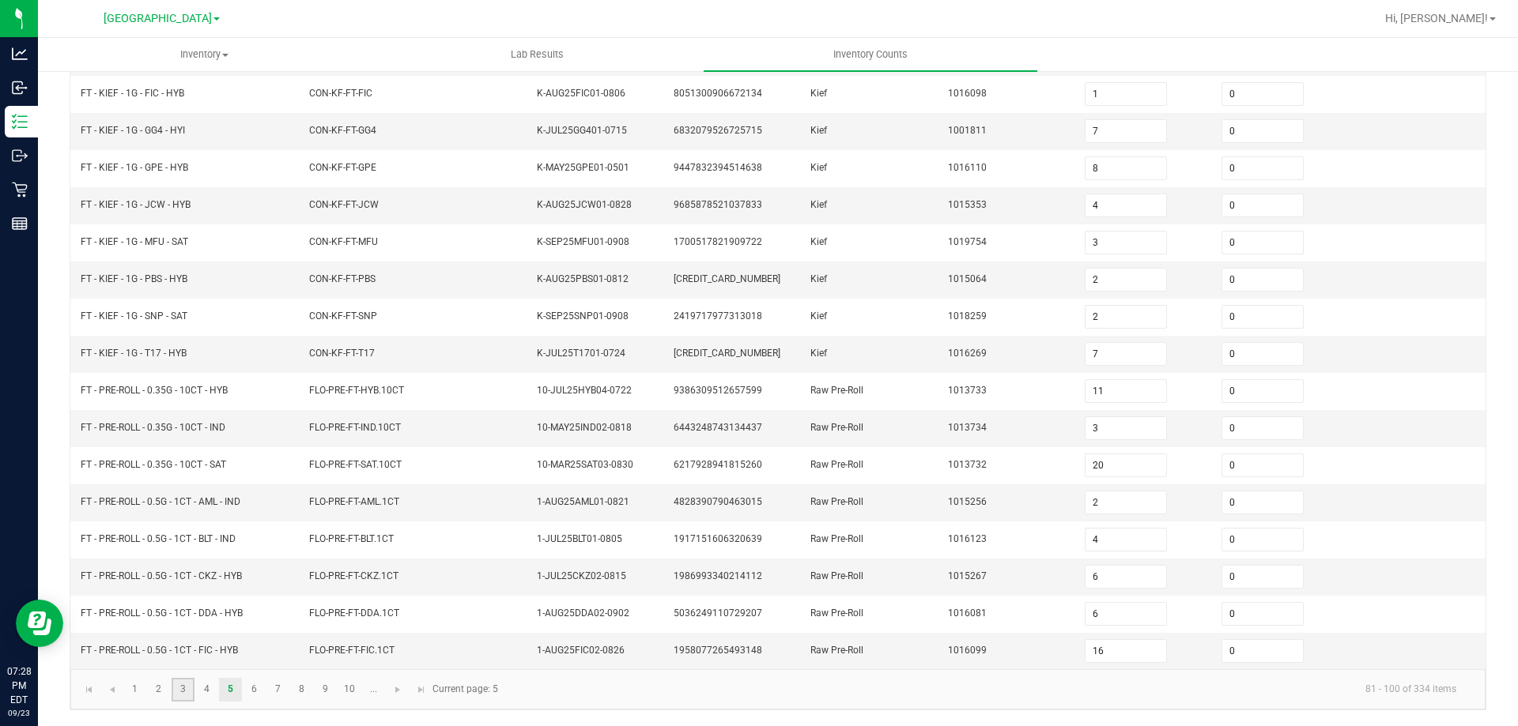
click at [184, 692] on link "3" at bounding box center [183, 690] width 23 height 24
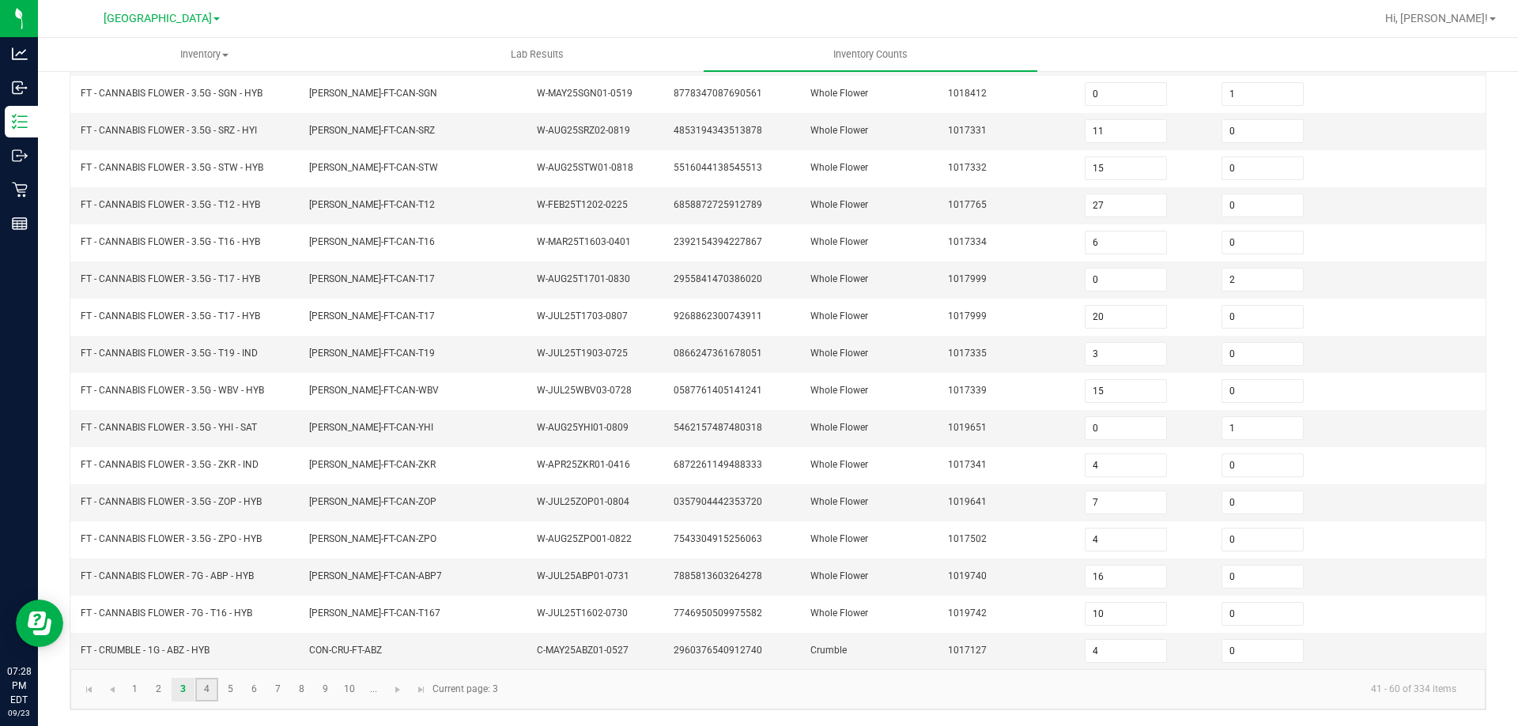
click at [209, 696] on link "4" at bounding box center [206, 690] width 23 height 24
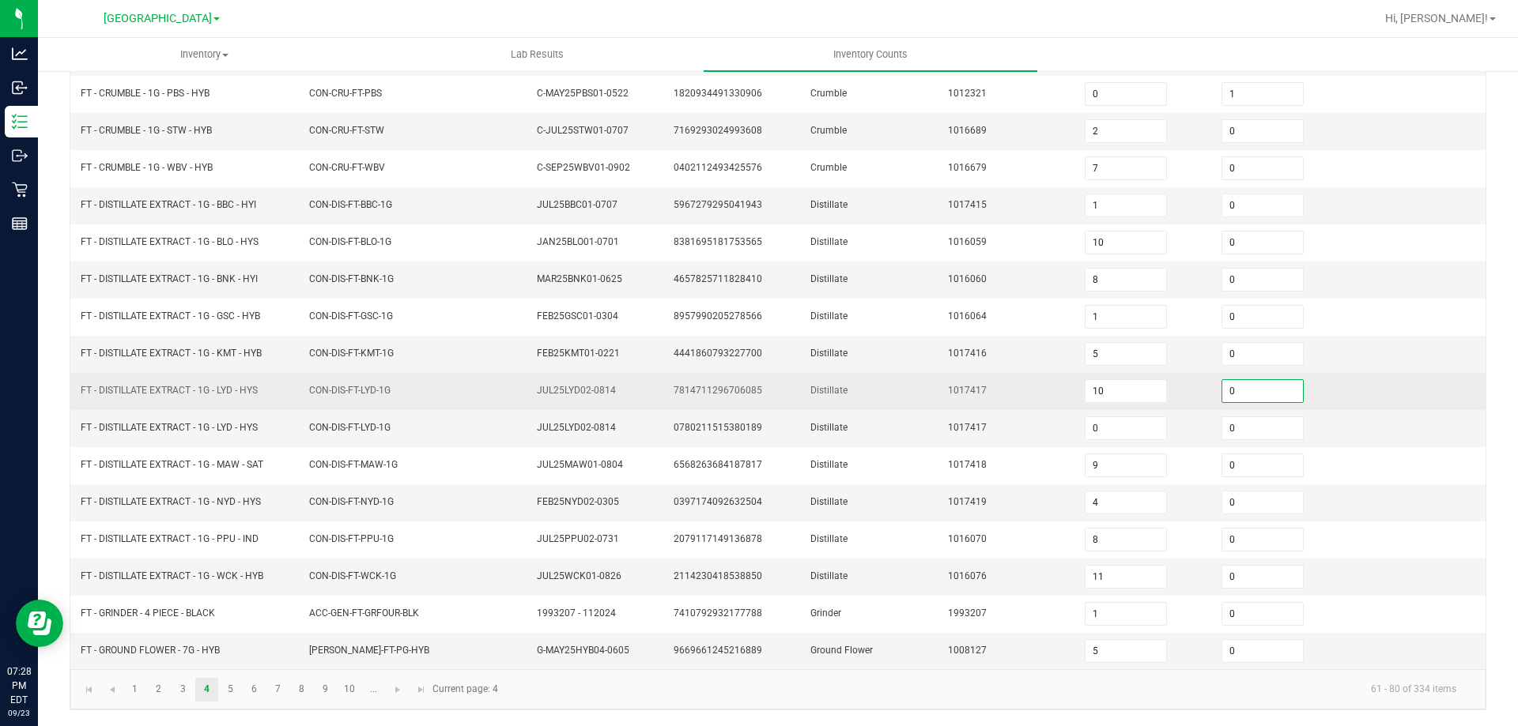
click at [1227, 390] on input "0" at bounding box center [1262, 391] width 81 height 22
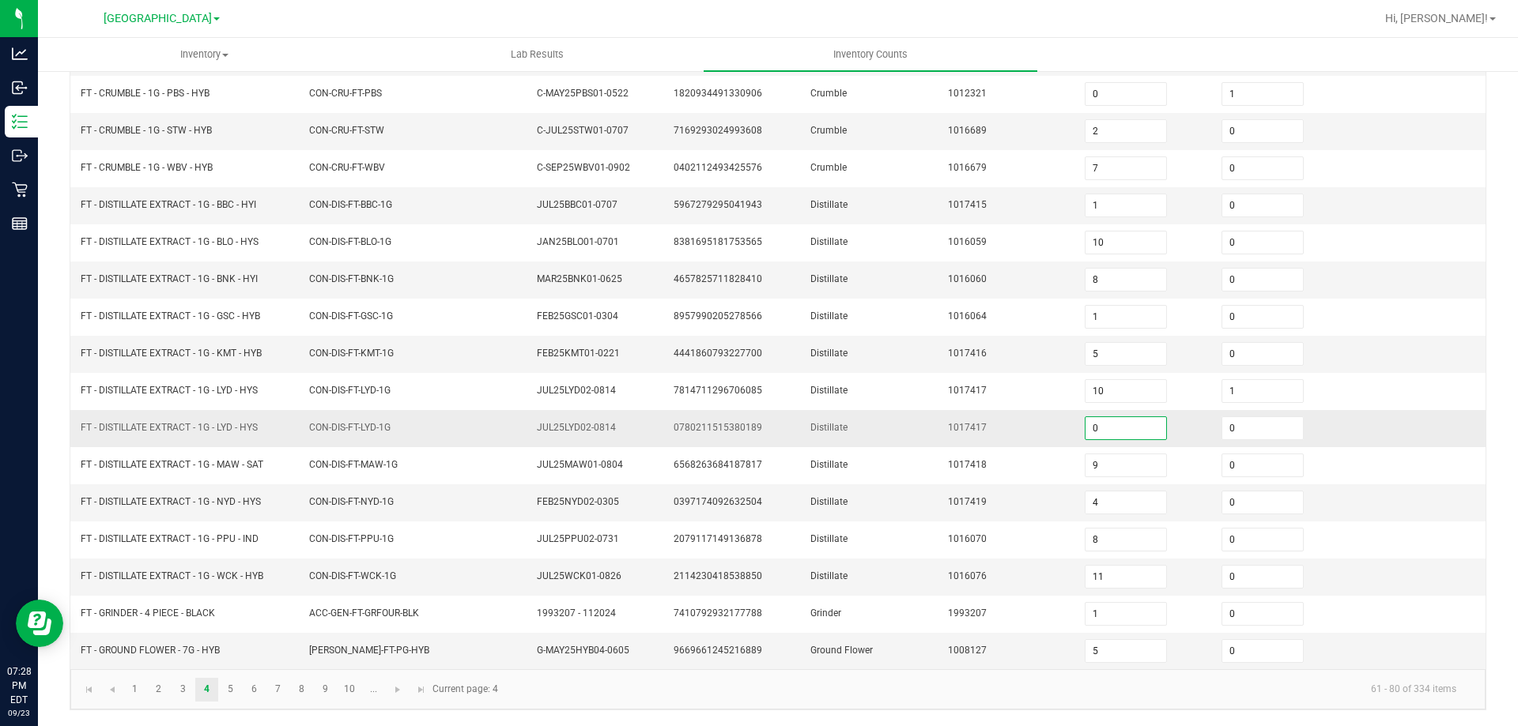
click at [1126, 423] on input "0" at bounding box center [1125, 428] width 81 height 22
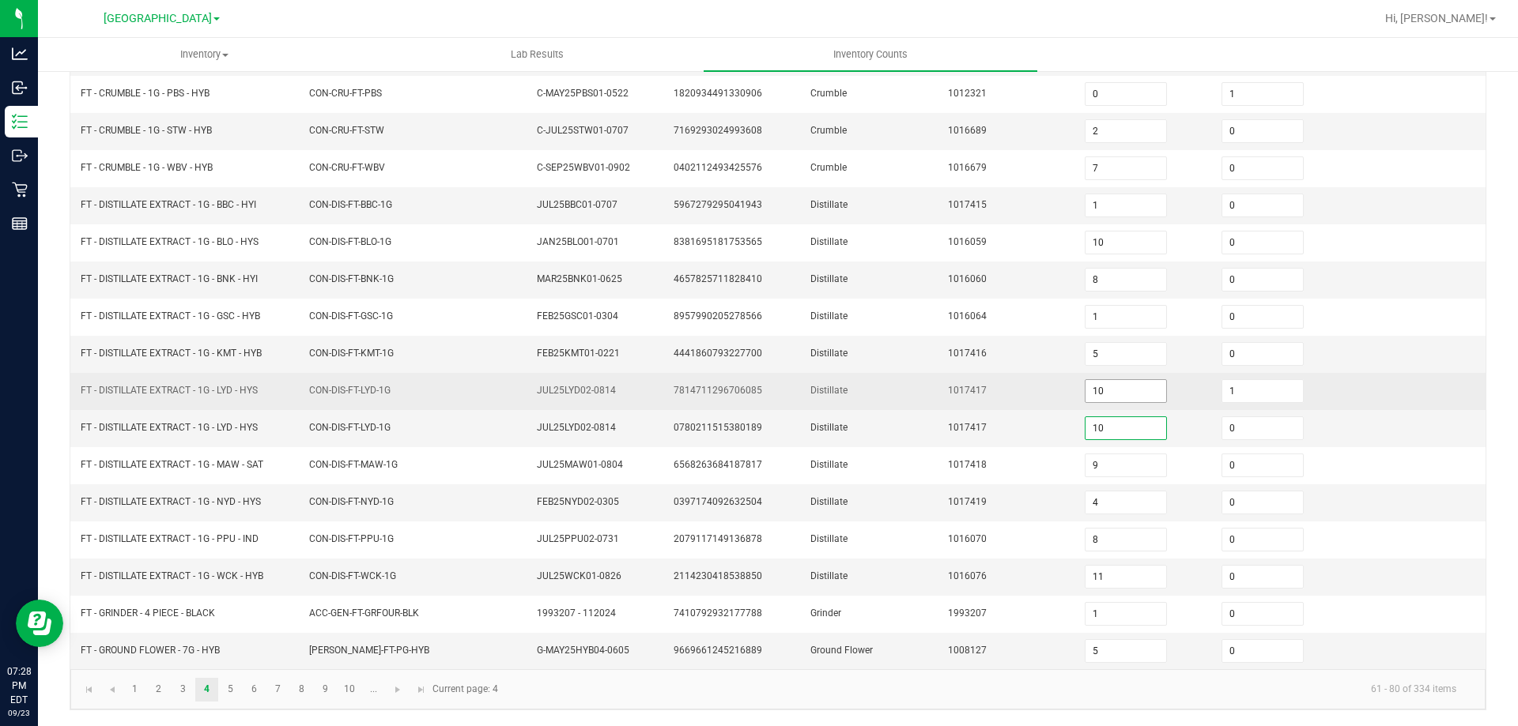
click at [1112, 397] on input "10" at bounding box center [1125, 391] width 81 height 22
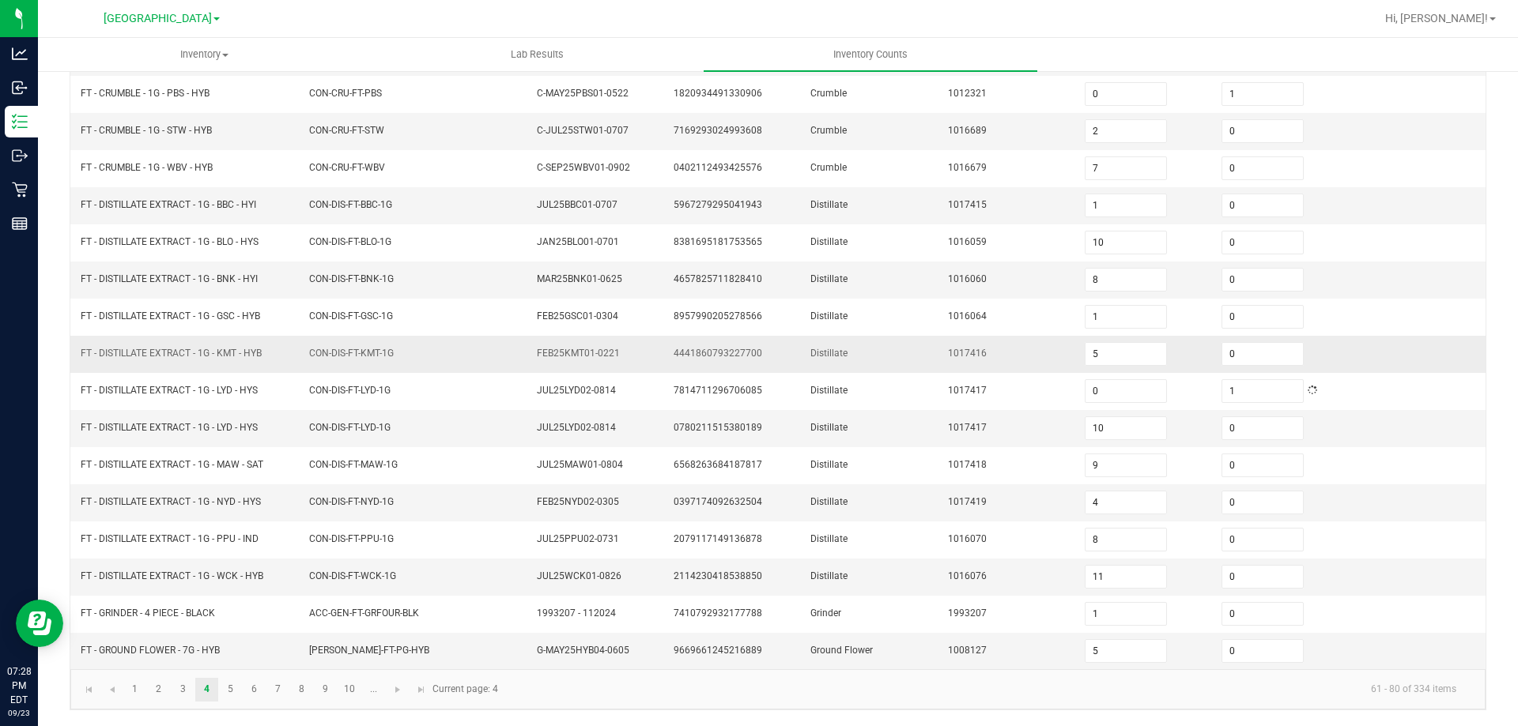
click at [949, 369] on td "1017416" at bounding box center [1006, 354] width 137 height 37
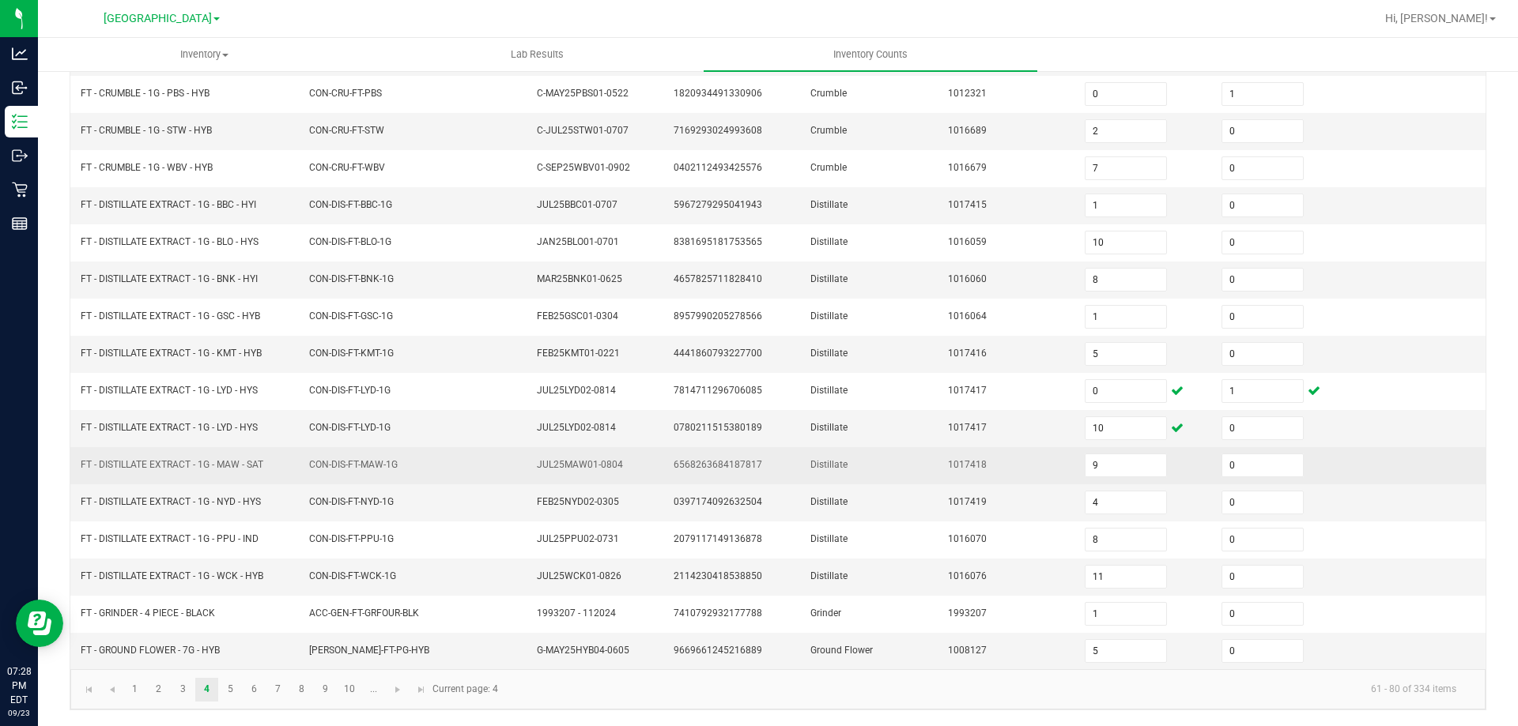
click at [240, 479] on td "FT - DISTILLATE EXTRACT - 1G - MAW - SAT" at bounding box center [185, 465] width 228 height 37
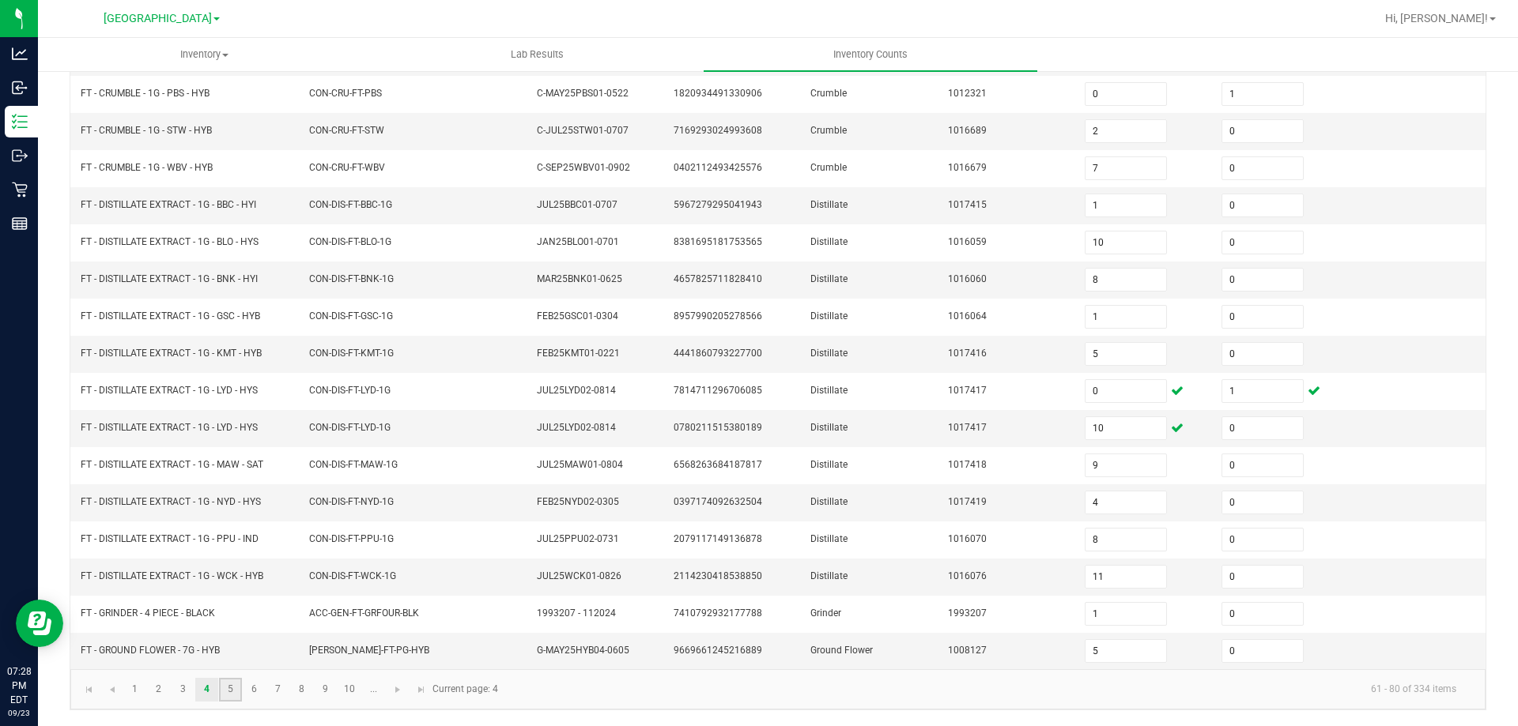
click at [237, 699] on link "5" at bounding box center [230, 690] width 23 height 24
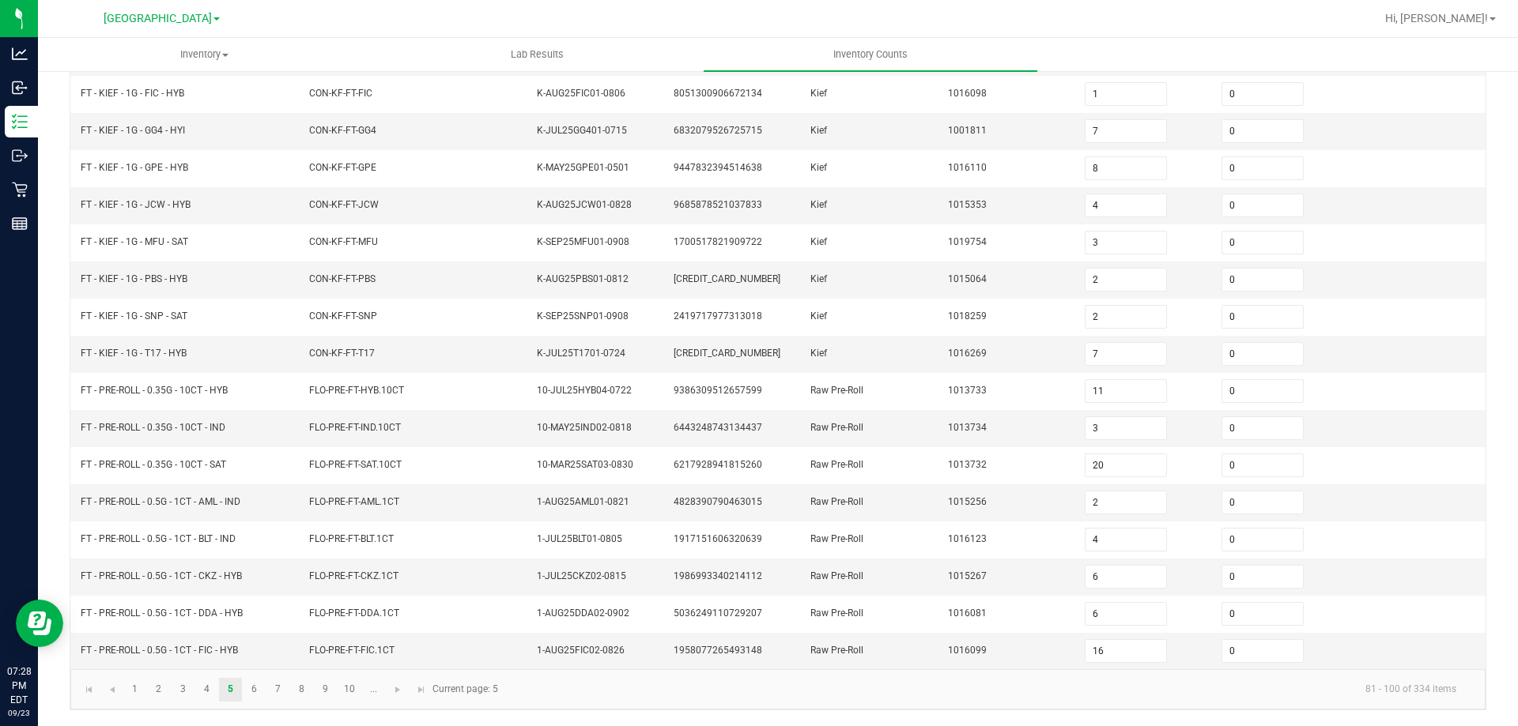
click at [259, 702] on kendo-pager "1 2 3 4 5 6 7 8 9 10 ... 81 - 100 of 334 items Current page: 5" at bounding box center [777, 690] width 1415 height 40
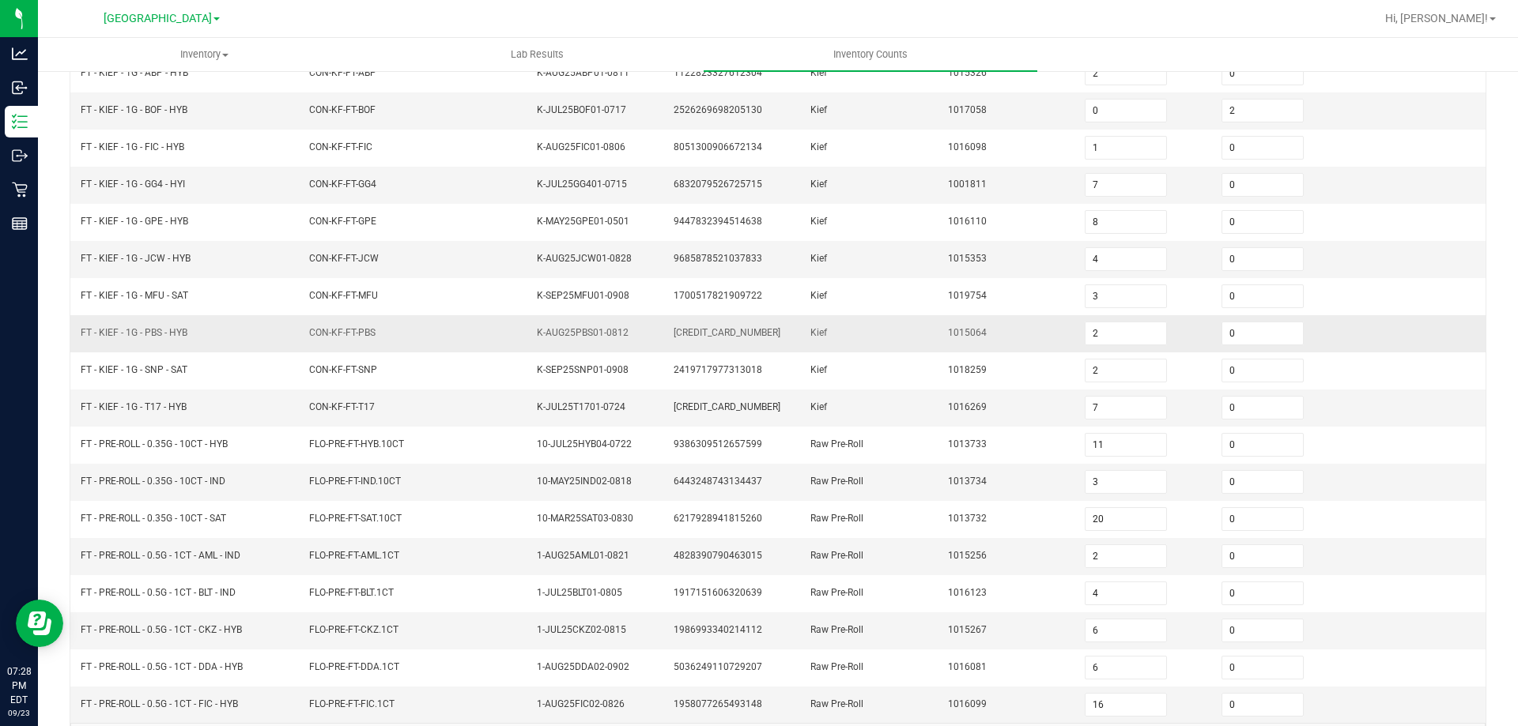
scroll to position [249, 0]
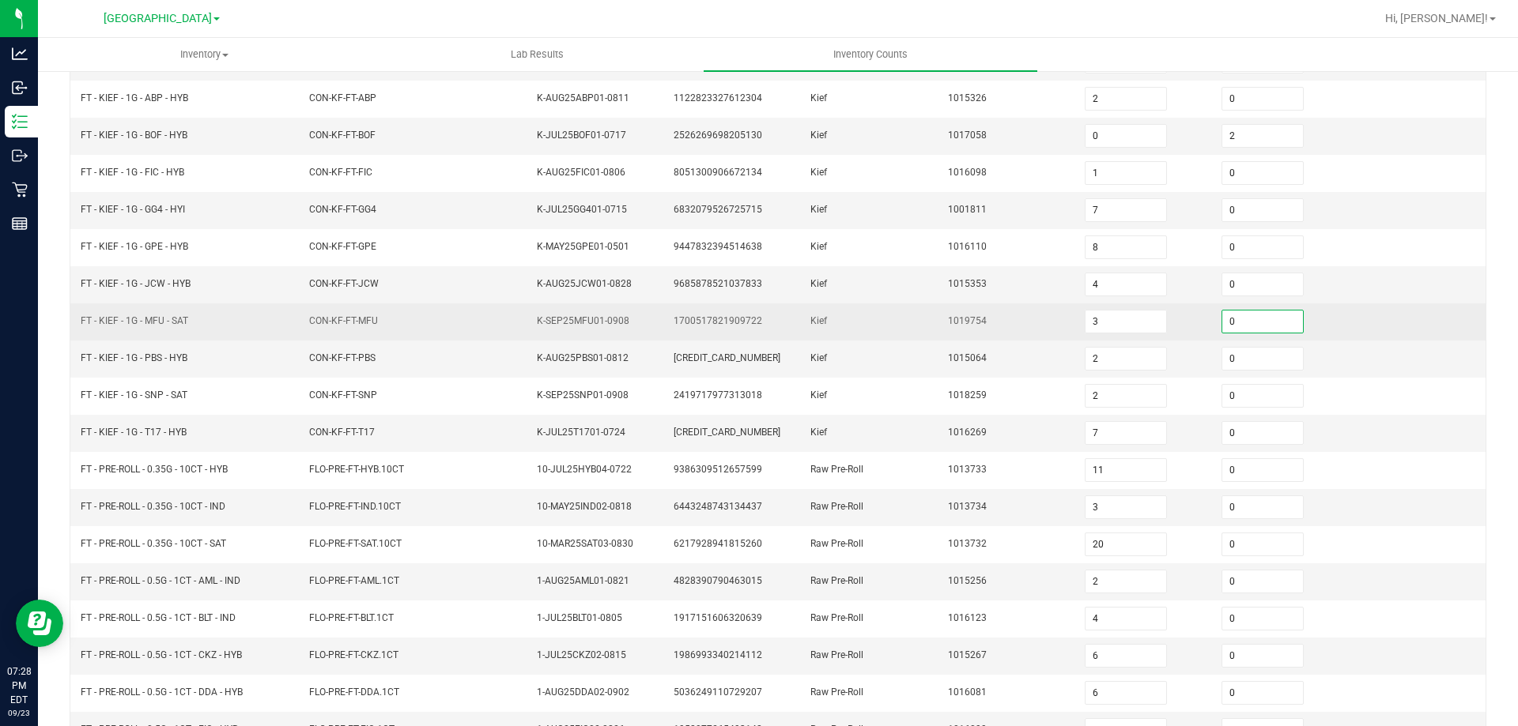
click at [1249, 318] on input "0" at bounding box center [1262, 322] width 81 height 22
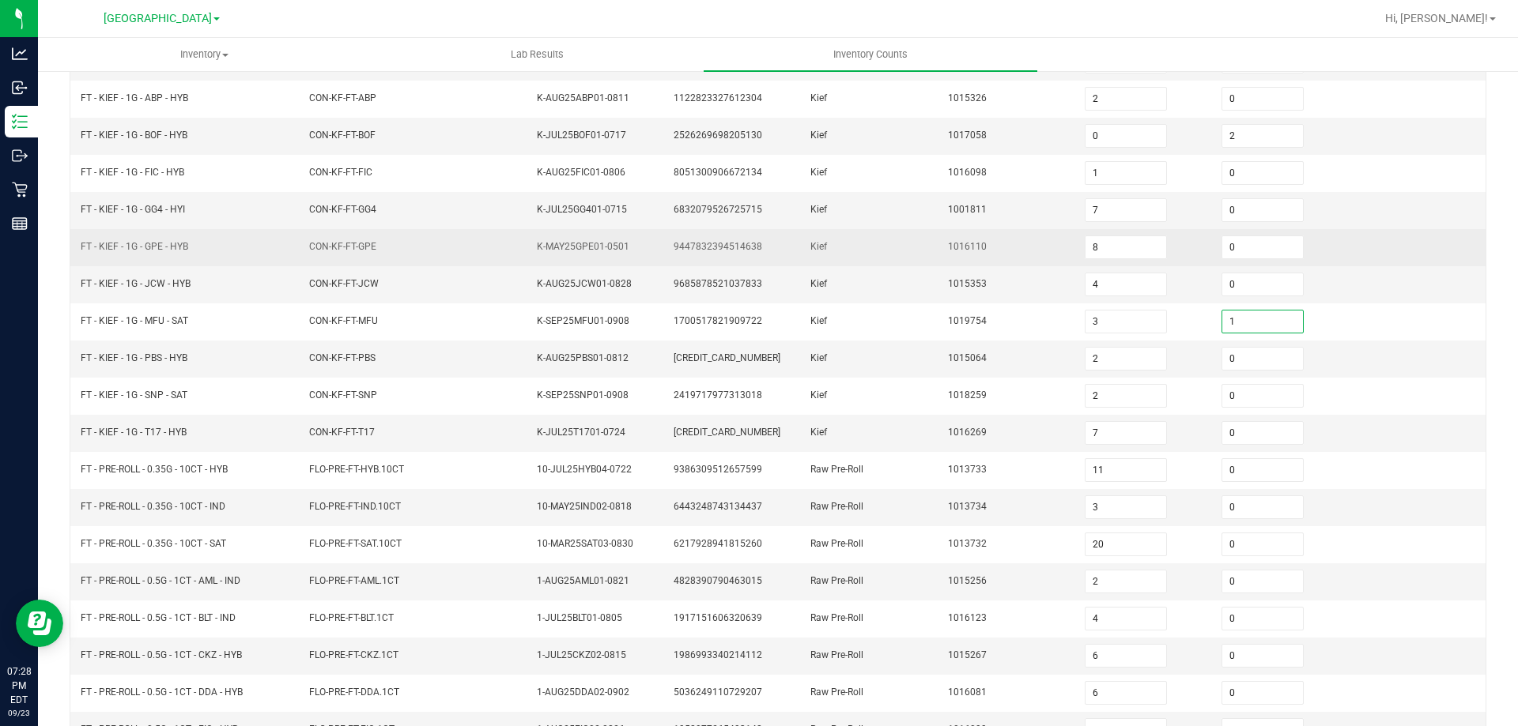
click at [907, 256] on td "Kief" at bounding box center [869, 247] width 137 height 37
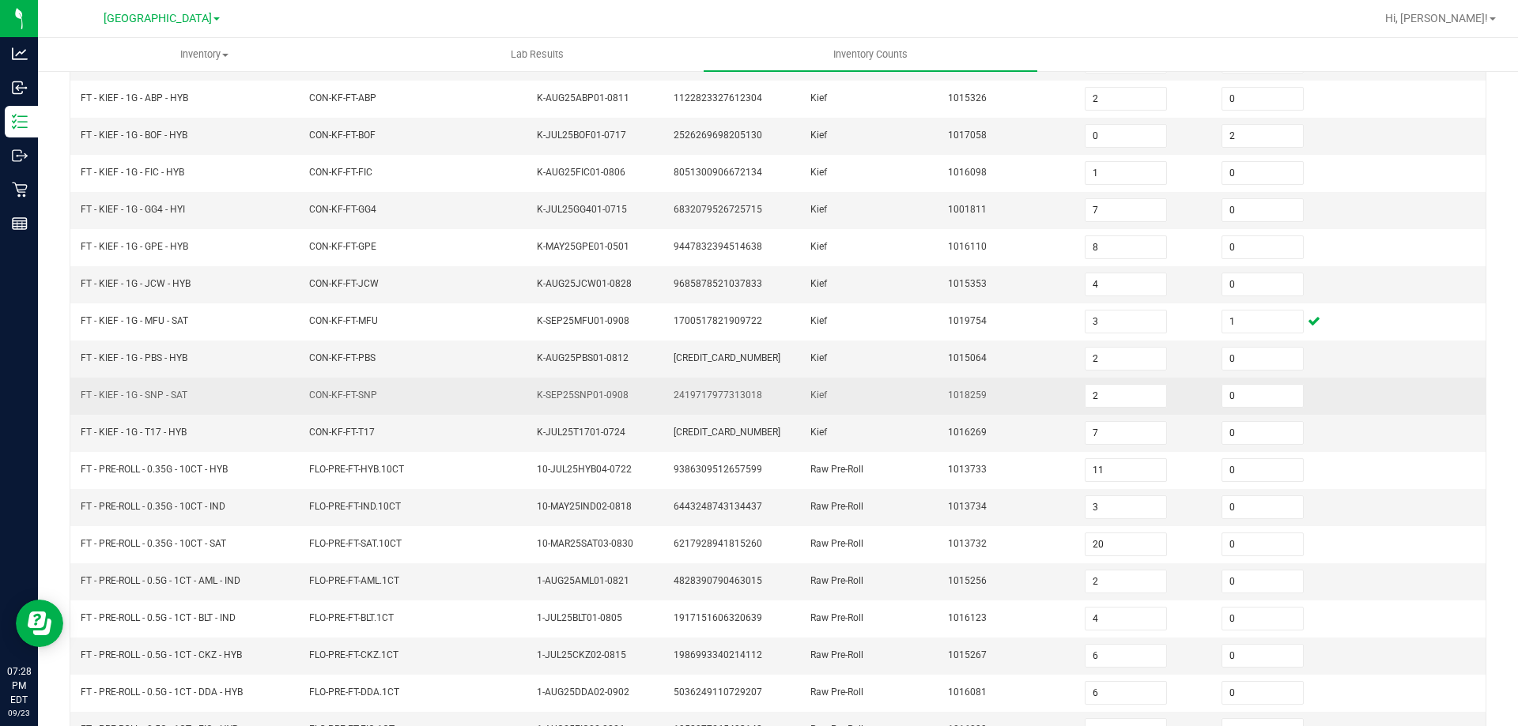
click at [1225, 375] on td "0" at bounding box center [1280, 359] width 137 height 37
click at [1228, 395] on input "0" at bounding box center [1262, 396] width 81 height 22
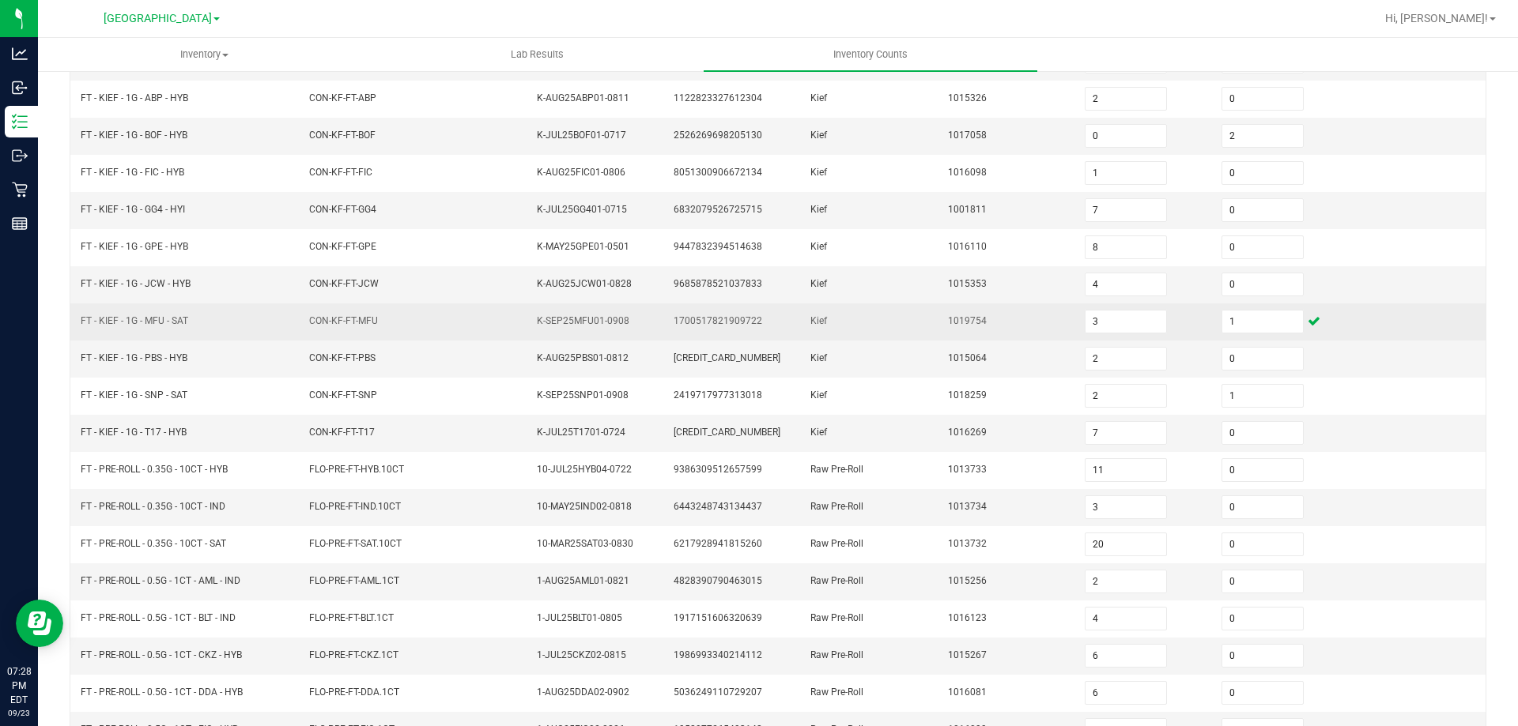
click at [961, 325] on span "1019754" at bounding box center [967, 320] width 39 height 11
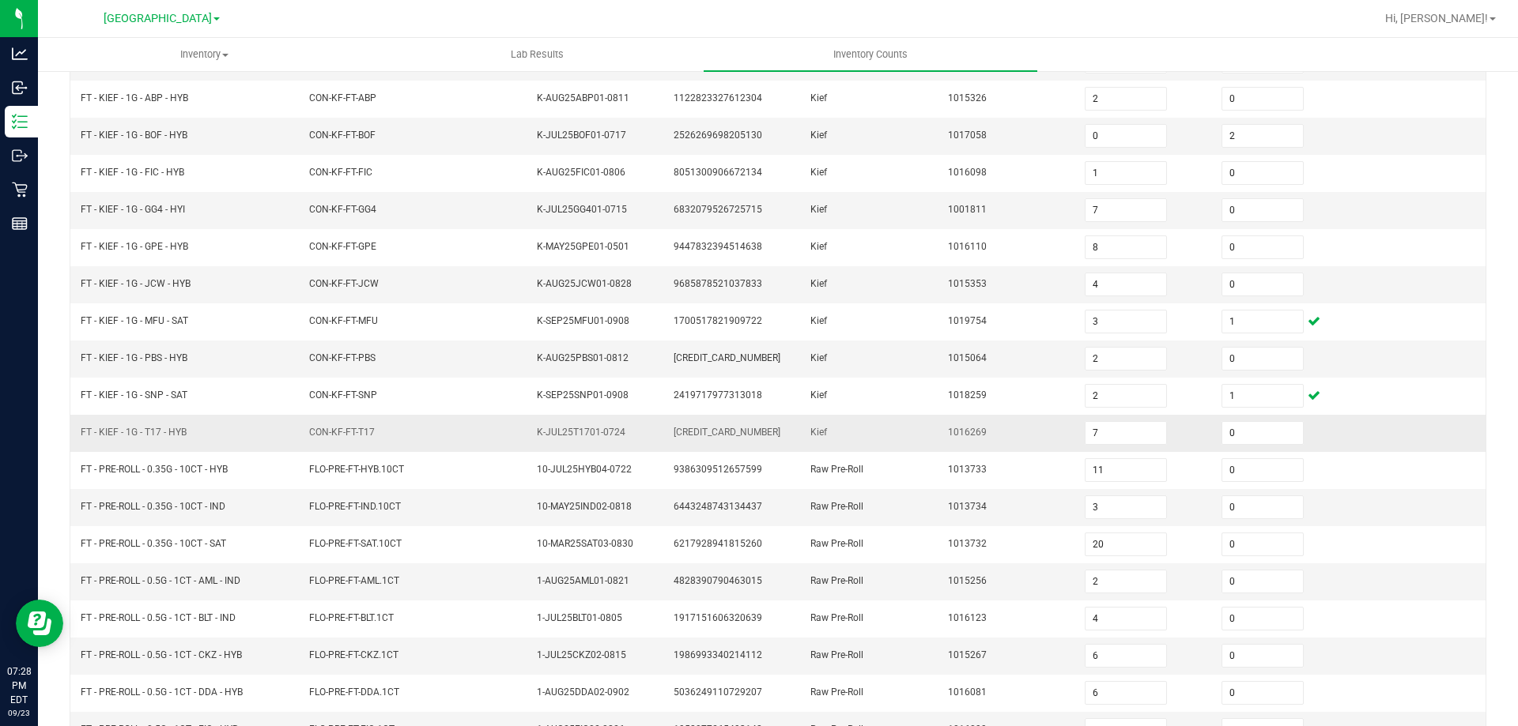
click at [243, 437] on td "FT - KIEF - 1G - T17 - HYB" at bounding box center [185, 433] width 228 height 37
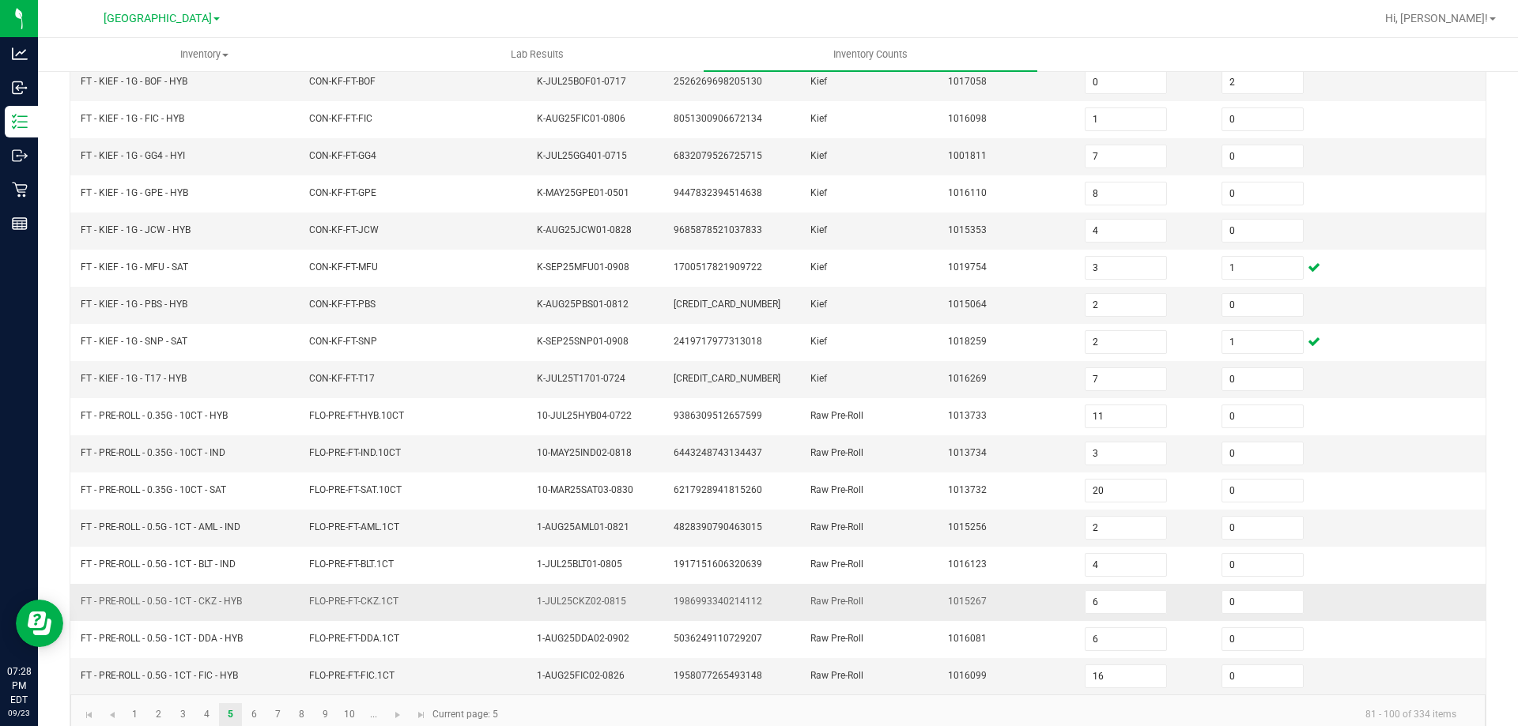
scroll to position [328, 0]
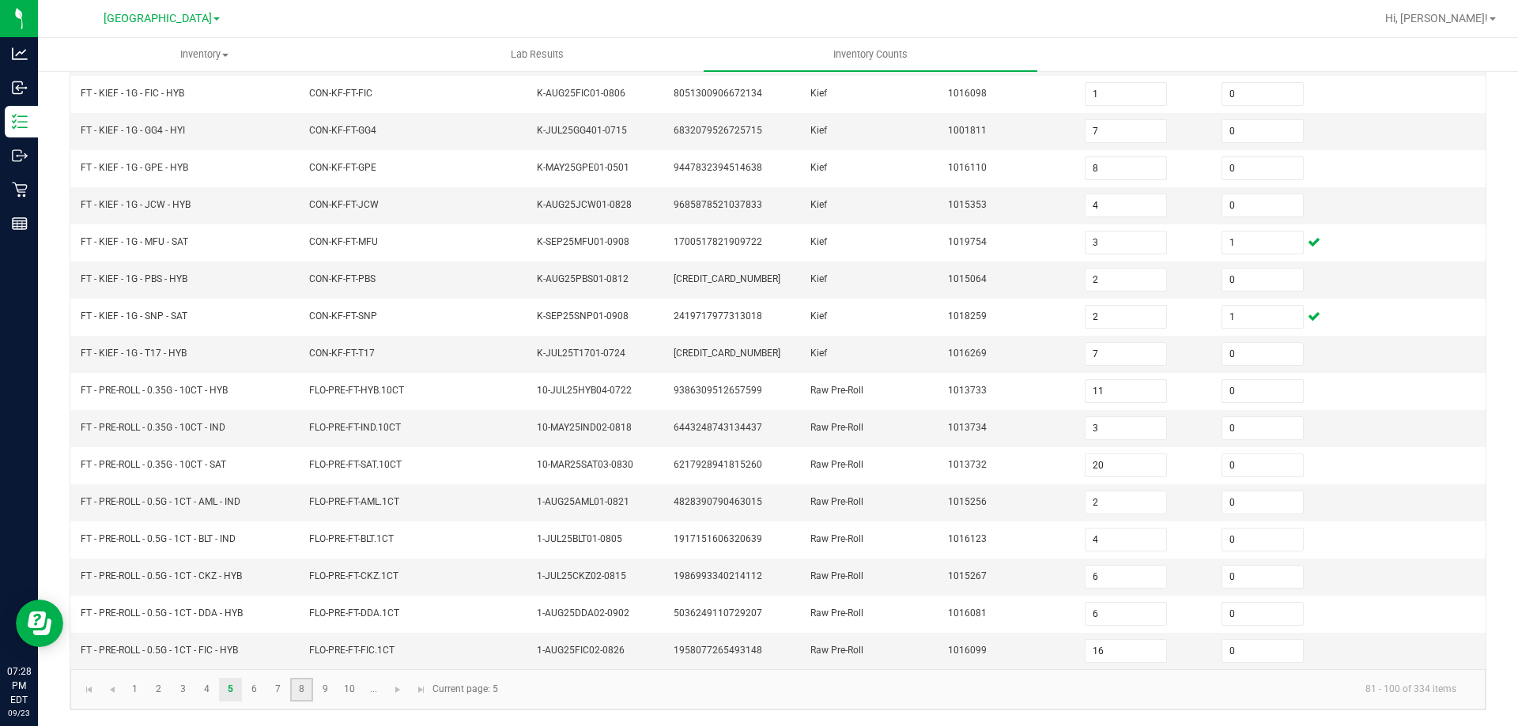
click at [300, 685] on link "8" at bounding box center [301, 690] width 23 height 24
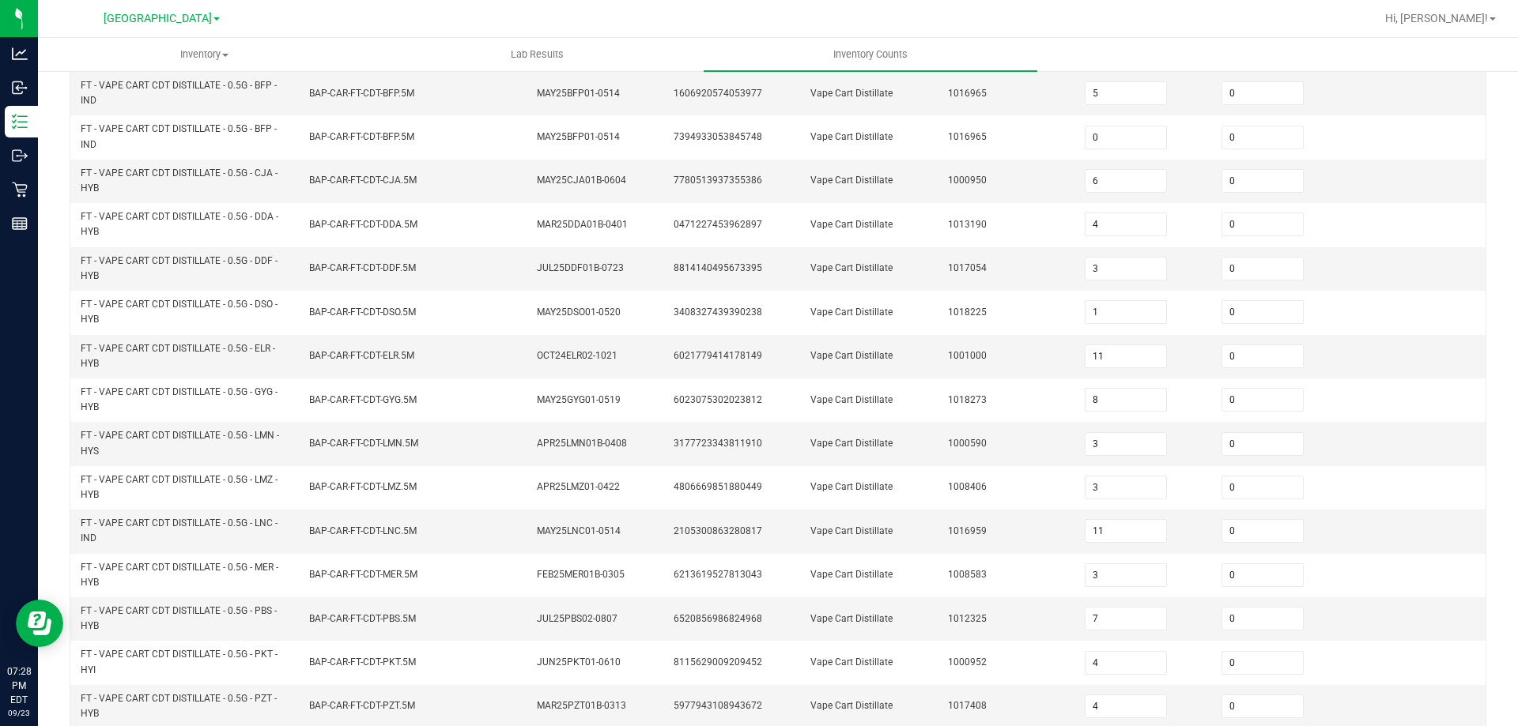
scroll to position [448, 0]
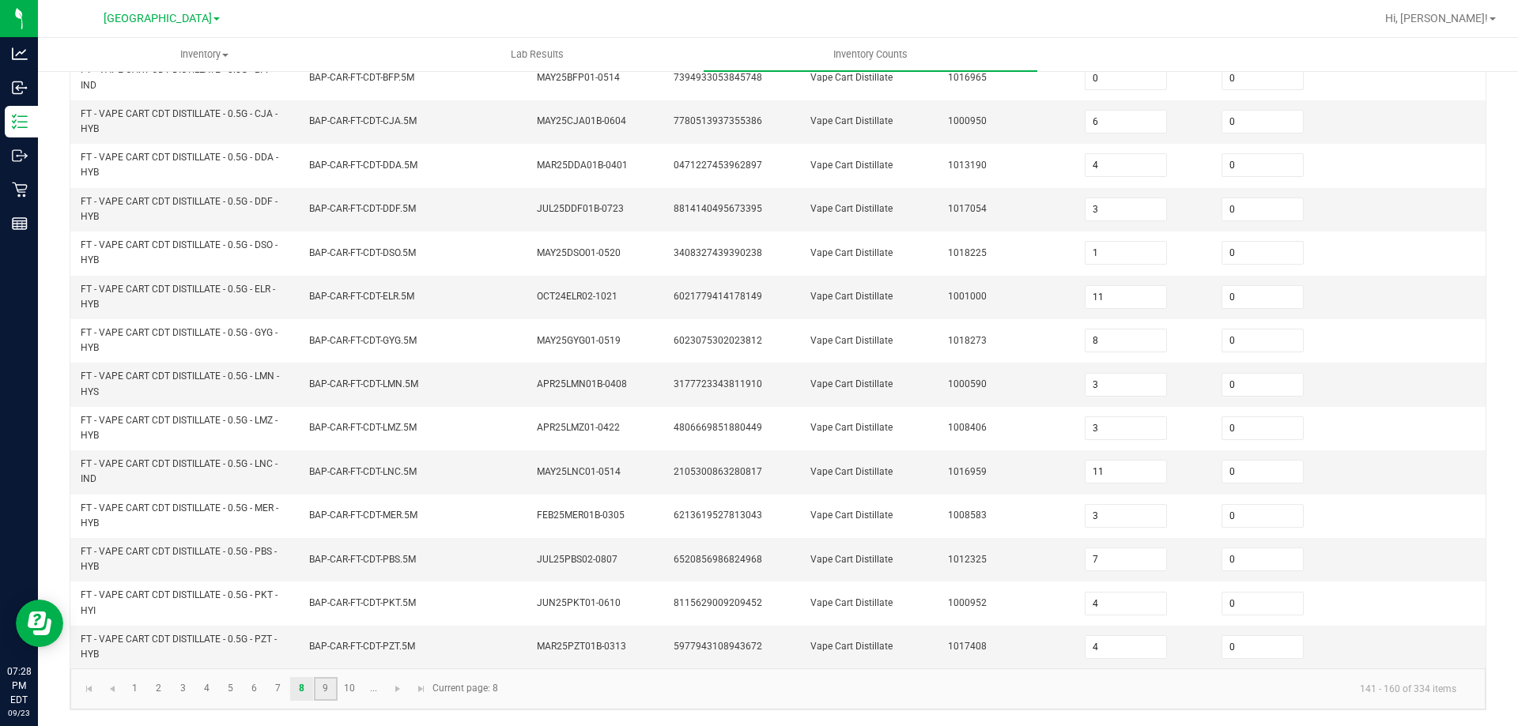
click at [335, 687] on link "9" at bounding box center [325, 689] width 23 height 24
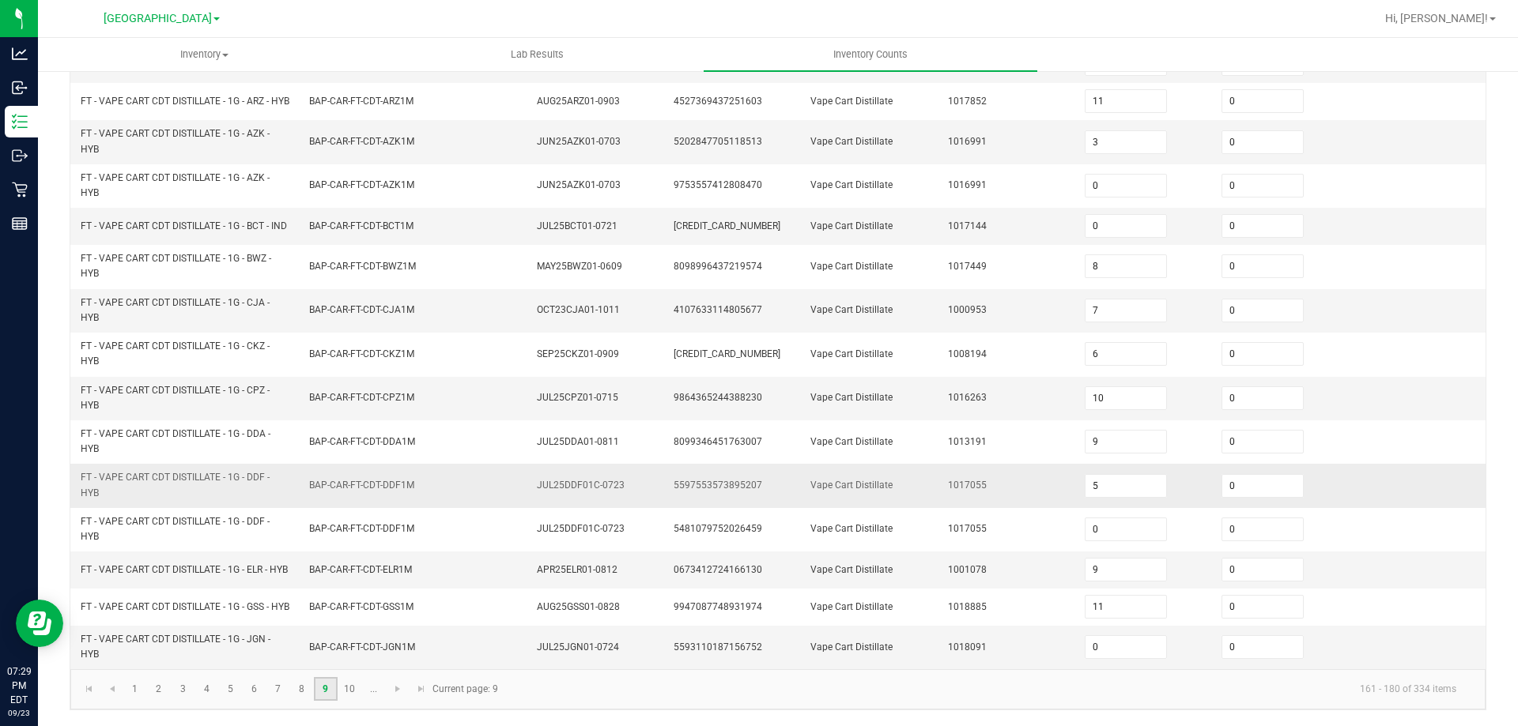
scroll to position [461, 0]
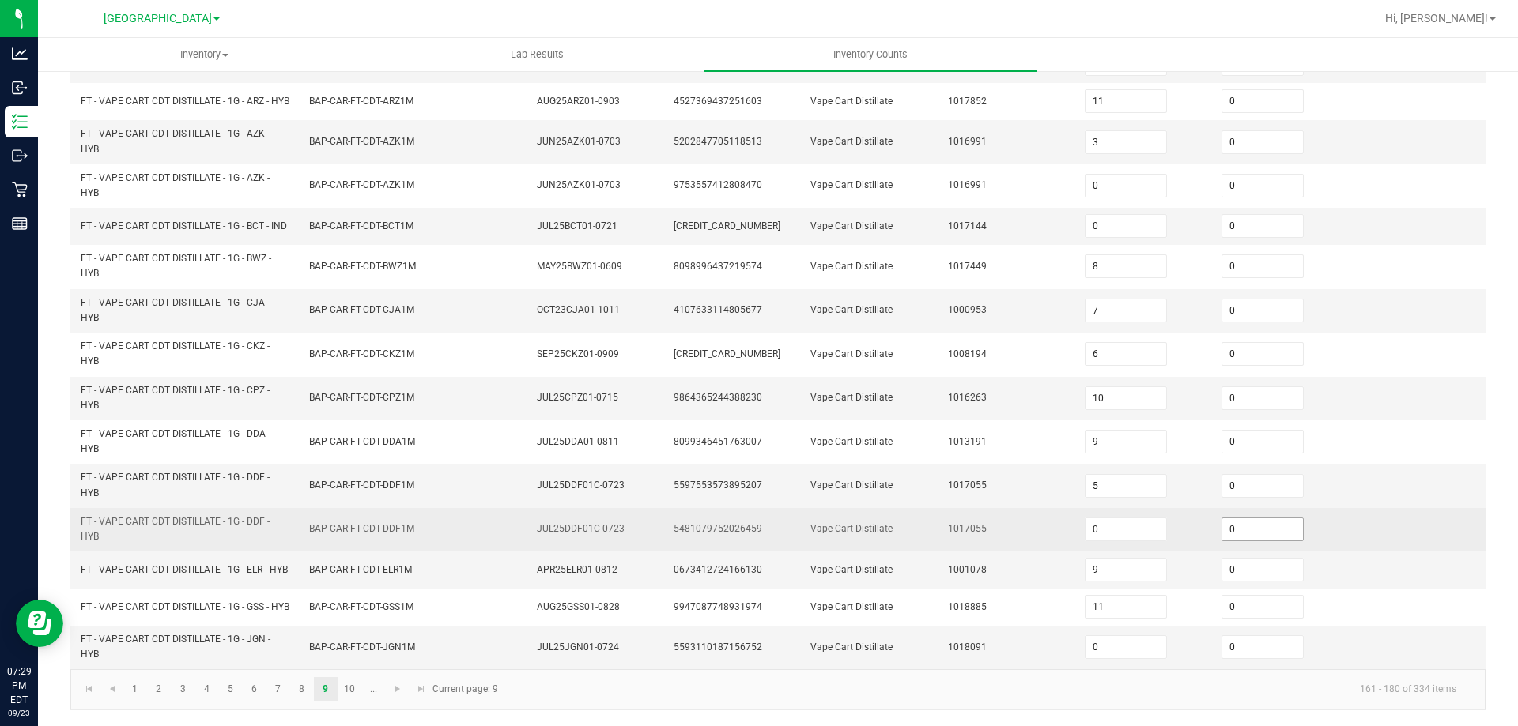
click at [1244, 528] on td "0" at bounding box center [1280, 529] width 137 height 43
click at [1247, 523] on input "0" at bounding box center [1262, 530] width 81 height 22
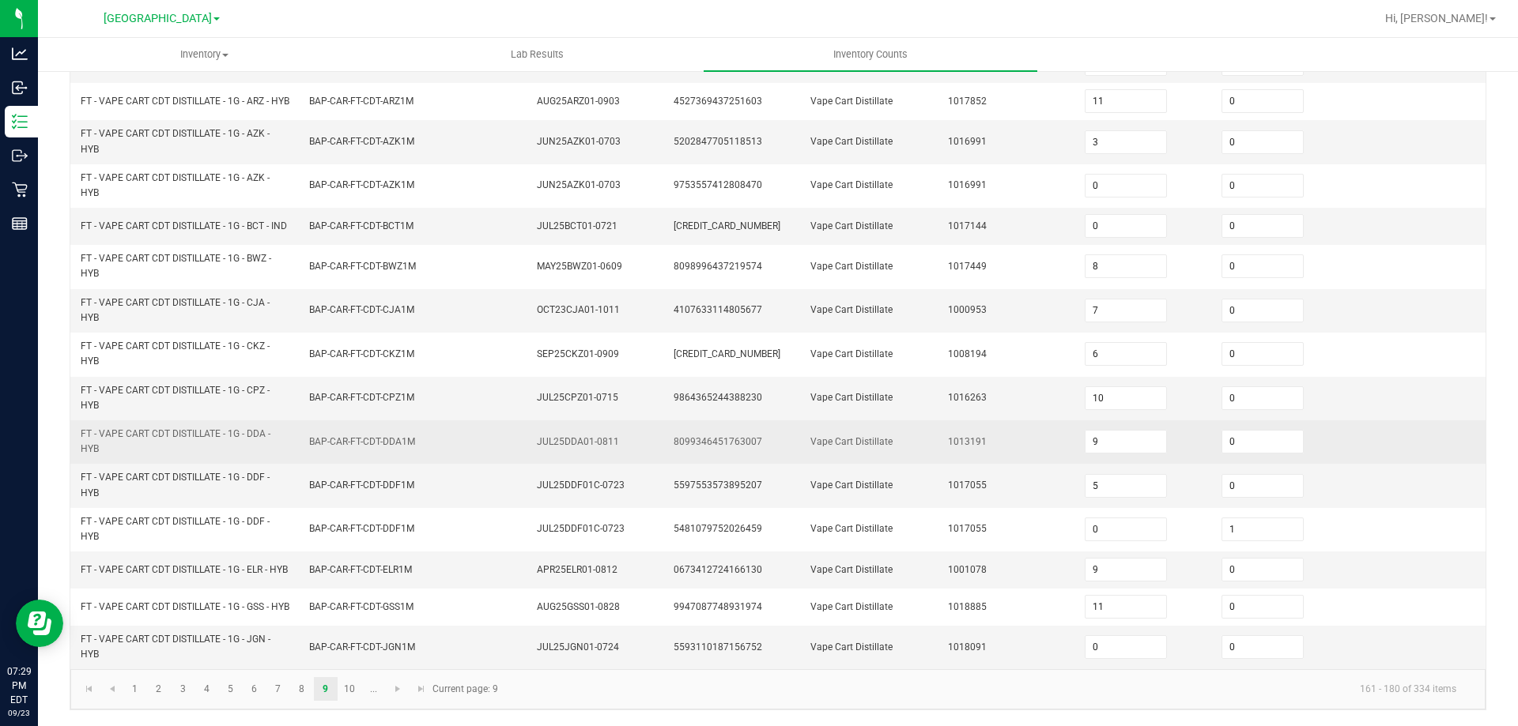
click at [864, 437] on td "Vape Cart Distillate" at bounding box center [869, 442] width 137 height 43
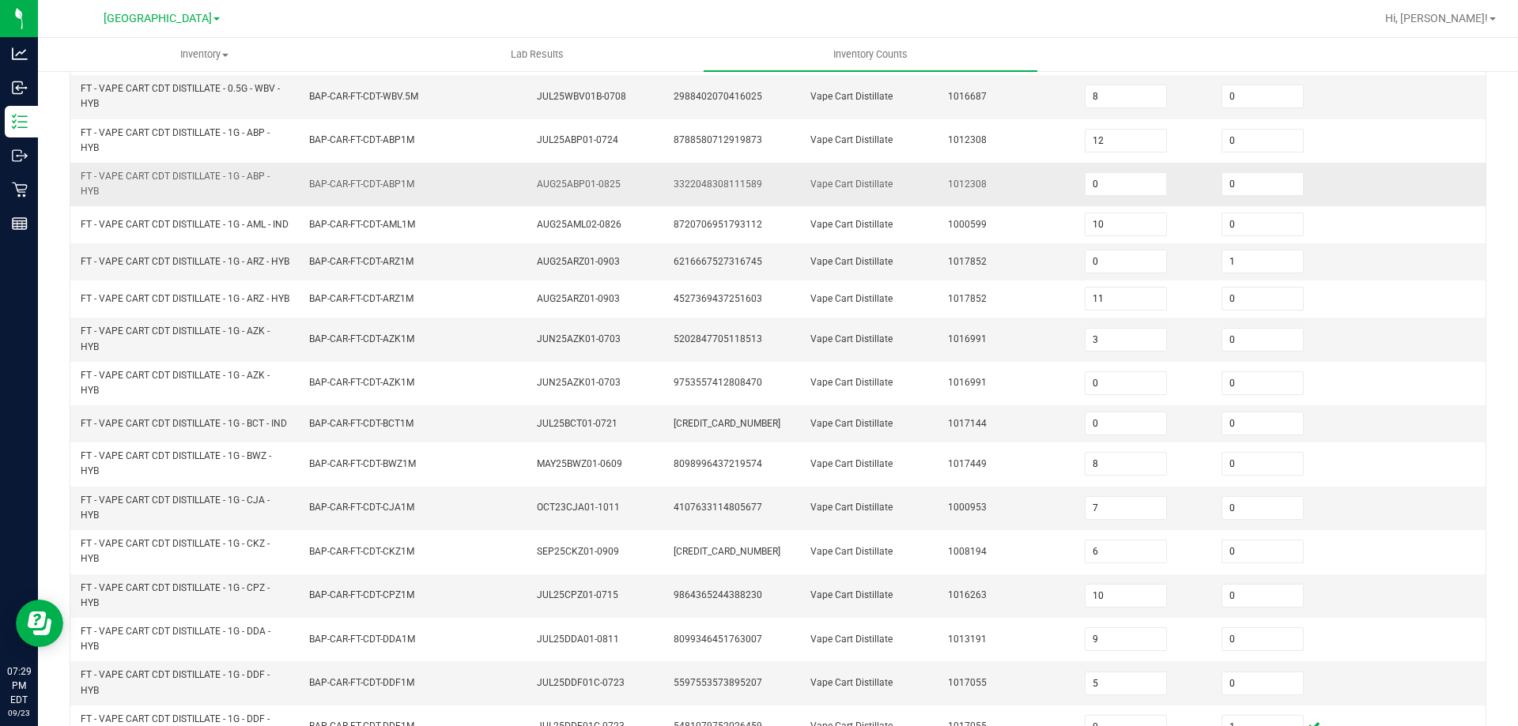
scroll to position [145, 0]
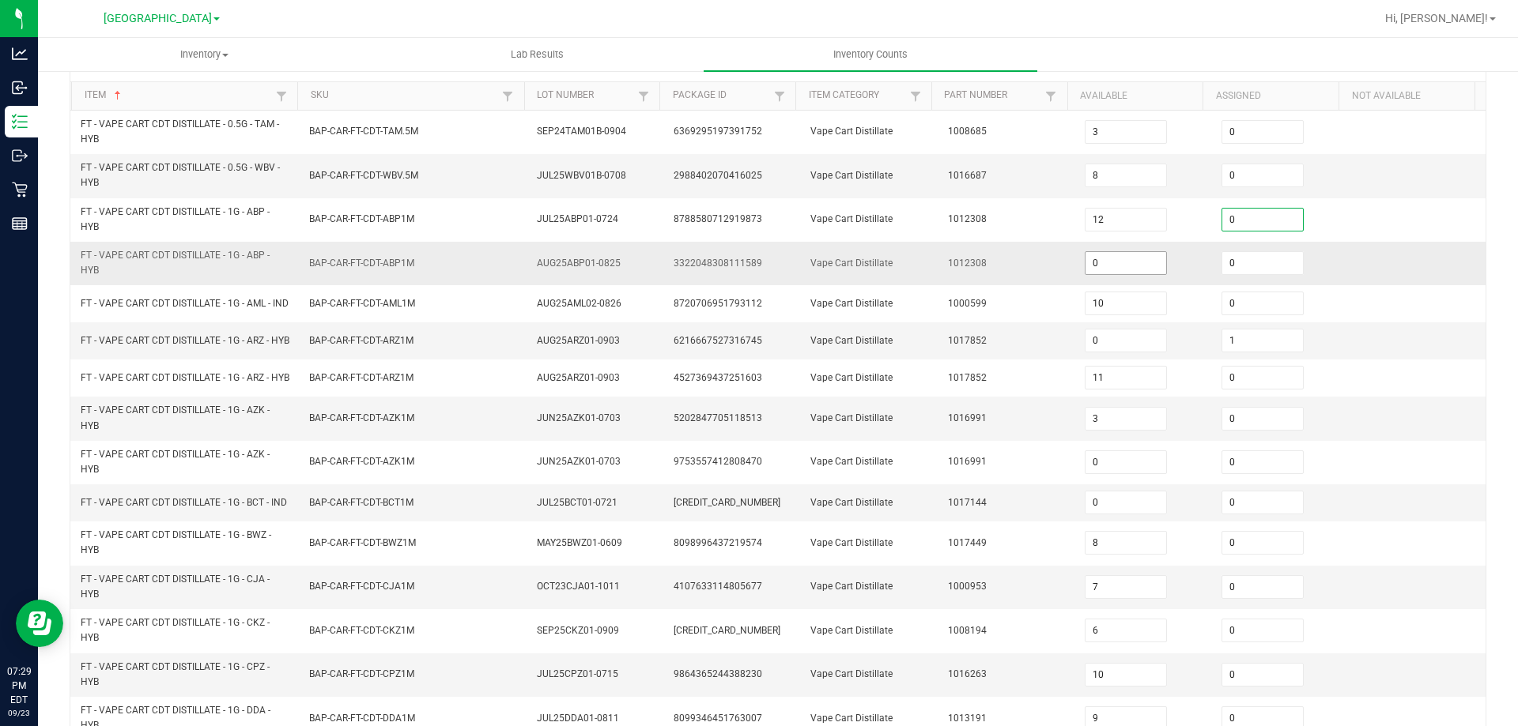
drag, startPoint x: 1218, startPoint y: 217, endPoint x: 1142, endPoint y: 255, distance: 84.8
click at [1222, 217] on input "0" at bounding box center [1262, 220] width 81 height 22
click at [1115, 249] on td "0" at bounding box center [1143, 263] width 137 height 43
click at [1100, 257] on input "0" at bounding box center [1125, 263] width 81 height 22
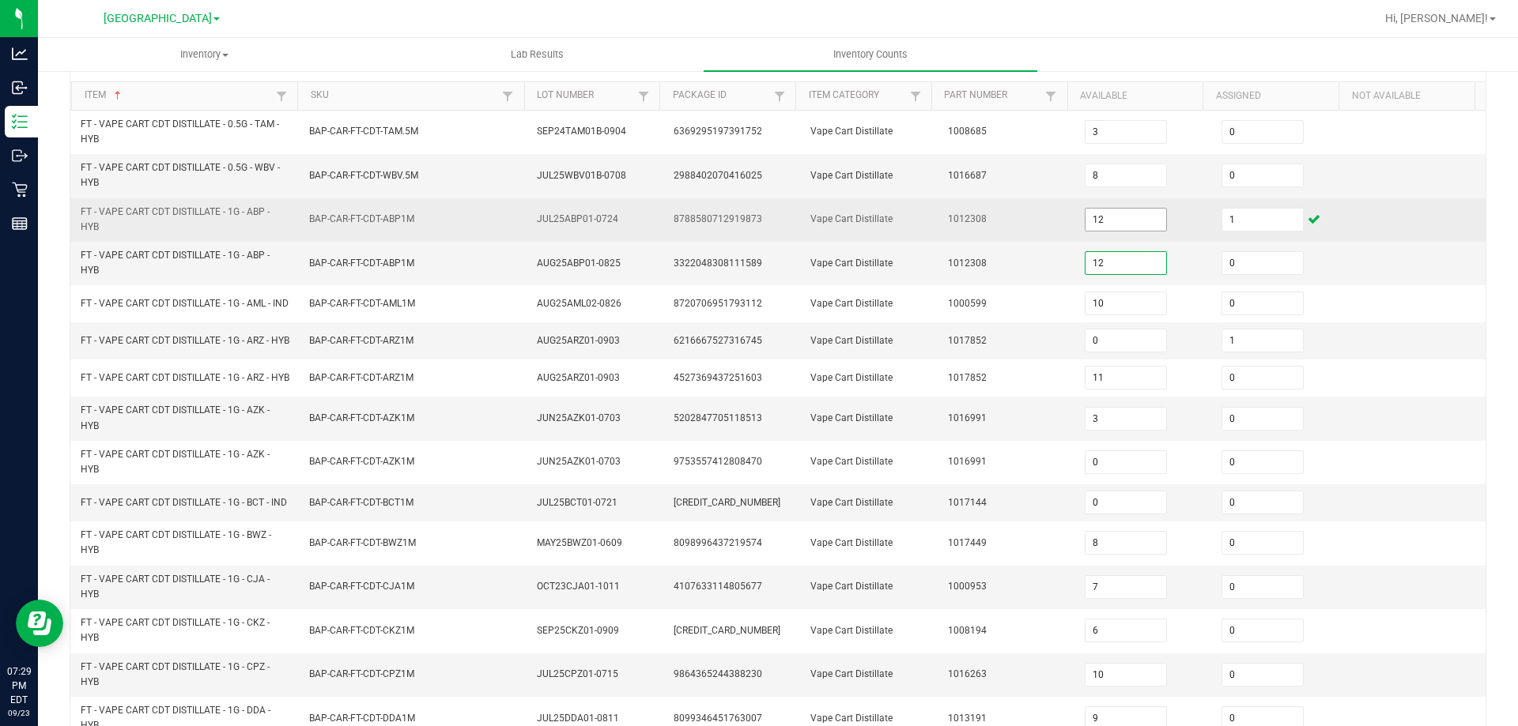
click at [1118, 220] on input "12" at bounding box center [1125, 220] width 81 height 22
click at [1013, 231] on td "1012308" at bounding box center [1006, 219] width 137 height 43
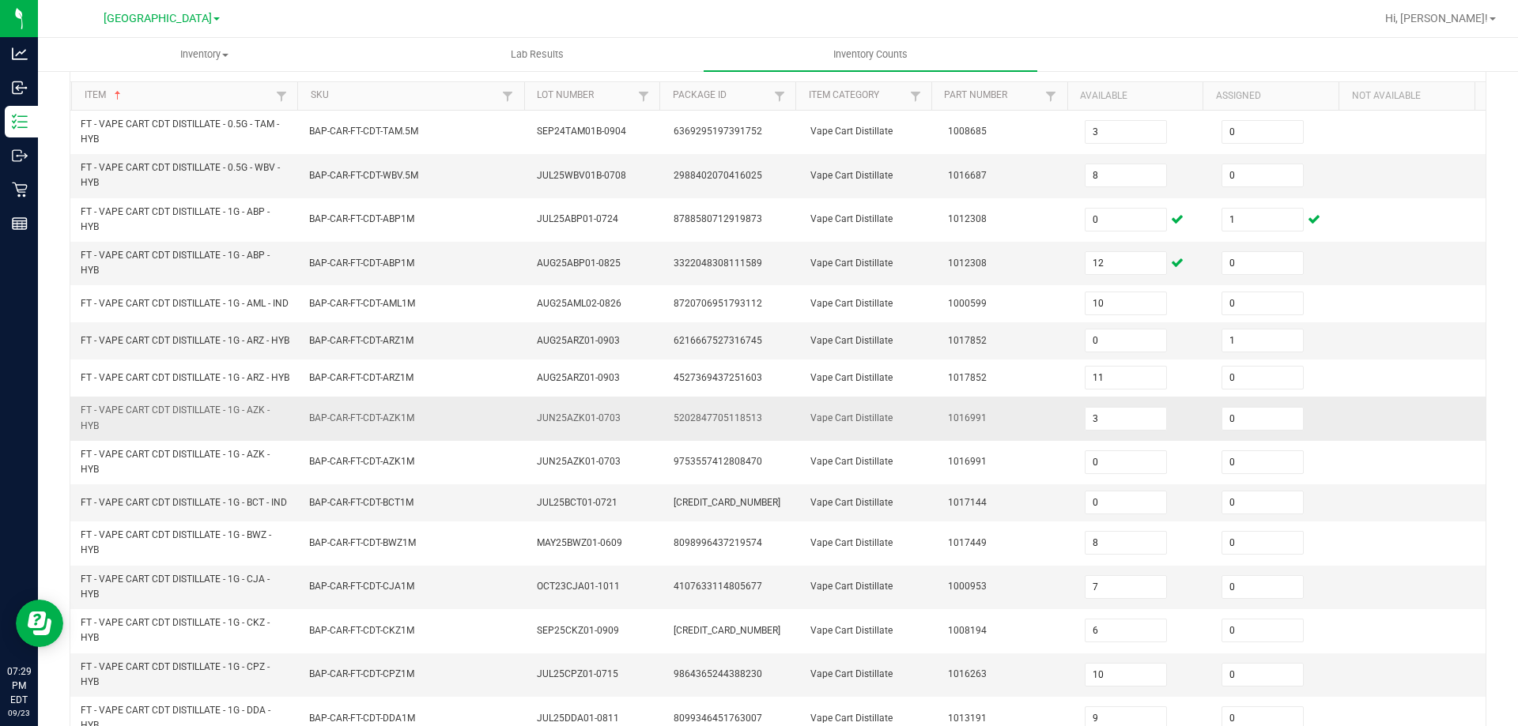
click at [277, 433] on span "FT - VAPE CART CDT DISTILLATE - 1G - AZK - HYB" at bounding box center [185, 418] width 209 height 30
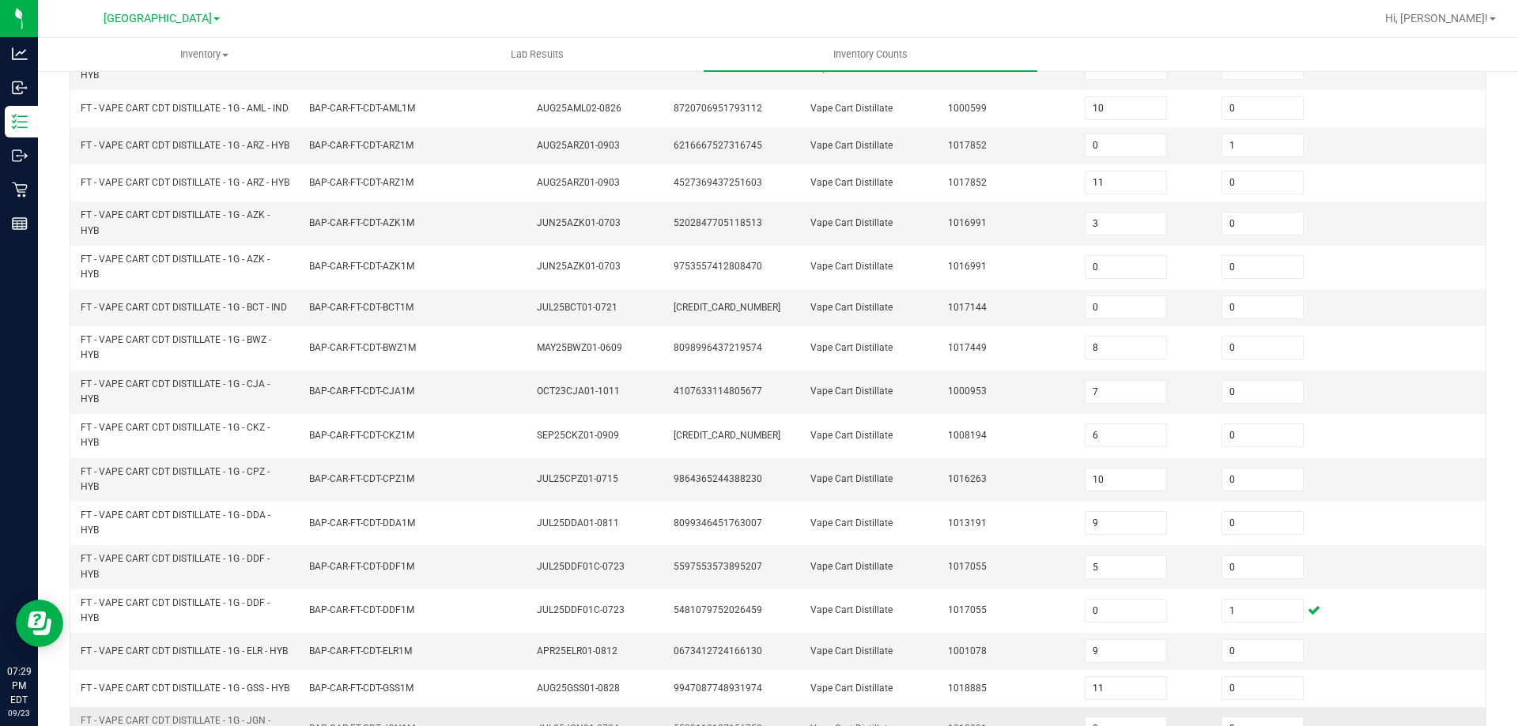
scroll to position [461, 0]
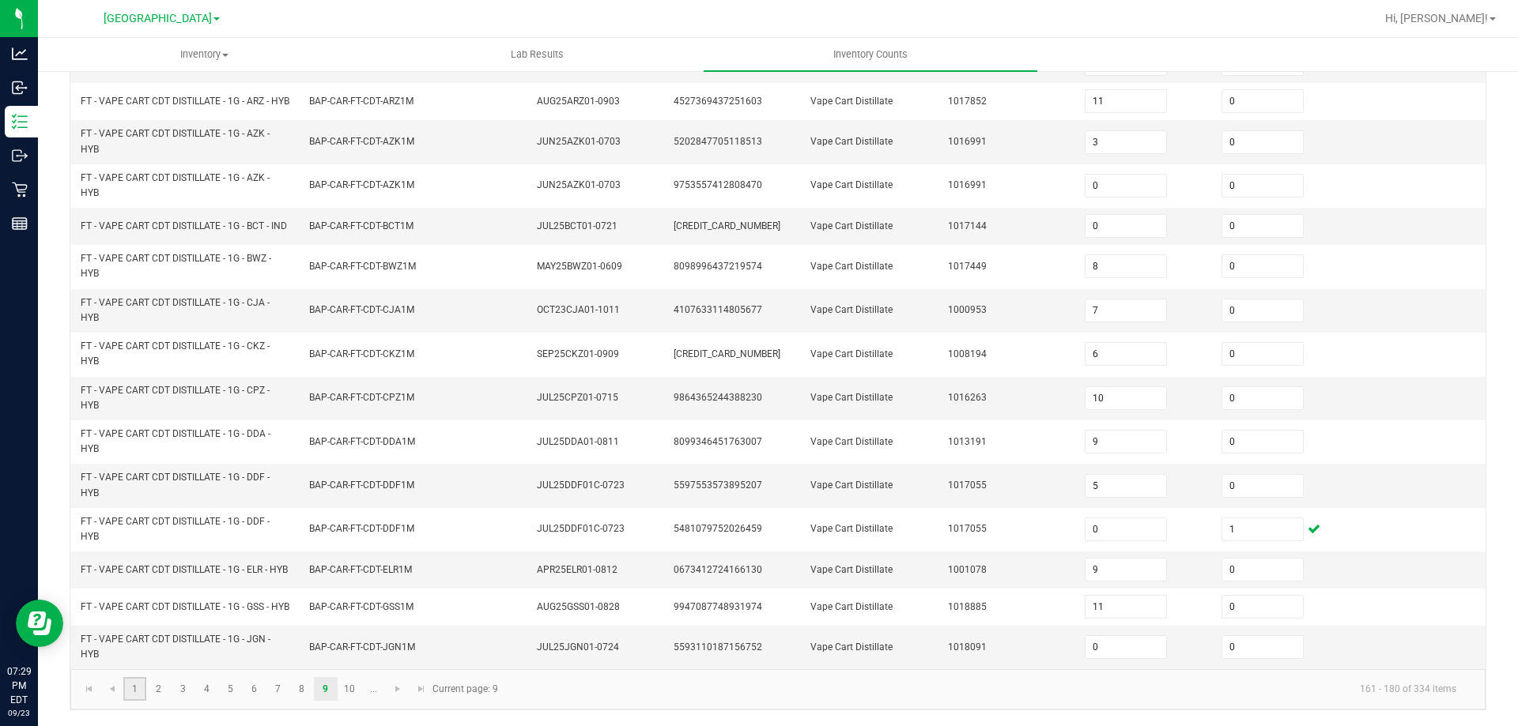
click at [129, 695] on link "1" at bounding box center [134, 689] width 23 height 24
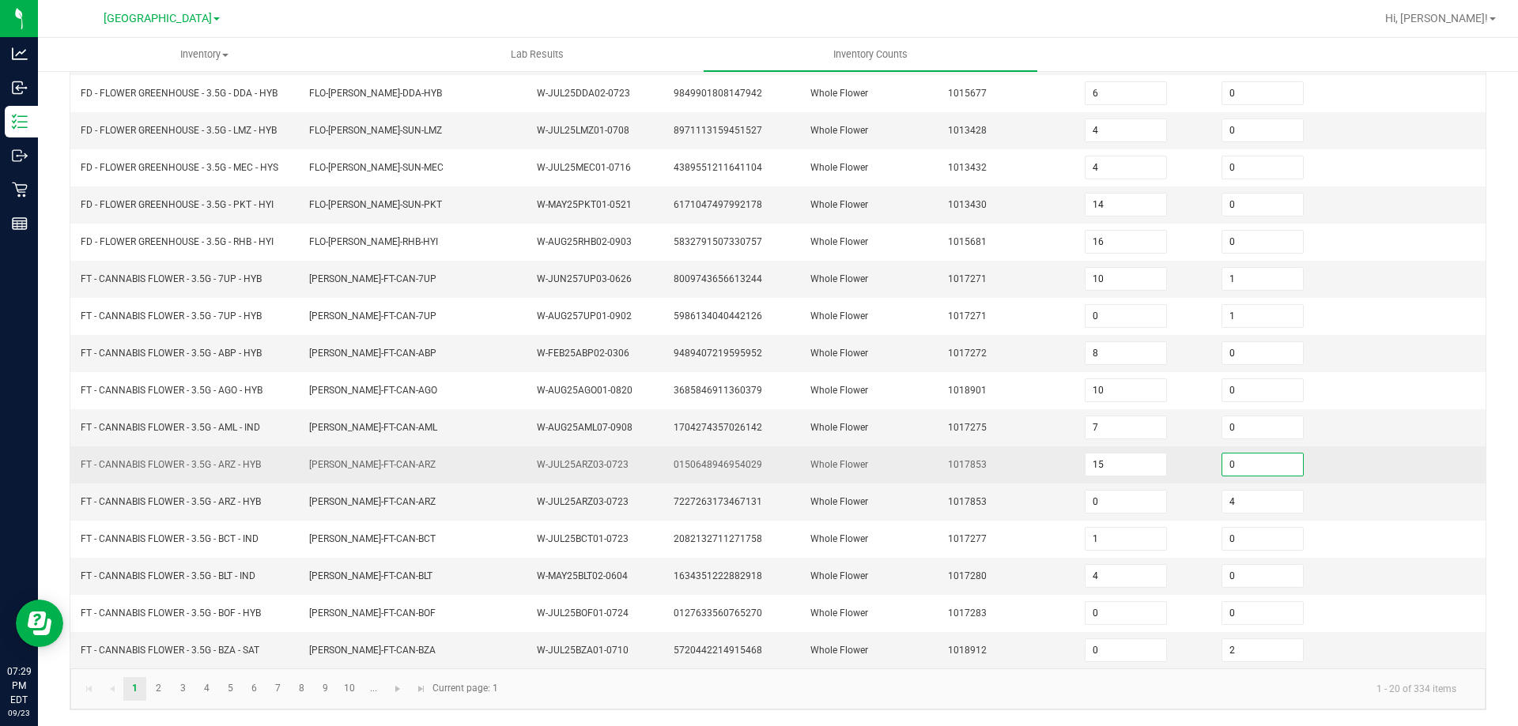
click at [1253, 468] on input "0" at bounding box center [1262, 465] width 81 height 22
click at [830, 472] on td "Whole Flower" at bounding box center [869, 465] width 137 height 37
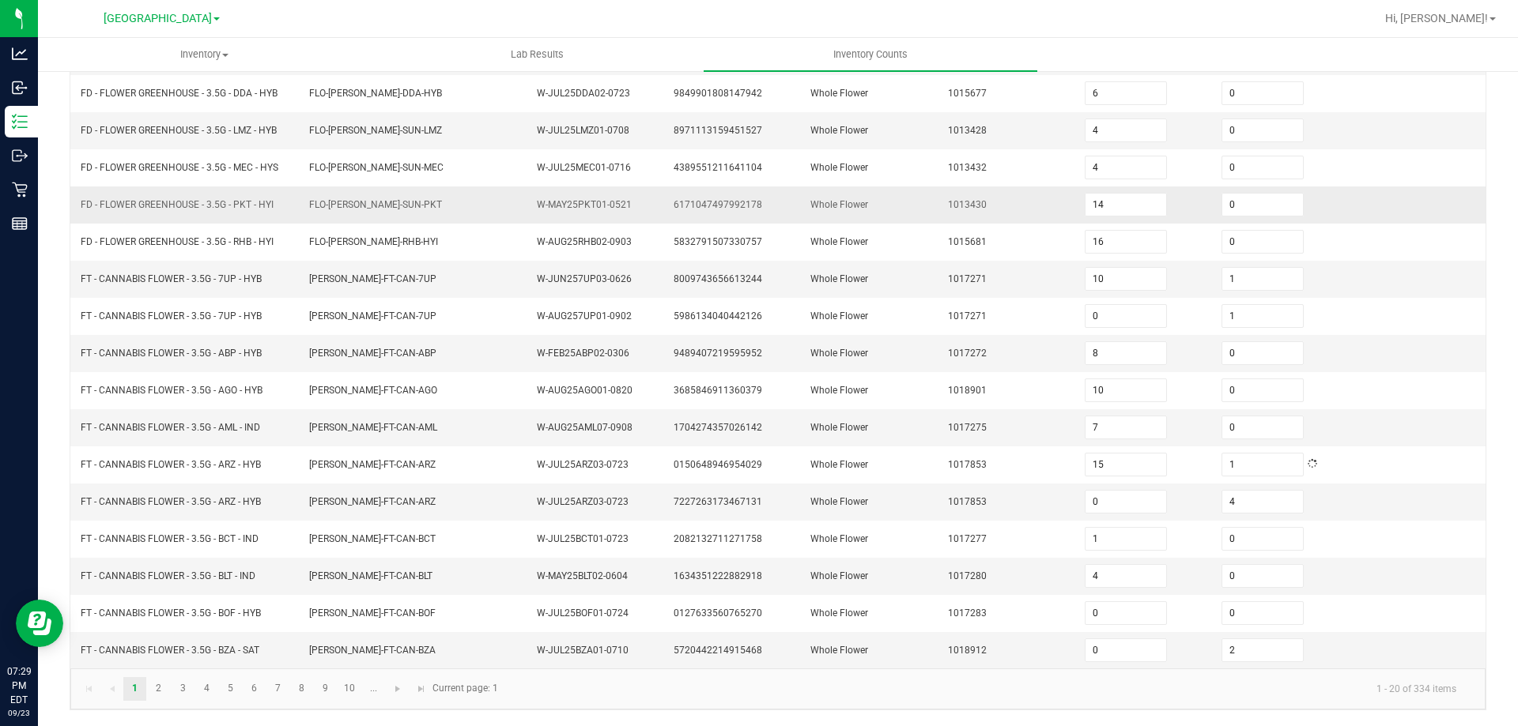
drag, startPoint x: 426, startPoint y: 205, endPoint x: 359, endPoint y: 40, distance: 177.6
click at [424, 201] on td "FLO-BUD-FD-SUN-PKT" at bounding box center [414, 205] width 228 height 37
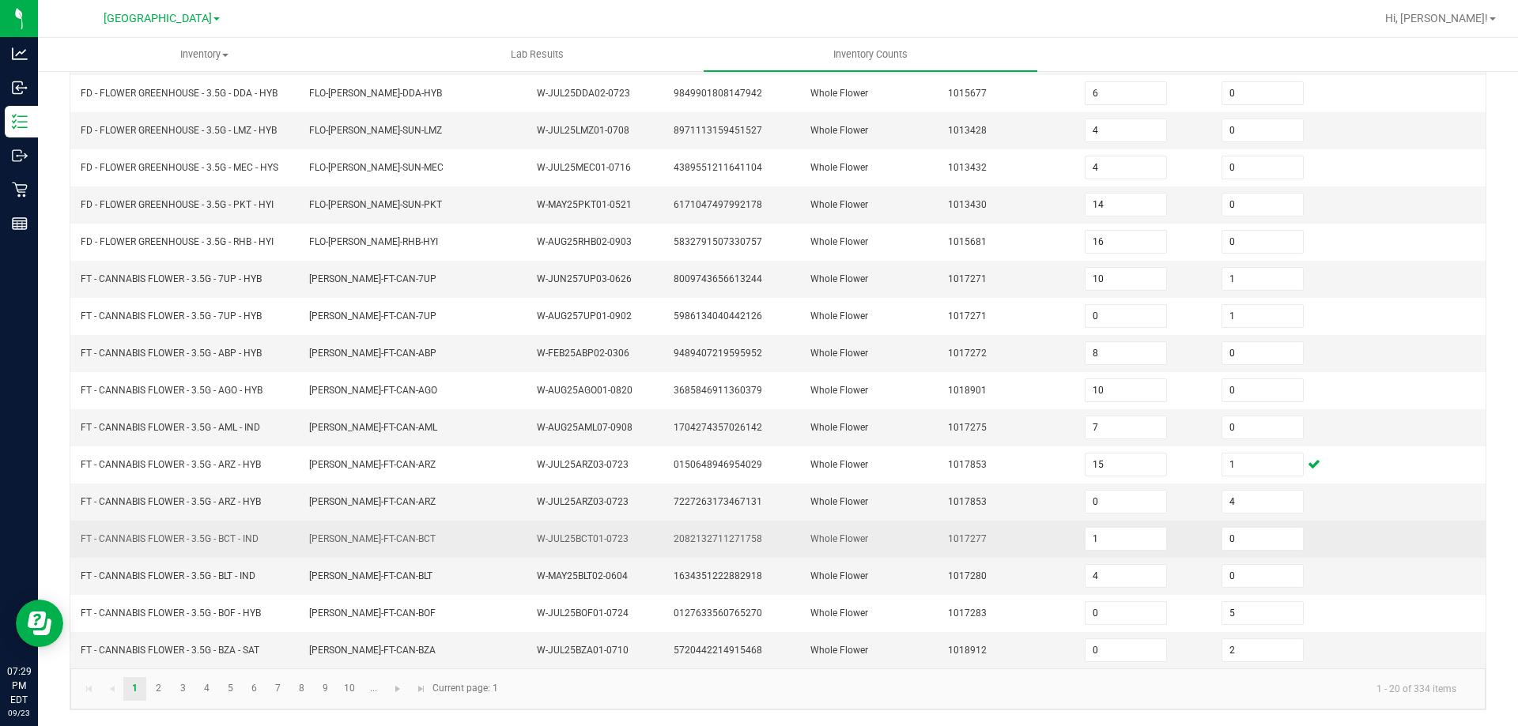
click at [938, 526] on td "1017277" at bounding box center [1006, 539] width 137 height 37
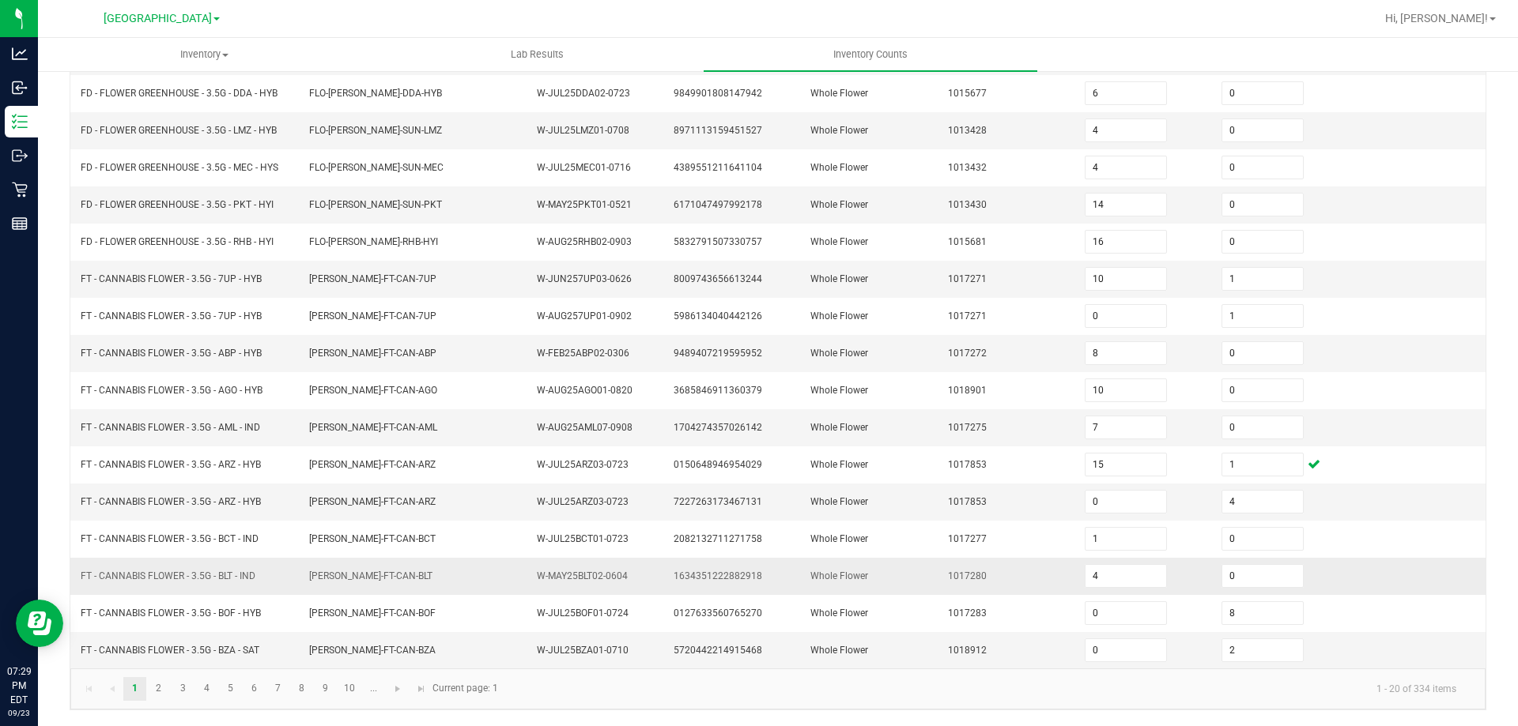
click at [1025, 560] on td "1017280" at bounding box center [1006, 576] width 137 height 37
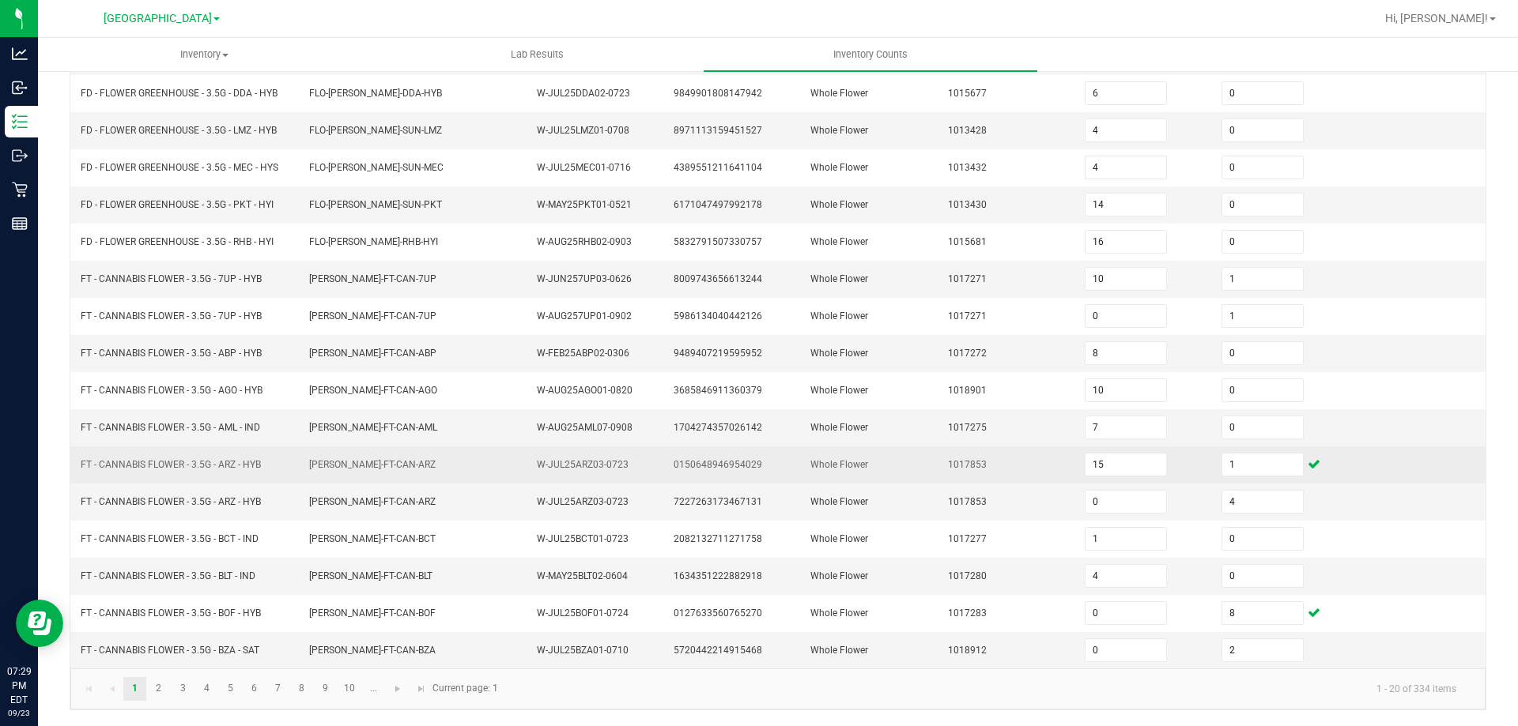
click at [347, 447] on td "FLO-BUD-FT-CAN-ARZ" at bounding box center [414, 465] width 228 height 37
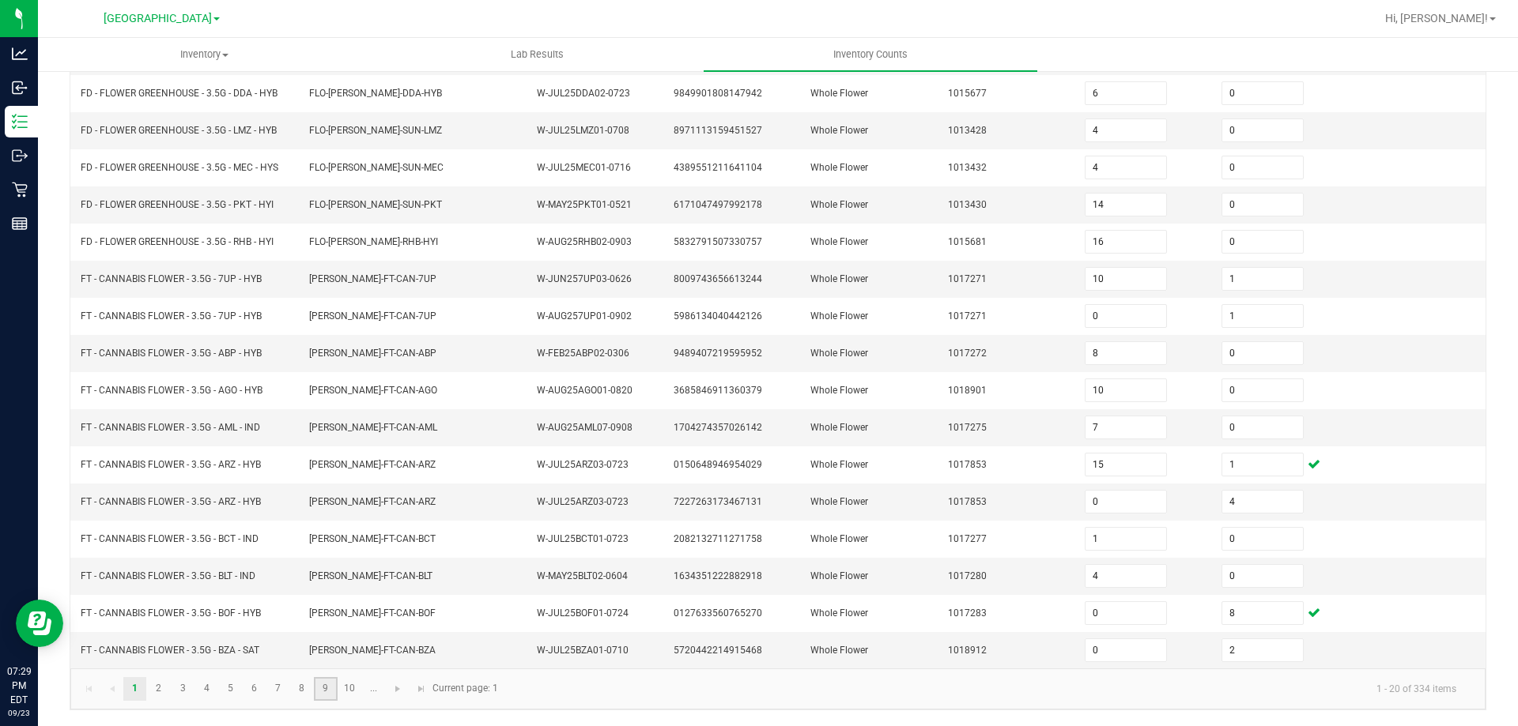
click at [334, 700] on link "9" at bounding box center [325, 689] width 23 height 24
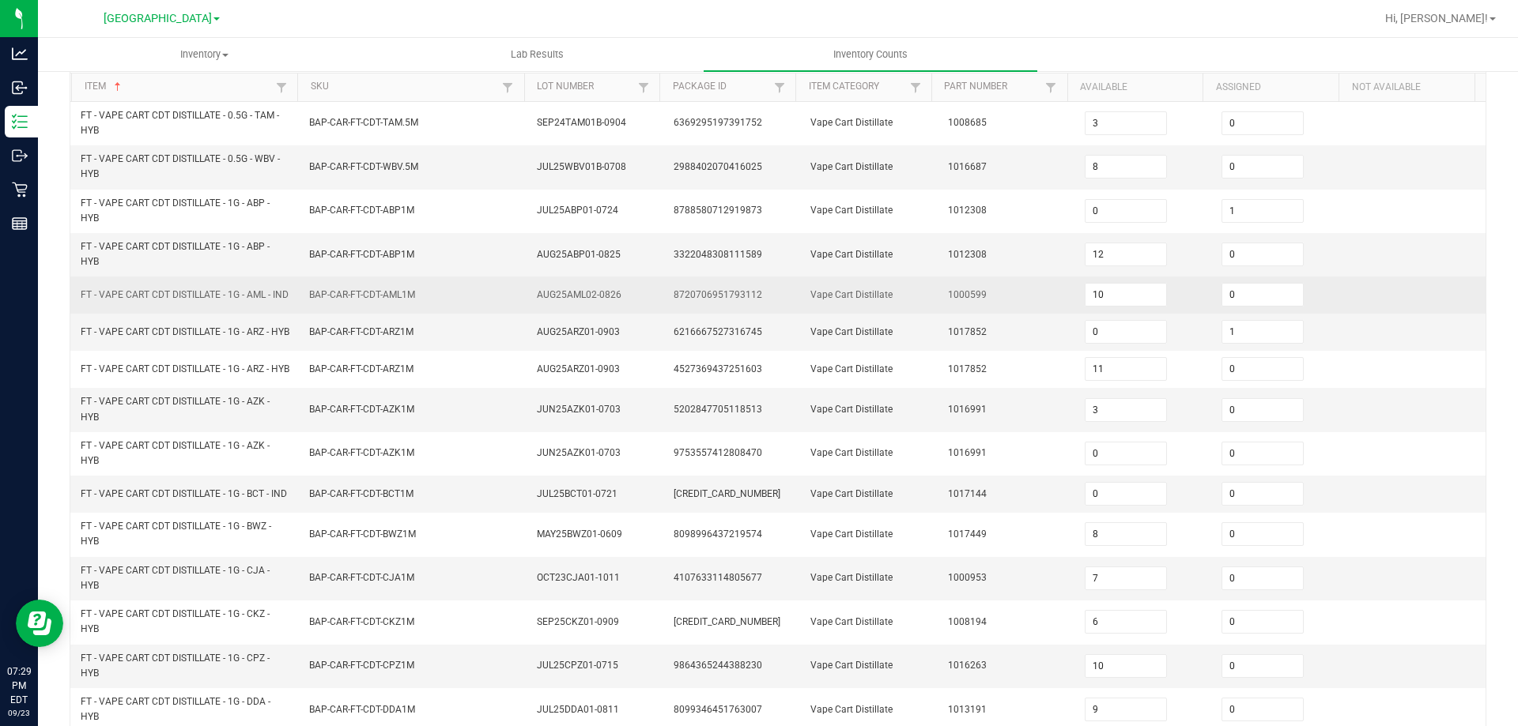
scroll to position [177, 0]
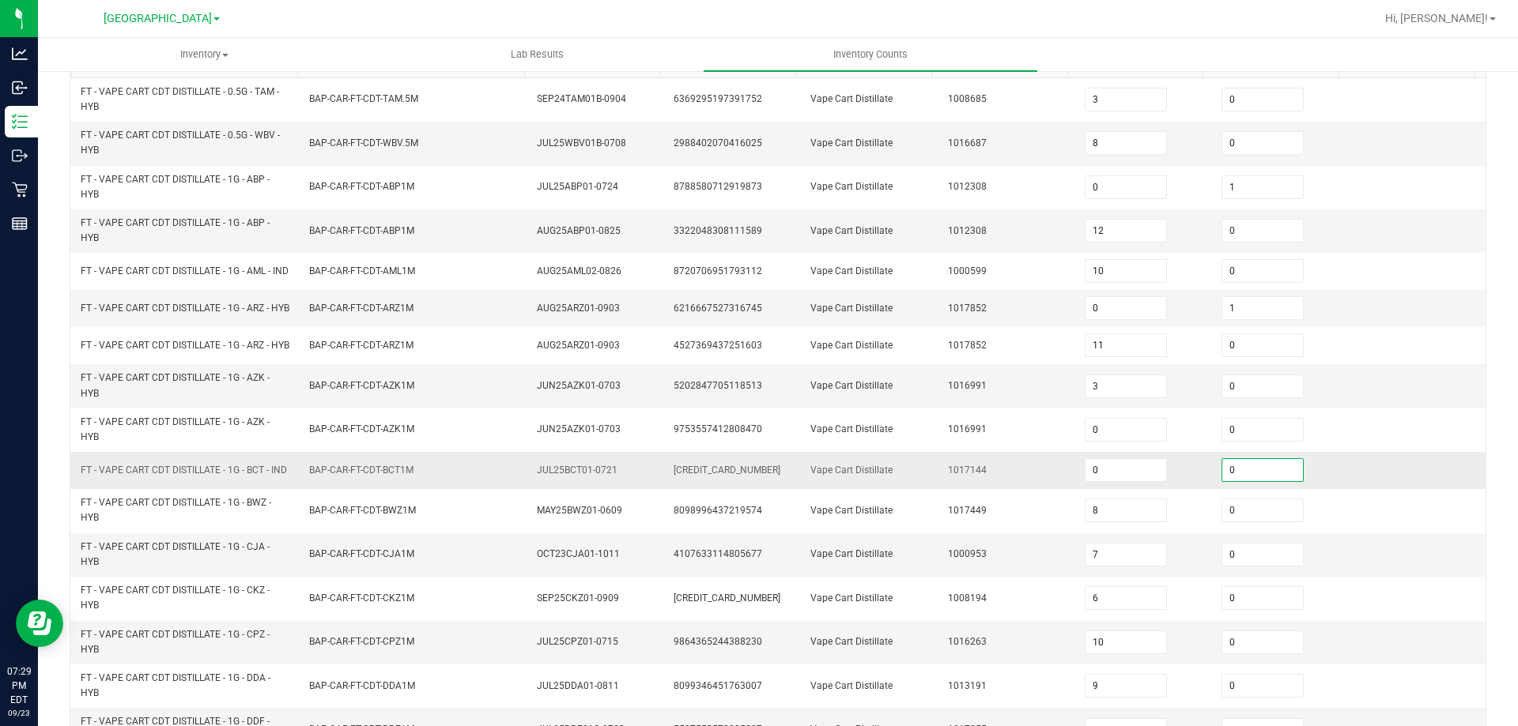
drag, startPoint x: 1256, startPoint y: 501, endPoint x: 1194, endPoint y: 493, distance: 62.2
click at [1256, 481] on input "0" at bounding box center [1262, 470] width 81 height 22
click at [849, 394] on td "Vape Cart Distillate" at bounding box center [869, 385] width 137 height 43
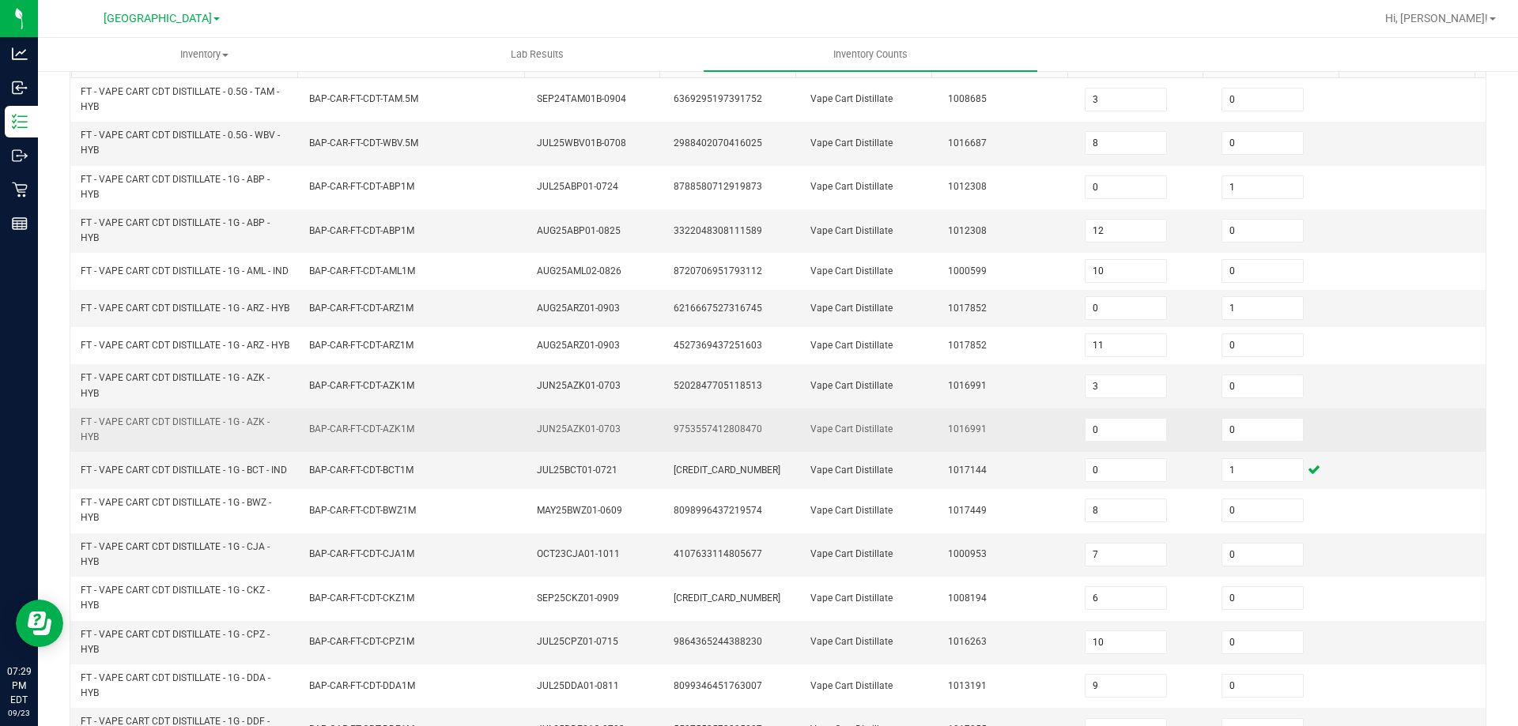
click at [273, 437] on span "FT - VAPE CART CDT DISTILLATE - 1G - AZK - HYB" at bounding box center [185, 430] width 209 height 30
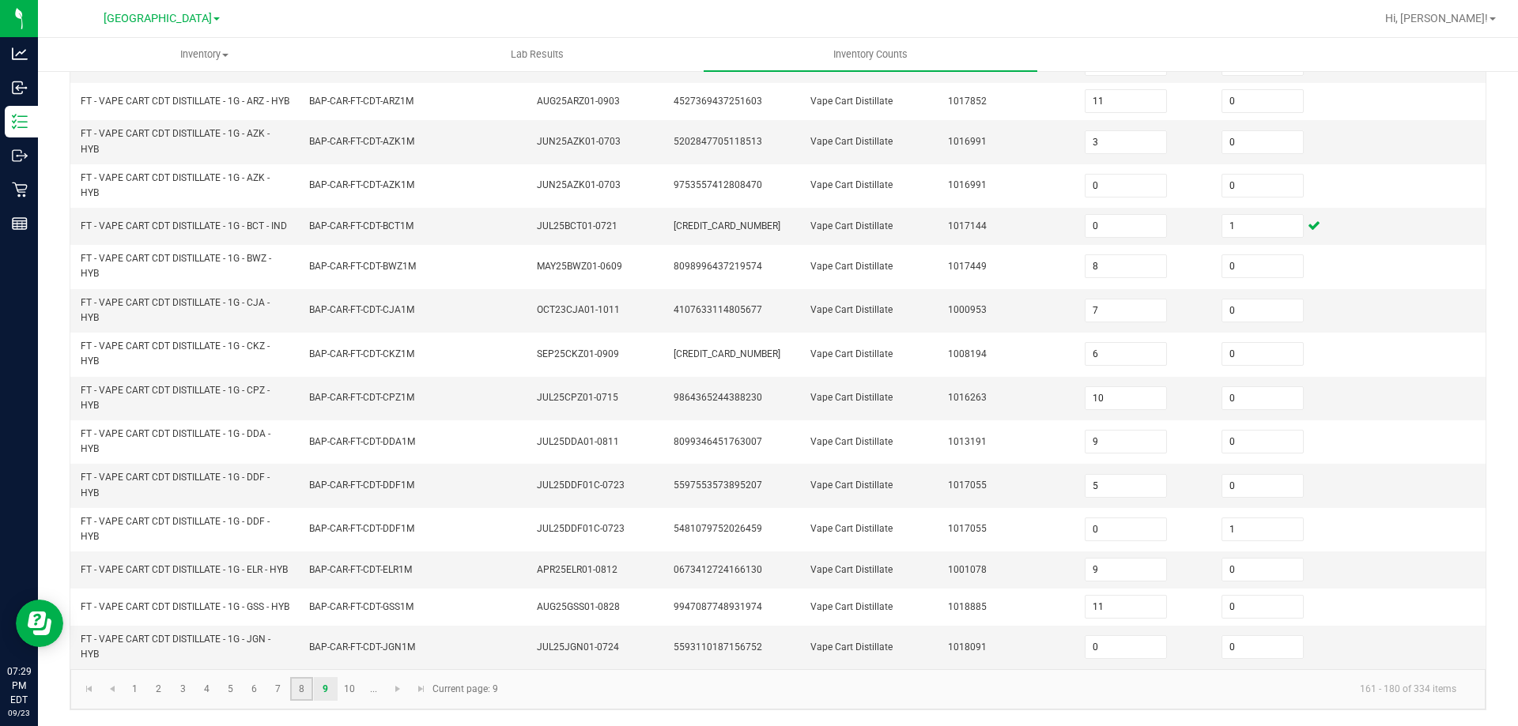
click at [302, 689] on link "8" at bounding box center [301, 689] width 23 height 24
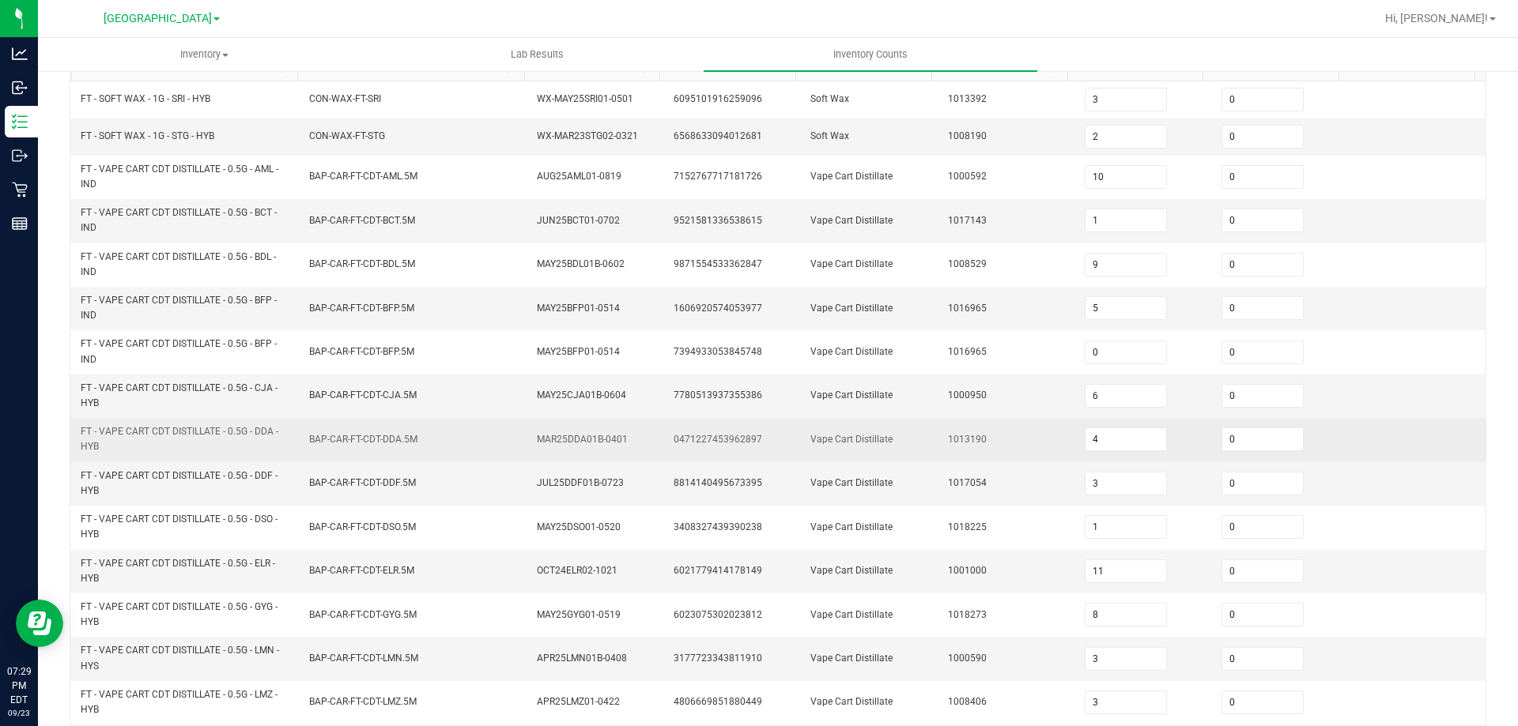
scroll to position [132, 0]
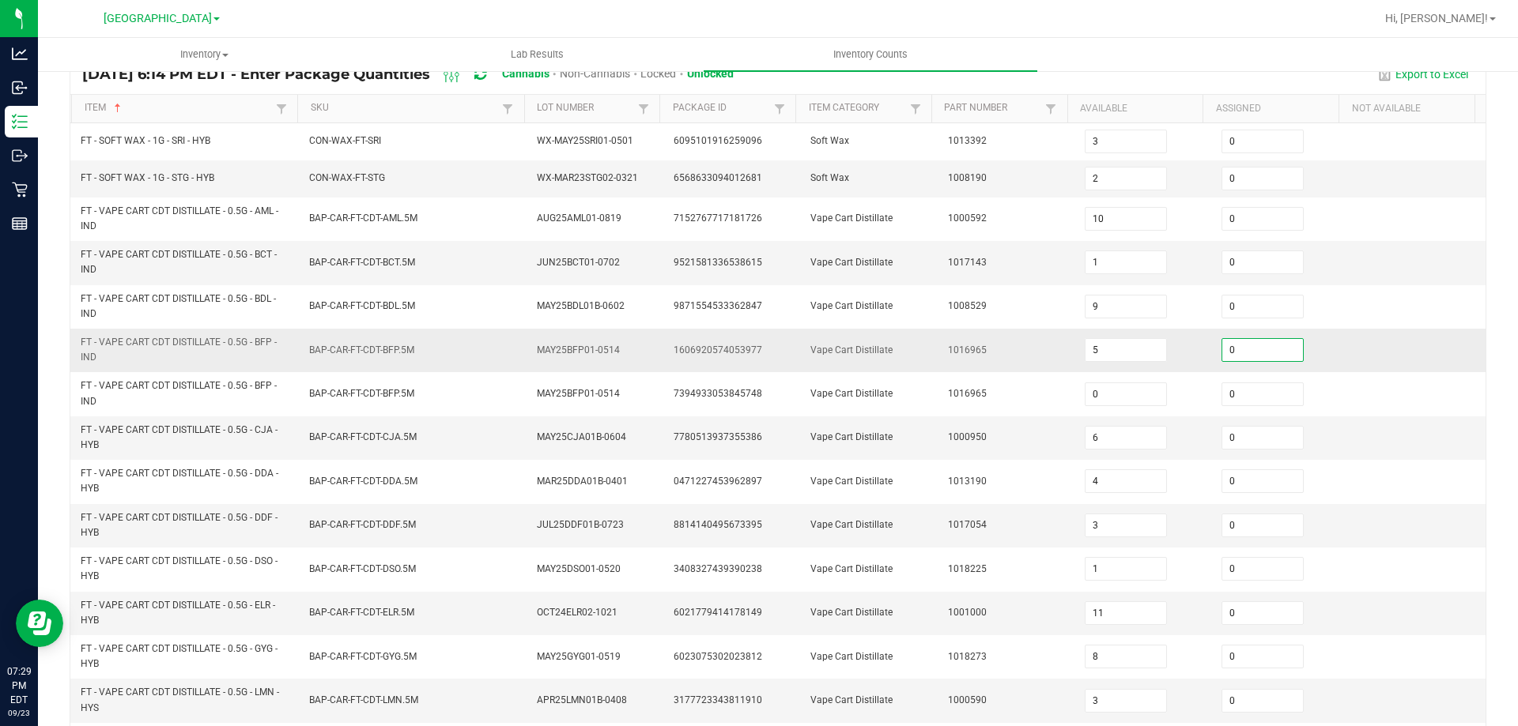
click at [1241, 357] on input "0" at bounding box center [1262, 350] width 81 height 22
click at [1116, 350] on input "5" at bounding box center [1125, 350] width 81 height 22
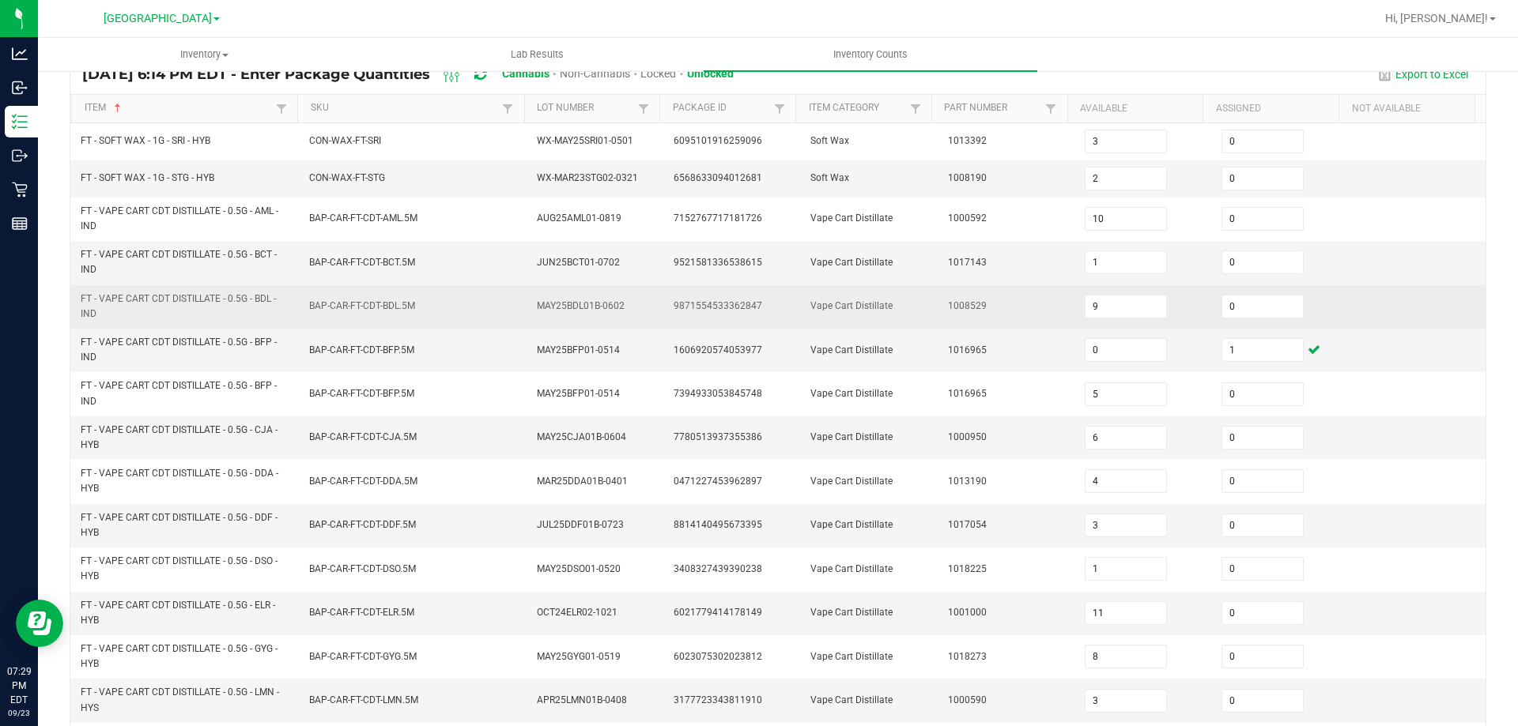
click at [977, 323] on td "1008529" at bounding box center [1006, 306] width 137 height 43
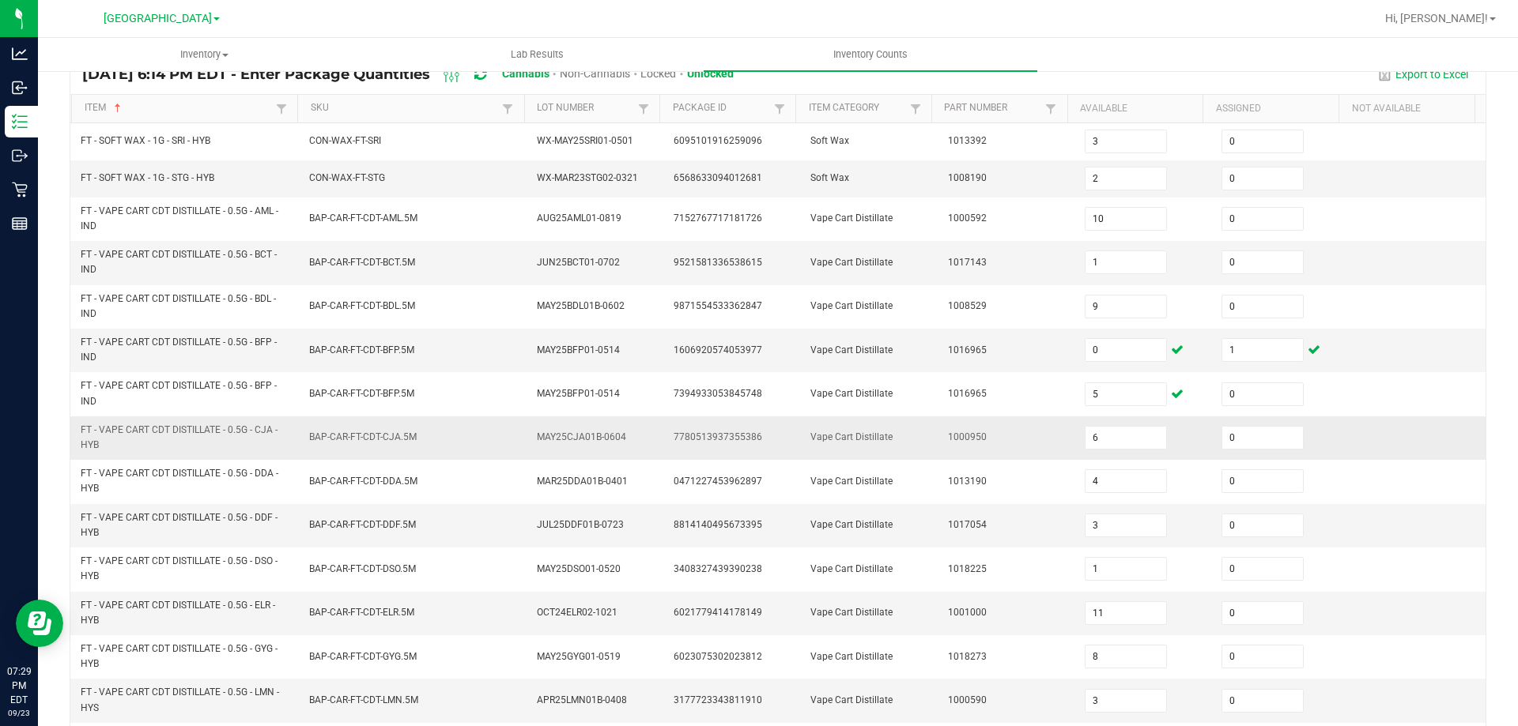
click at [329, 419] on td "BAP-CAR-FT-CDT-CJA.5M" at bounding box center [414, 438] width 228 height 43
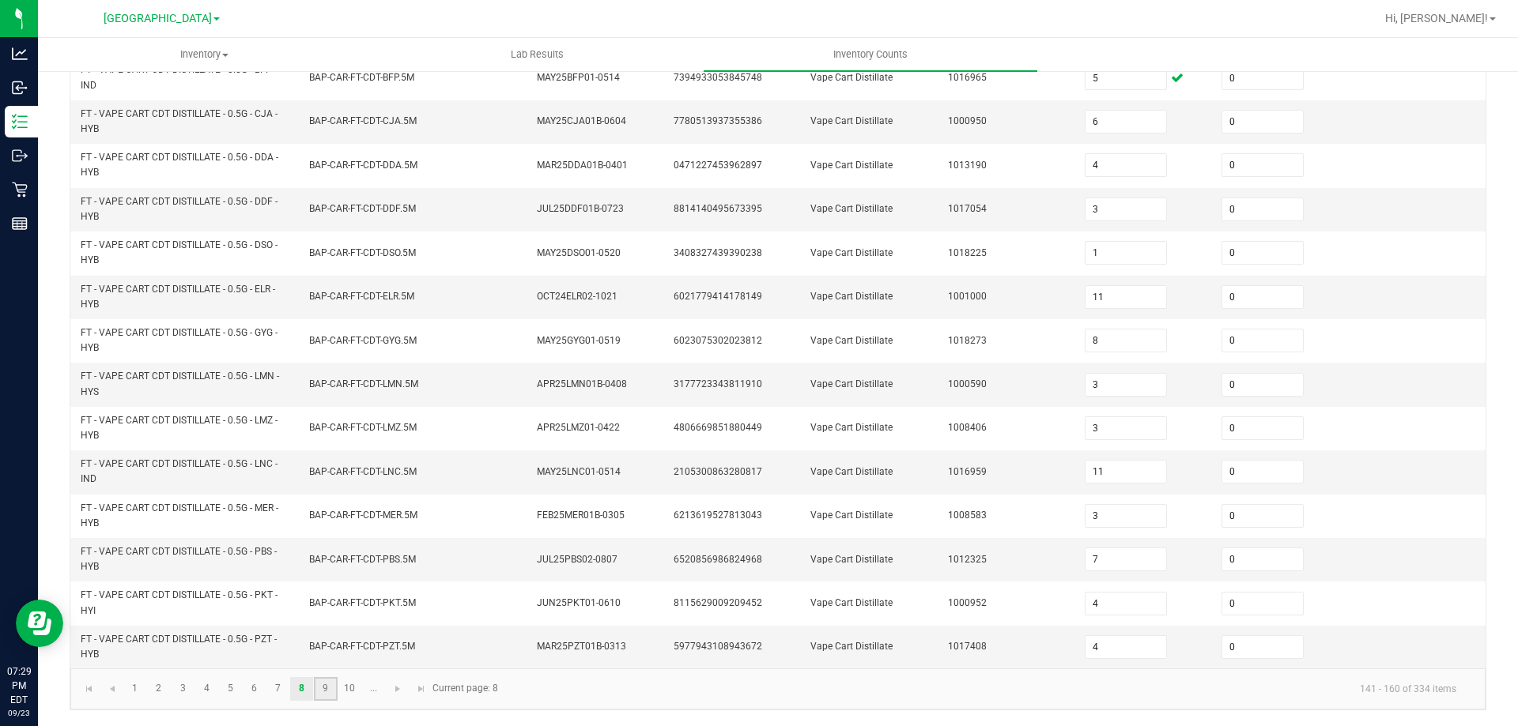
click at [319, 684] on link "9" at bounding box center [325, 689] width 23 height 24
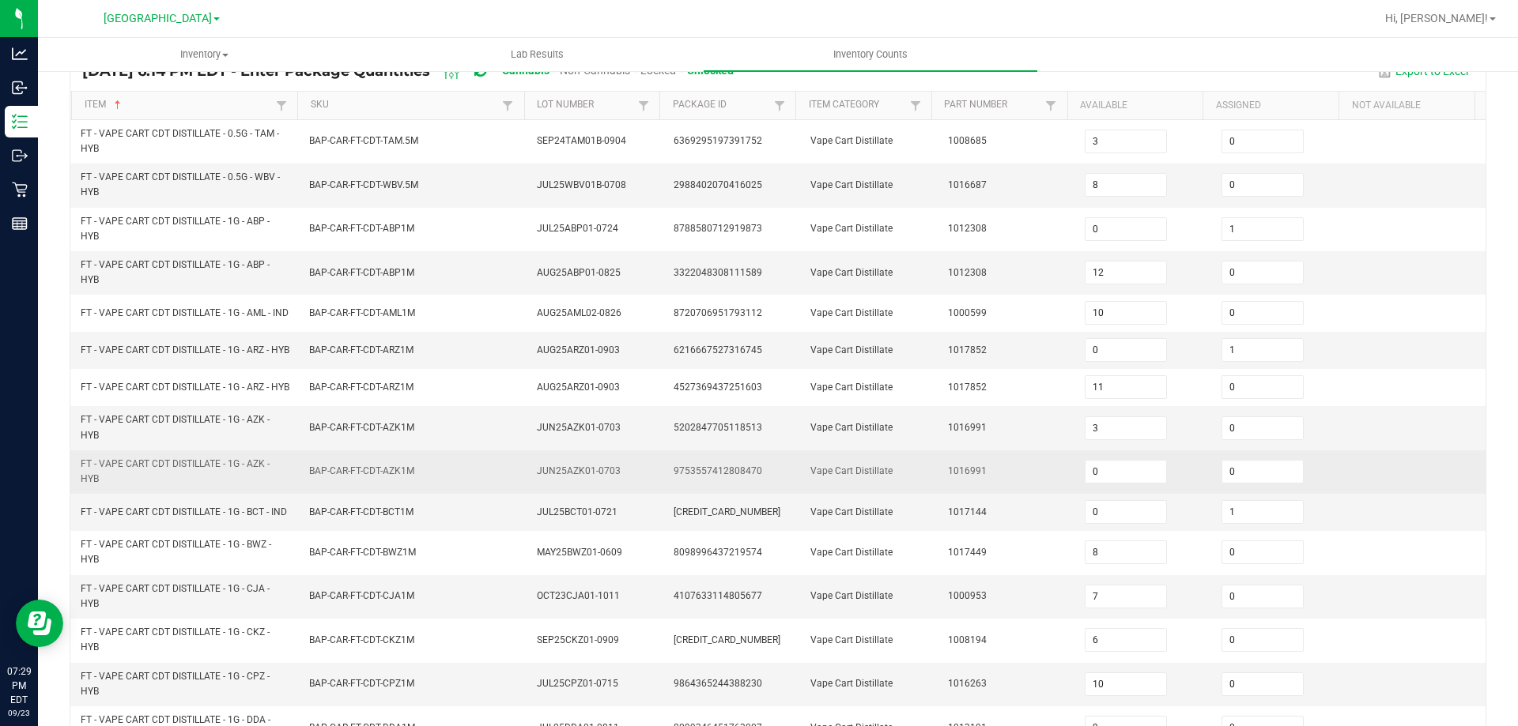
scroll to position [132, 0]
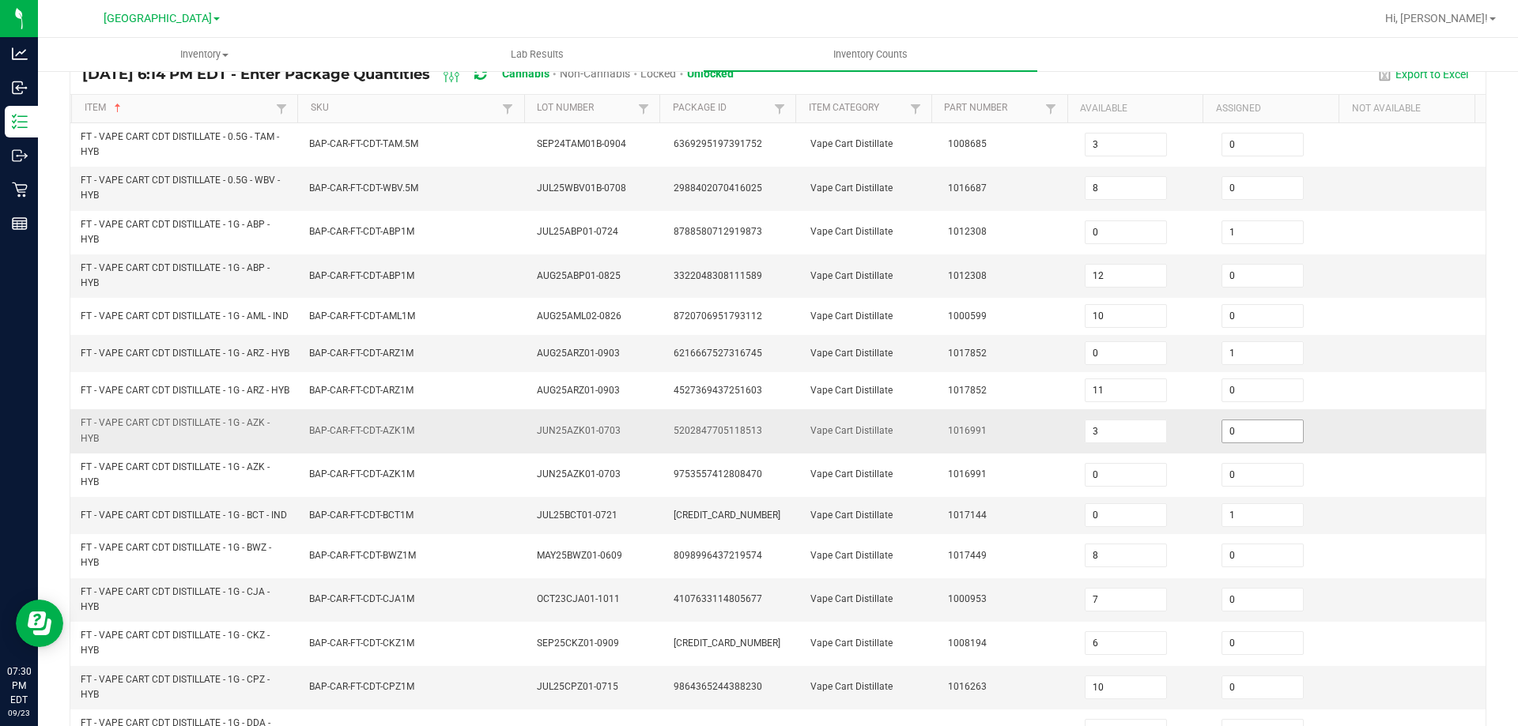
click at [1257, 443] on input "0" at bounding box center [1262, 432] width 81 height 22
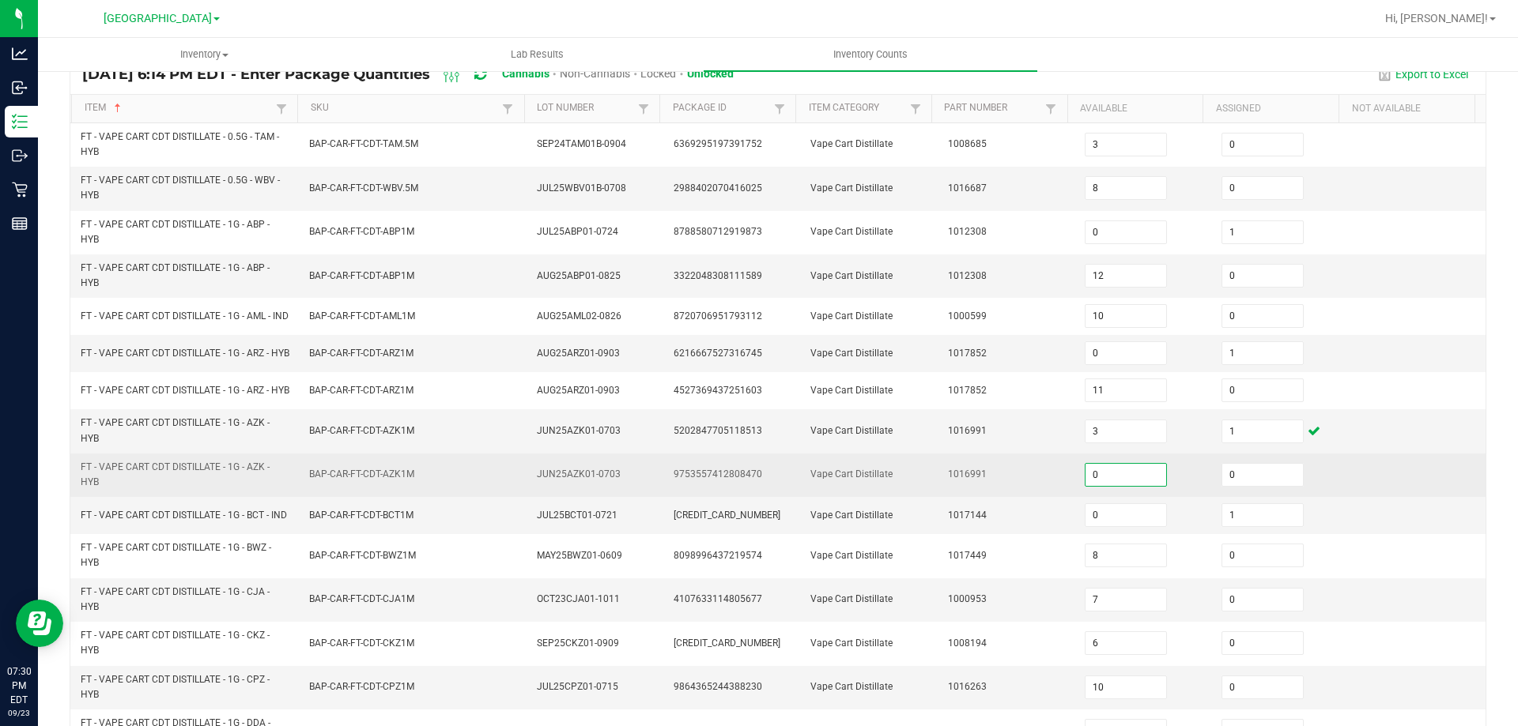
click at [1100, 485] on input "0" at bounding box center [1125, 475] width 81 height 22
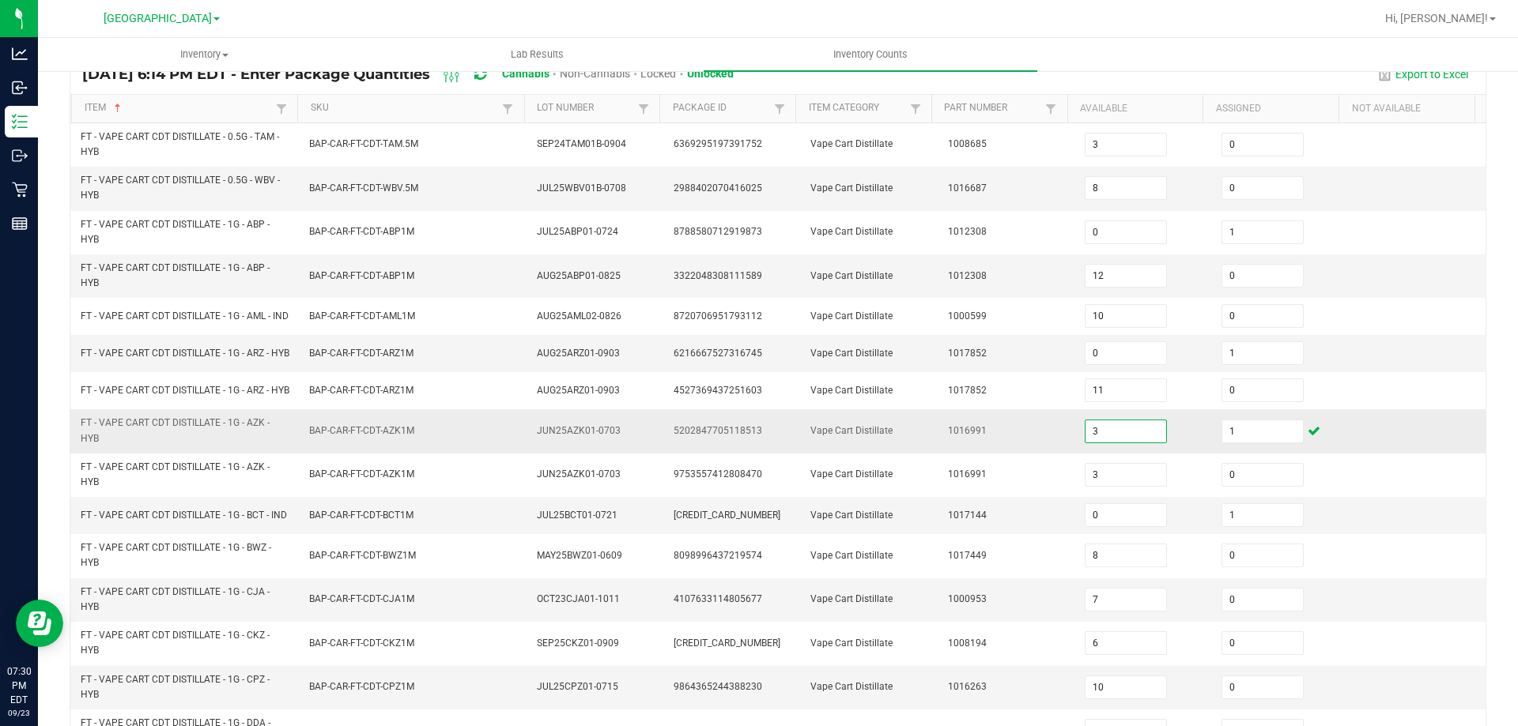
click at [1115, 443] on input "3" at bounding box center [1125, 432] width 81 height 22
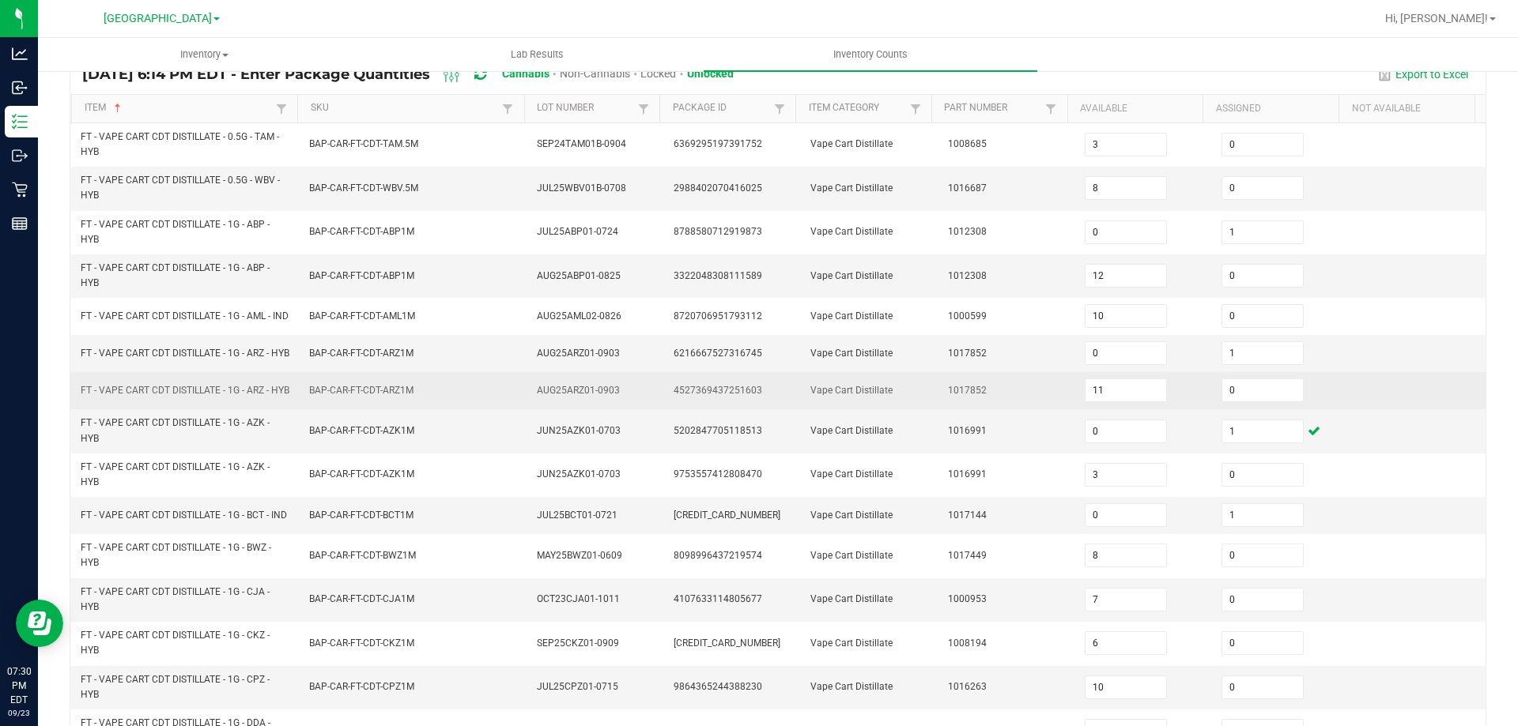
click at [1009, 409] on td "1017852" at bounding box center [1006, 390] width 137 height 37
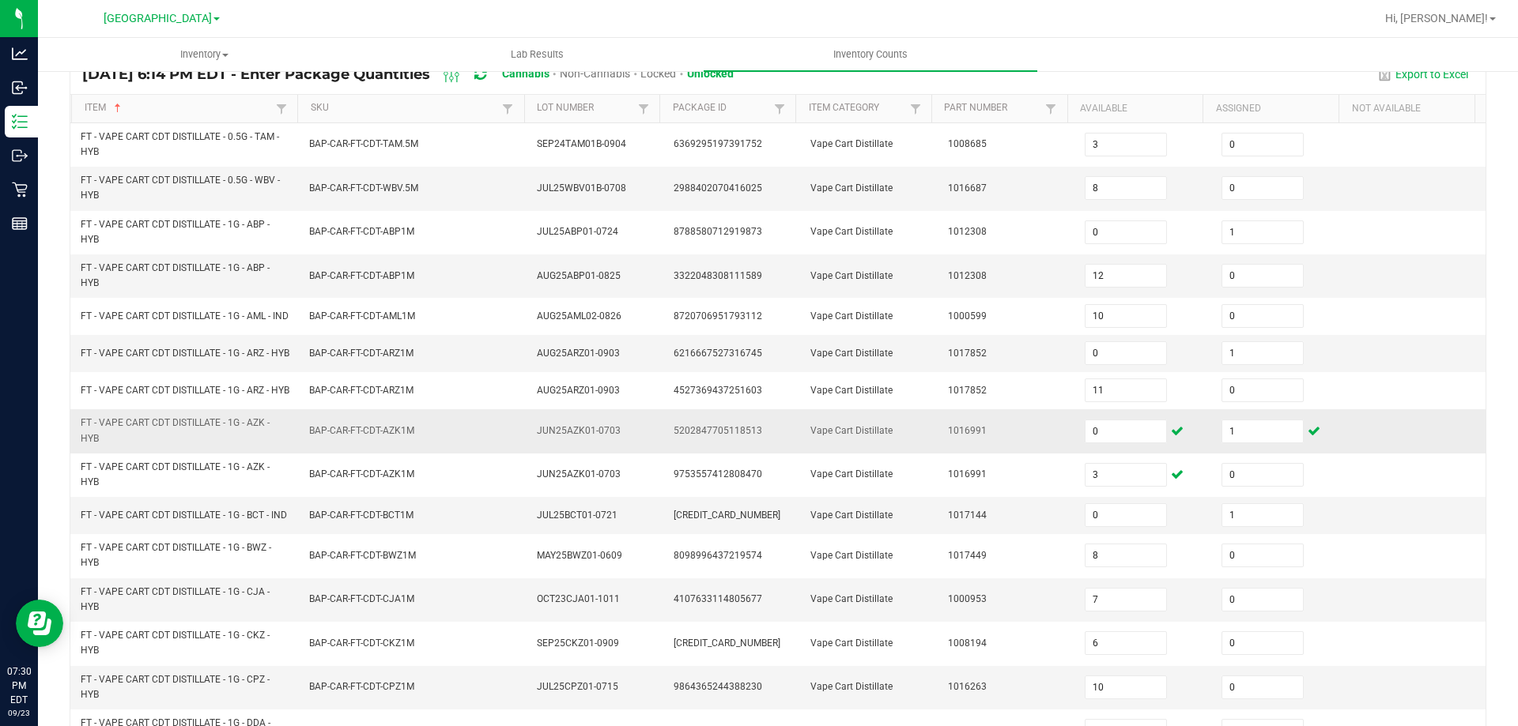
click at [340, 436] on span "BAP-CAR-FT-CDT-AZK1M" at bounding box center [361, 430] width 105 height 11
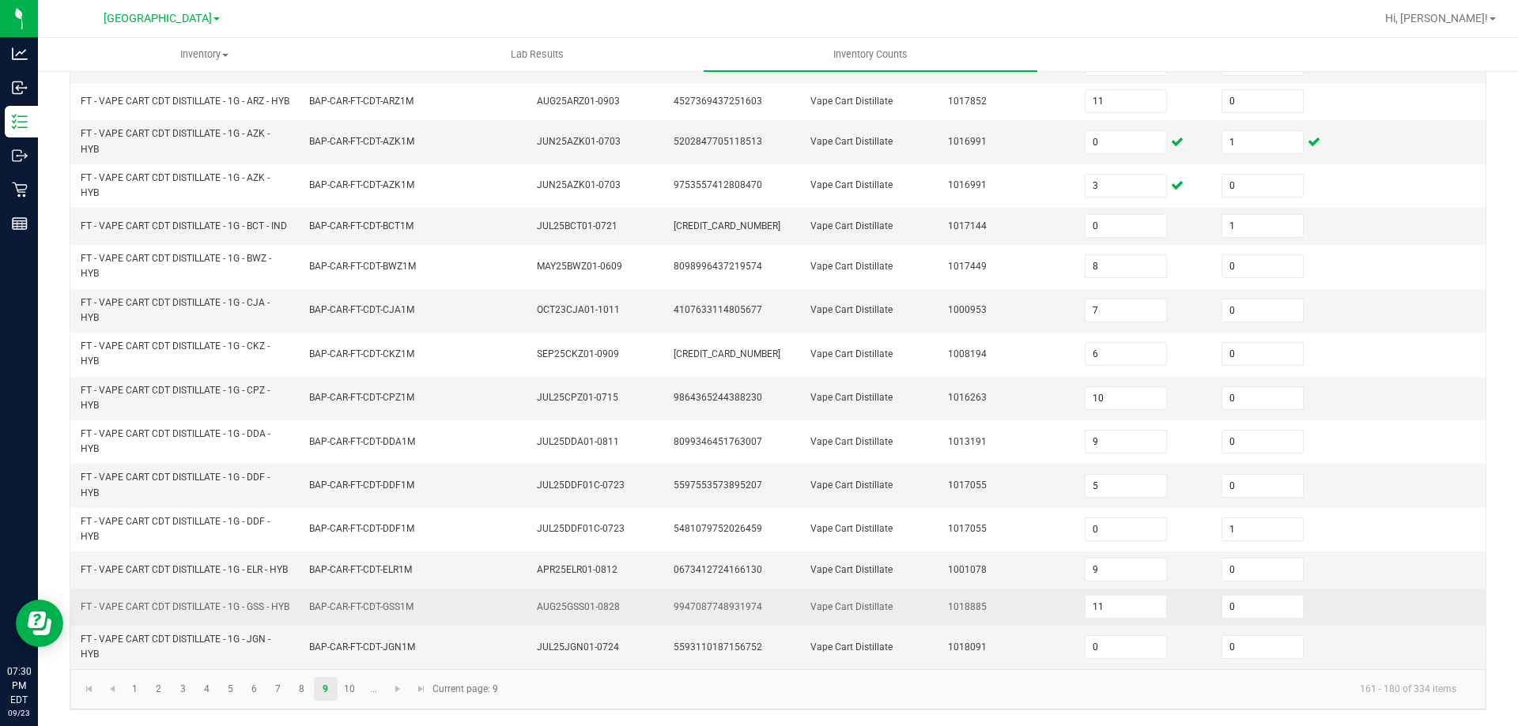
scroll to position [448, 0]
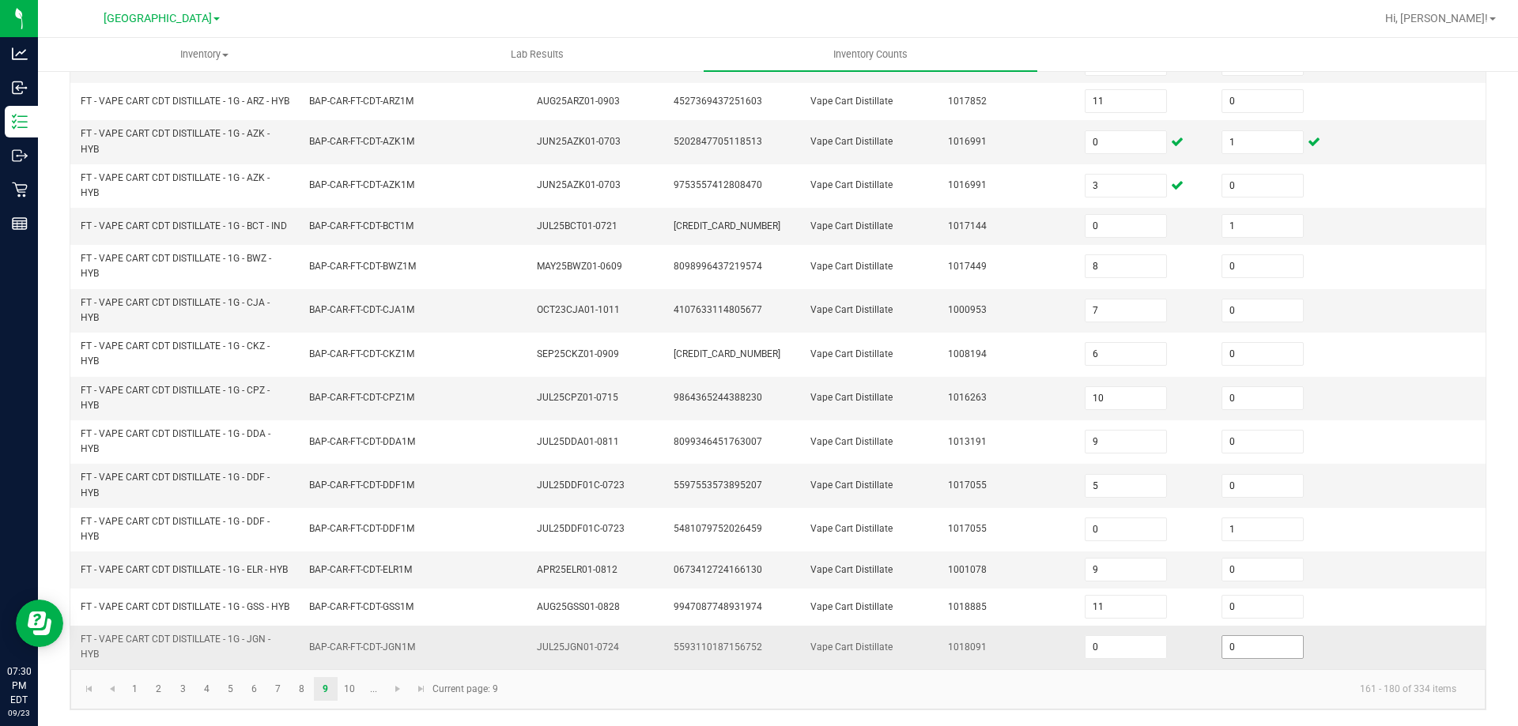
click at [1225, 658] on input "0" at bounding box center [1262, 647] width 81 height 22
click at [1000, 580] on td "1001078" at bounding box center [1006, 570] width 137 height 37
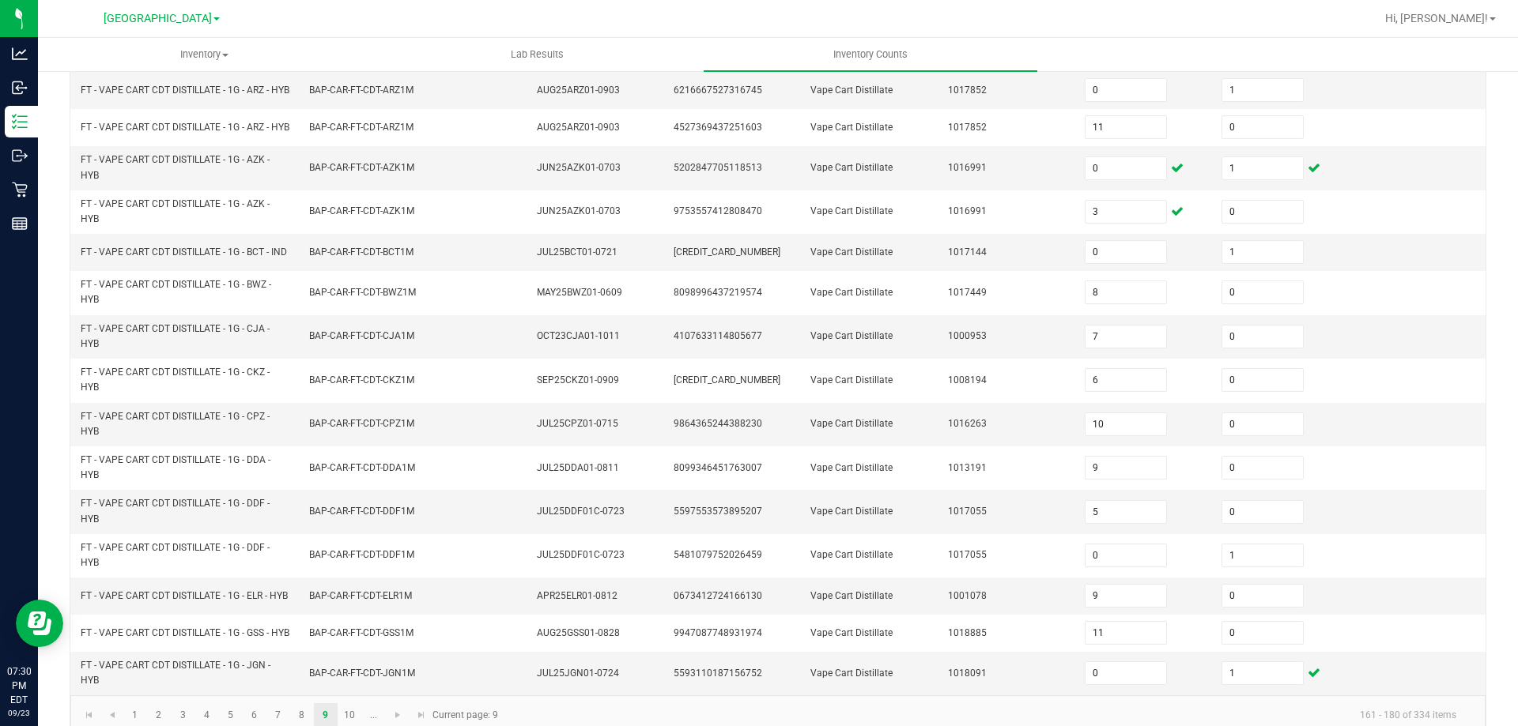
scroll to position [290, 0]
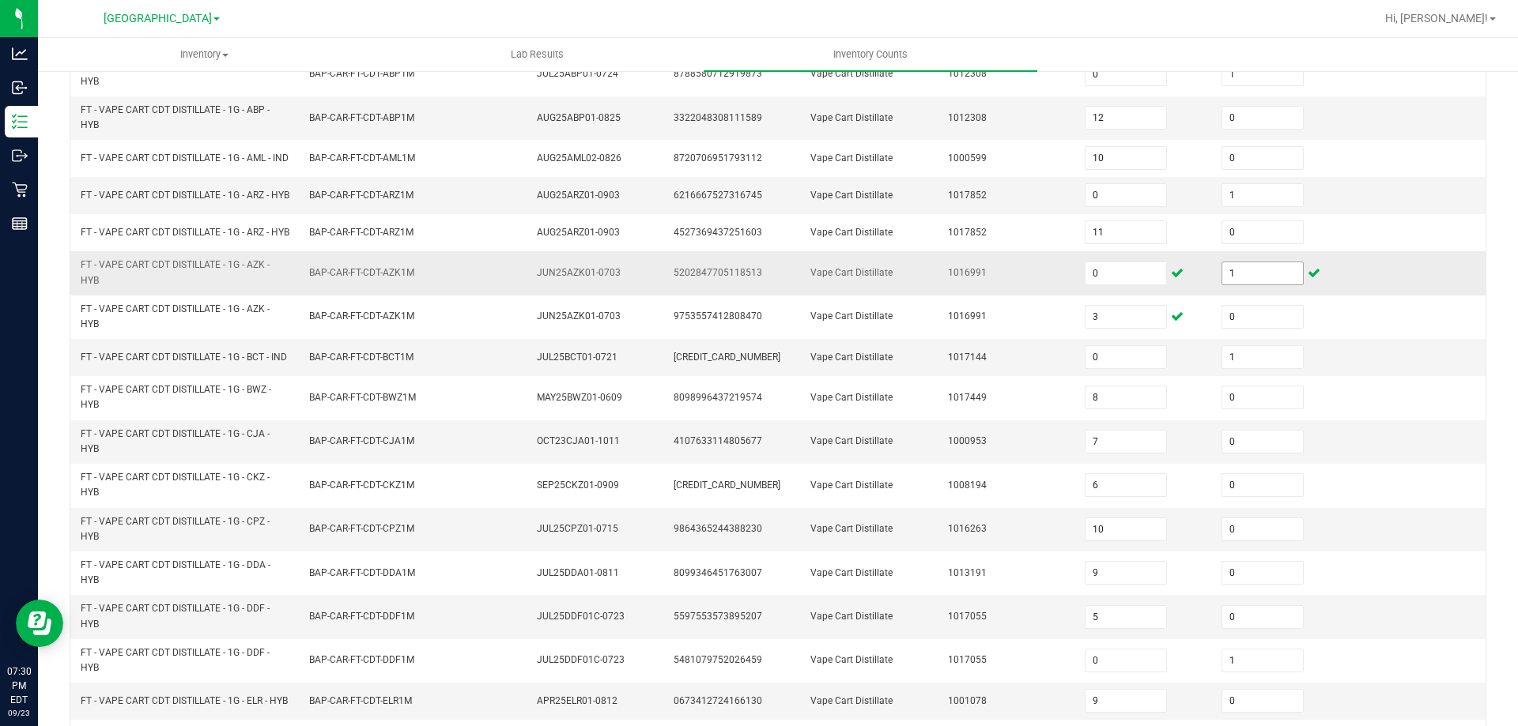
click at [1237, 285] on input "1" at bounding box center [1262, 273] width 81 height 22
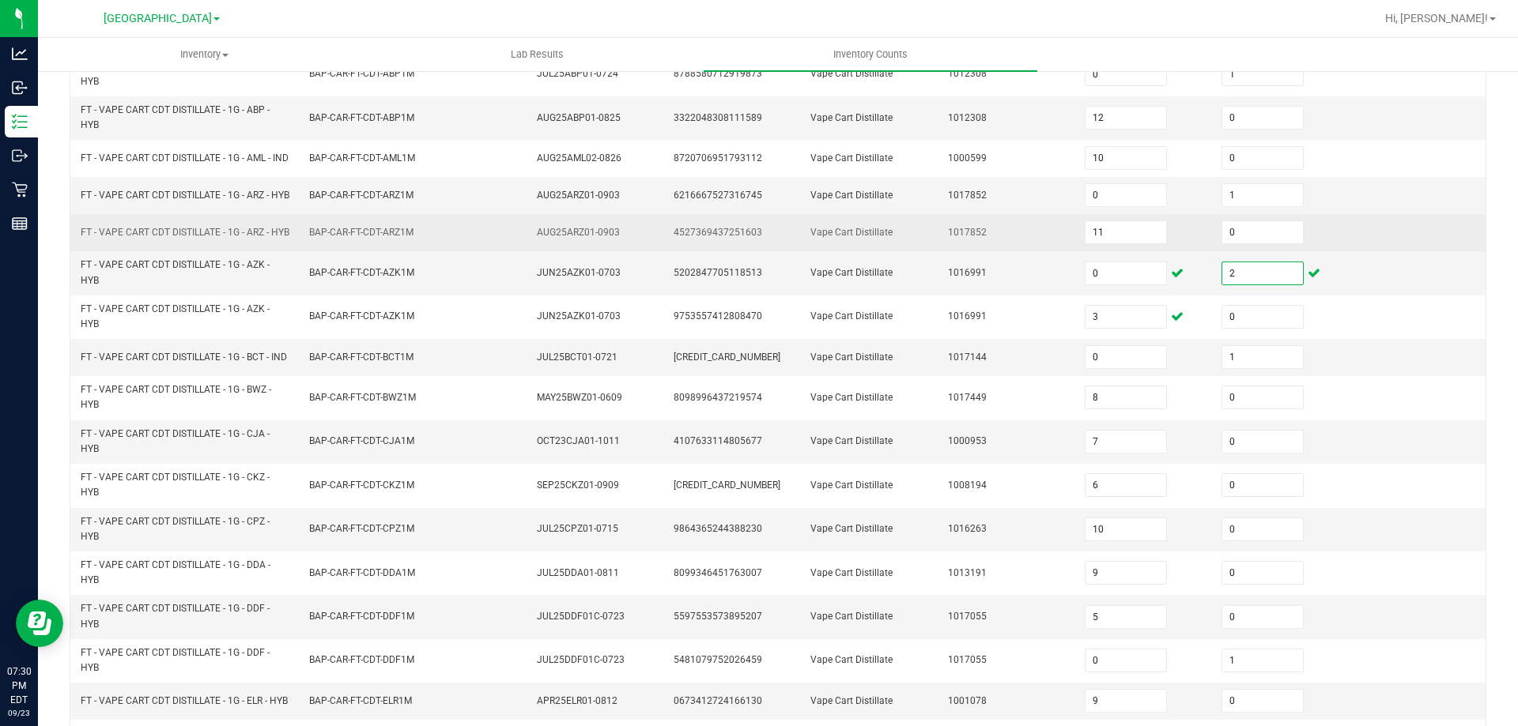
click at [1017, 231] on td "1017852" at bounding box center [1006, 232] width 137 height 37
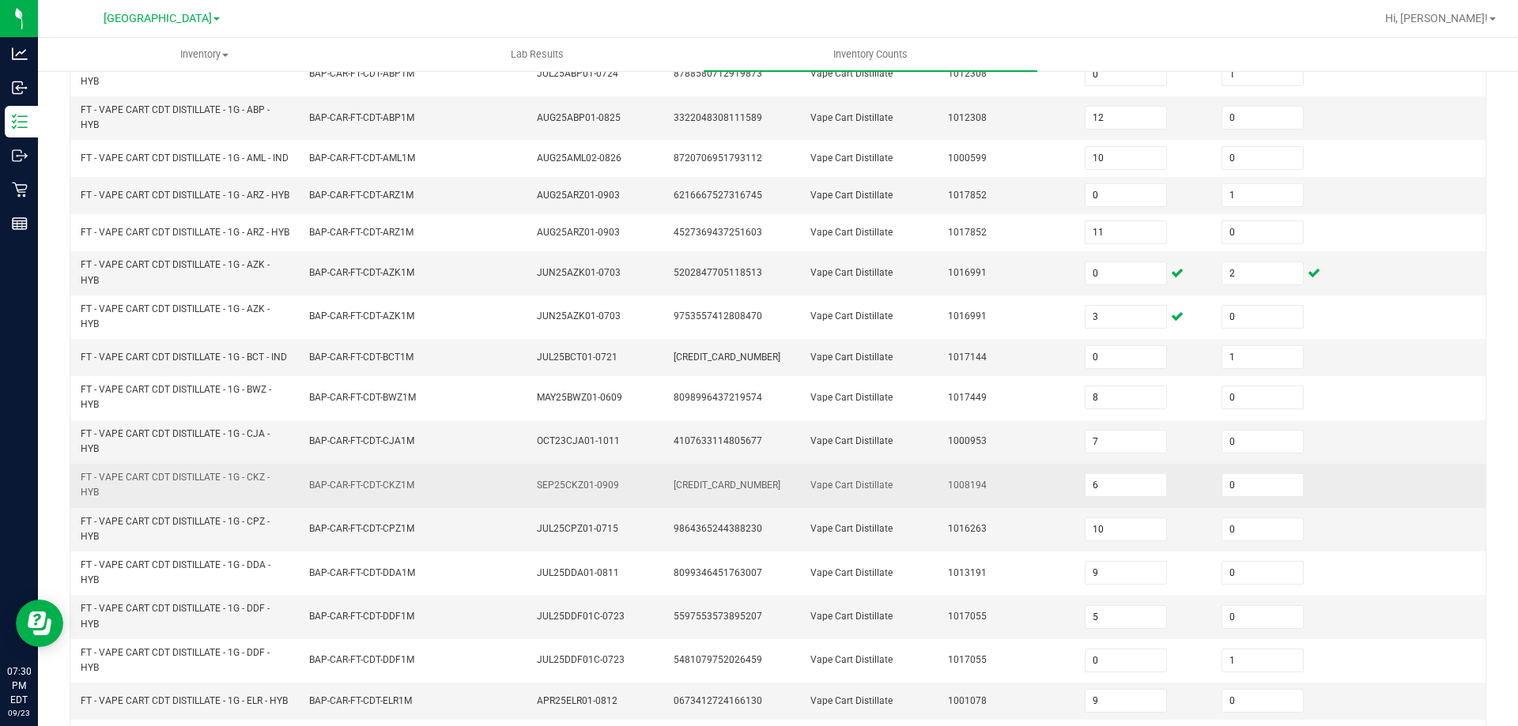
click at [399, 495] on td "BAP-CAR-FT-CDT-CKZ1M" at bounding box center [414, 485] width 228 height 43
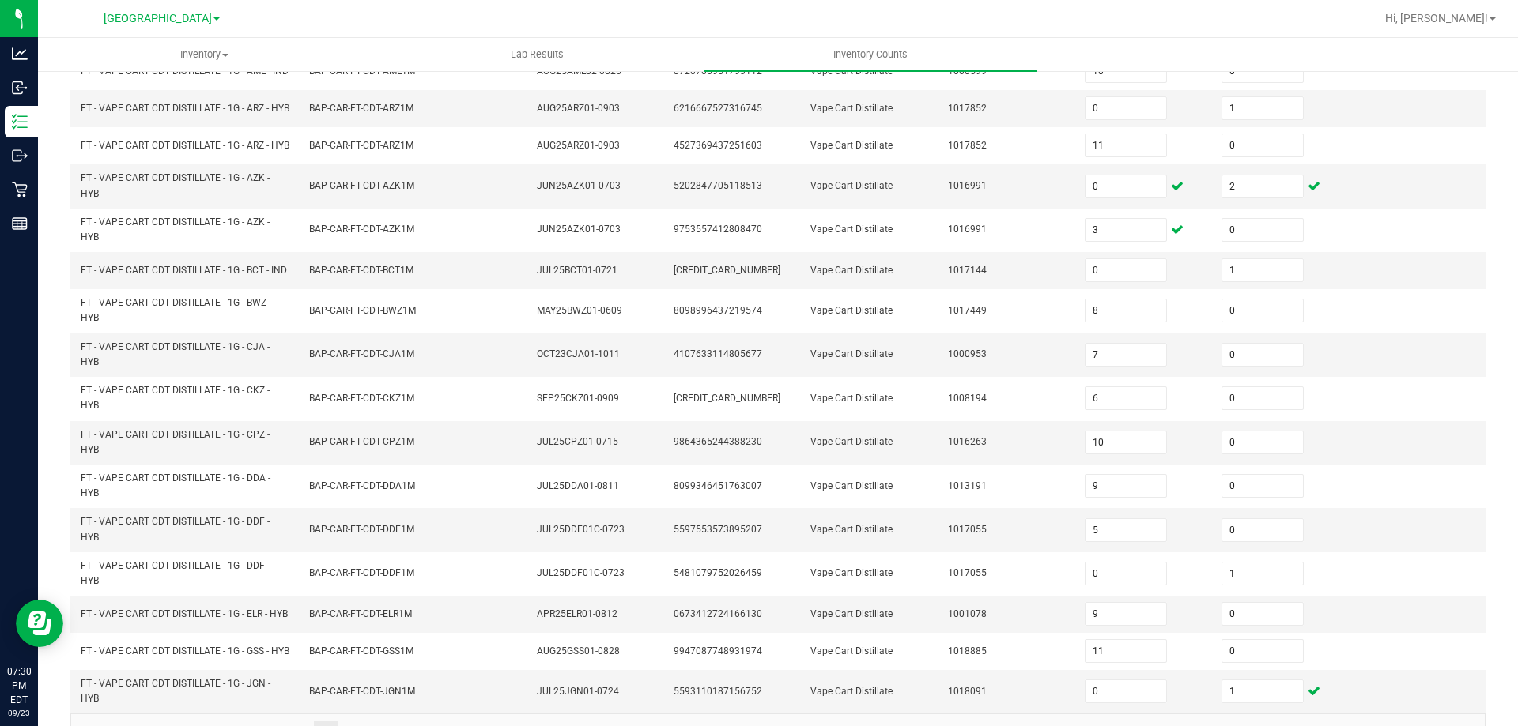
scroll to position [461, 0]
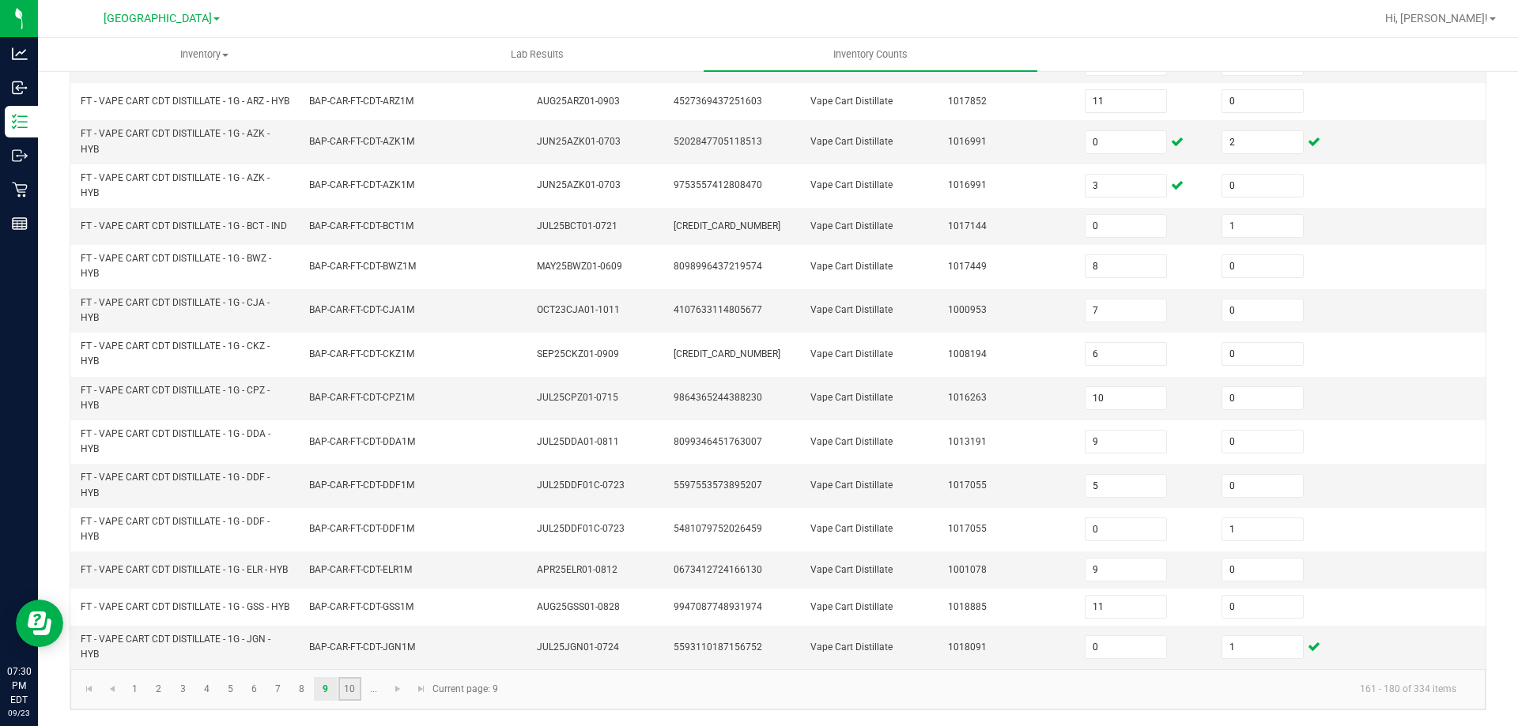
click at [350, 694] on link "10" at bounding box center [349, 689] width 23 height 24
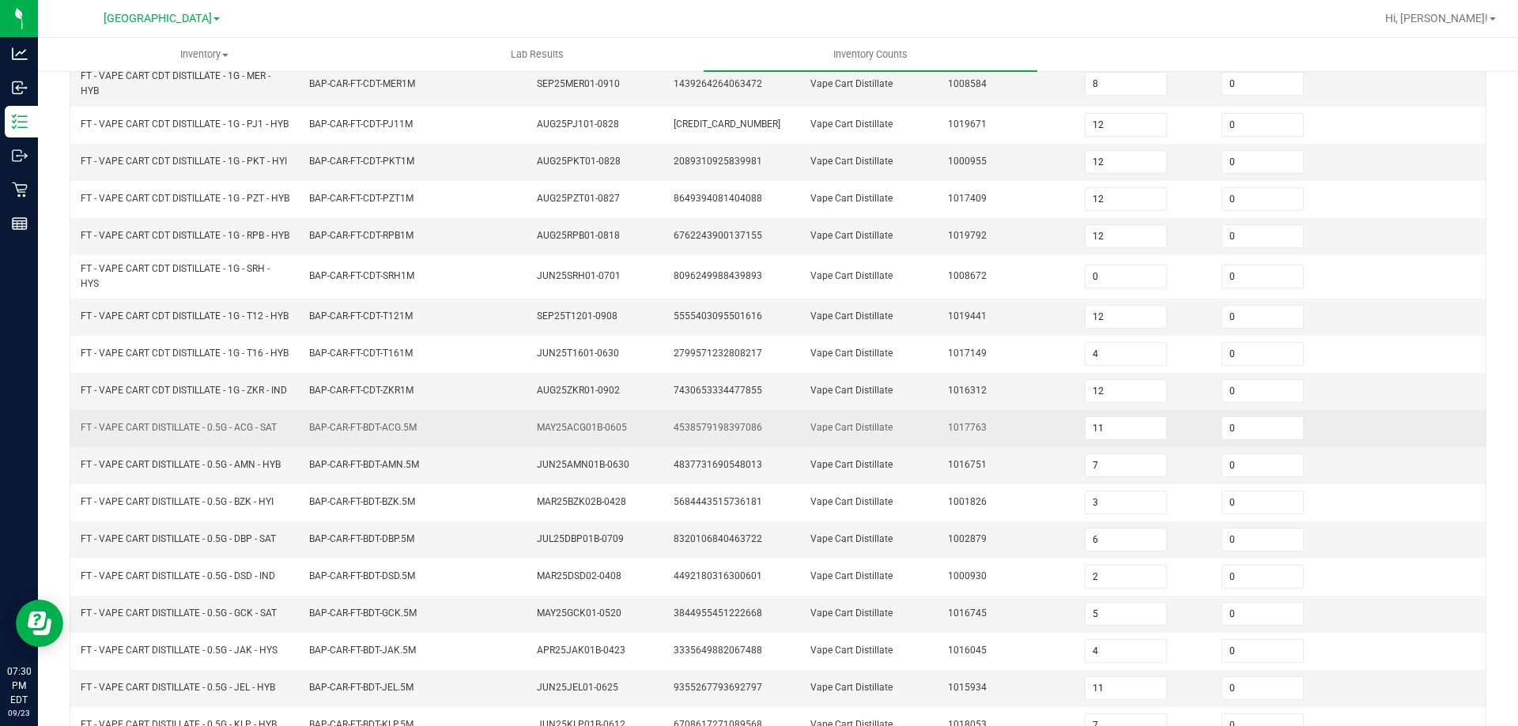
scroll to position [230, 0]
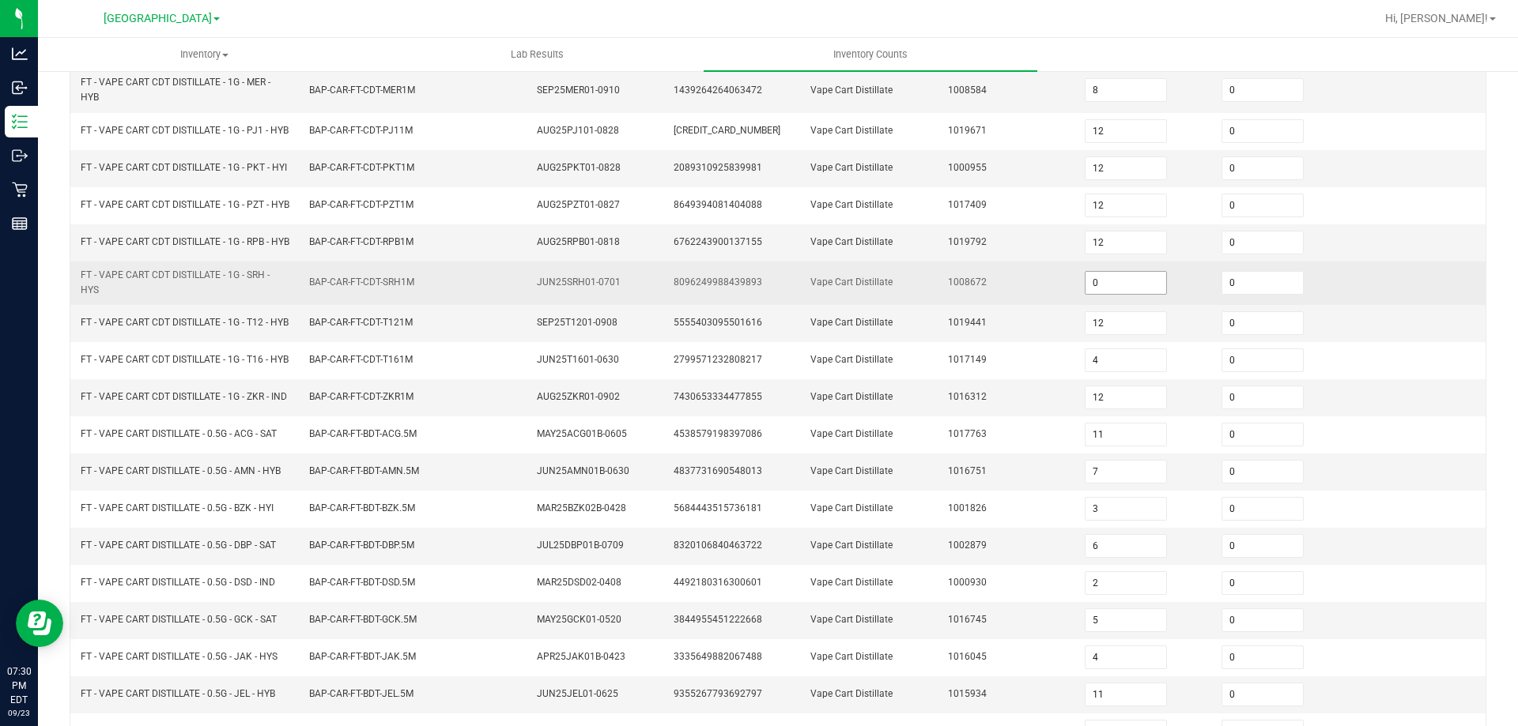
drag, startPoint x: 1255, startPoint y: 302, endPoint x: 1100, endPoint y: 300, distance: 155.7
click at [1254, 294] on input "0" at bounding box center [1262, 283] width 81 height 22
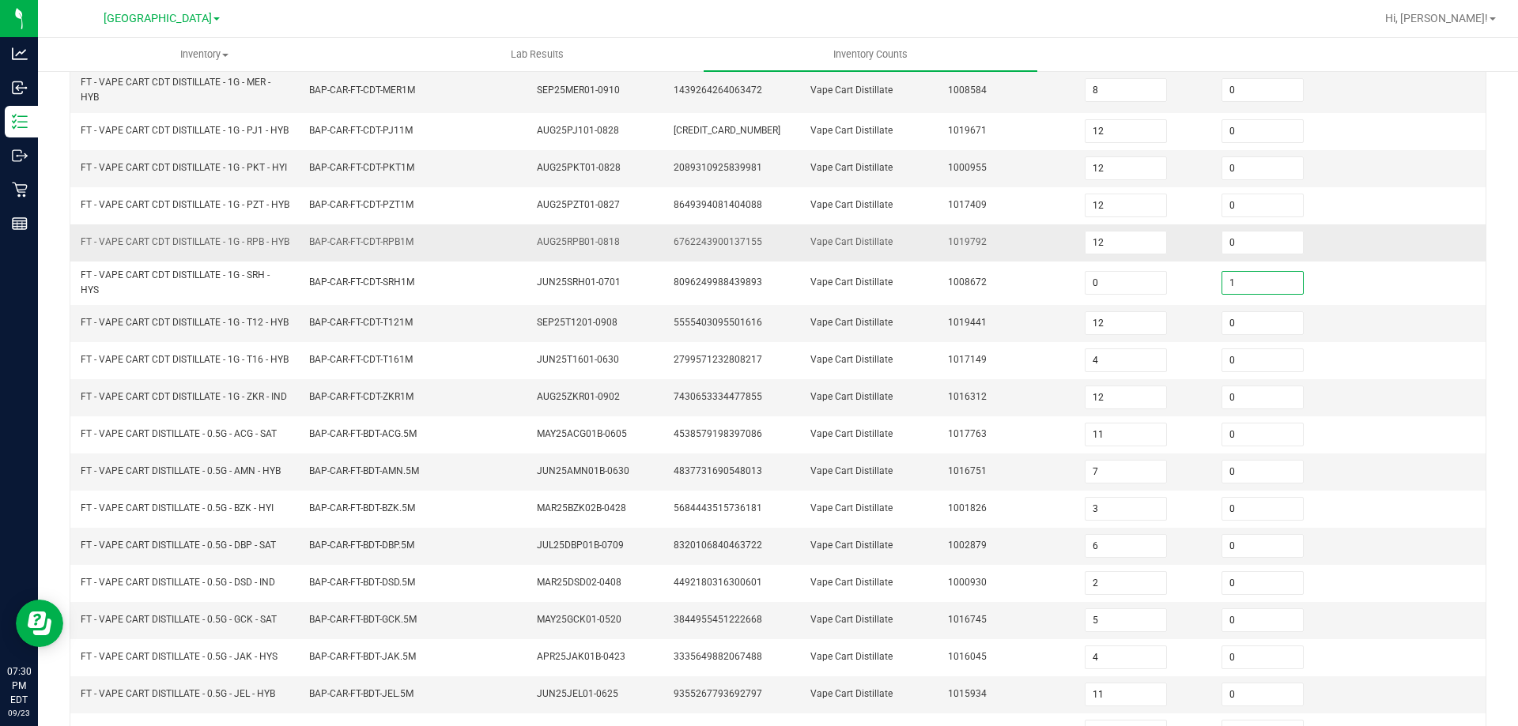
click at [887, 253] on td "Vape Cart Distillate" at bounding box center [869, 242] width 137 height 37
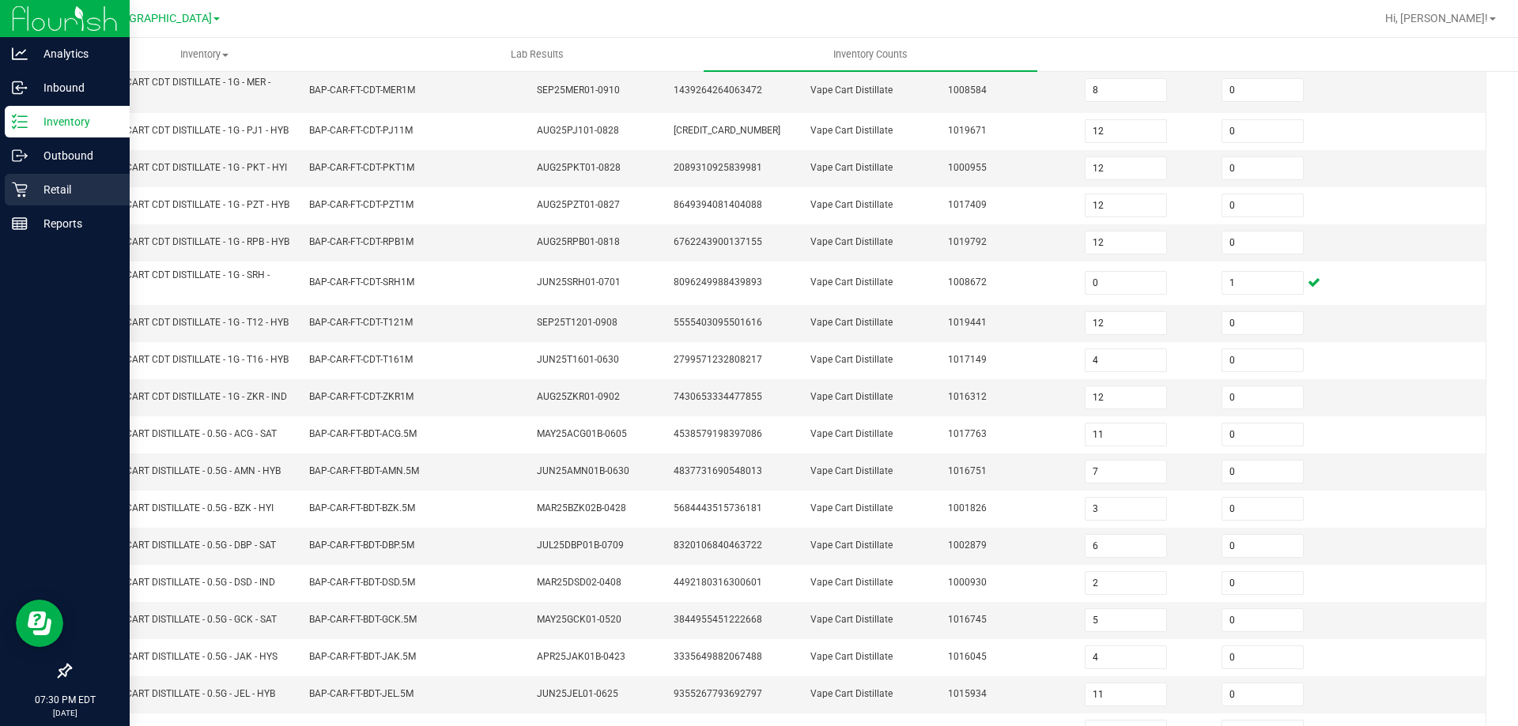
click at [36, 185] on p "Retail" at bounding box center [75, 189] width 95 height 19
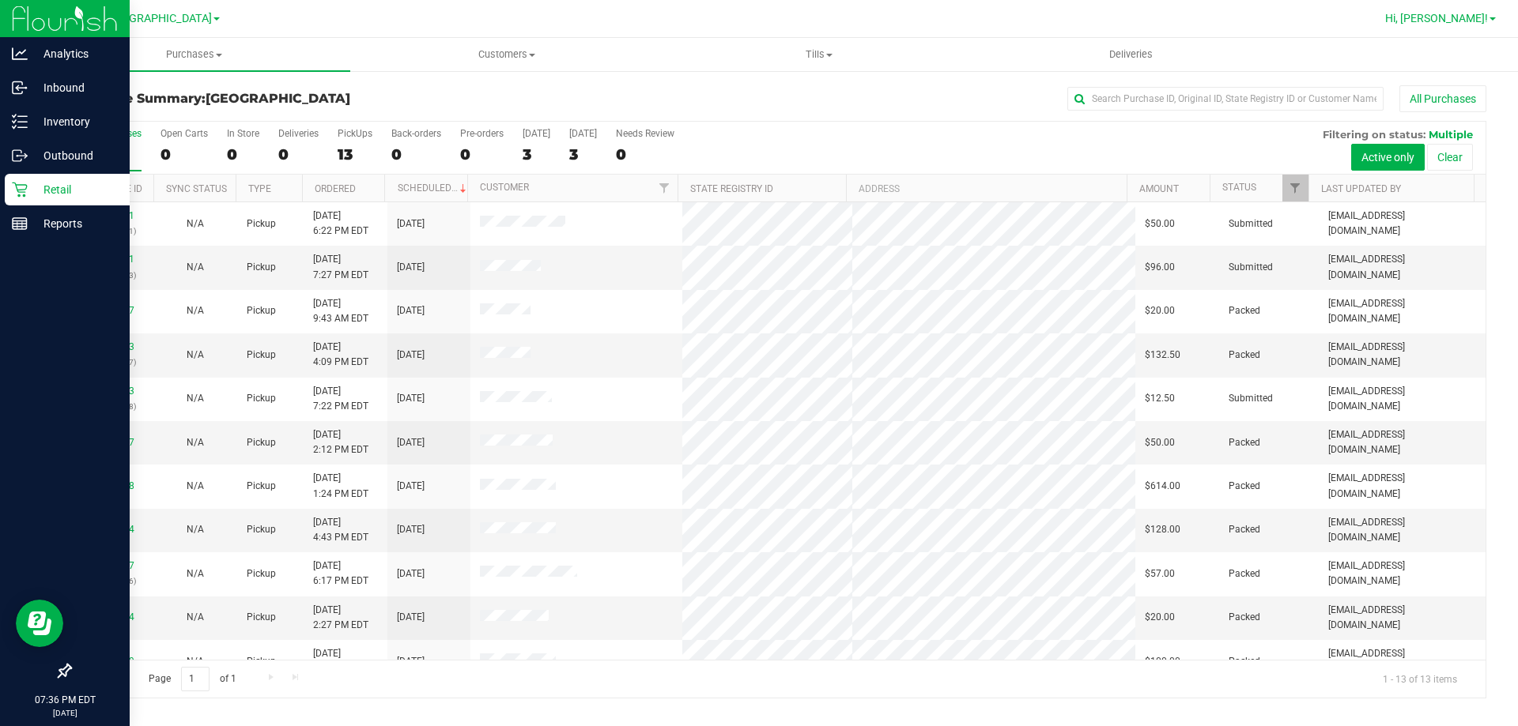
click at [1458, 15] on span "Hi, [PERSON_NAME]!" at bounding box center [1436, 18] width 103 height 13
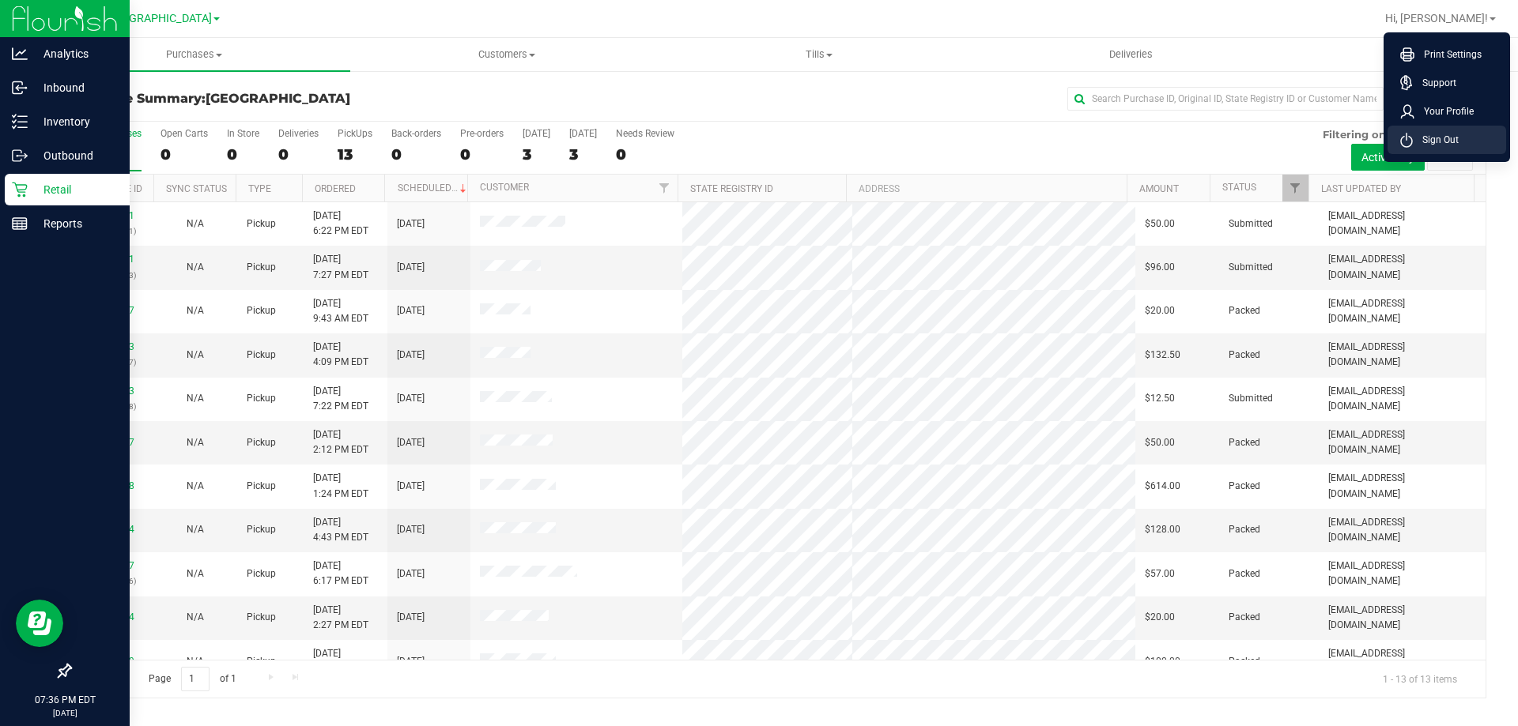
click at [1439, 143] on span "Sign Out" at bounding box center [1436, 140] width 46 height 16
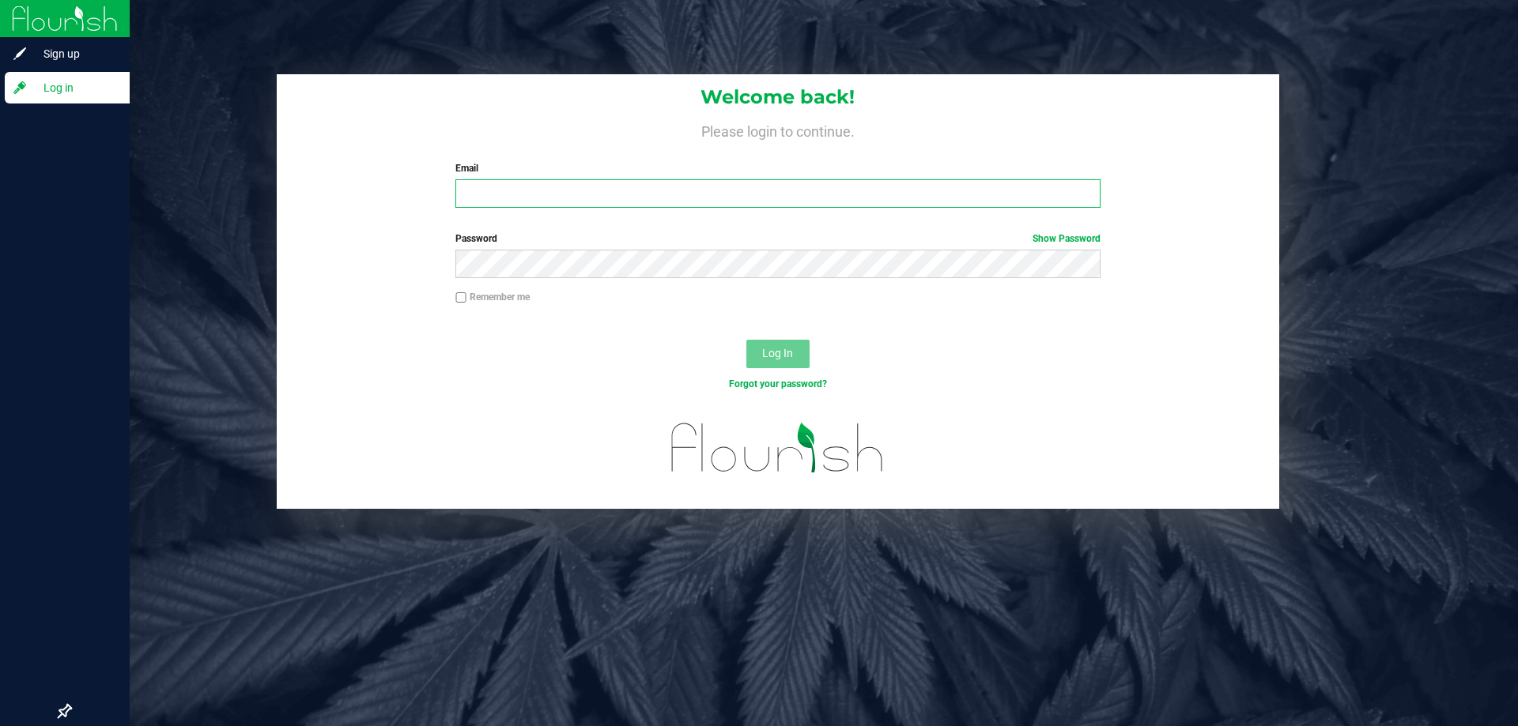
click at [546, 202] on input "Email" at bounding box center [777, 193] width 644 height 28
click at [746, 340] on button "Log In" at bounding box center [777, 354] width 63 height 28
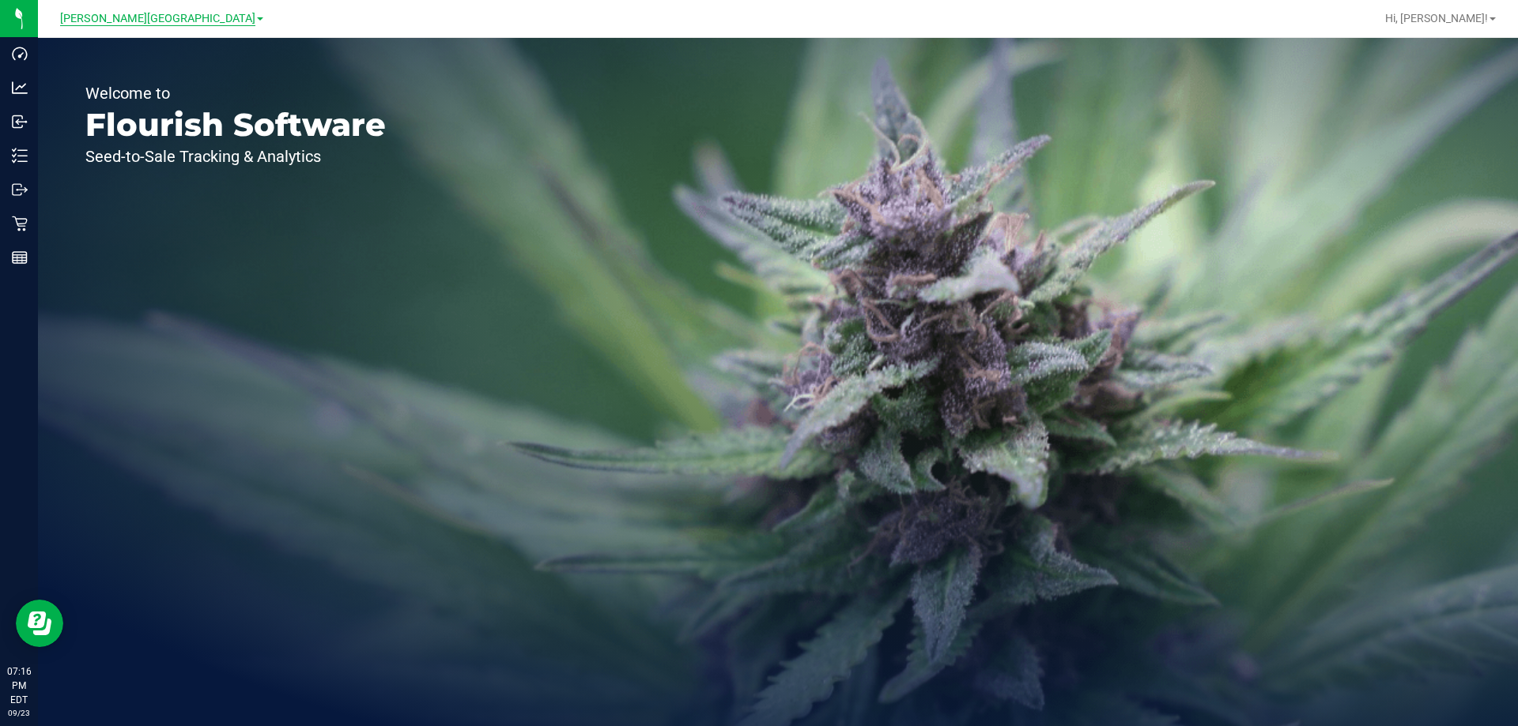
click at [144, 13] on span "[PERSON_NAME][GEOGRAPHIC_DATA]" at bounding box center [157, 19] width 195 height 14
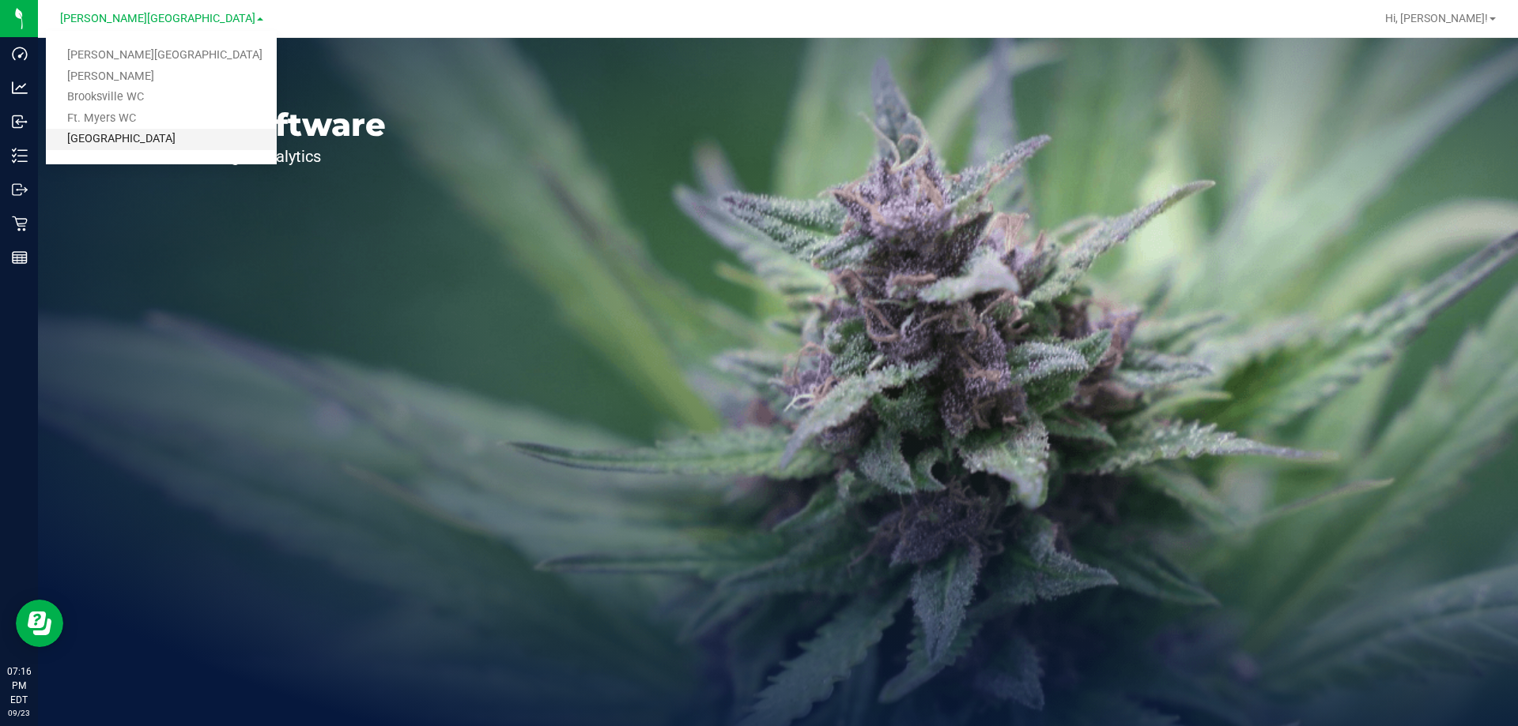
click at [134, 141] on link "[GEOGRAPHIC_DATA]" at bounding box center [161, 139] width 231 height 21
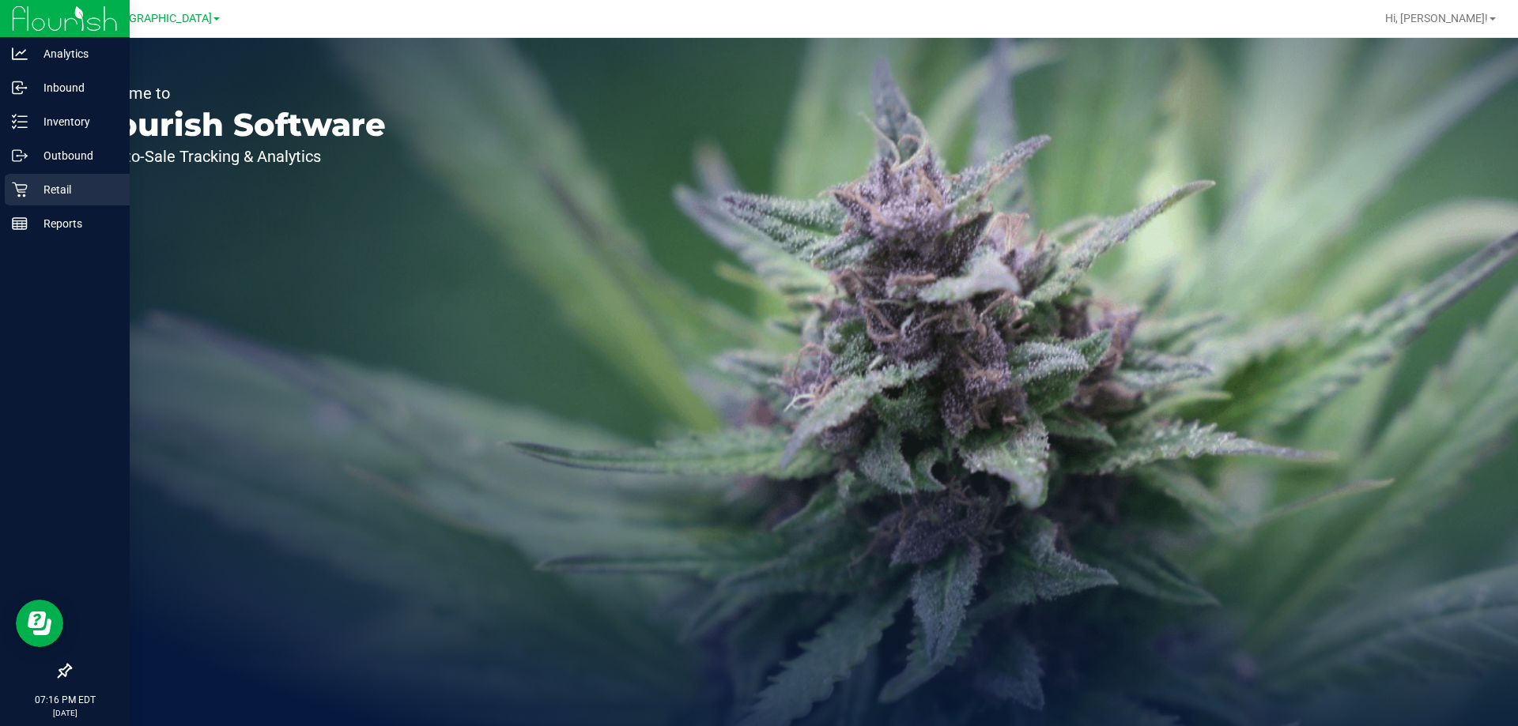
click at [27, 179] on div "Retail" at bounding box center [67, 190] width 125 height 32
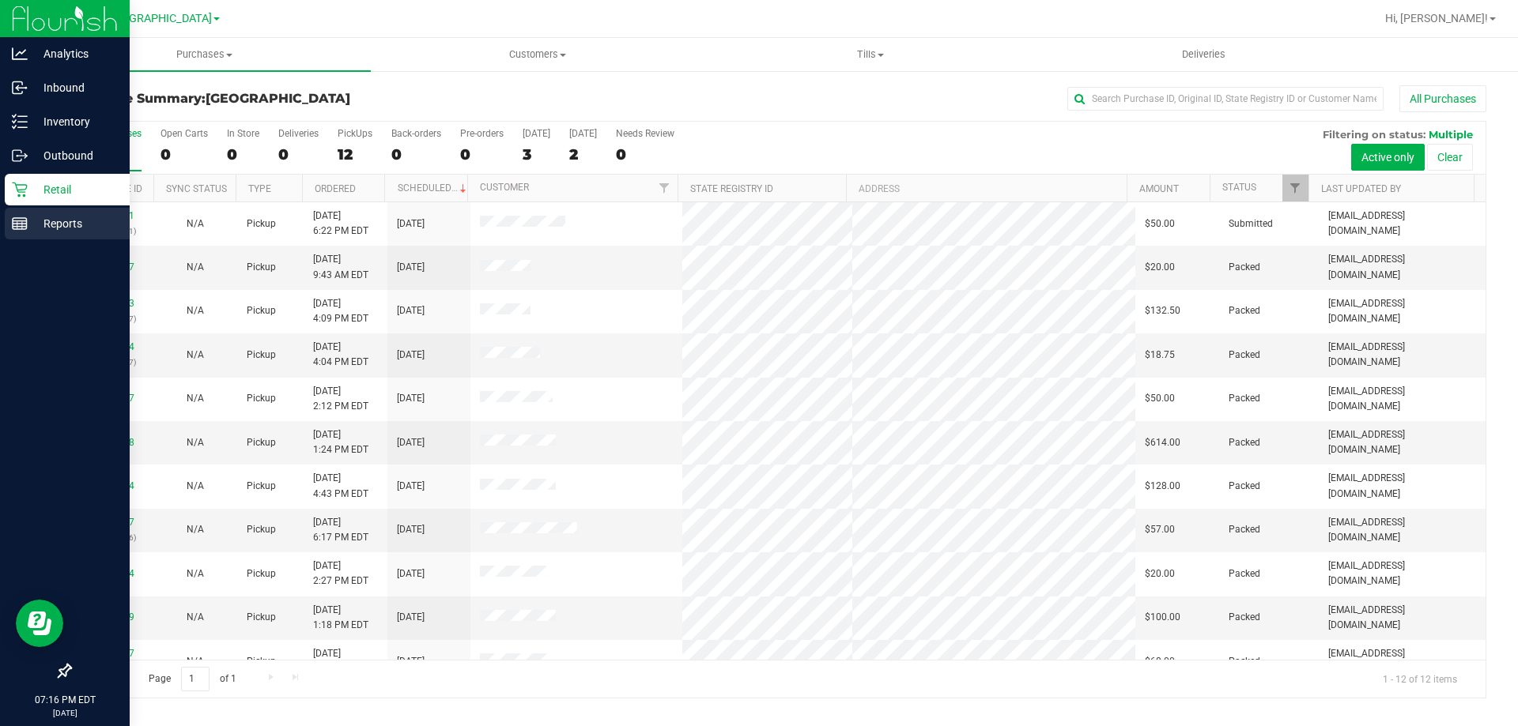
click at [32, 228] on p "Reports" at bounding box center [75, 223] width 95 height 19
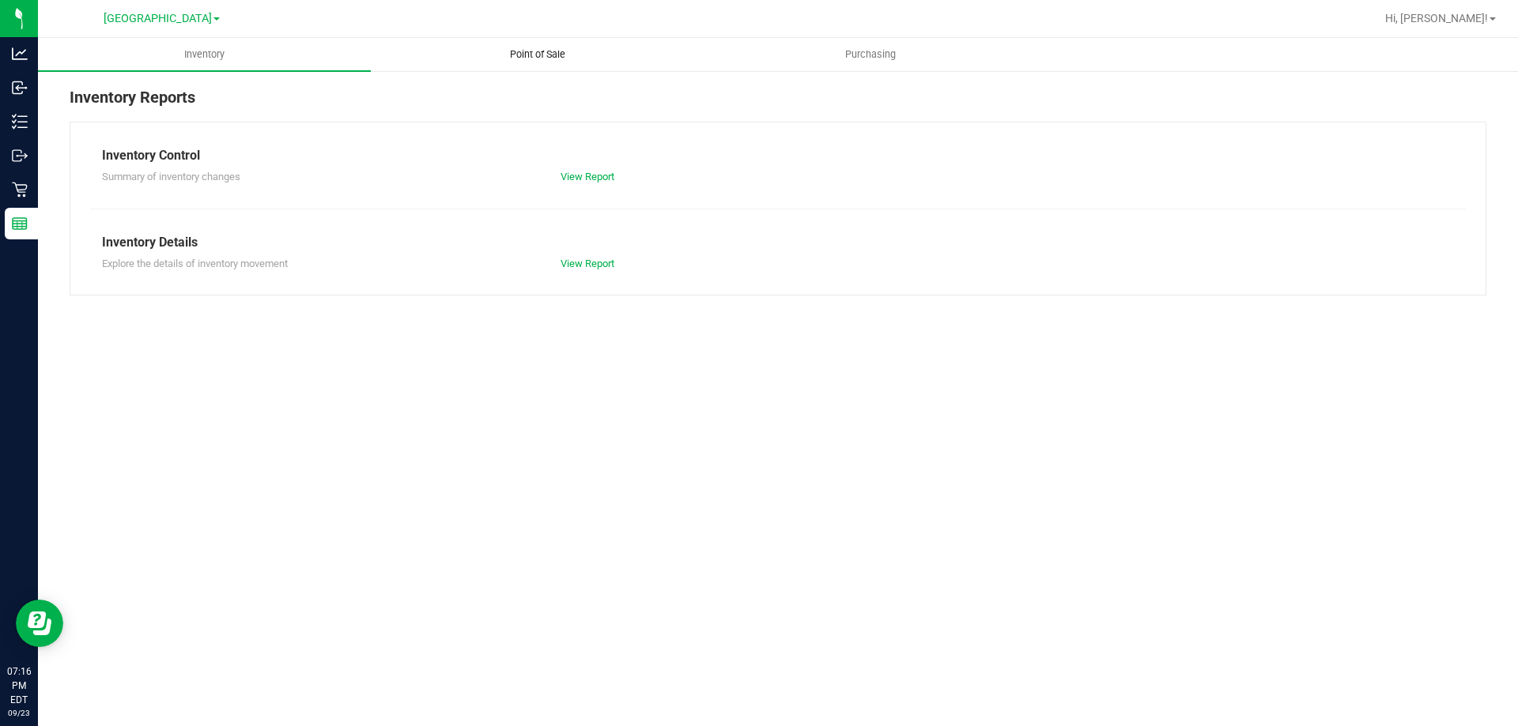
click at [522, 55] on span "Point of Sale" at bounding box center [538, 54] width 98 height 14
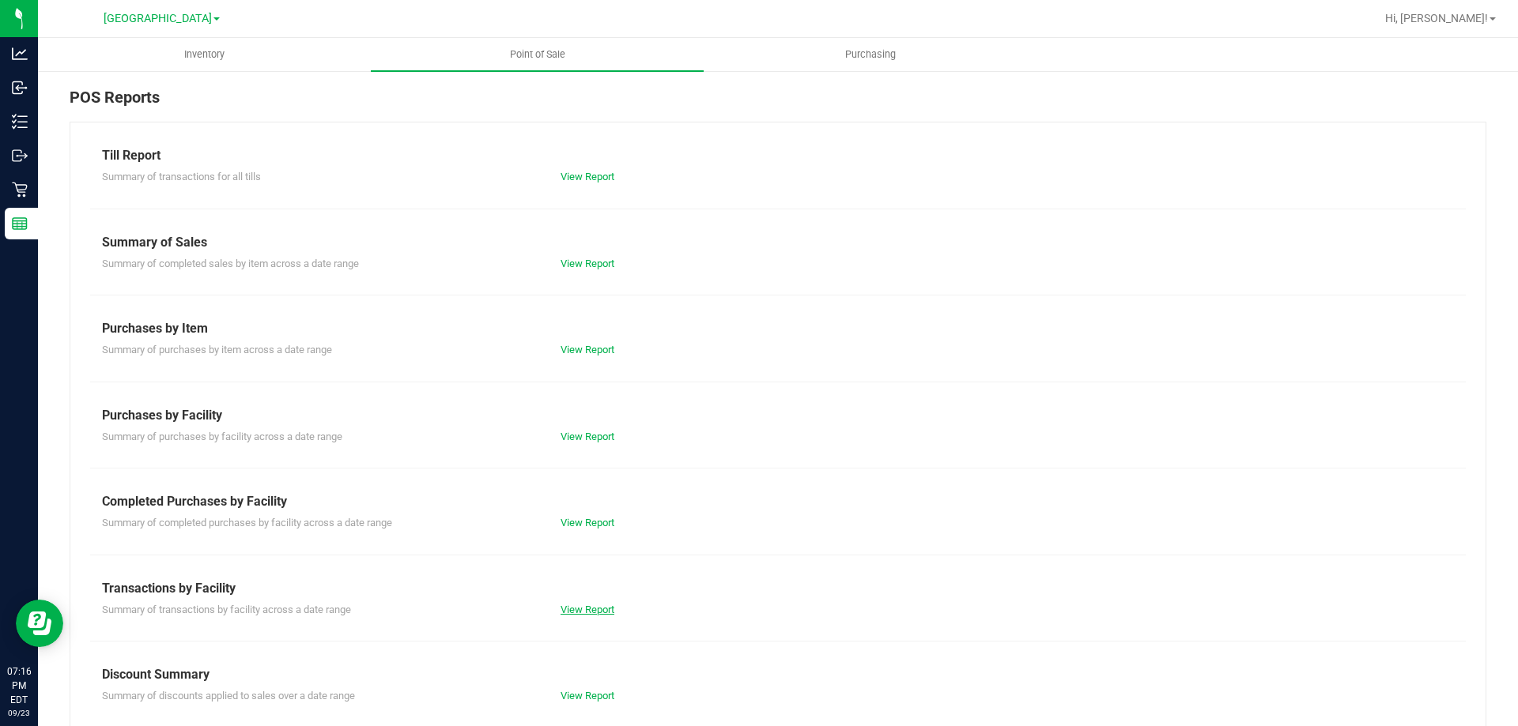
click at [568, 614] on link "View Report" at bounding box center [587, 610] width 54 height 12
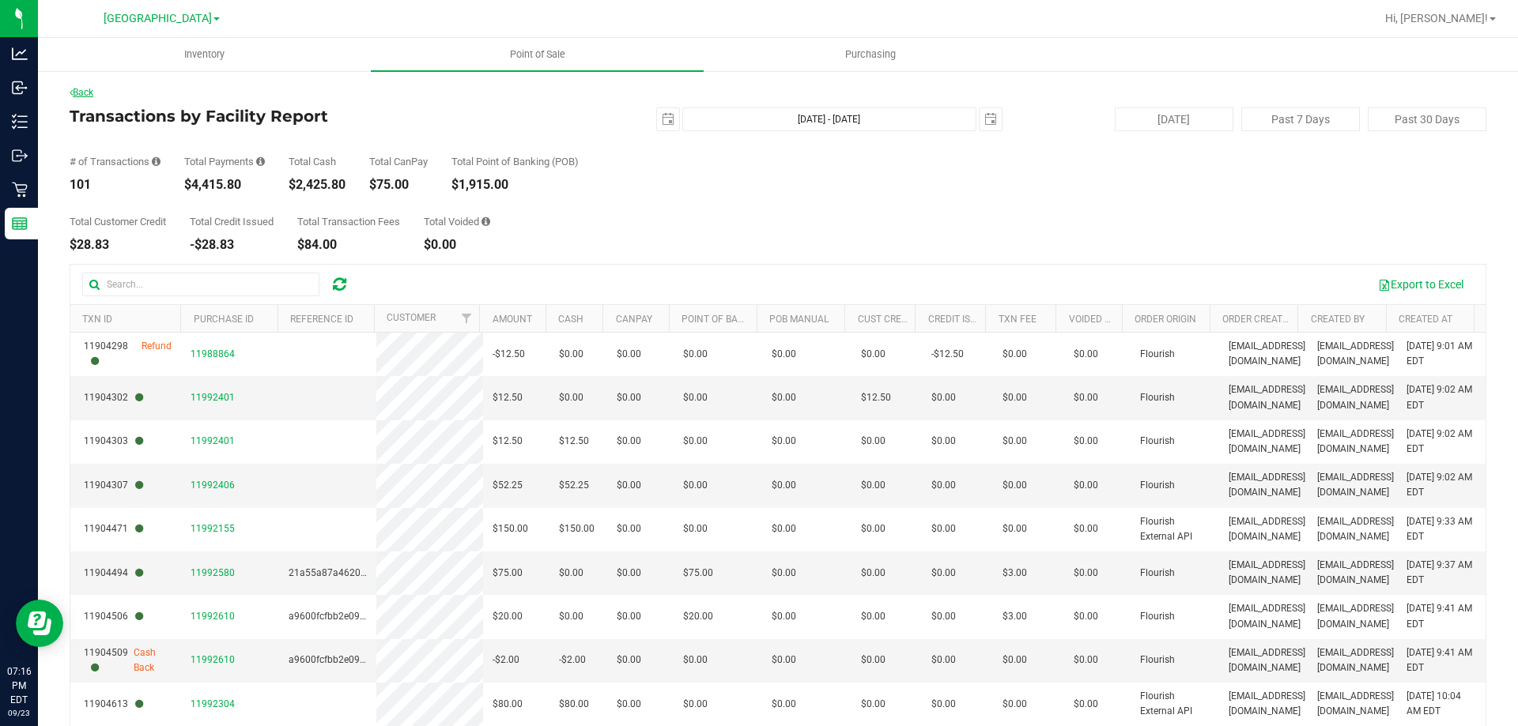
click at [89, 91] on link "Back" at bounding box center [82, 92] width 24 height 11
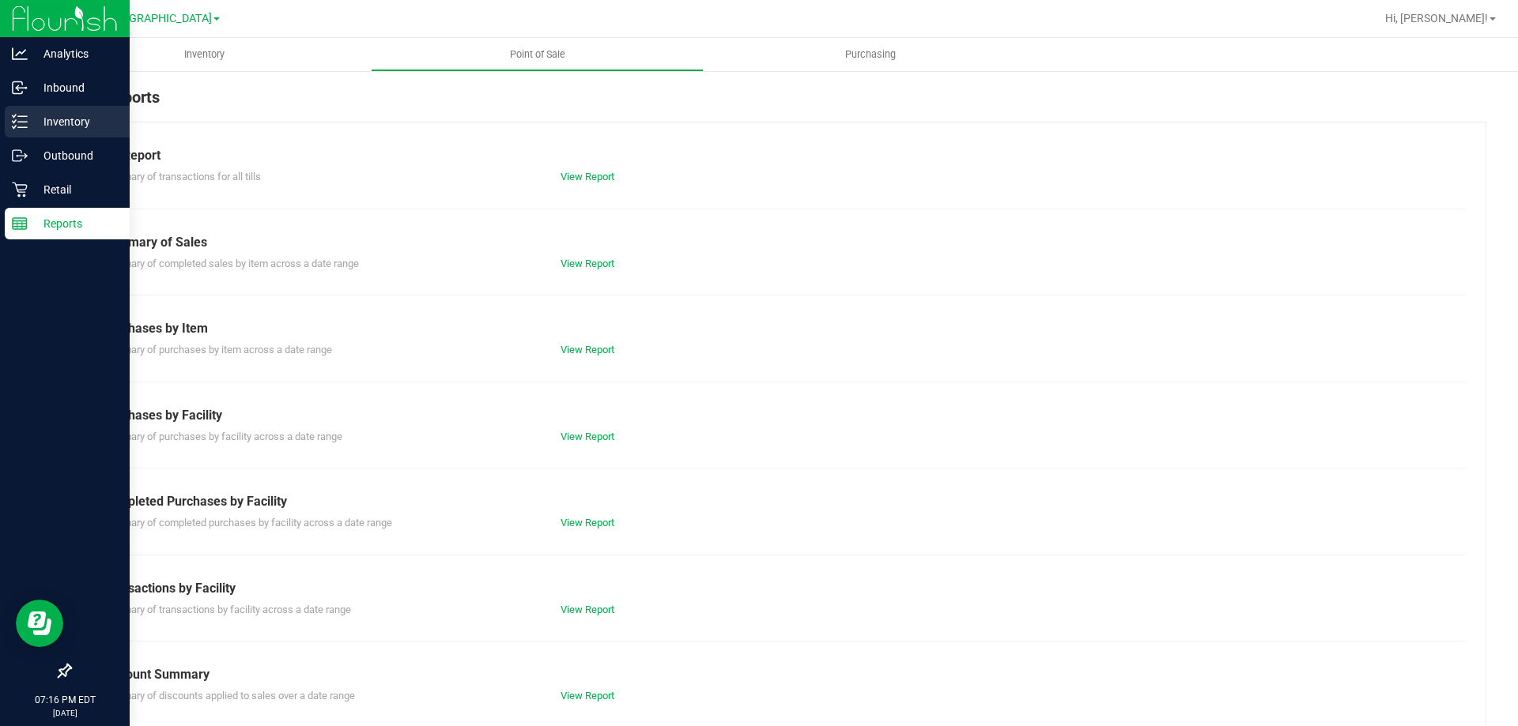
click at [29, 115] on p "Inventory" at bounding box center [75, 121] width 95 height 19
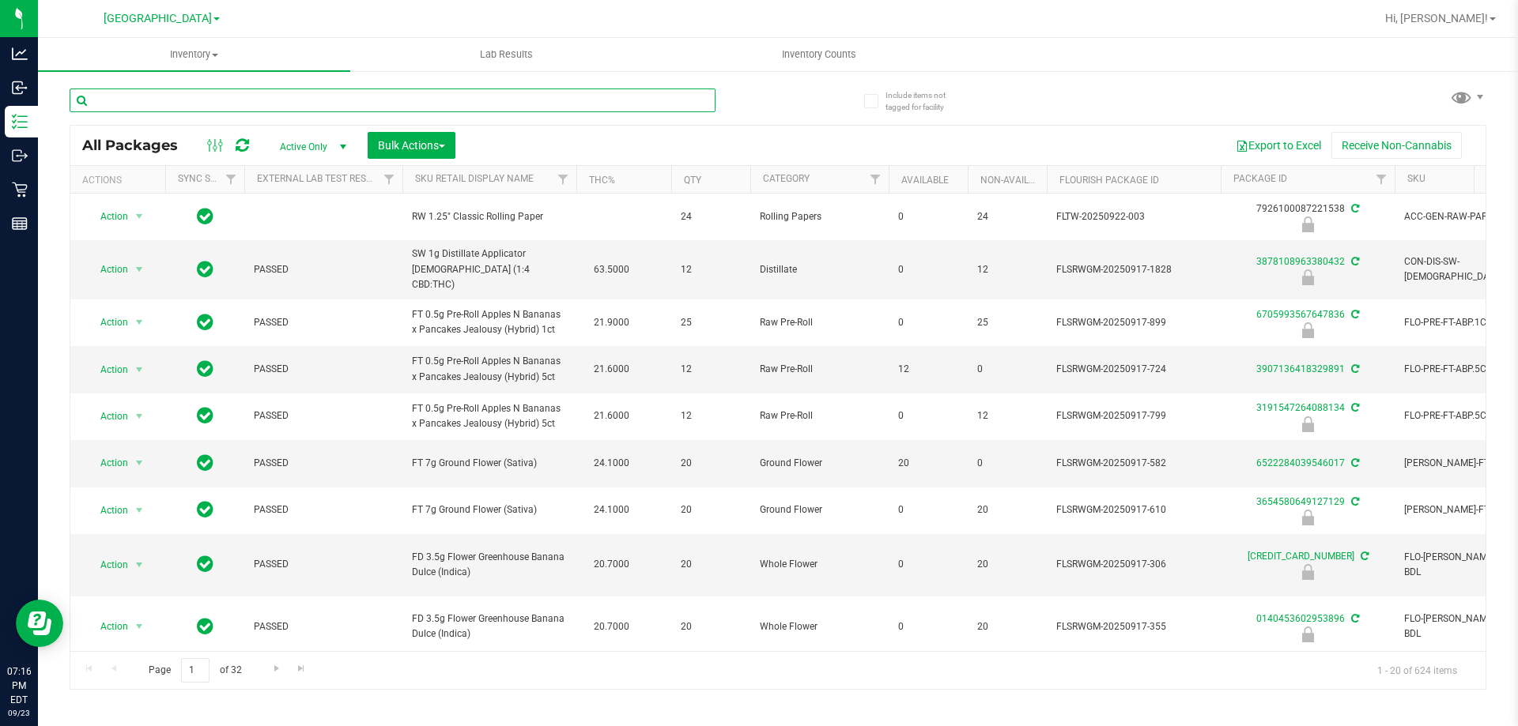
click at [153, 91] on input "text" at bounding box center [393, 101] width 646 height 24
paste input "BDS - VAPORIZER - BOUNDLESS - TERP PEN - BLACK"
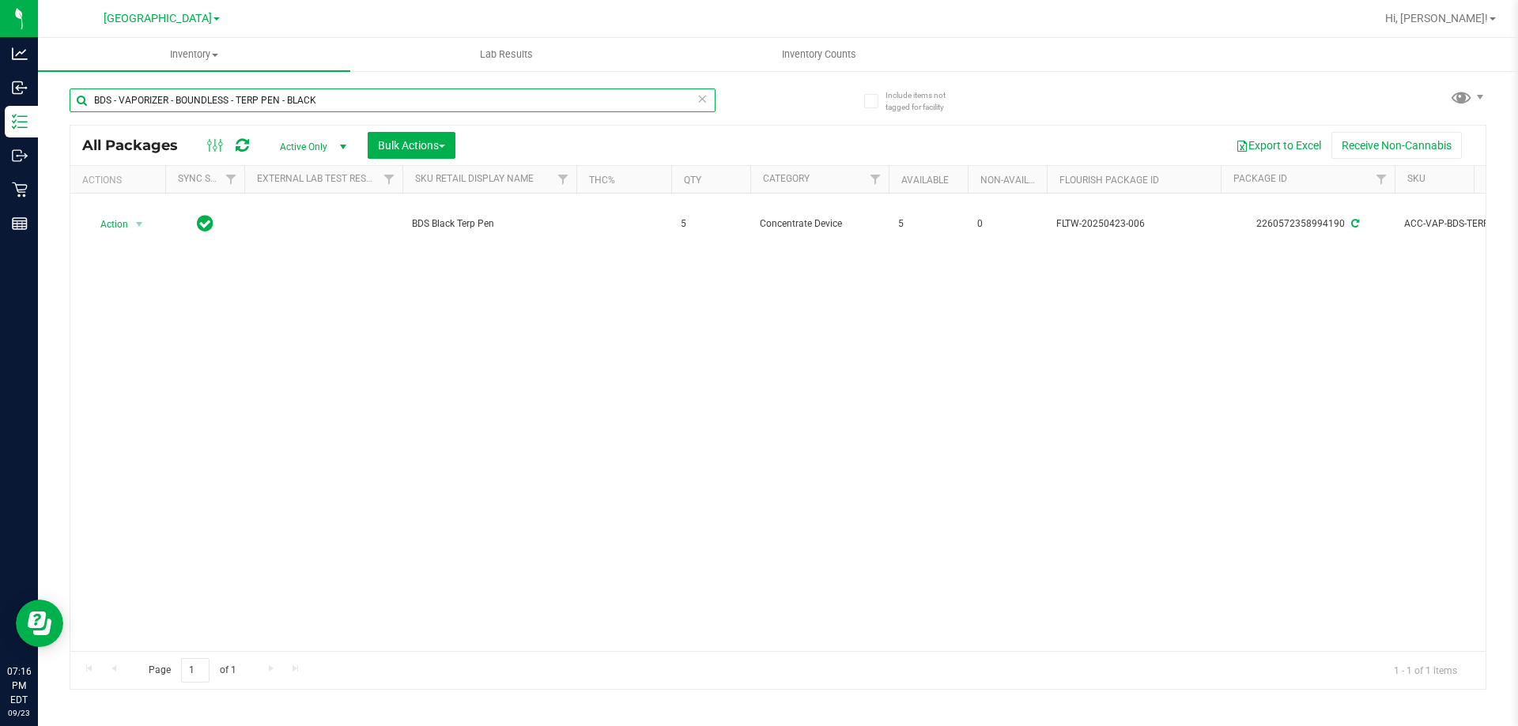
click at [195, 110] on input "BDS - VAPORIZER - BOUNDLESS - TERP PEN - BLACK" at bounding box center [393, 101] width 646 height 24
click at [196, 100] on input "BDS - VAPORIZER - BOUNDLESS - TERP PEN - BLACK" at bounding box center [393, 101] width 646 height 24
paste input "CCELL SILO BATTERY BL"
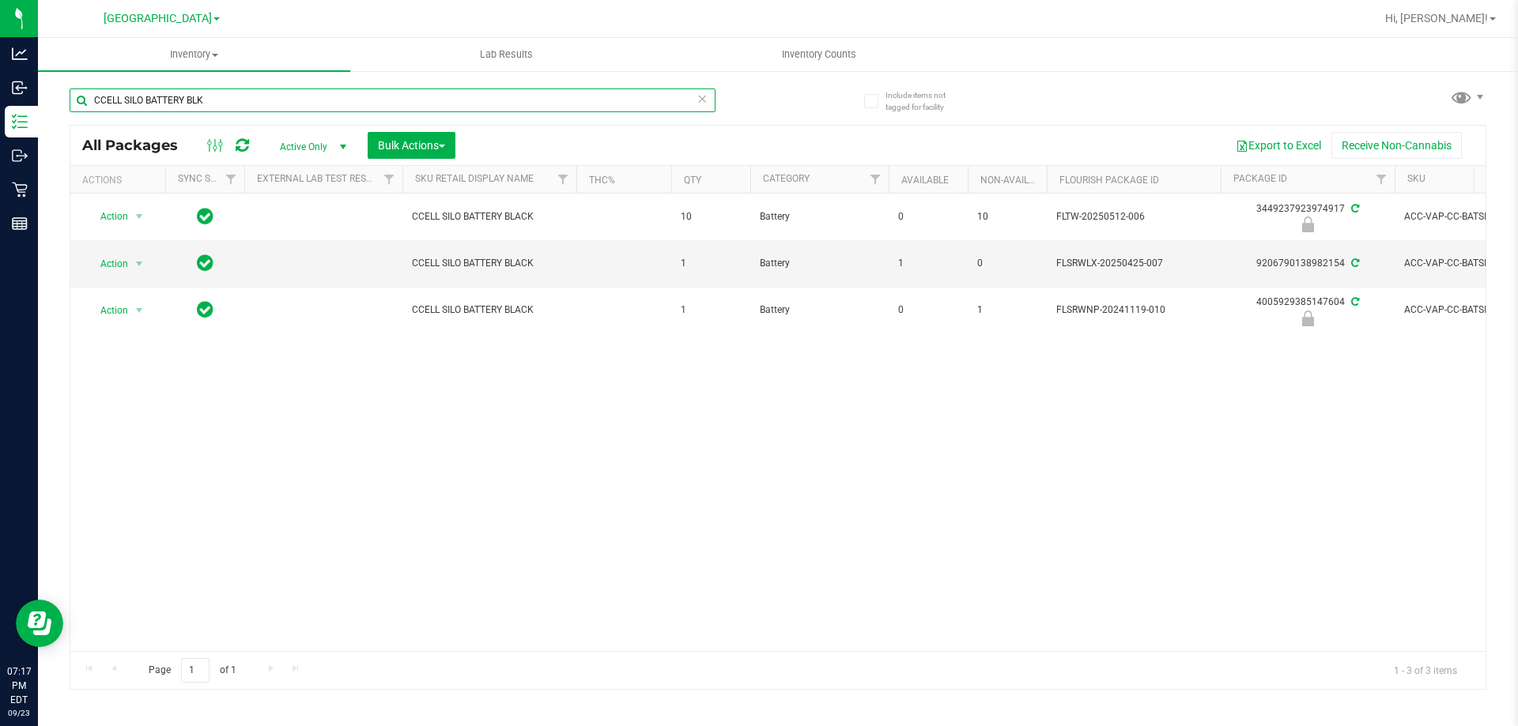
click at [138, 104] on input "CCELL SILO BATTERY BLK" at bounding box center [393, 101] width 646 height 24
paste input "FT - GRINDER - 4 PIECE - BLAC"
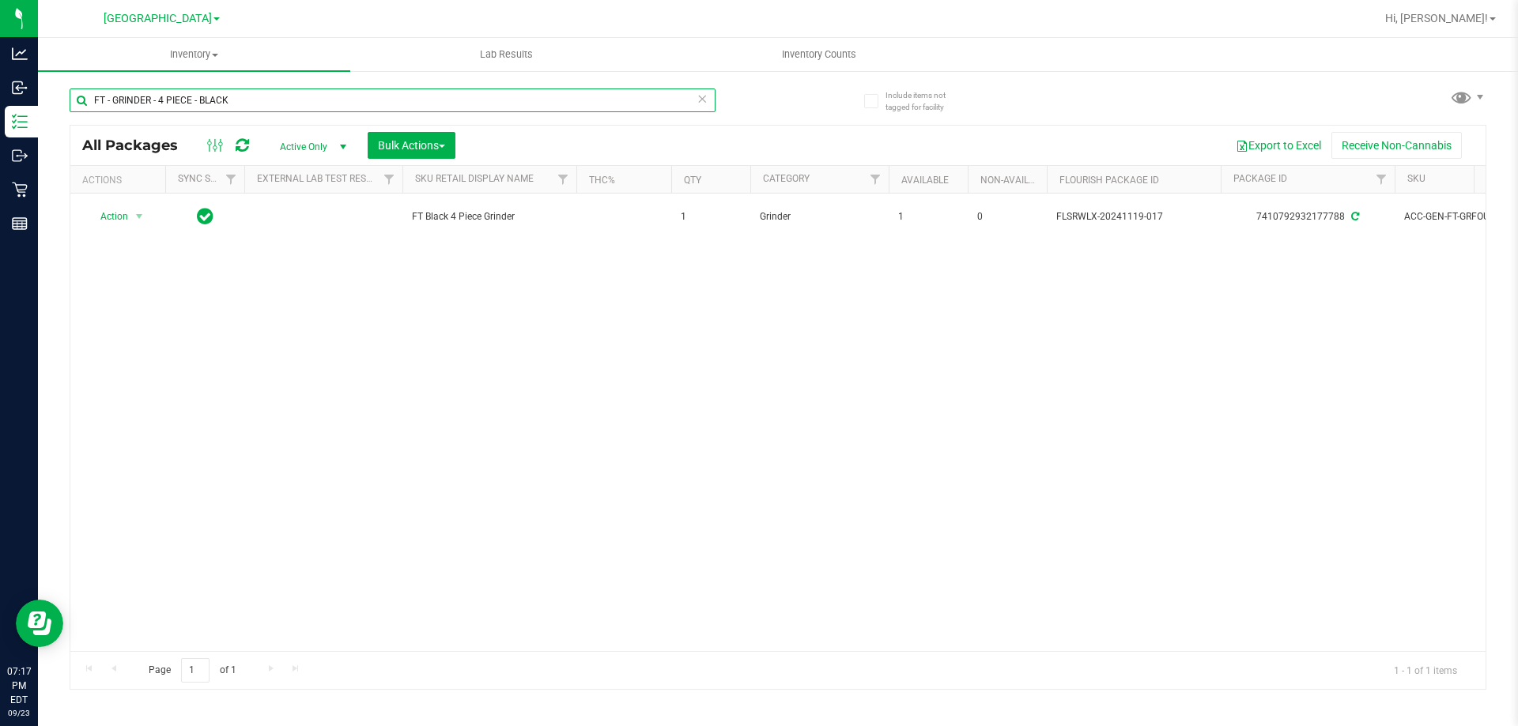
click at [214, 99] on input "FT - GRINDER - 4 PIECE - BLACK" at bounding box center [393, 101] width 646 height 24
click at [216, 99] on input "FT - GRINDER - 4 PIECE - BLACK" at bounding box center [393, 101] width 646 height 24
paste input "X - BALM - 300MG - 1CBD-1THC"
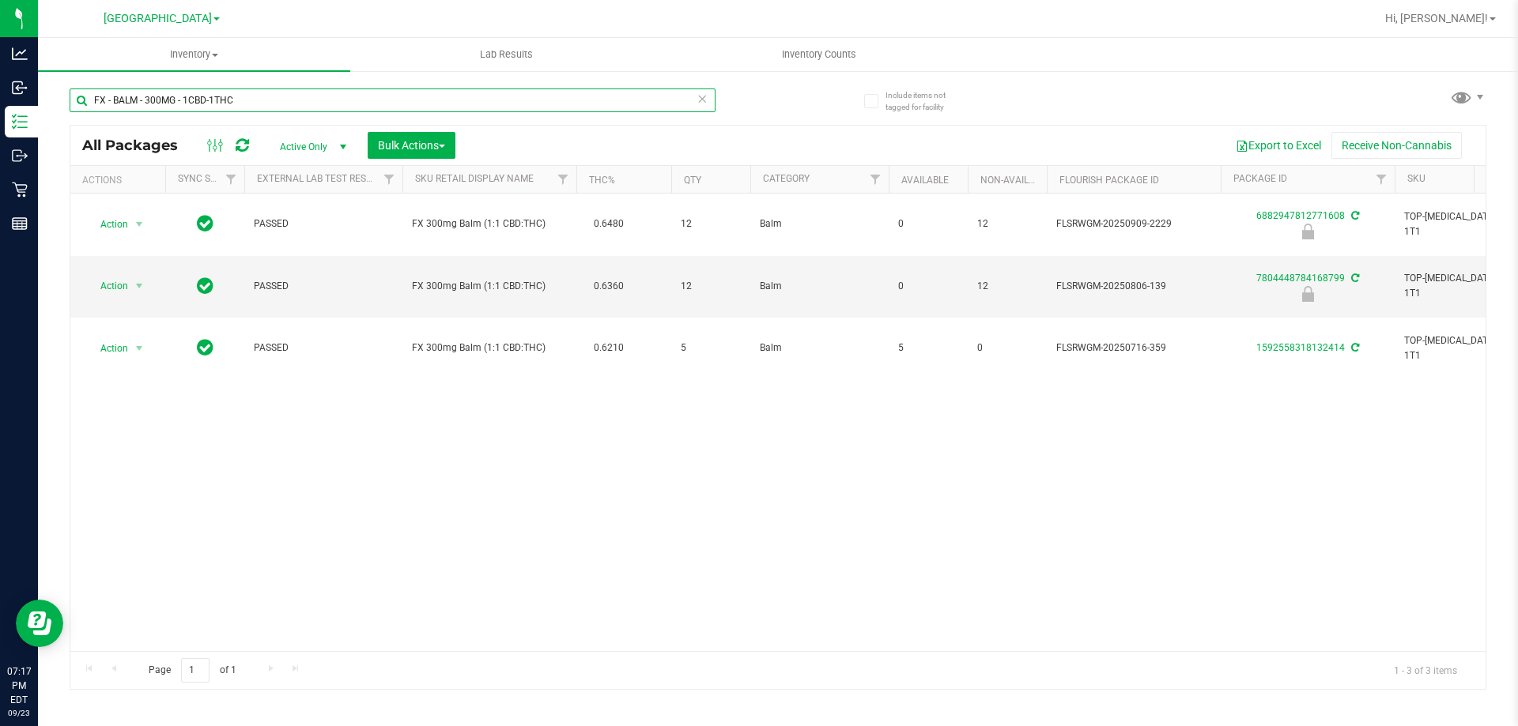
click at [191, 104] on input "FX - BALM - 300MG - 1CBD-1THC" at bounding box center [393, 101] width 646 height 24
paste input "GL - LIVE ROSIN - 0.5G - DDF - HYB"
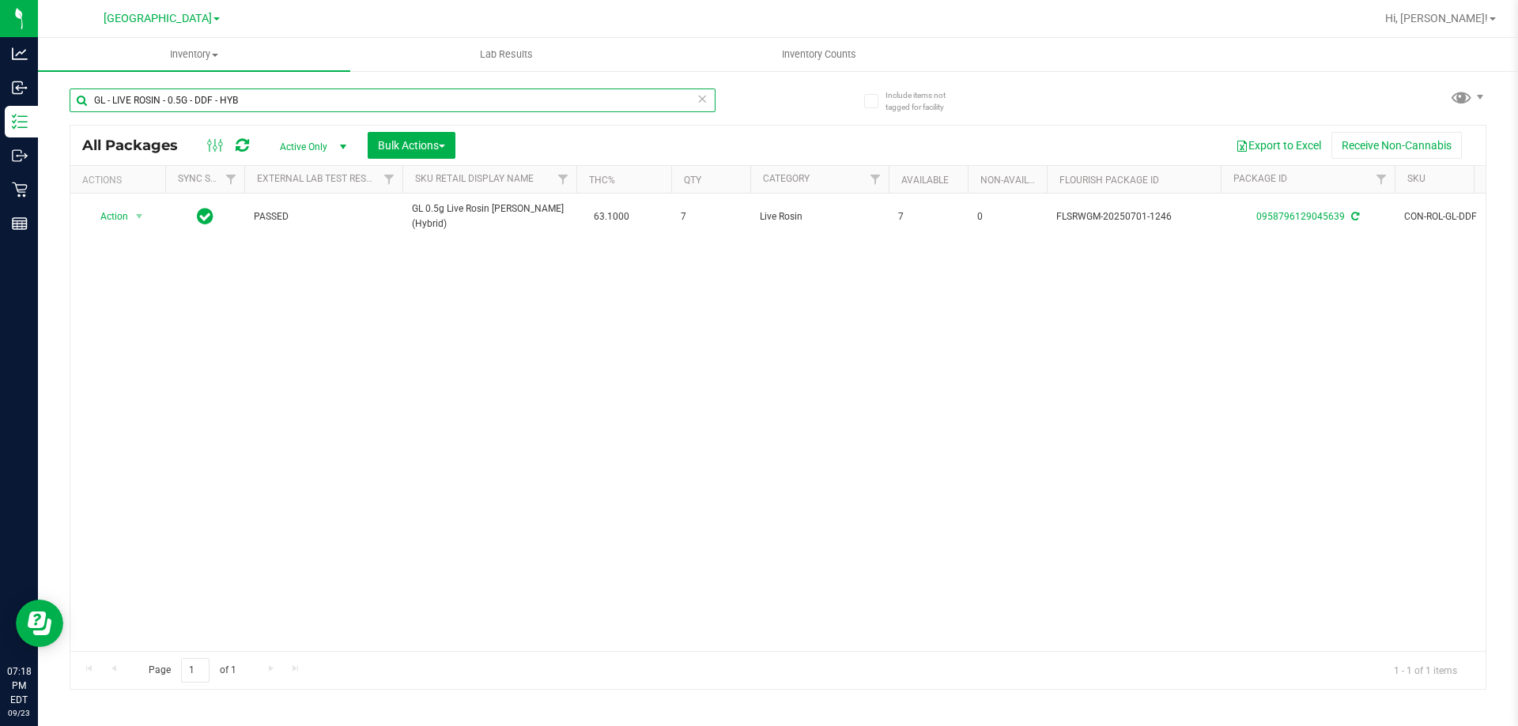
click at [162, 100] on input "GL - LIVE ROSIN - 0.5G - DDF - HYB" at bounding box center [393, 101] width 646 height 24
paste input "JGN"
click at [188, 112] on div "GL - LIVE ROSIN - 0.5G - JGN - HYB" at bounding box center [393, 107] width 646 height 36
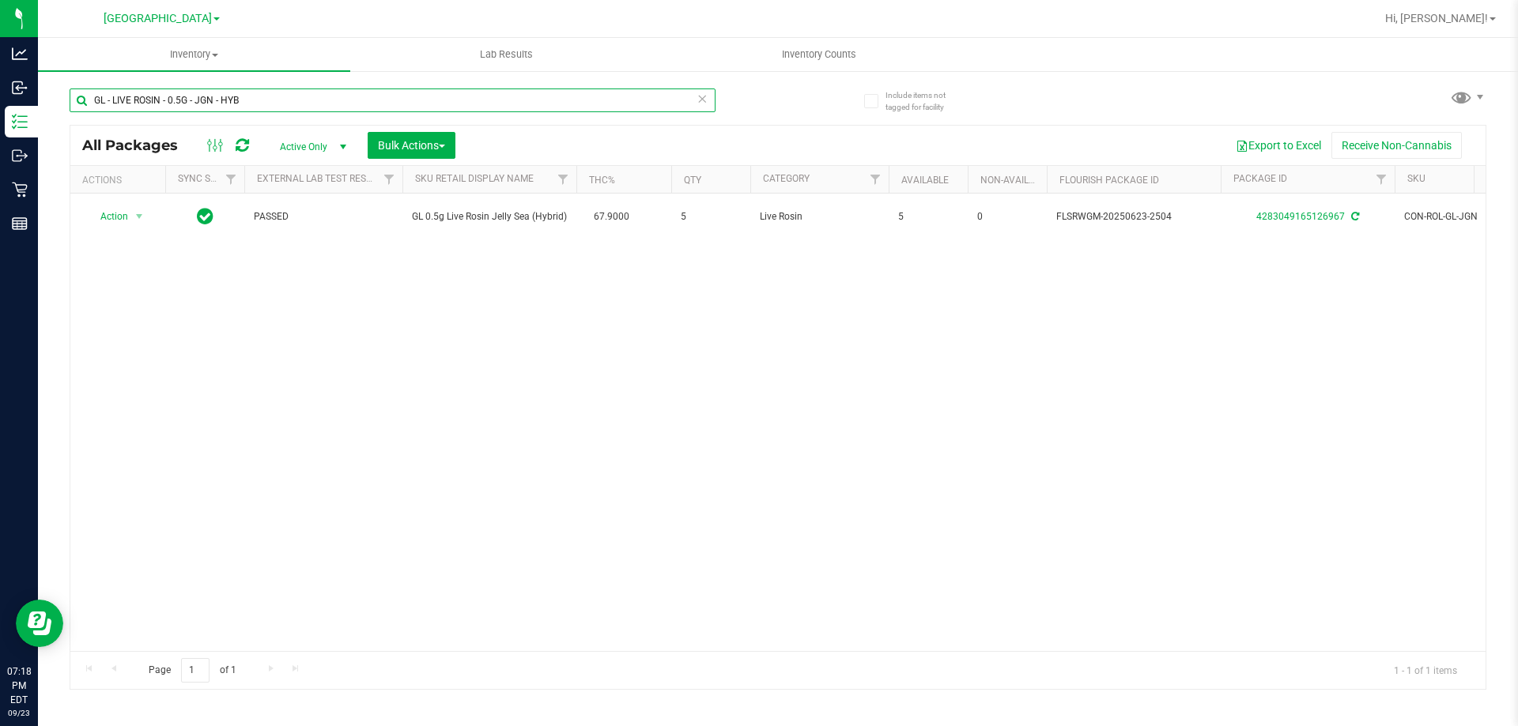
click at [196, 99] on input "GL - LIVE ROSIN - 0.5G - JGN - HYB" at bounding box center [393, 101] width 646 height 24
click at [197, 99] on input "GL - LIVE ROSIN - 0.5G - JGN - HYB" at bounding box center [393, 101] width 646 height 24
paste input "STW"
click at [197, 93] on input "GL - LIVE ROSIN - 0.5G - STW - HYB" at bounding box center [393, 101] width 646 height 24
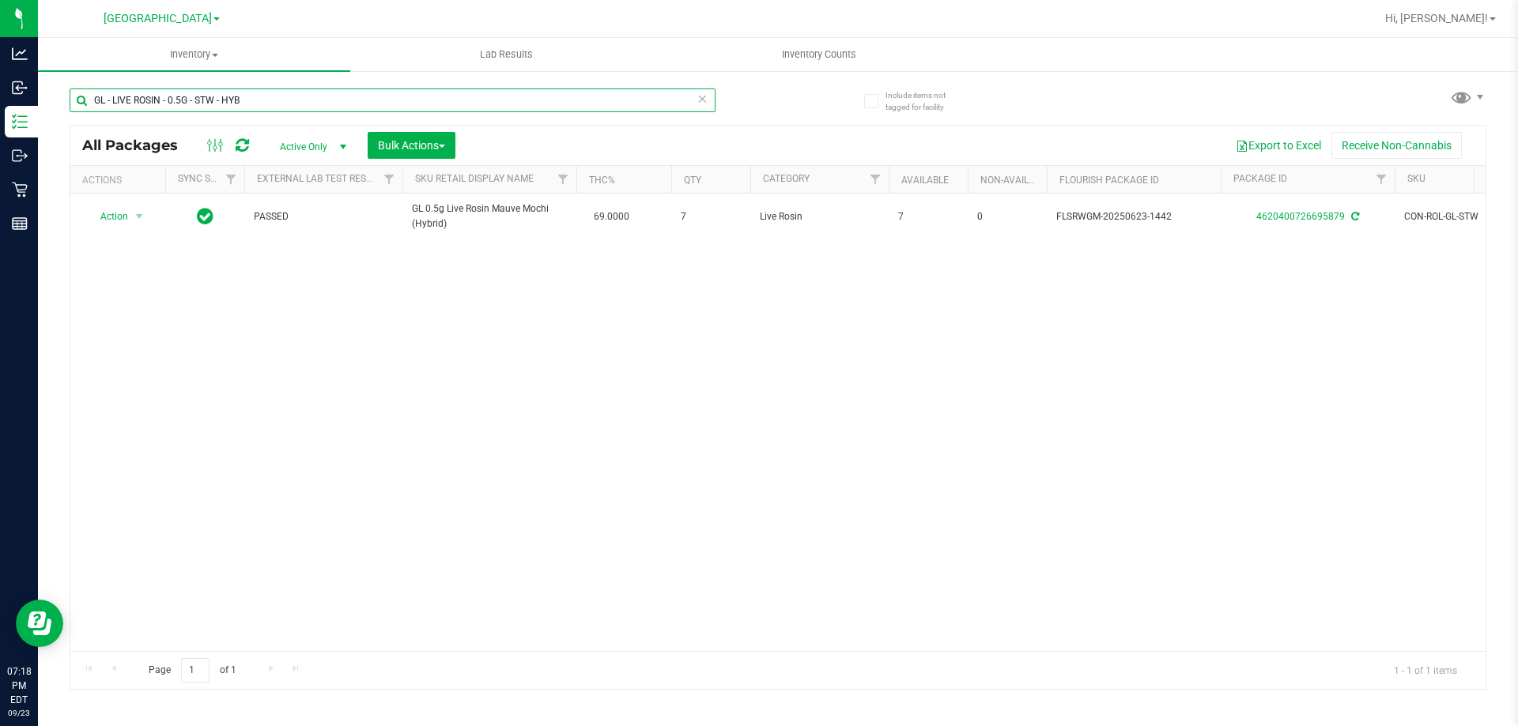
click at [197, 93] on input "GL - LIVE ROSIN - 0.5G - STW - HYB" at bounding box center [393, 101] width 646 height 24
paste input "1G - BCT - IND"
click at [199, 104] on input "GL - LIVE ROSIN - 1G - BCT - IND" at bounding box center [393, 101] width 646 height 24
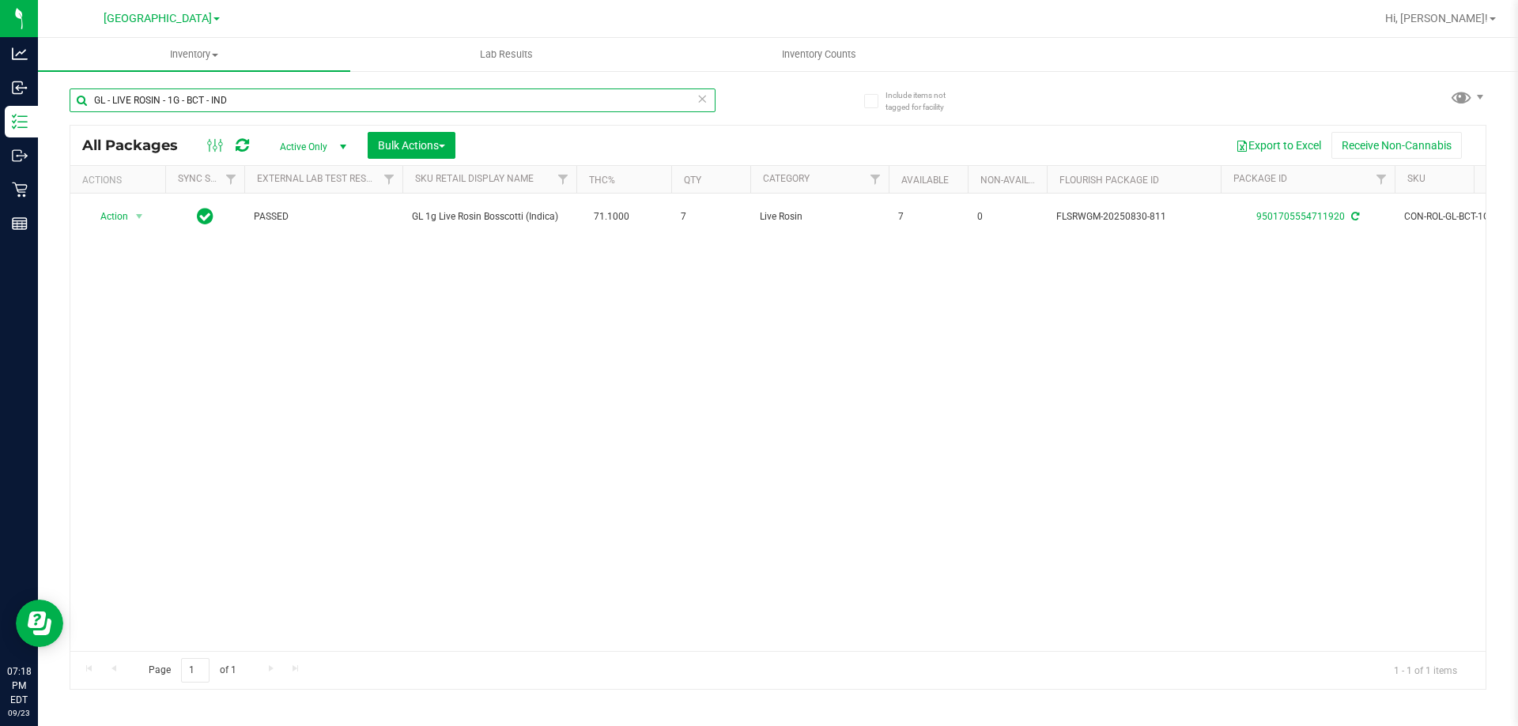
click at [199, 104] on input "GL - LIVE ROSIN - 1G - BCT - IND" at bounding box center [393, 101] width 646 height 24
paste input "0.5G - ZKR"
click at [210, 106] on input "GL - LIVE ROSIN - 0.5G - ZKR - IND" at bounding box center [393, 101] width 646 height 24
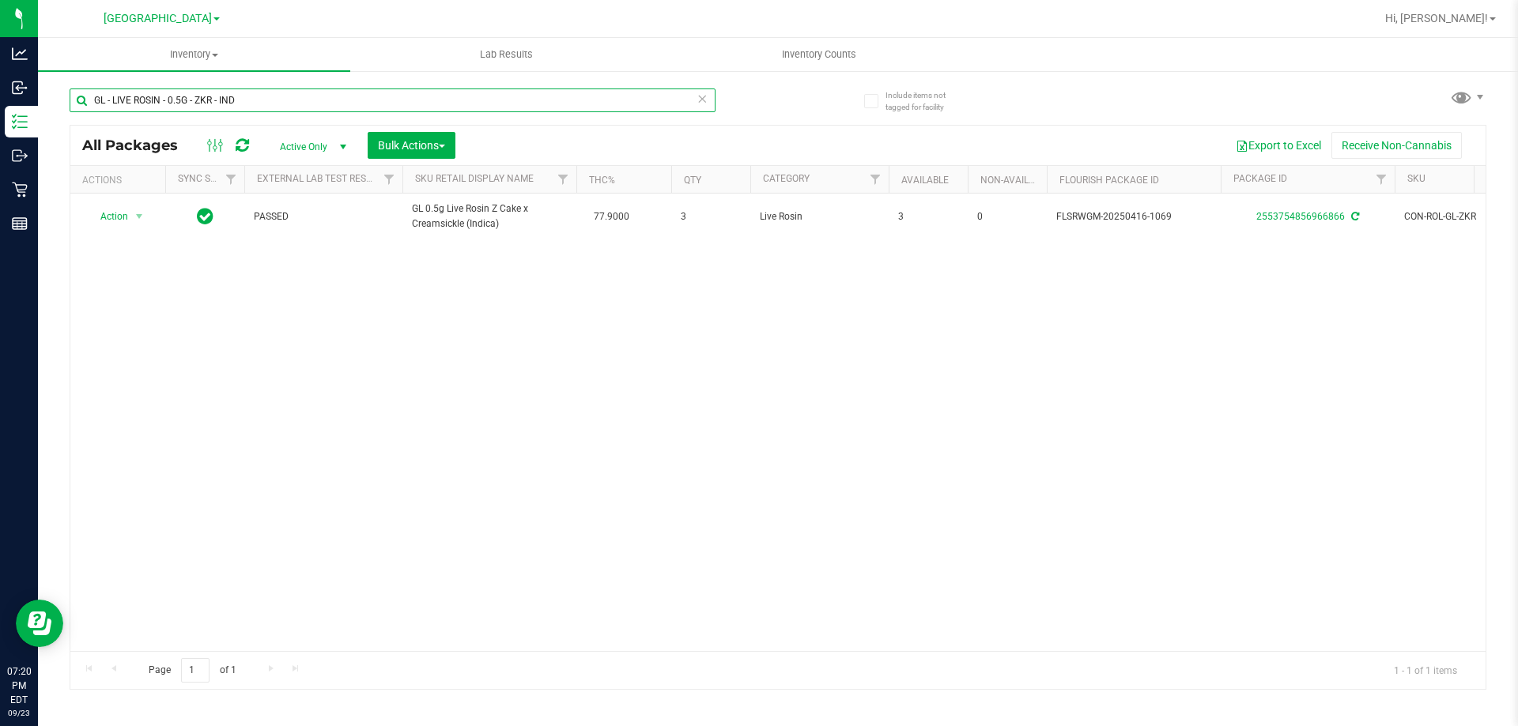
paste input "HT - BAR LIVE ROSIN - 200MG - THC - DARK CHOCOLATE"
click at [223, 107] on input "HT - BAR LIVE ROSIN - 200MG - THC - DARK CHOCOLATE" at bounding box center [393, 101] width 646 height 24
paste input "- 100MG - THC - MILK CHOCOLATE CARAMEL"
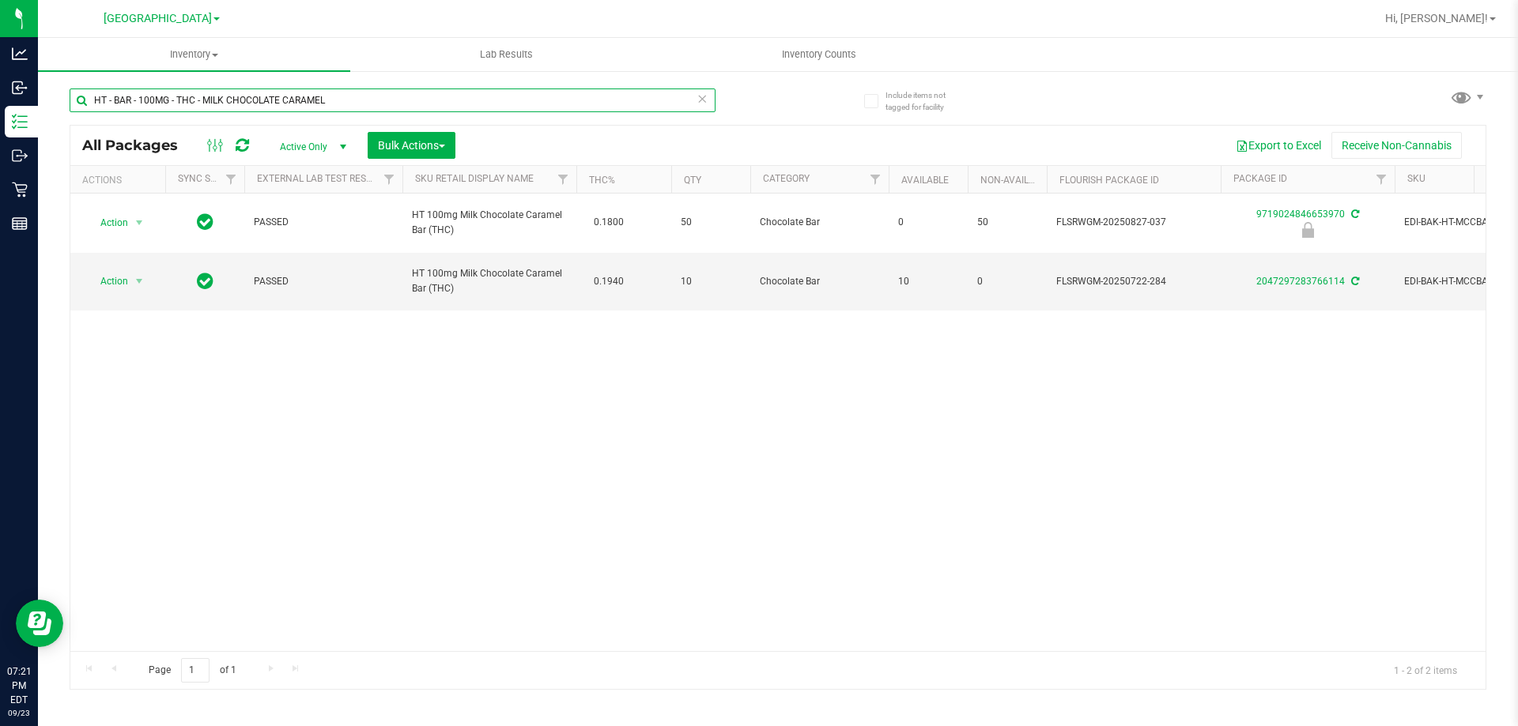
click at [196, 95] on input "HT - BAR - 100MG - THC - MILK CHOCOLATE CARAMEL" at bounding box center [393, 101] width 646 height 24
paste input "text"
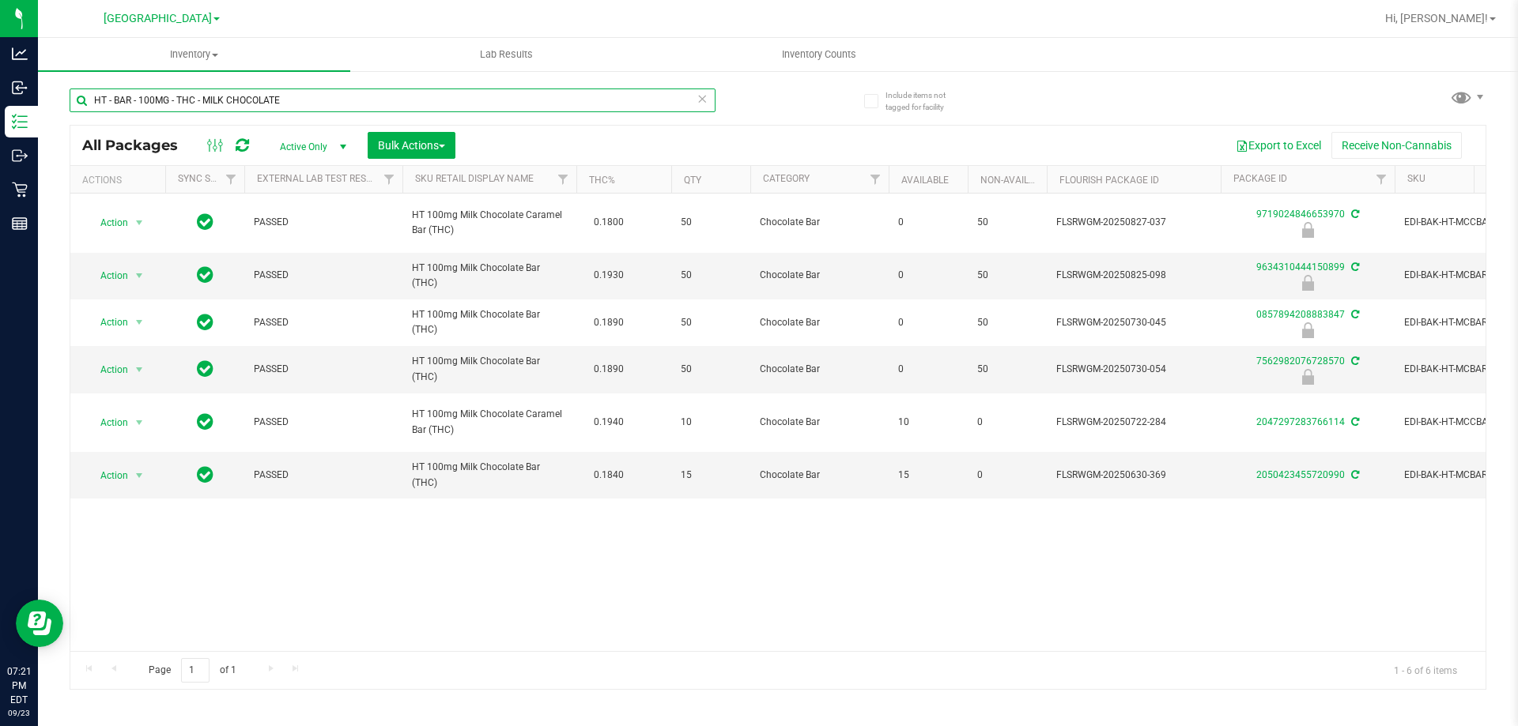
click at [211, 94] on input "HT - BAR - 100MG - THC - MILK CHOCOLATE" at bounding box center [393, 101] width 646 height 24
paste input "DARK CHOCOLATE MINT"
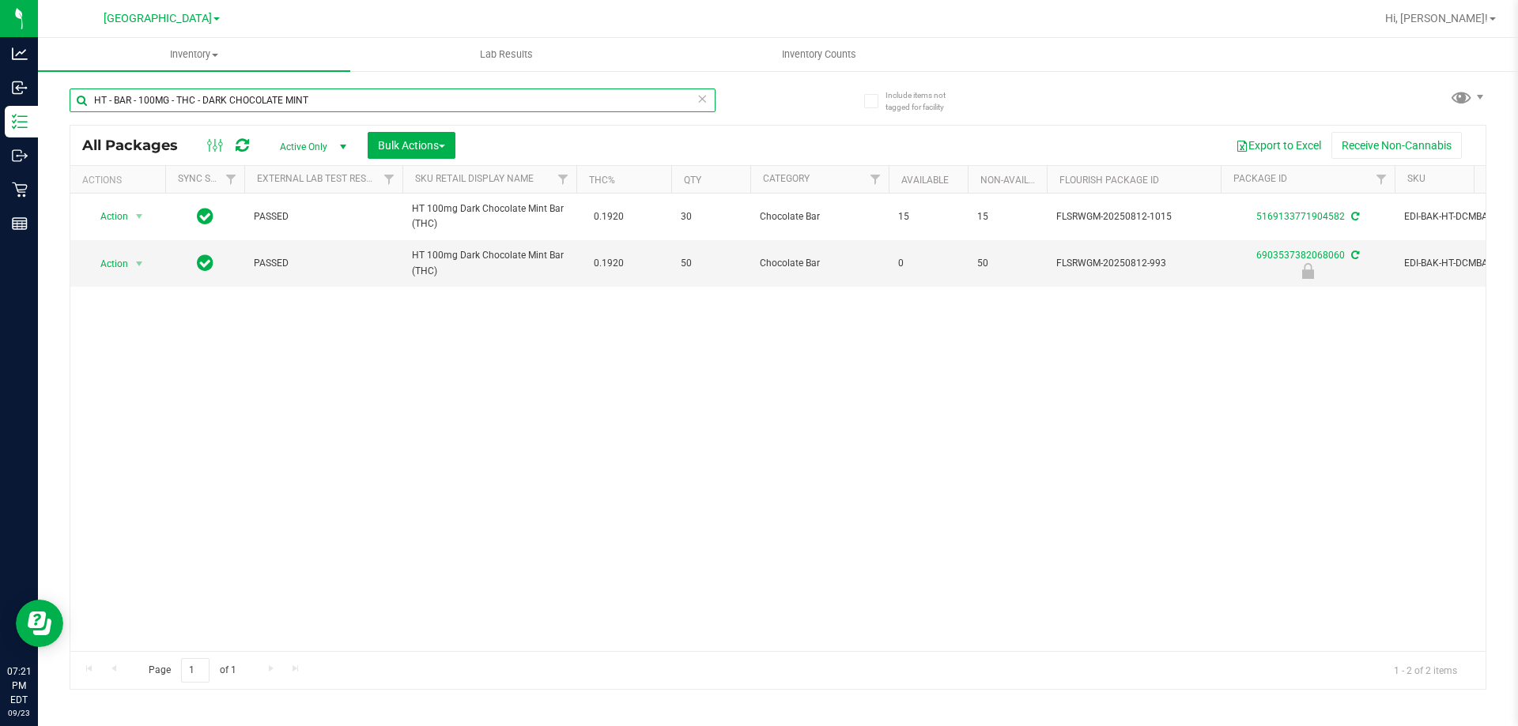
click at [226, 98] on input "HT - BAR - 100MG - THC - DARK CHOCOLATE MINT" at bounding box center [393, 101] width 646 height 24
paste input "BLOOD ORANGE"
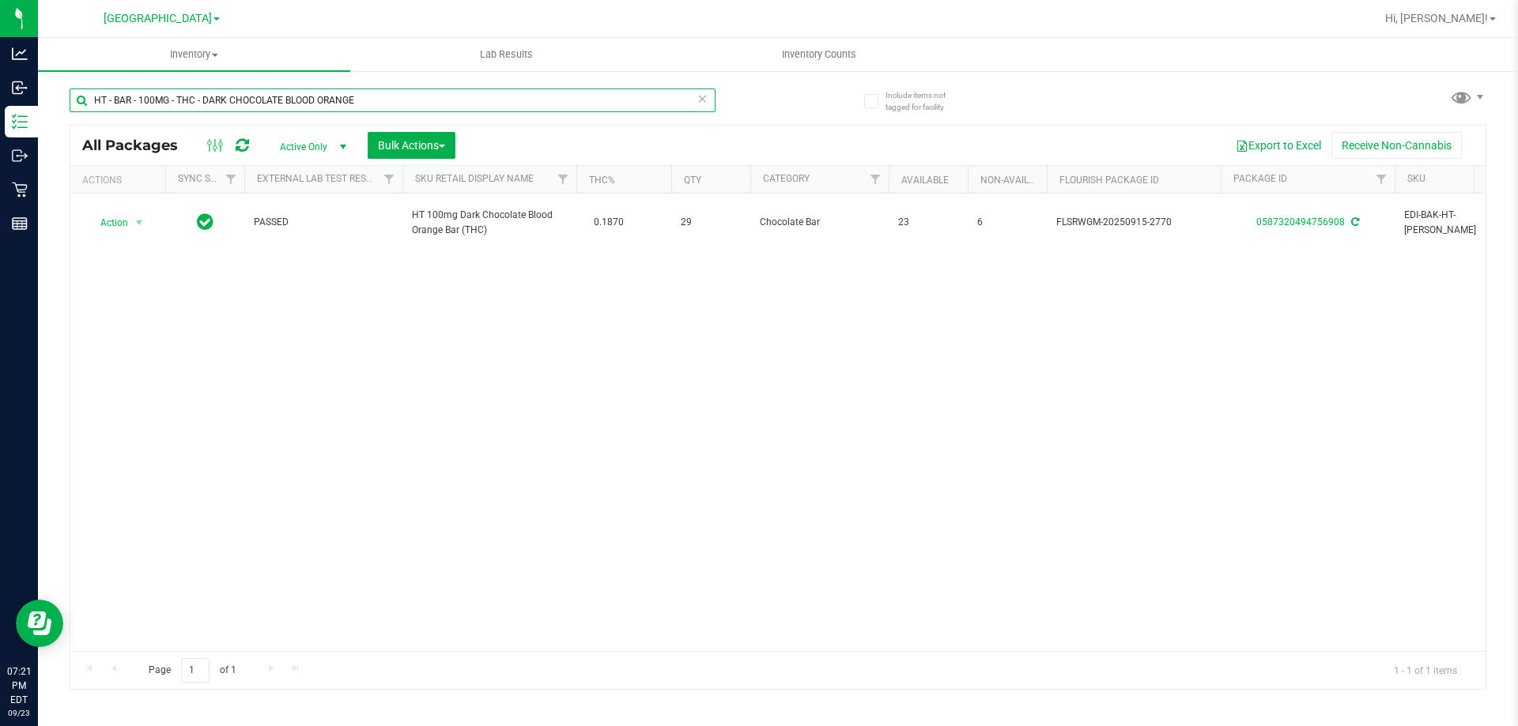
click at [199, 104] on input "HT - BAR - 100MG - THC - DARK CHOCOLATE BLOOD ORANGE" at bounding box center [393, 101] width 646 height 24
paste input "text"
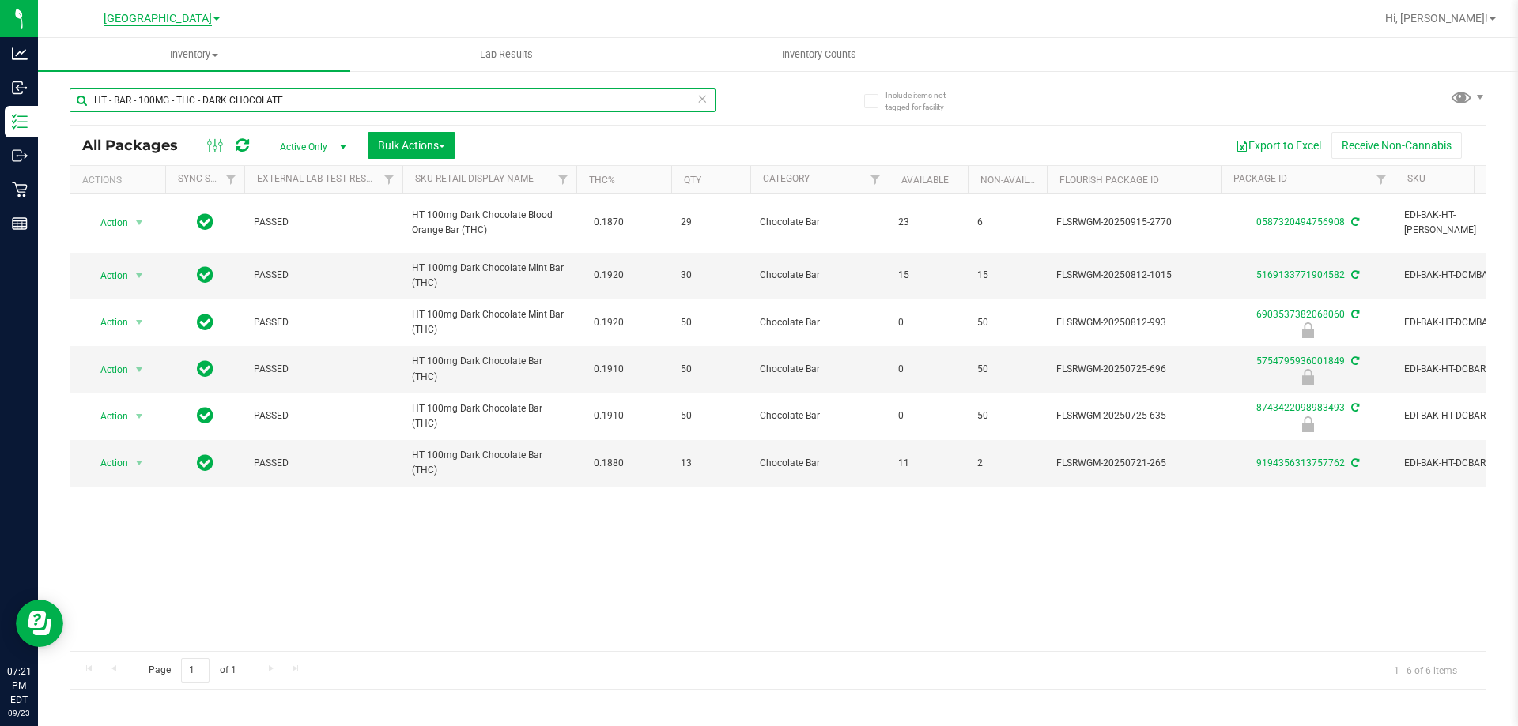
type input "HT - BAR - 100MG - THC - DARK CHOCOLATE"
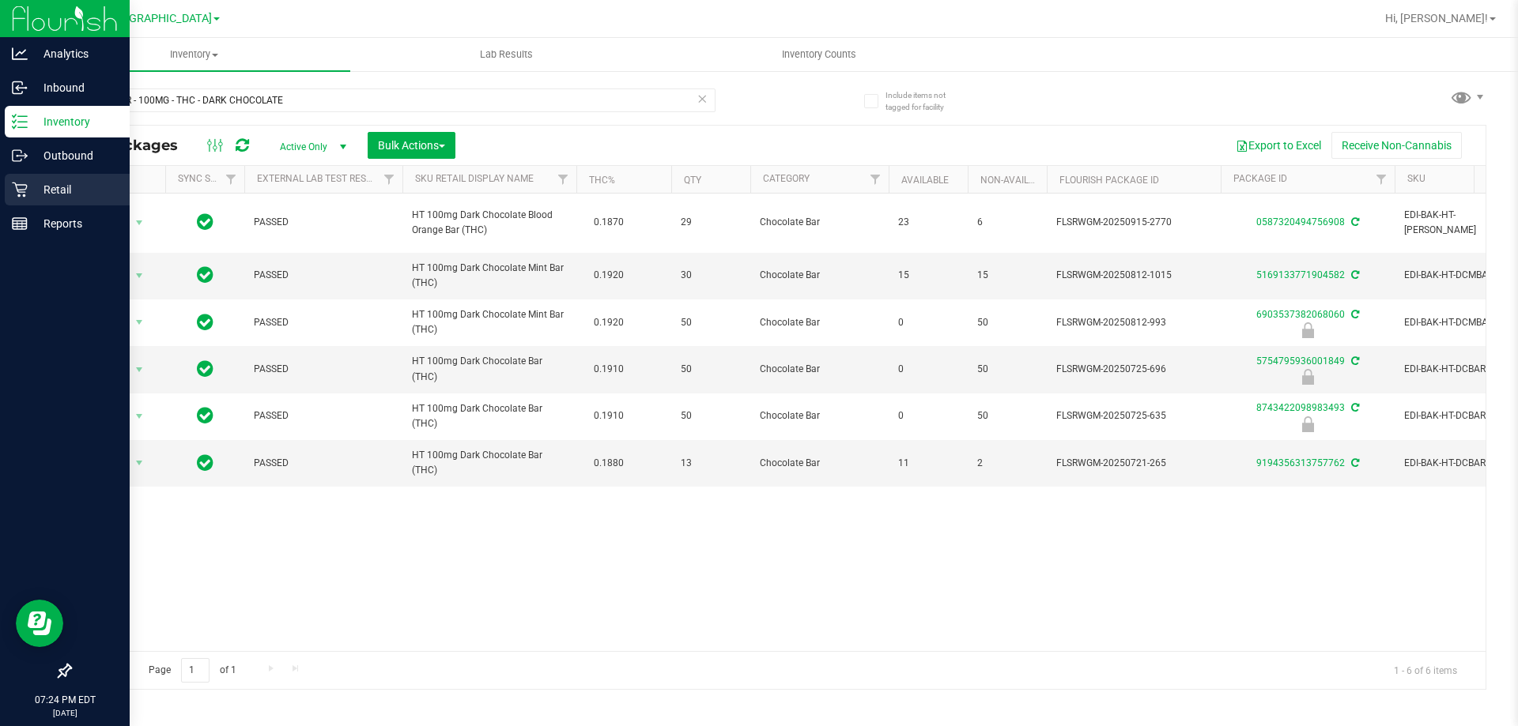
click at [31, 201] on div "Retail" at bounding box center [67, 190] width 125 height 32
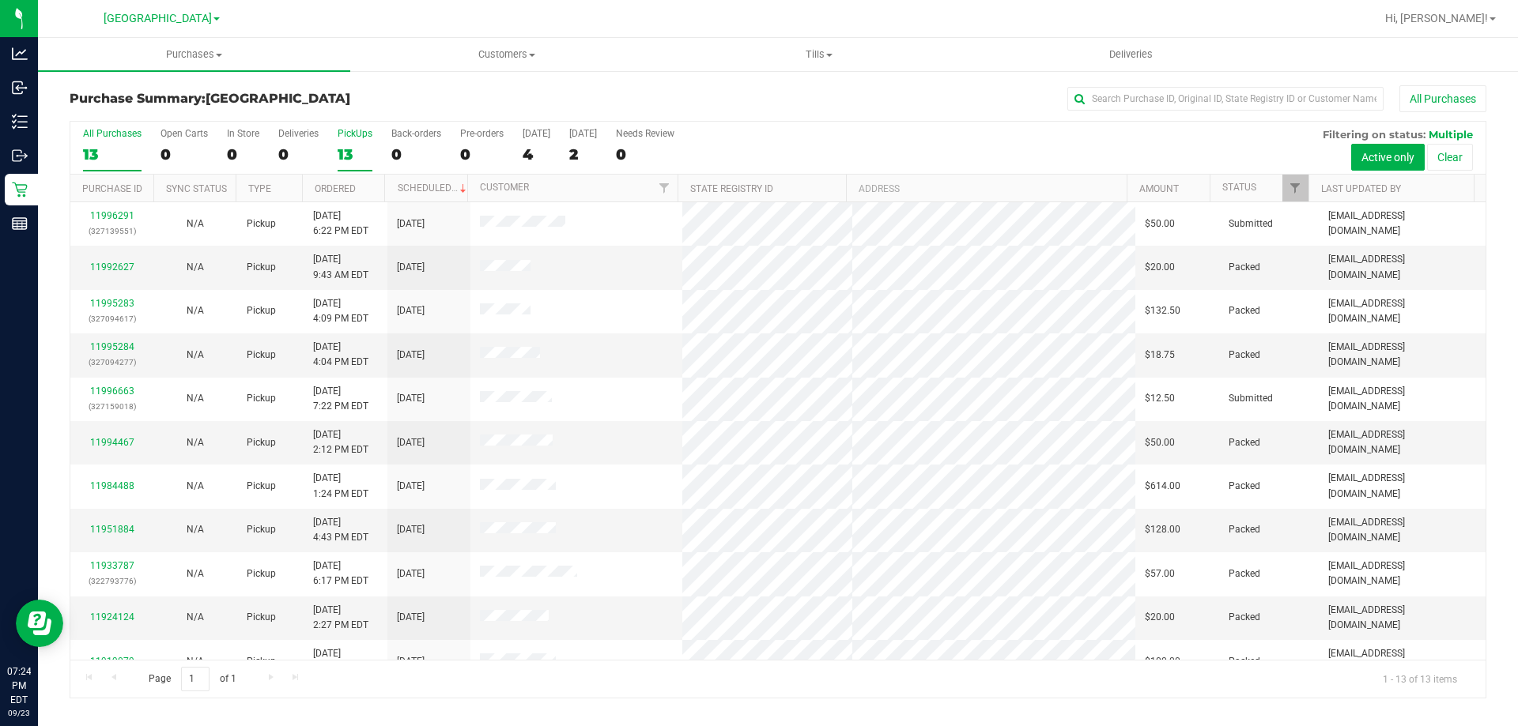
click at [347, 157] on div "13" at bounding box center [355, 154] width 35 height 18
click at [0, 0] on input "PickUps 13" at bounding box center [0, 0] width 0 height 0
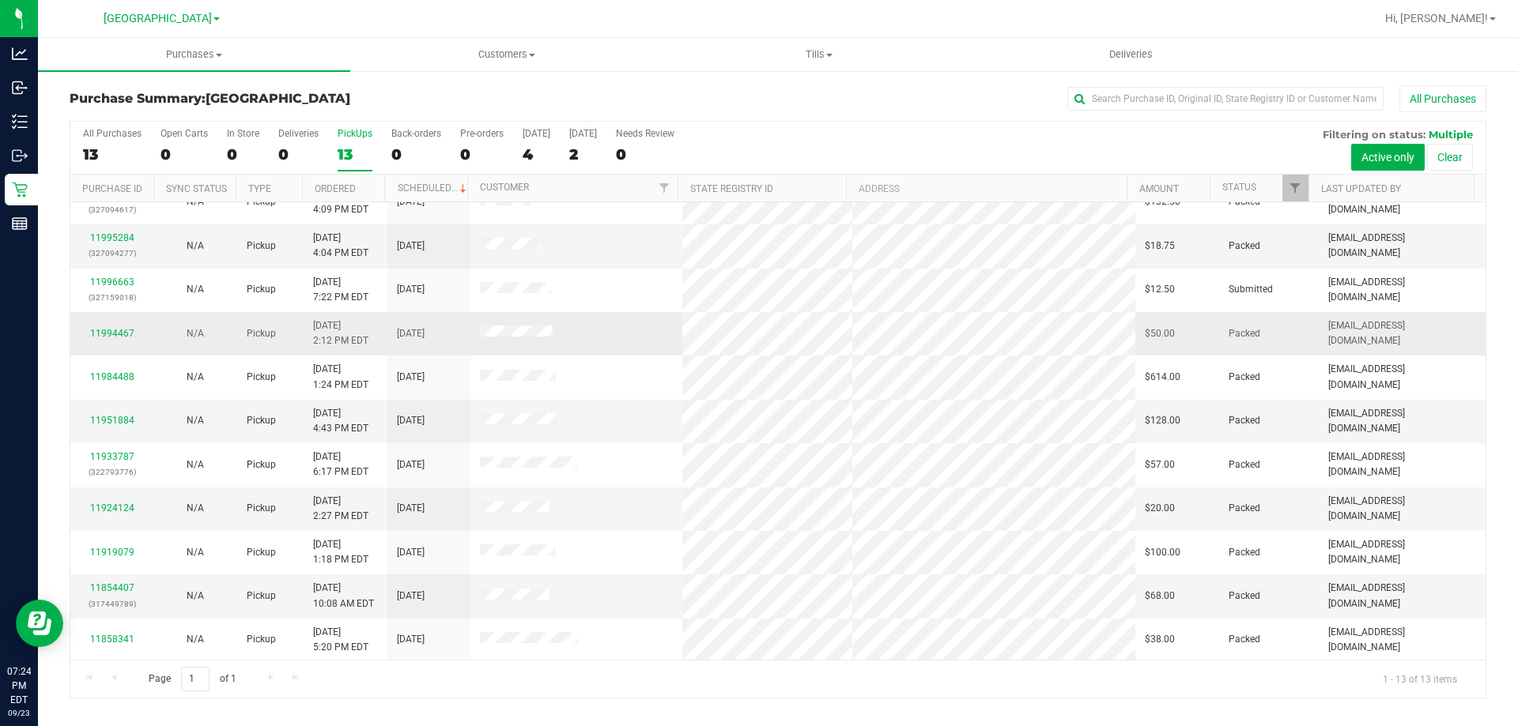
scroll to position [111, 0]
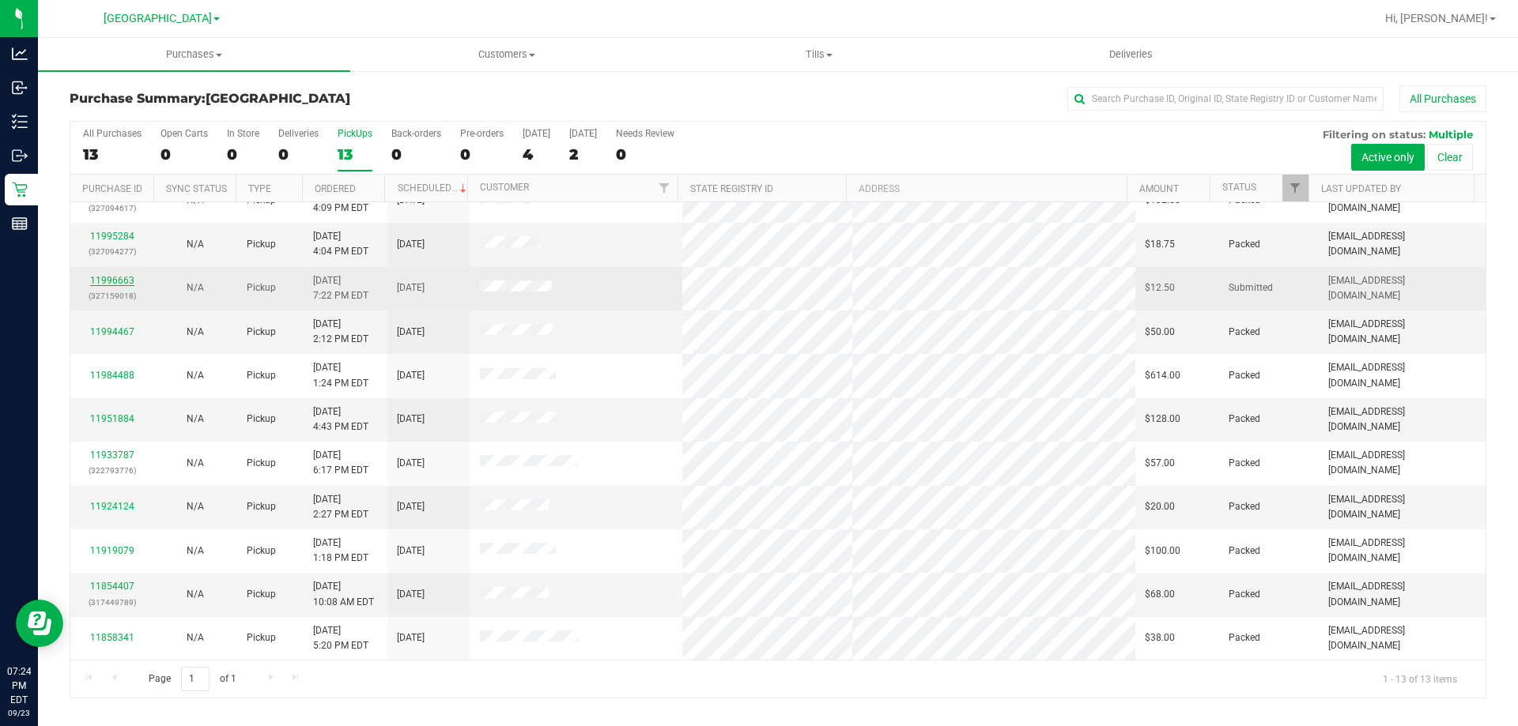
click at [118, 279] on link "11996663" at bounding box center [112, 280] width 44 height 11
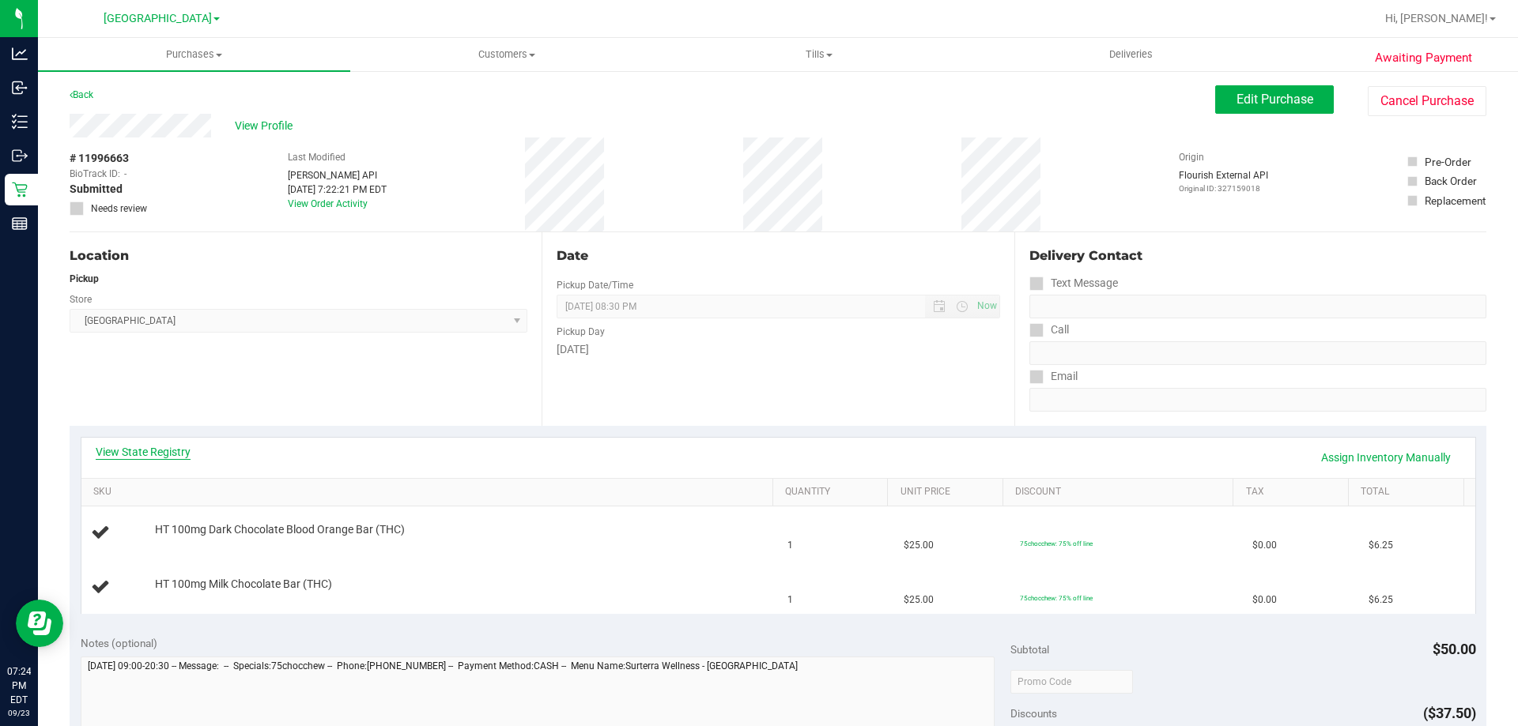
click at [158, 451] on link "View State Registry" at bounding box center [143, 452] width 95 height 16
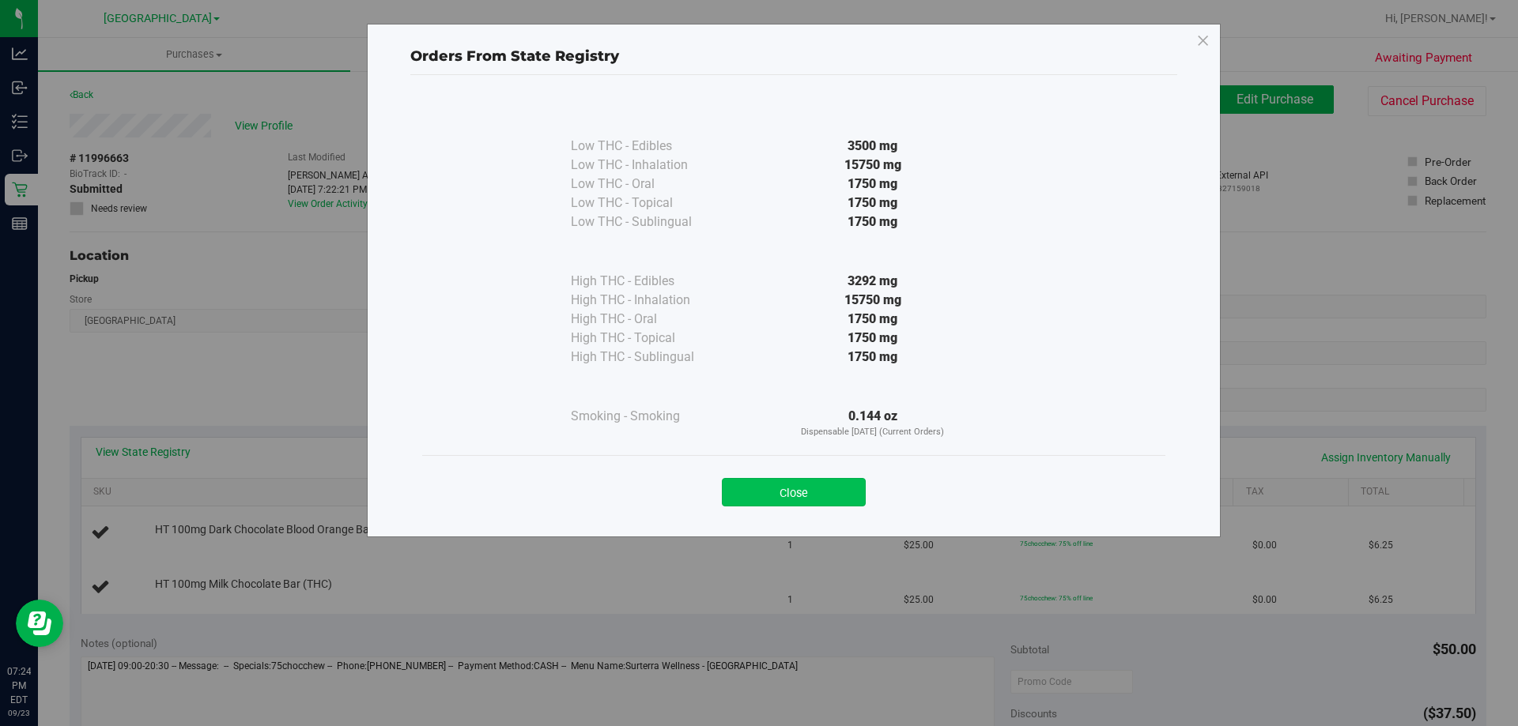
click at [772, 503] on button "Close" at bounding box center [794, 492] width 144 height 28
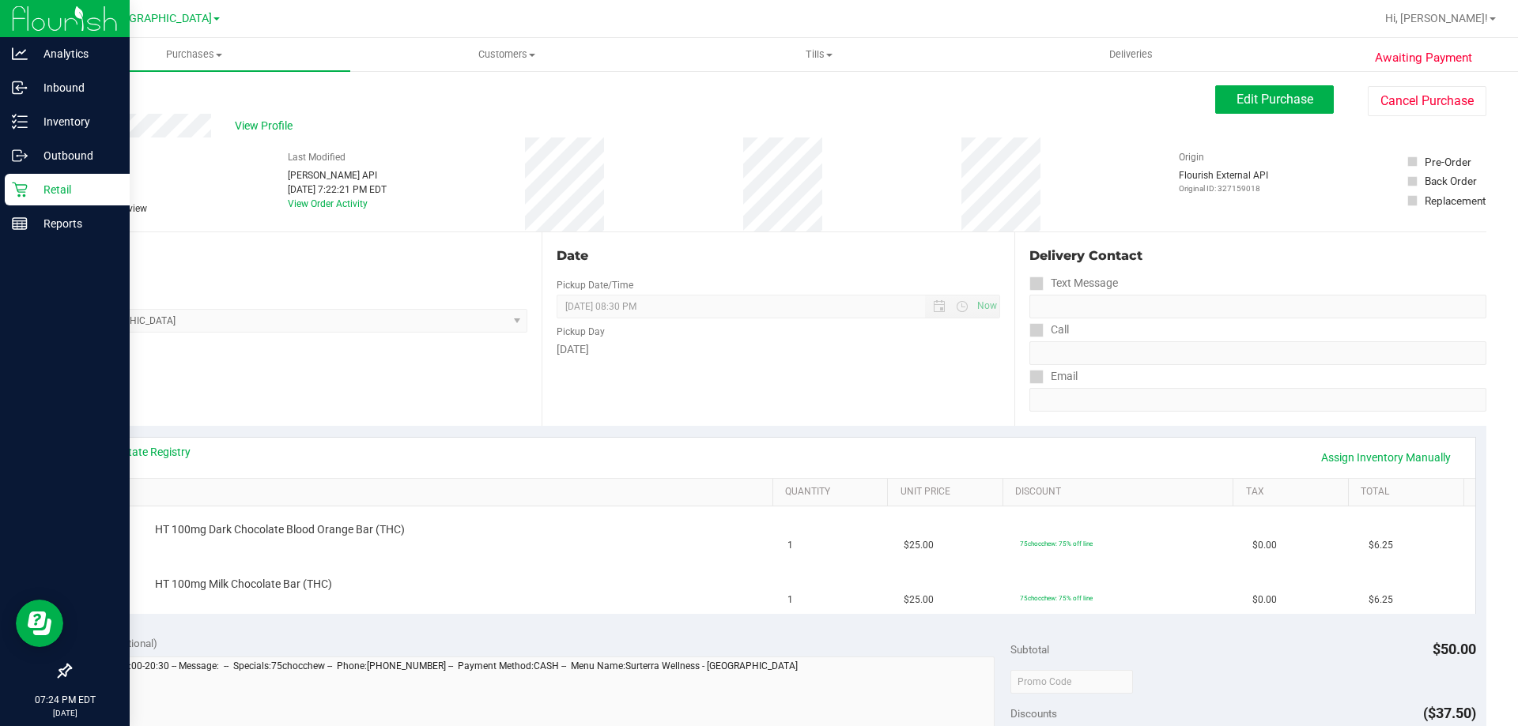
click at [24, 195] on icon at bounding box center [19, 190] width 15 height 15
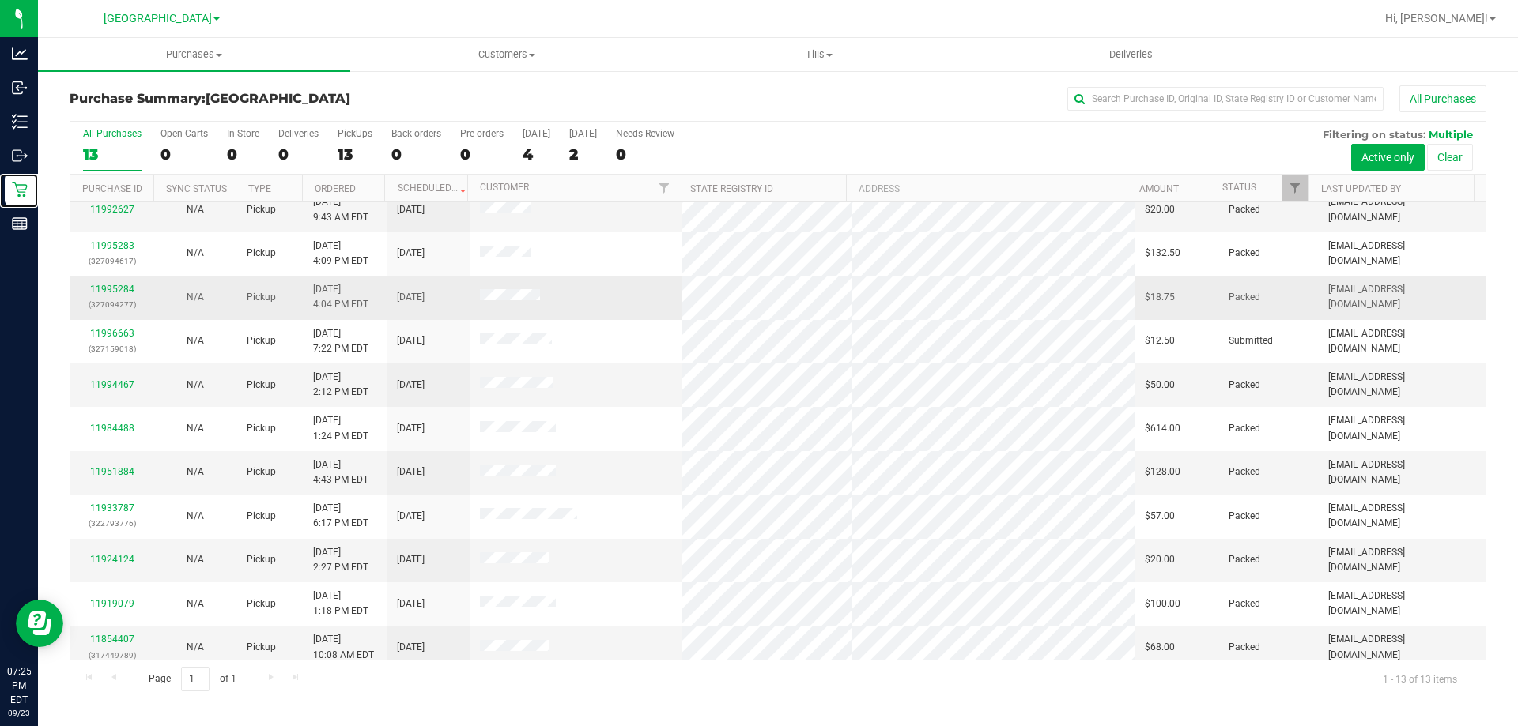
scroll to position [111, 0]
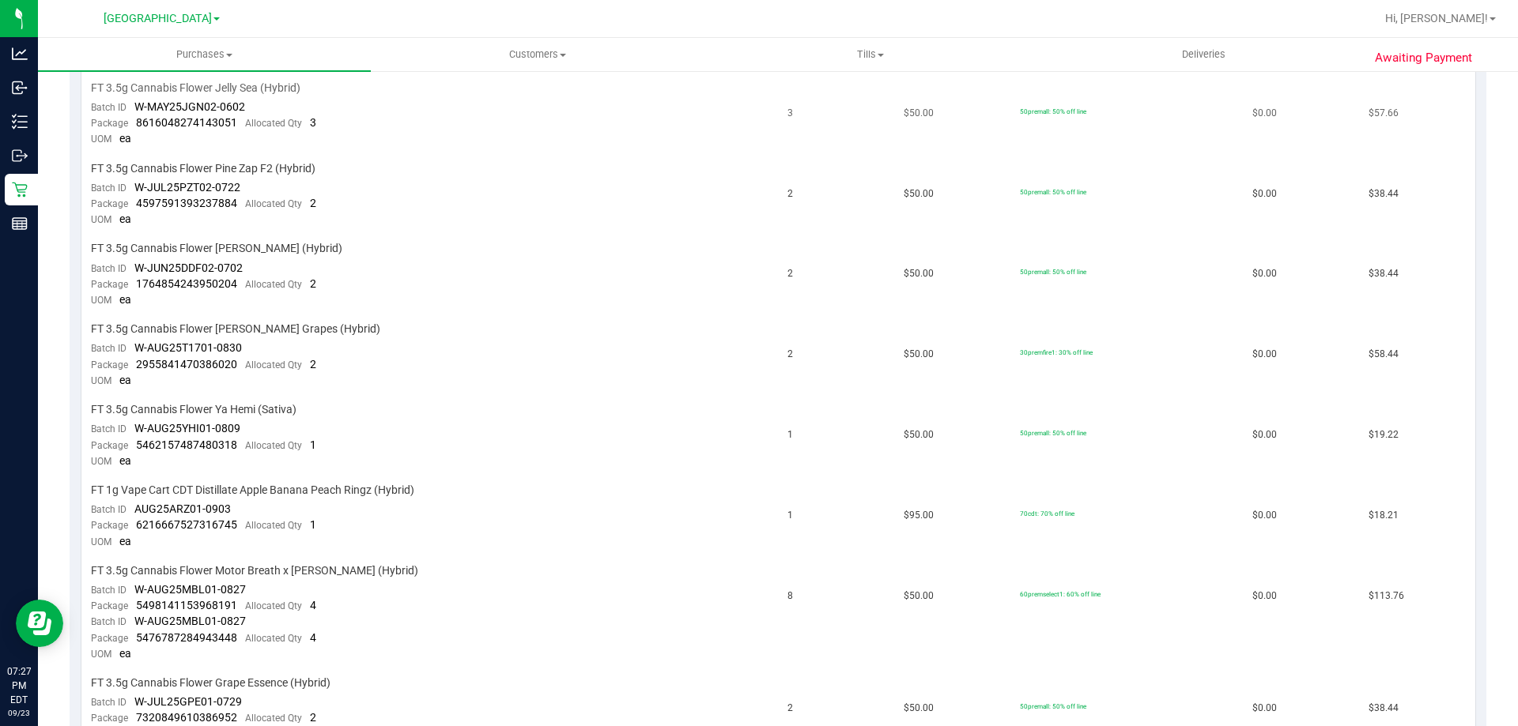
scroll to position [1107, 0]
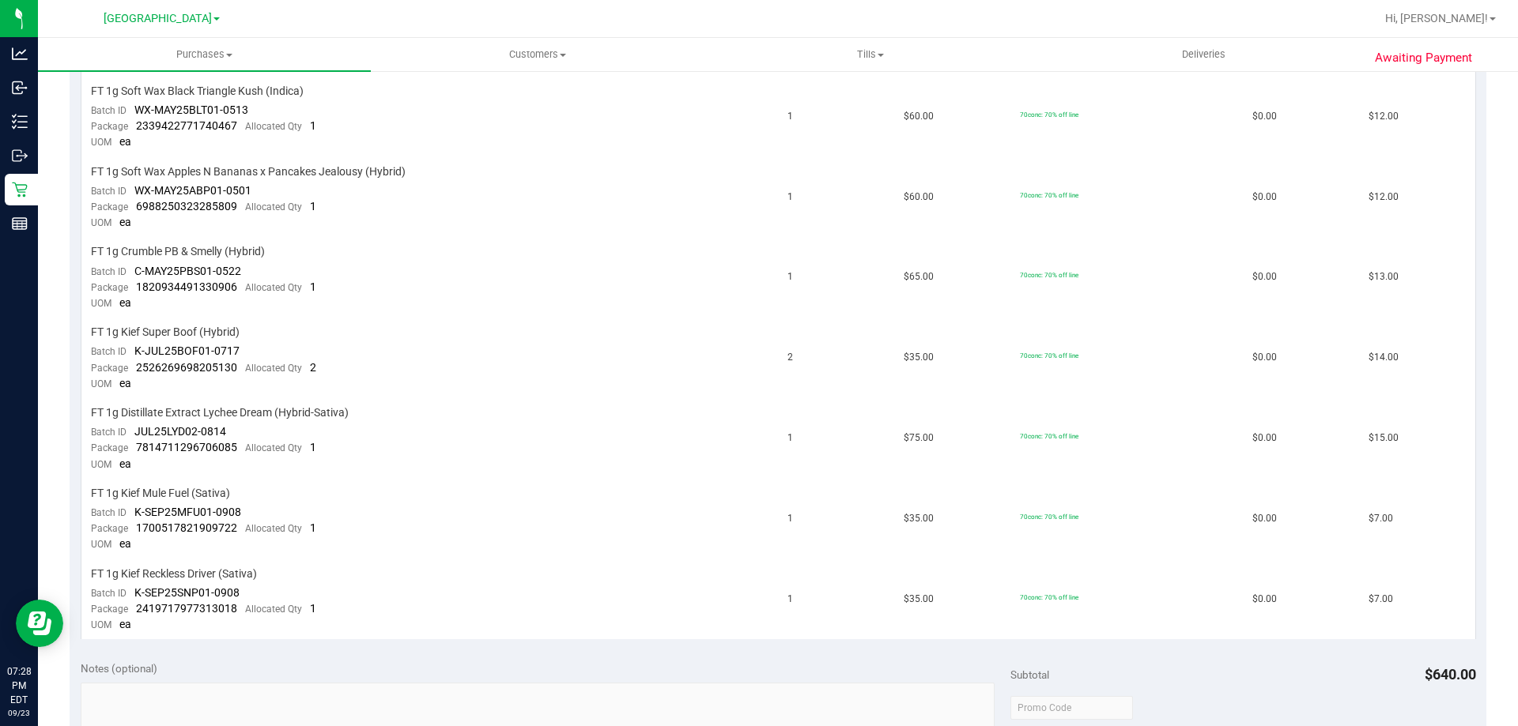
scroll to position [711, 0]
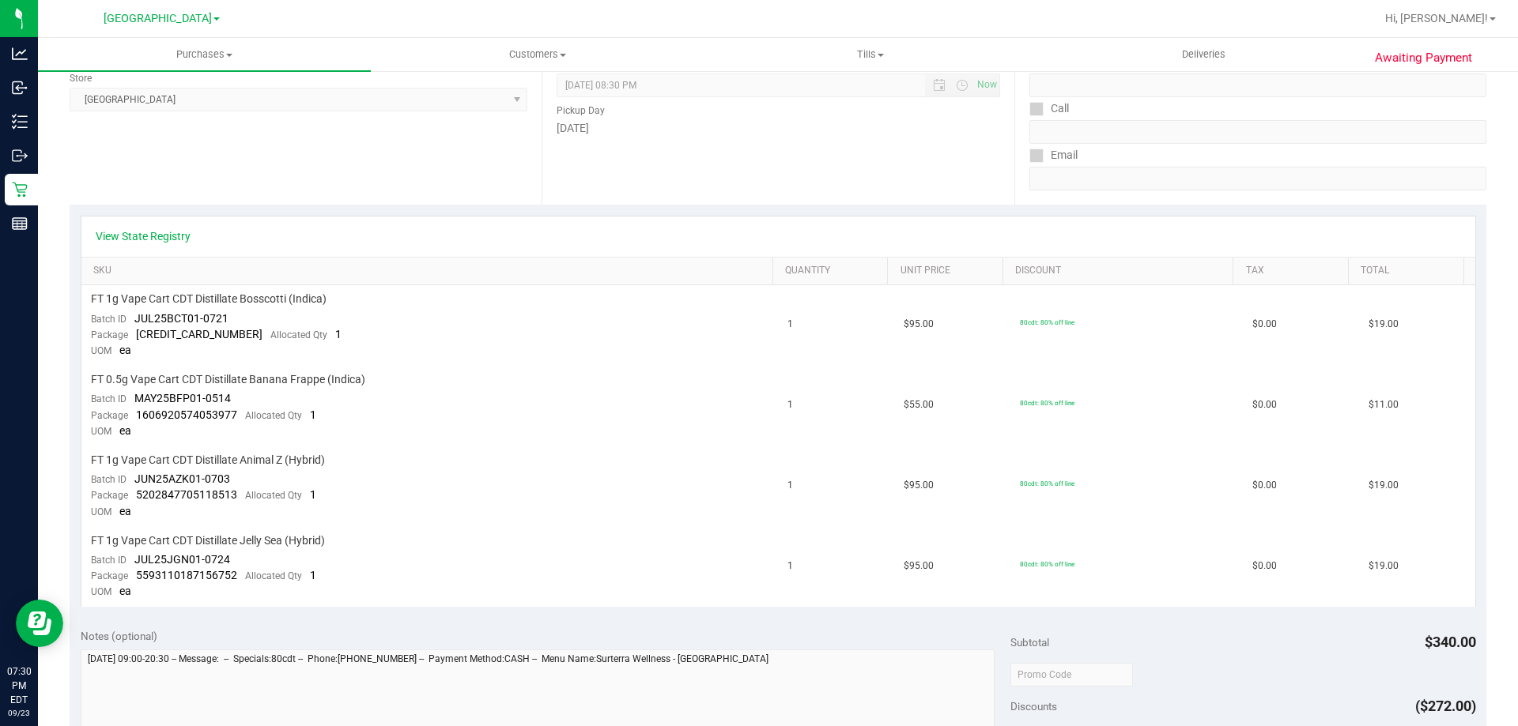
scroll to position [237, 0]
